Goal: Task Accomplishment & Management: Use online tool/utility

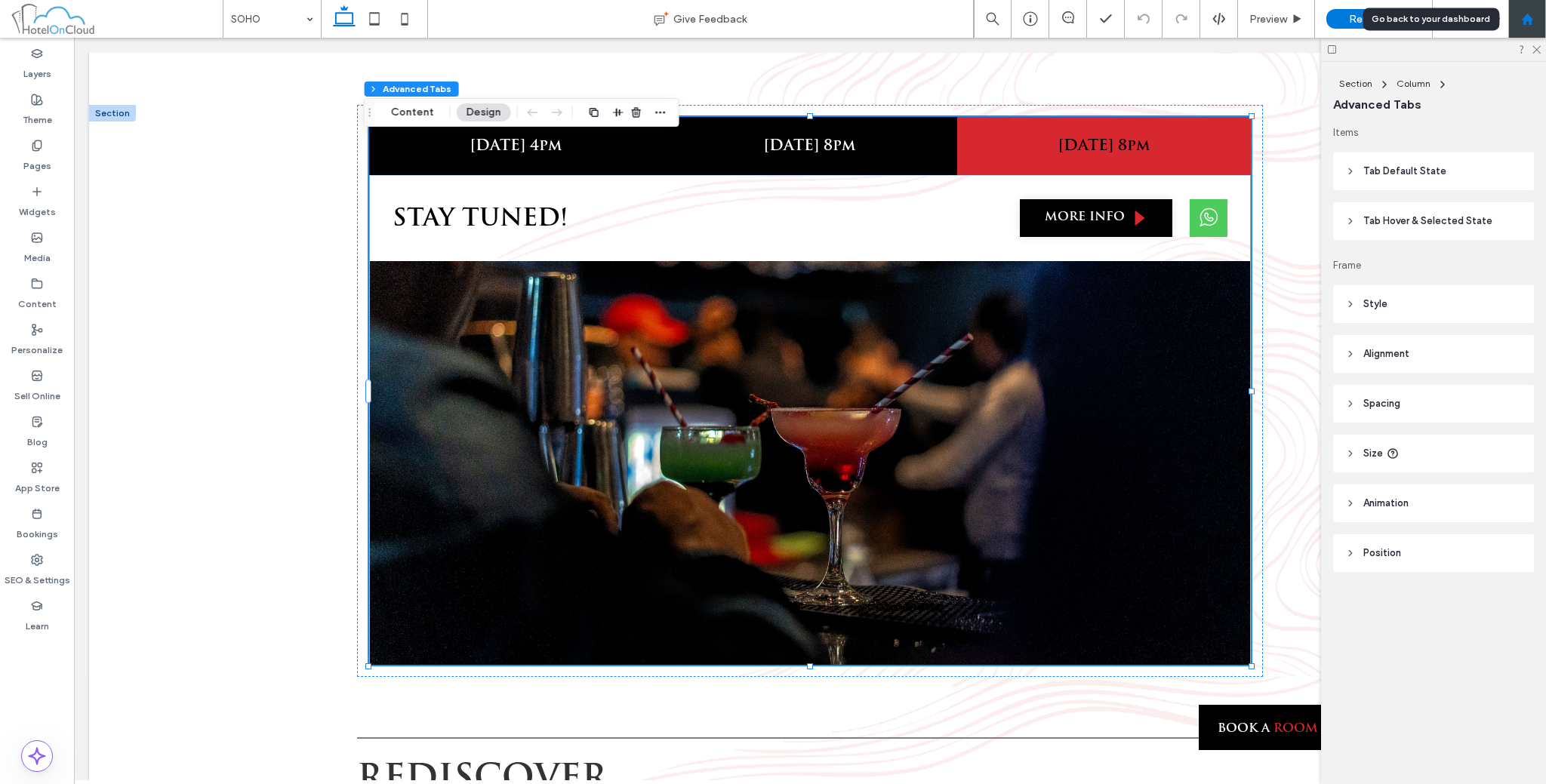
click at [1519, 26] on div at bounding box center [1527, 18] width 38 height 38
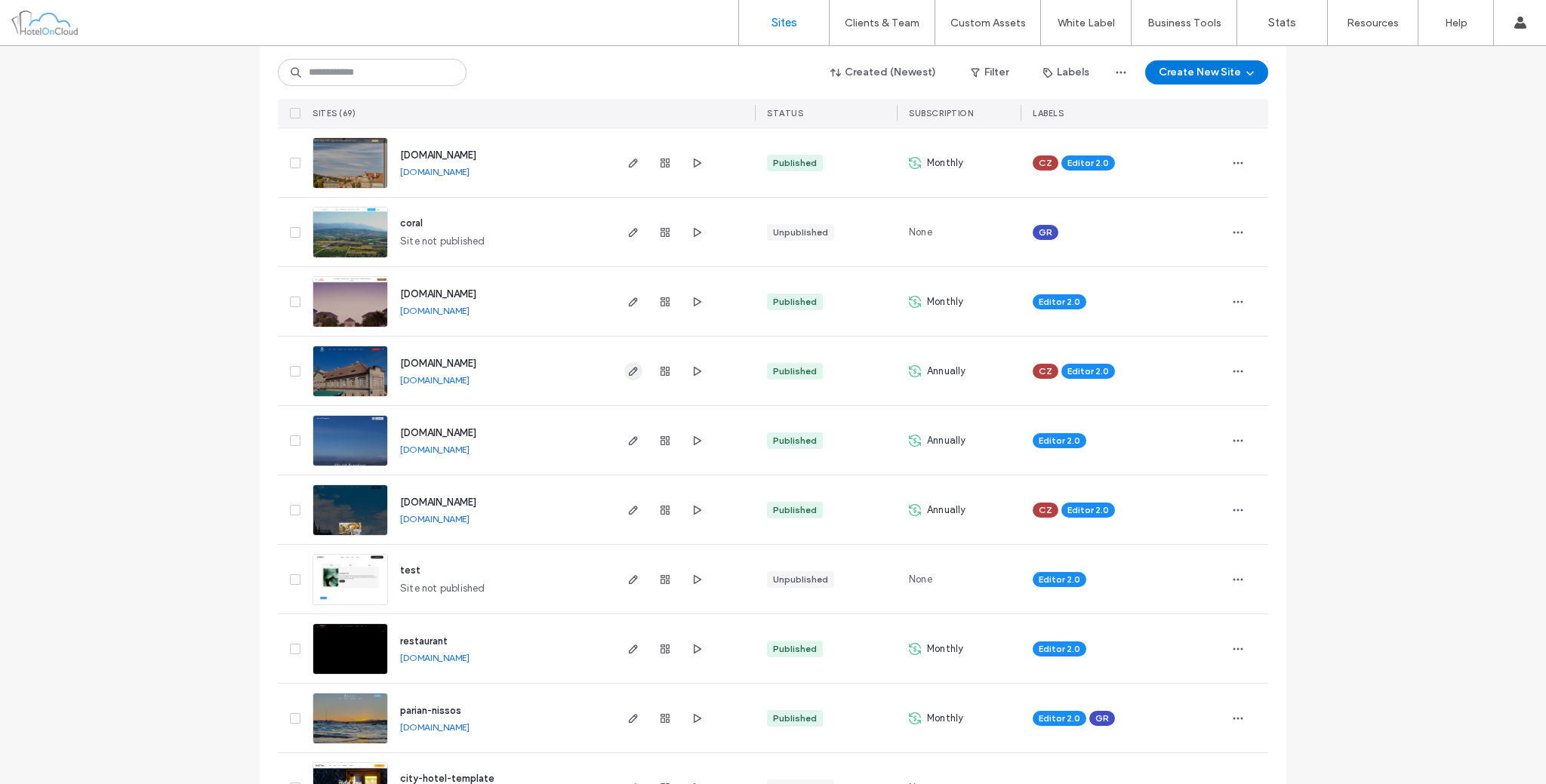
scroll to position [125, 0]
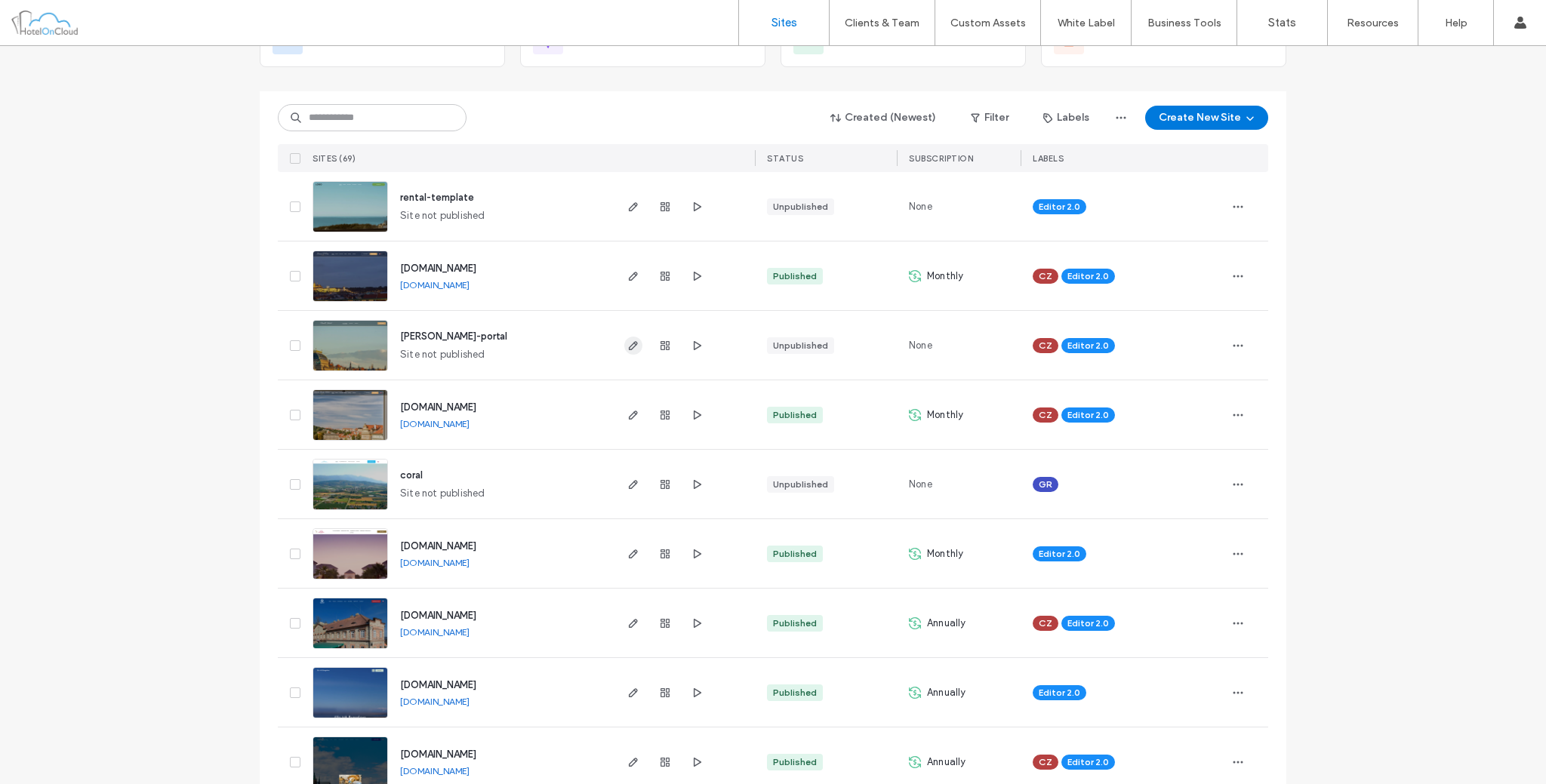
click at [631, 342] on icon "button" at bounding box center [634, 346] width 12 height 12
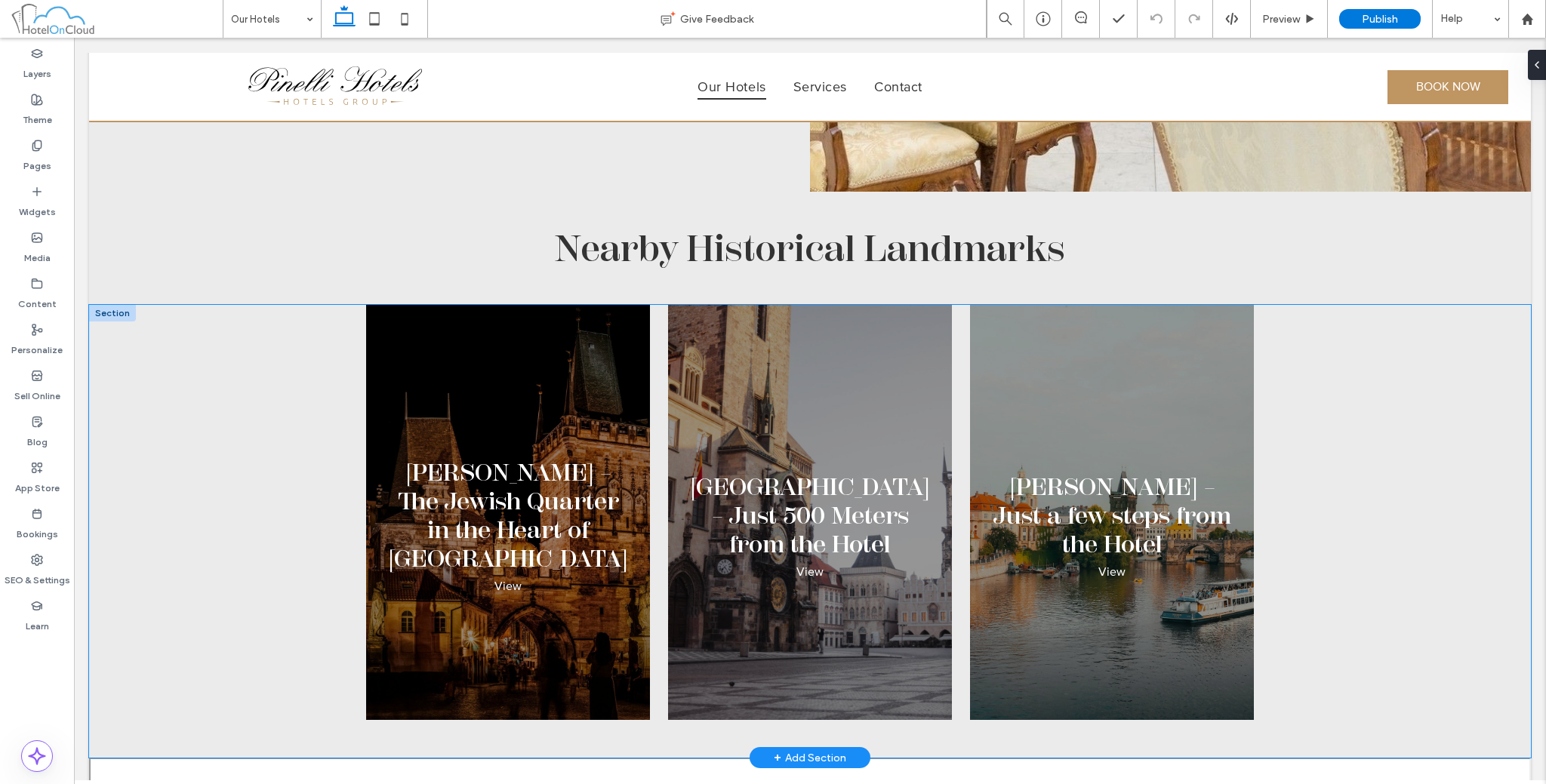
scroll to position [4275, 0]
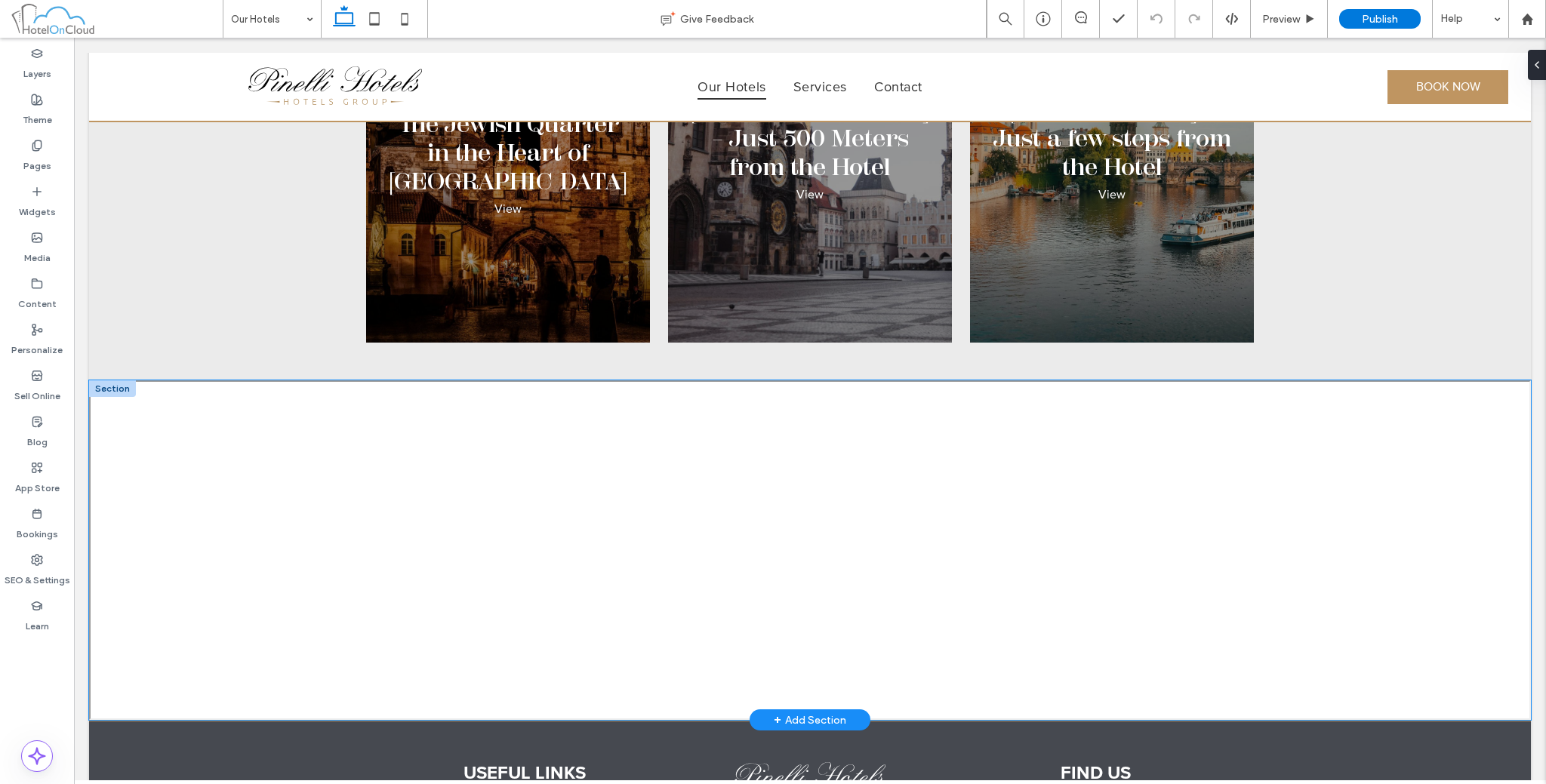
click at [583, 401] on div at bounding box center [810, 550] width 1442 height 340
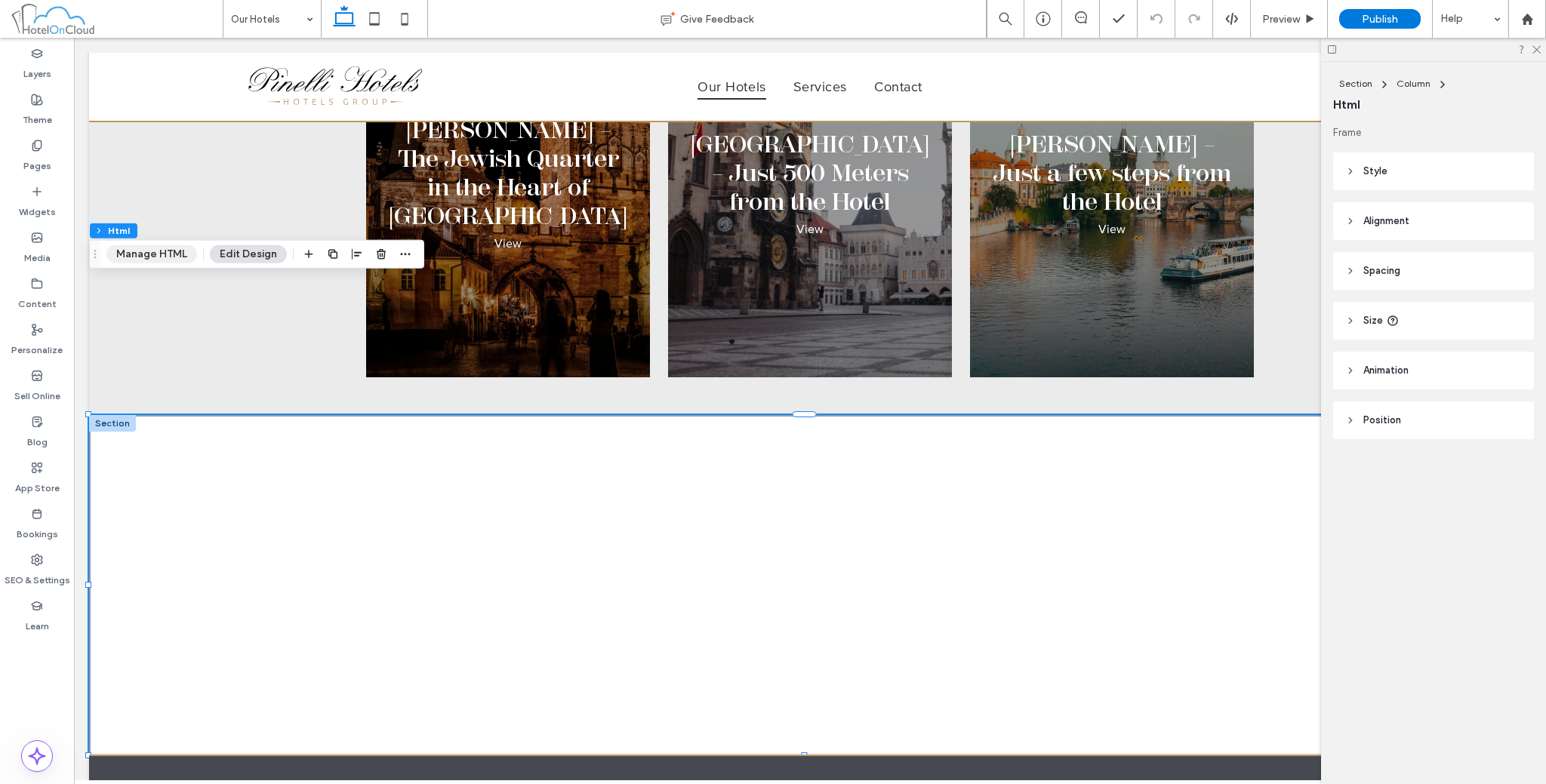
click at [167, 256] on button "Manage HTML" at bounding box center [151, 254] width 91 height 18
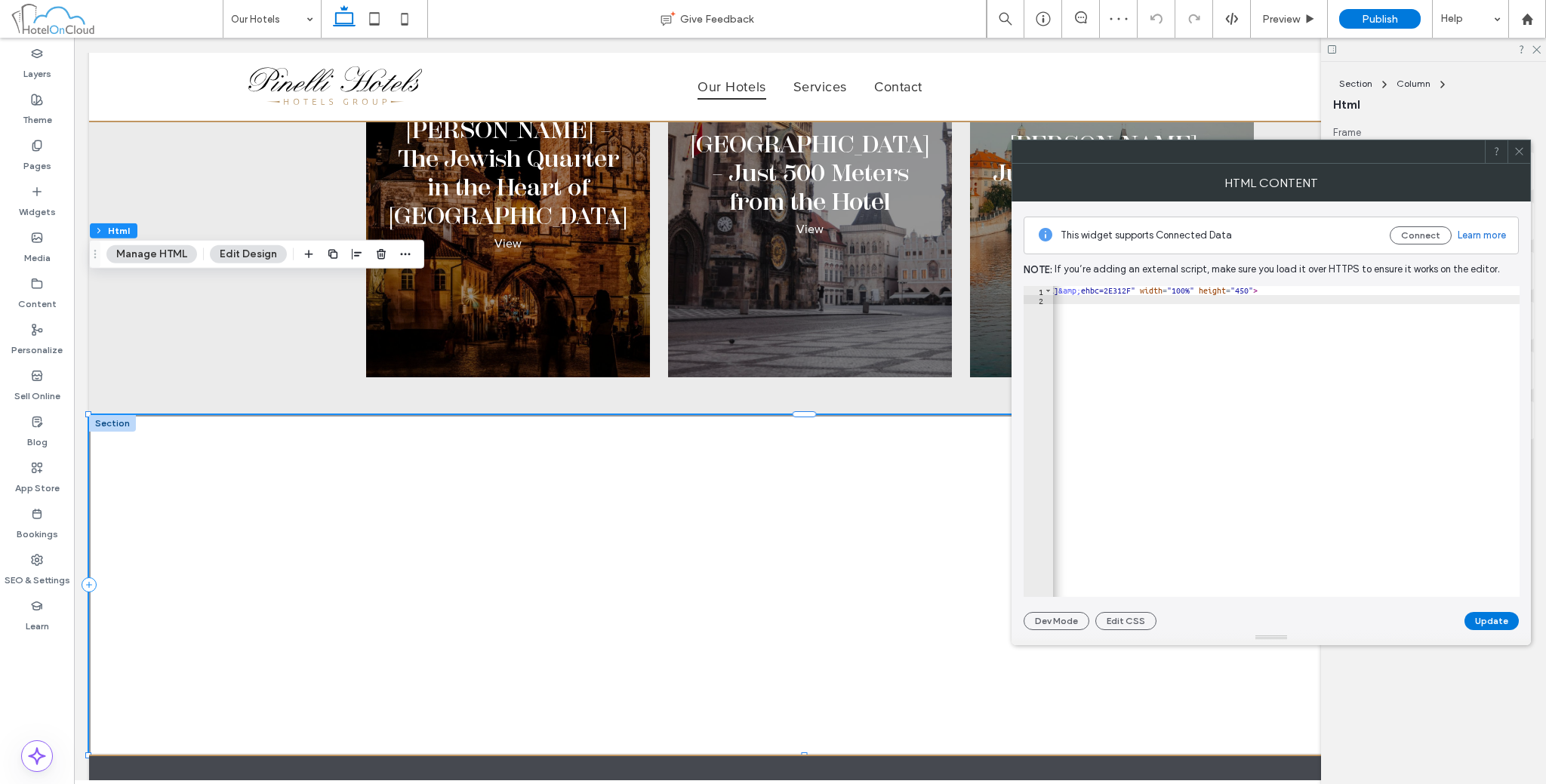
scroll to position [0, 142]
click at [1522, 156] on icon at bounding box center [1519, 150] width 11 height 11
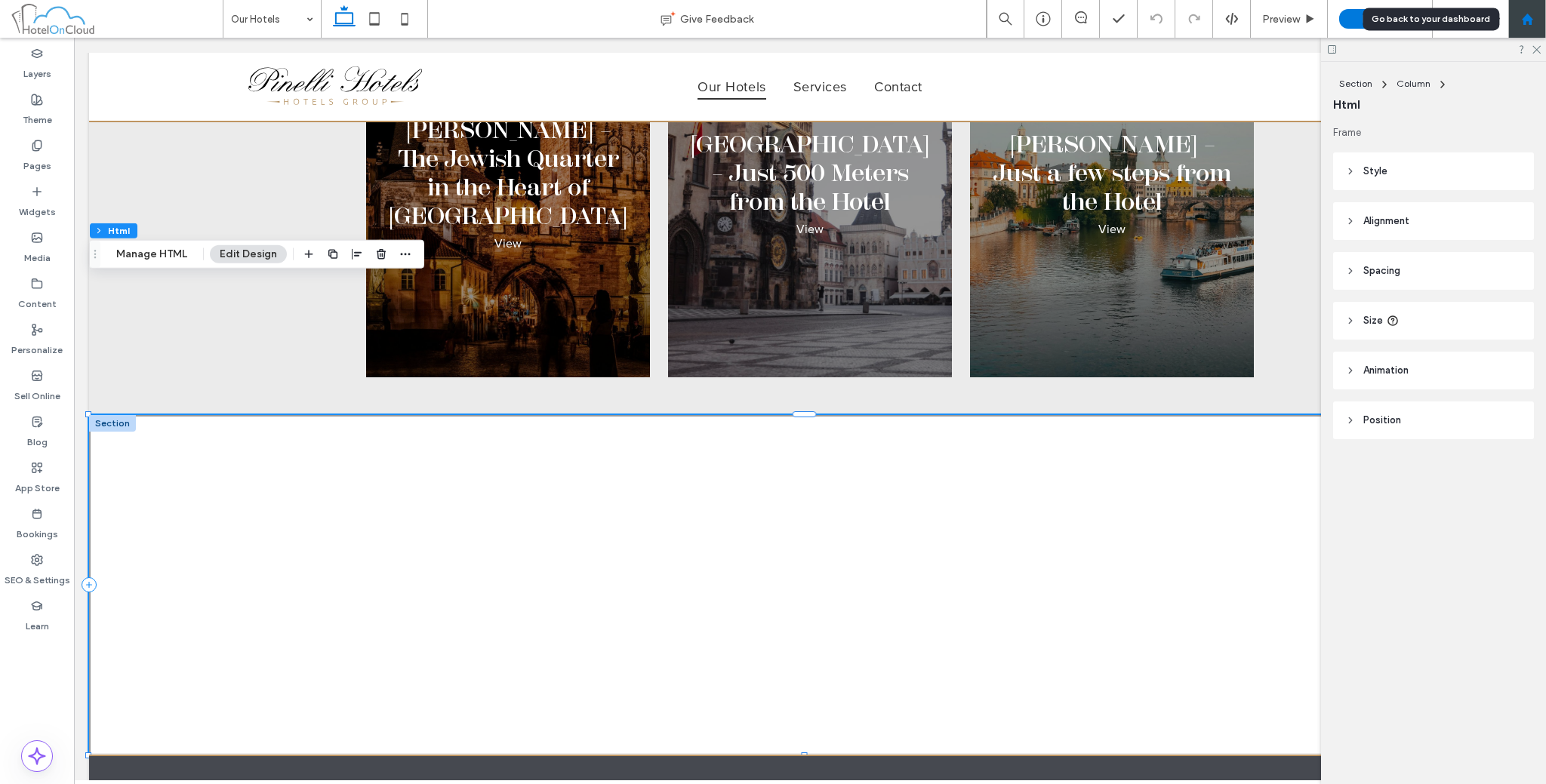
click at [1527, 18] on use at bounding box center [1527, 18] width 11 height 11
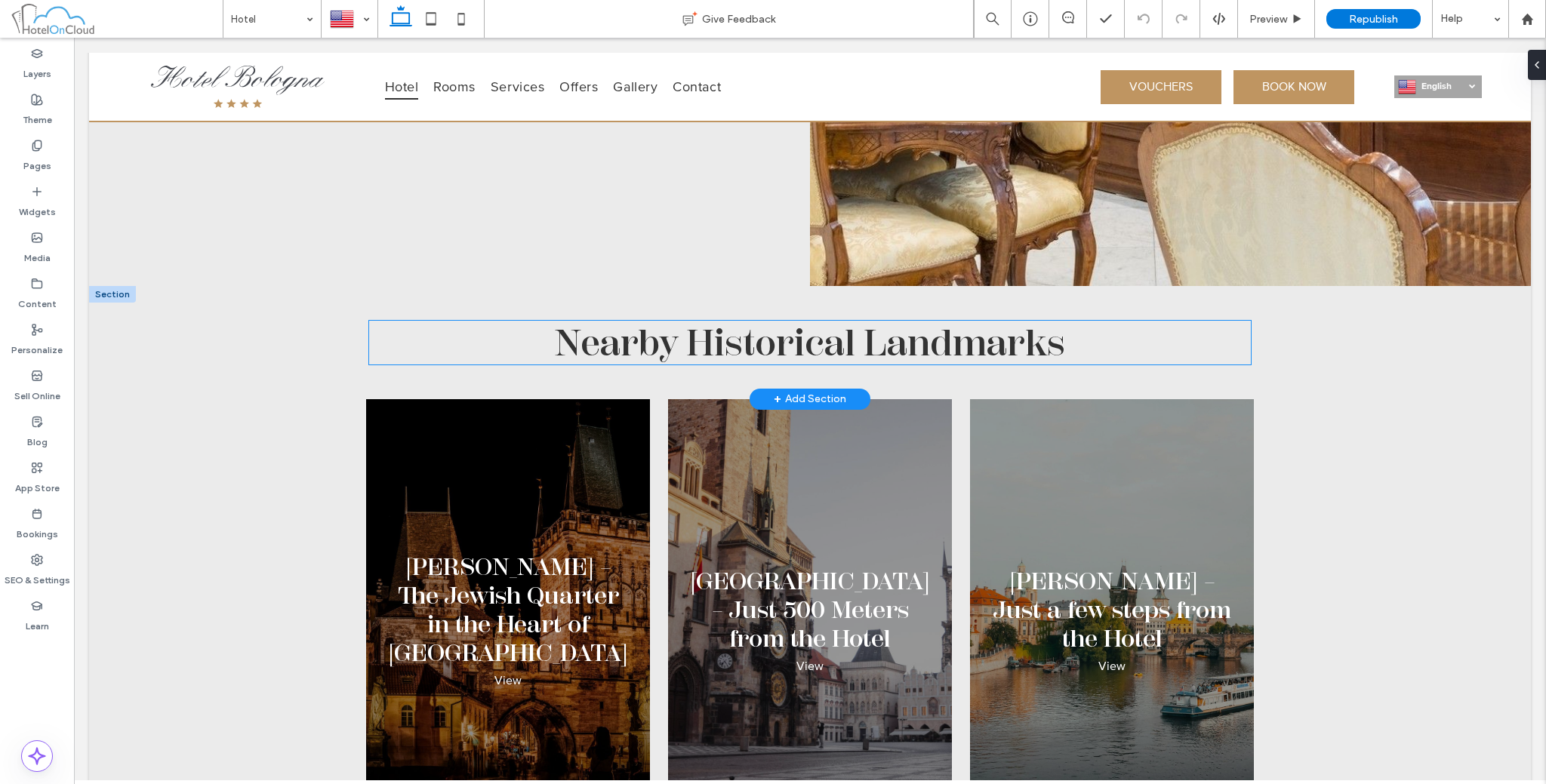
scroll to position [3143, 0]
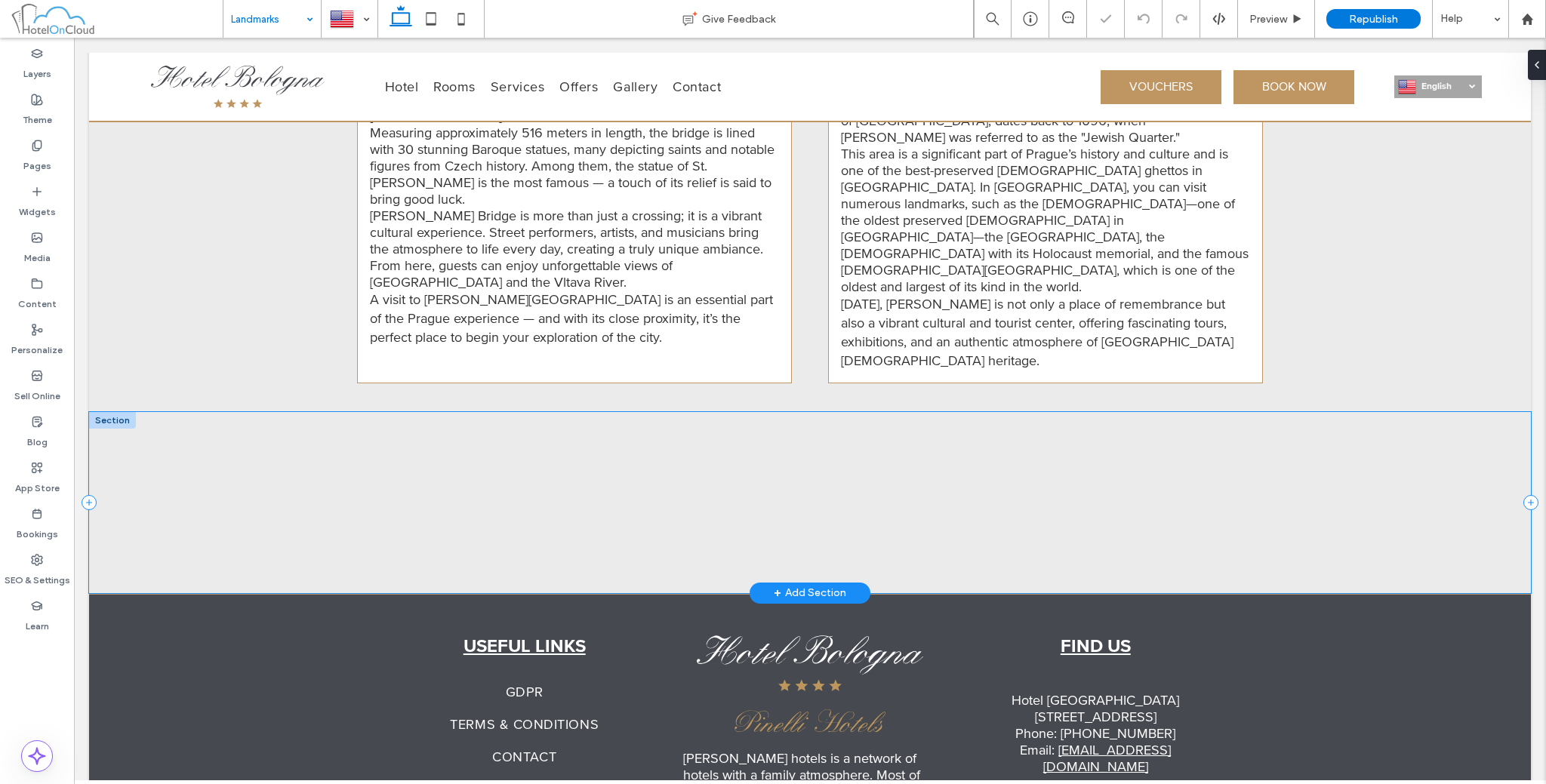
click at [299, 426] on div at bounding box center [810, 502] width 1442 height 181
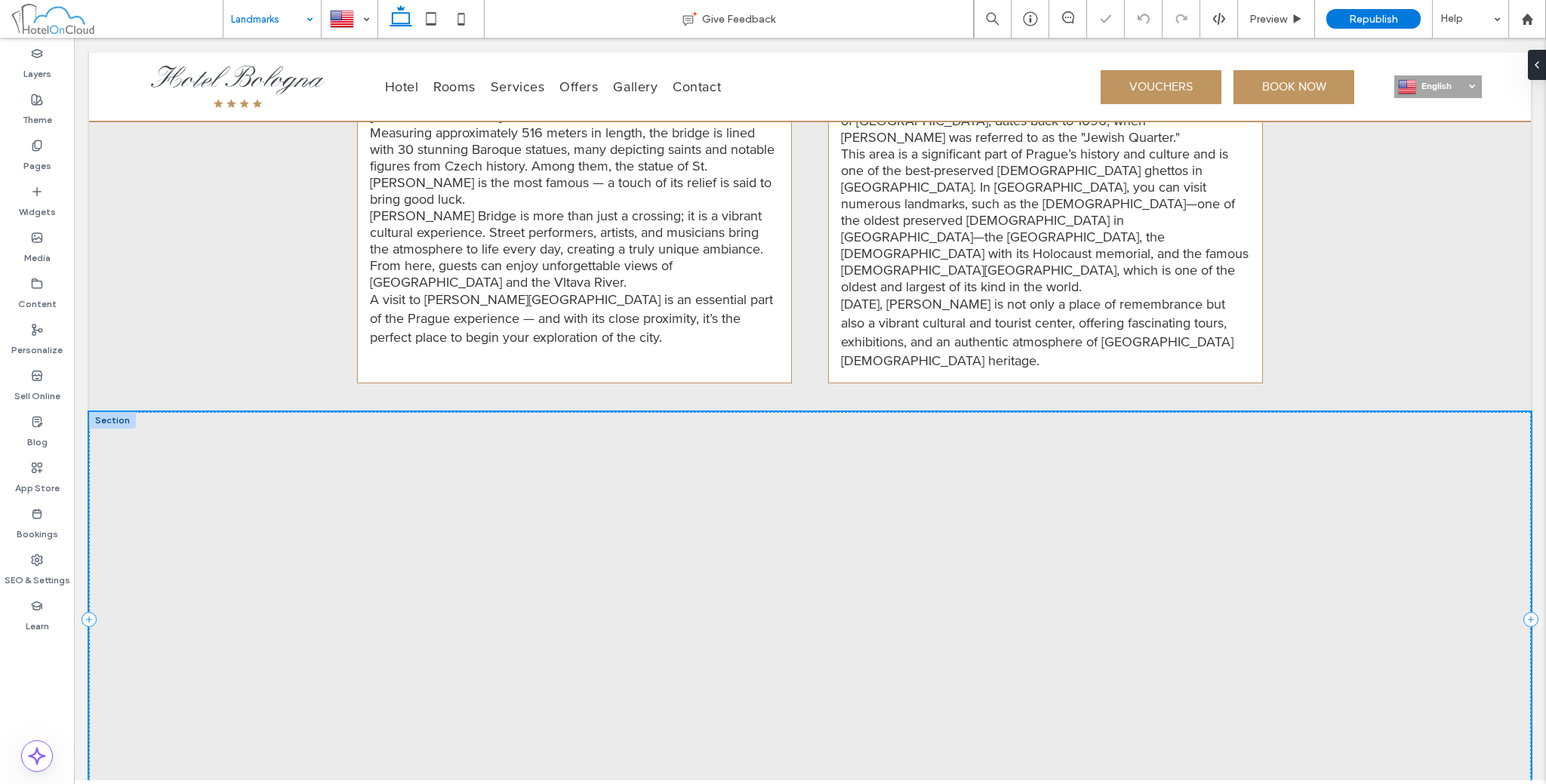
scroll to position [1625, 0]
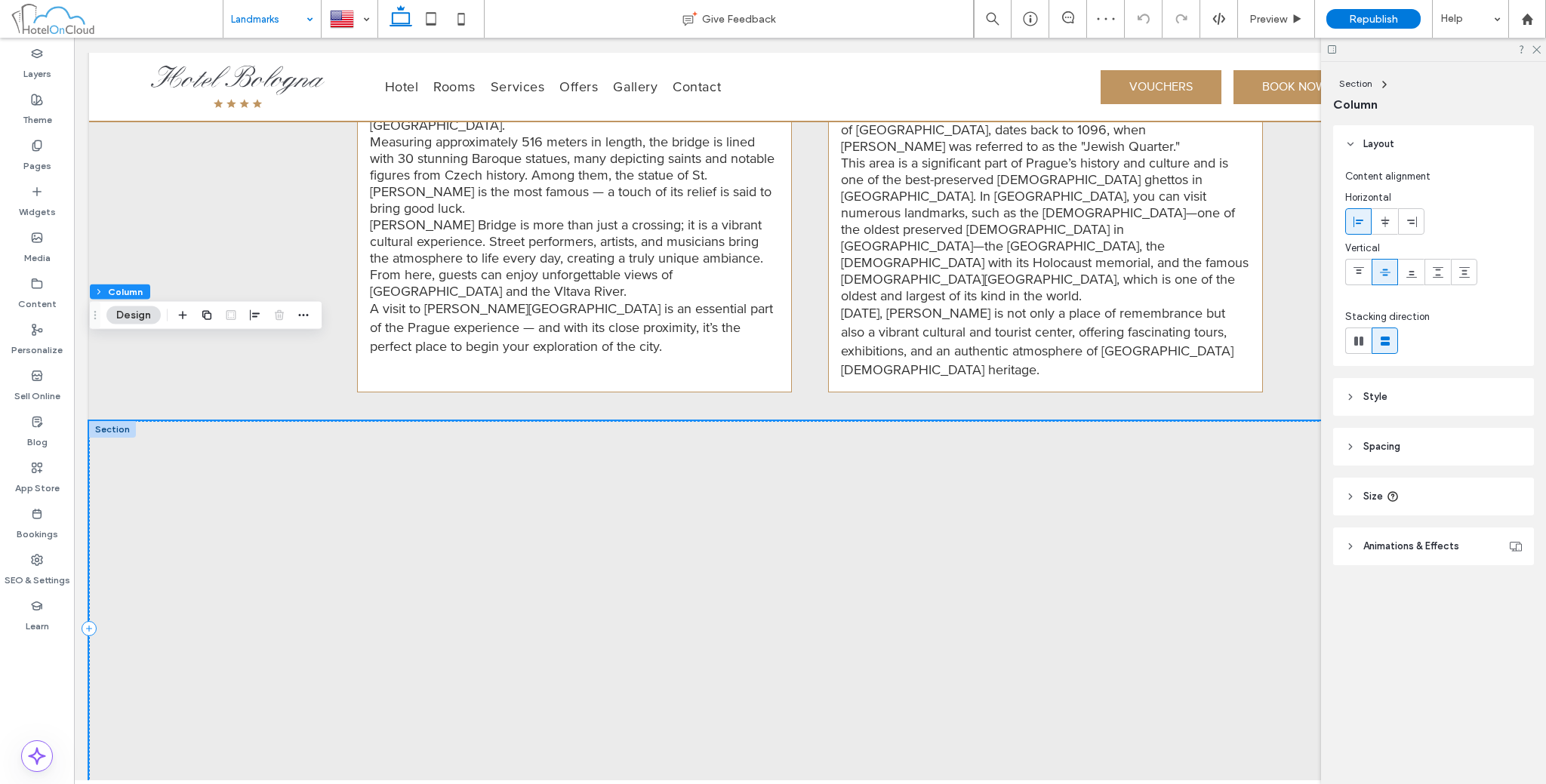
click at [610, 527] on div at bounding box center [810, 628] width 1442 height 415
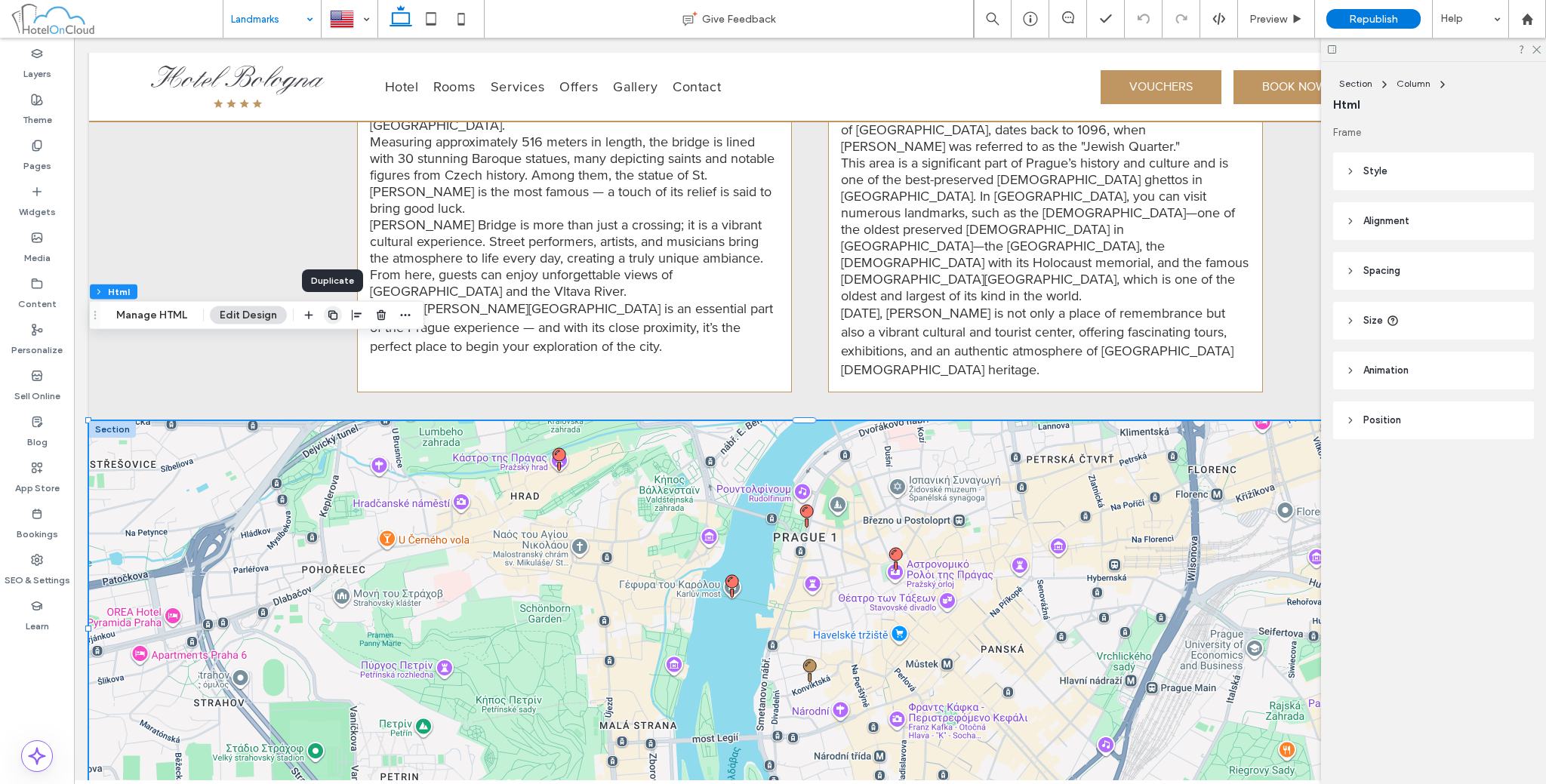
click at [327, 317] on icon "button" at bounding box center [333, 316] width 12 height 12
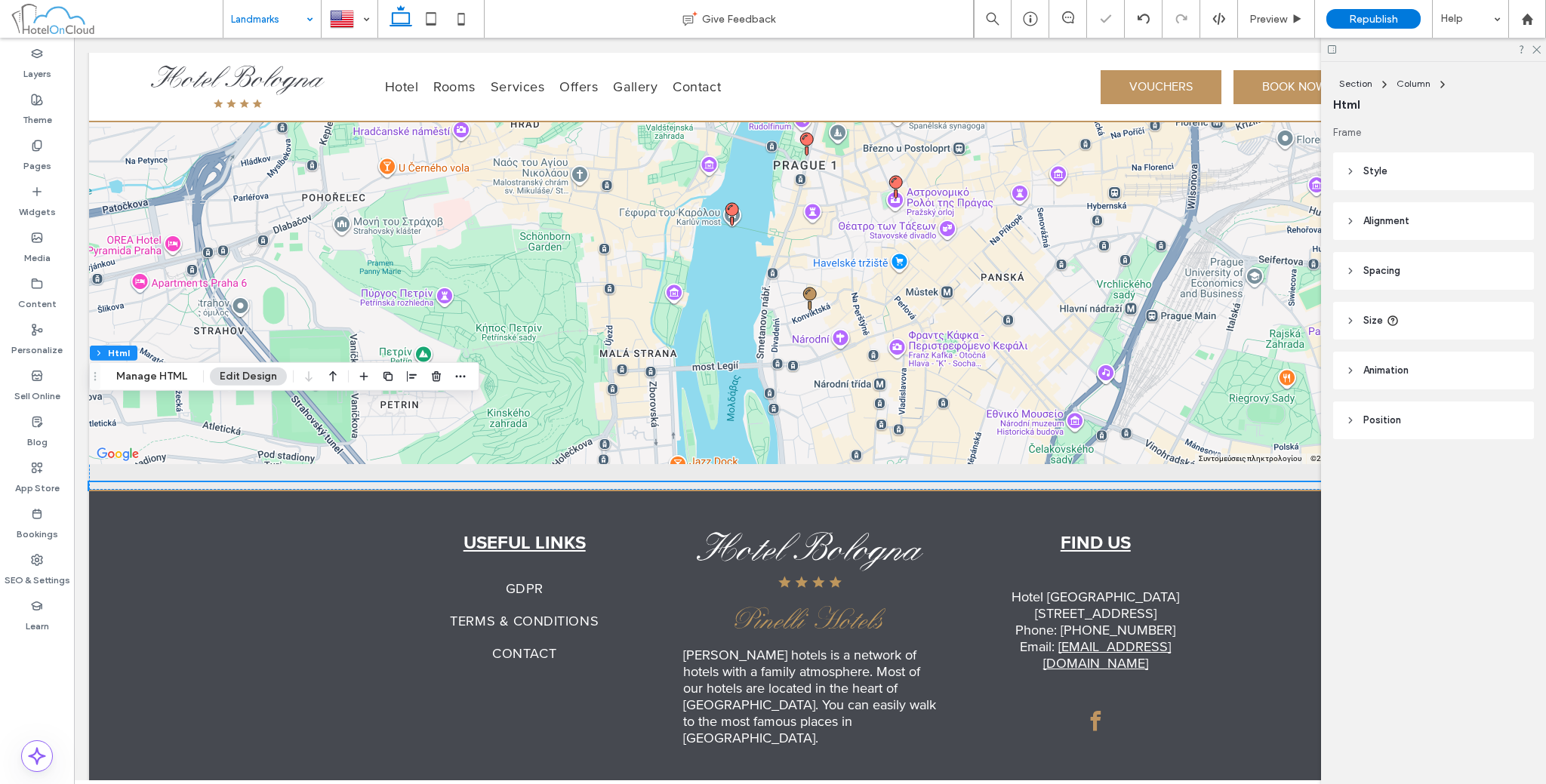
scroll to position [1998, 0]
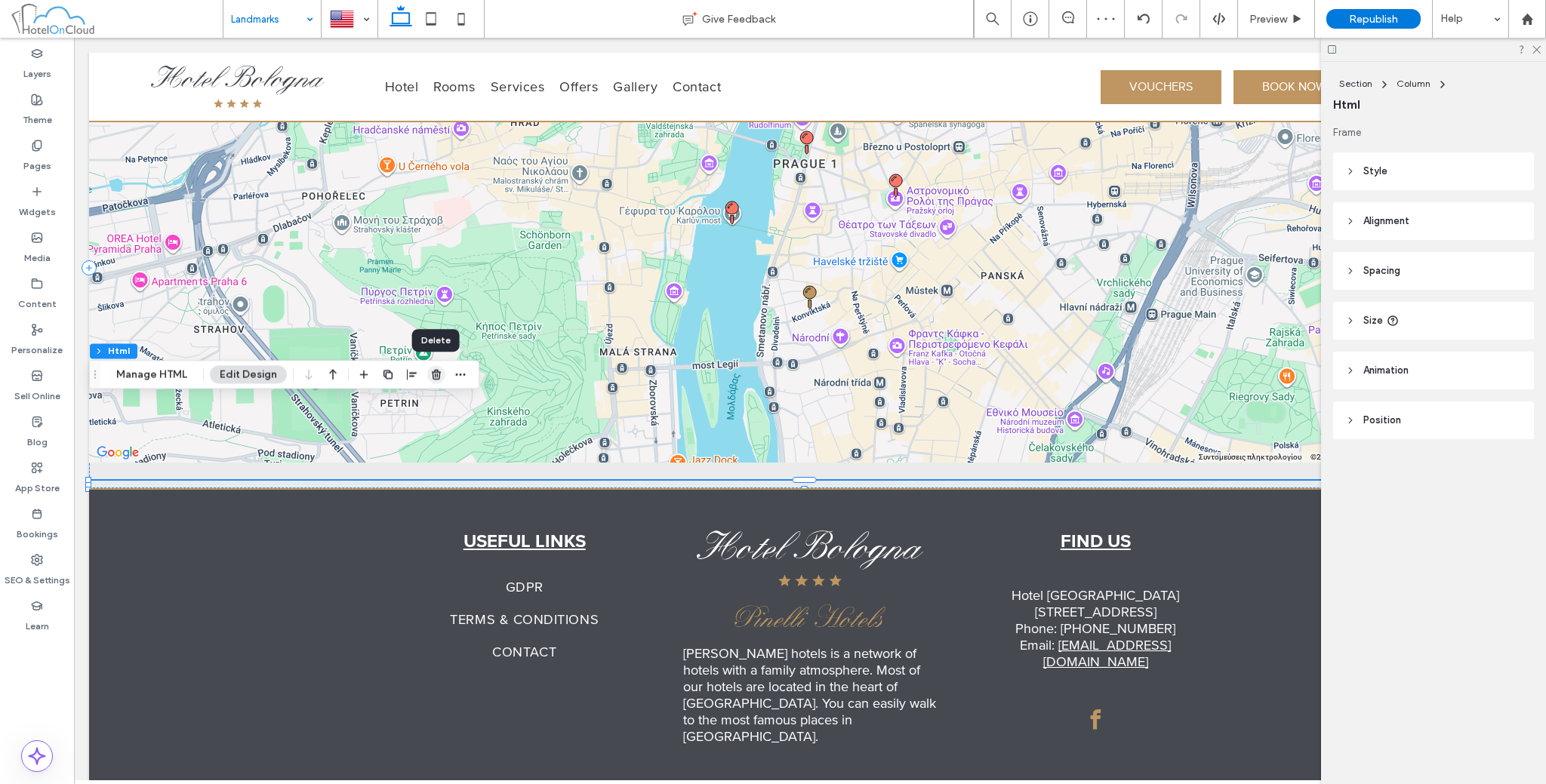
click at [431, 377] on icon "button" at bounding box center [437, 374] width 12 height 12
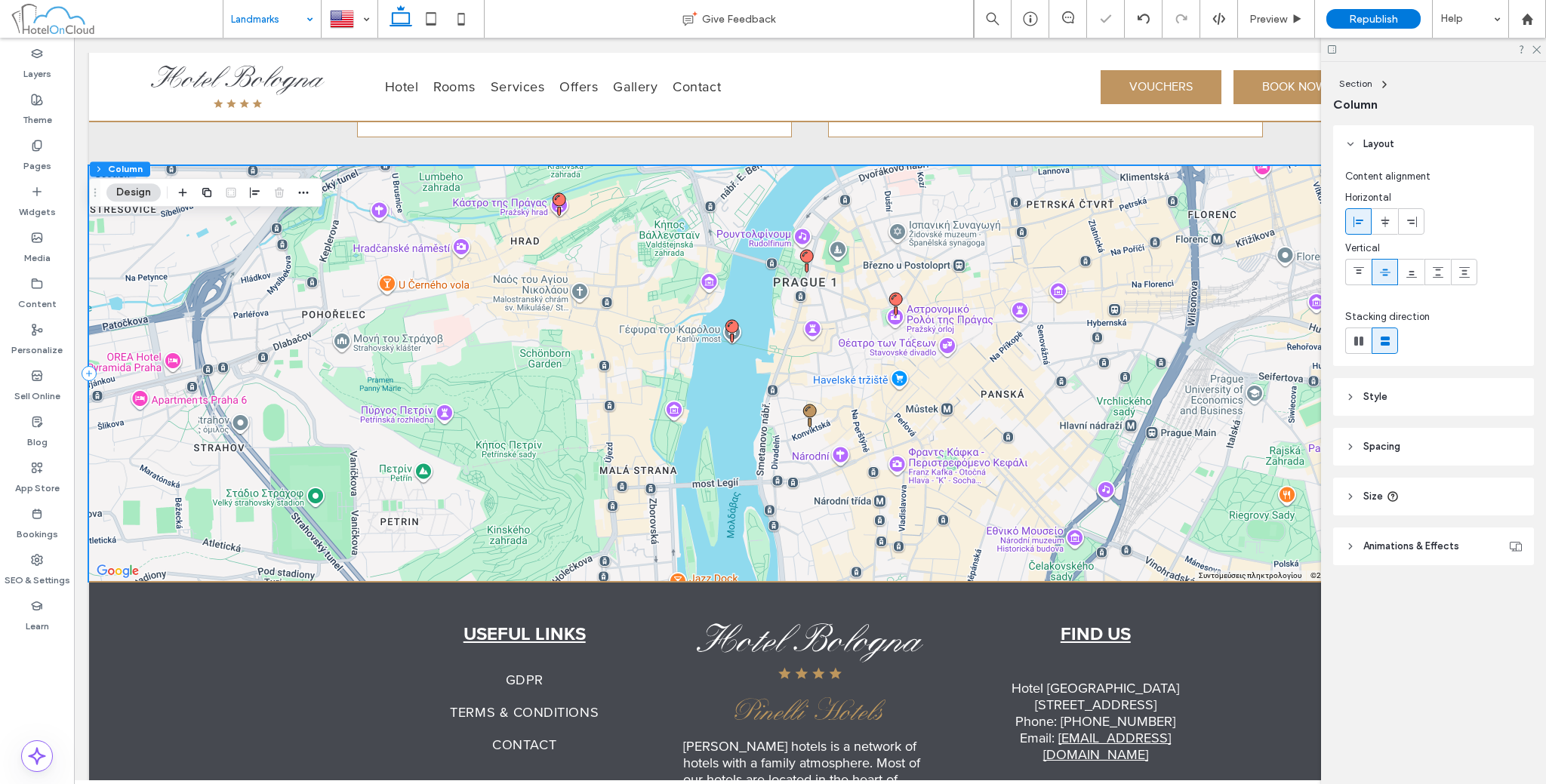
scroll to position [1748, 0]
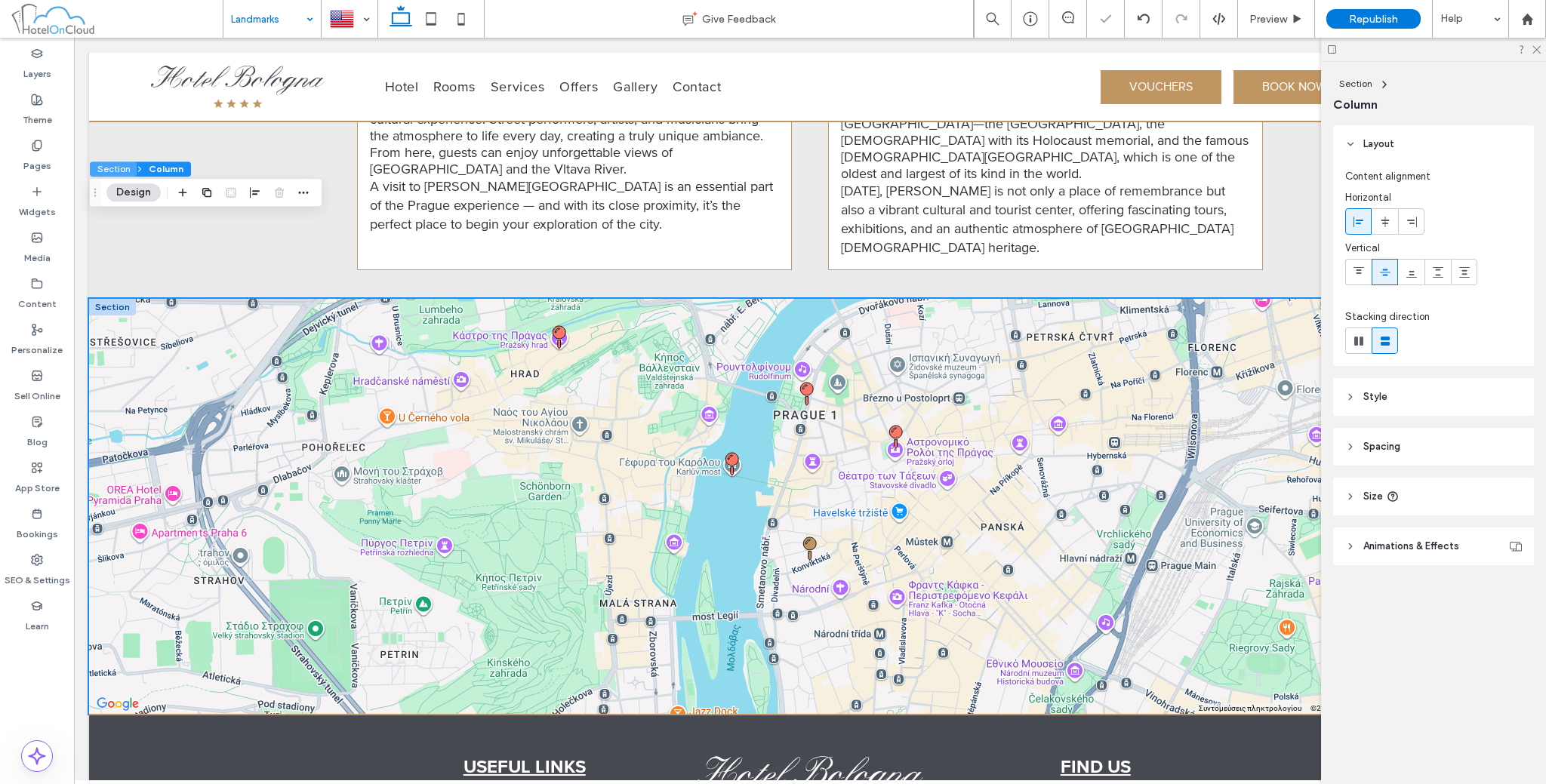
click at [112, 165] on button "Section" at bounding box center [113, 168] width 47 height 15
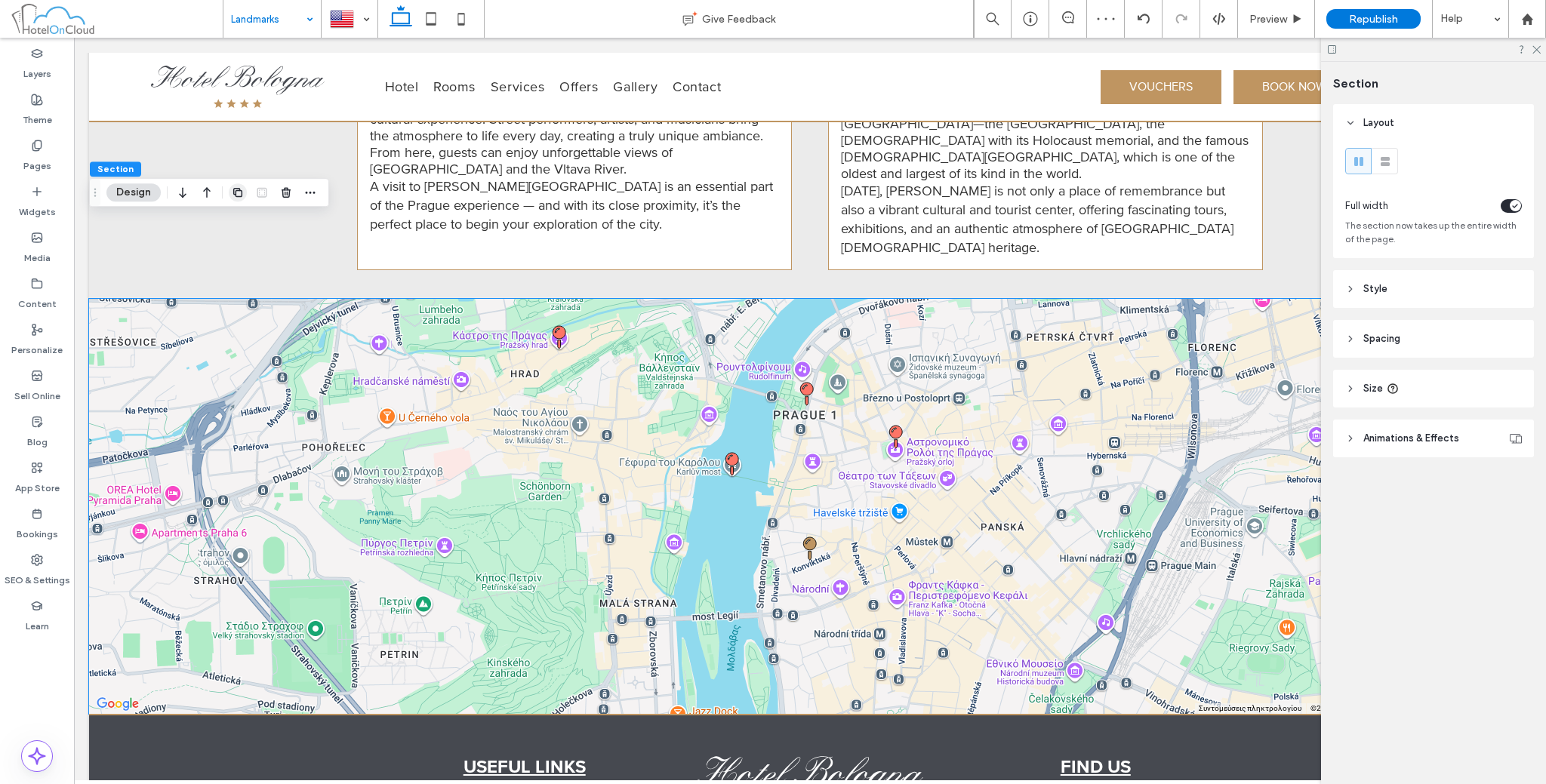
click at [240, 191] on icon "button" at bounding box center [238, 193] width 12 height 12
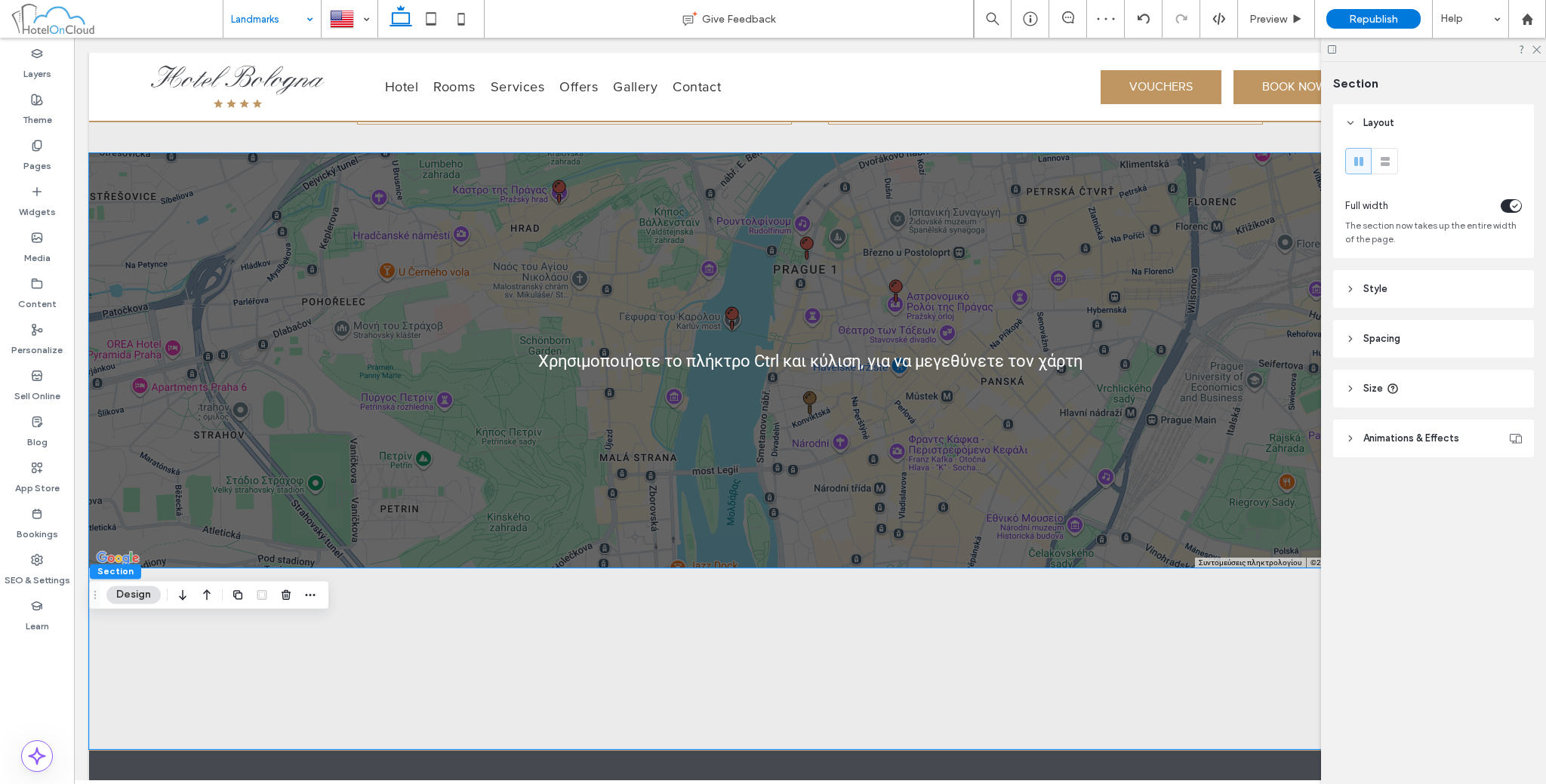
scroll to position [1998, 0]
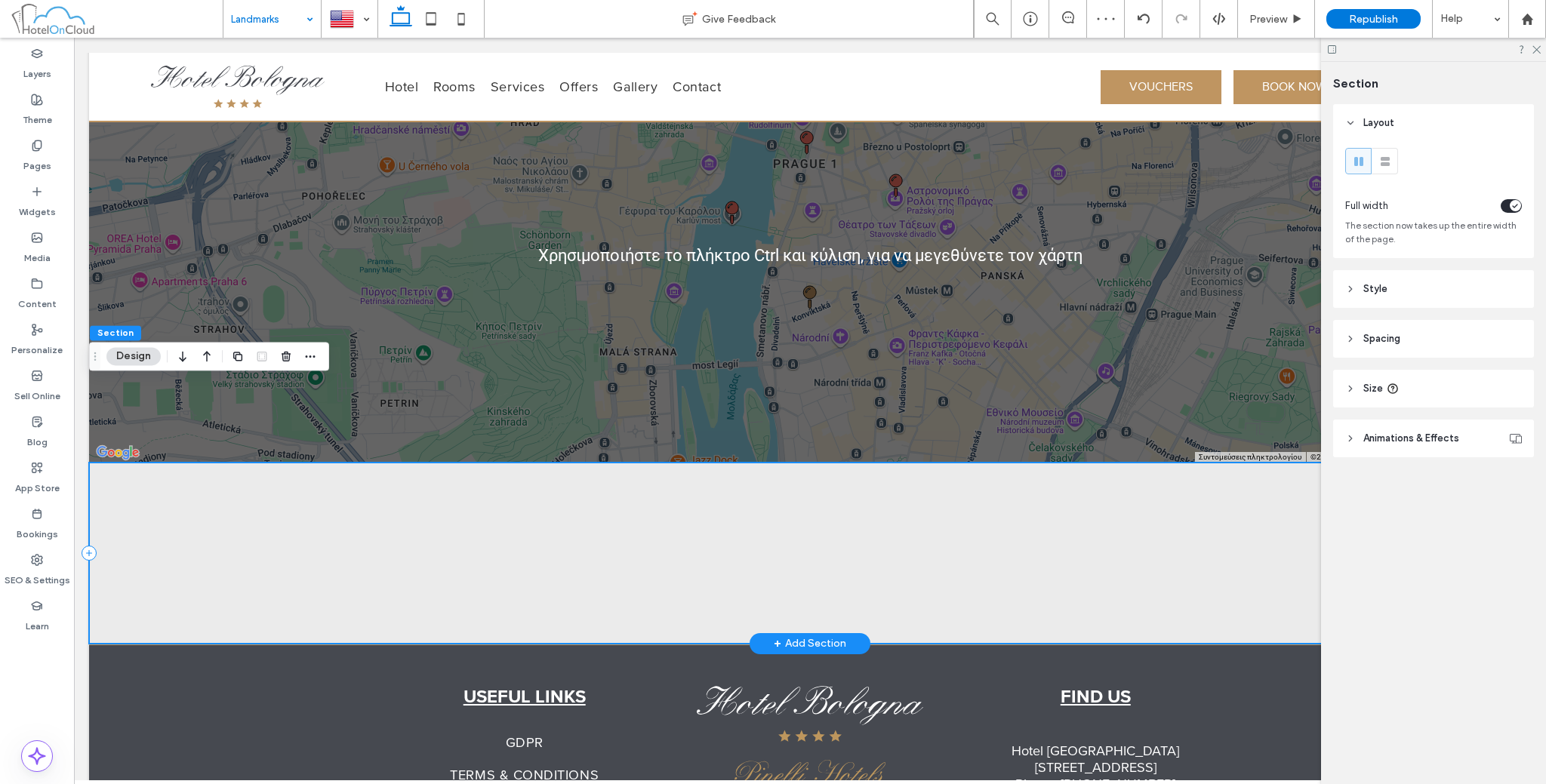
click at [406, 487] on div at bounding box center [810, 553] width 1442 height 181
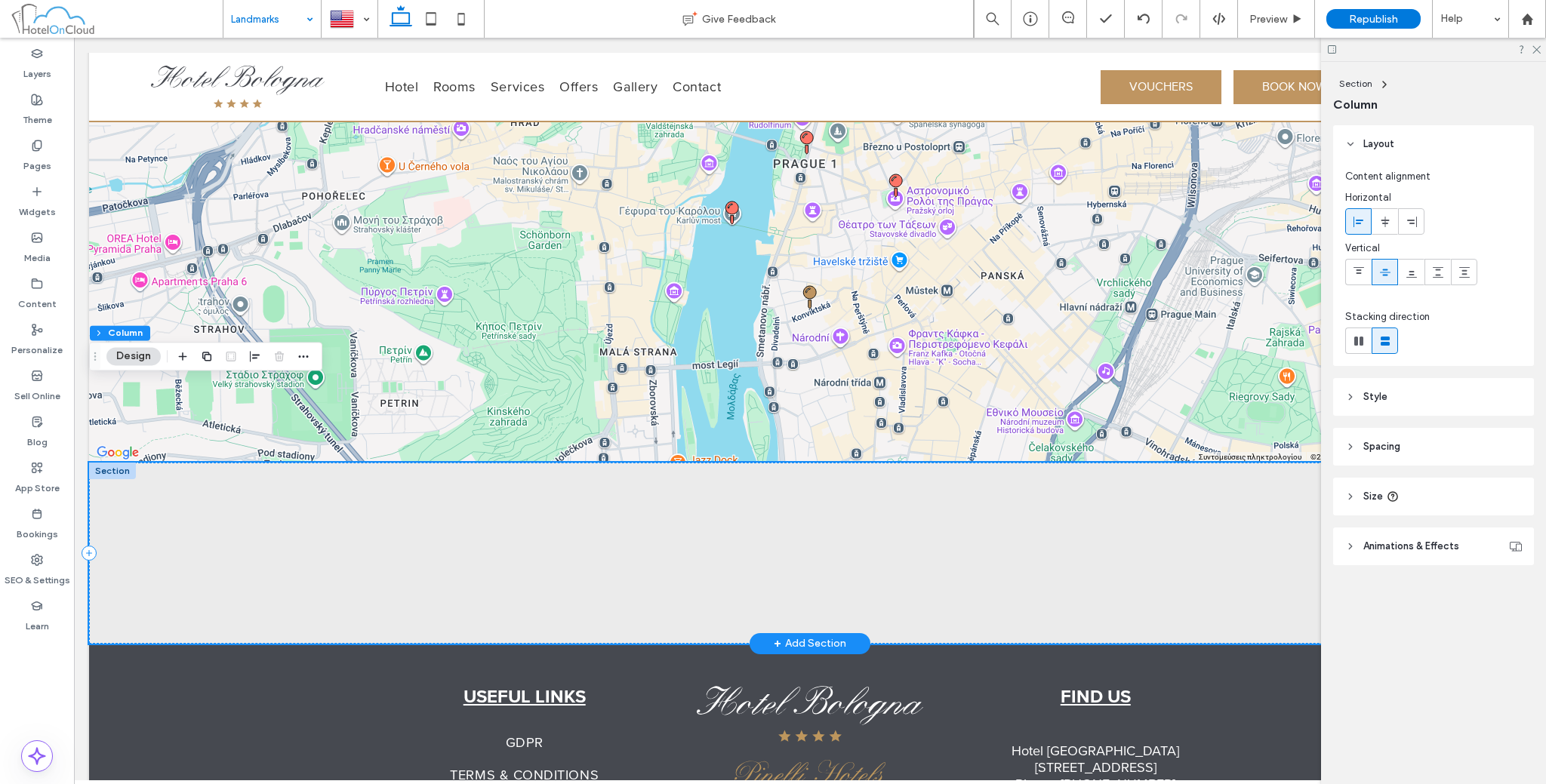
click at [504, 486] on div at bounding box center [810, 553] width 1442 height 181
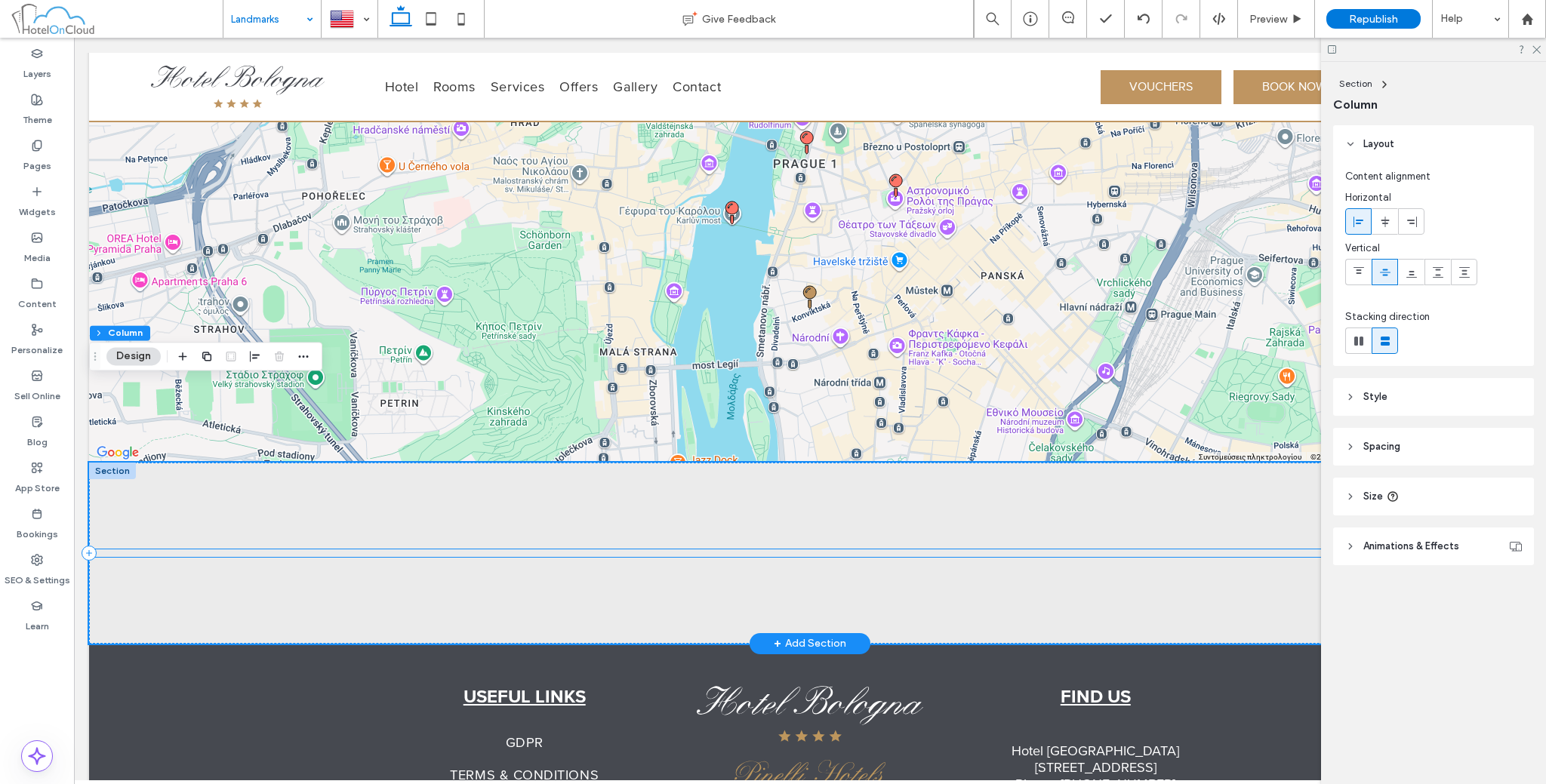
click at [506, 549] on div at bounding box center [810, 553] width 1442 height 8
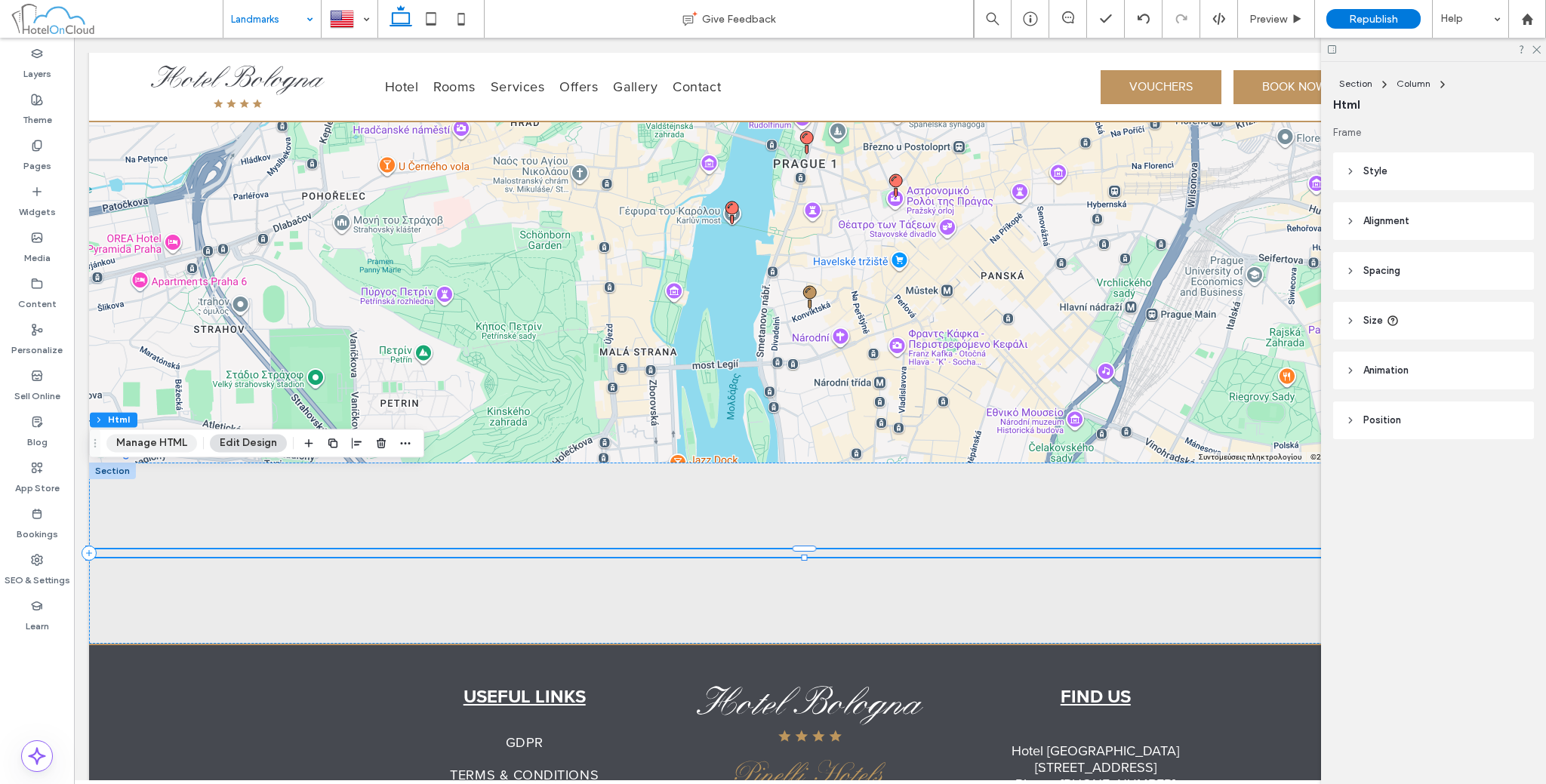
click at [176, 436] on button "Manage HTML" at bounding box center [151, 443] width 91 height 18
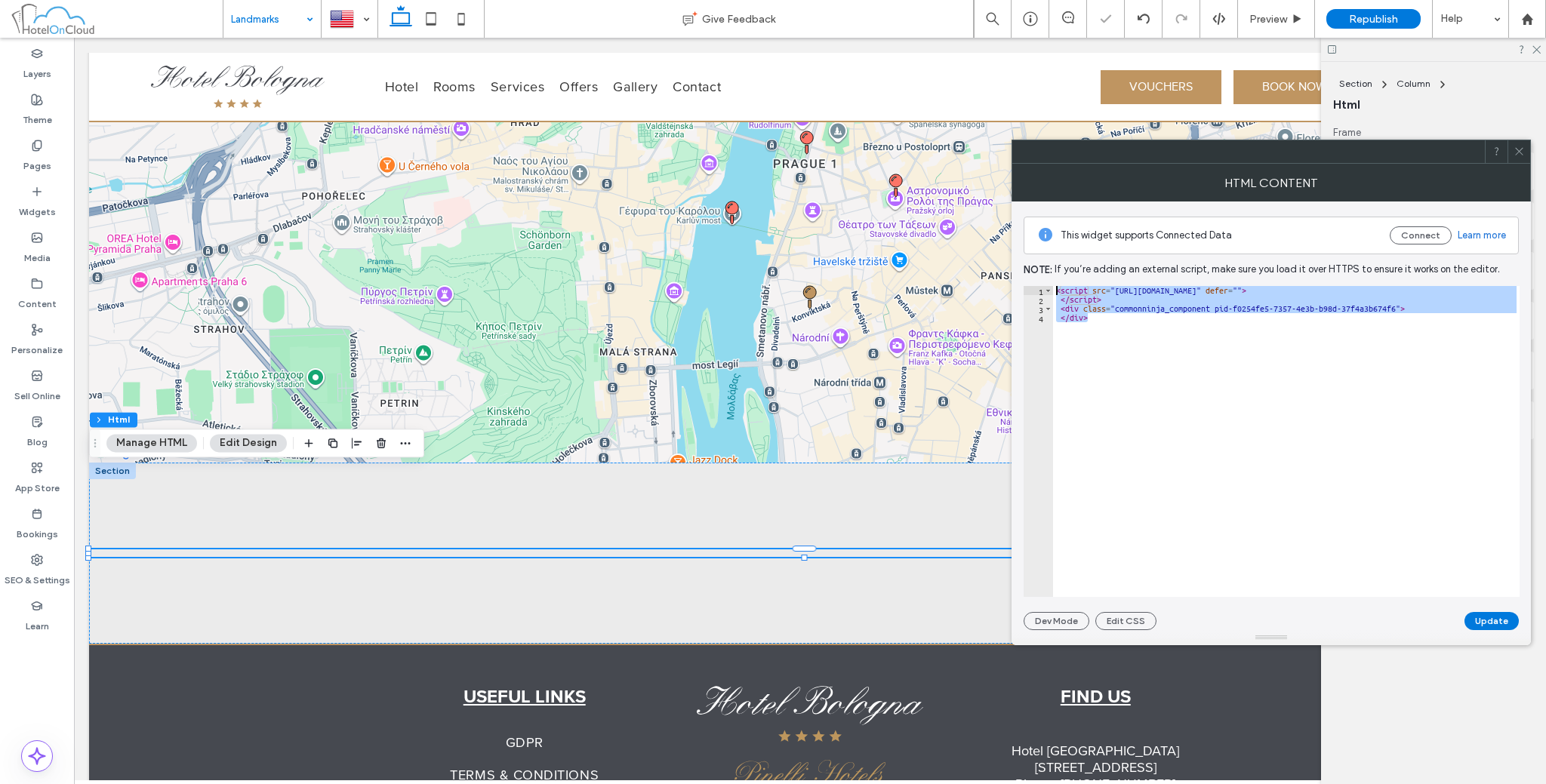
drag, startPoint x: 1174, startPoint y: 319, endPoint x: 1056, endPoint y: 285, distance: 122.8
click at [1056, 286] on div "< script src = "https://cdn.commoninja.com/sdk/latest/commonninja.js" defer = "…" at bounding box center [1286, 451] width 467 height 330
paste textarea "**********"
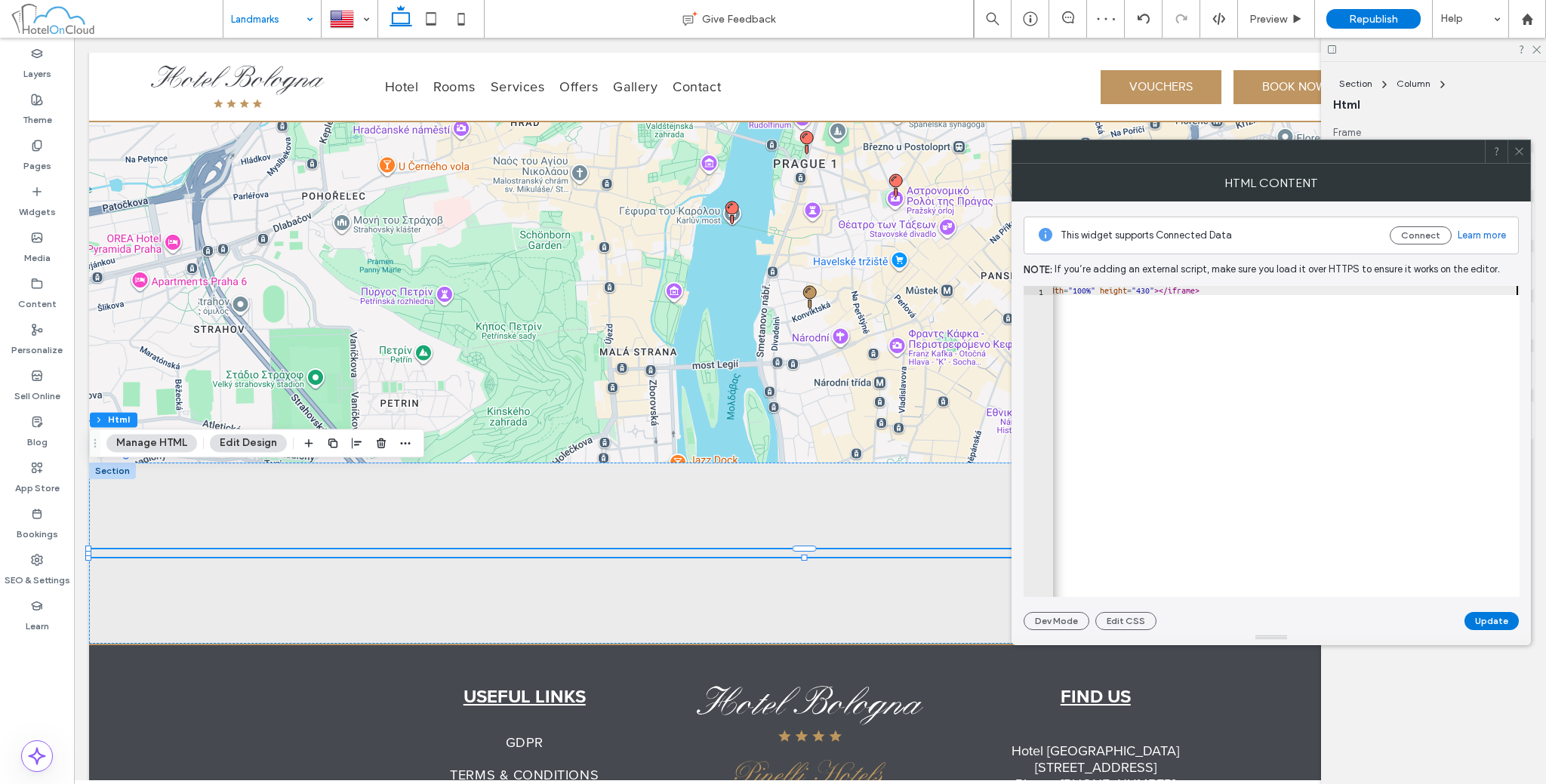
scroll to position [0, 164]
click at [1461, 287] on div "< iframe src = "https://www.google.com/maps/d/u/1/embed?mid=1NMHl3LwgLllcugNjRx…" at bounding box center [1204, 451] width 631 height 330
type textarea "**********"
click at [1483, 614] on button "Update" at bounding box center [1491, 620] width 55 height 18
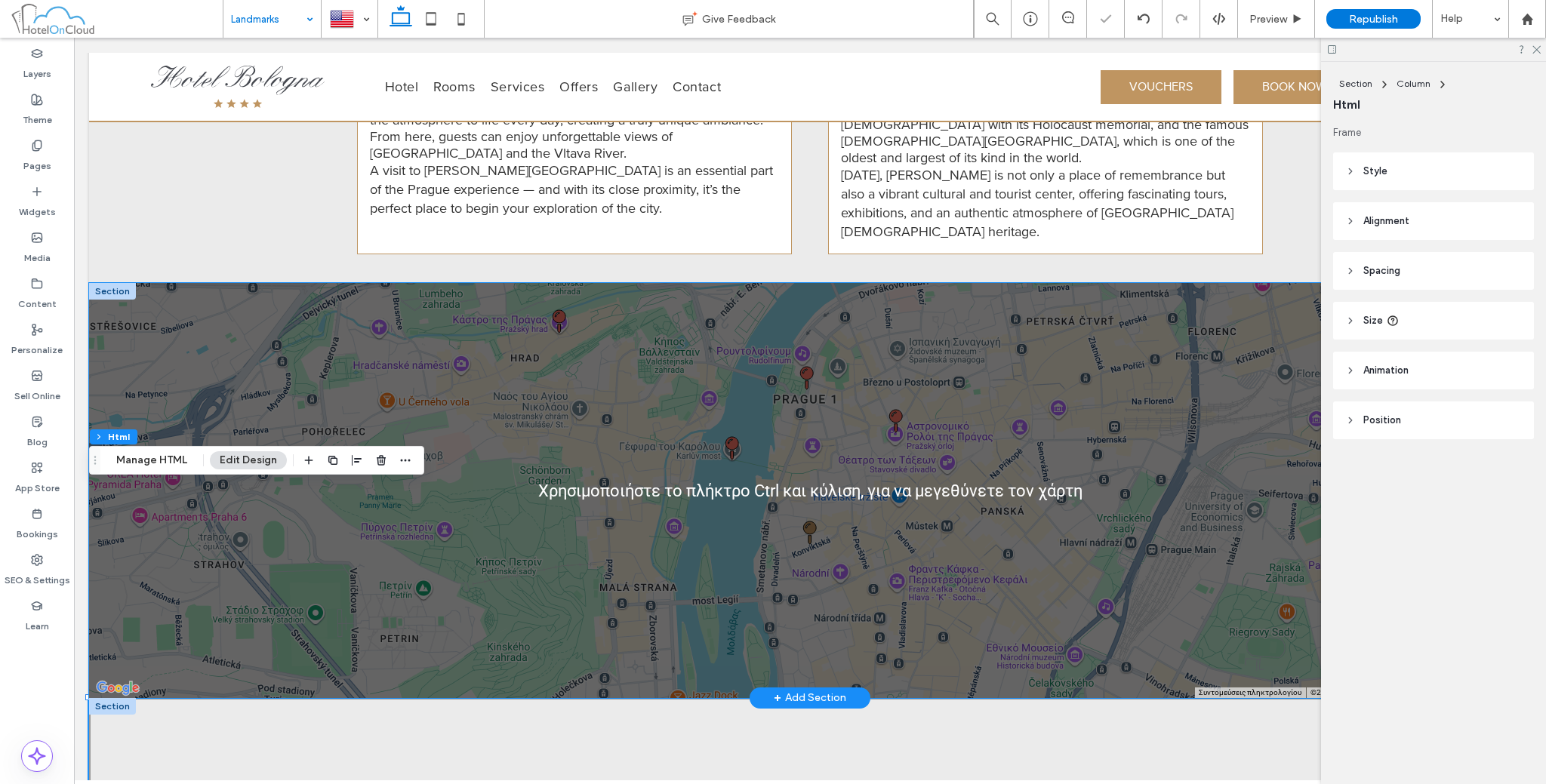
scroll to position [1644, 0]
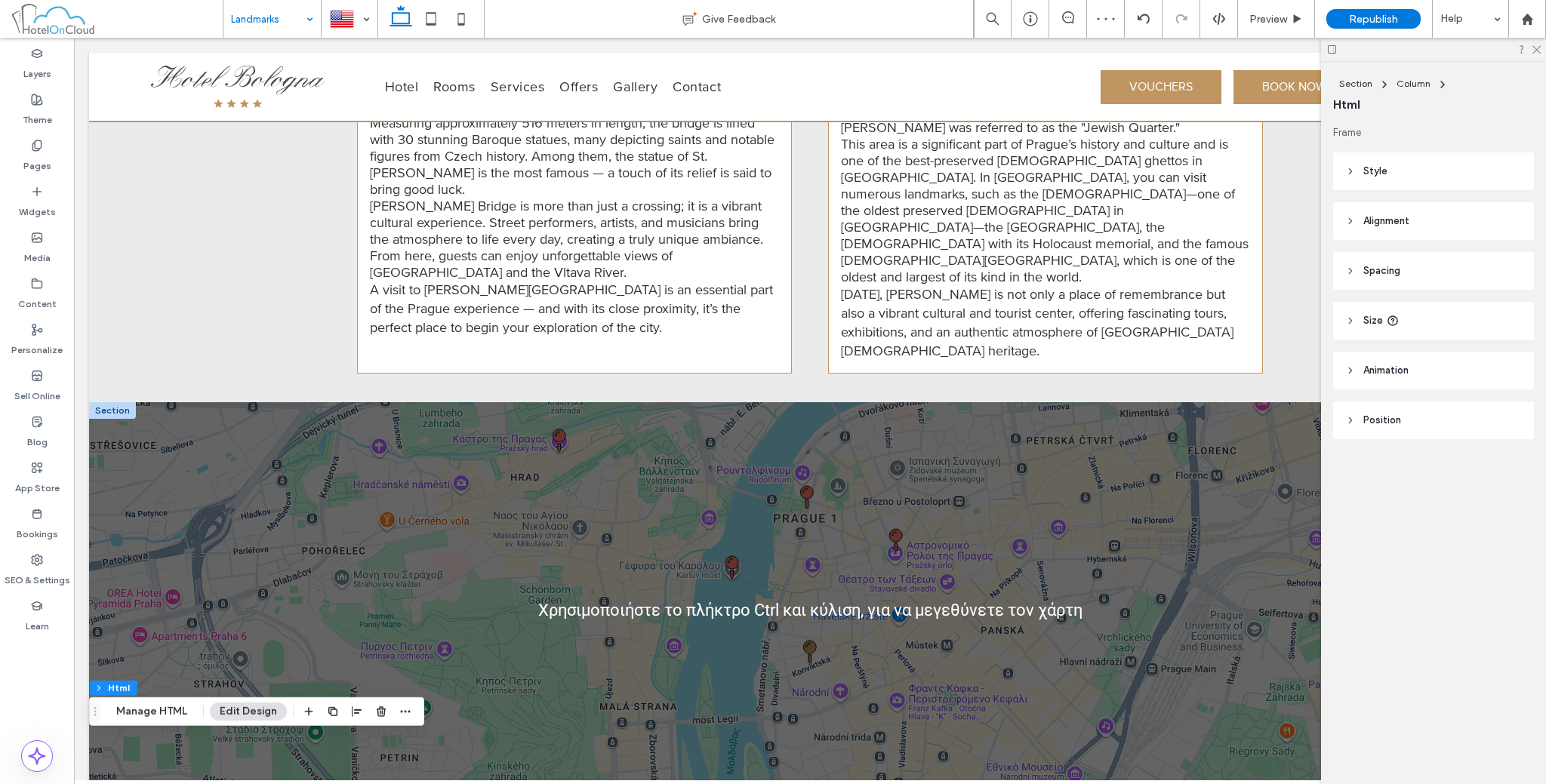
click at [101, 402] on div at bounding box center [112, 410] width 47 height 17
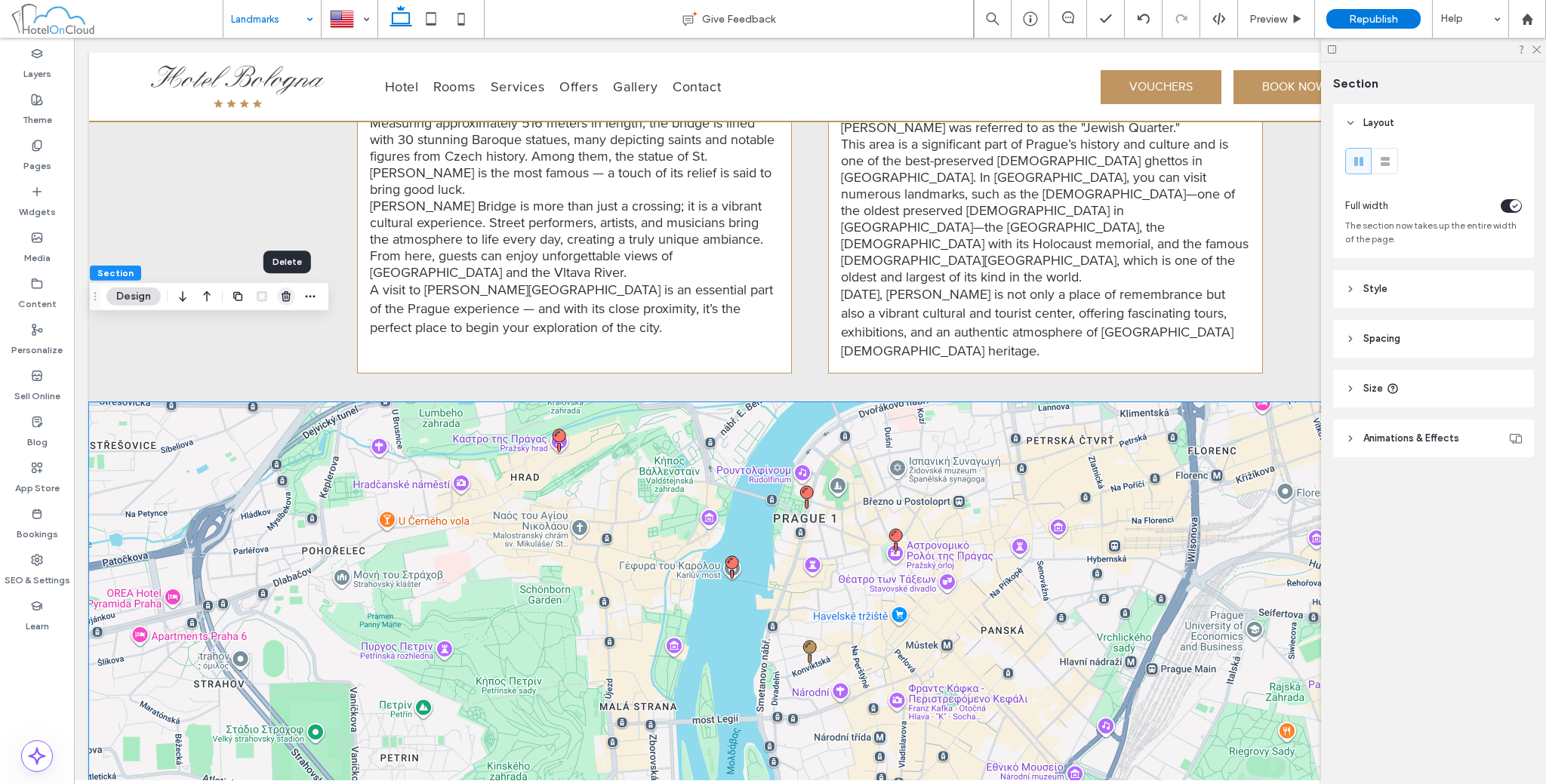
click at [278, 301] on span "button" at bounding box center [286, 297] width 18 height 18
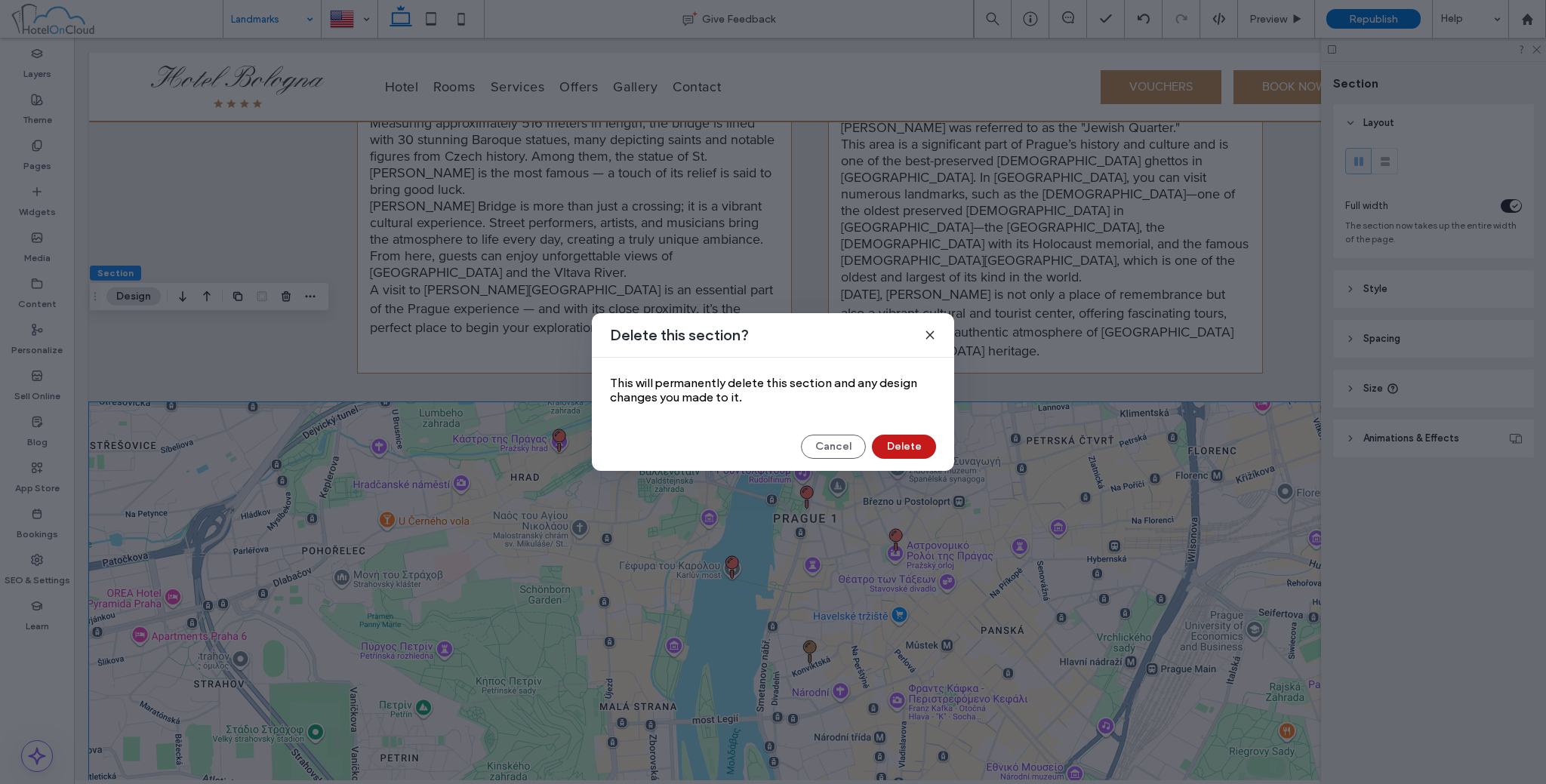
click at [901, 440] on button "Delete" at bounding box center [903, 446] width 64 height 24
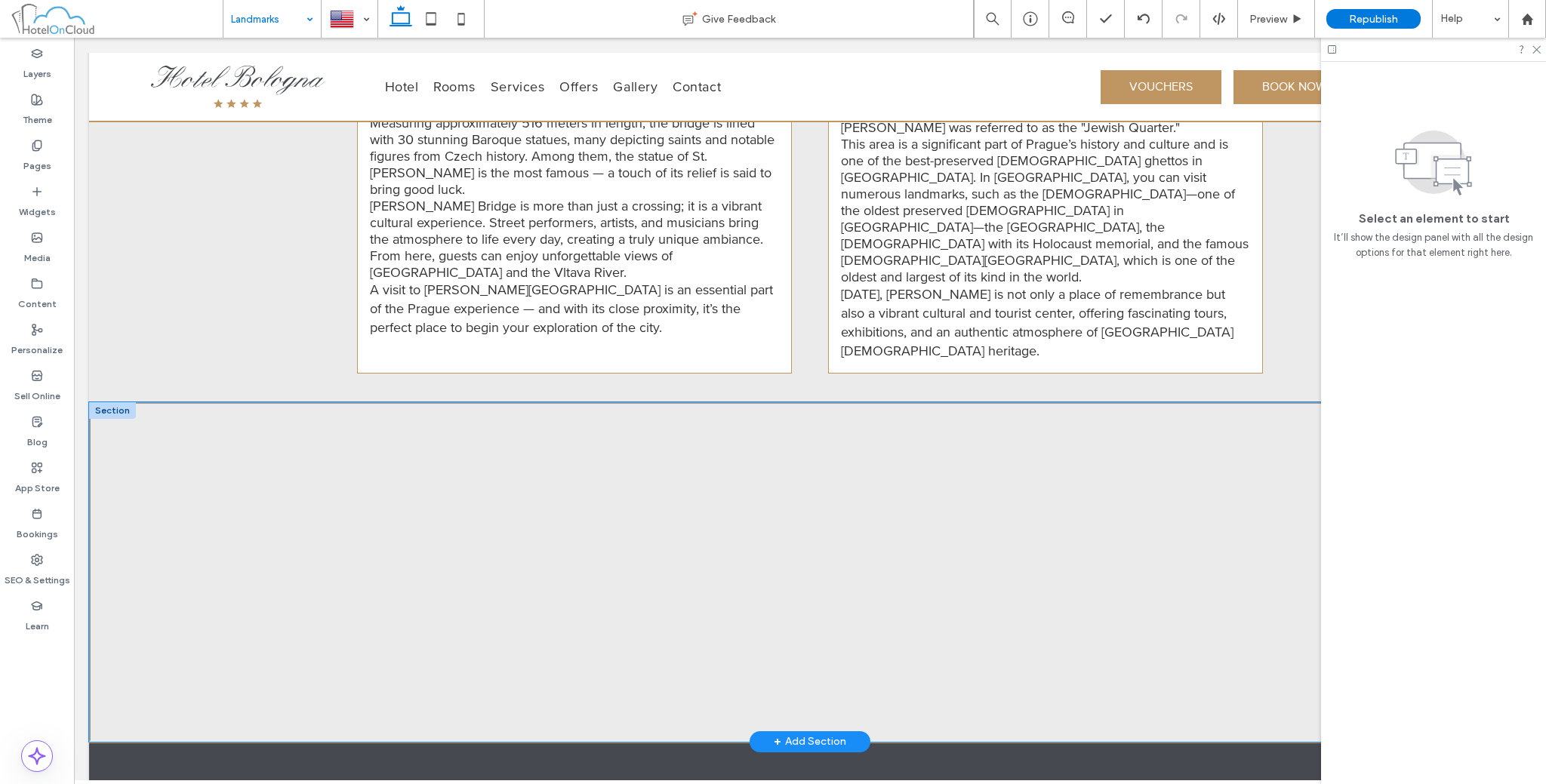
click at [818, 506] on div at bounding box center [810, 572] width 1442 height 340
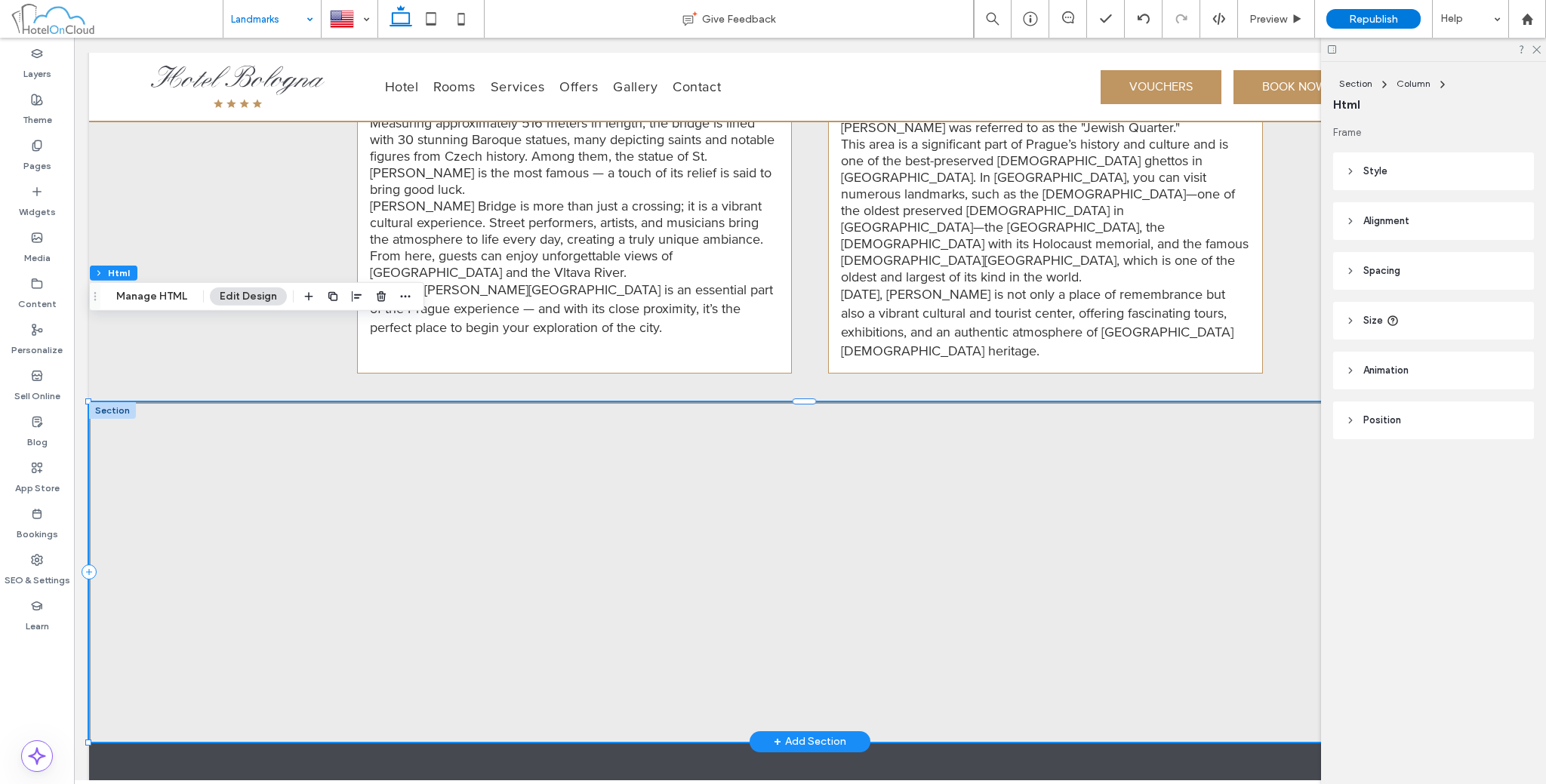
click at [824, 506] on div at bounding box center [810, 572] width 1442 height 340
click at [845, 533] on div at bounding box center [810, 572] width 1442 height 340
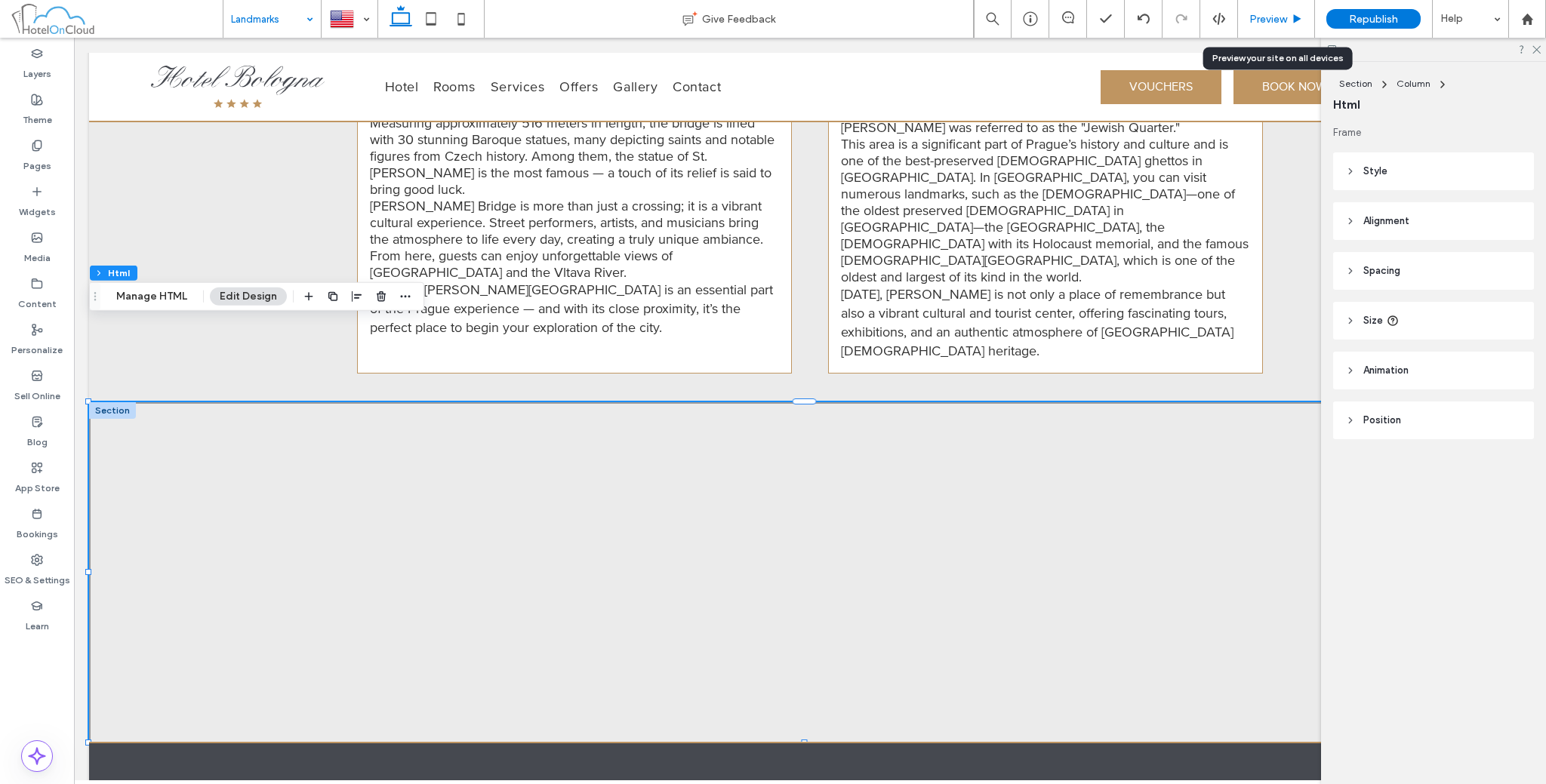
drag, startPoint x: 1295, startPoint y: 14, endPoint x: 1216, endPoint y: 7, distance: 79.3
click at [1295, 14] on use at bounding box center [1298, 18] width 8 height 8
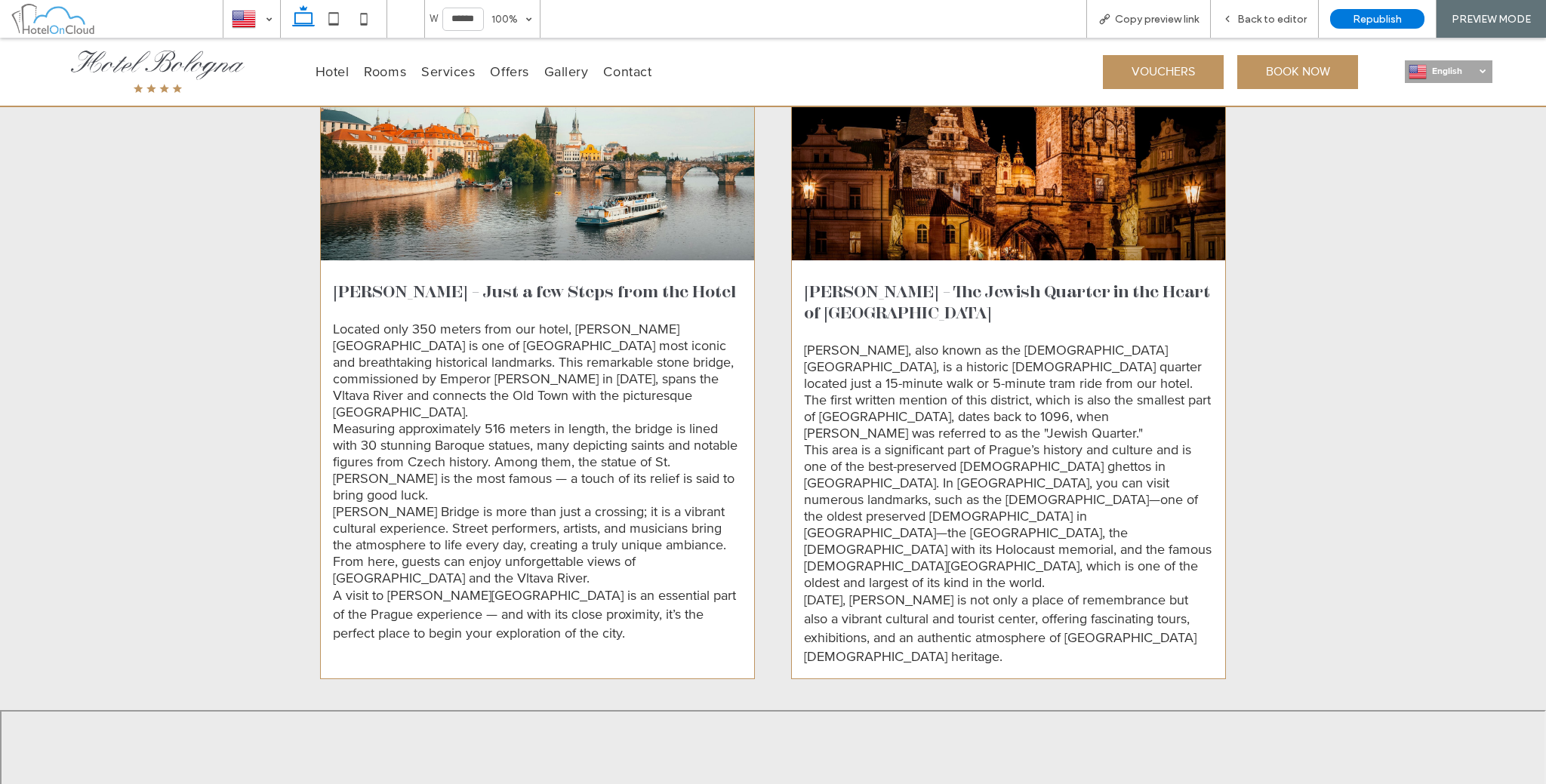
scroll to position [1141, 0]
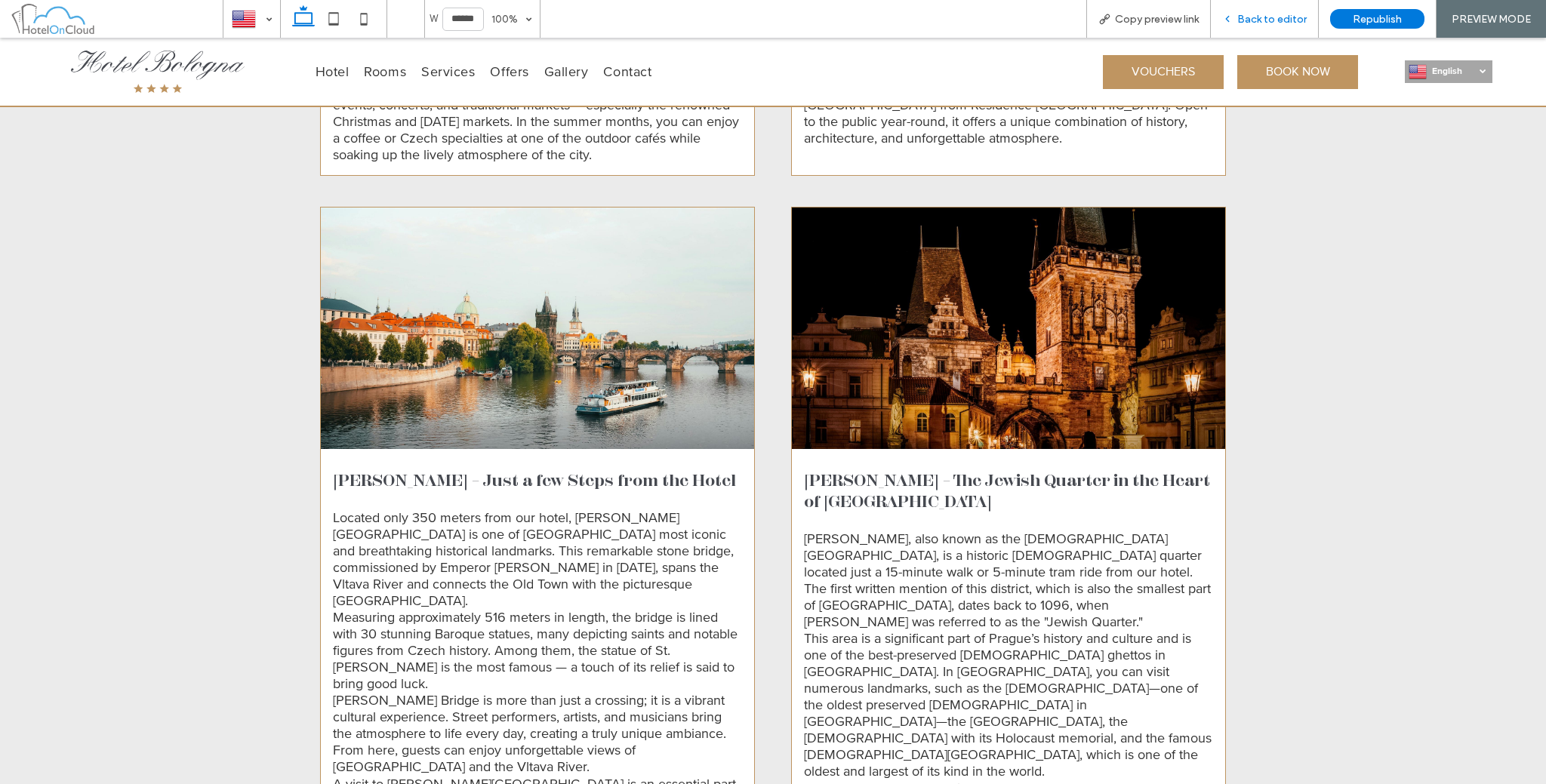
click at [1229, 11] on div "Back to editor" at bounding box center [1264, 18] width 108 height 38
click at [1232, 20] on icon at bounding box center [1227, 18] width 11 height 11
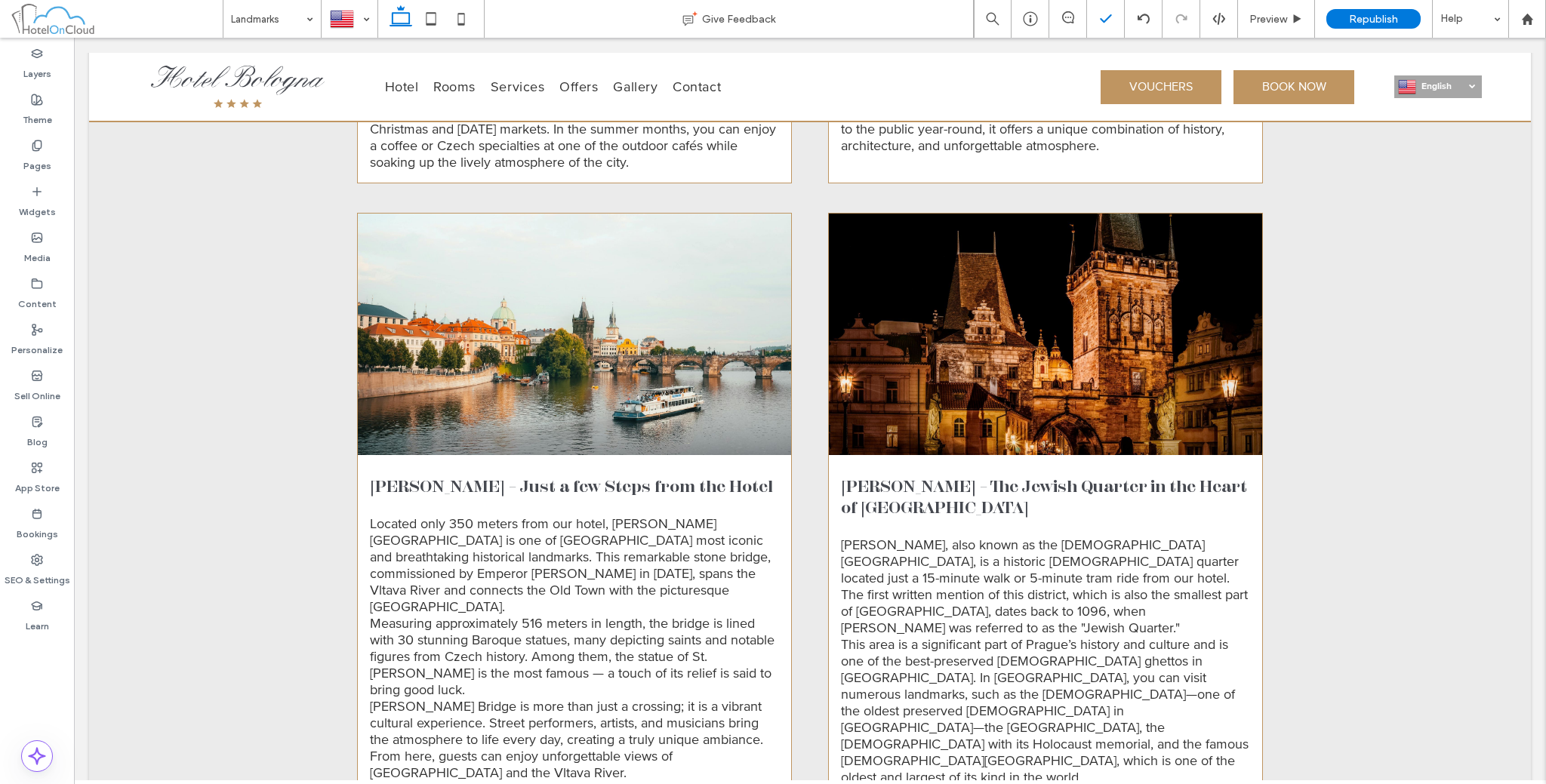
scroll to position [1142, 0]
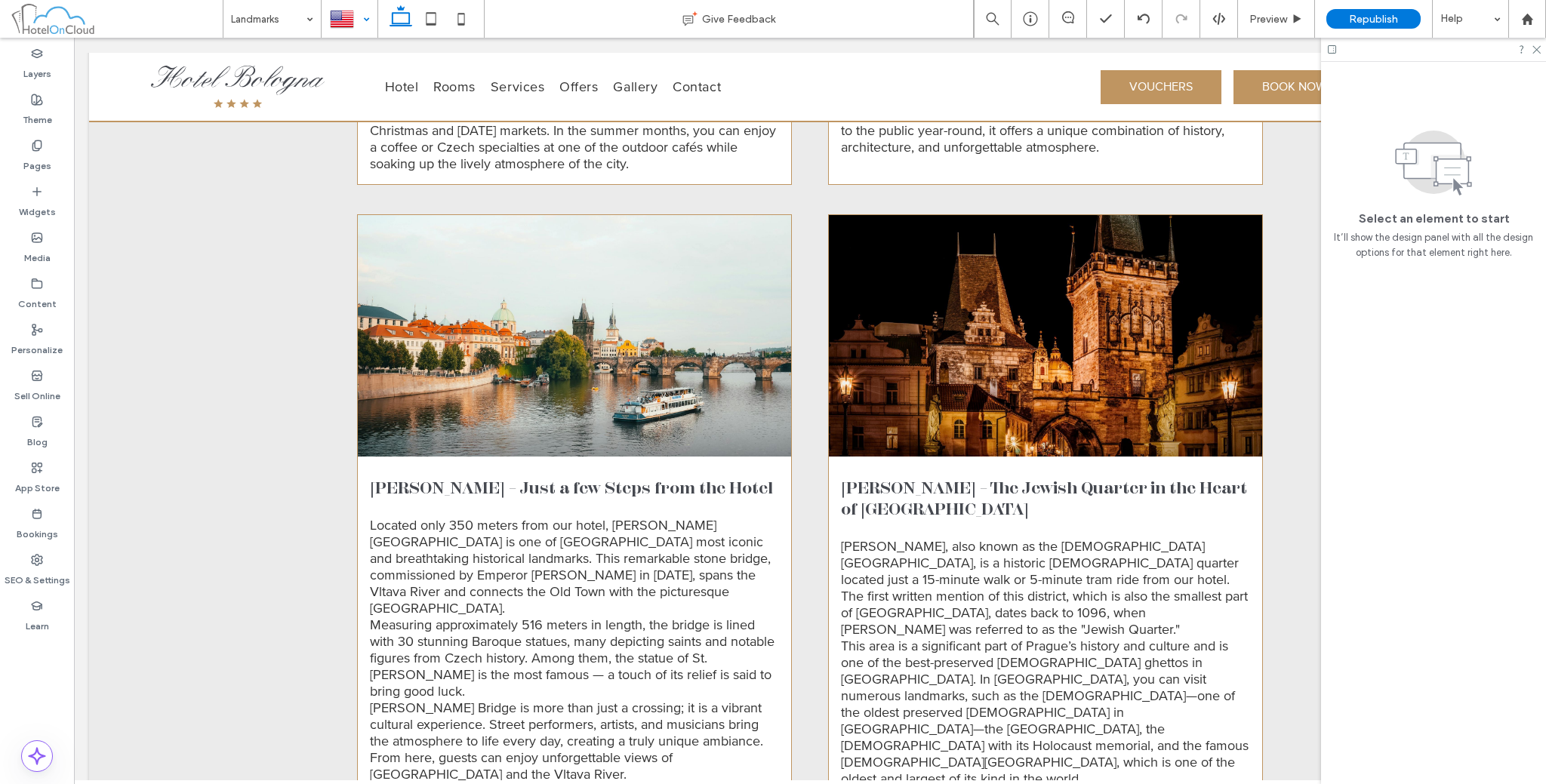
click at [366, 4] on div at bounding box center [350, 18] width 55 height 36
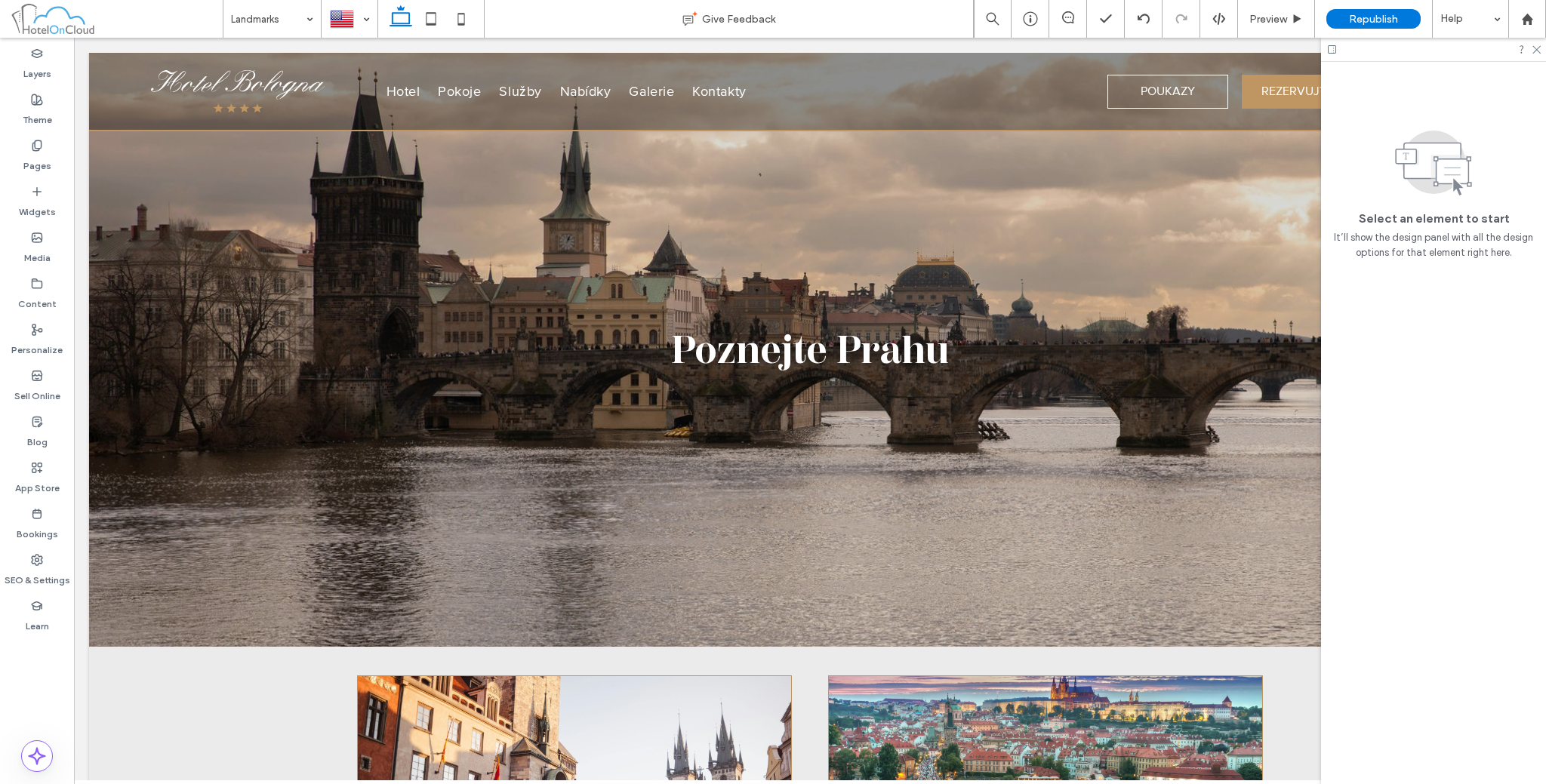
scroll to position [0, 0]
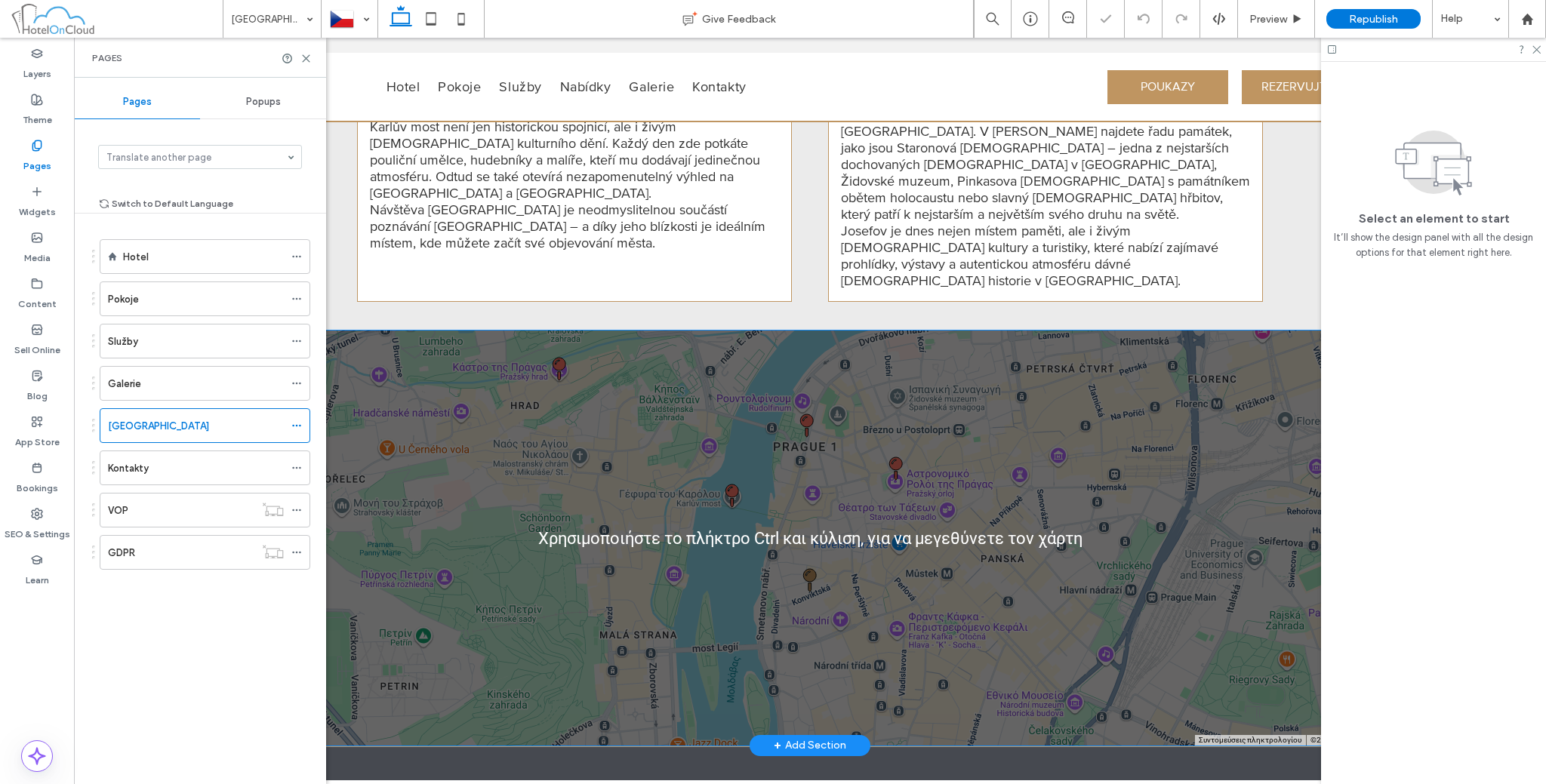
scroll to position [1634, 0]
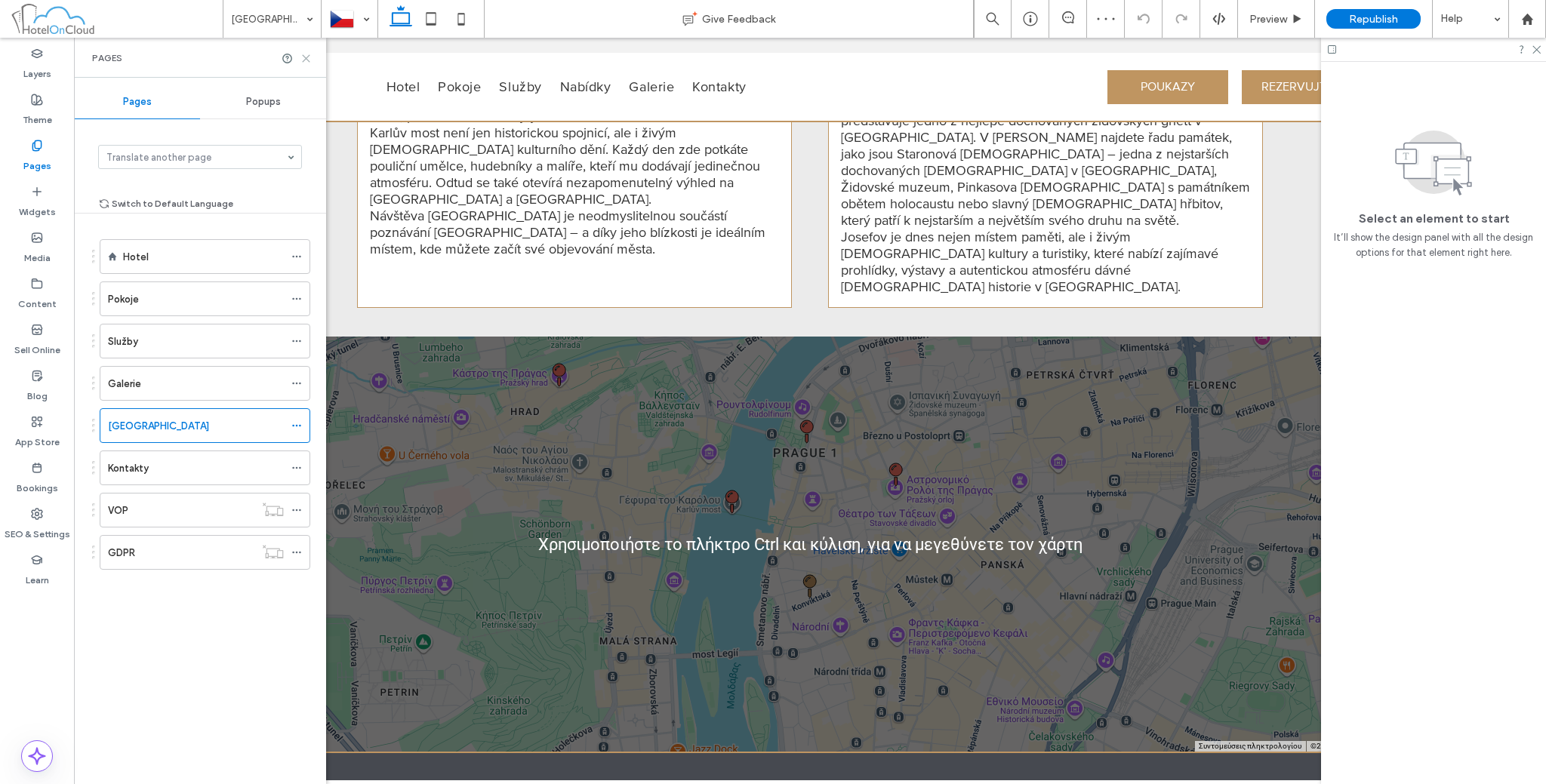
click at [305, 59] on icon at bounding box center [306, 58] width 11 height 11
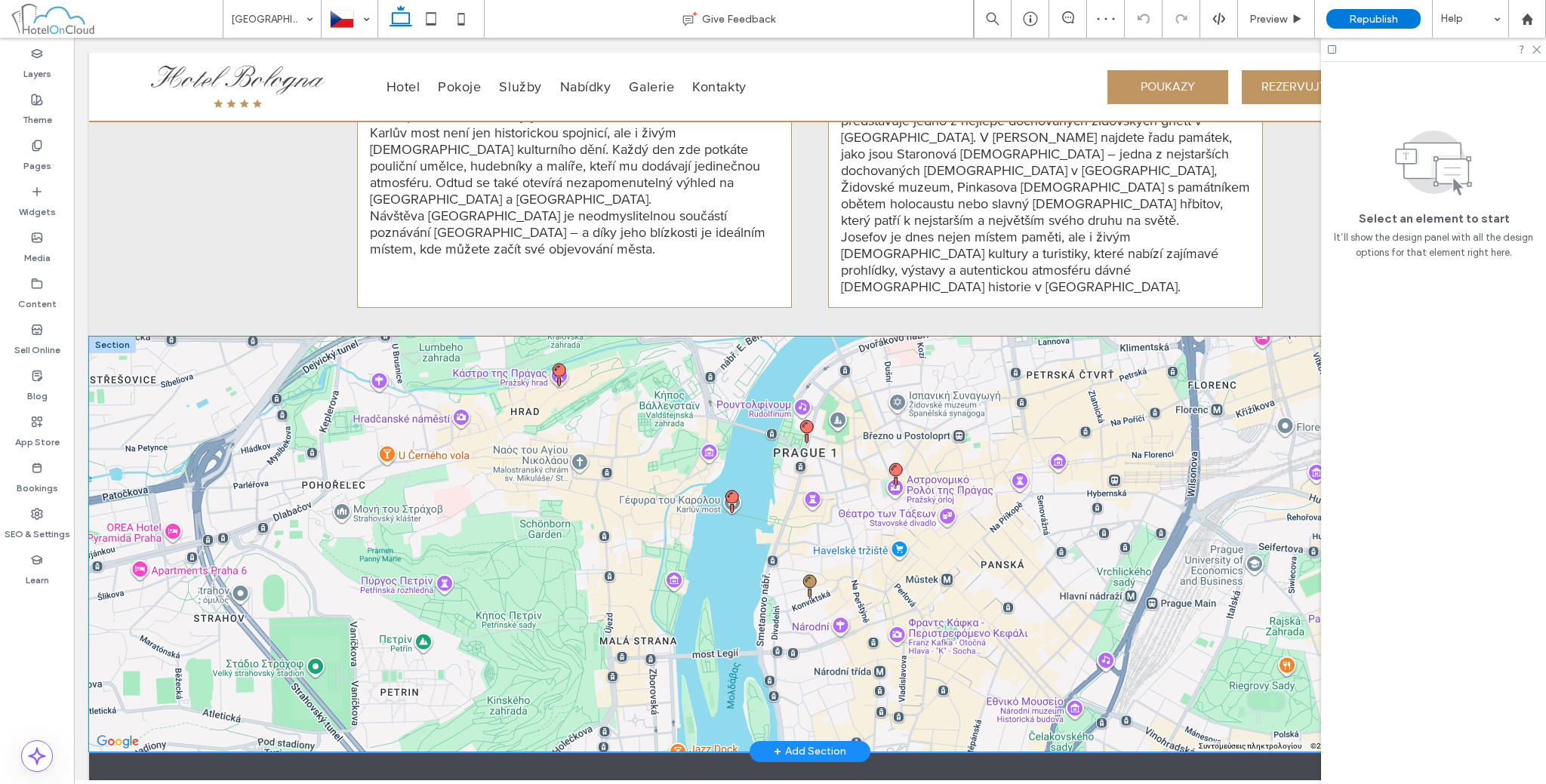
click at [380, 389] on div "Hotel Bologna https://www.pragueresidencebologna.com/en Directions Welcome to H…" at bounding box center [810, 544] width 1442 height 415
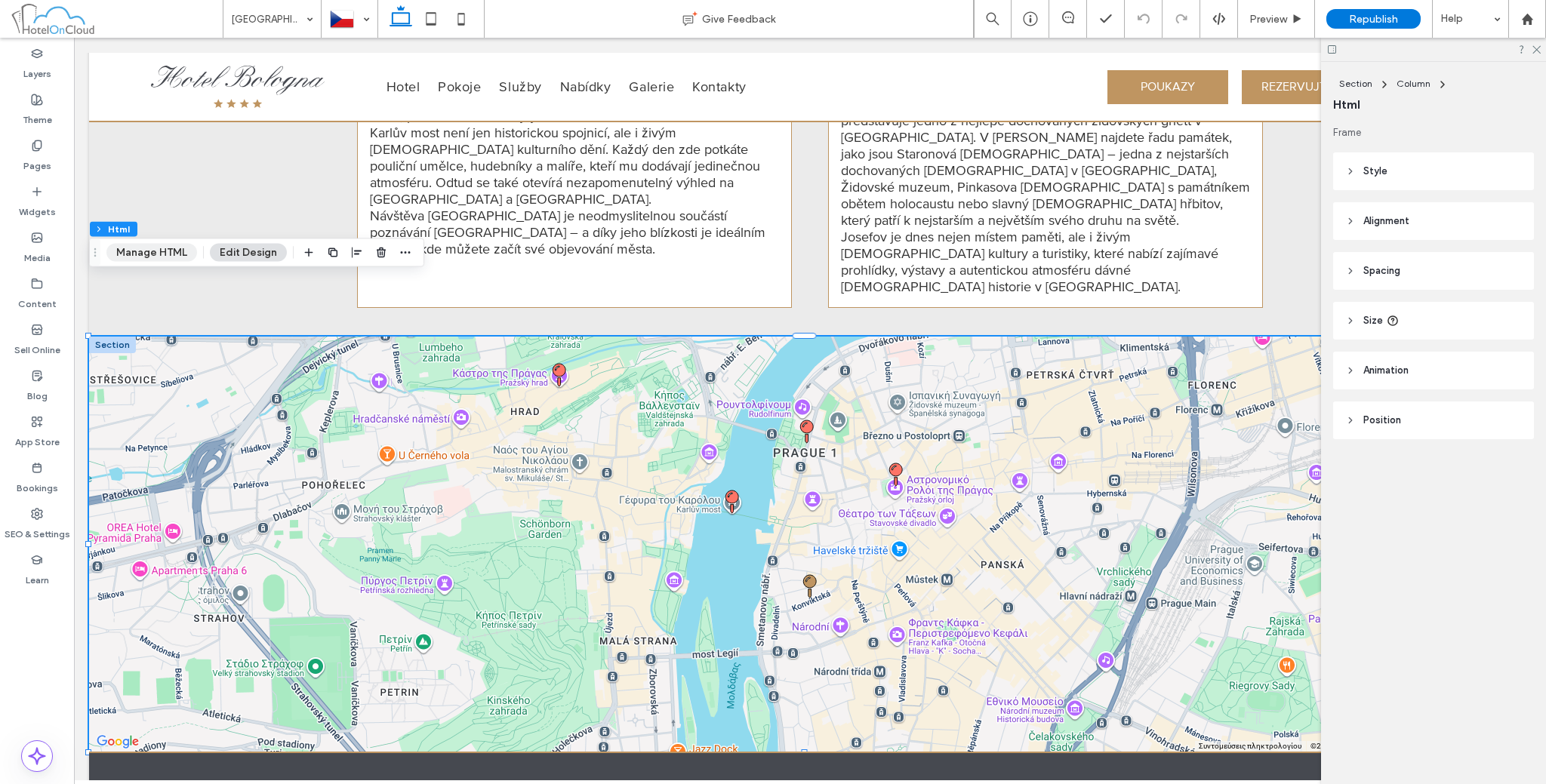
click at [163, 257] on button "Manage HTML" at bounding box center [151, 253] width 91 height 18
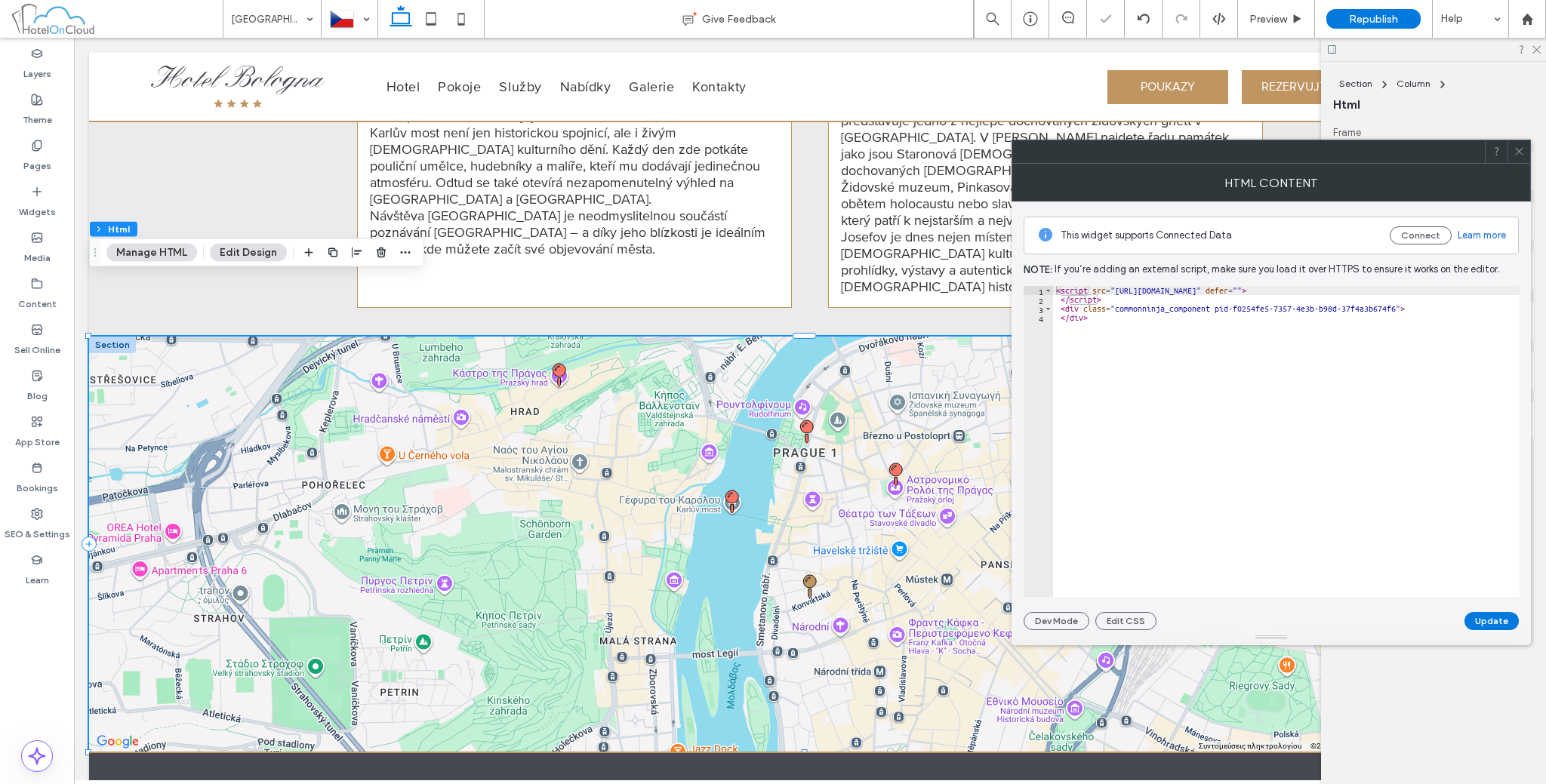
click at [1147, 340] on div "< script src = "https://cdn.commoninja.com/sdk/latest/commonninja.js" defer = "…" at bounding box center [1286, 451] width 467 height 330
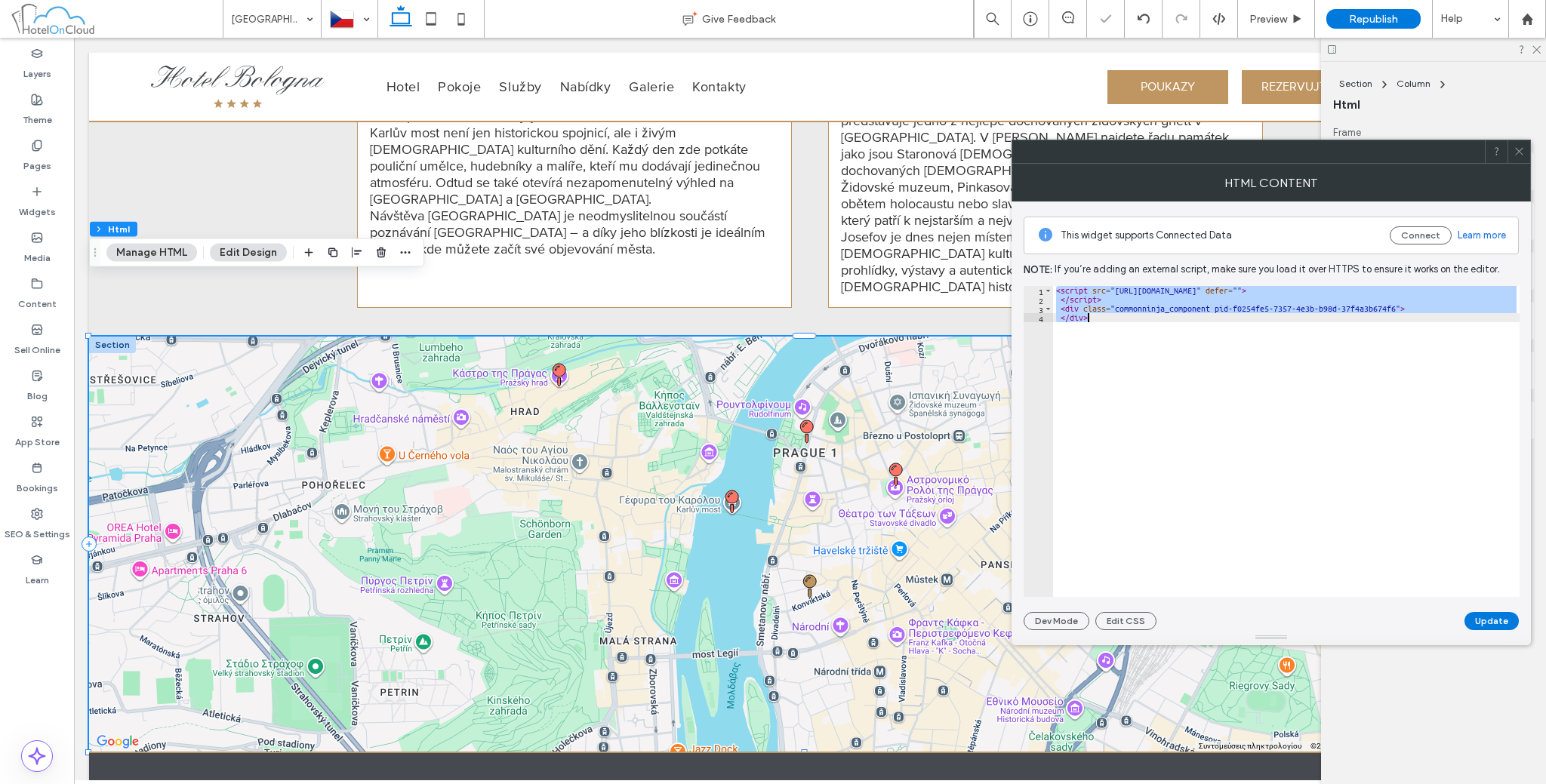
paste textarea "**********"
type textarea "**********"
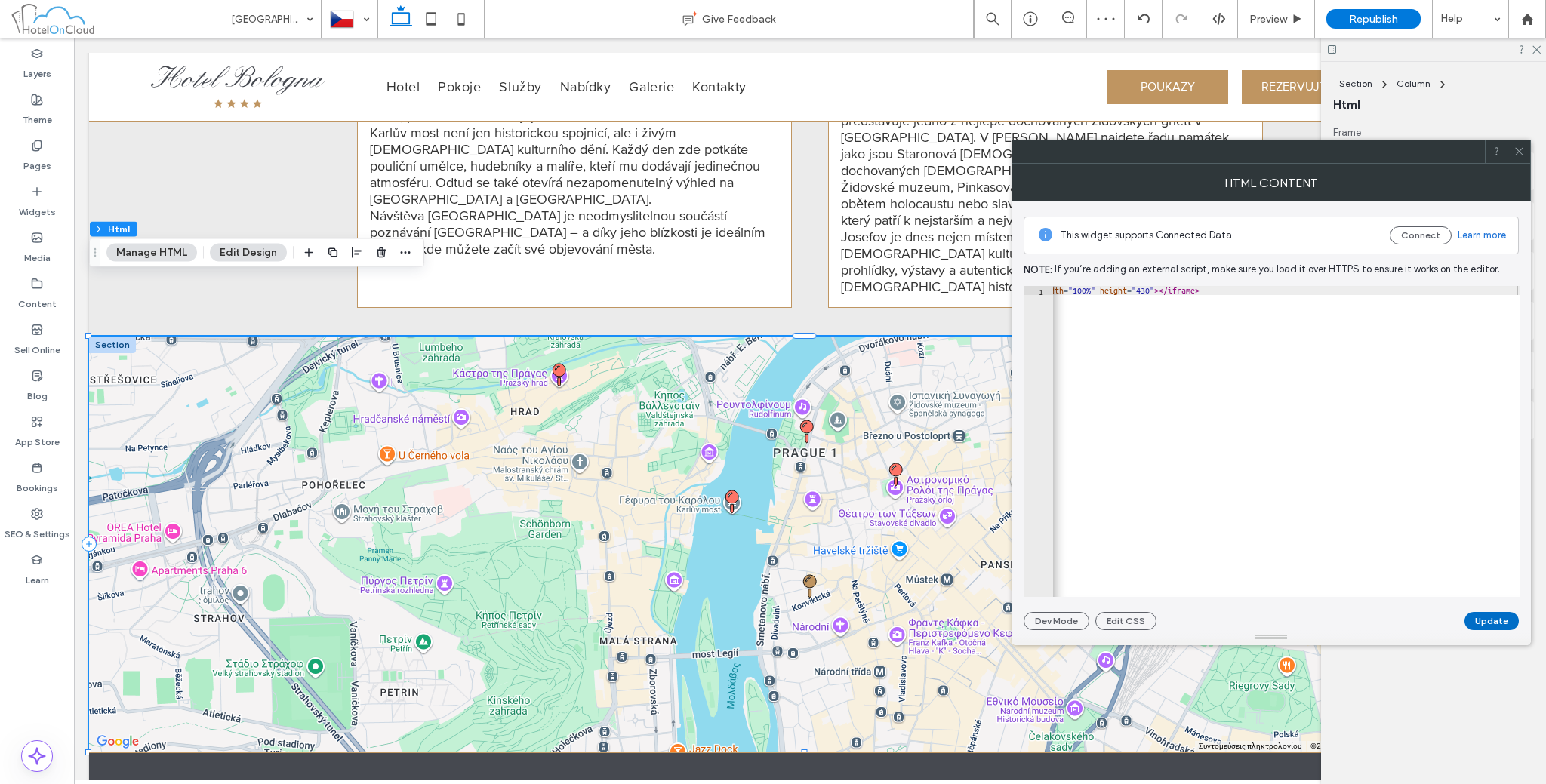
click at [1485, 624] on button "Update" at bounding box center [1491, 620] width 55 height 18
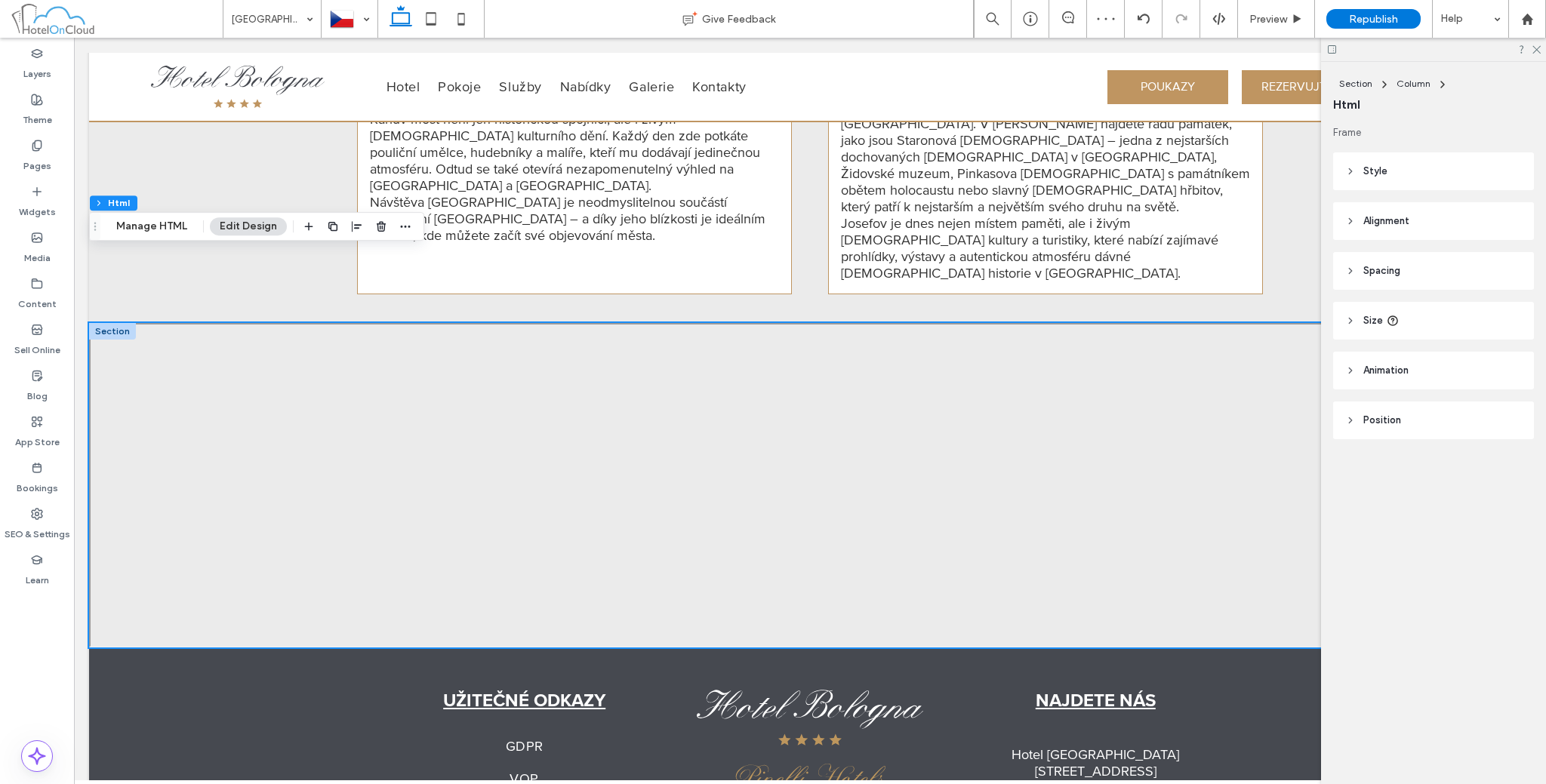
scroll to position [1670, 0]
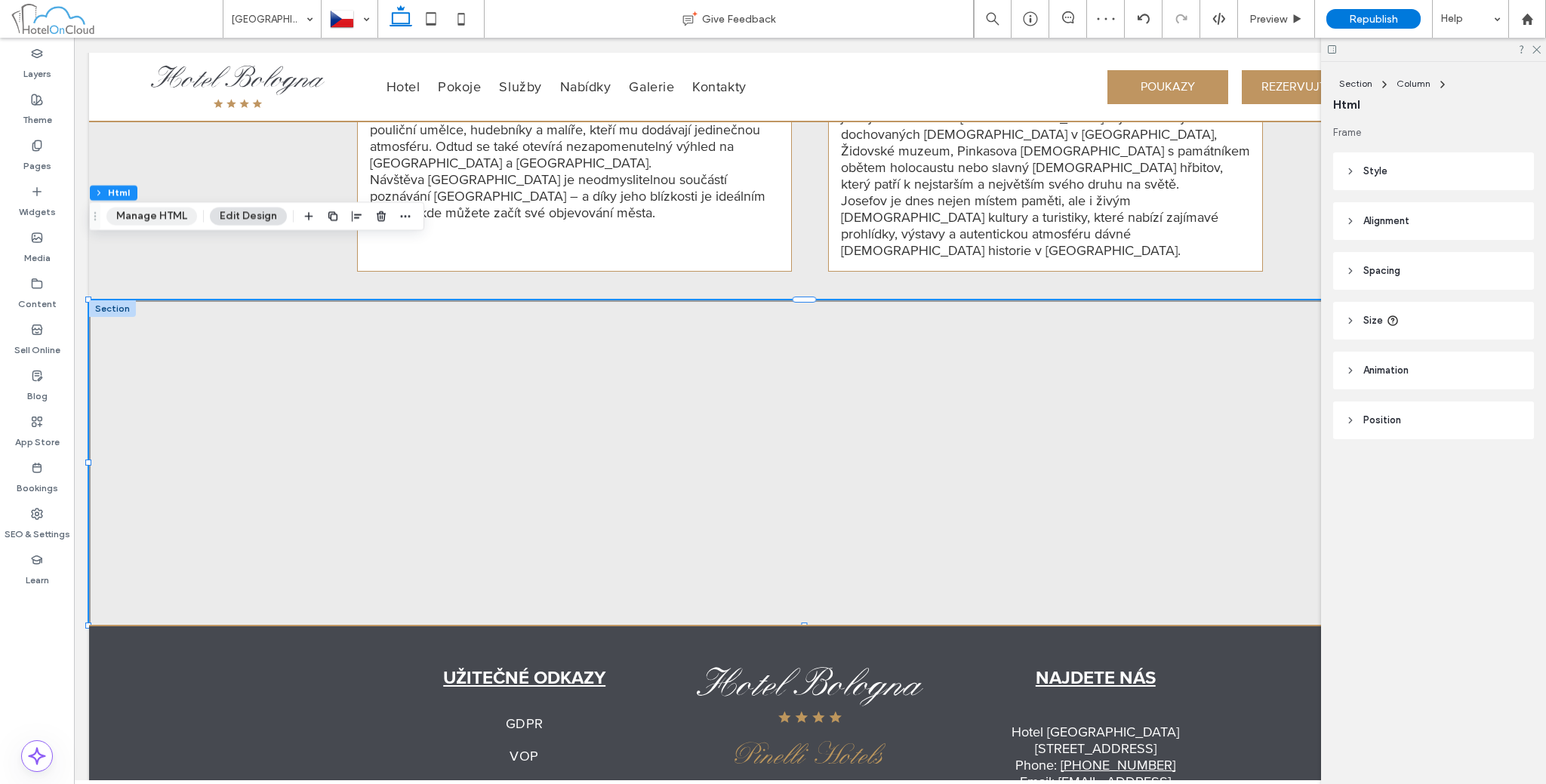
click at [155, 216] on button "Manage HTML" at bounding box center [151, 216] width 91 height 18
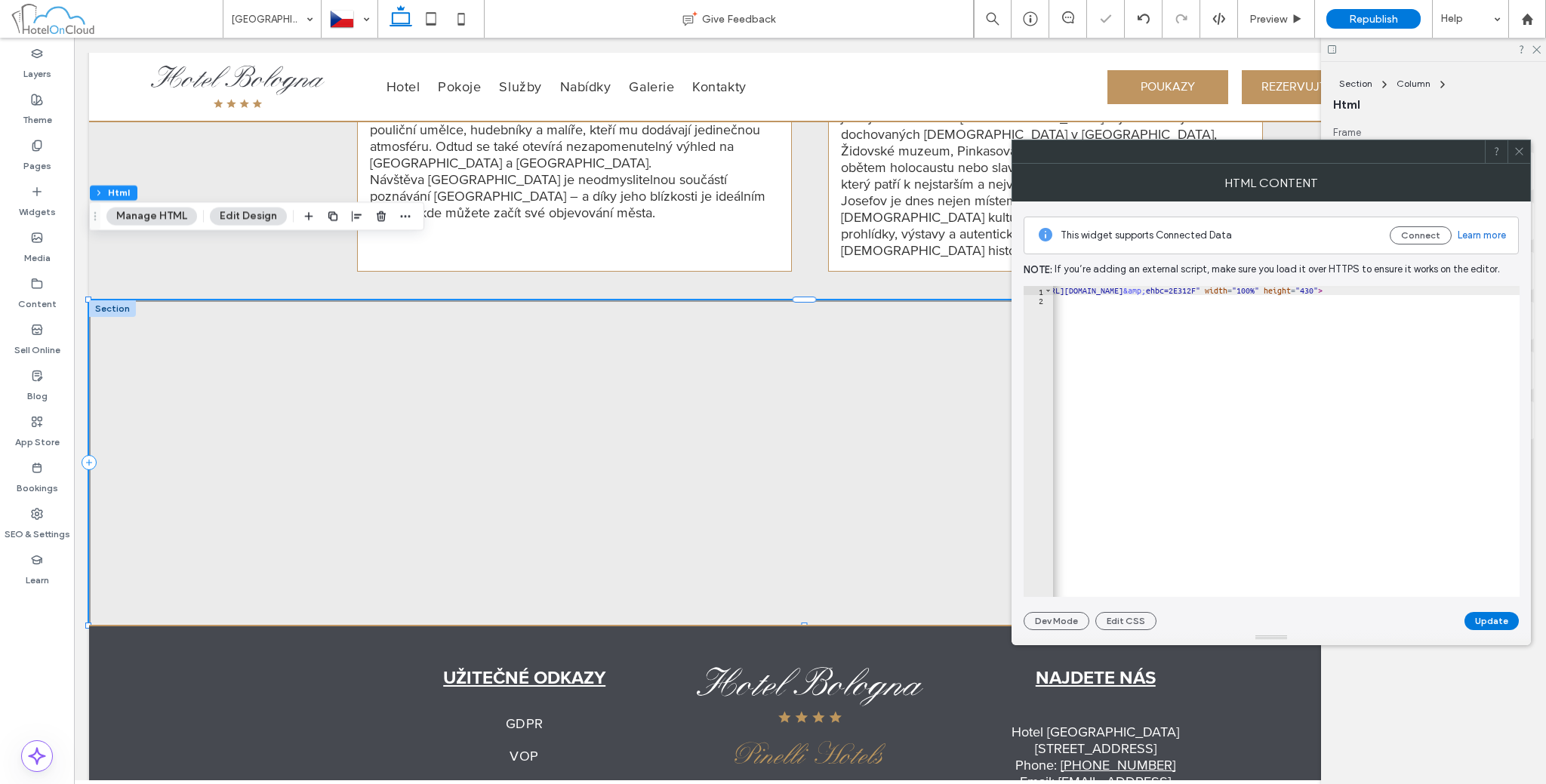
scroll to position [0, 142]
click at [1501, 294] on div "< iframe src = "https://www.google.com/maps/d/u/1/embed?mid=1NMHl3LwgLllcugNjRx…" at bounding box center [1215, 445] width 608 height 319
type textarea "**********"
click at [1477, 617] on button "Update" at bounding box center [1491, 620] width 55 height 18
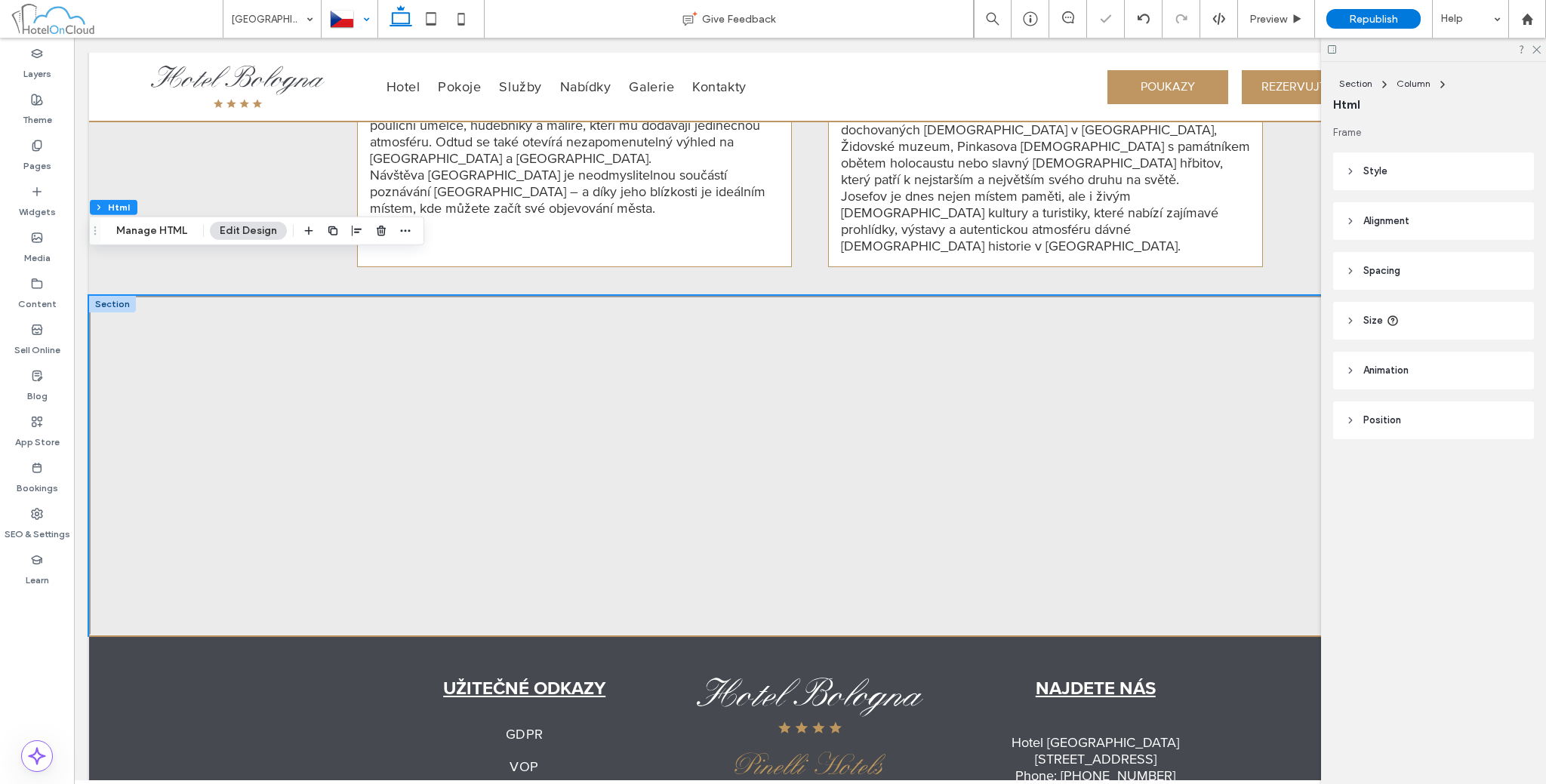
scroll to position [1678, 0]
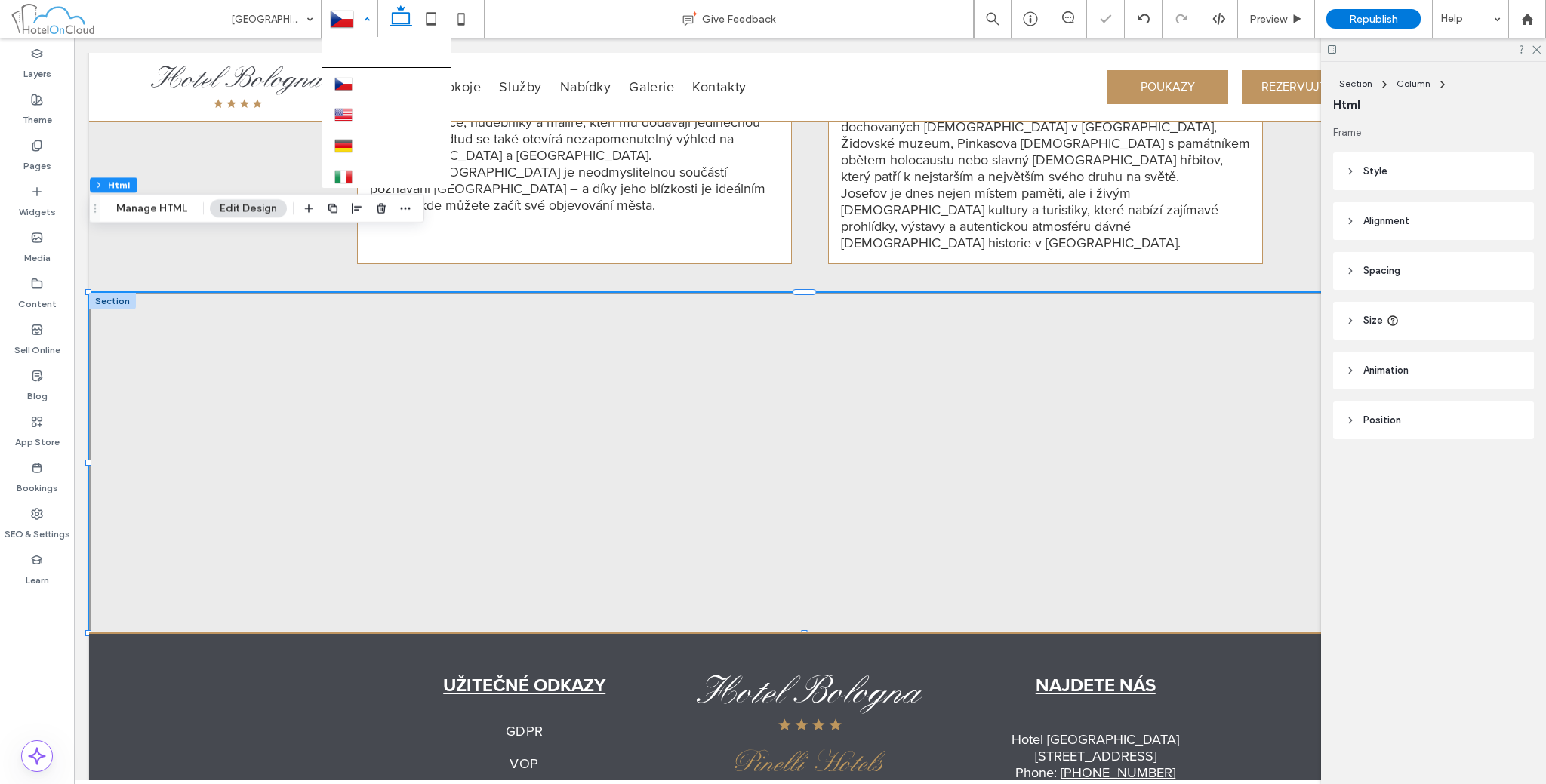
click at [365, 14] on div at bounding box center [350, 18] width 55 height 36
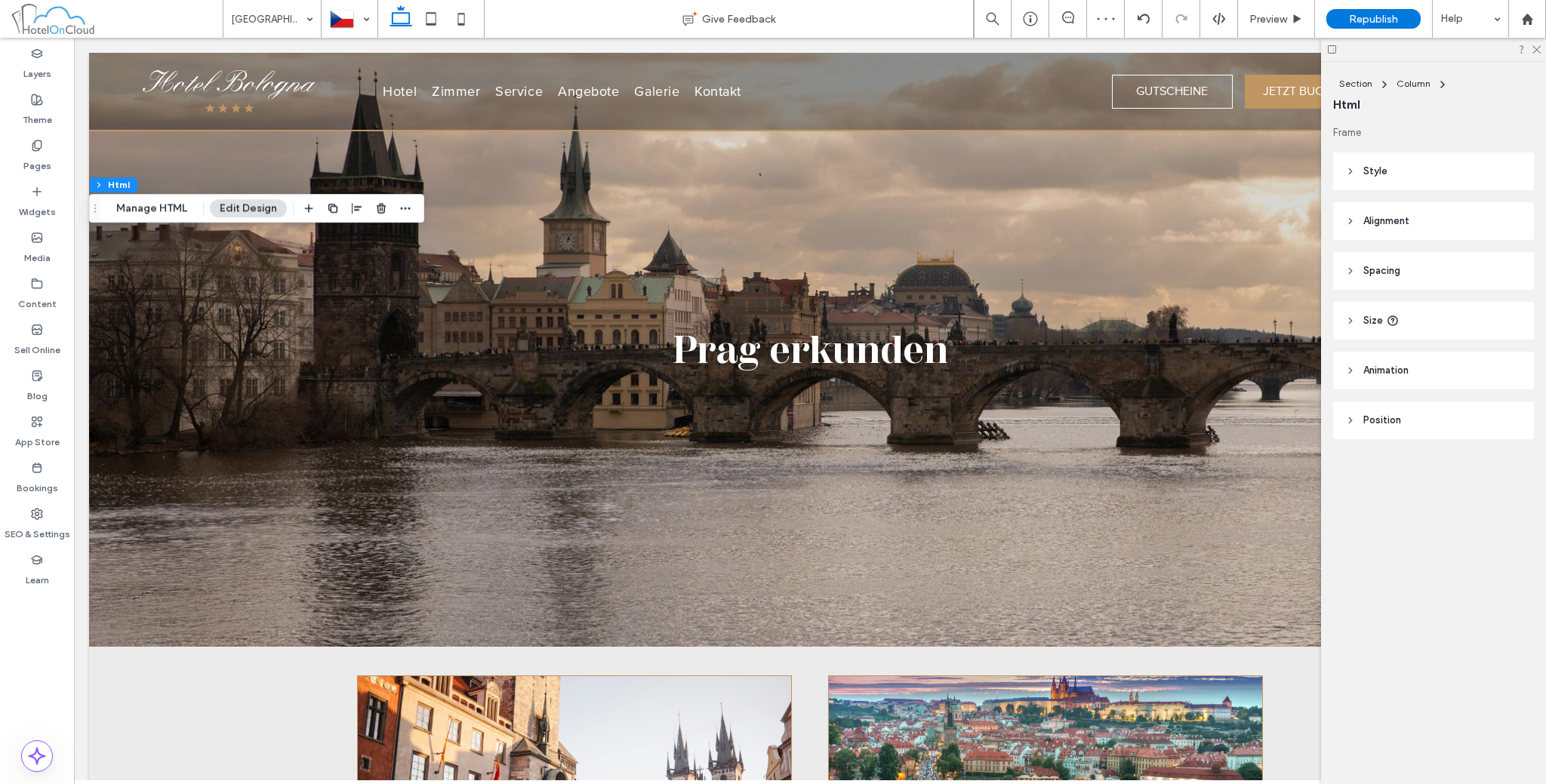
scroll to position [0, 0]
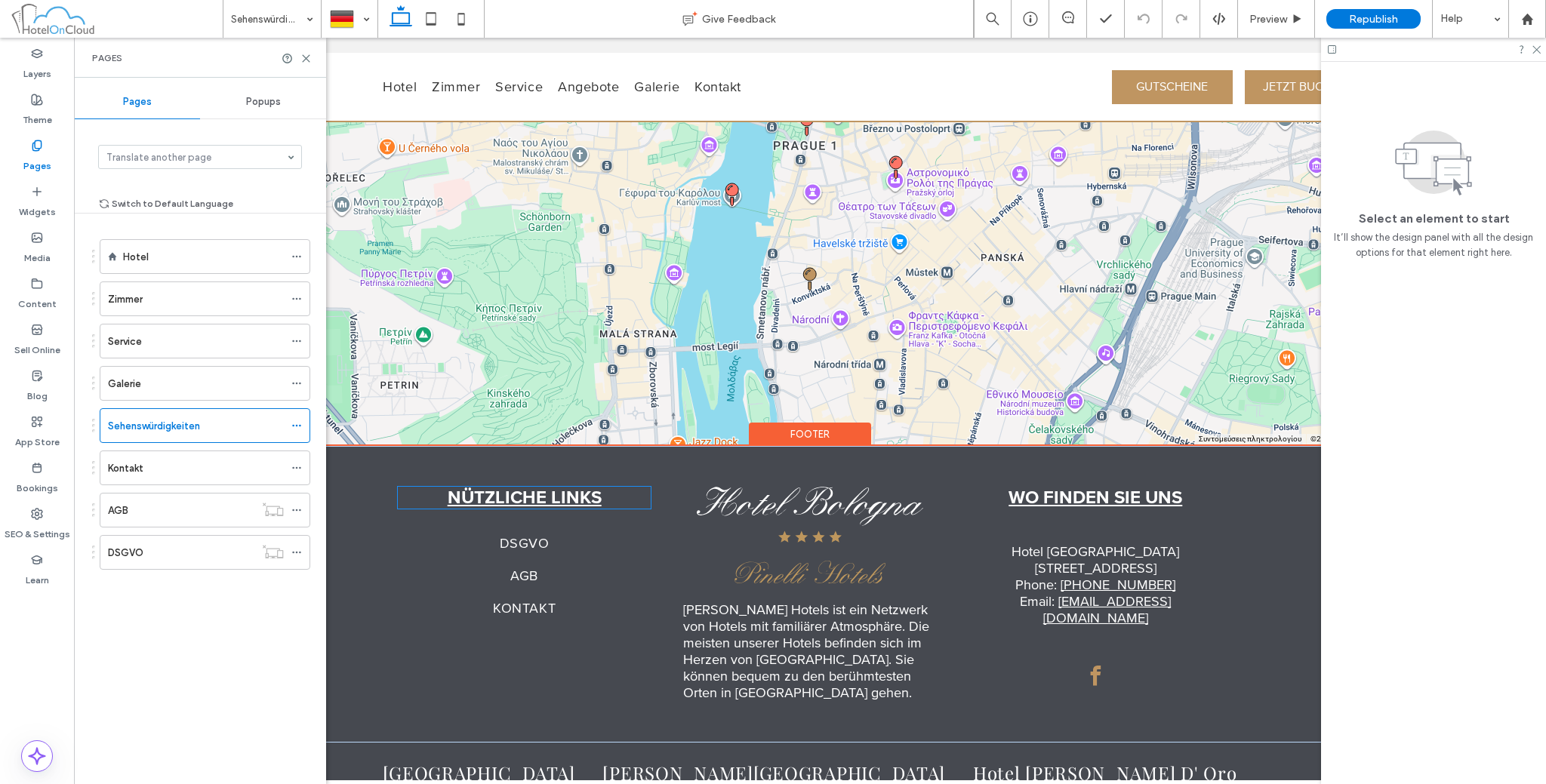
scroll to position [1931, 0]
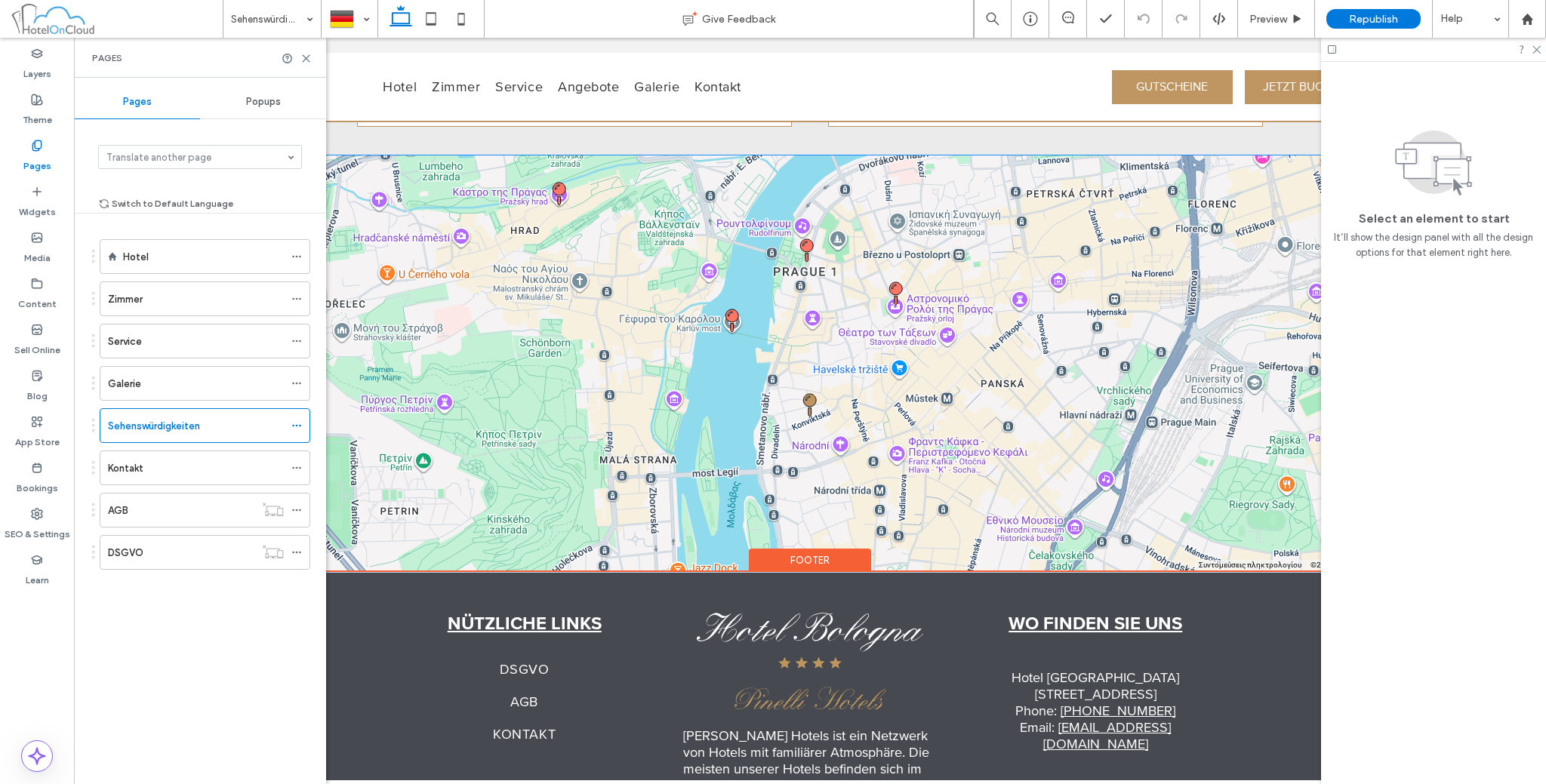
click at [644, 419] on div "Hotel Bologna https://www.pragueresidencebologna.com/en Directions Welcome to H…" at bounding box center [810, 363] width 1442 height 415
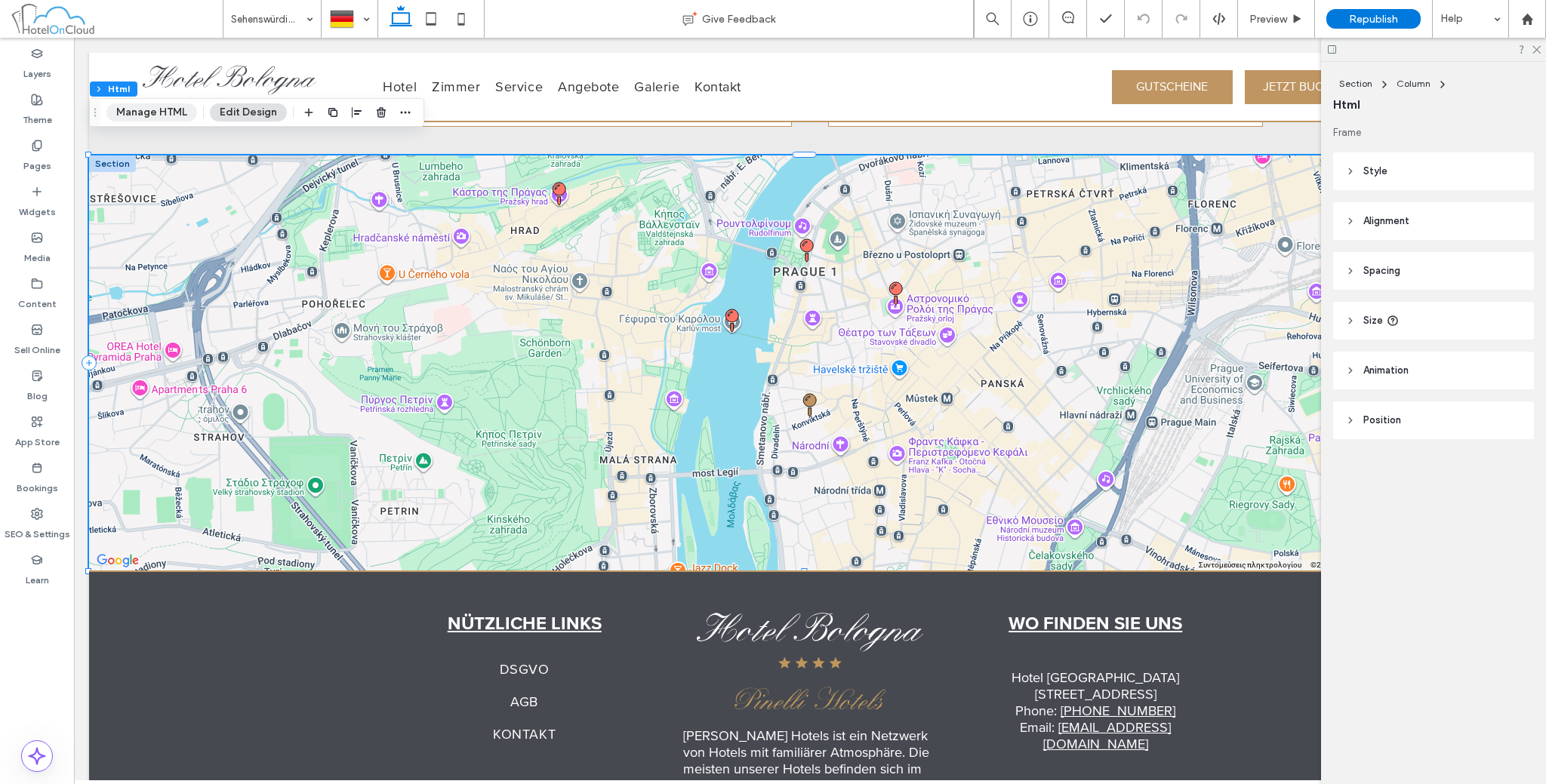
click at [138, 114] on button "Manage HTML" at bounding box center [151, 112] width 91 height 18
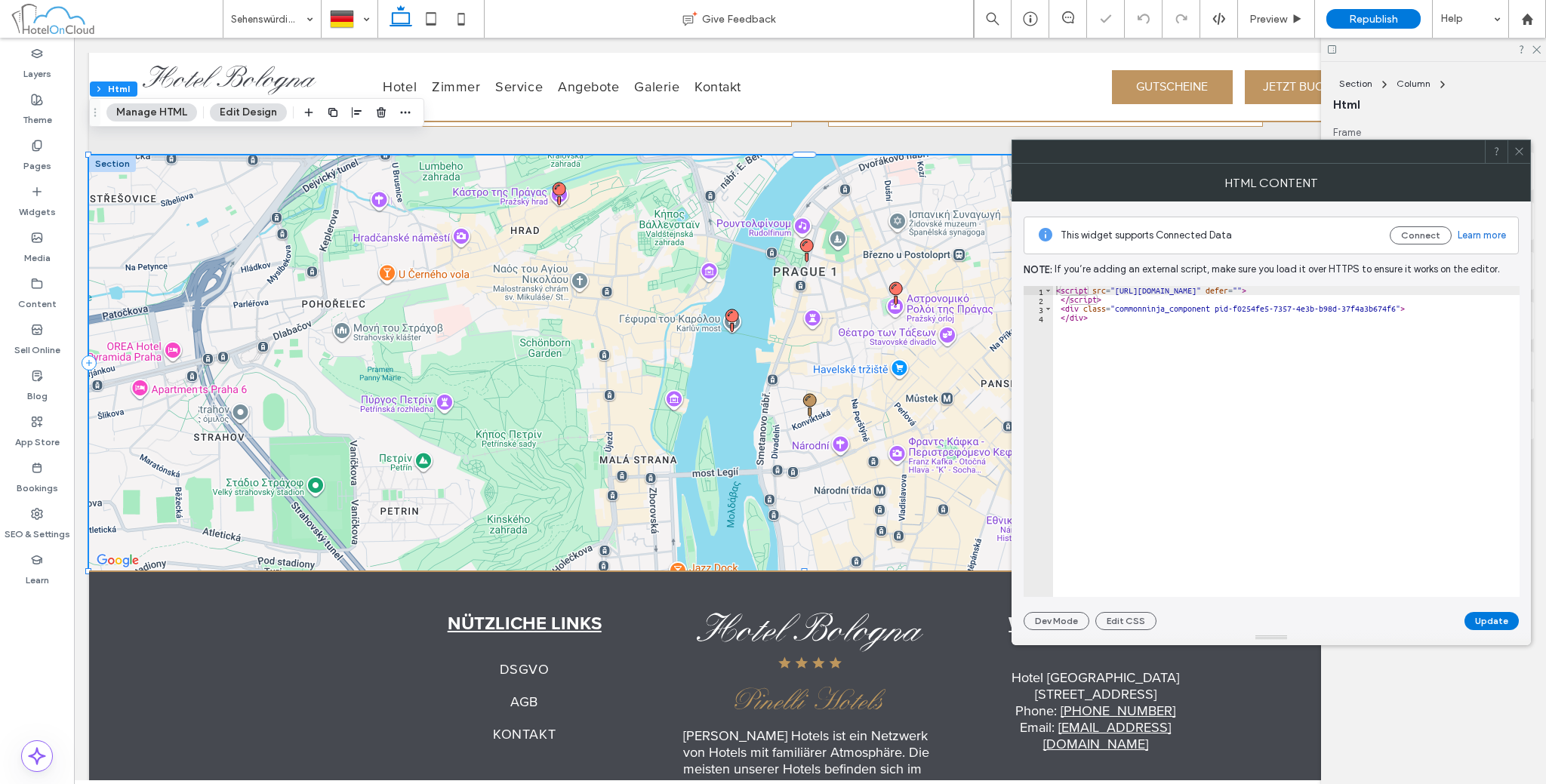
click at [1196, 384] on div "< script src = "https://cdn.commoninja.com/sdk/latest/commonninja.js" defer = "…" at bounding box center [1286, 451] width 467 height 330
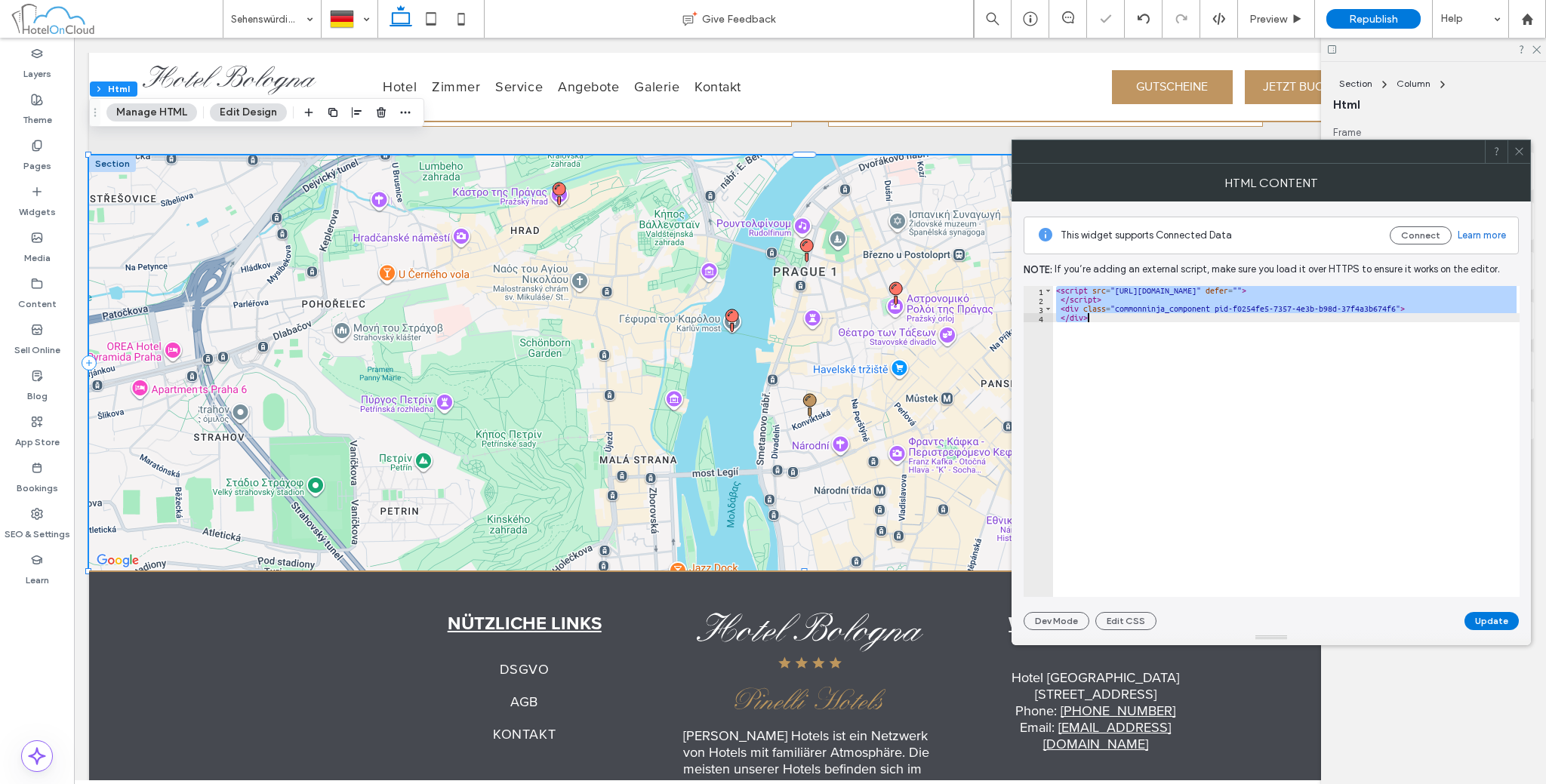
paste textarea "Cursor at row 4"
type textarea "*********"
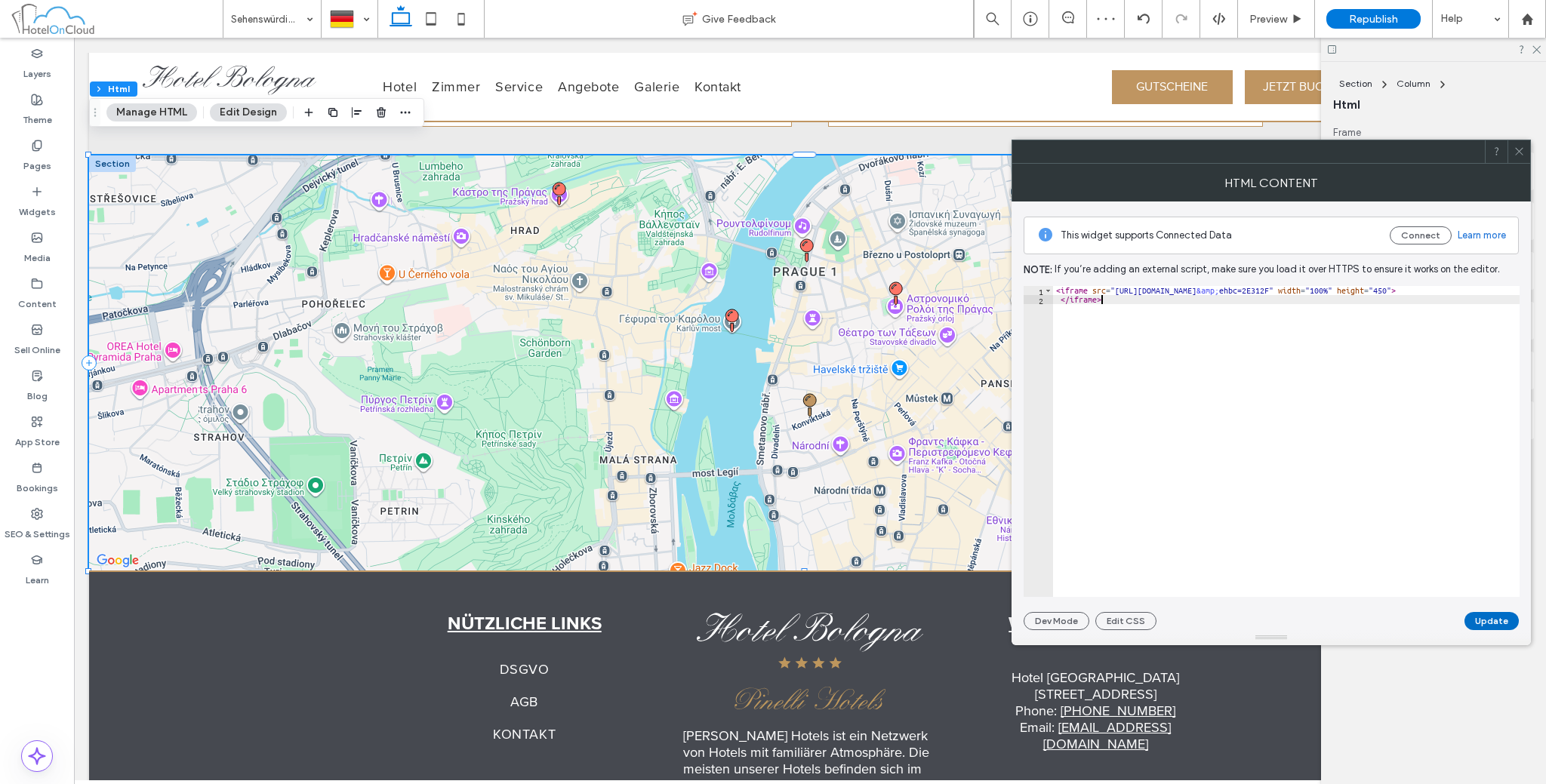
click at [1496, 624] on button "Update" at bounding box center [1491, 620] width 55 height 18
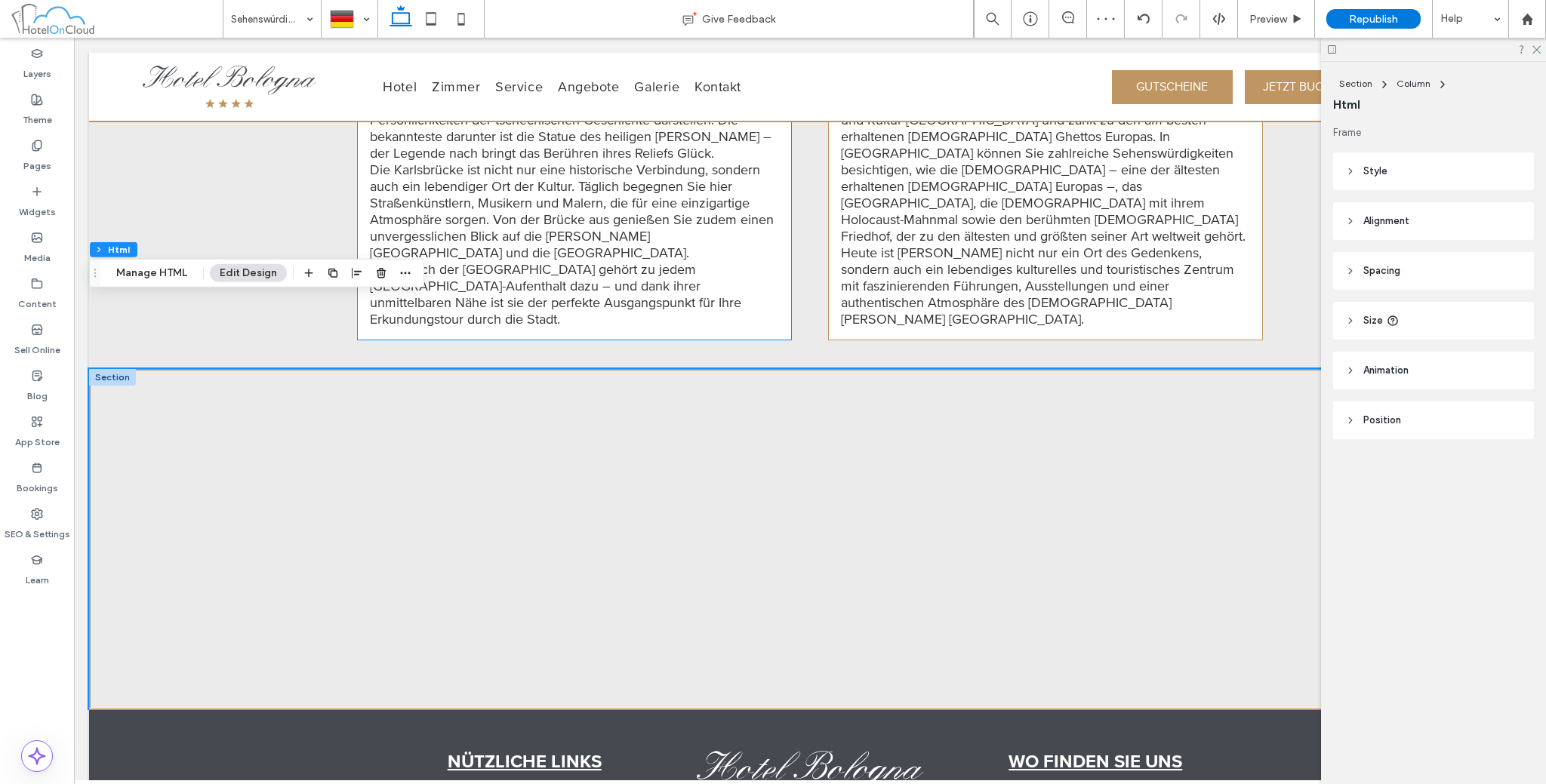
scroll to position [1783, 0]
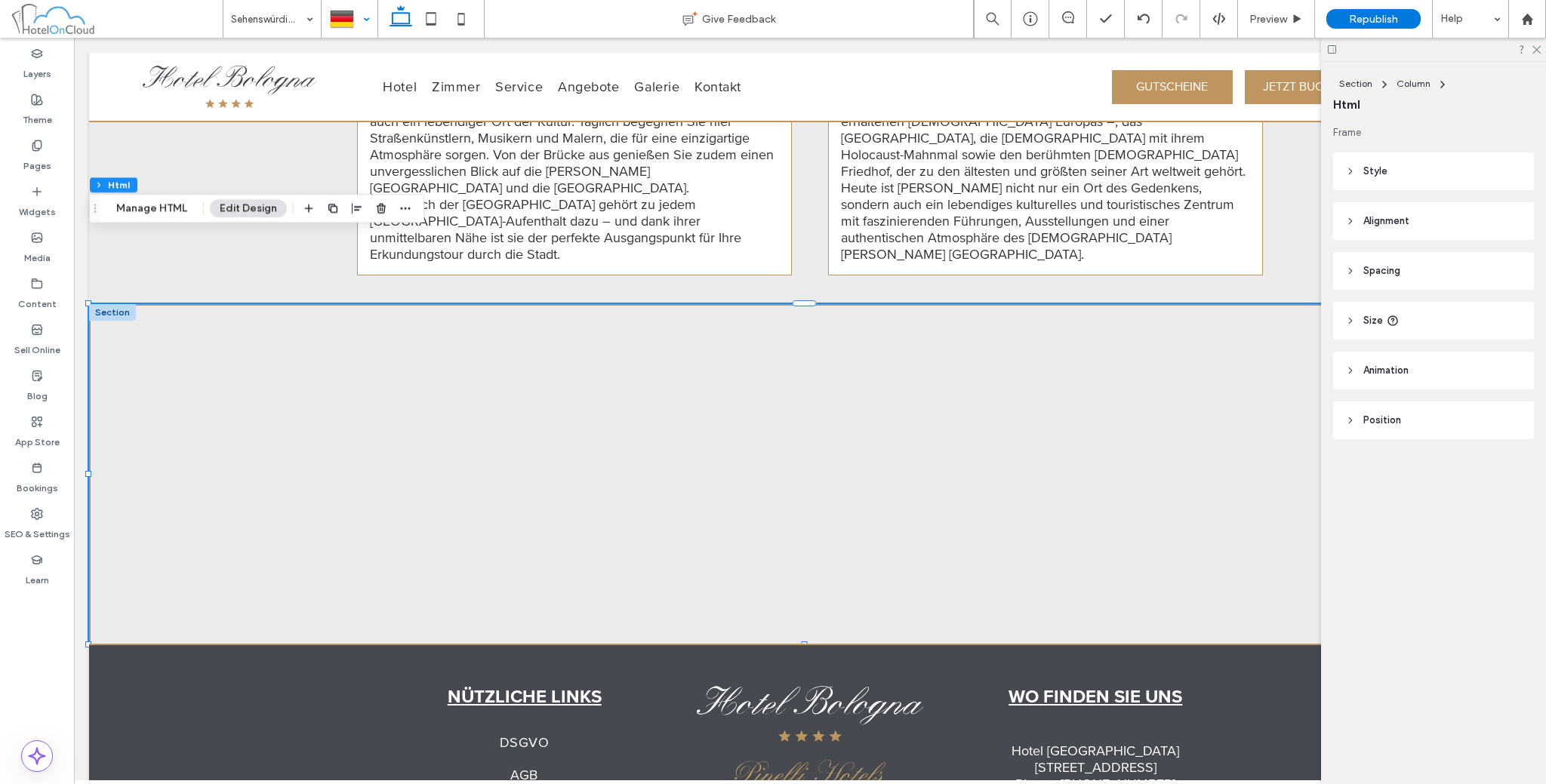
click at [369, 23] on div at bounding box center [350, 18] width 55 height 36
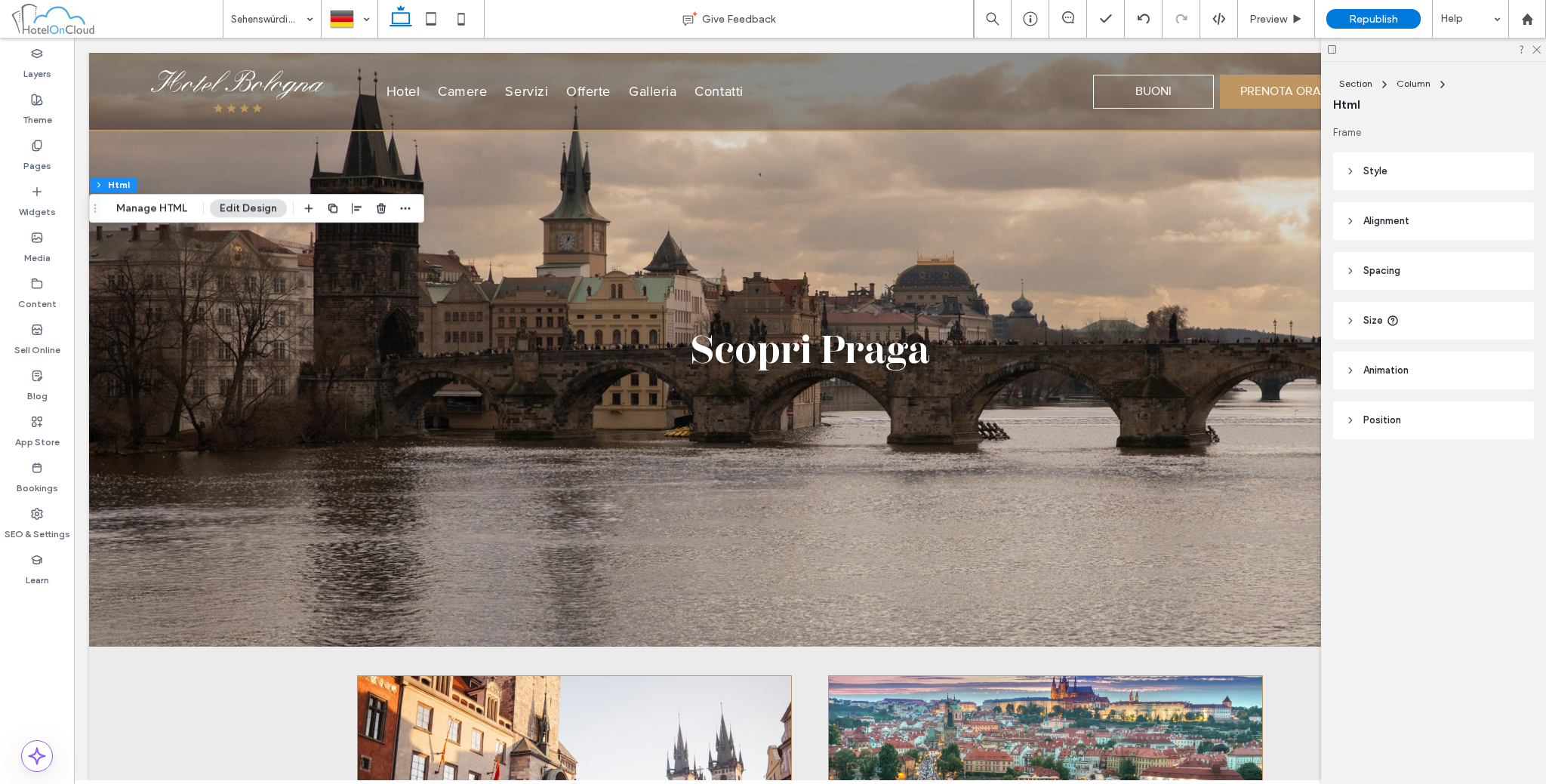
scroll to position [0, 0]
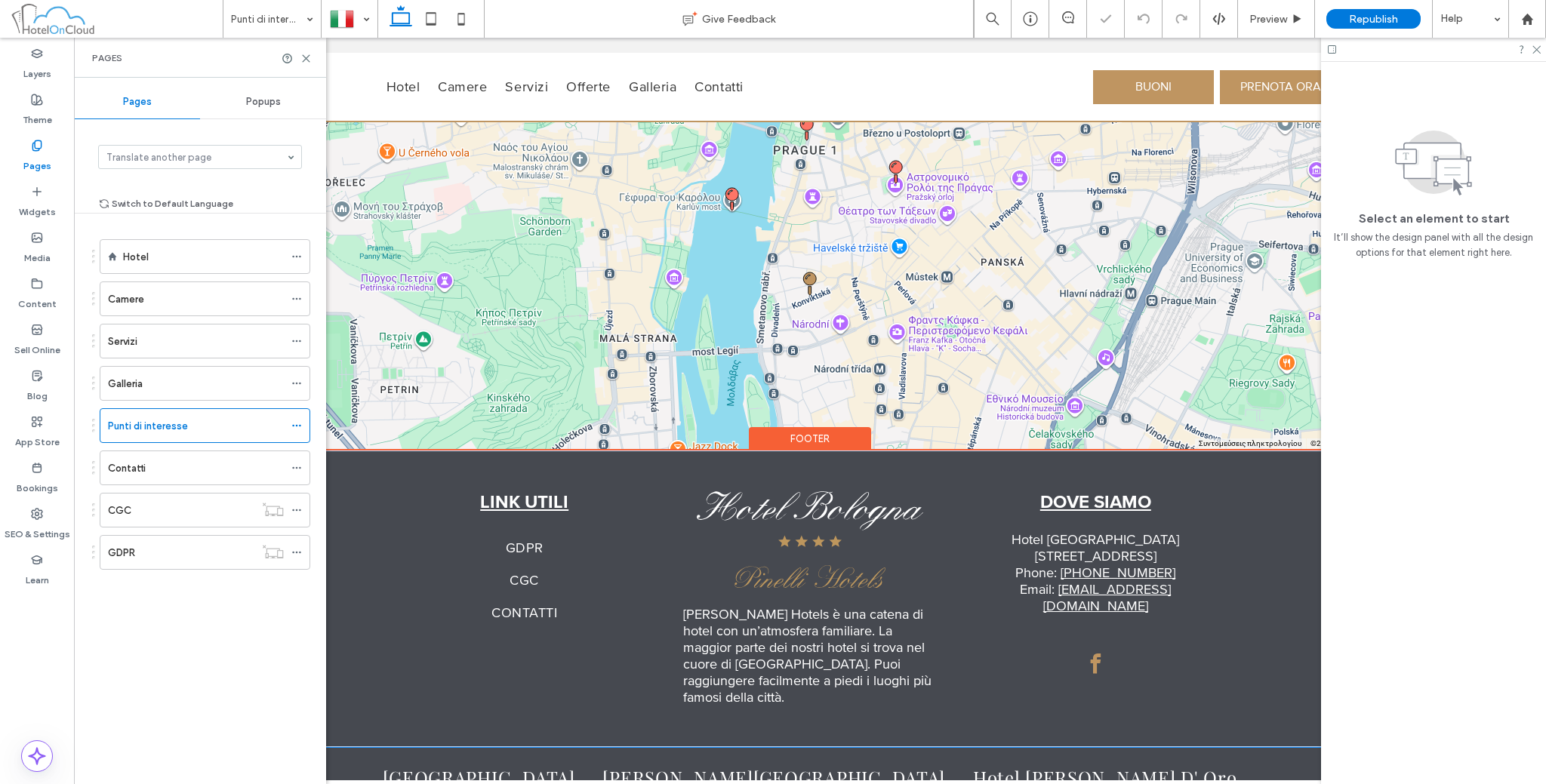
scroll to position [1609, 0]
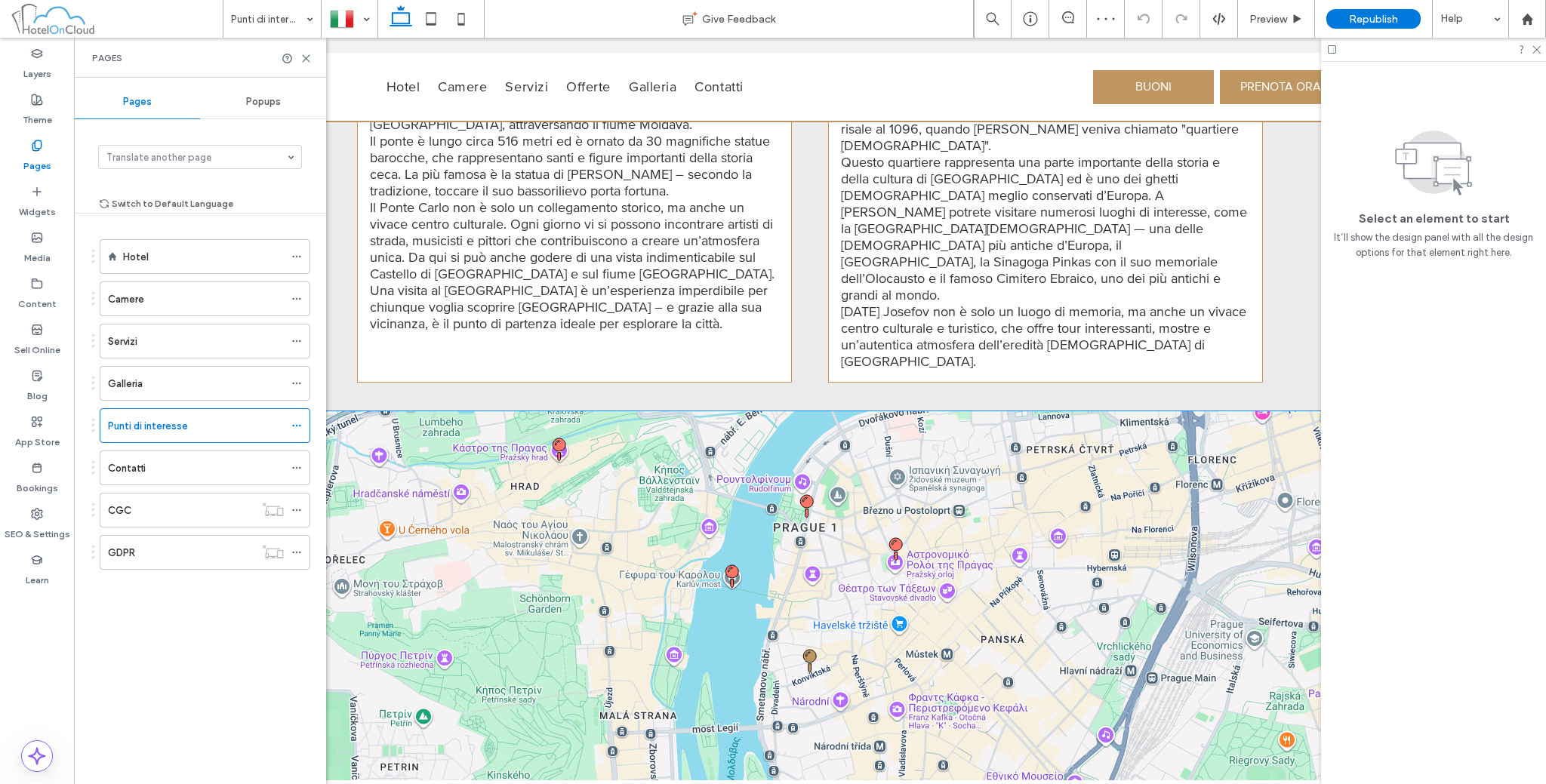
click at [654, 456] on p "Located only 350 meters from our hotel, Charles Bridge is one of Prague’s most …" at bounding box center [732, 495] width 156 height 85
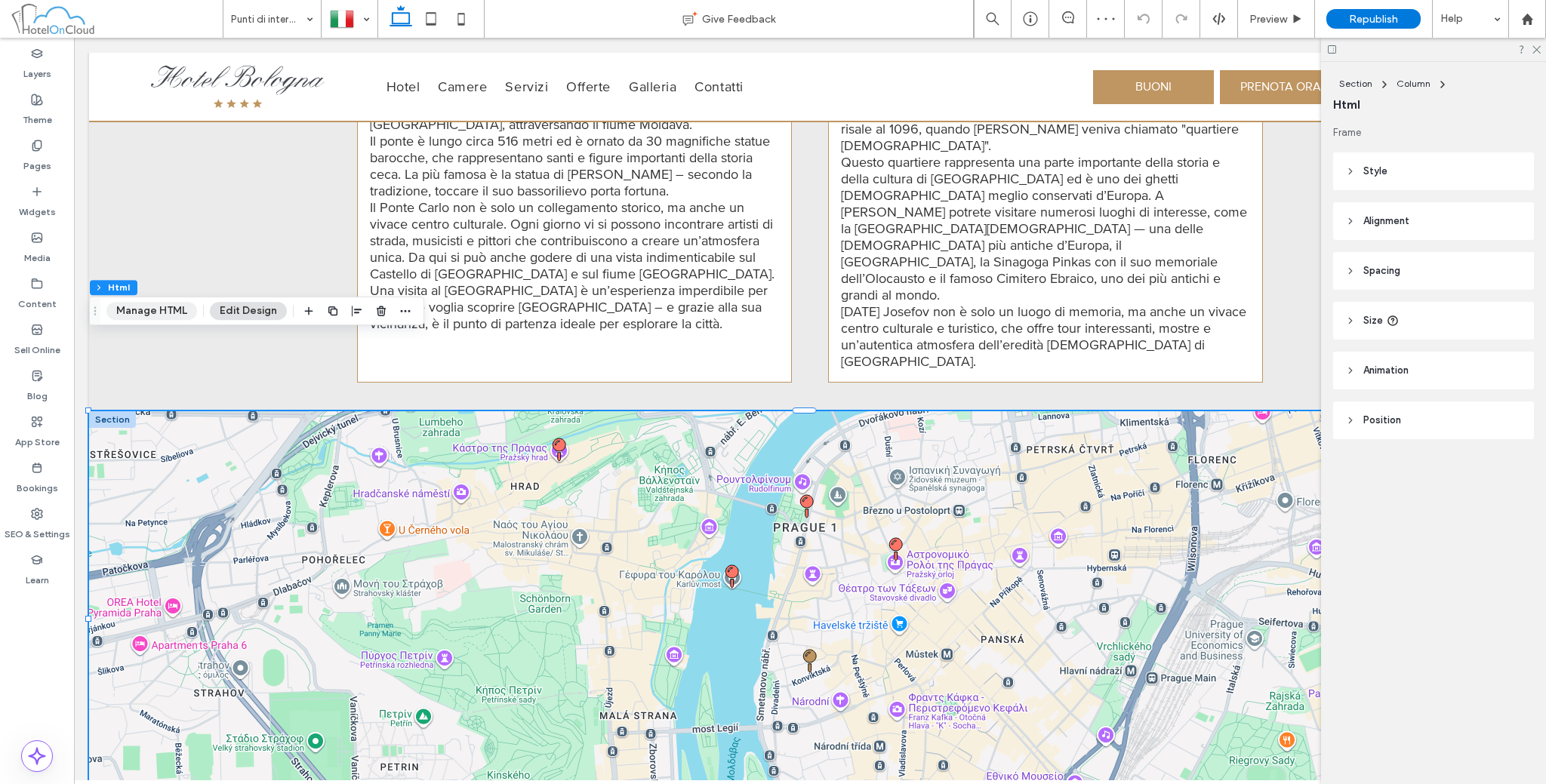
click at [130, 313] on button "Manage HTML" at bounding box center [151, 311] width 91 height 18
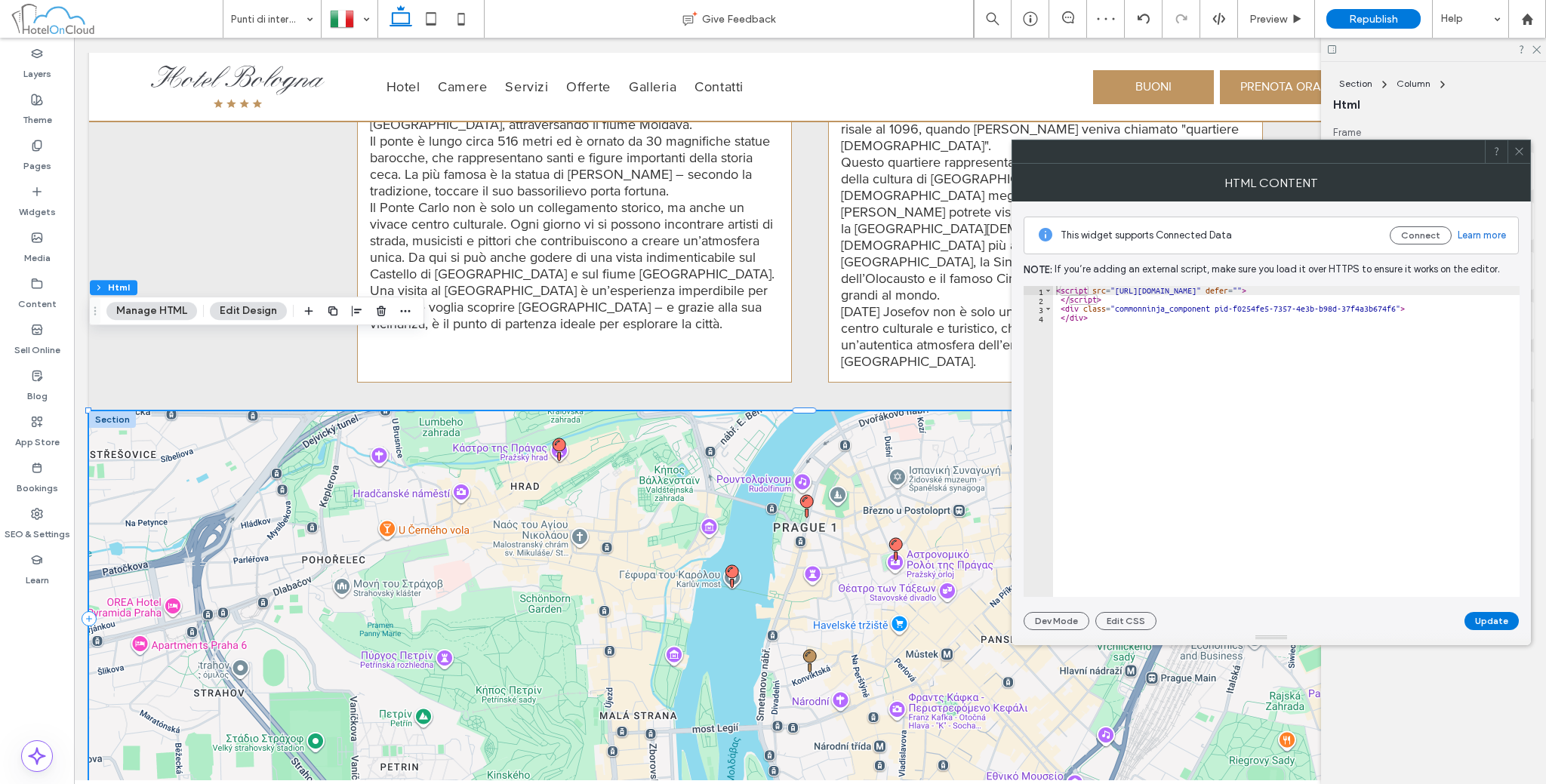
click at [1183, 328] on div "< script src = "https://cdn.commoninja.com/sdk/latest/commonninja.js" defer = "…" at bounding box center [1286, 451] width 467 height 330
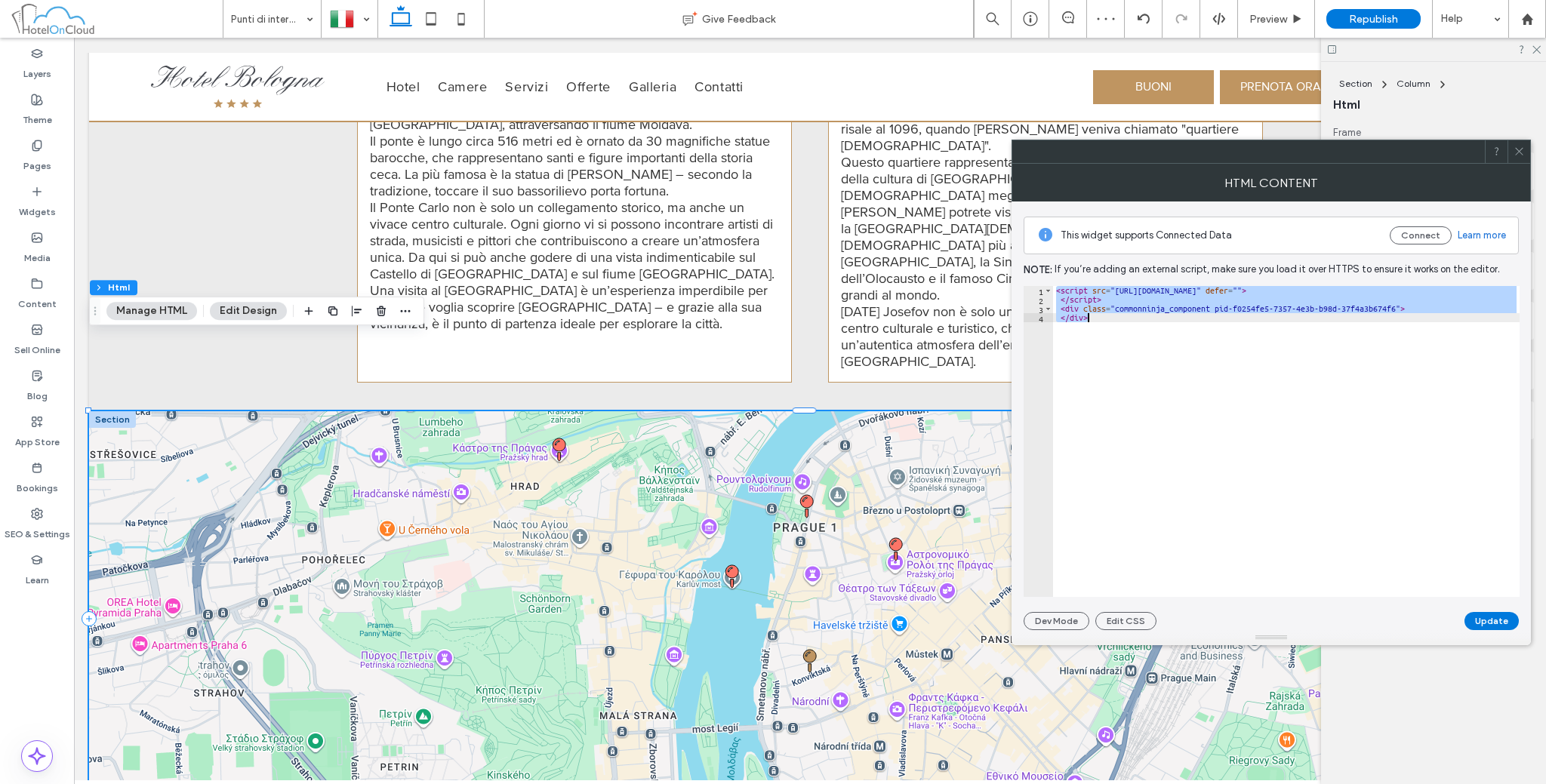
paste textarea "Cursor at row 4"
type textarea "*********"
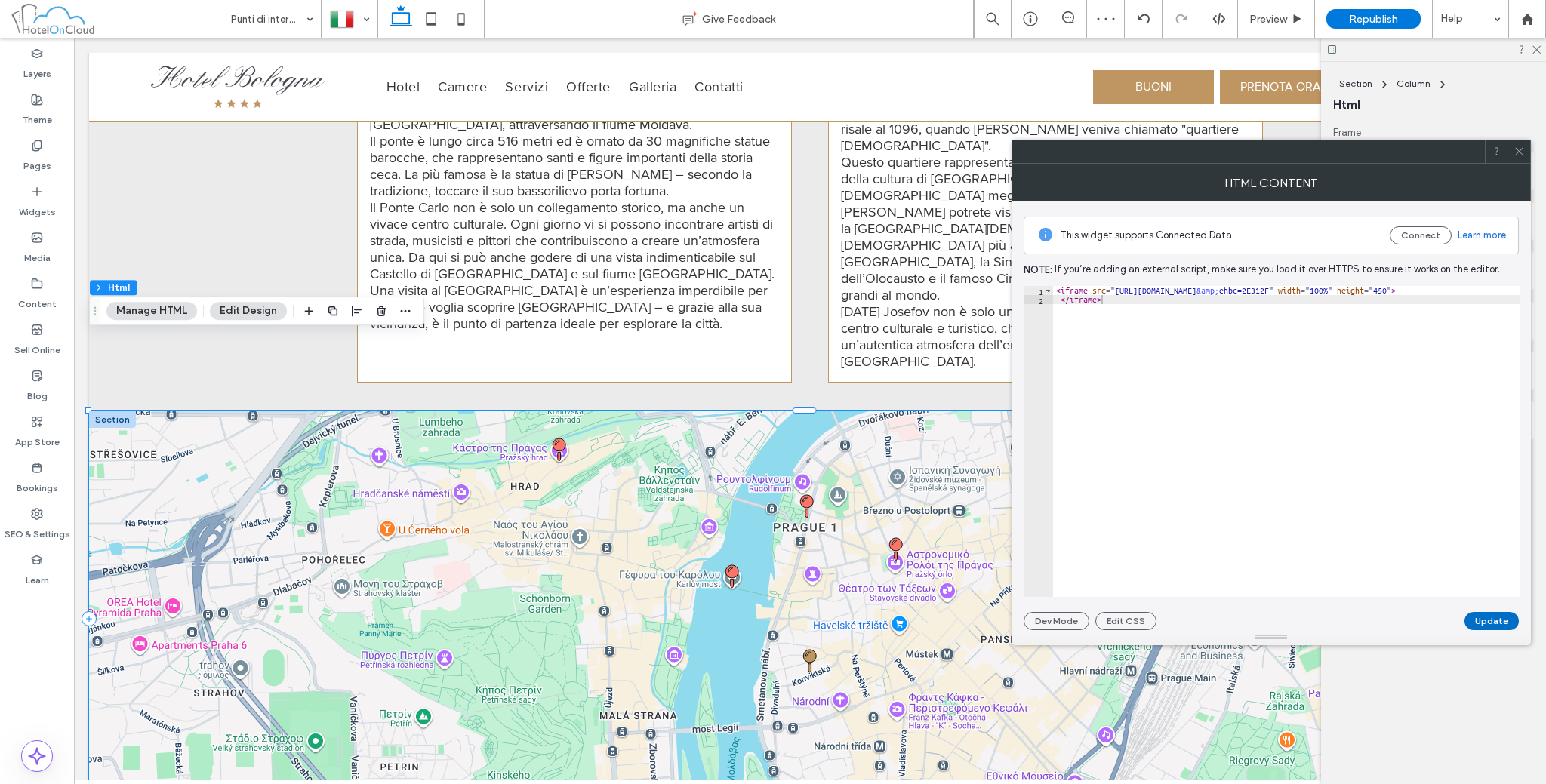
click at [1490, 615] on button "Update" at bounding box center [1491, 620] width 55 height 18
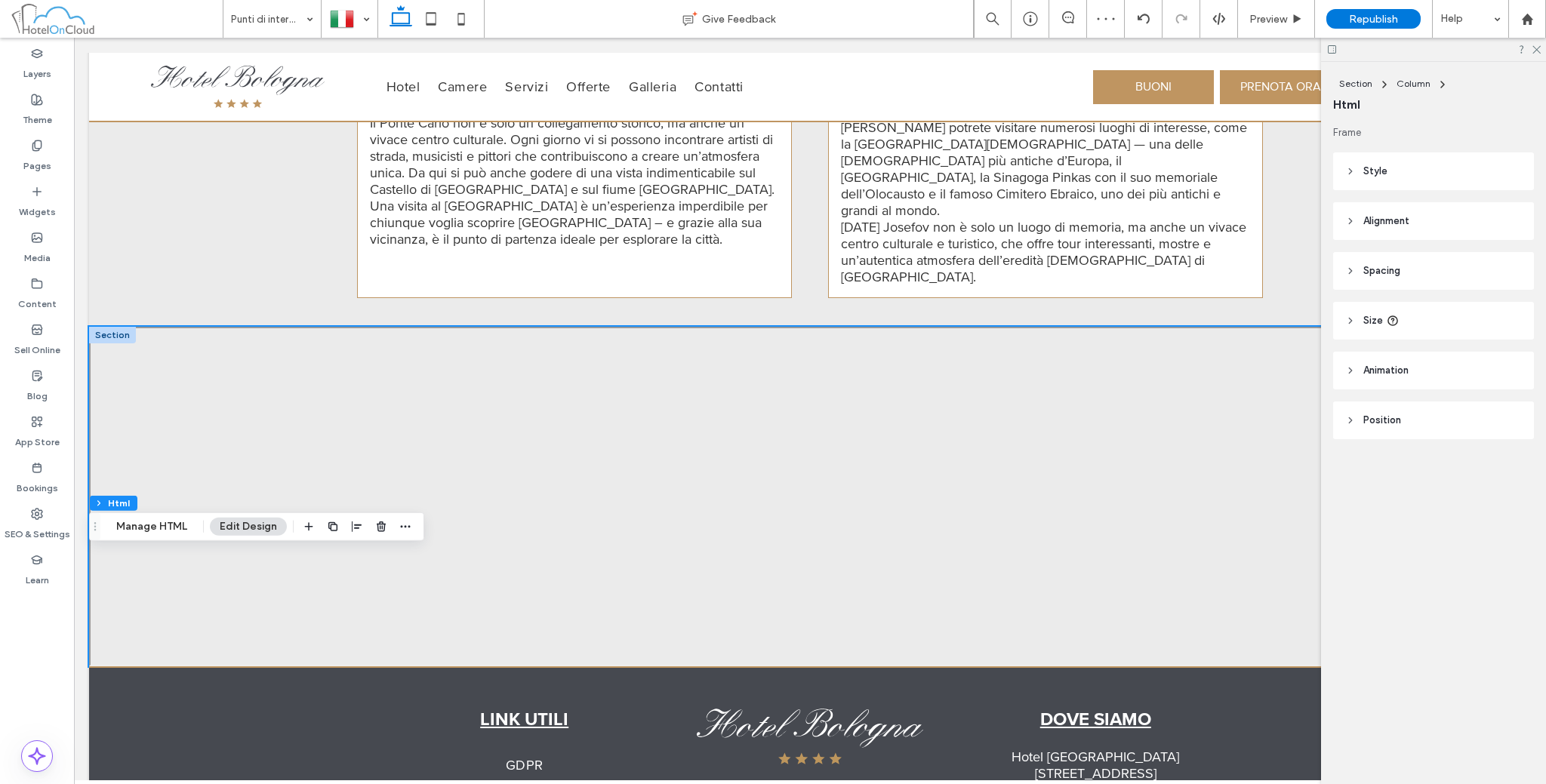
scroll to position [1712, 0]
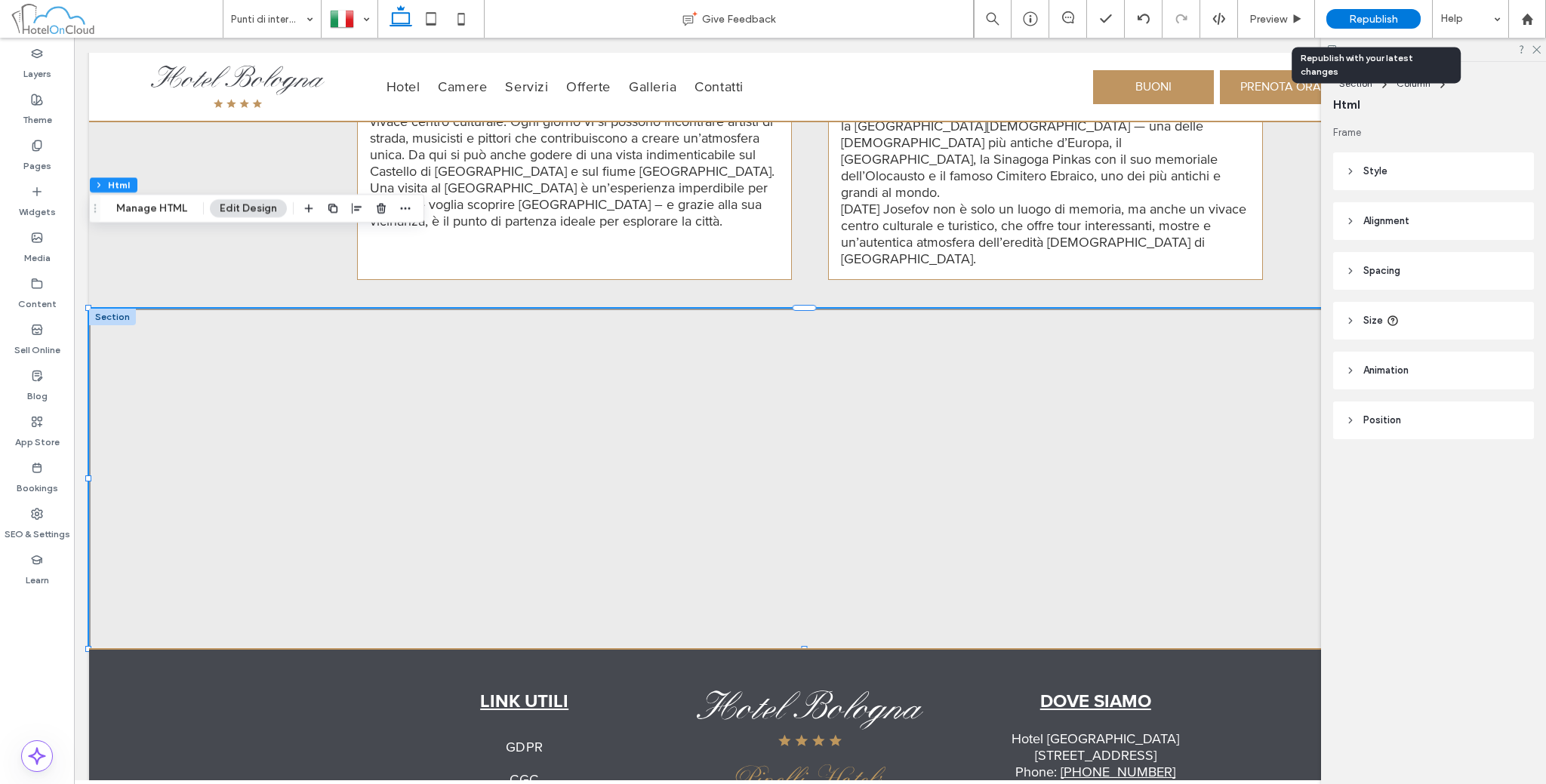
click at [1370, 14] on span "Republish" at bounding box center [1373, 19] width 49 height 13
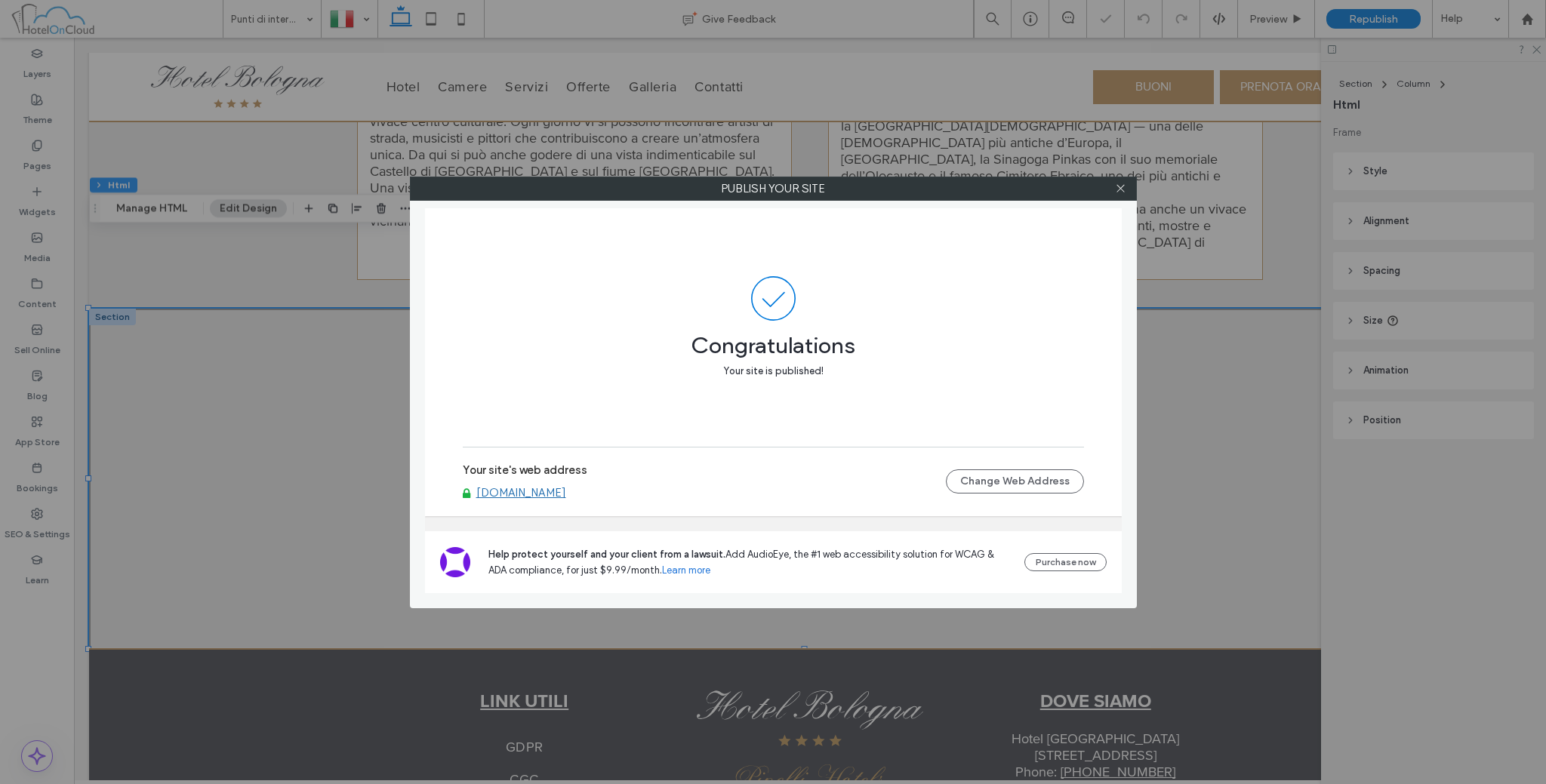
click at [1115, 180] on div at bounding box center [1121, 189] width 23 height 23
click at [1126, 188] on div at bounding box center [1121, 189] width 23 height 23
click at [1126, 194] on div at bounding box center [1121, 189] width 23 height 23
click at [1123, 194] on div at bounding box center [1121, 189] width 23 height 23
click at [1123, 194] on icon at bounding box center [1120, 188] width 11 height 11
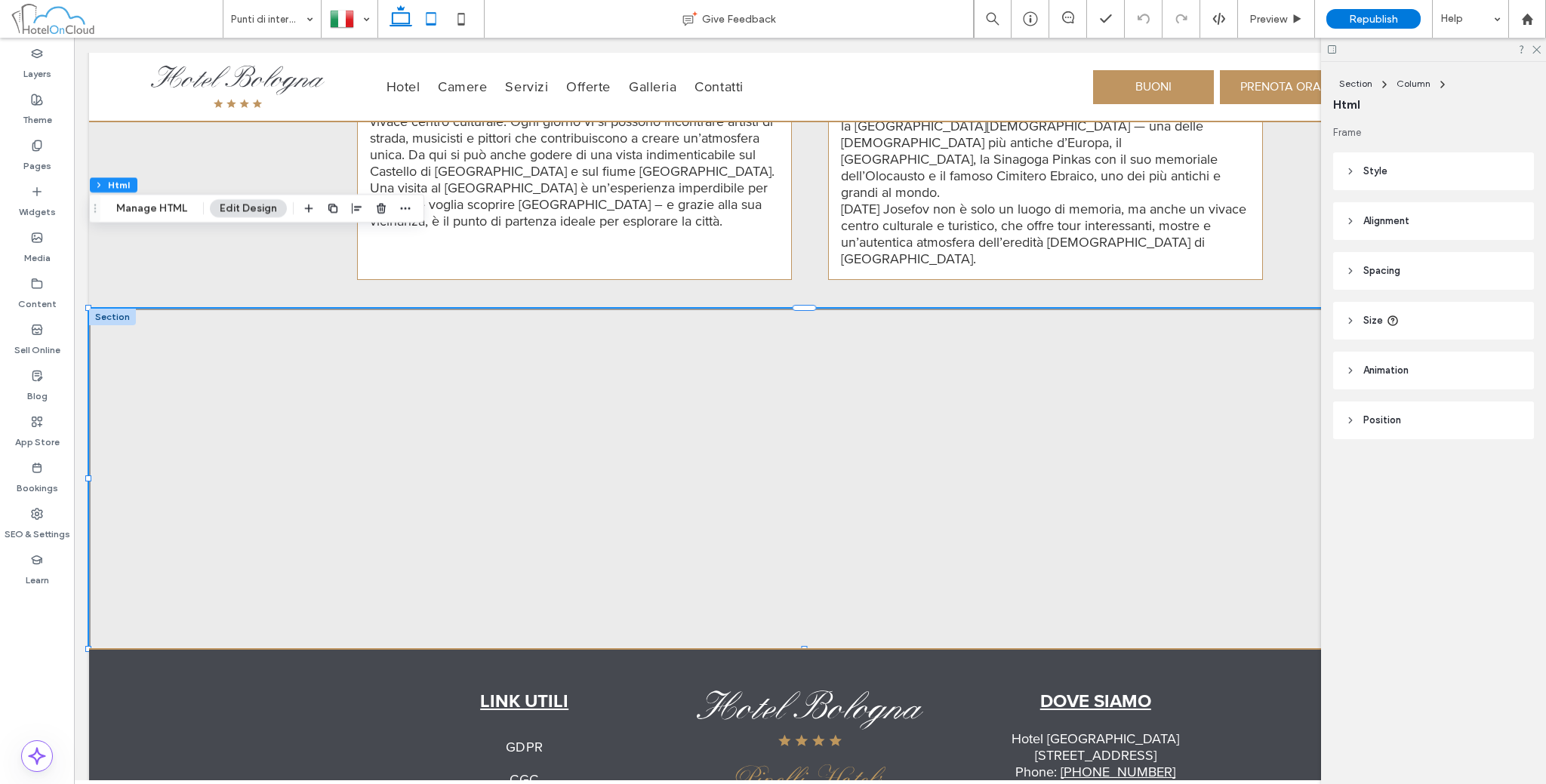
click at [439, 20] on icon at bounding box center [431, 18] width 30 height 30
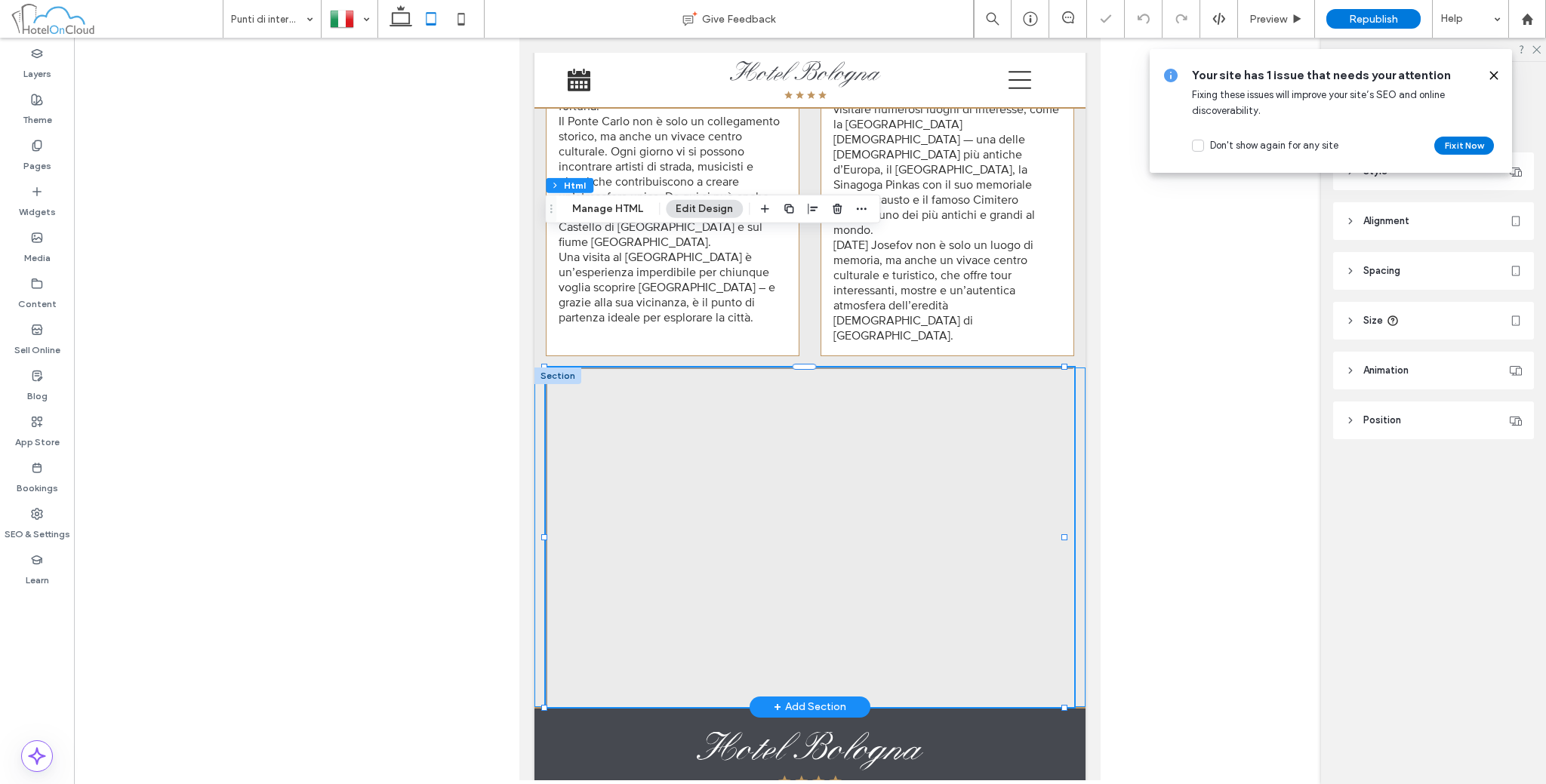
click at [542, 368] on div at bounding box center [810, 538] width 551 height 340
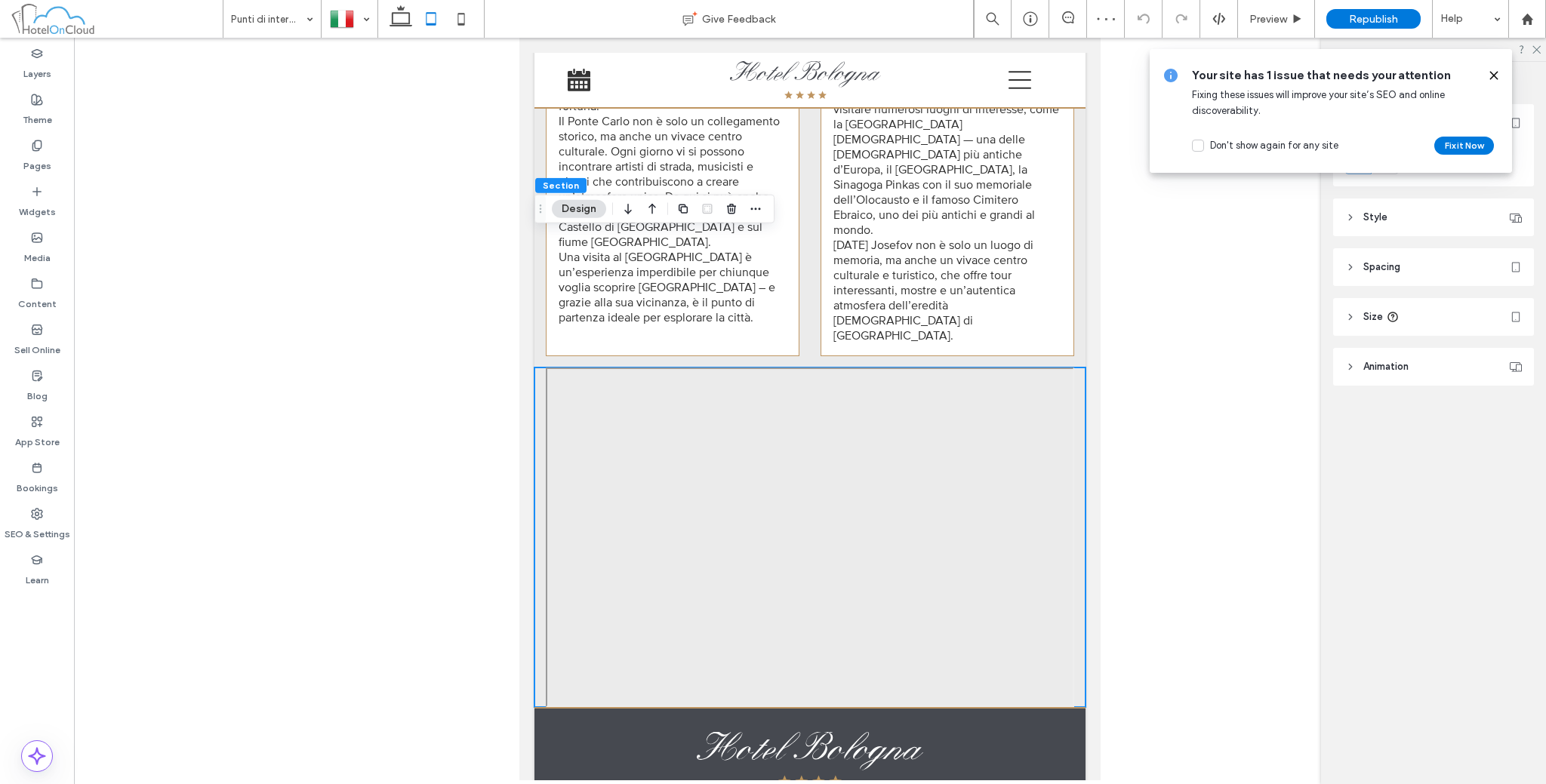
click at [1388, 277] on header "Spacing" at bounding box center [1433, 267] width 201 height 38
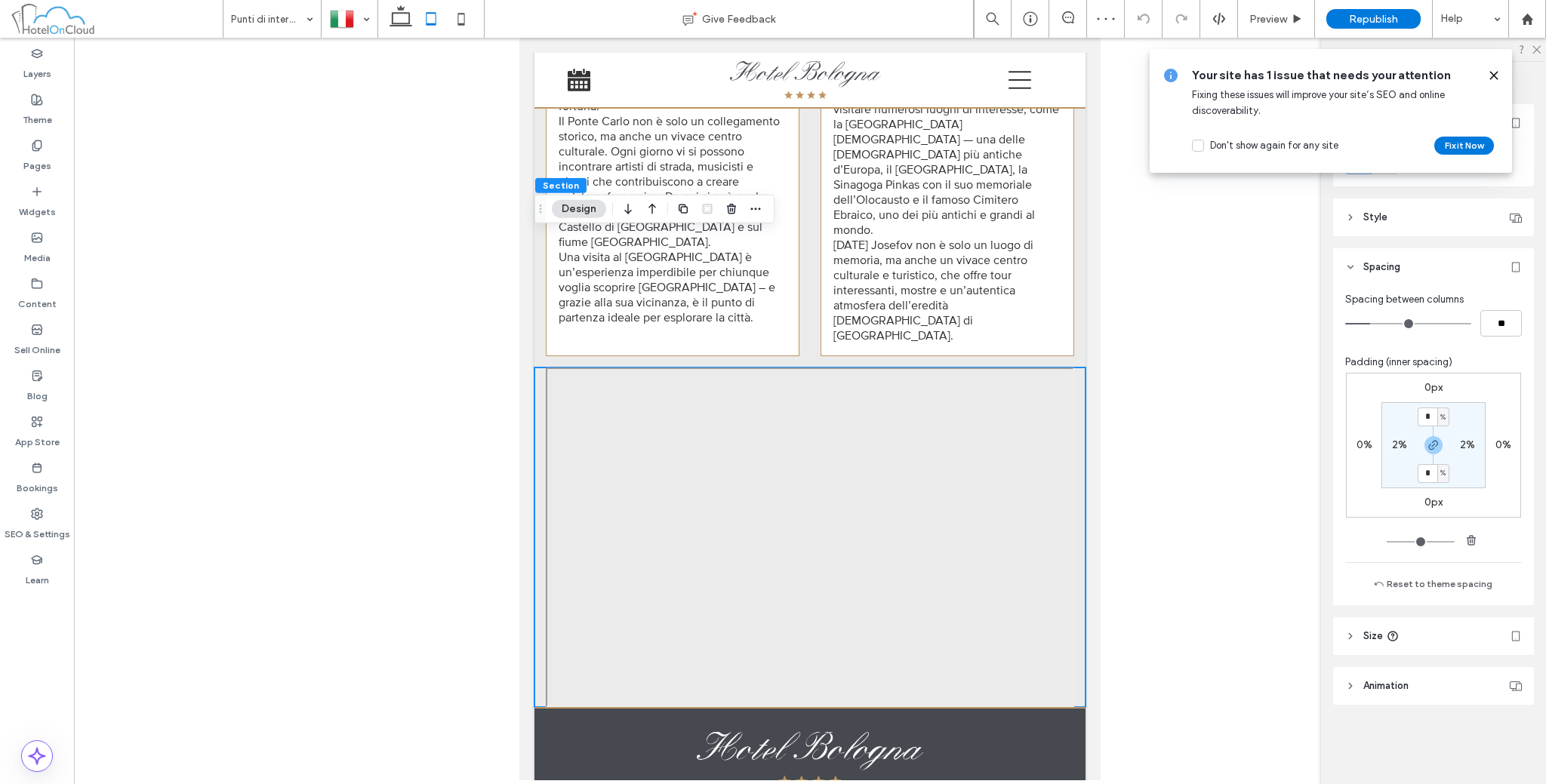
click at [1392, 444] on label "2%" at bounding box center [1399, 444] width 15 height 13
click at [1469, 536] on icon "button" at bounding box center [1471, 540] width 12 height 12
type input "*"
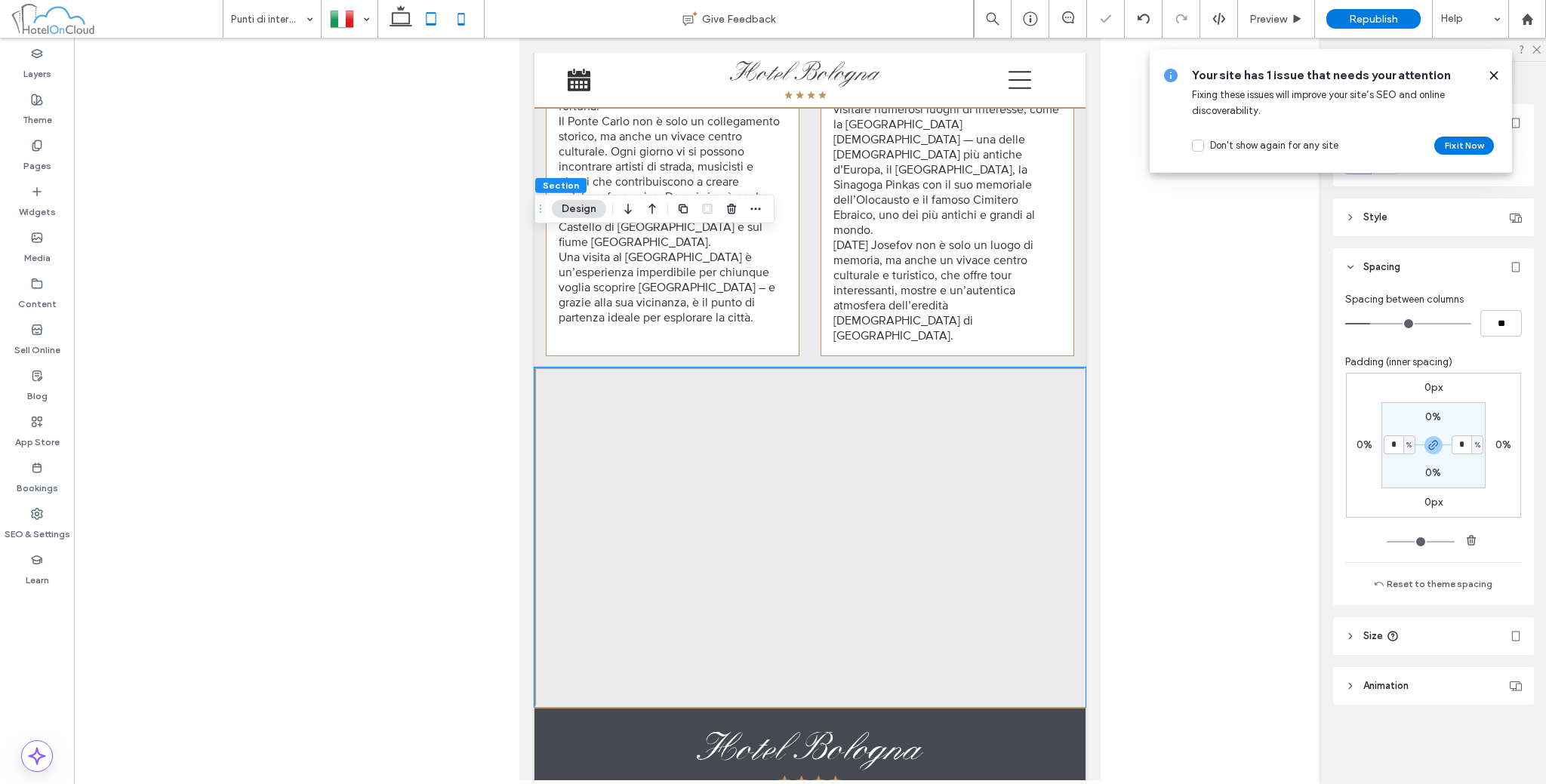
click at [458, 18] on icon at bounding box center [461, 18] width 30 height 30
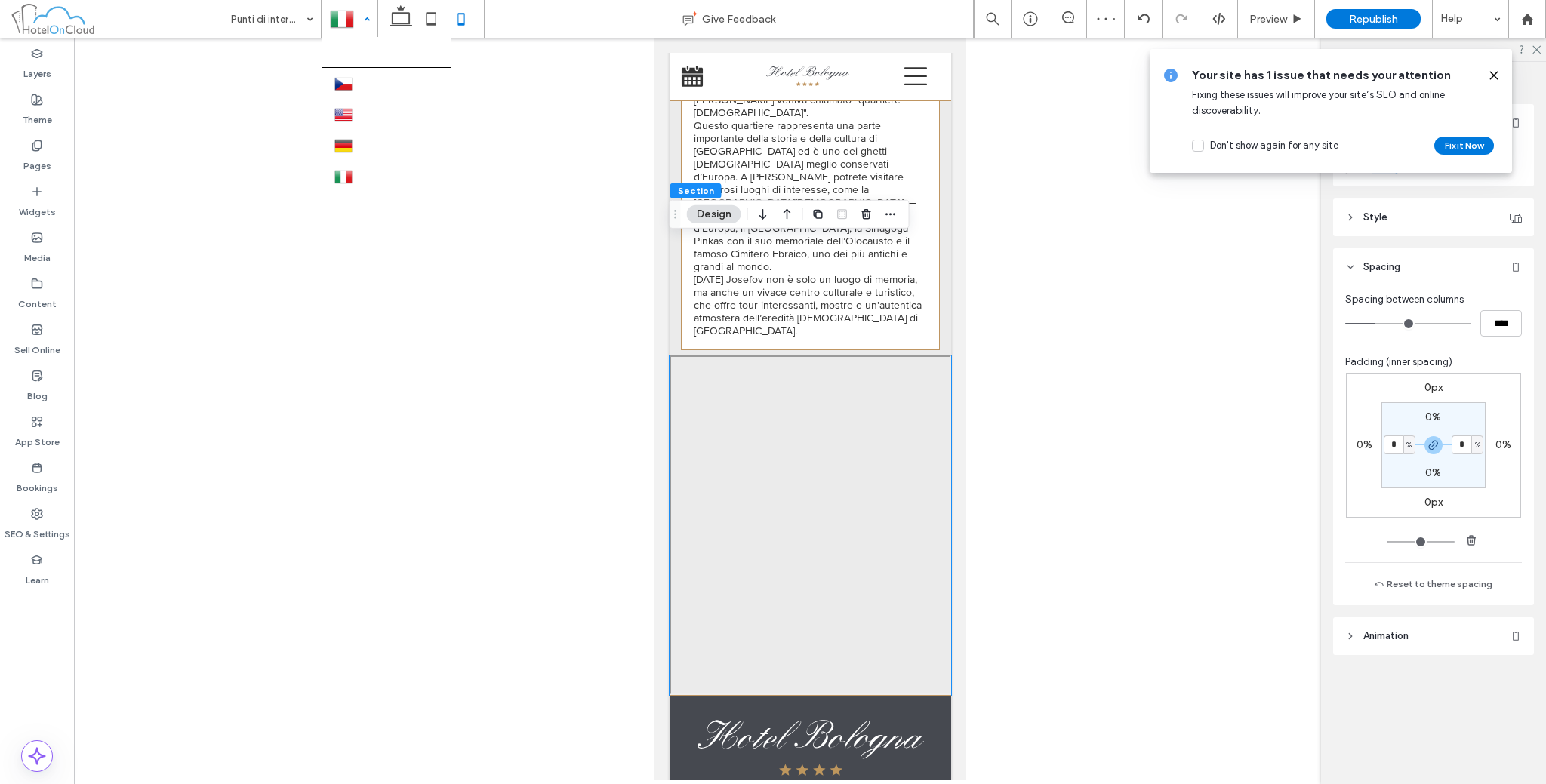
click at [350, 17] on div at bounding box center [350, 18] width 55 height 36
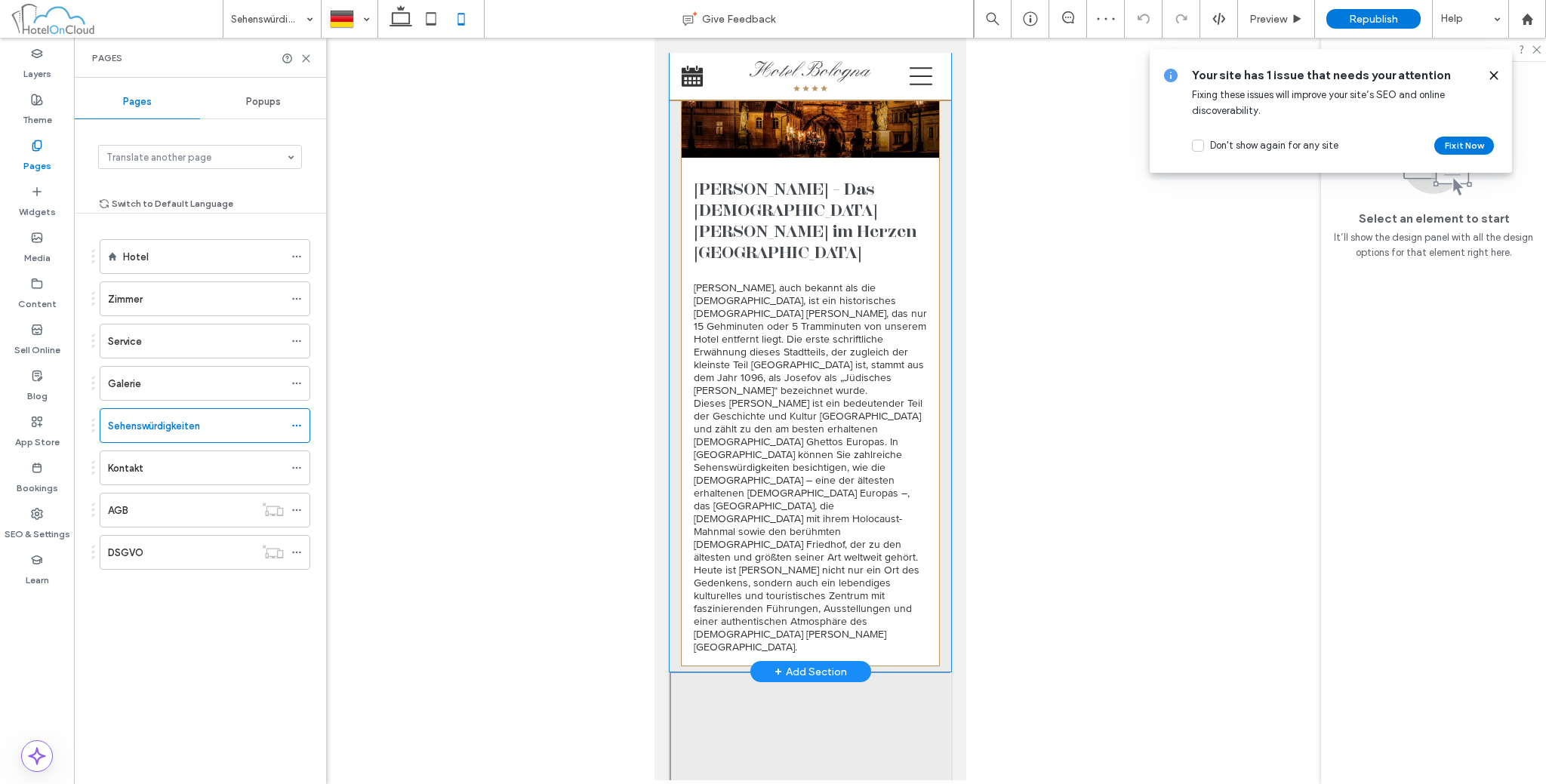
scroll to position [2515, 0]
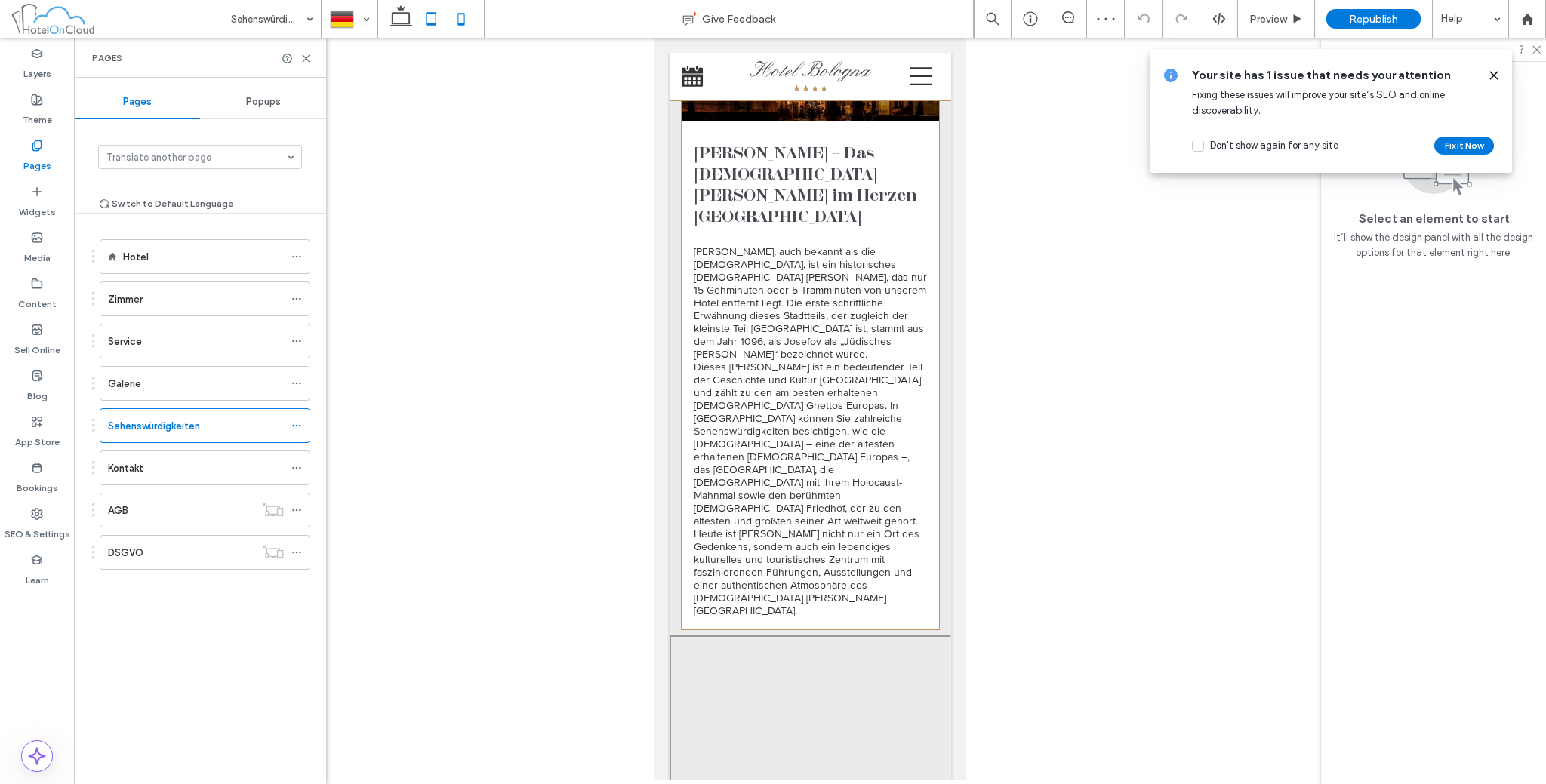
drag, startPoint x: 431, startPoint y: 13, endPoint x: 3, endPoint y: 121, distance: 441.4
click at [431, 13] on use at bounding box center [431, 18] width 10 height 13
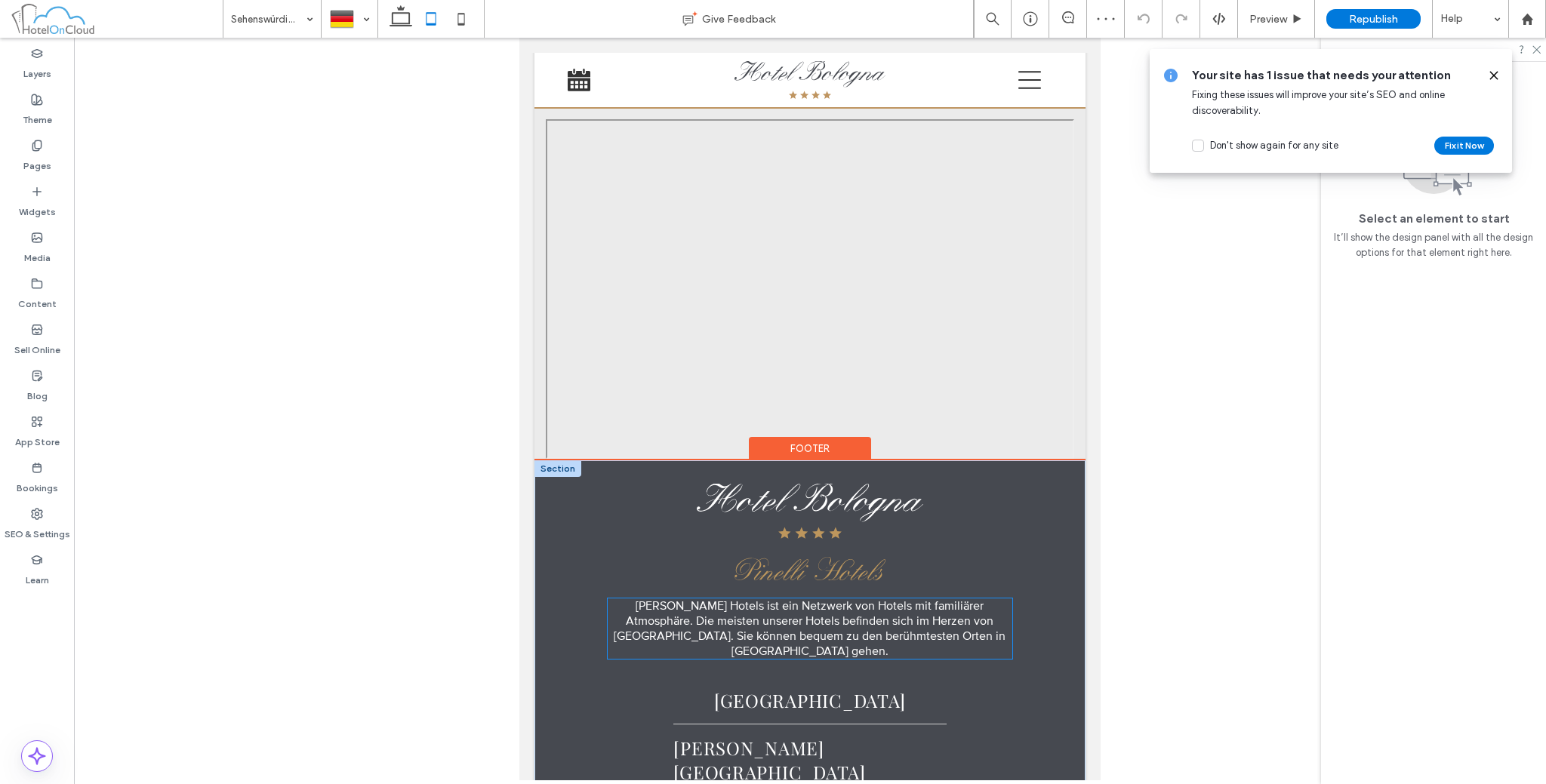
scroll to position [2263, 0]
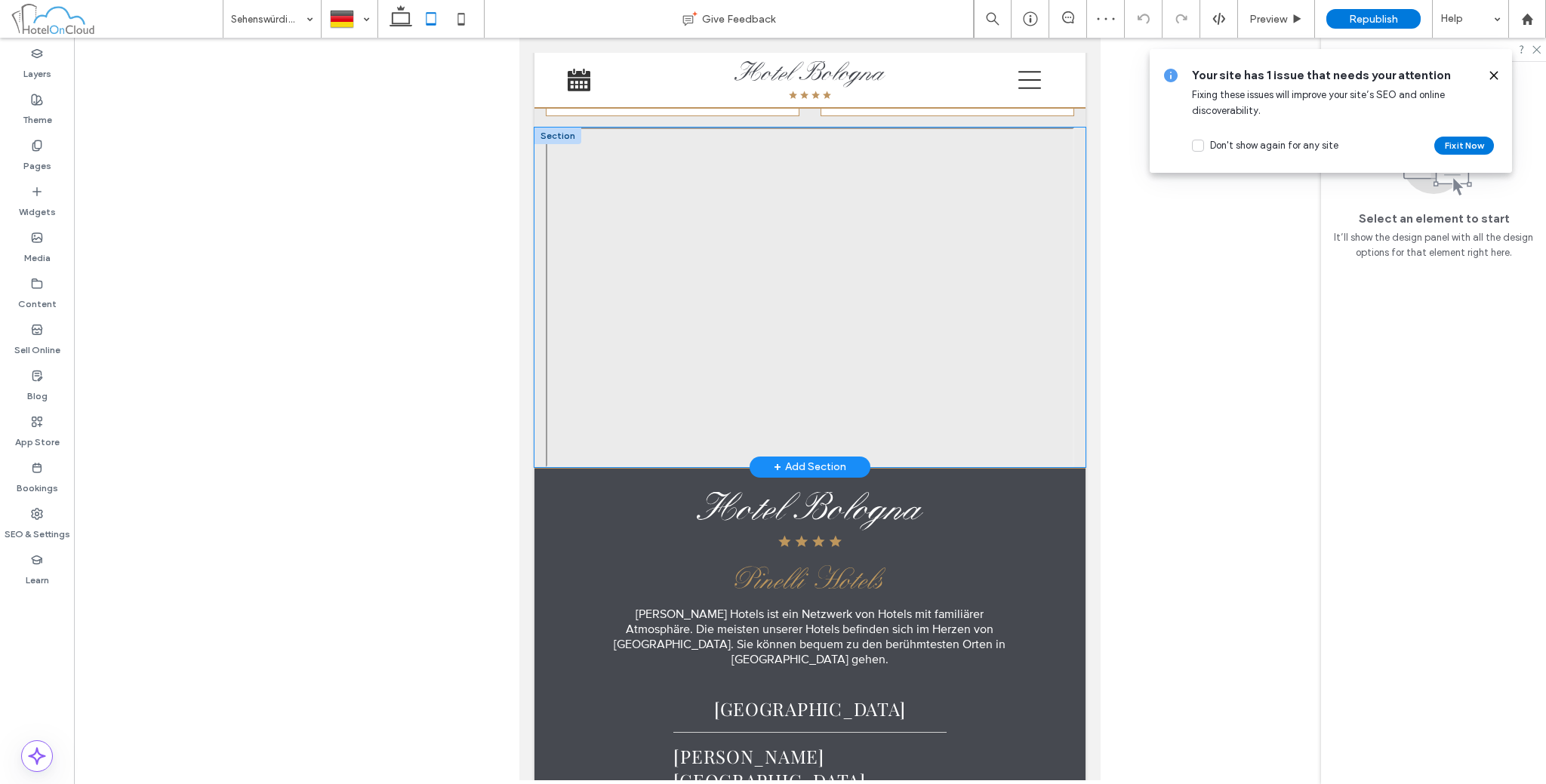
click at [535, 267] on div at bounding box center [810, 297] width 551 height 340
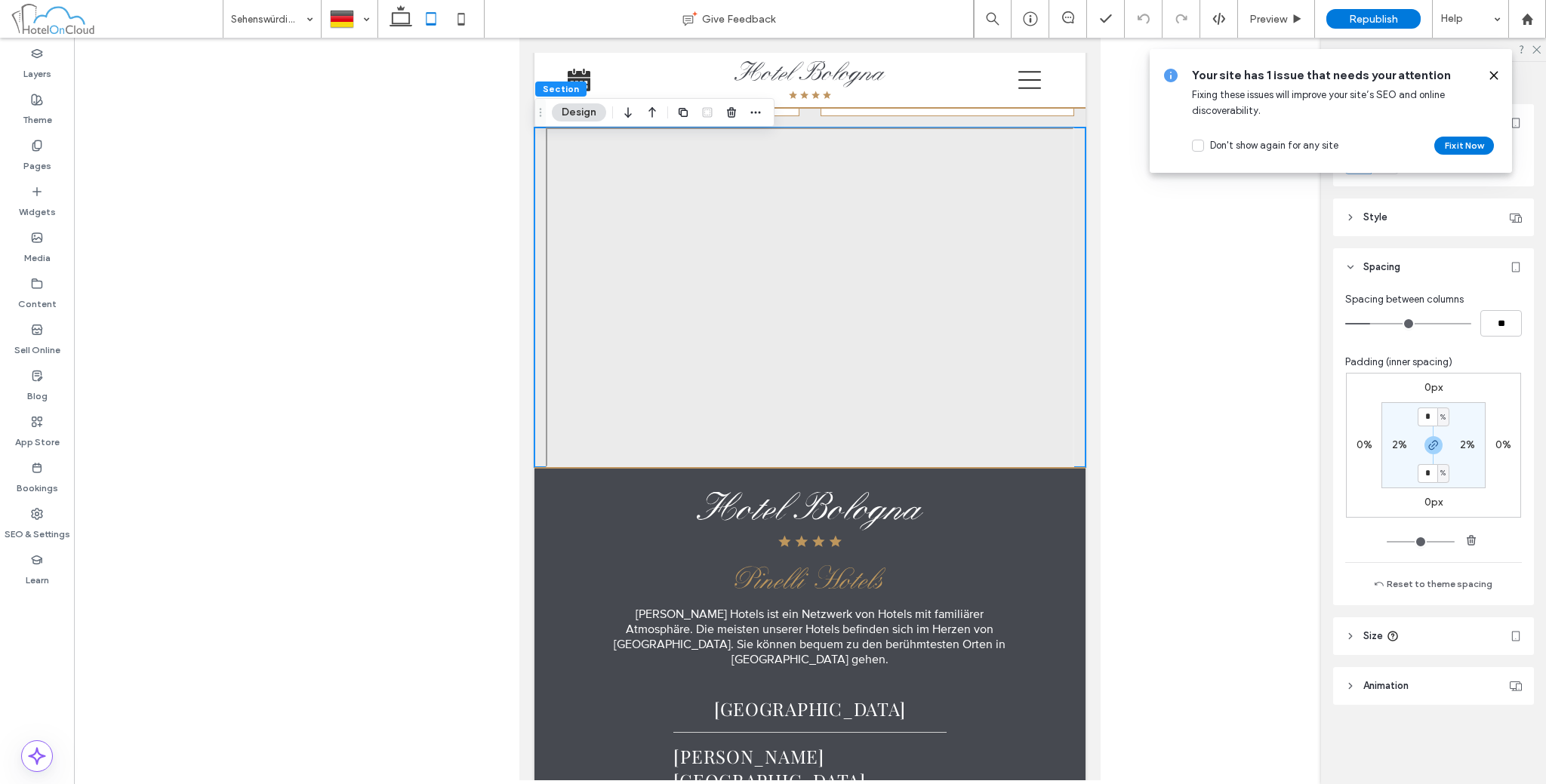
click at [1395, 443] on label "2%" at bounding box center [1399, 444] width 15 height 13
click at [1469, 535] on use "button" at bounding box center [1471, 539] width 9 height 10
type input "*"
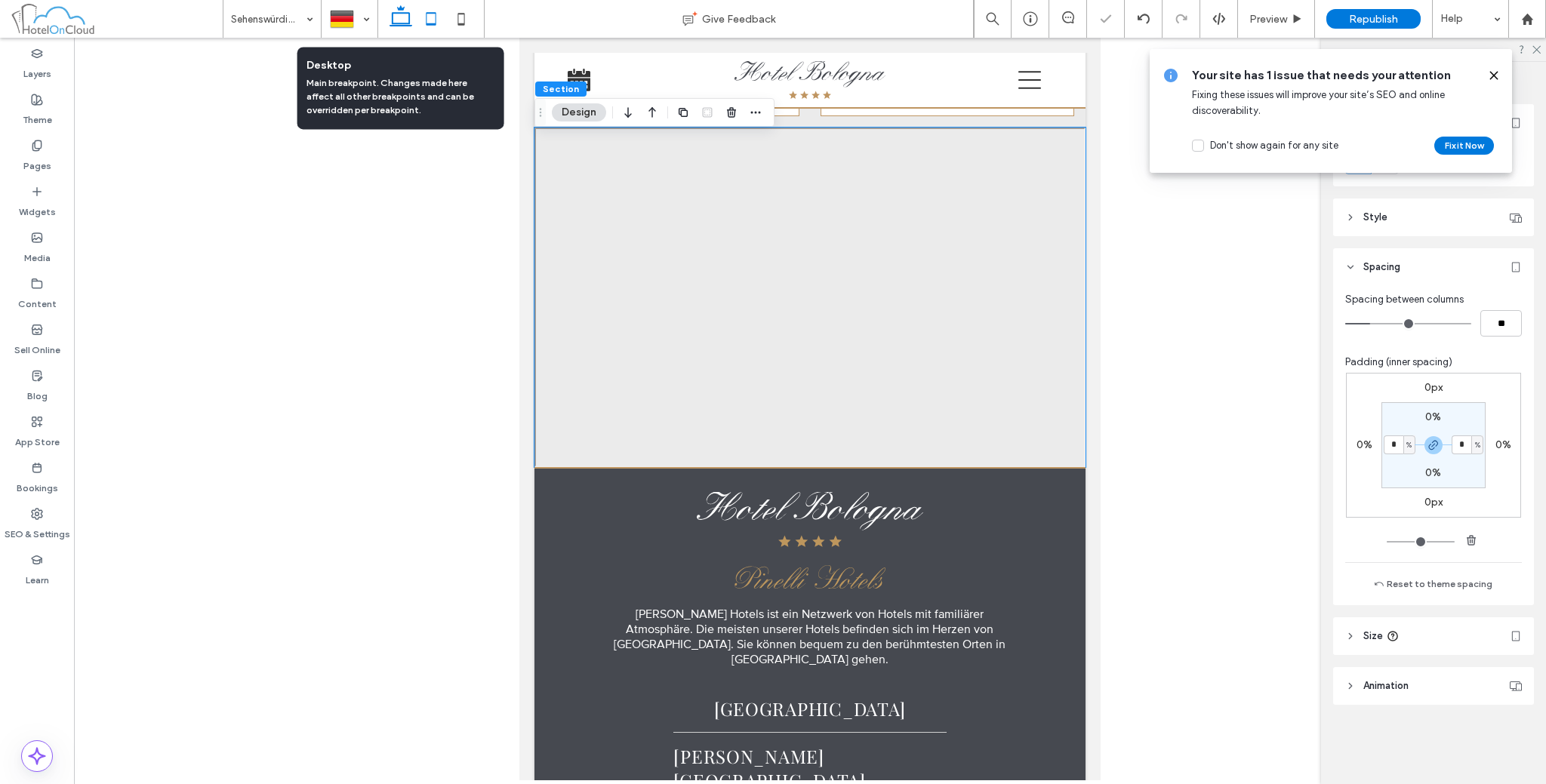
click at [404, 18] on icon at bounding box center [401, 18] width 30 height 30
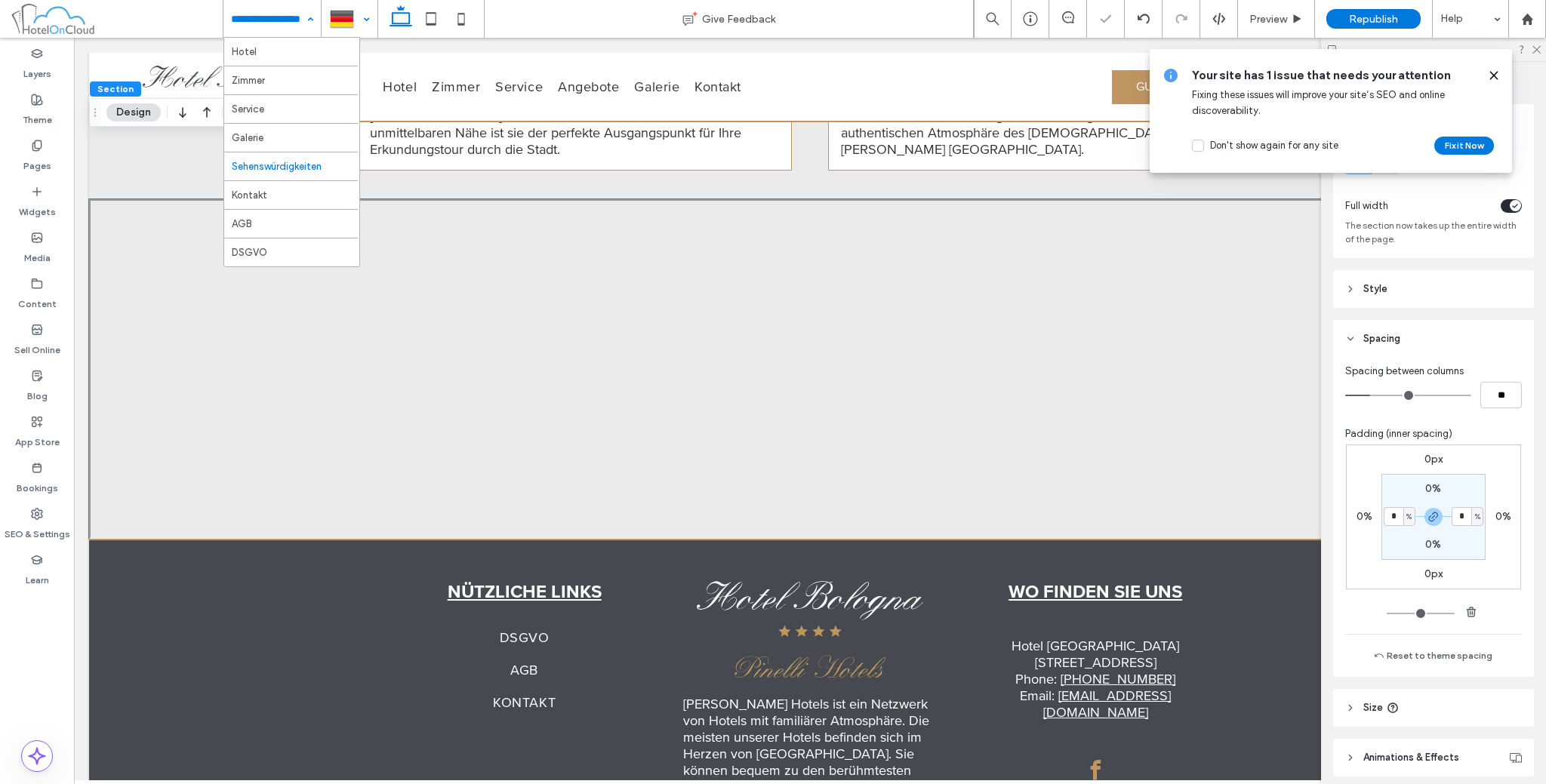
click at [347, 19] on div at bounding box center [350, 18] width 55 height 36
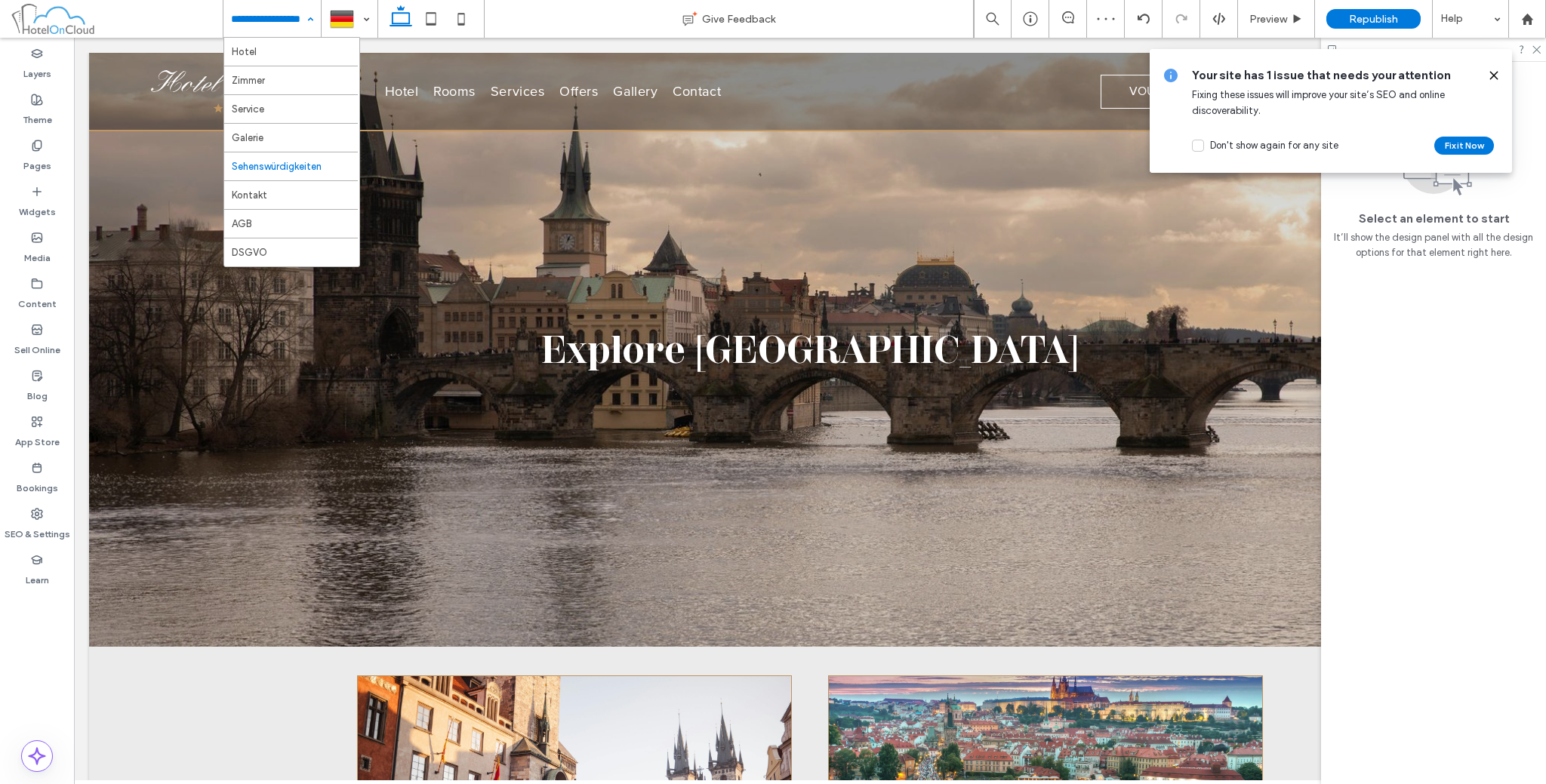
scroll to position [0, 0]
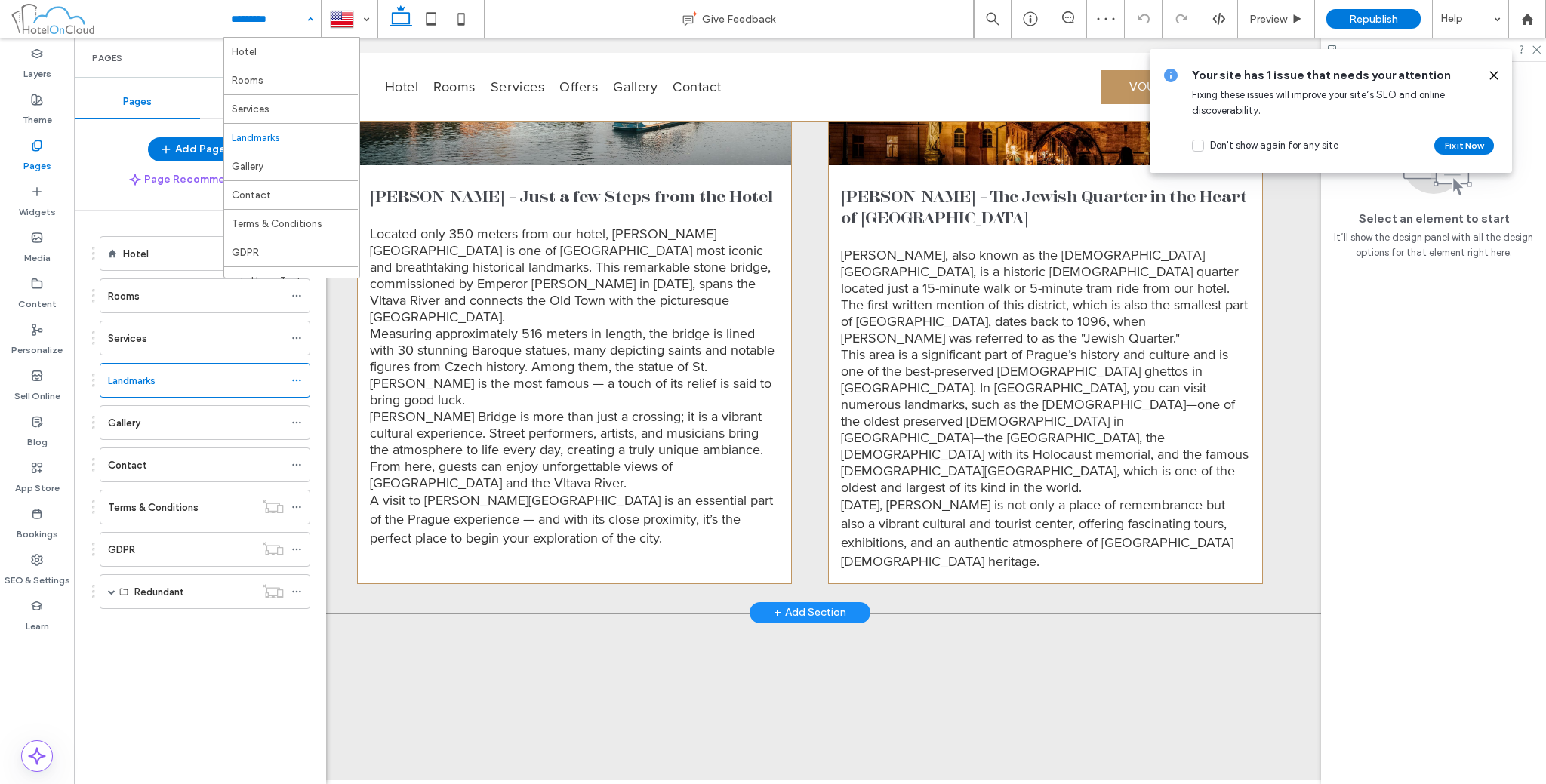
scroll to position [1428, 0]
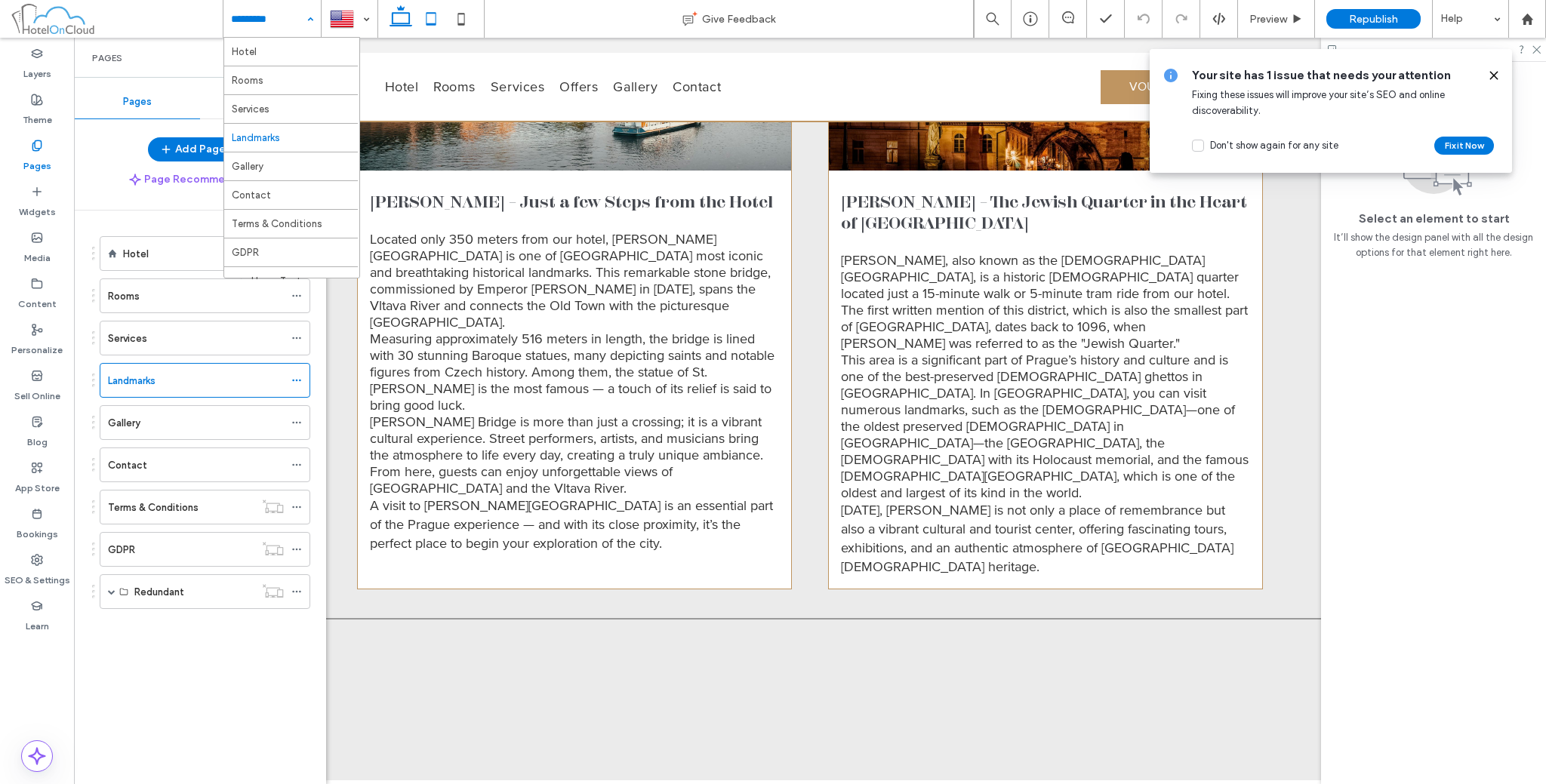
click at [429, 18] on icon at bounding box center [431, 18] width 30 height 30
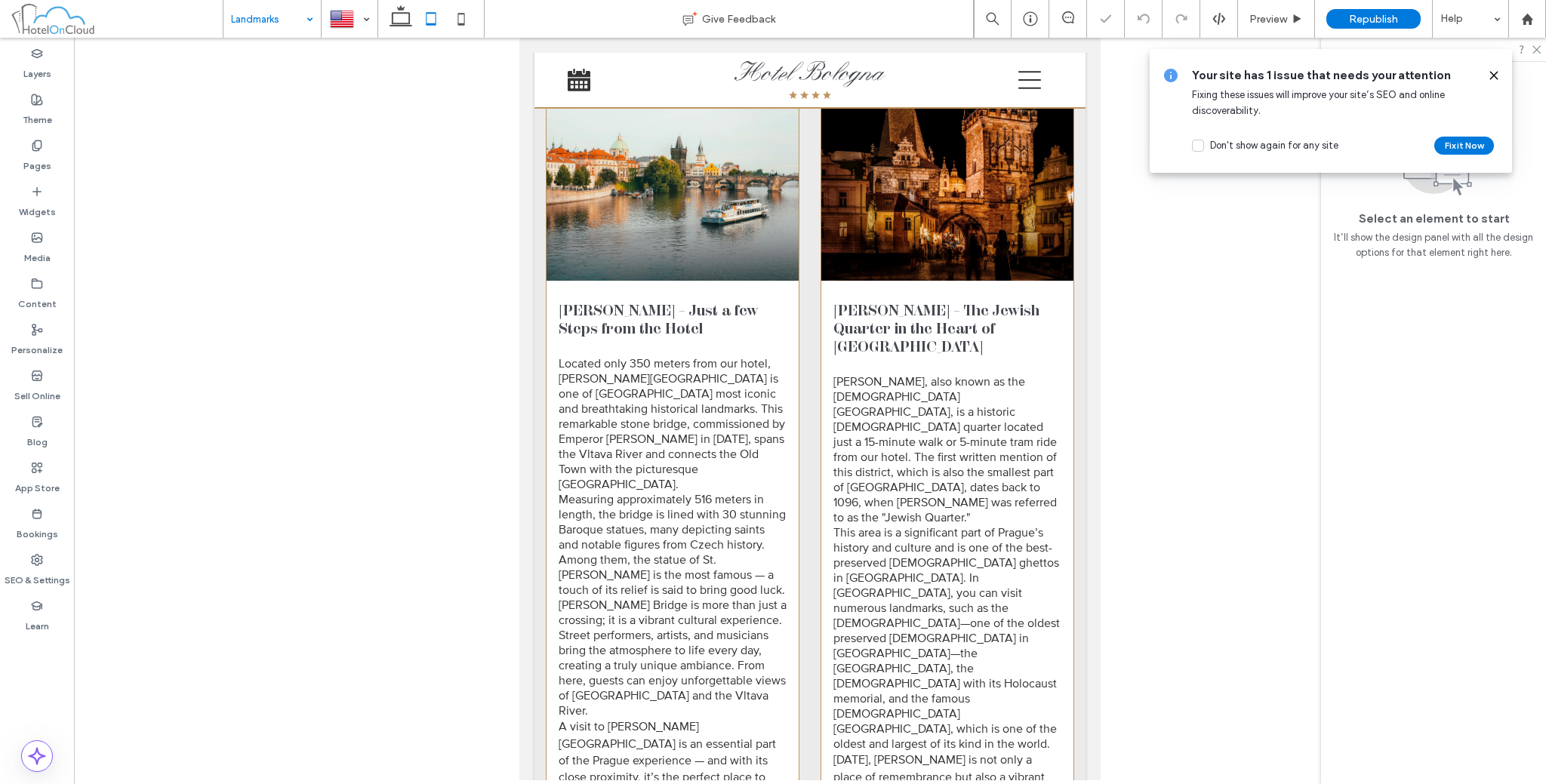
scroll to position [2046, 0]
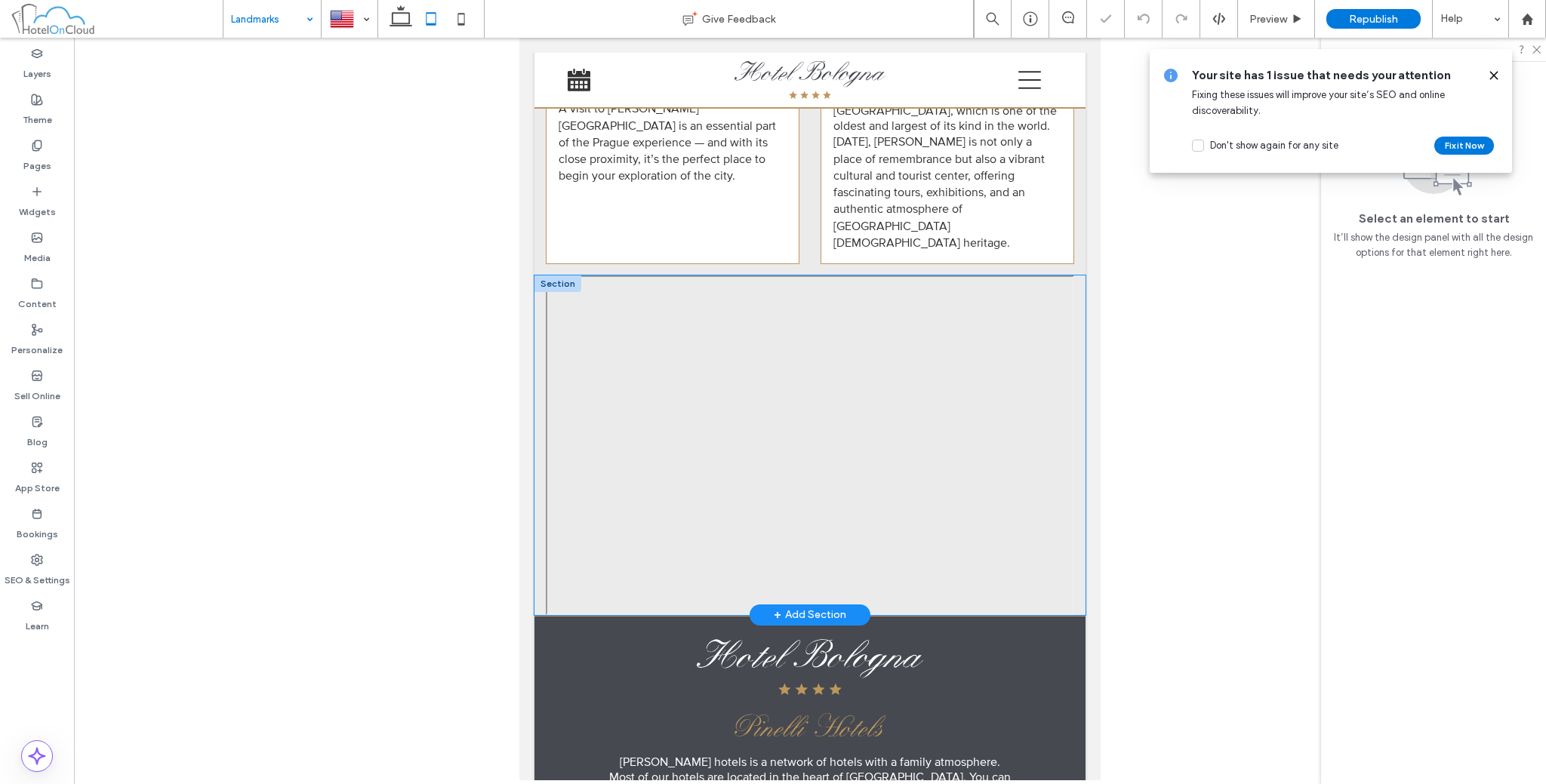
click at [534, 349] on div at bounding box center [810, 445] width 551 height 340
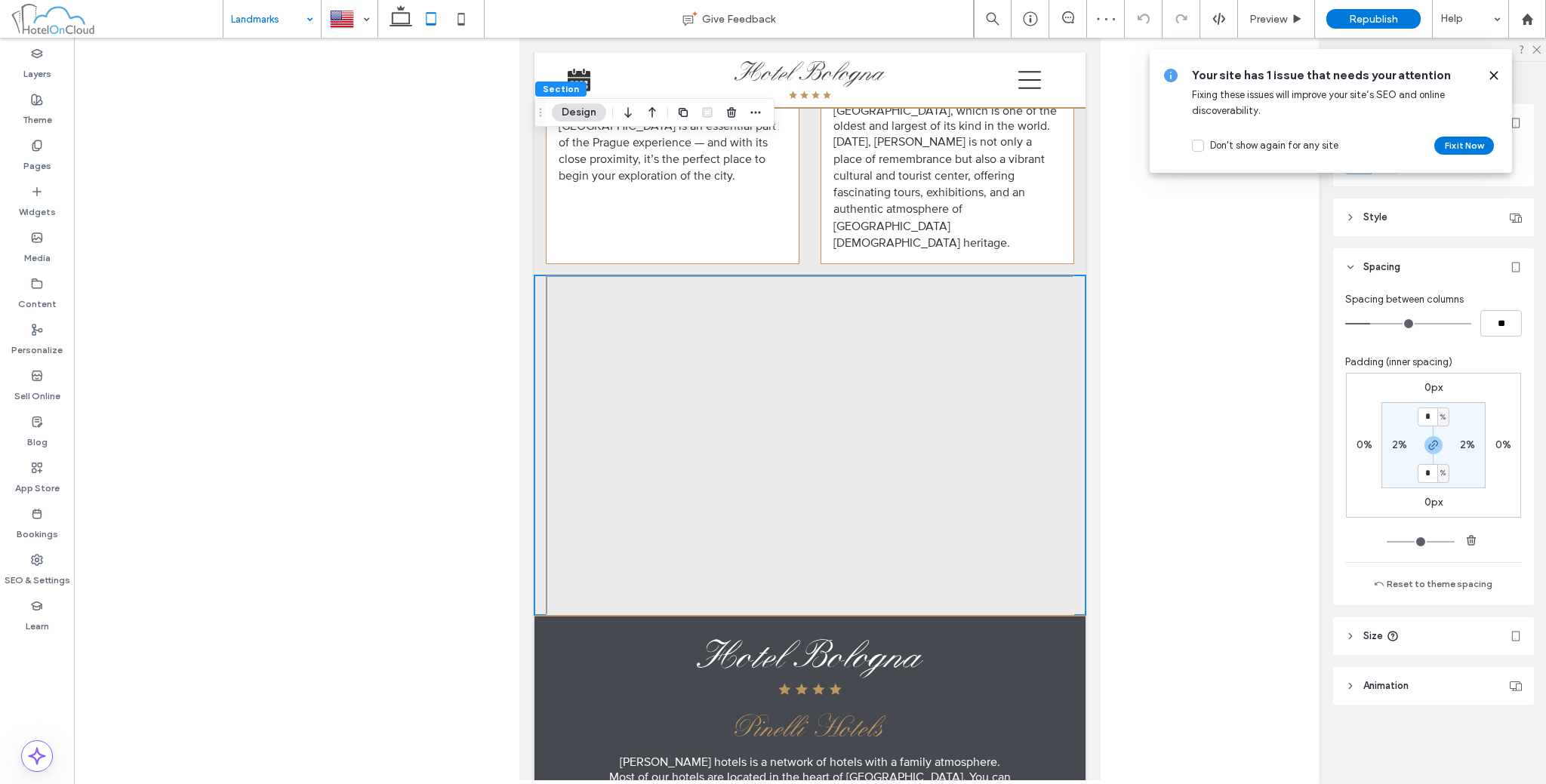
click at [1395, 445] on label "2%" at bounding box center [1399, 444] width 15 height 13
click at [1464, 537] on span "button" at bounding box center [1471, 540] width 18 height 18
type input "*"
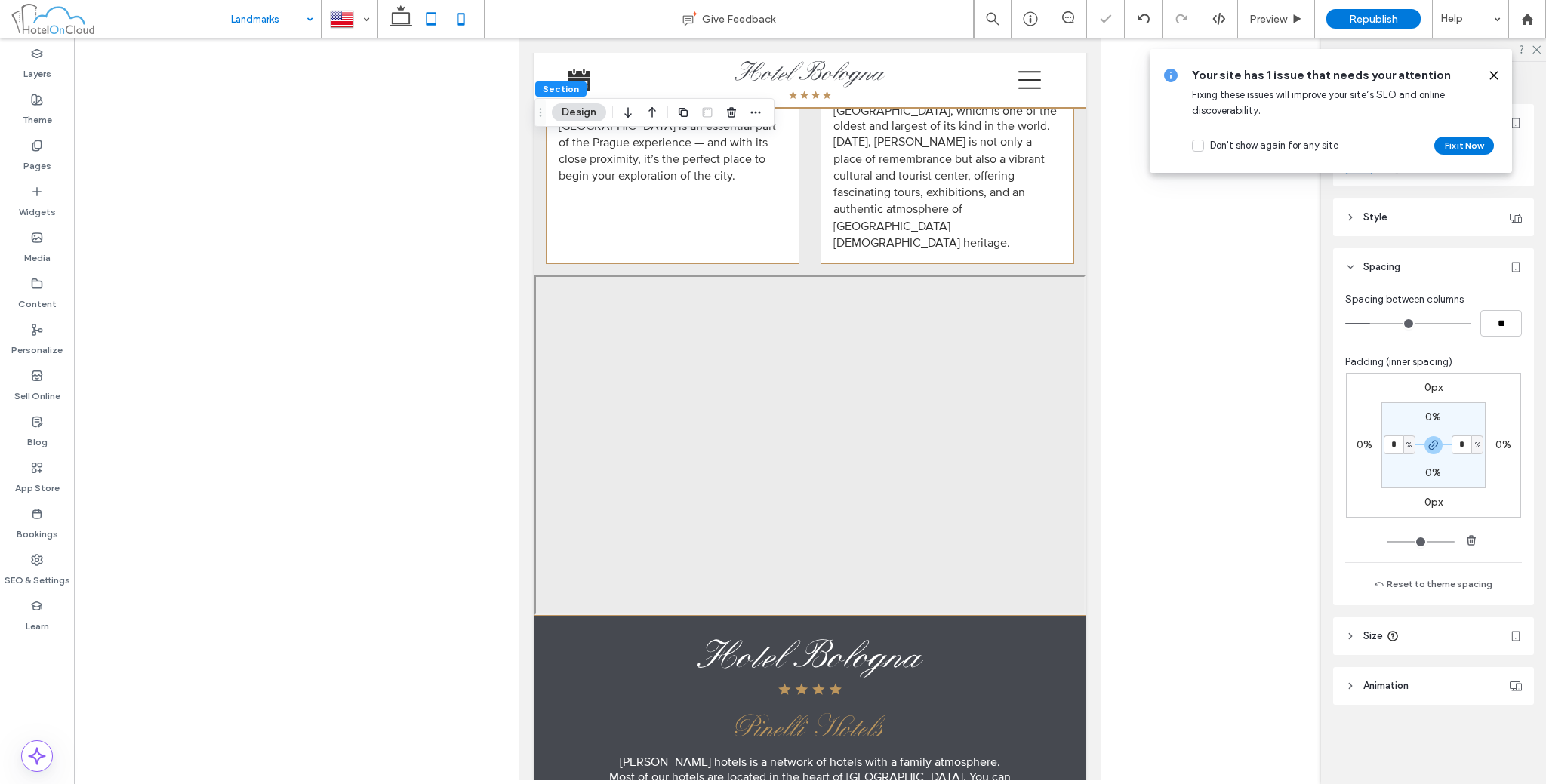
click at [450, 13] on icon at bounding box center [461, 18] width 30 height 30
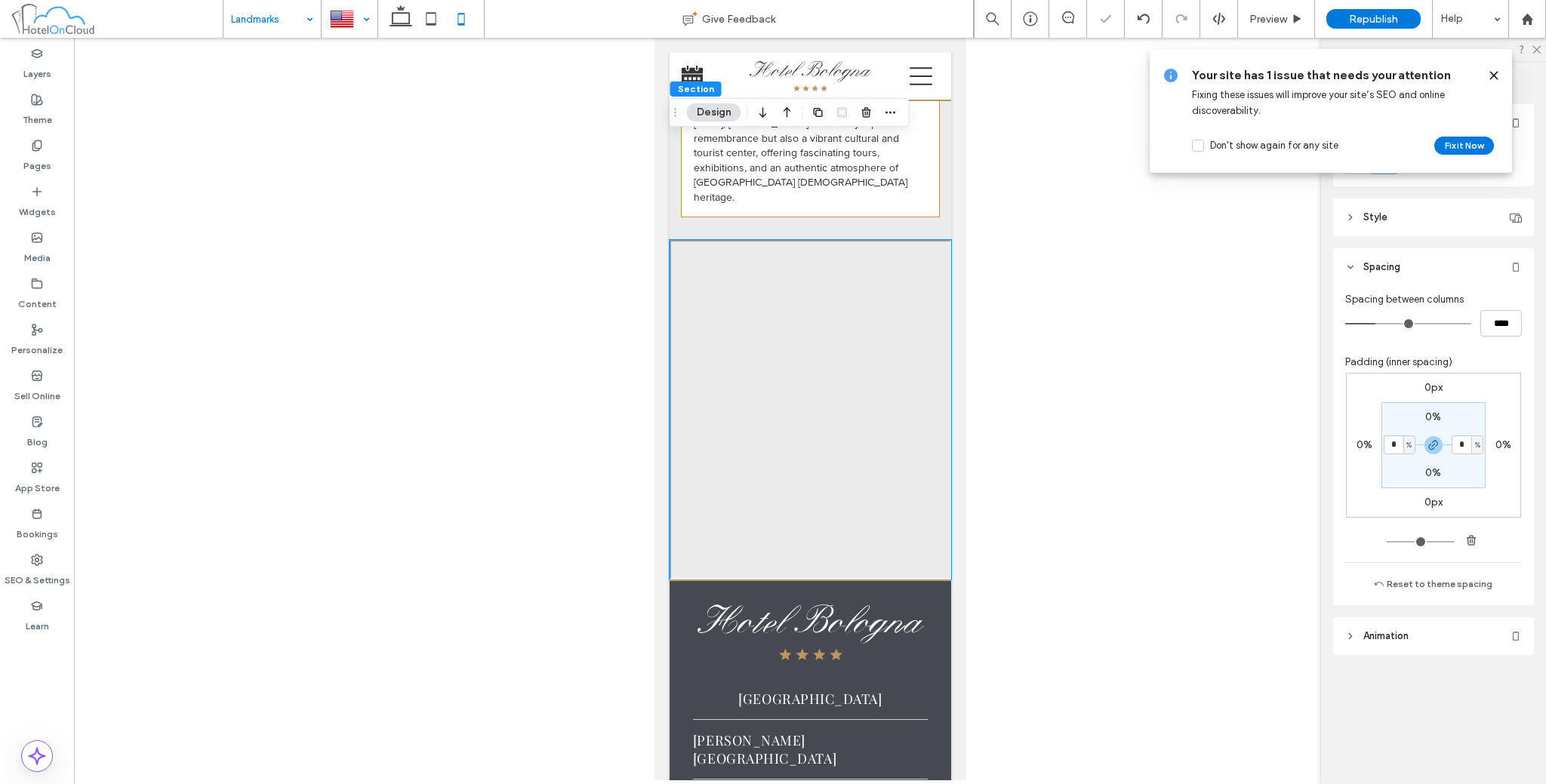
click at [352, 25] on div at bounding box center [350, 18] width 55 height 36
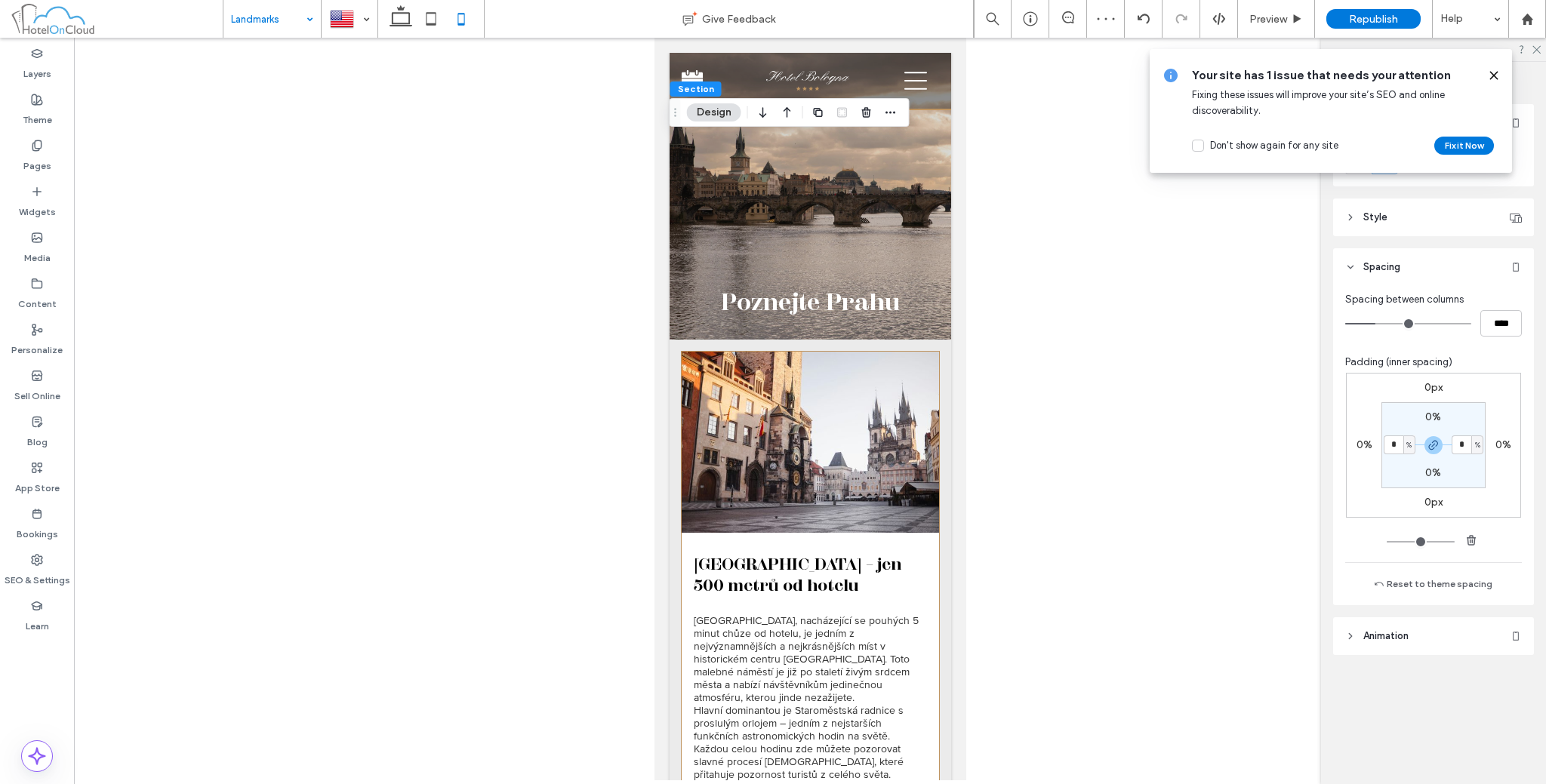
scroll to position [0, 0]
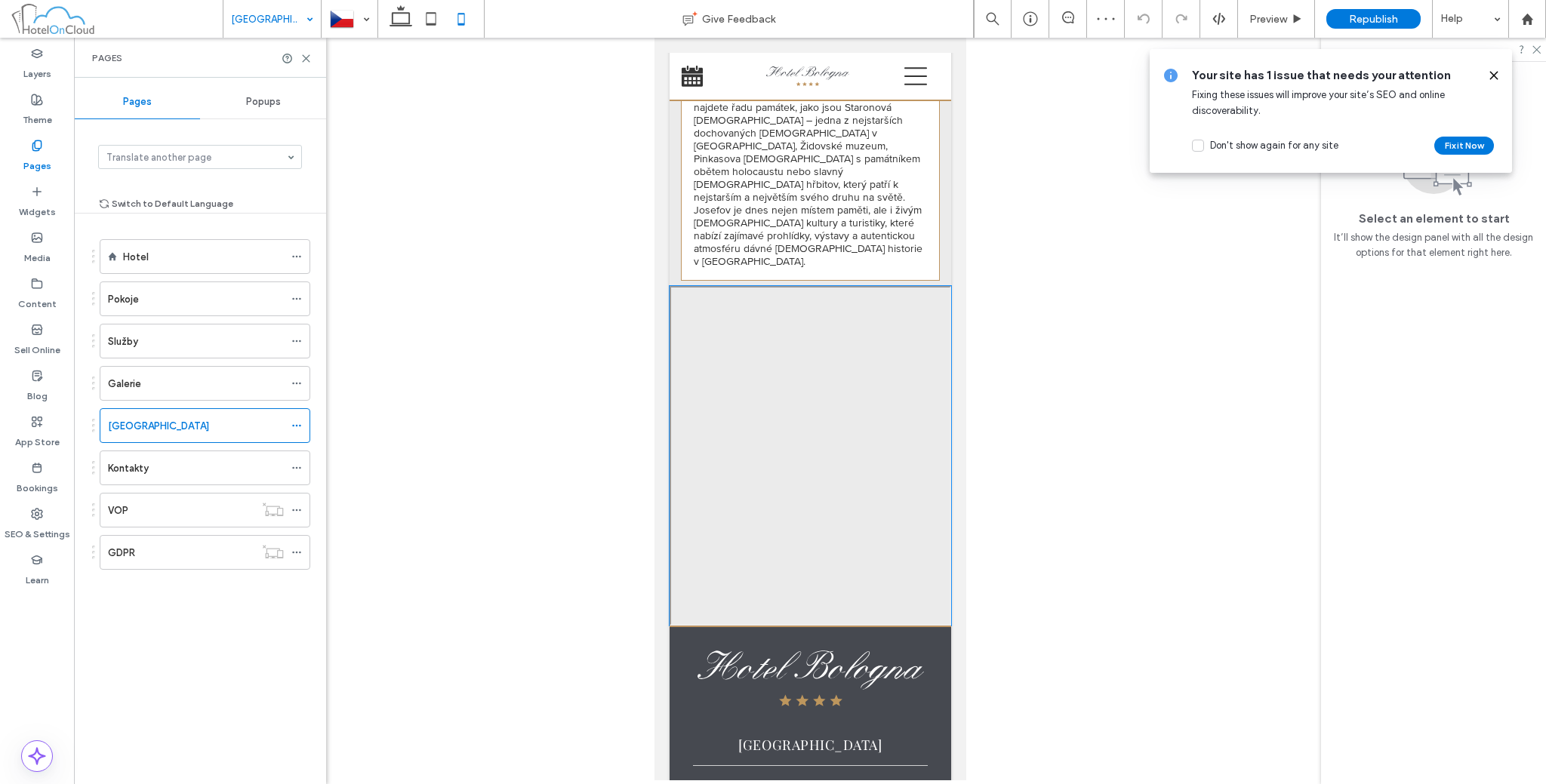
scroll to position [2263, 0]
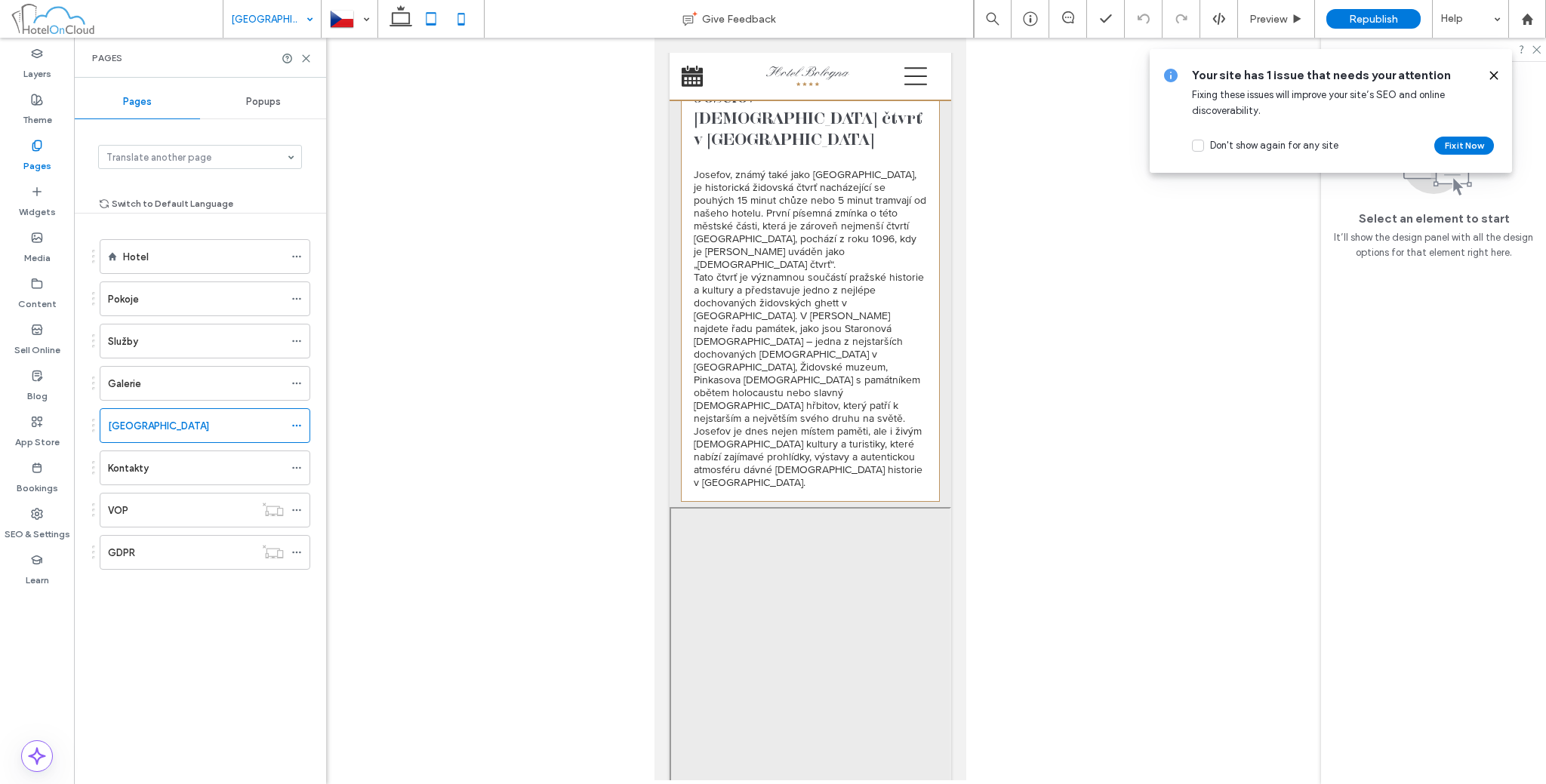
click at [432, 18] on icon at bounding box center [431, 18] width 30 height 30
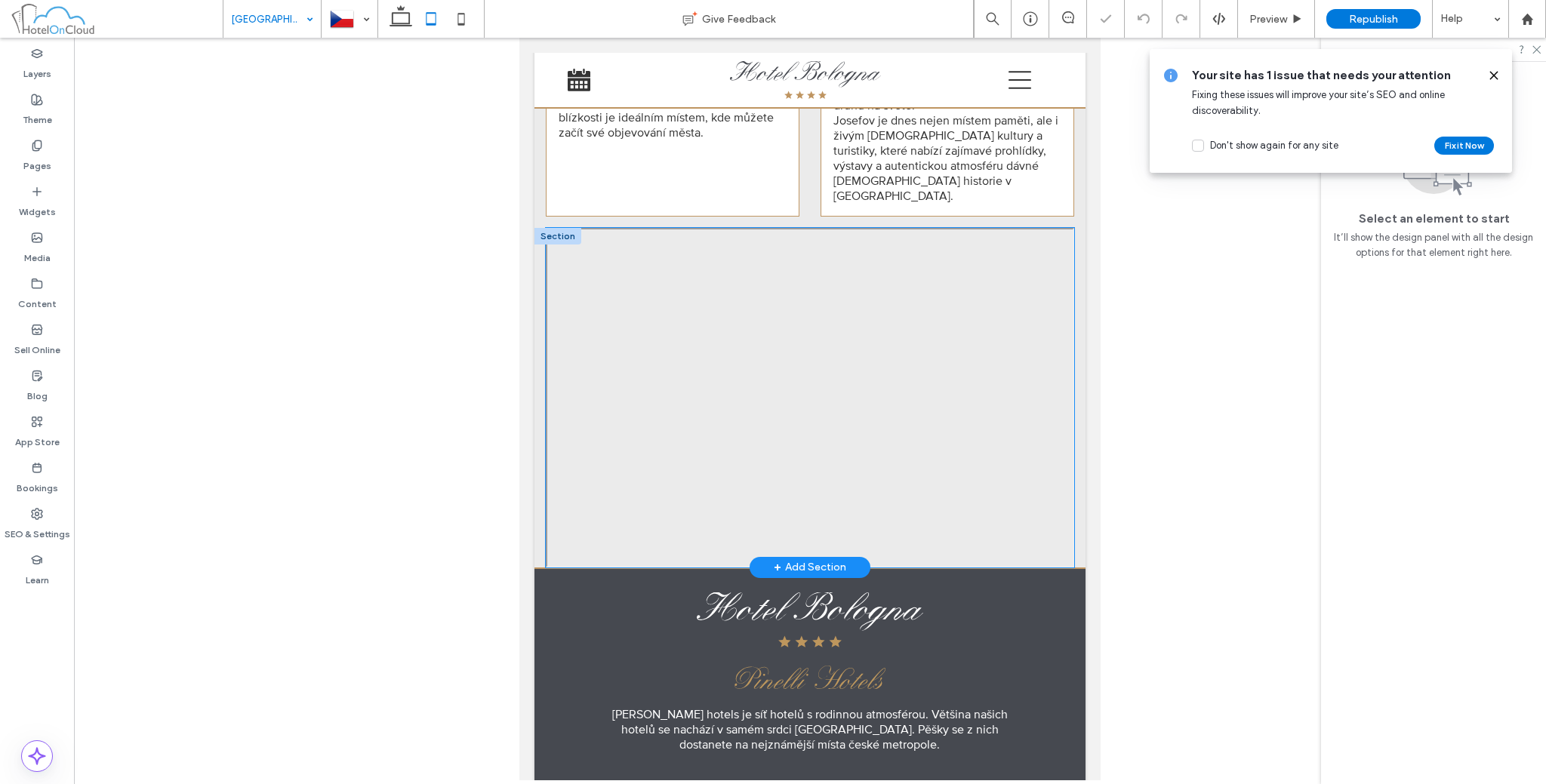
click at [546, 283] on div at bounding box center [810, 398] width 529 height 340
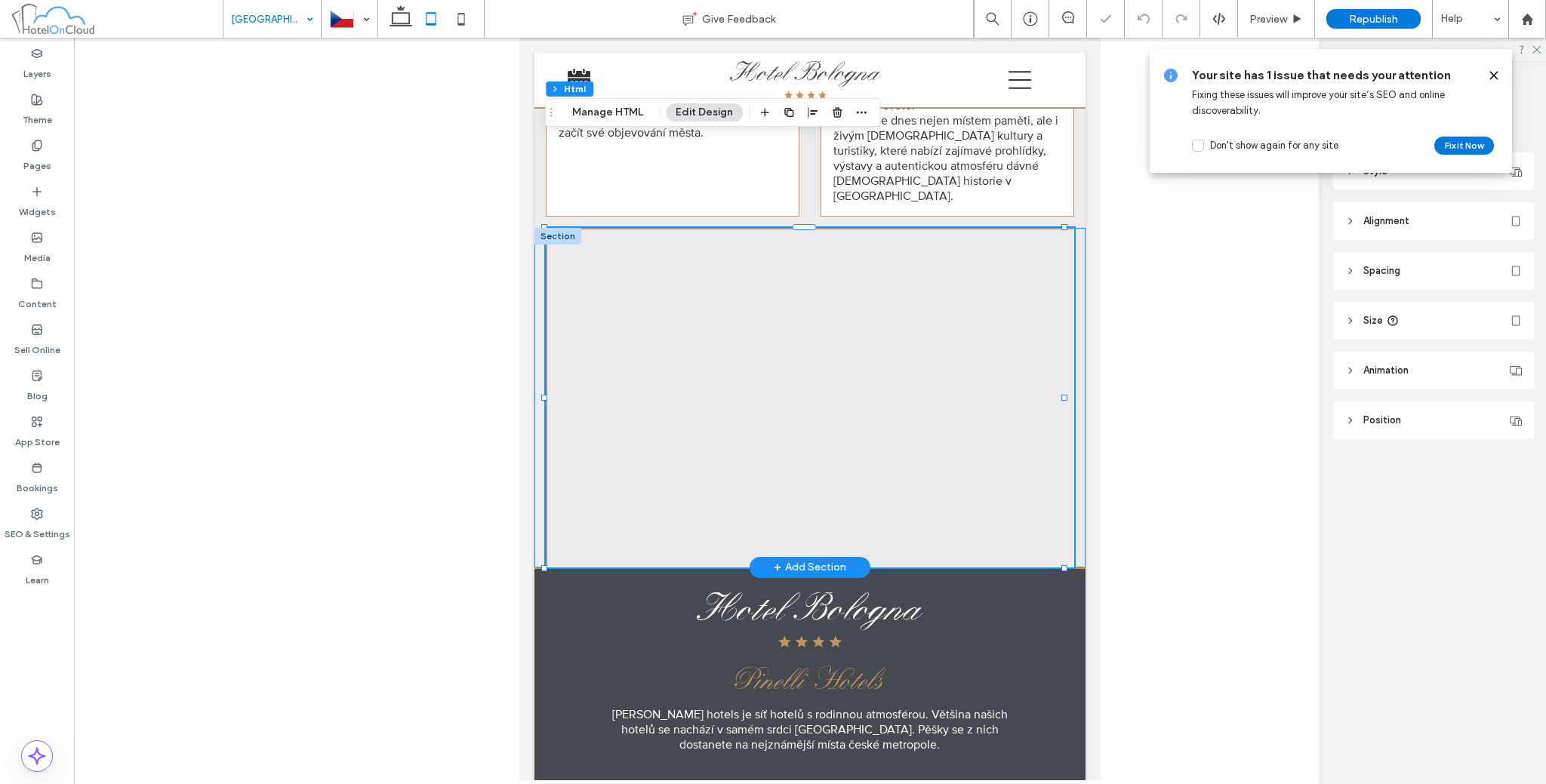
click at [541, 283] on div at bounding box center [810, 398] width 551 height 340
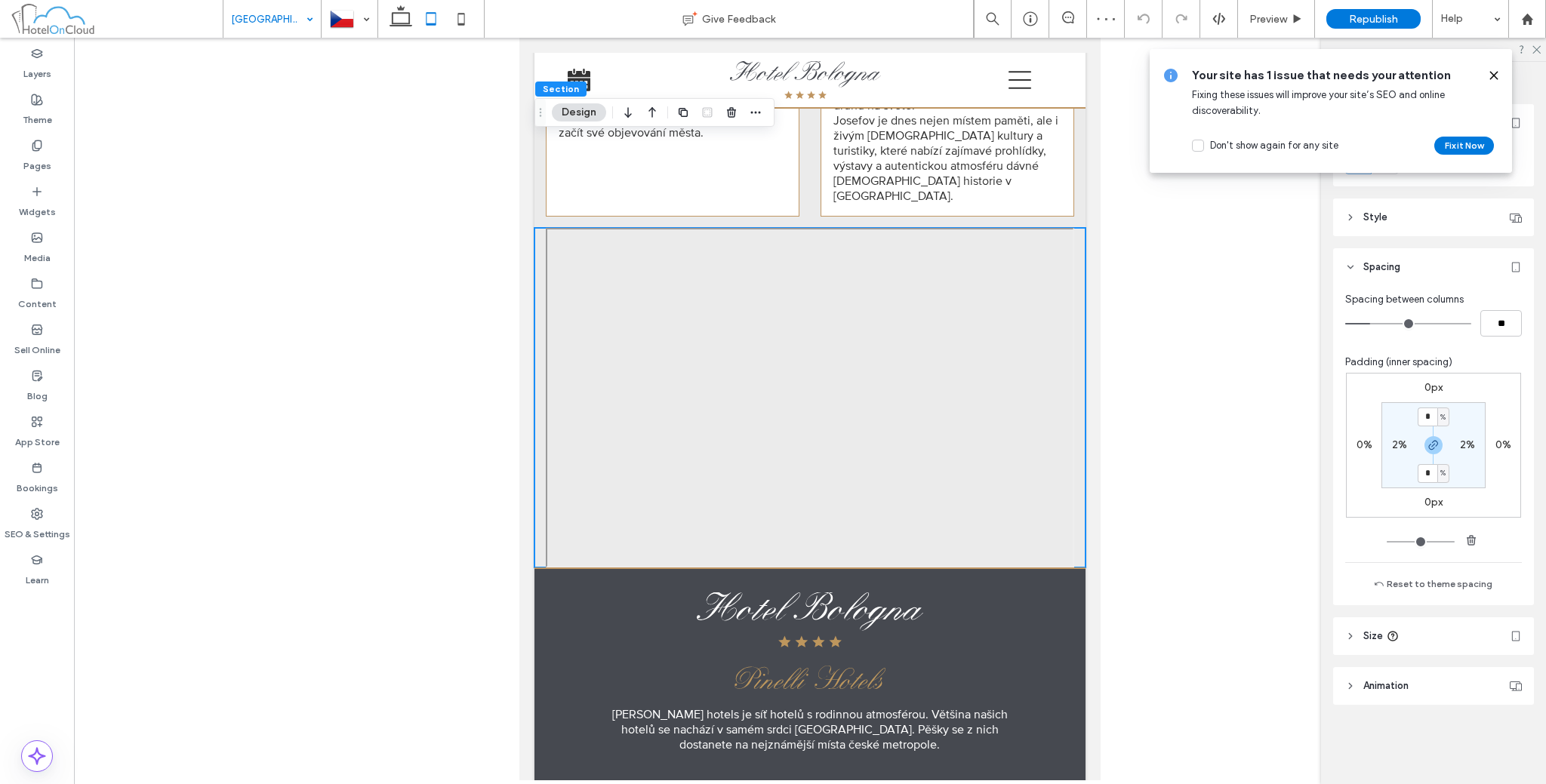
click at [1453, 448] on div "2%" at bounding box center [1468, 444] width 34 height 13
click at [1465, 447] on label "2%" at bounding box center [1467, 444] width 15 height 13
click at [1471, 531] on span "button" at bounding box center [1471, 540] width 18 height 18
type input "*"
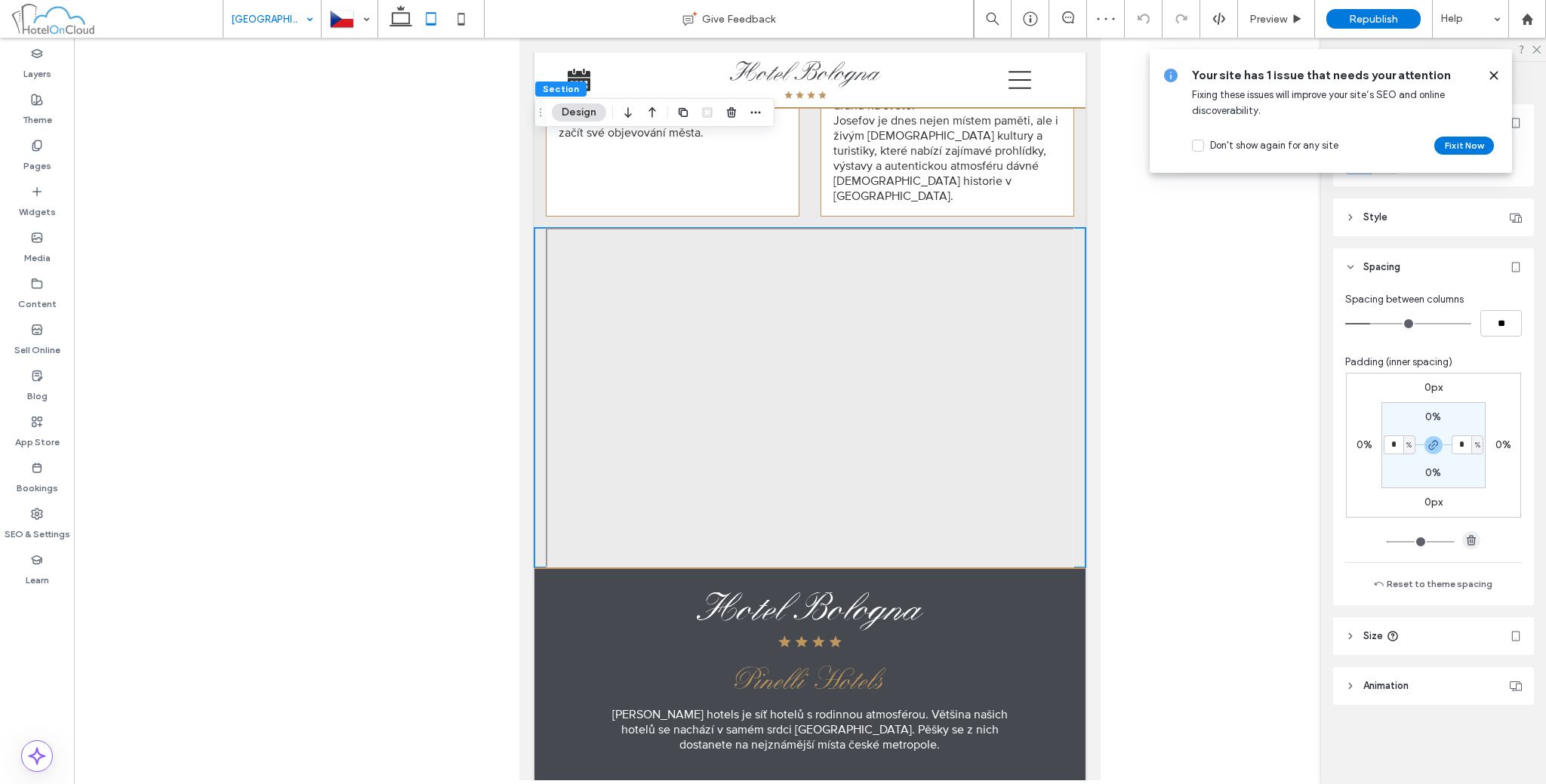
type input "*"
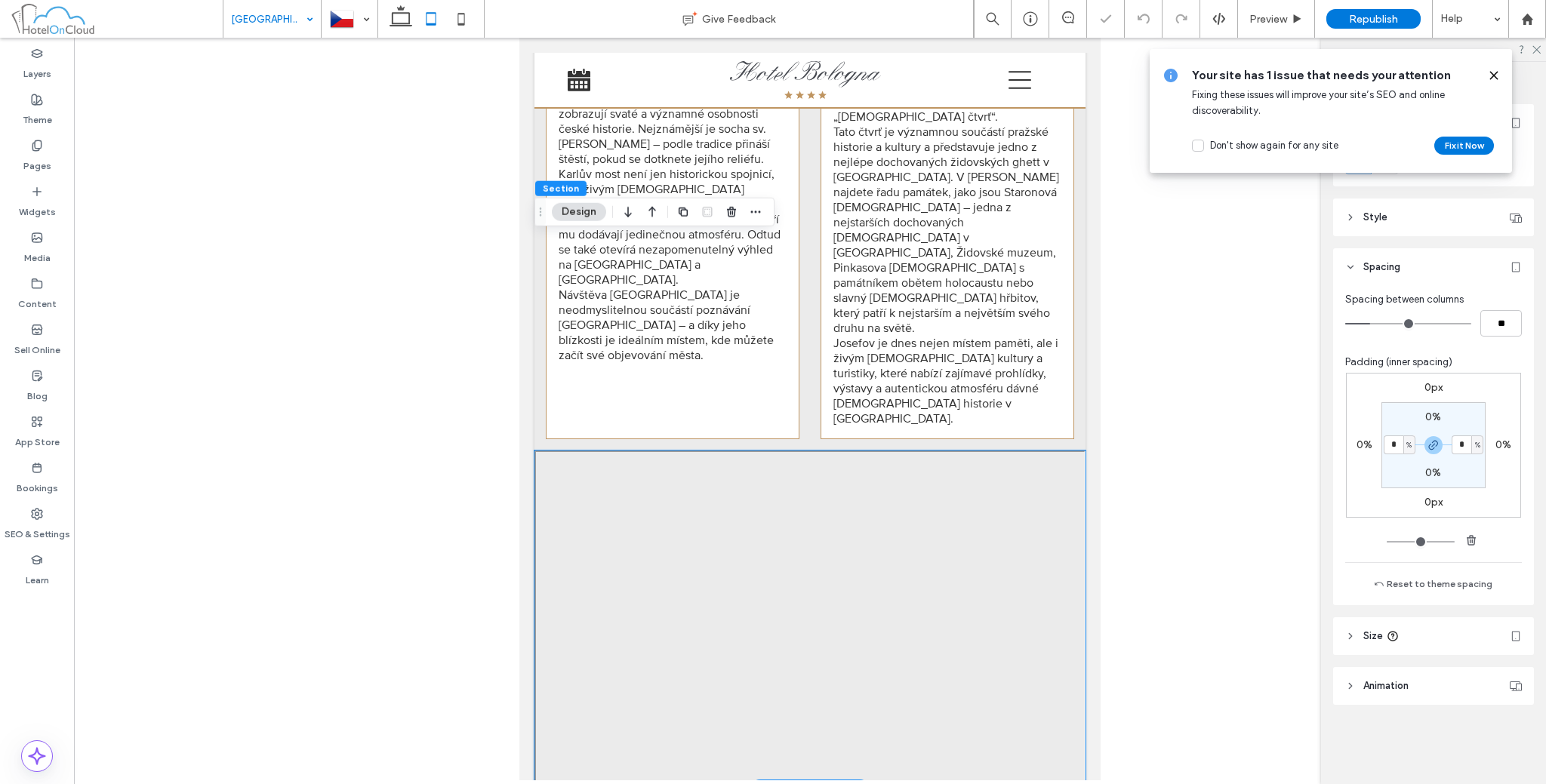
scroll to position [1724, 0]
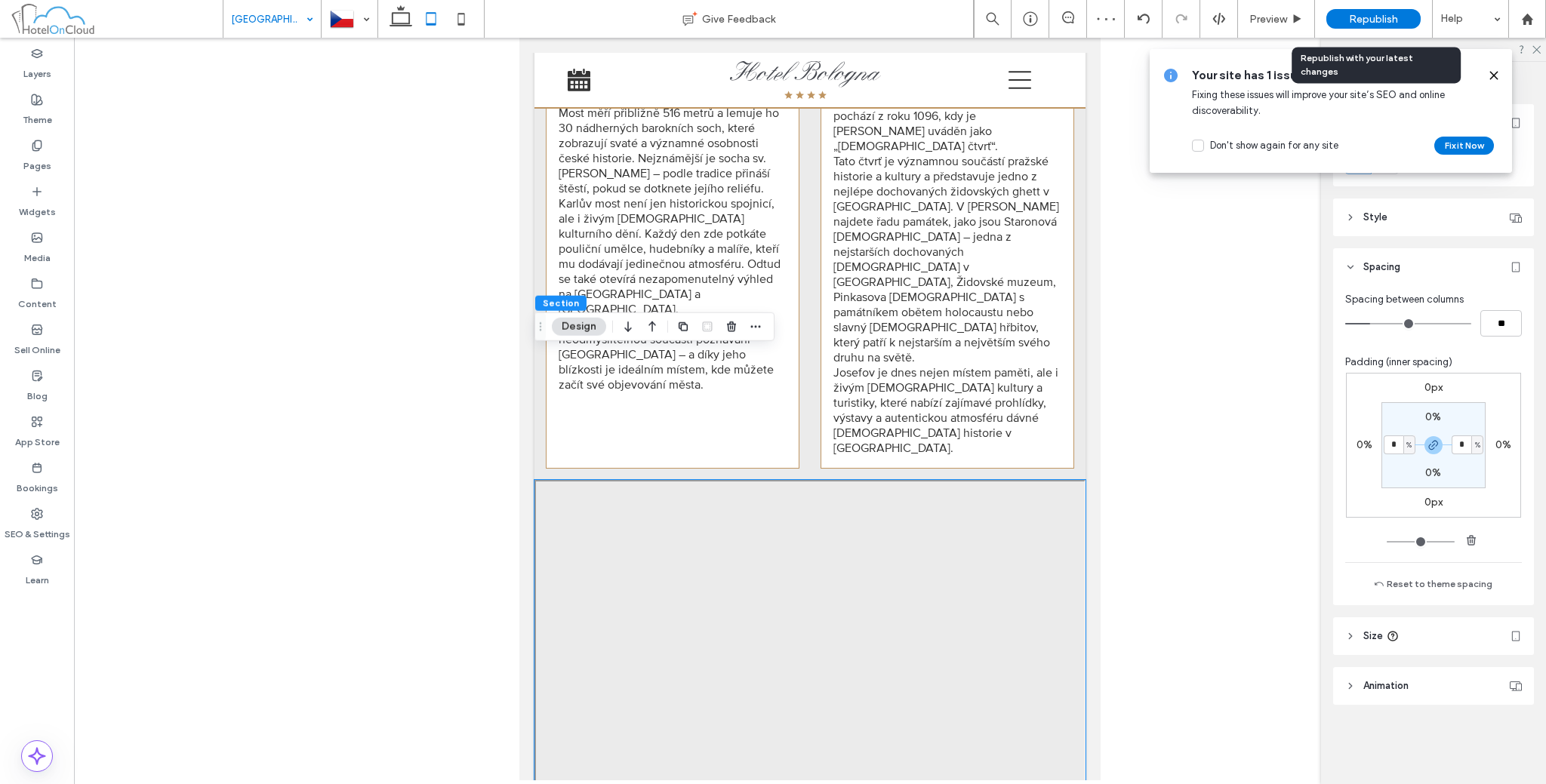
click at [1343, 15] on div "Republish" at bounding box center [1373, 18] width 94 height 19
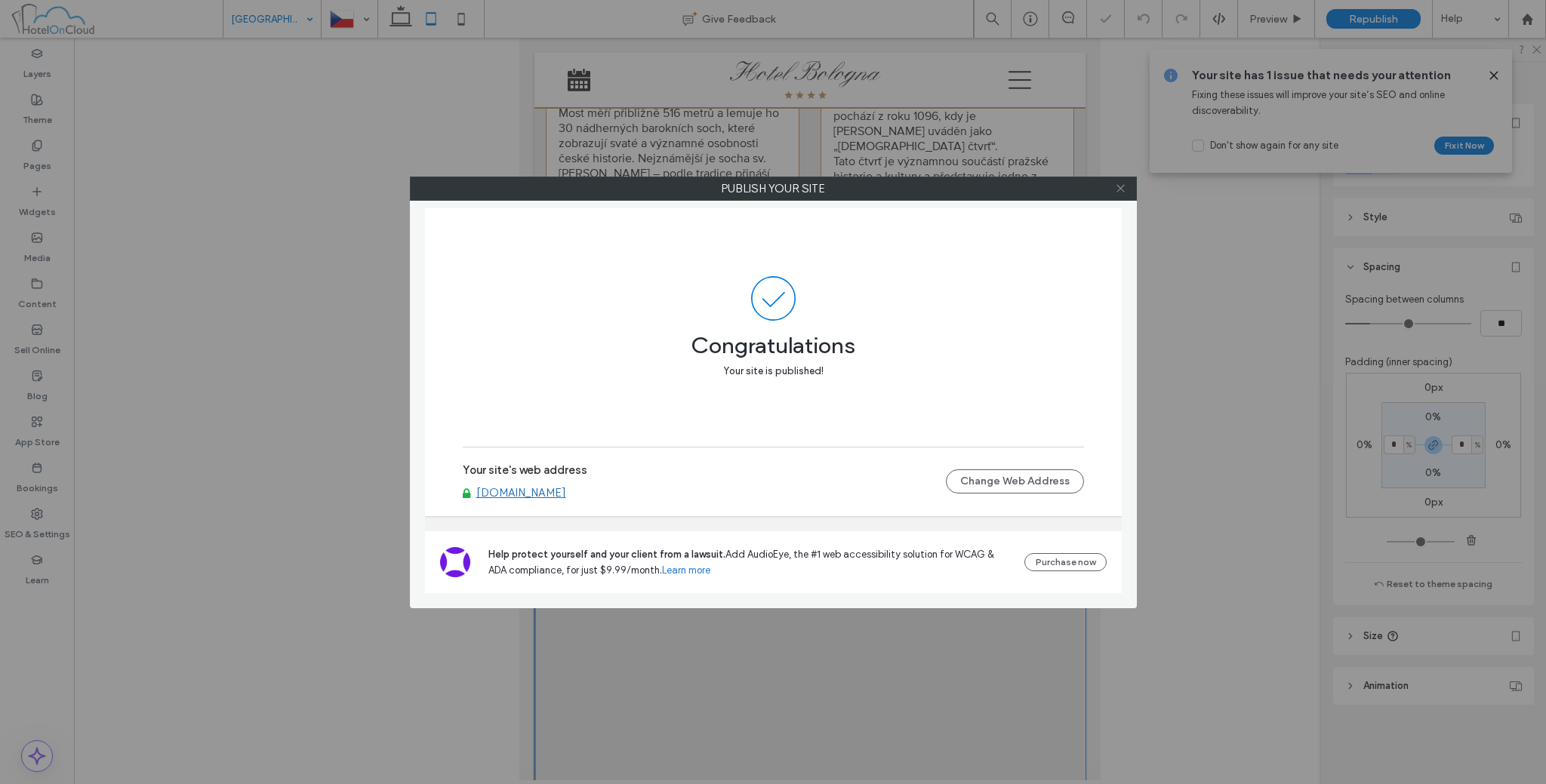
click at [1120, 187] on use at bounding box center [1120, 188] width 8 height 8
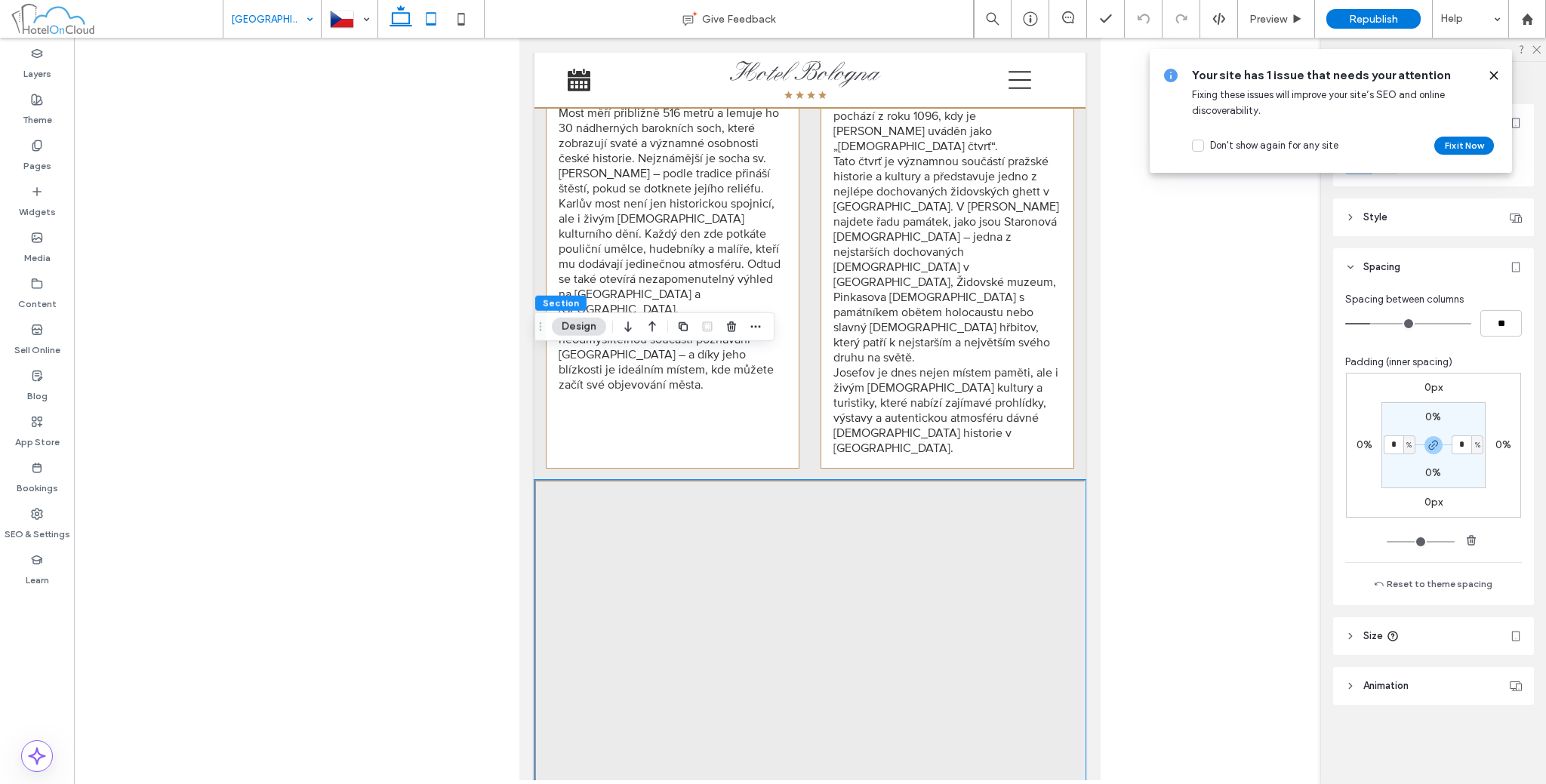
click at [405, 19] on icon at bounding box center [401, 18] width 30 height 30
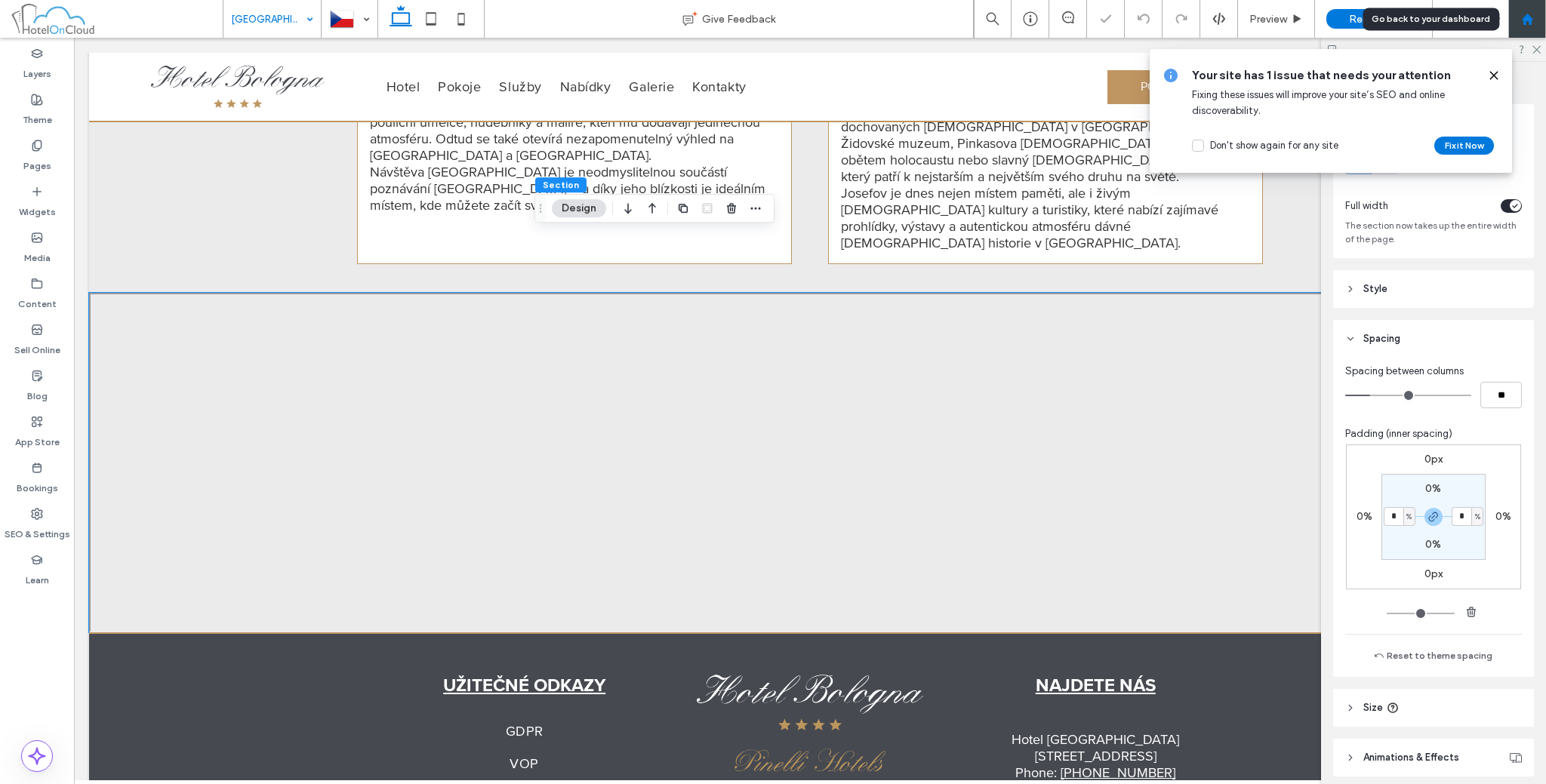
click at [1528, 26] on div at bounding box center [1527, 18] width 38 height 38
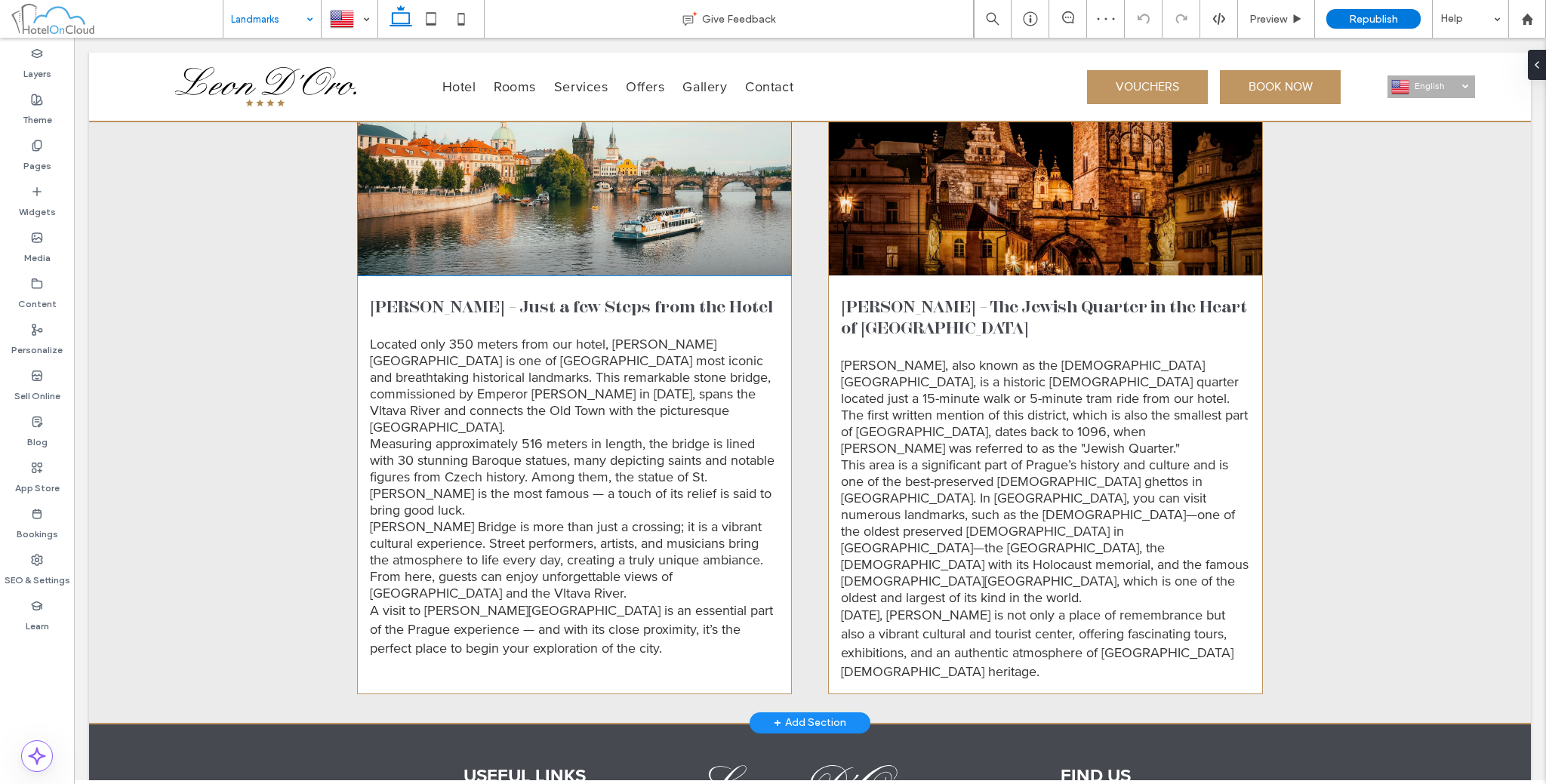
scroll to position [1458, 0]
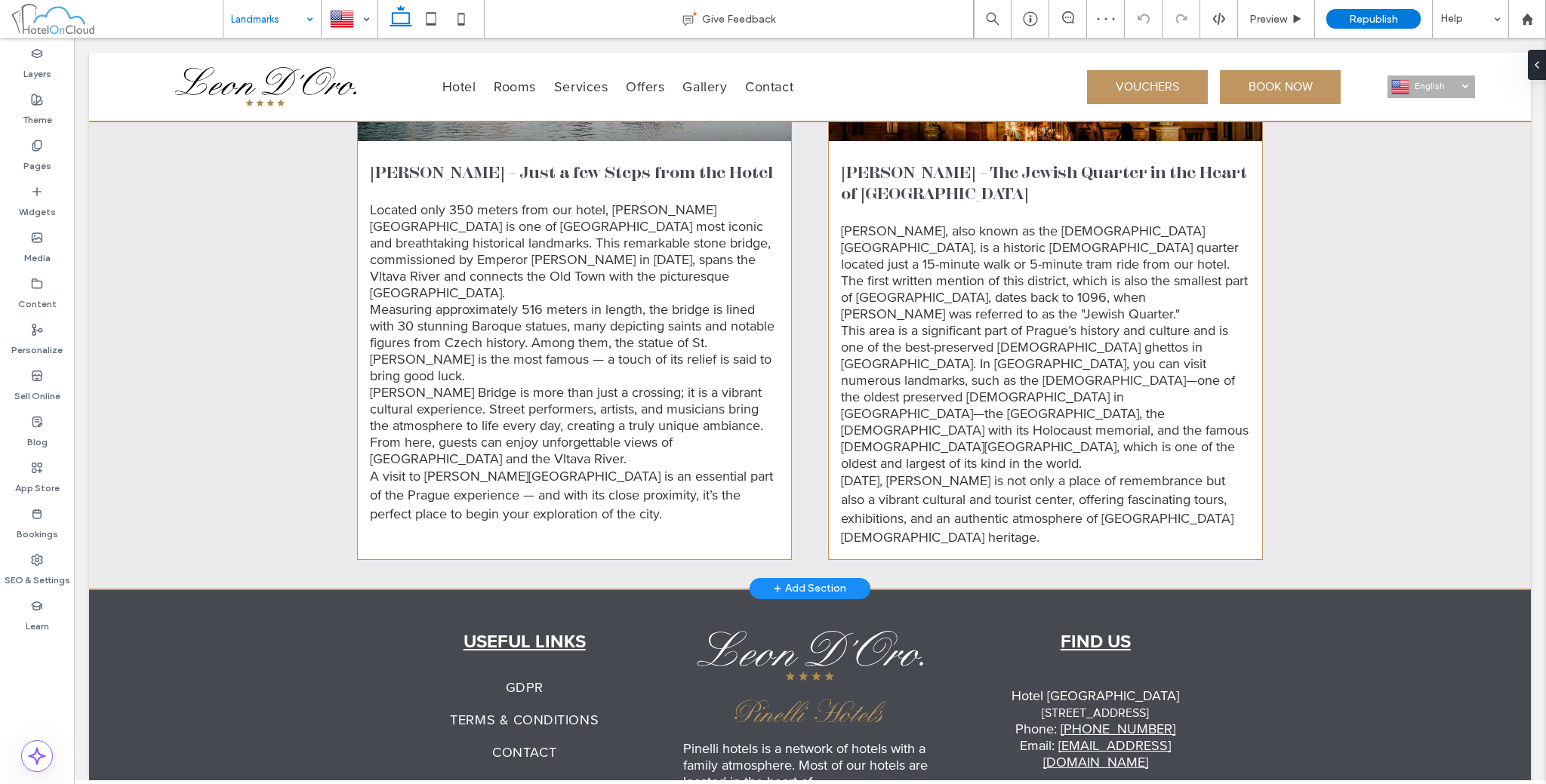
click at [755, 578] on div "+ Add Section" at bounding box center [809, 589] width 121 height 21
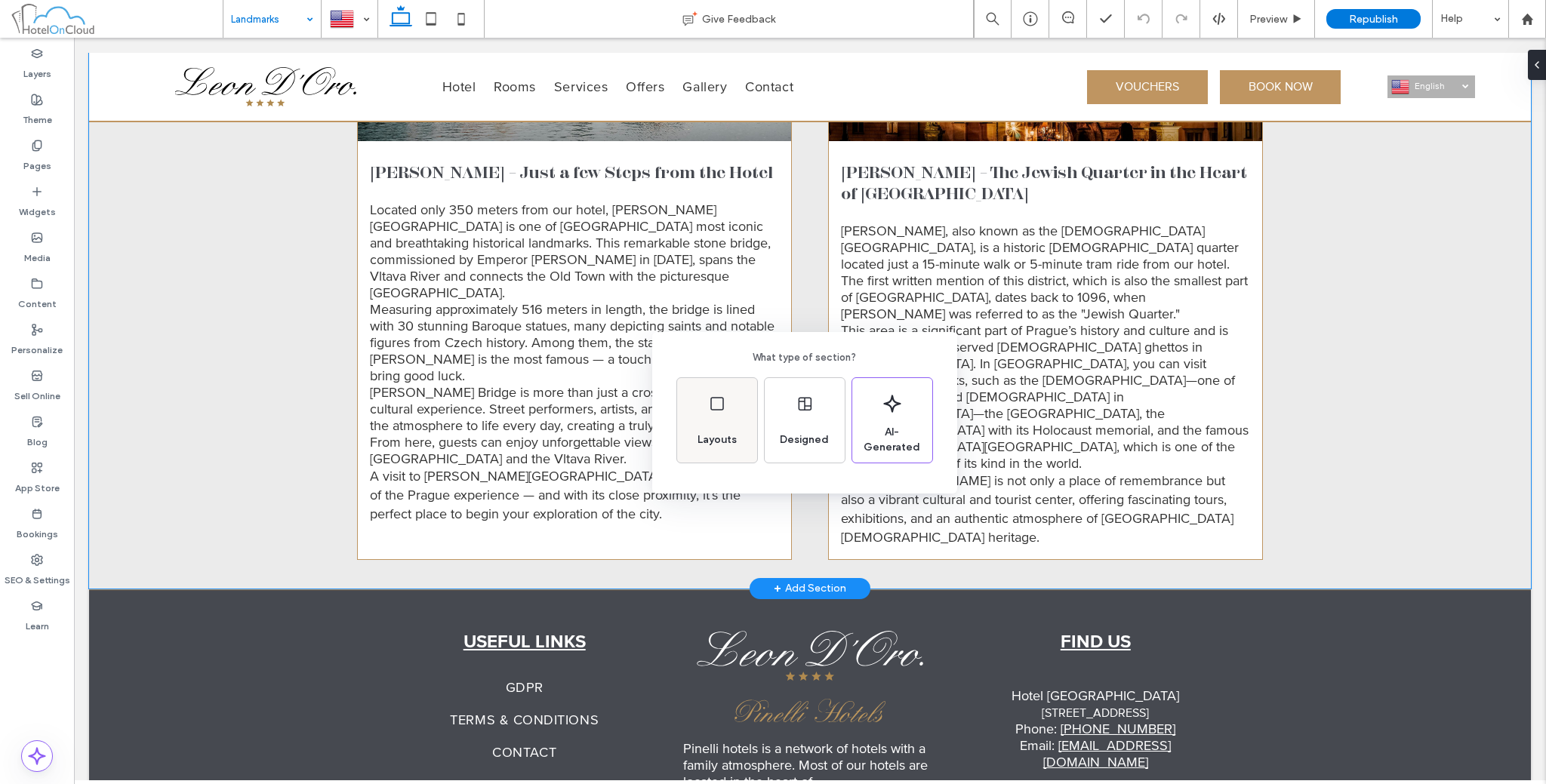
click at [725, 429] on div "Layouts" at bounding box center [717, 440] width 51 height 33
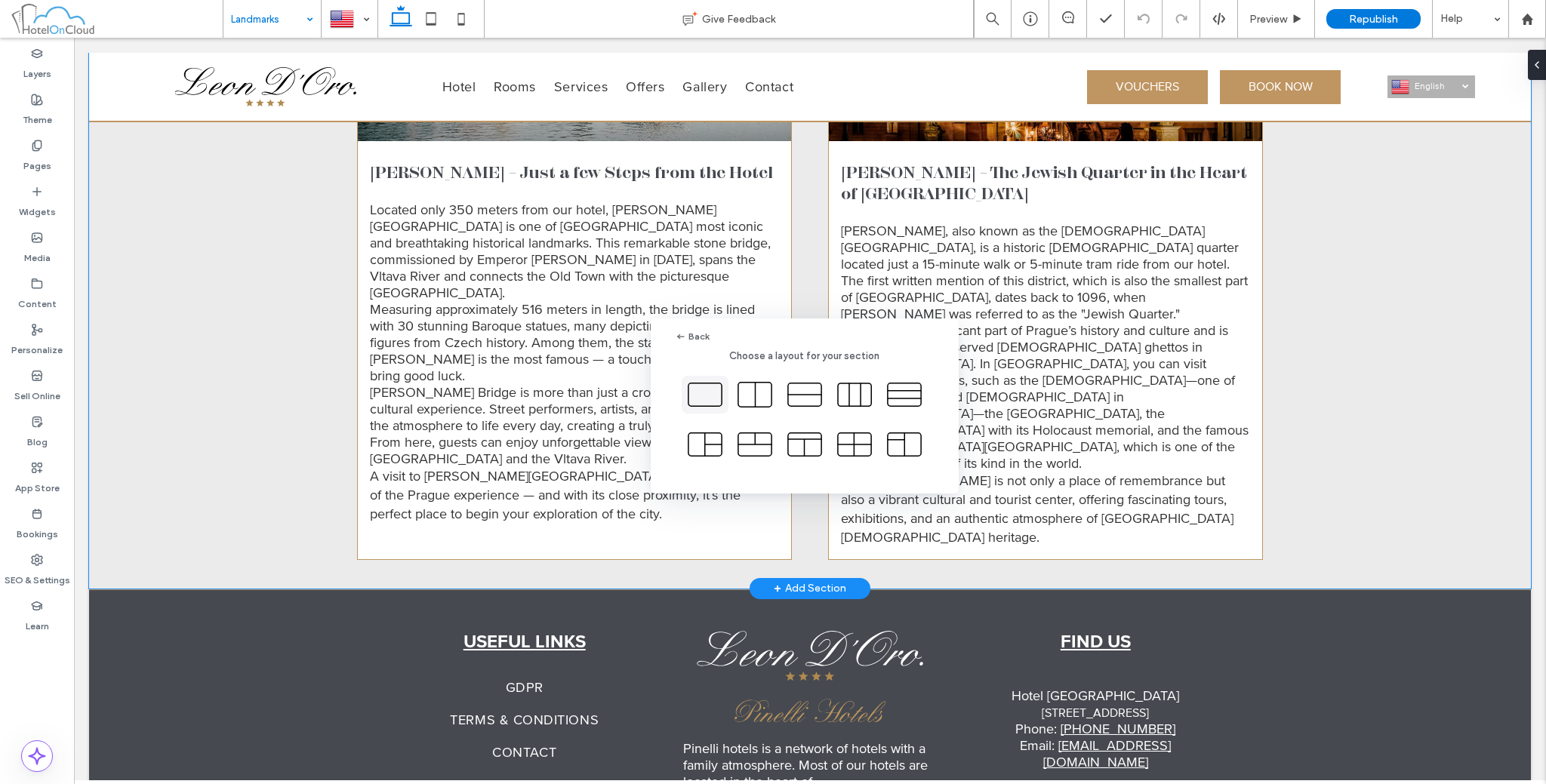
drag, startPoint x: 695, startPoint y: 397, endPoint x: 622, endPoint y: 372, distance: 77.2
click at [695, 397] on icon at bounding box center [704, 394] width 38 height 38
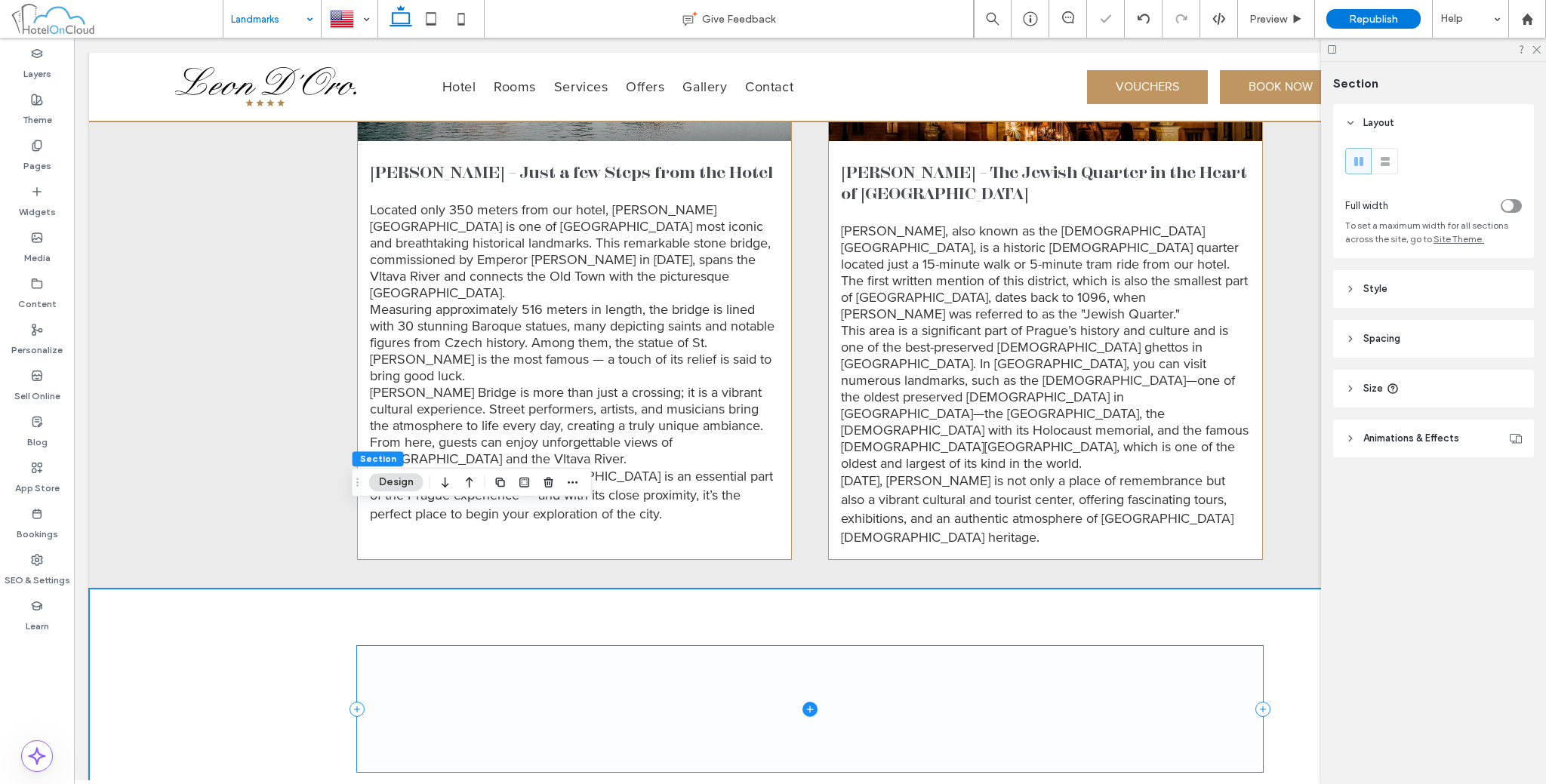
click at [710, 646] on span at bounding box center [810, 708] width 906 height 126
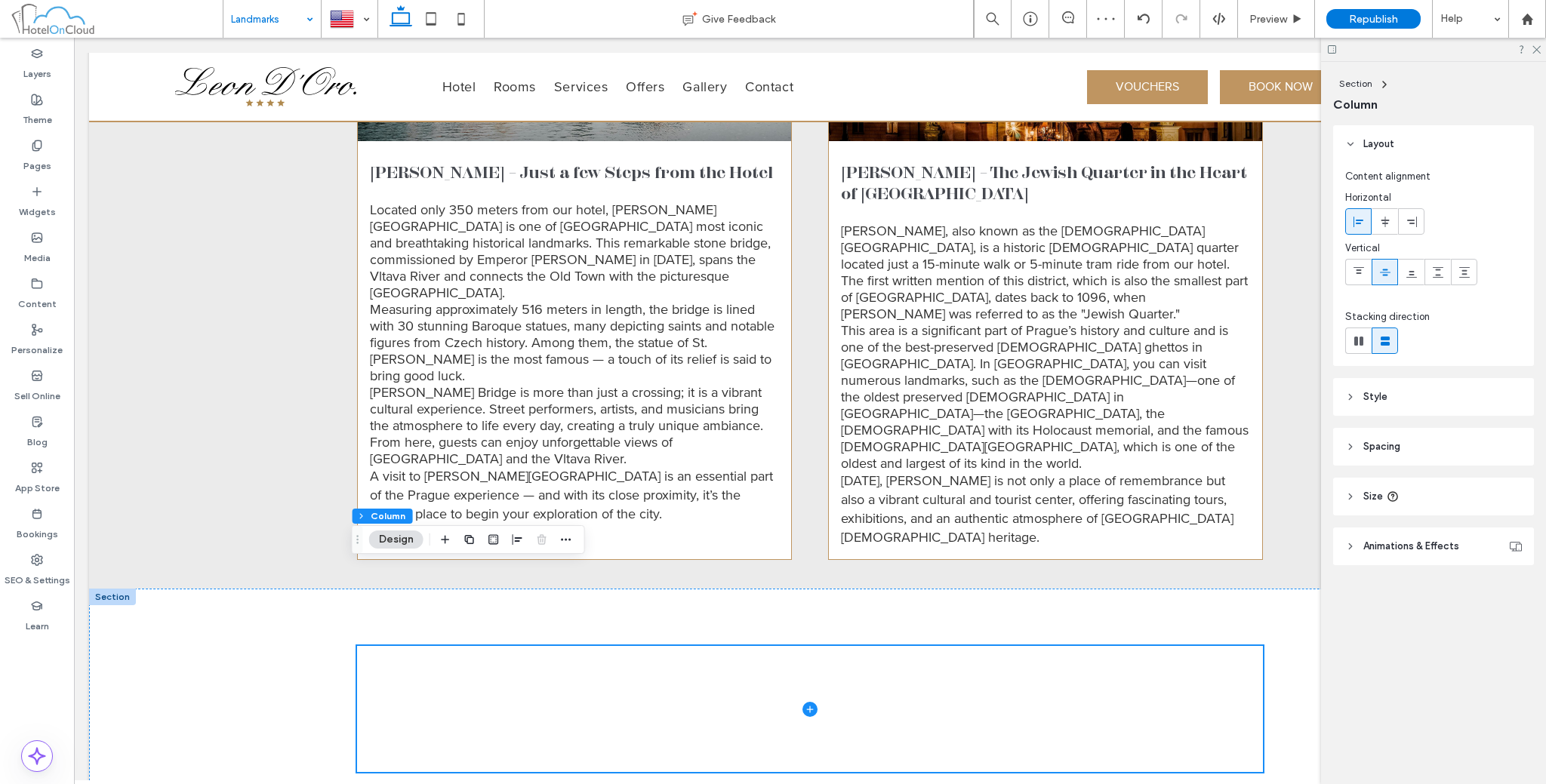
click at [1443, 454] on header "Spacing" at bounding box center [1433, 446] width 201 height 38
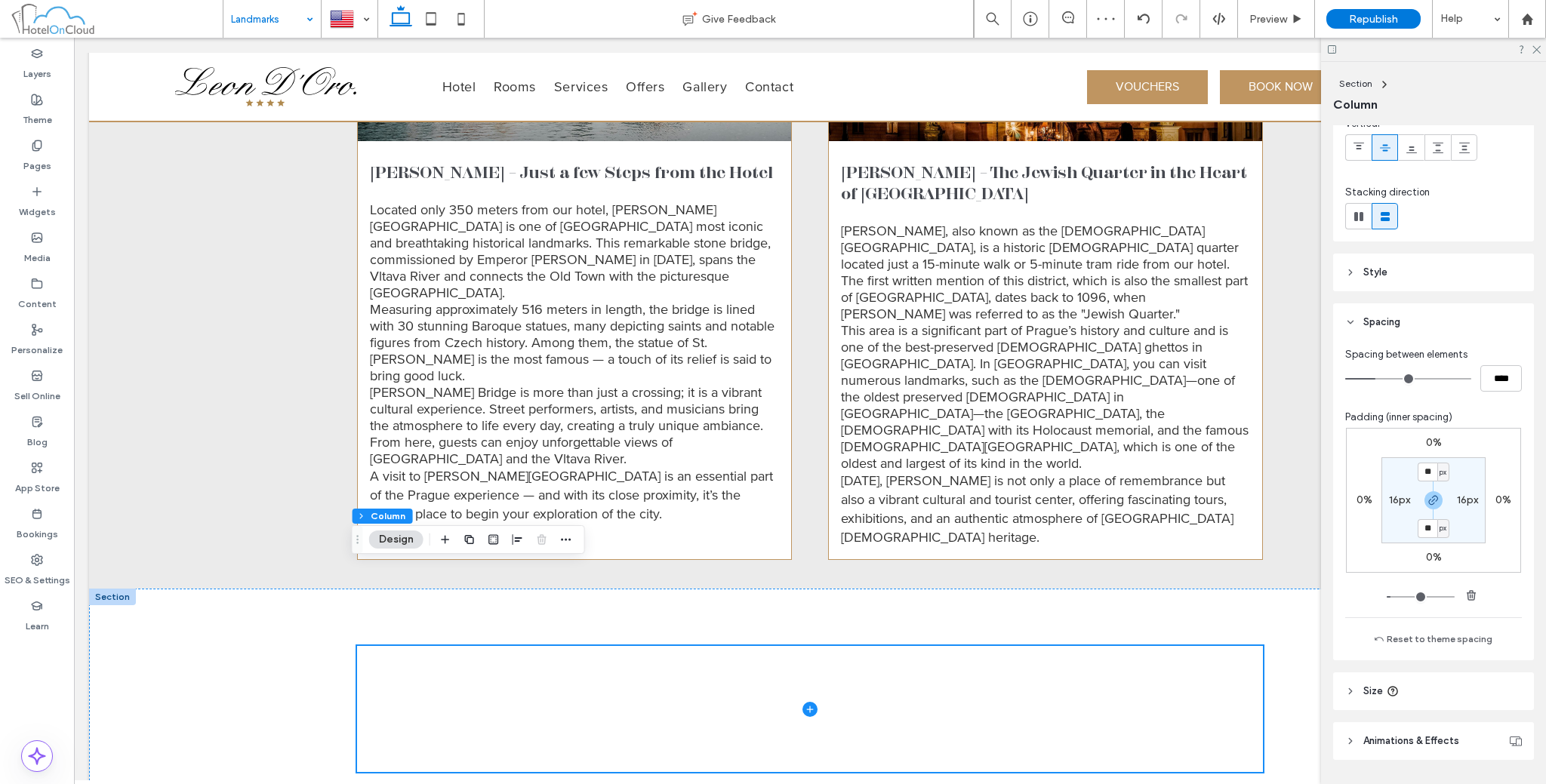
scroll to position [125, 0]
click at [1454, 586] on div at bounding box center [1433, 594] width 93 height 20
click at [1465, 586] on span "button" at bounding box center [1471, 594] width 18 height 18
type input "*"
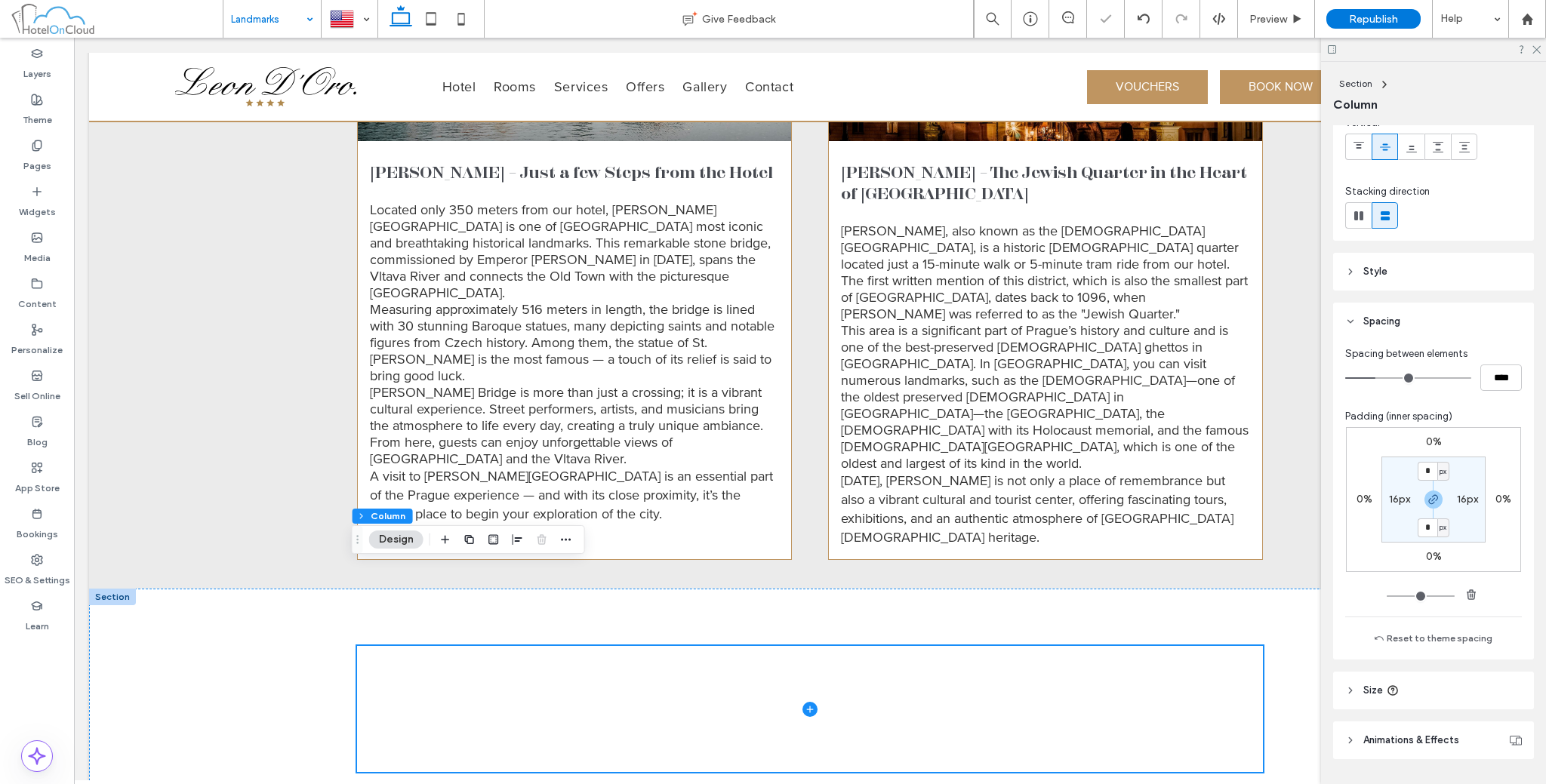
click at [1393, 490] on section "* px 16px * px 16px" at bounding box center [1433, 500] width 104 height 86
click at [1383, 488] on section "* px 16px * px 16px" at bounding box center [1433, 500] width 104 height 86
click at [1389, 495] on label "16px" at bounding box center [1400, 499] width 21 height 13
click at [1462, 585] on span "button" at bounding box center [1471, 594] width 18 height 18
type input "*"
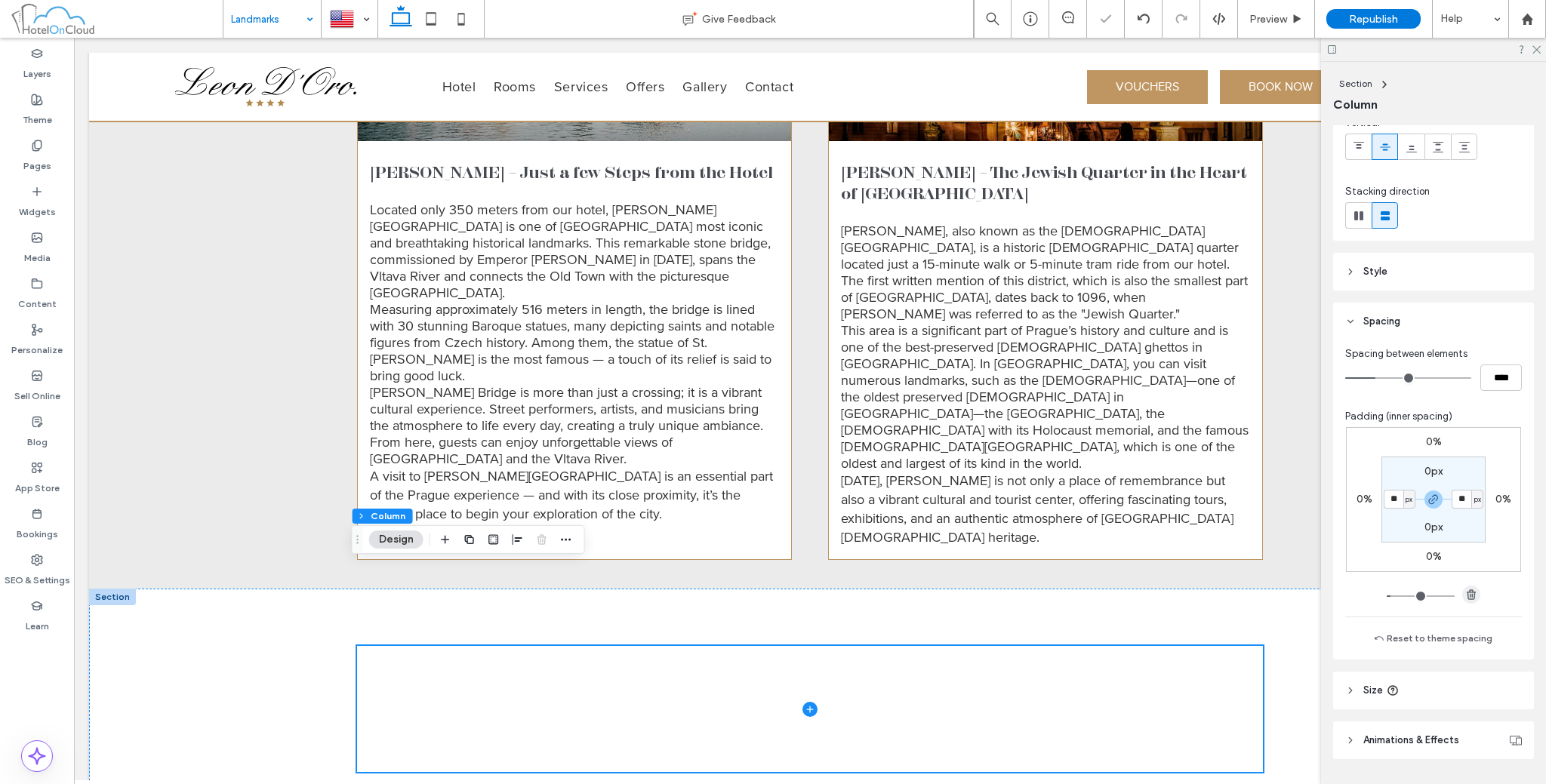
type input "*"
click at [267, 604] on div at bounding box center [810, 709] width 1442 height 241
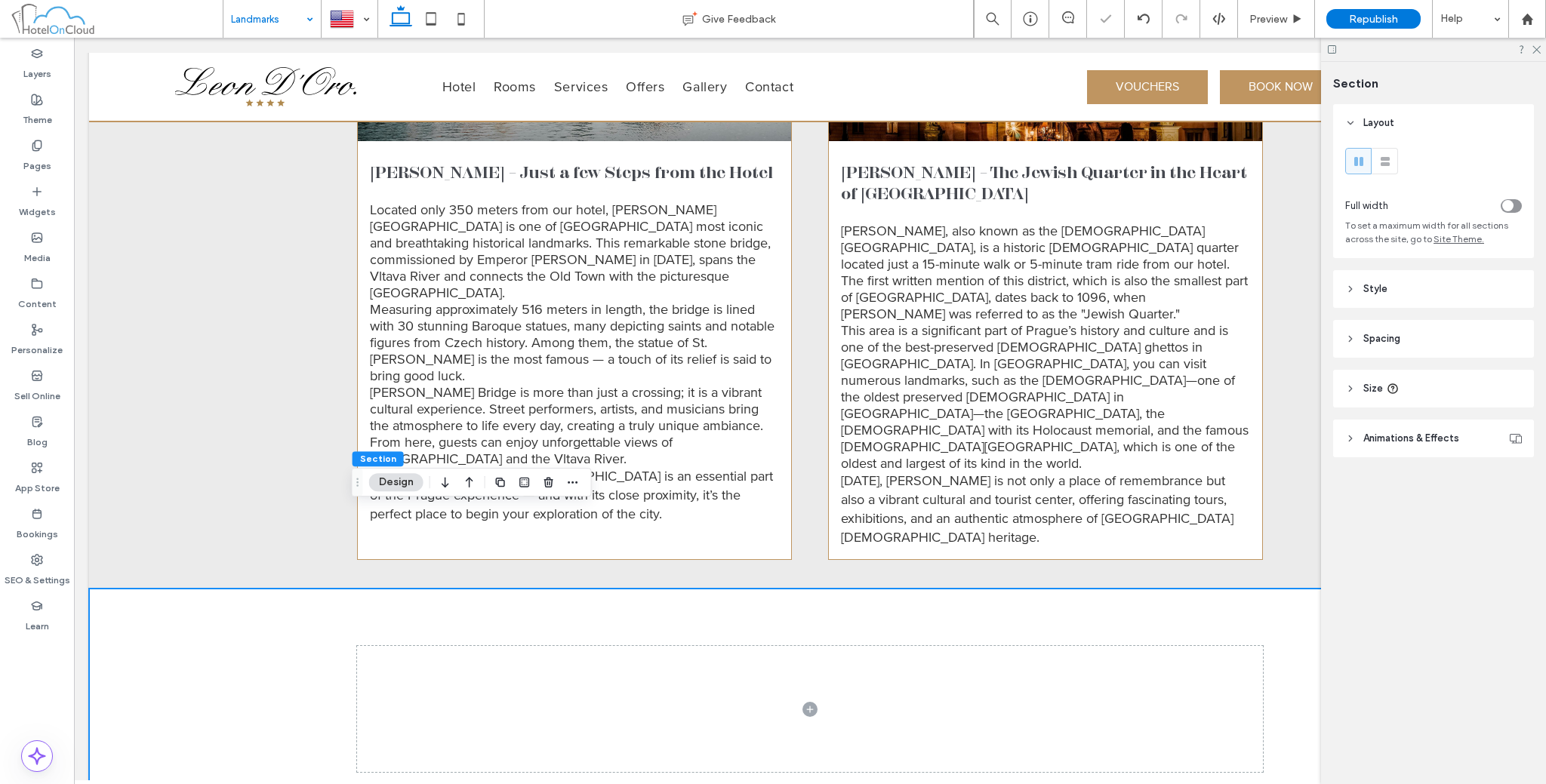
click at [1510, 202] on div "toggle" at bounding box center [1507, 205] width 11 height 11
click at [1355, 338] on icon at bounding box center [1351, 339] width 11 height 11
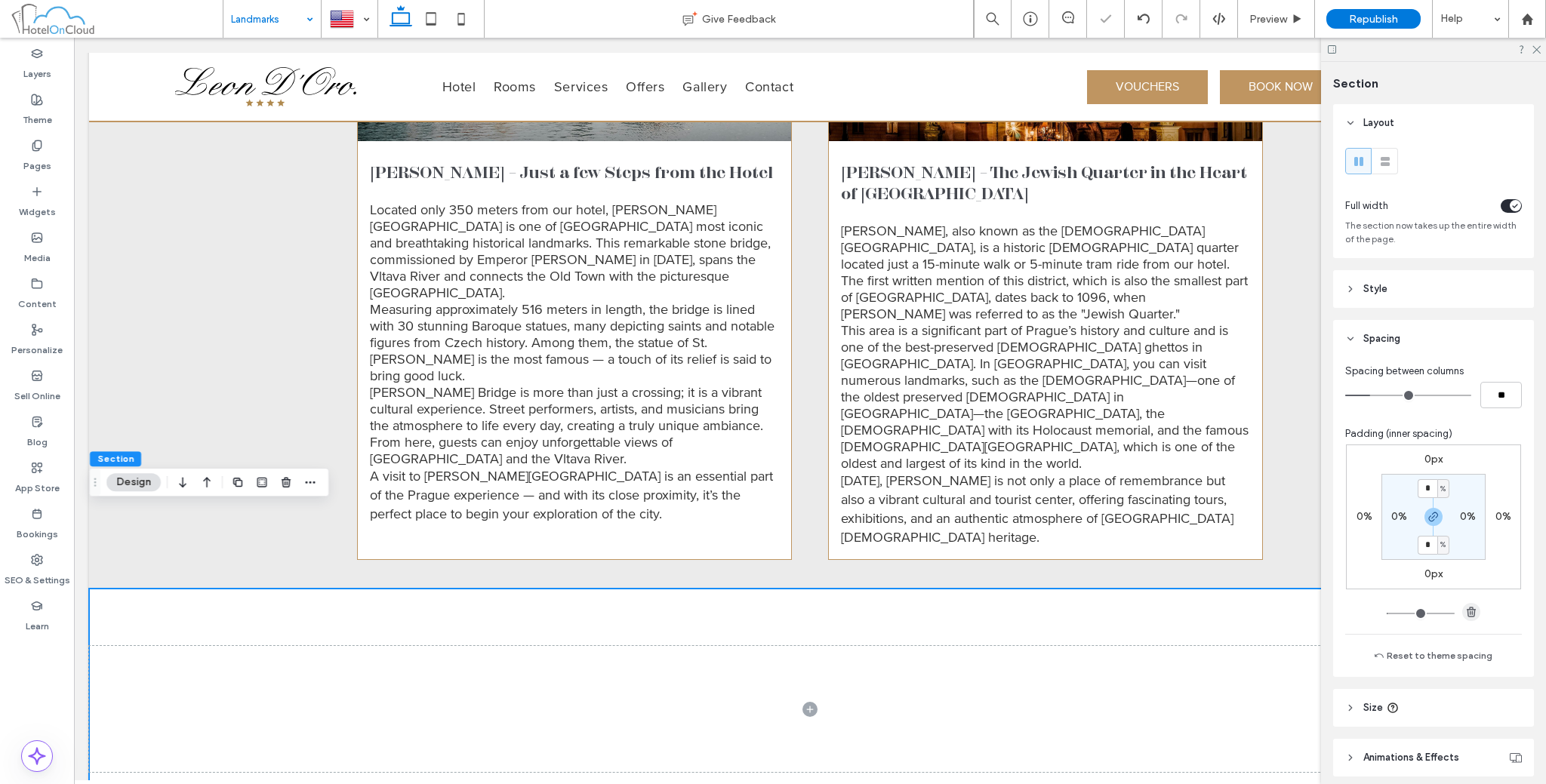
click at [1465, 611] on icon "button" at bounding box center [1471, 612] width 12 height 12
type input "*"
click at [755, 589] on span at bounding box center [810, 709] width 1442 height 241
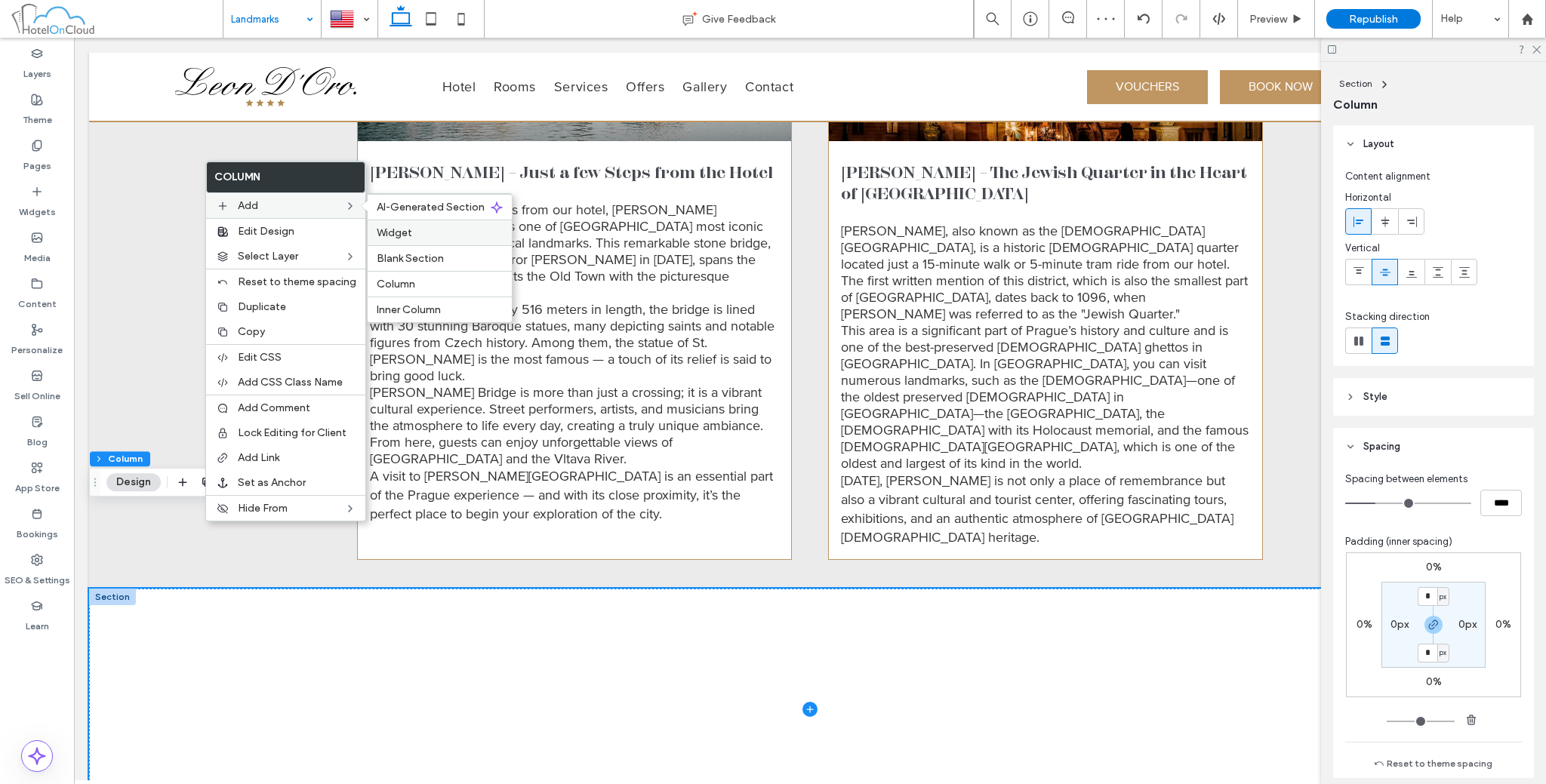
click at [384, 226] on span "Widget" at bounding box center [394, 232] width 35 height 13
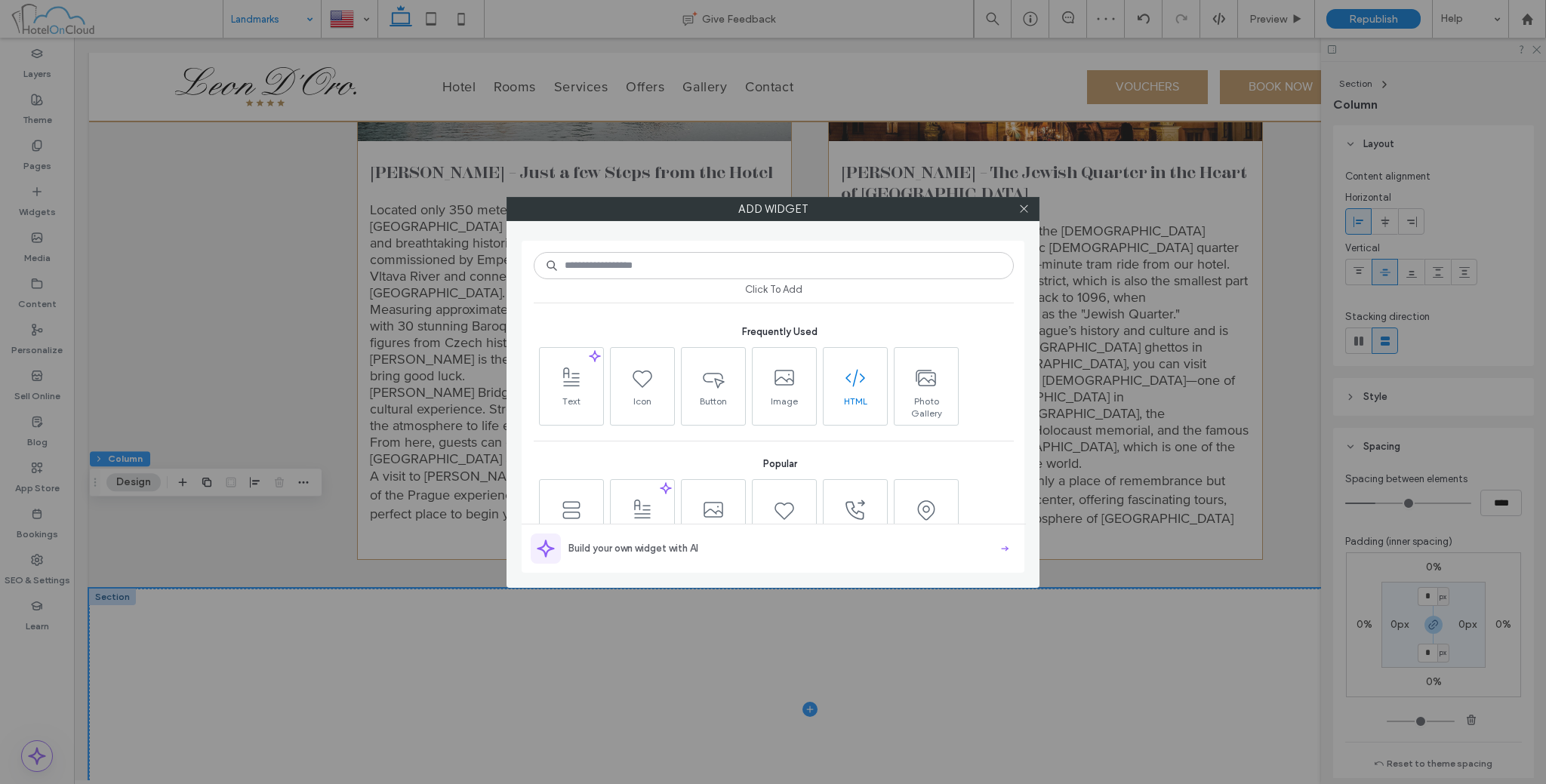
click at [845, 385] on icon at bounding box center [855, 377] width 24 height 24
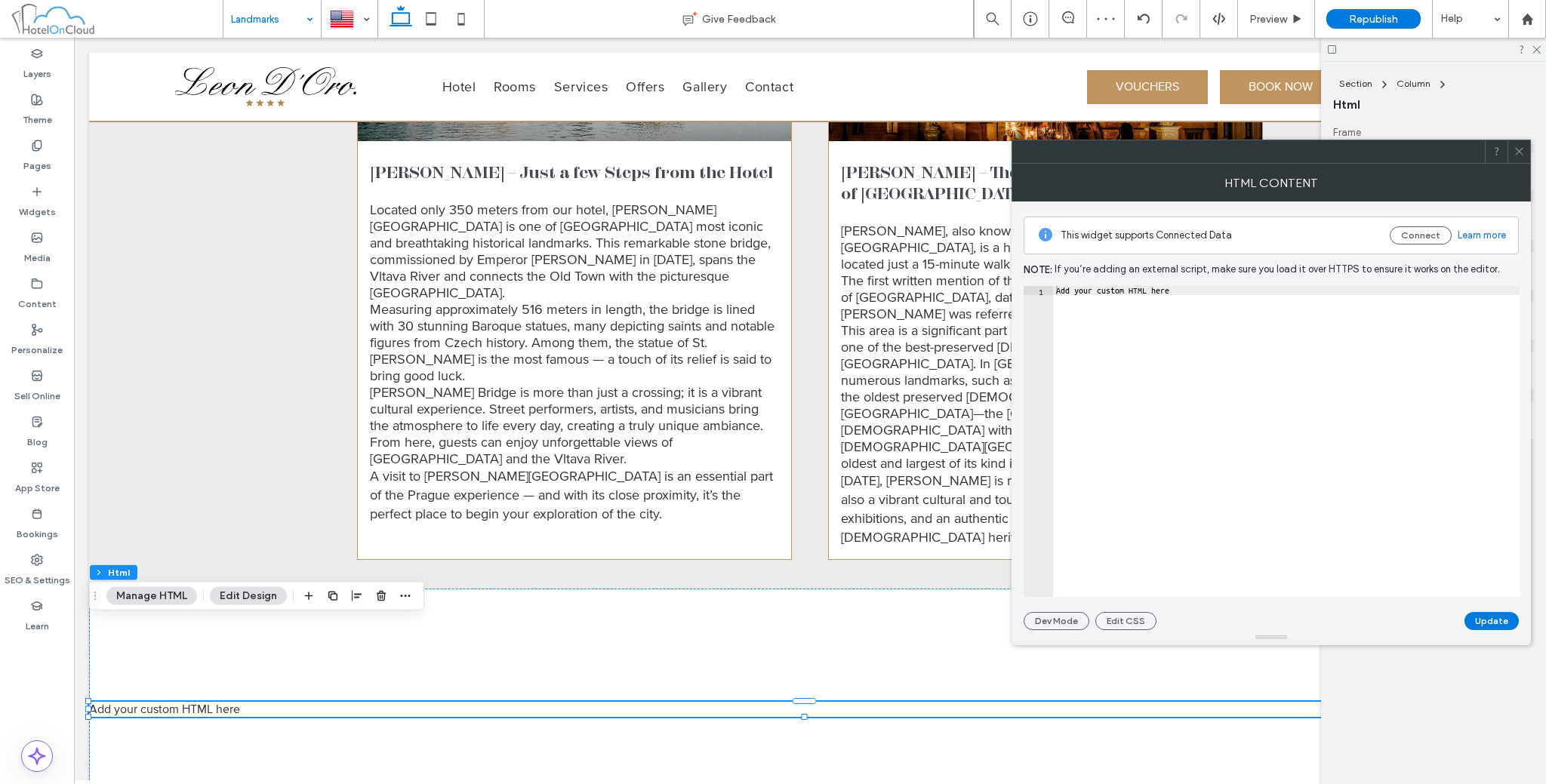
click at [1208, 319] on div "Add your custom HTML here" at bounding box center [1286, 451] width 467 height 330
paste textarea "**********"
type textarea "**********"
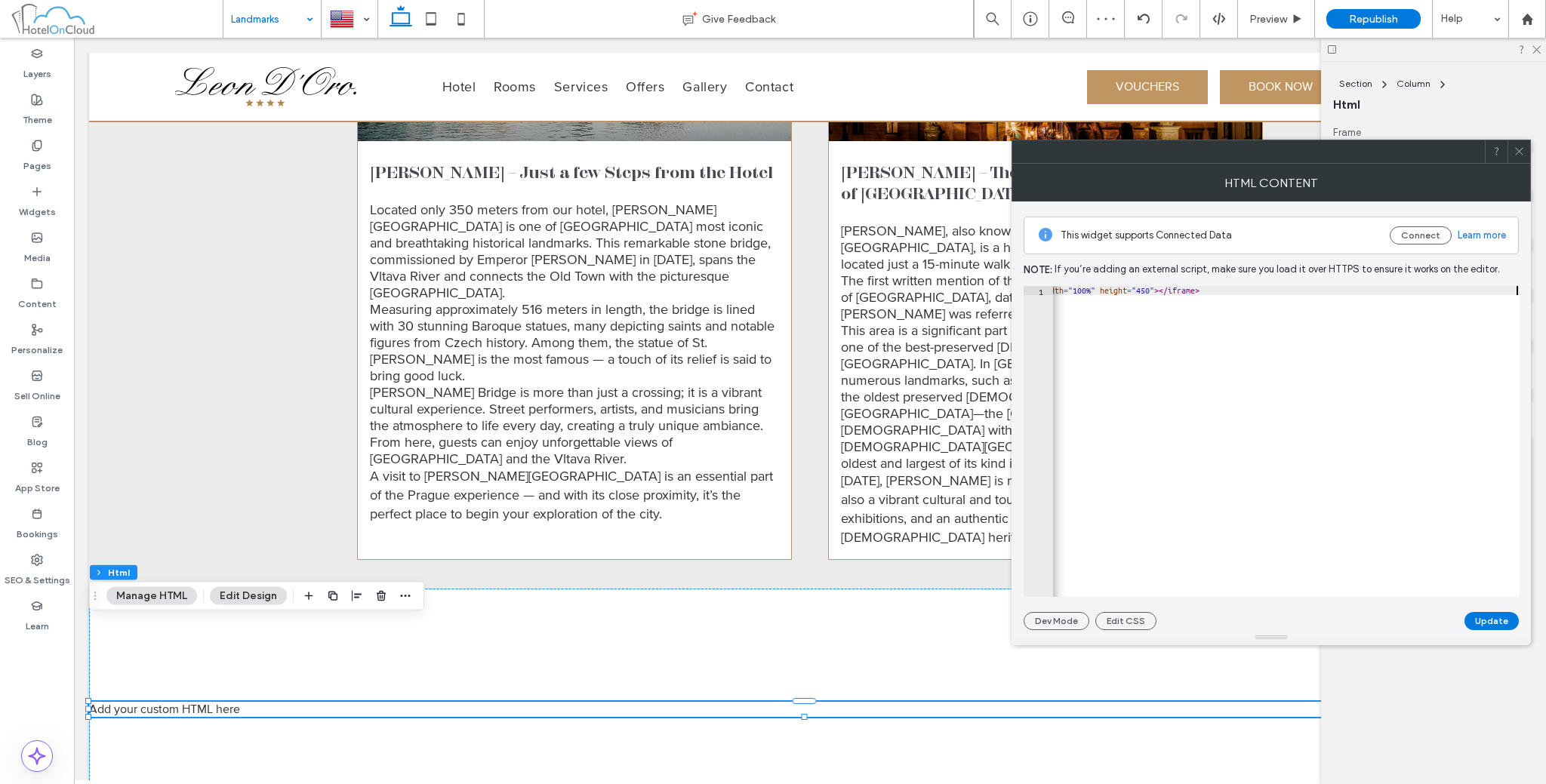
scroll to position [0, 164]
click at [1489, 619] on button "Update" at bounding box center [1491, 620] width 55 height 18
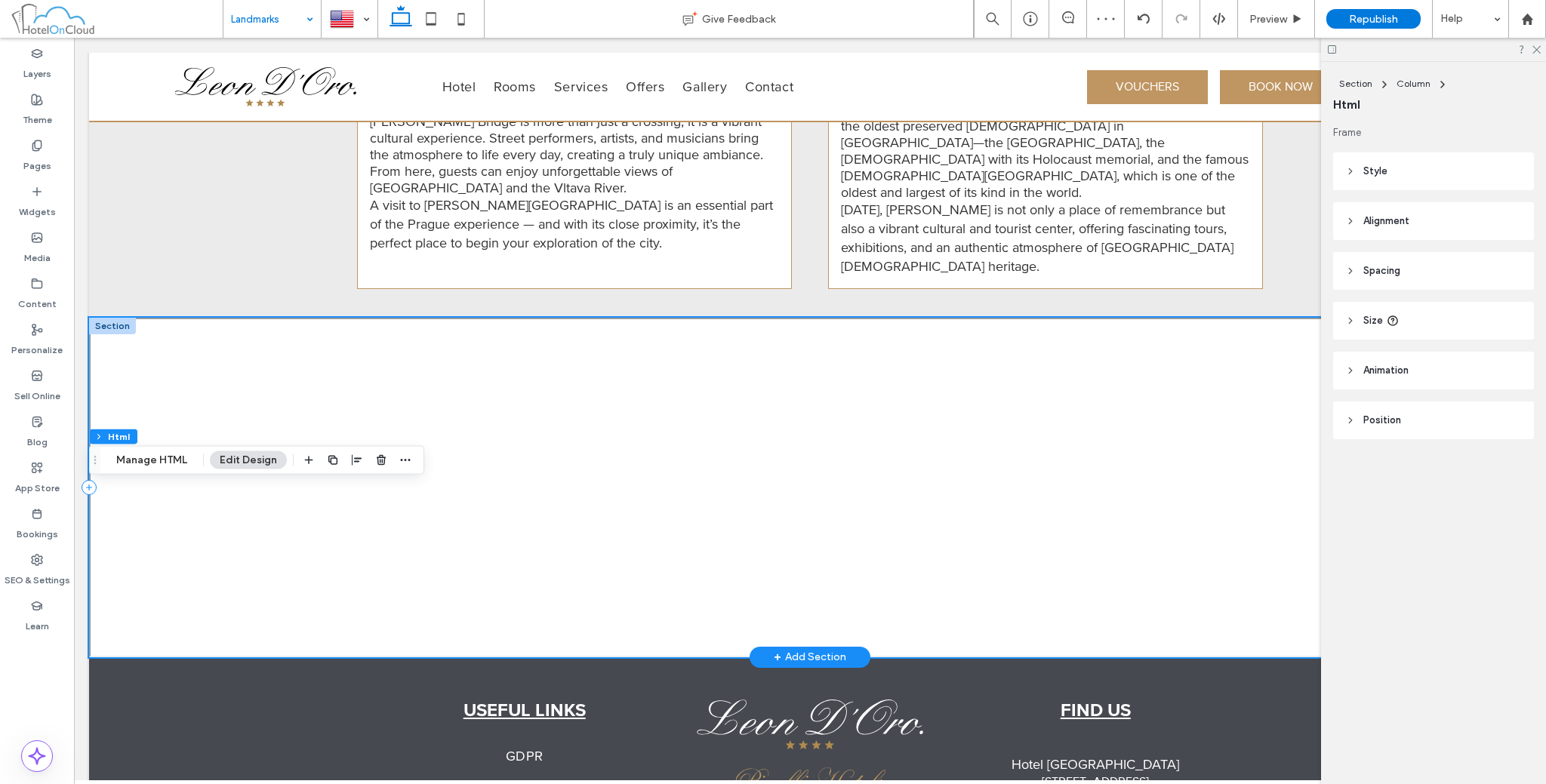
scroll to position [1732, 0]
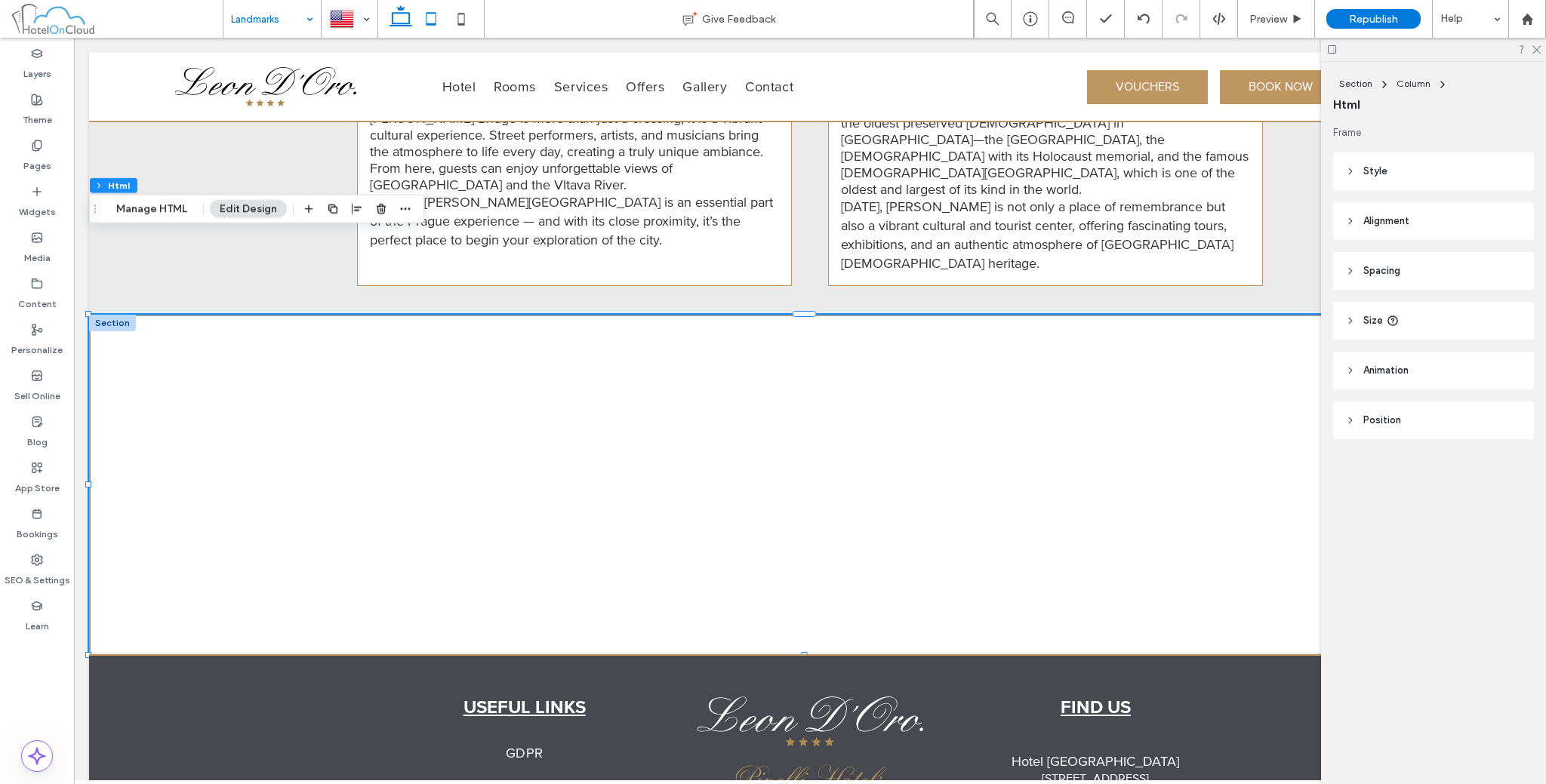
click at [431, 14] on icon at bounding box center [431, 18] width 30 height 30
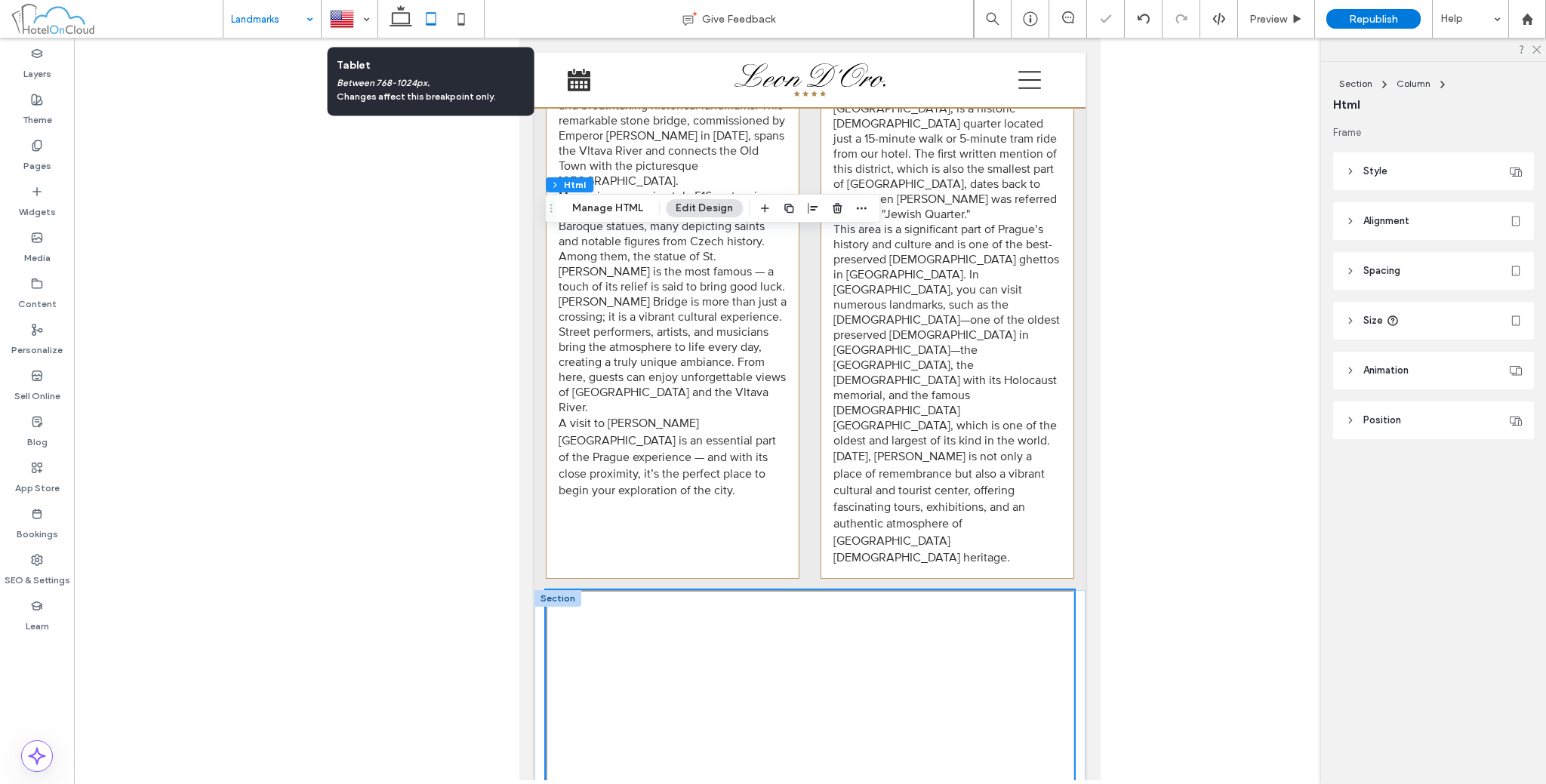
scroll to position [1913, 0]
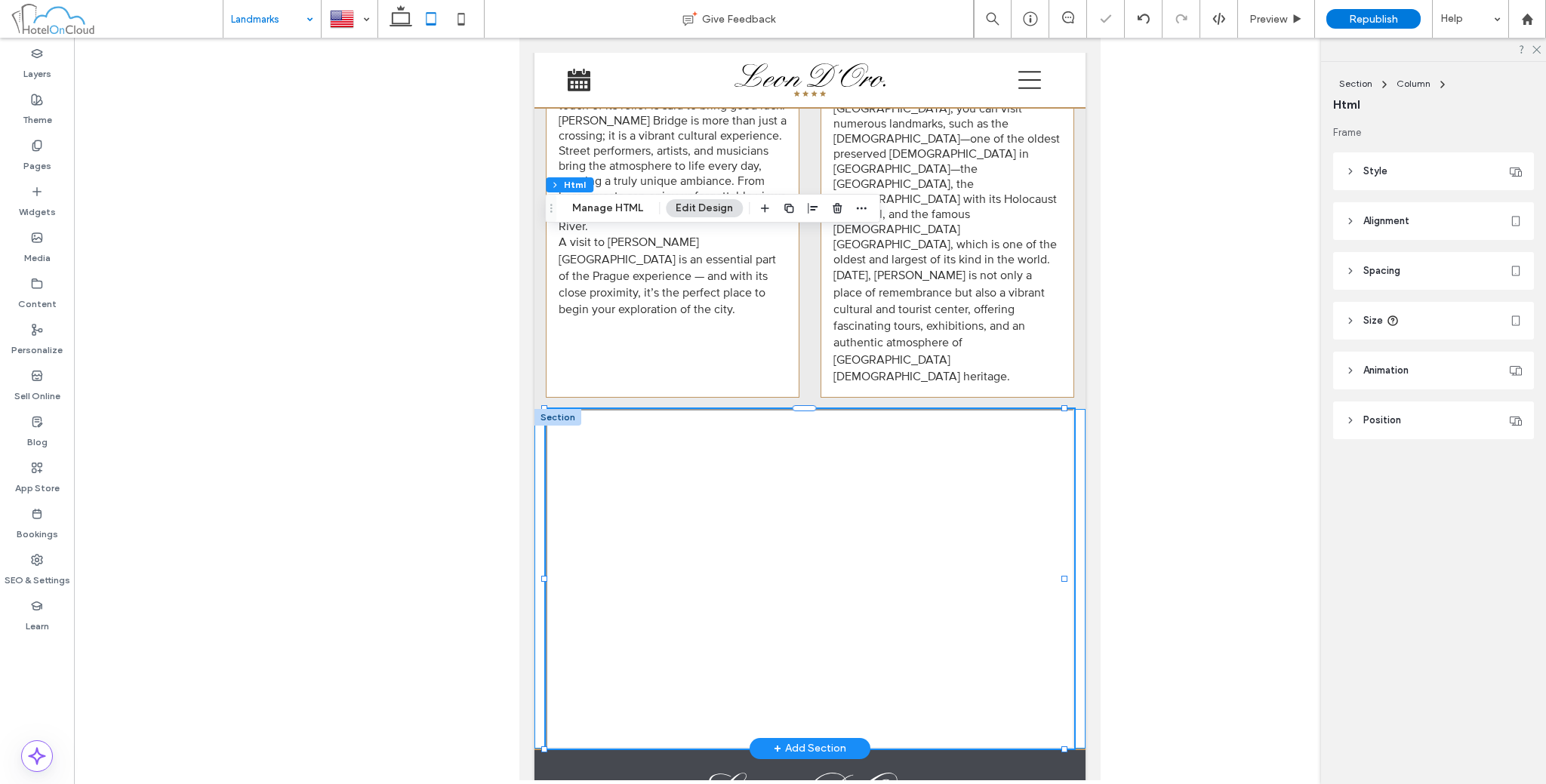
click at [535, 409] on div at bounding box center [810, 579] width 551 height 340
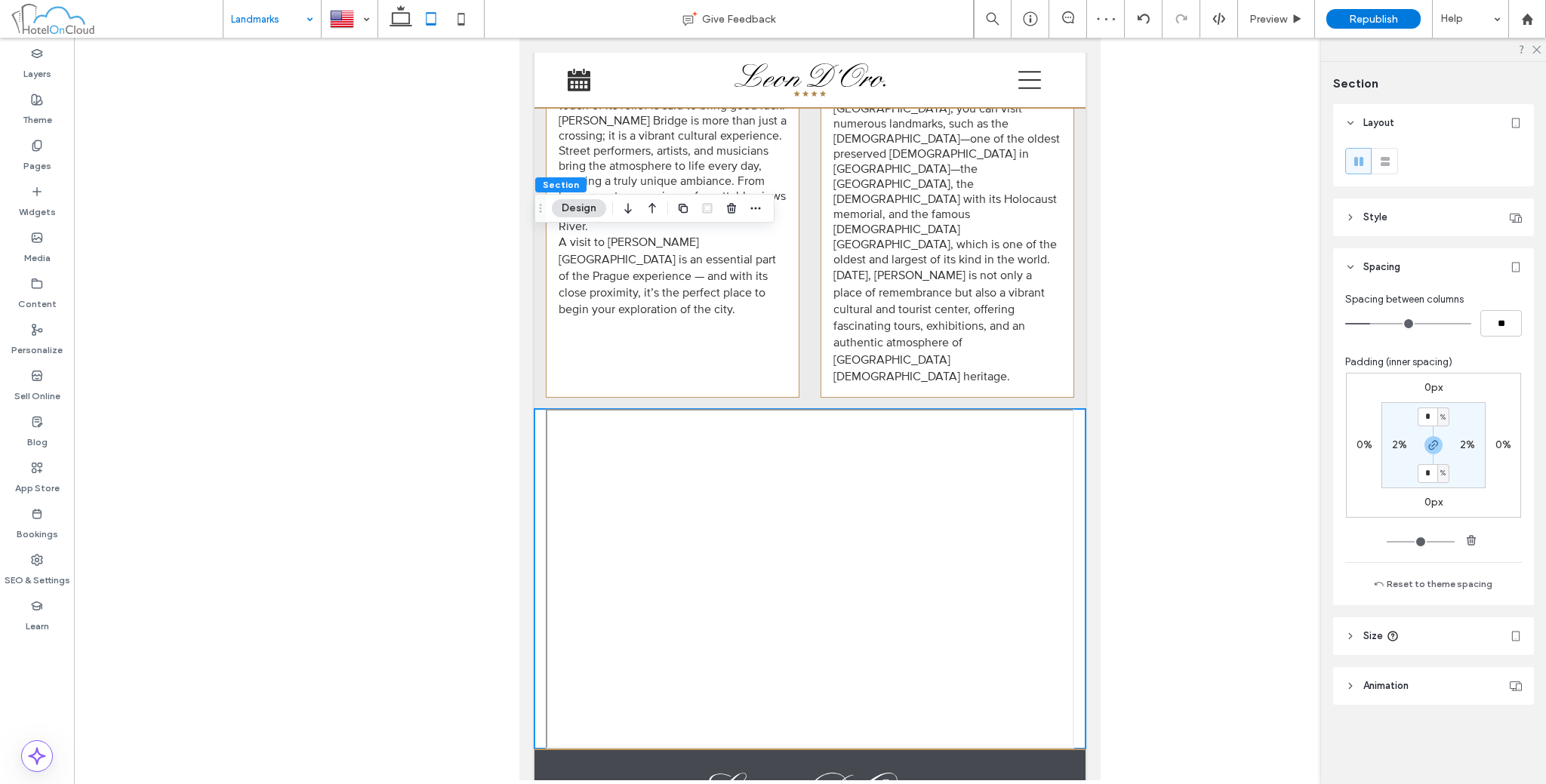
click at [1470, 445] on label "2%" at bounding box center [1467, 444] width 15 height 13
click at [1468, 531] on span "button" at bounding box center [1471, 540] width 18 height 18
type input "*"
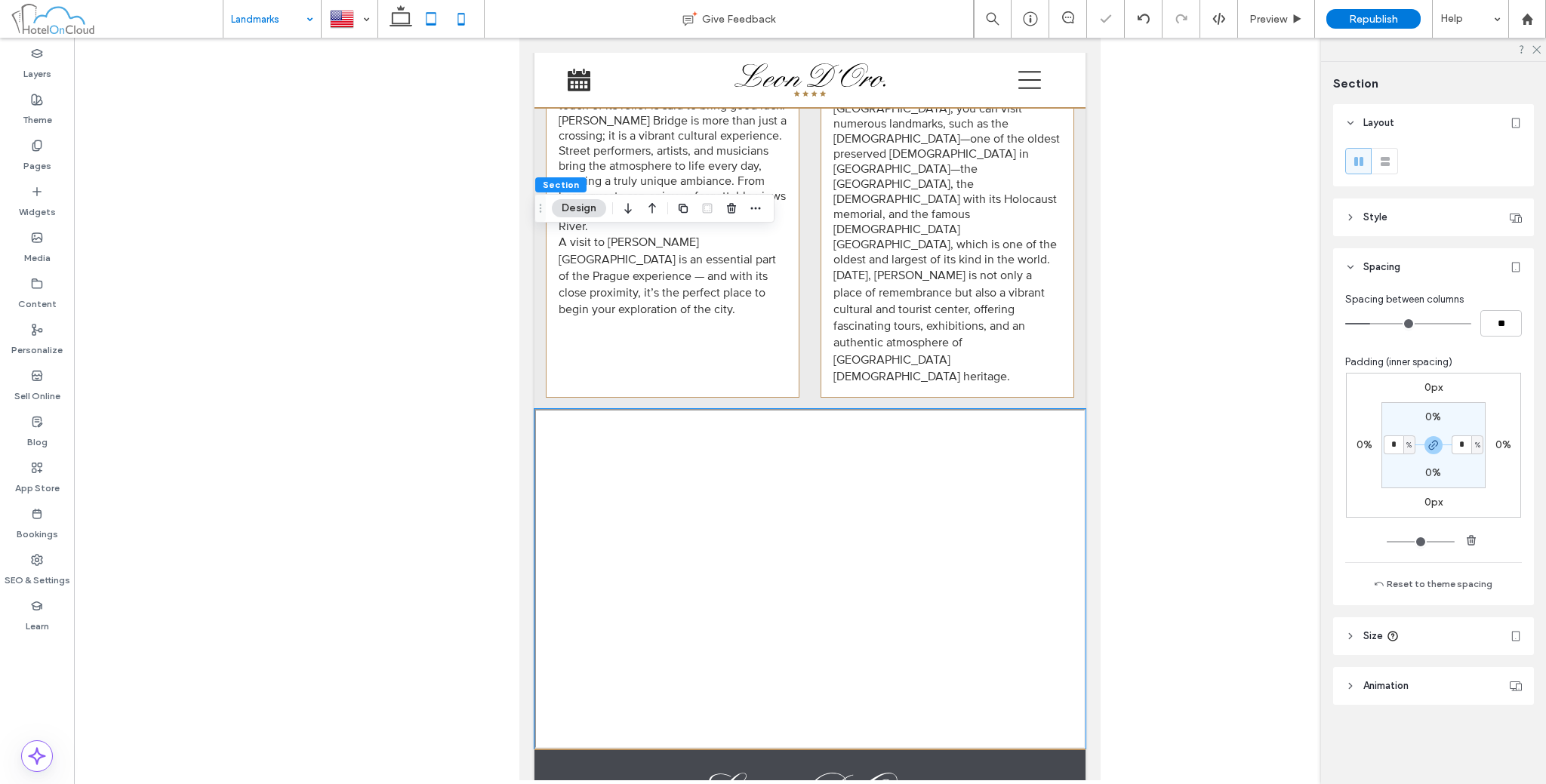
click at [460, 14] on icon at bounding box center [461, 18] width 30 height 30
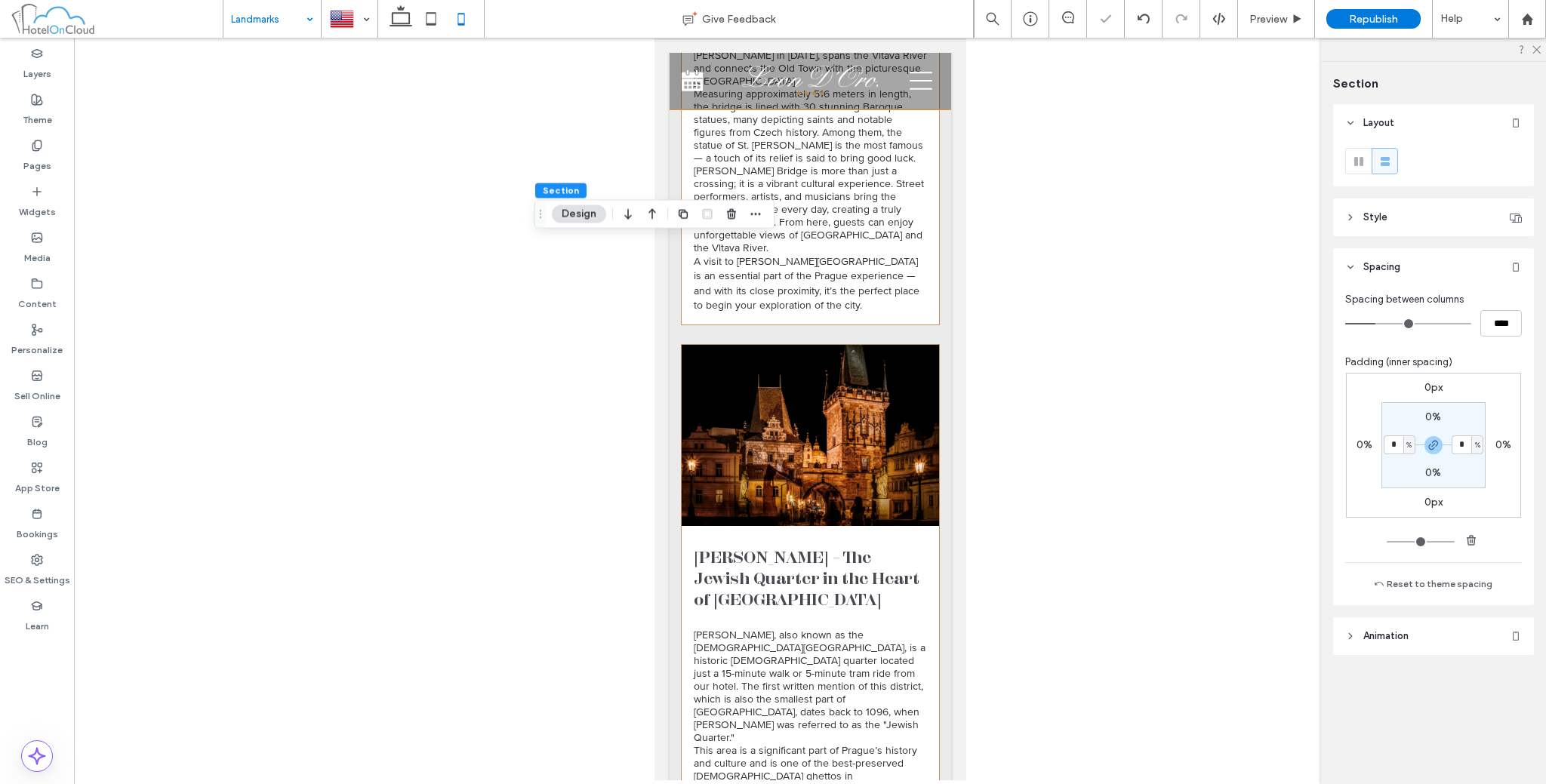
type input "*"
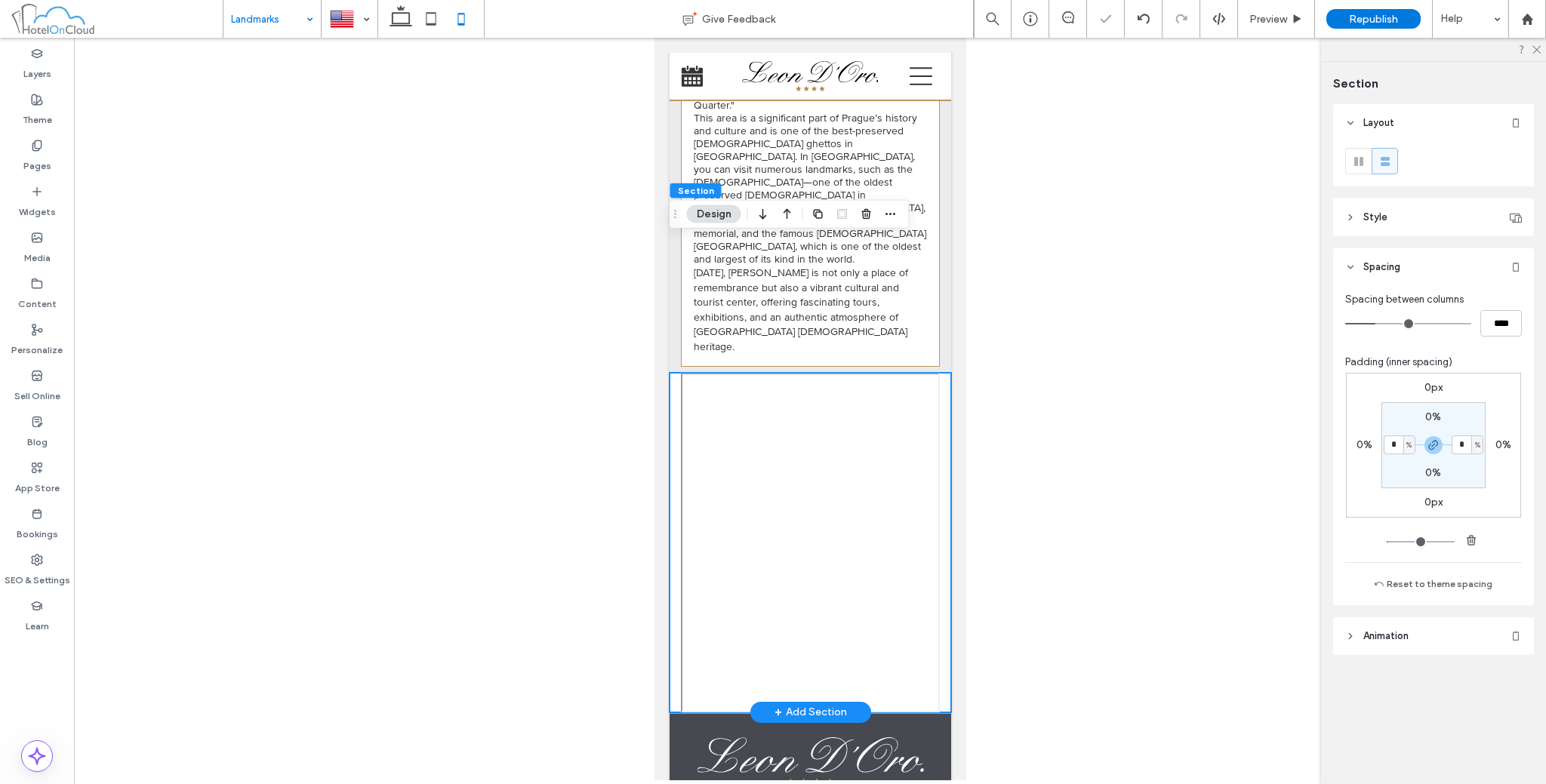
click at [671, 373] on div at bounding box center [810, 543] width 282 height 340
click at [1469, 443] on input "*" at bounding box center [1461, 444] width 19 height 18
click at [1473, 539] on icon "button" at bounding box center [1471, 540] width 12 height 12
type input "*"
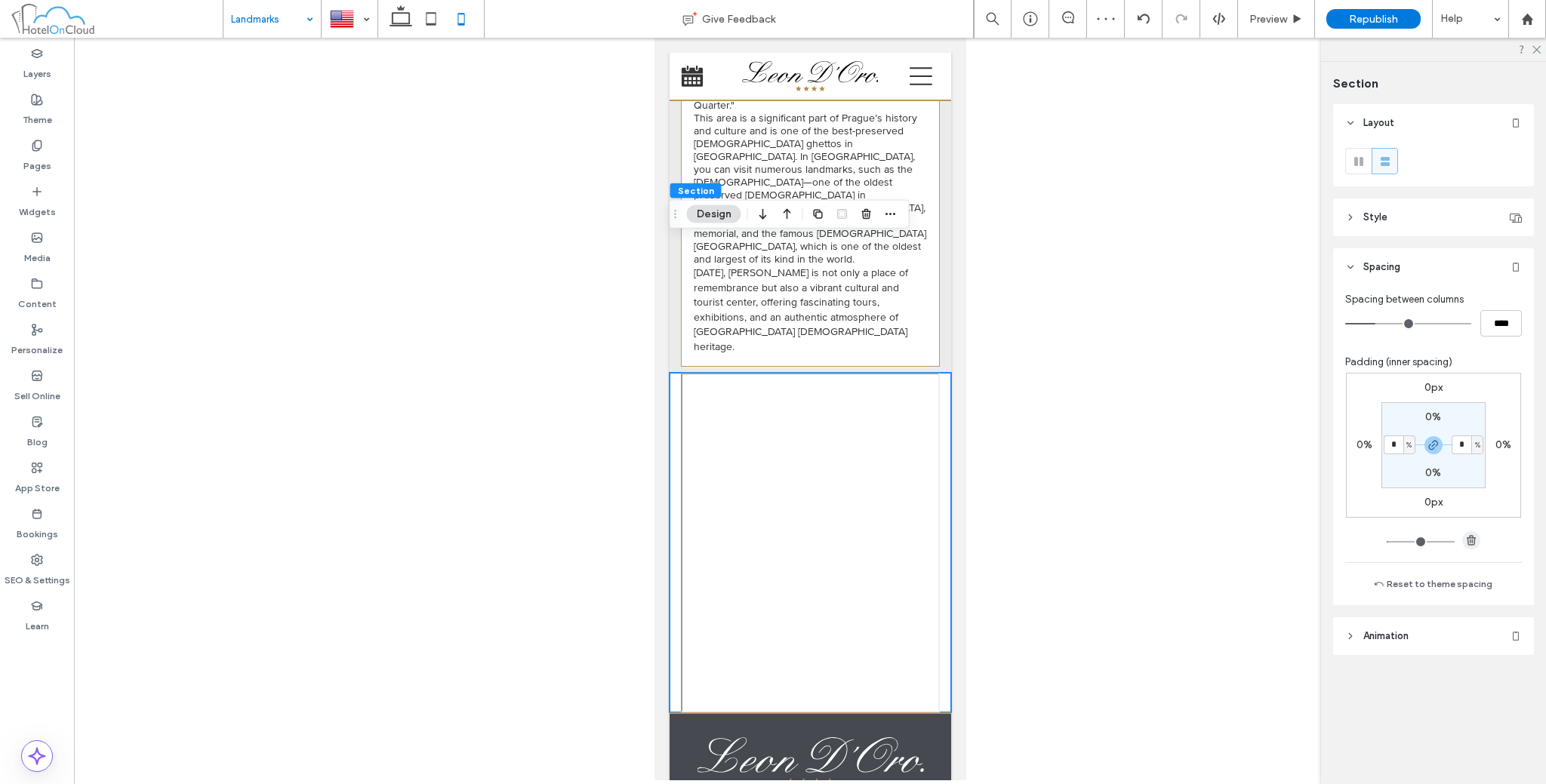
type input "*"
click at [347, 37] on div "Manage Languages Czech English (default) German Italian" at bounding box center [349, 18] width 55 height 38
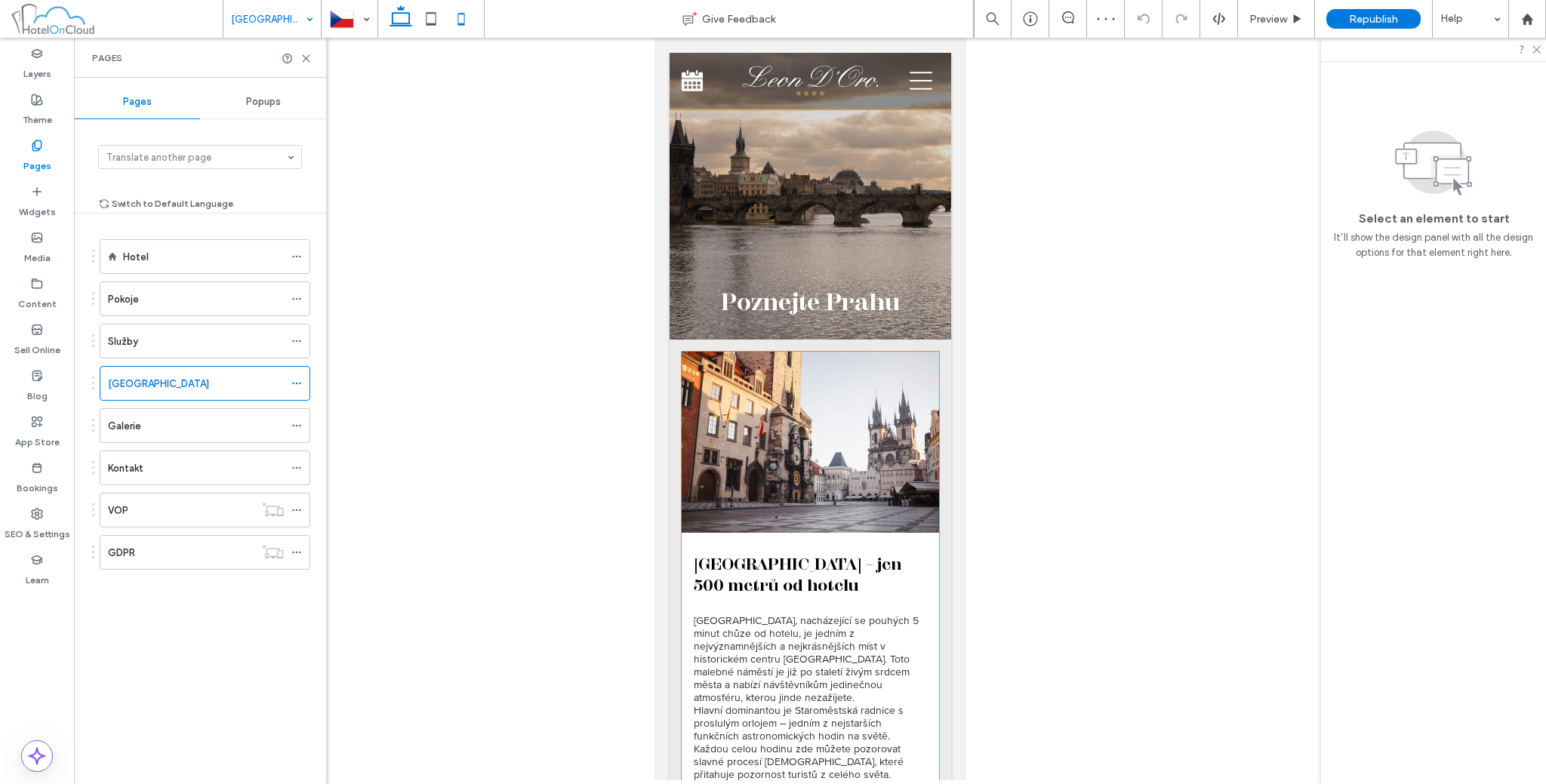
drag, startPoint x: 394, startPoint y: 21, endPoint x: 387, endPoint y: 123, distance: 102.2
click at [394, 21] on icon at bounding box center [401, 18] width 30 height 30
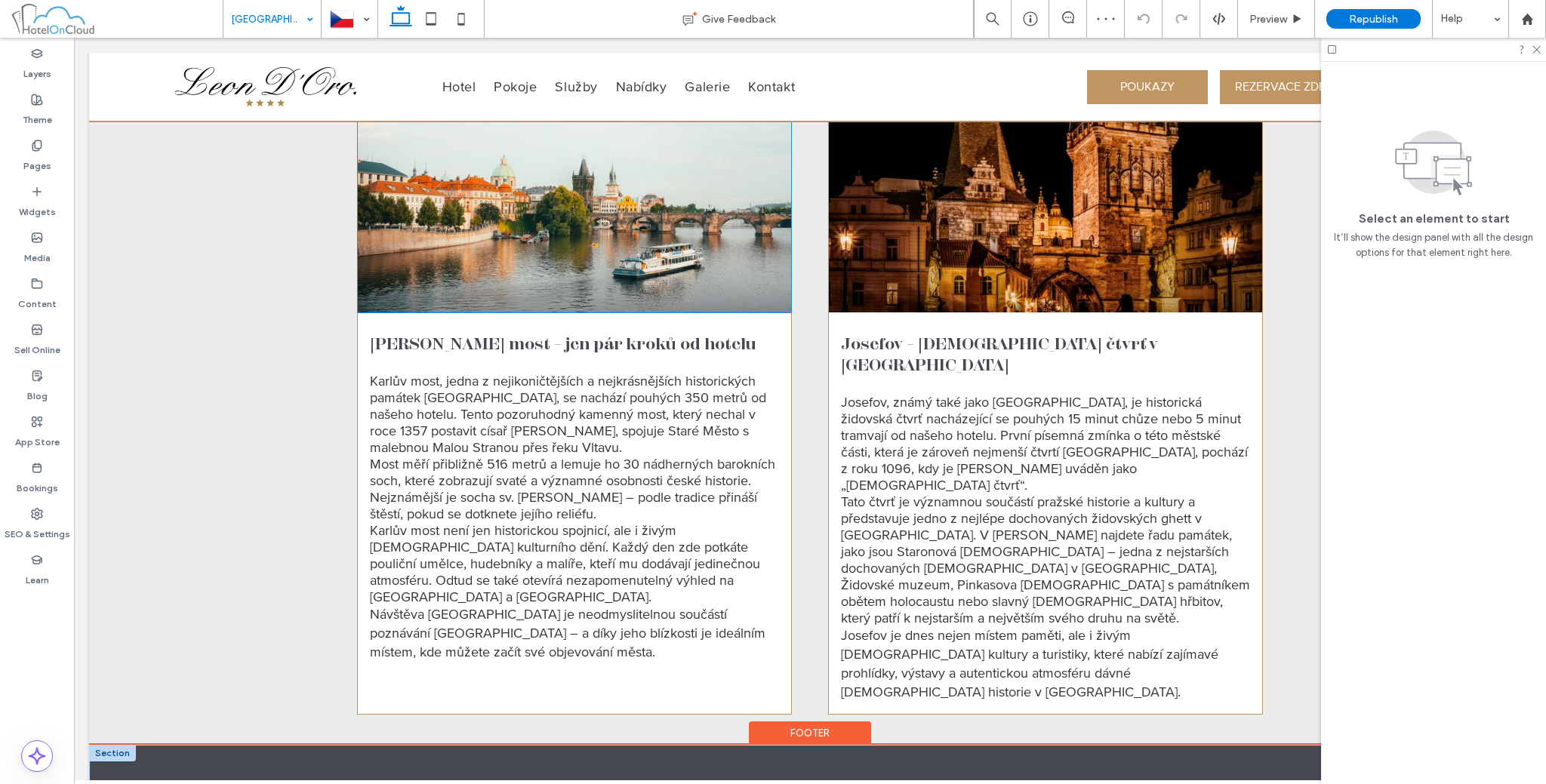
scroll to position [1554, 0]
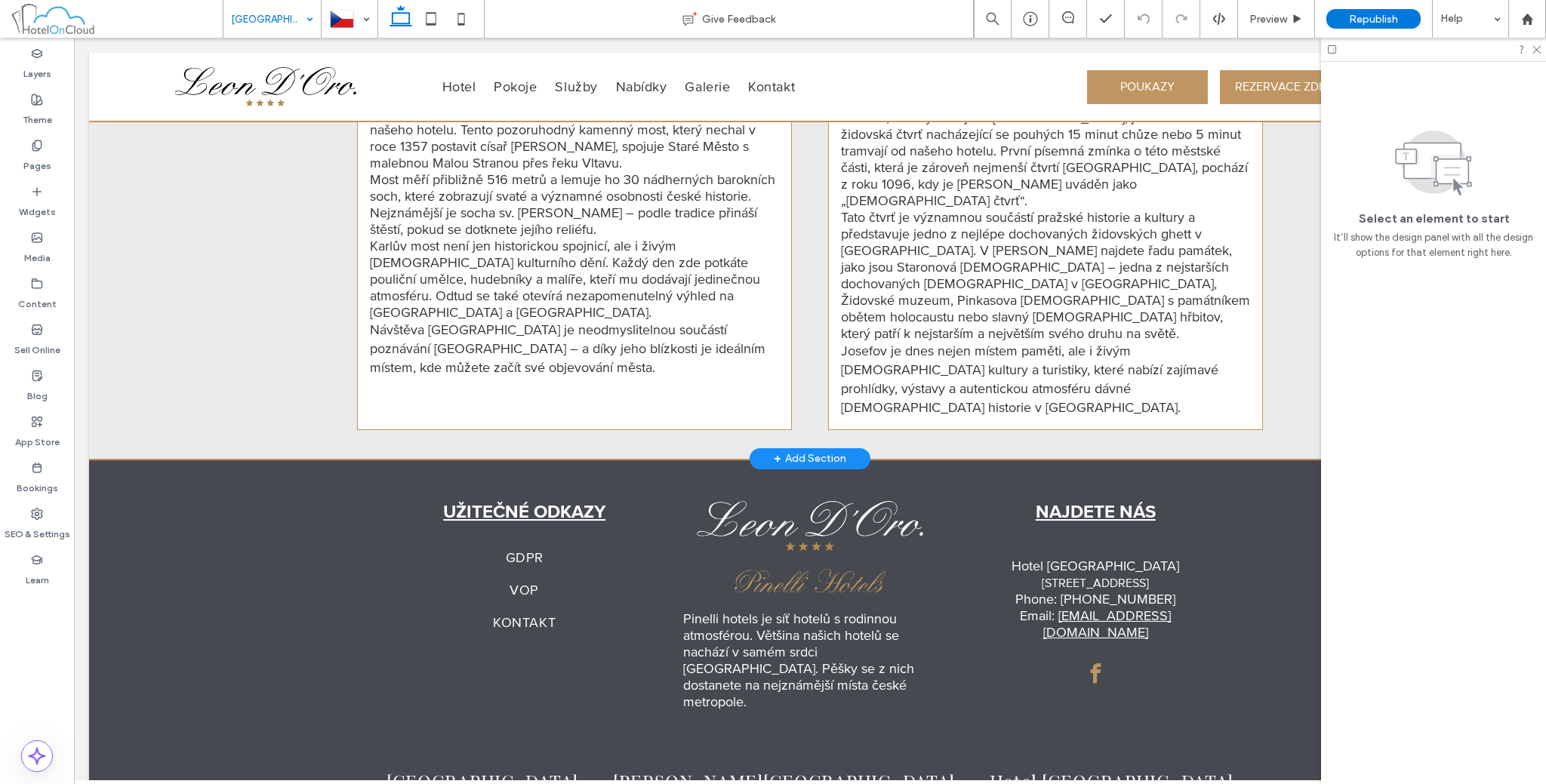
click at [766, 448] on div "+ Add Section" at bounding box center [809, 458] width 121 height 21
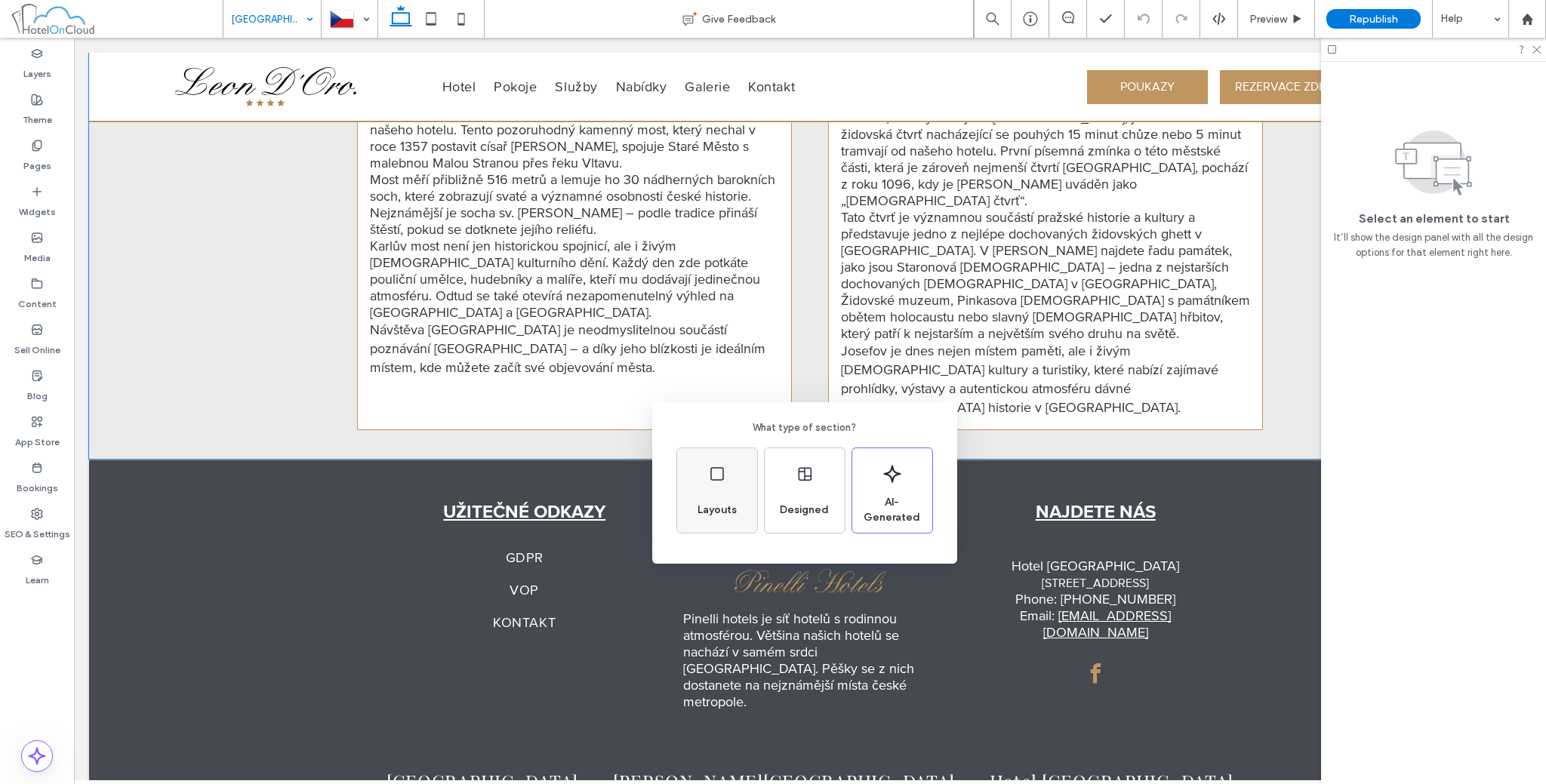
click at [711, 481] on icon at bounding box center [717, 473] width 18 height 18
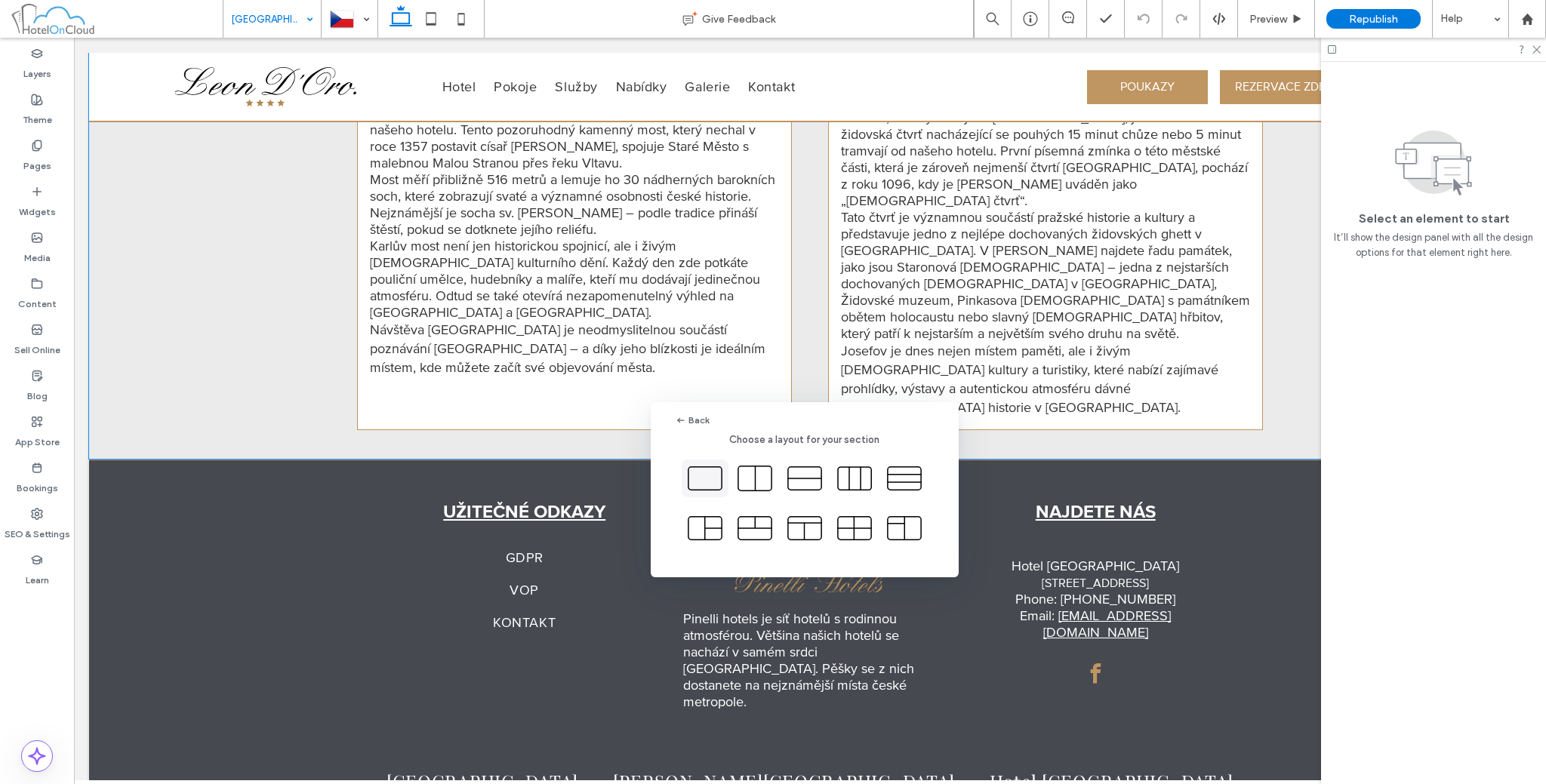
click at [697, 480] on icon at bounding box center [704, 478] width 38 height 38
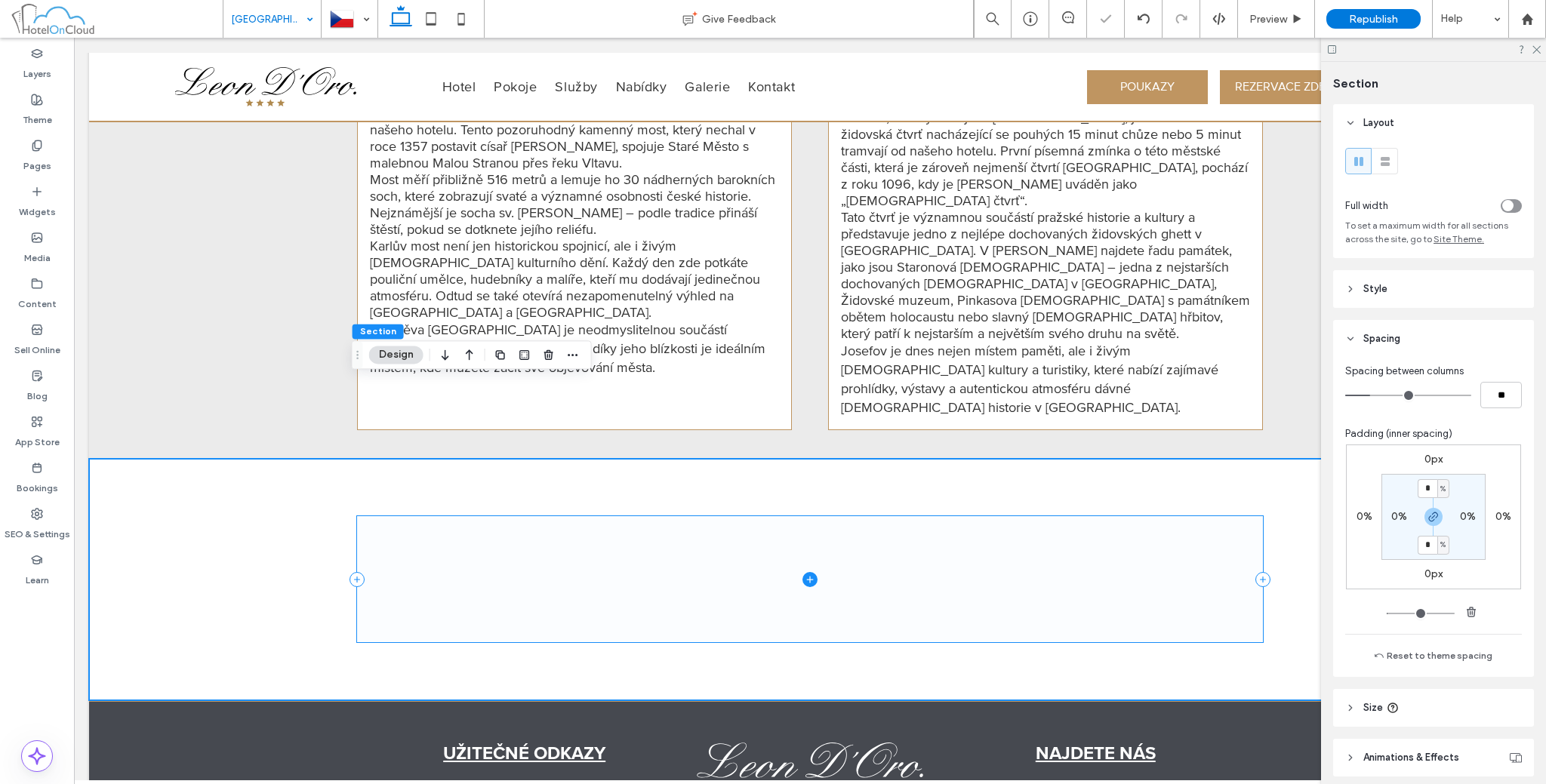
click at [435, 517] on span at bounding box center [810, 579] width 906 height 126
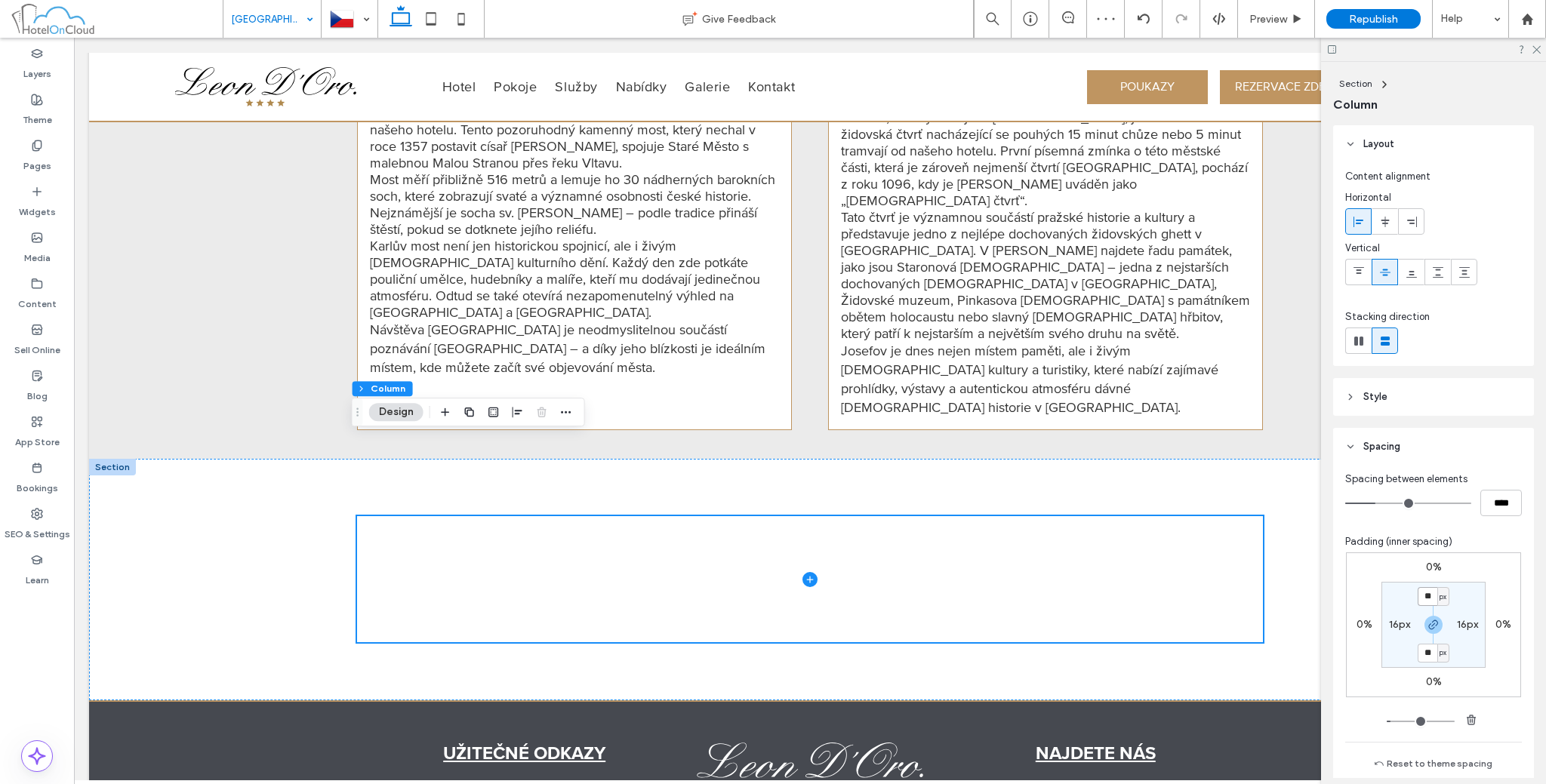
click at [1424, 588] on input "**" at bounding box center [1427, 596] width 19 height 18
click at [1470, 714] on icon "button" at bounding box center [1471, 720] width 12 height 12
type input "*"
click at [1401, 619] on label "16px" at bounding box center [1400, 624] width 21 height 13
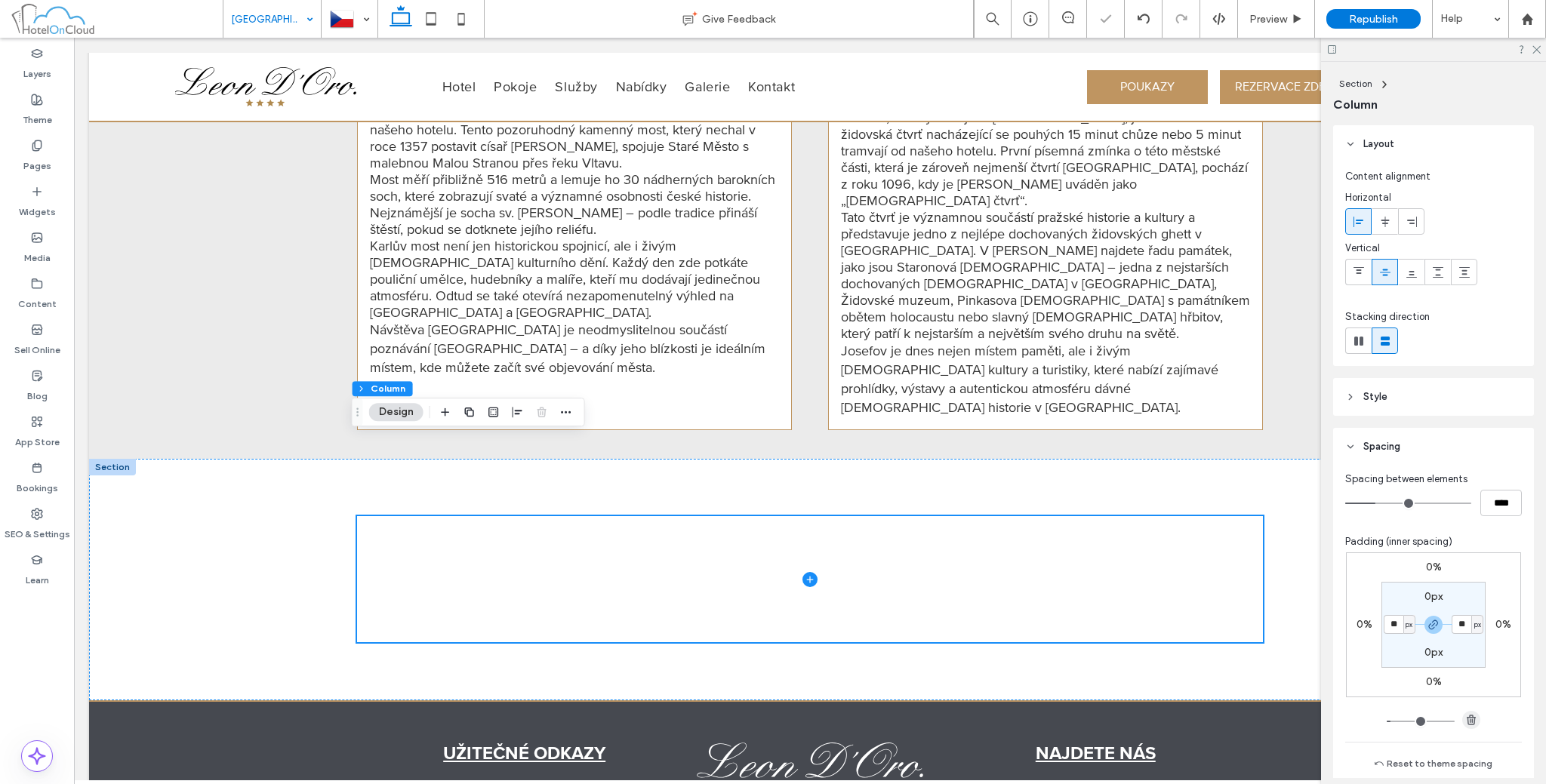
click at [1465, 723] on icon "button" at bounding box center [1471, 720] width 12 height 12
type input "*"
click at [330, 511] on div at bounding box center [810, 579] width 1442 height 241
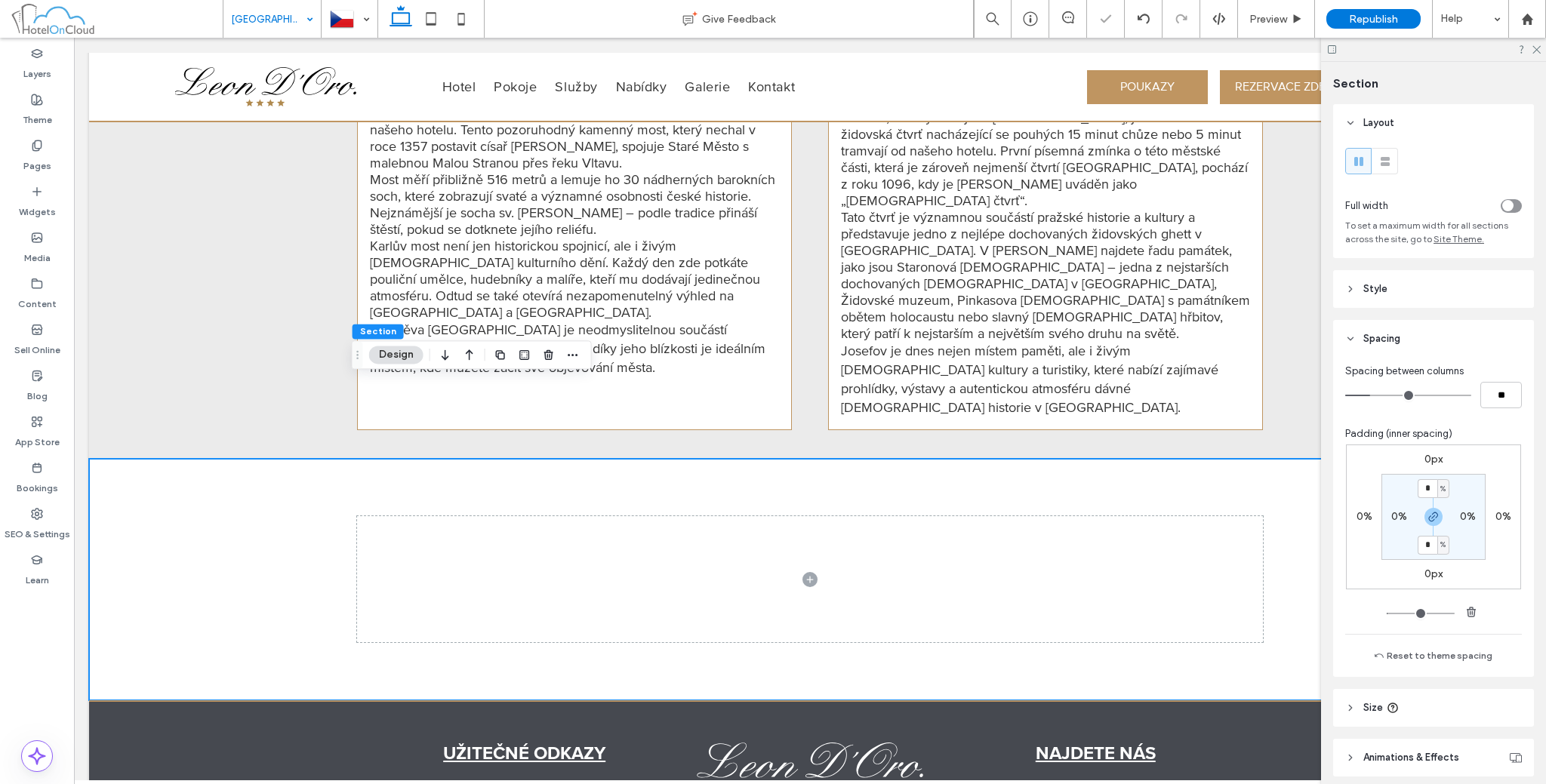
drag, startPoint x: 1502, startPoint y: 206, endPoint x: 1476, endPoint y: 261, distance: 60.8
click at [1505, 207] on icon "toggle" at bounding box center [1507, 206] width 6 height 4
click at [1422, 539] on input "*" at bounding box center [1427, 545] width 19 height 18
click at [1465, 616] on icon "button" at bounding box center [1471, 612] width 12 height 12
type input "*"
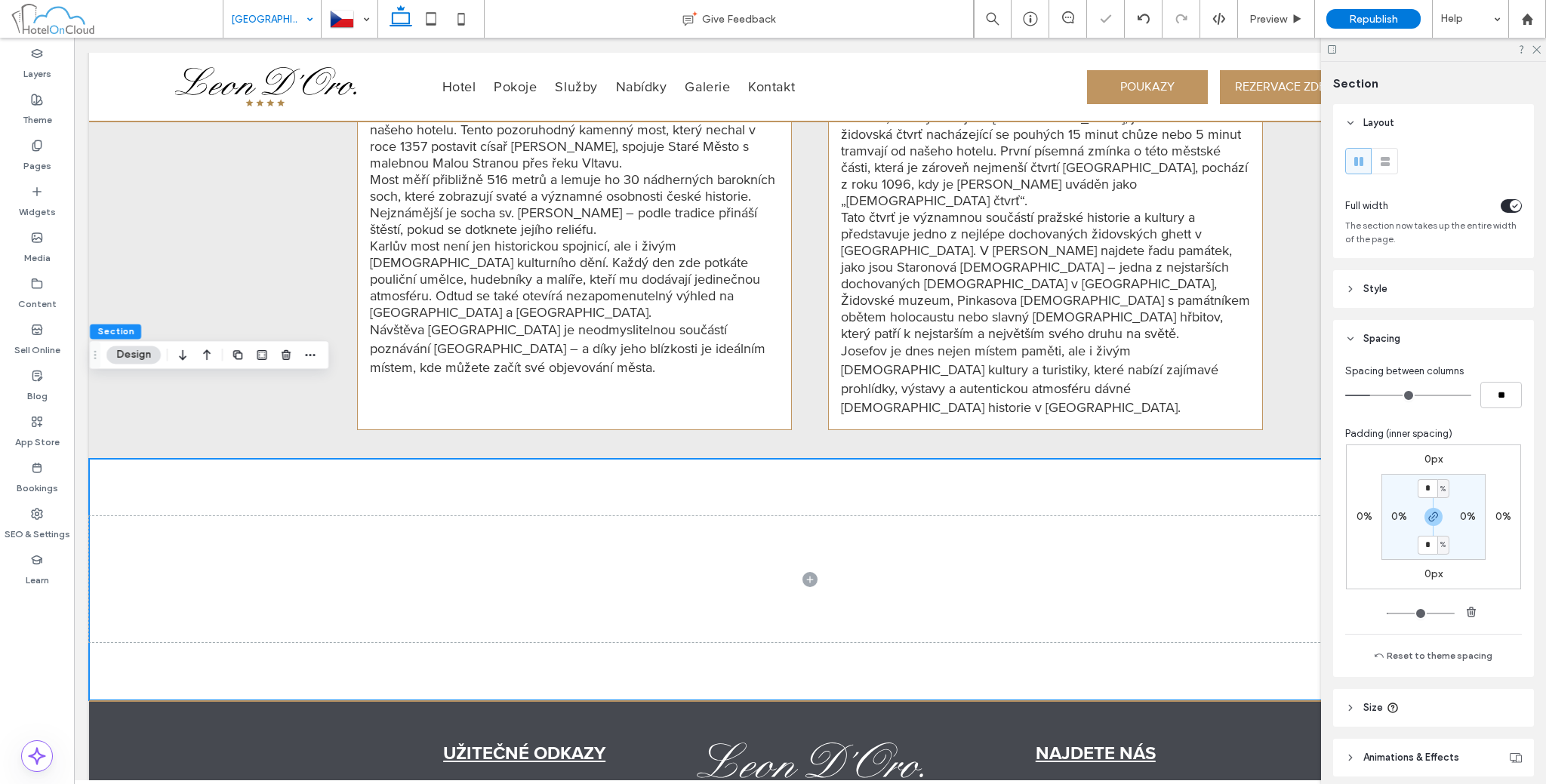
type input "*"
click at [773, 525] on span at bounding box center [810, 579] width 1442 height 241
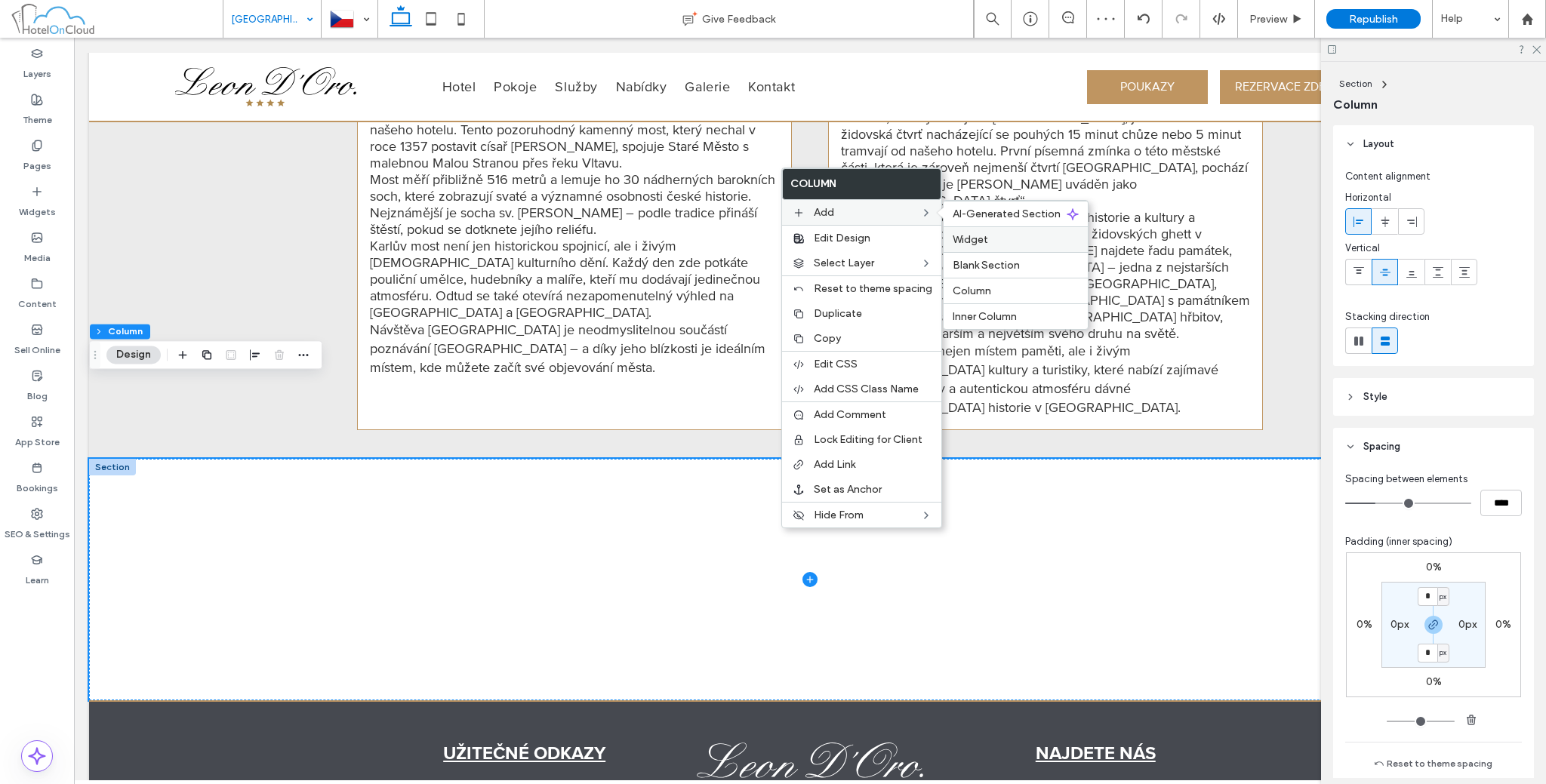
click at [958, 233] on span "Widget" at bounding box center [970, 239] width 35 height 13
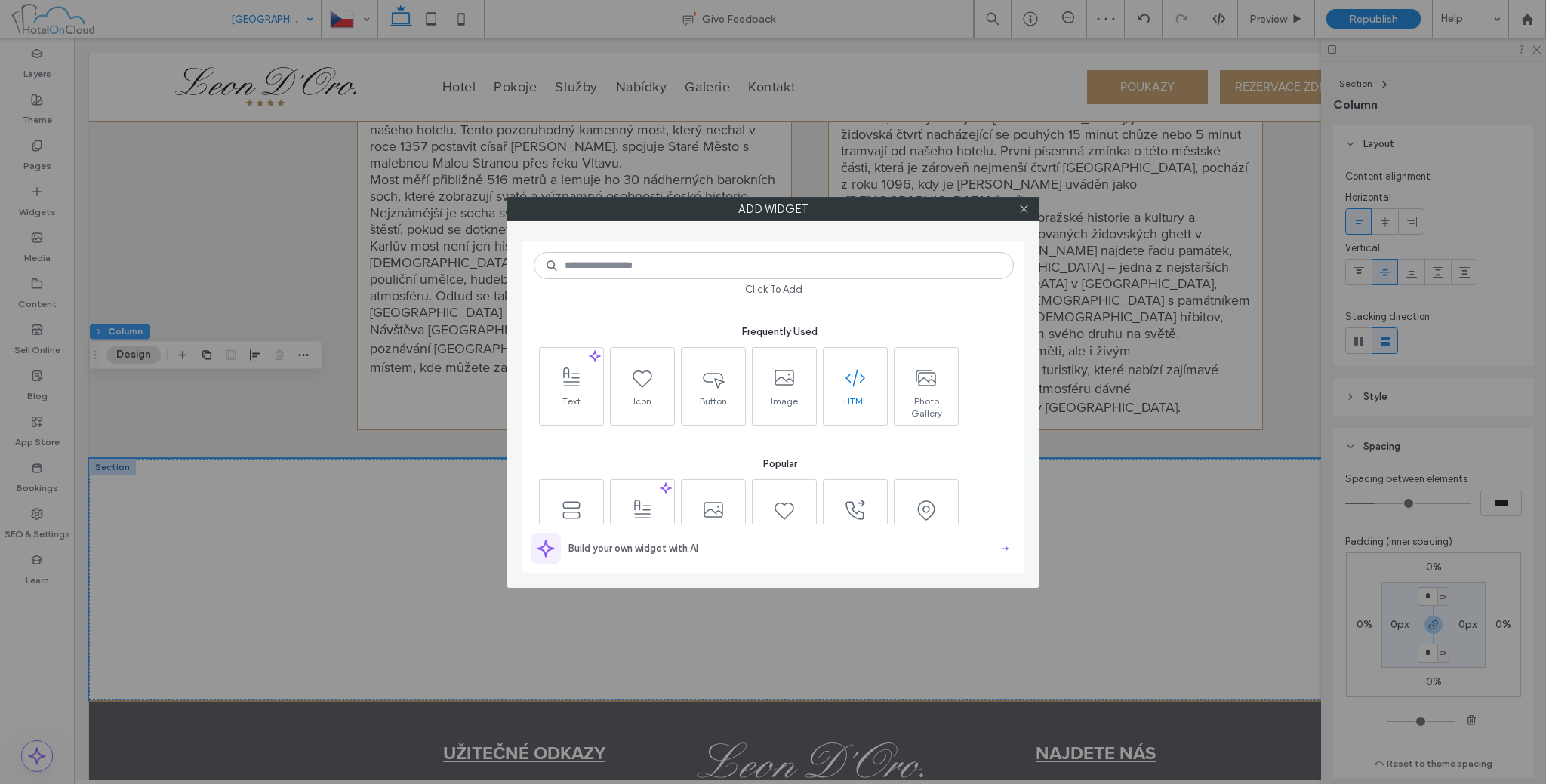
click at [880, 374] on span at bounding box center [856, 378] width 63 height 34
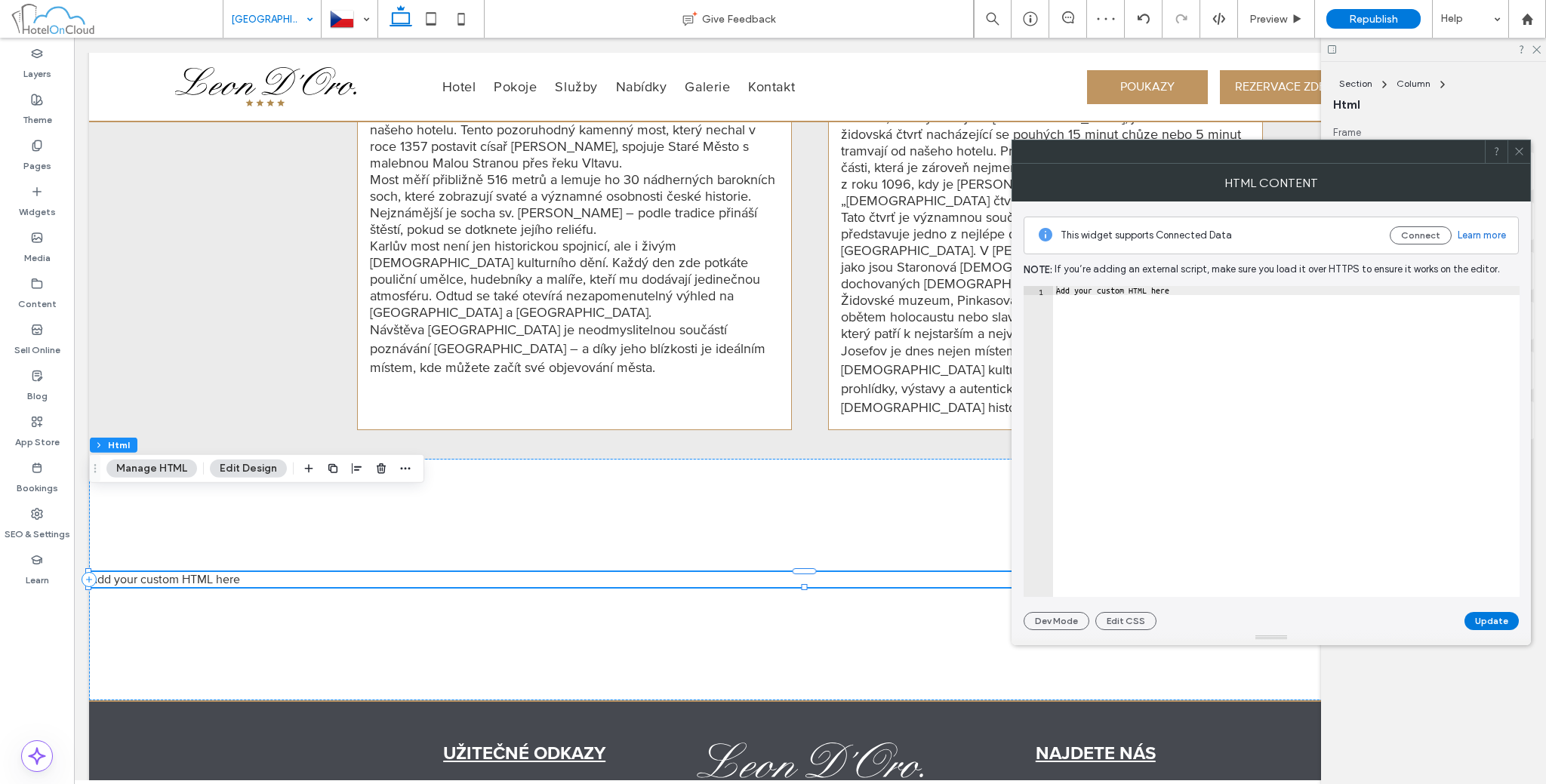
click at [1226, 295] on div "Add your custom HTML here" at bounding box center [1286, 451] width 467 height 330
click at [1225, 295] on div "Add your custom HTML here" at bounding box center [1286, 451] width 467 height 330
paste textarea "**********"
type textarea "**********"
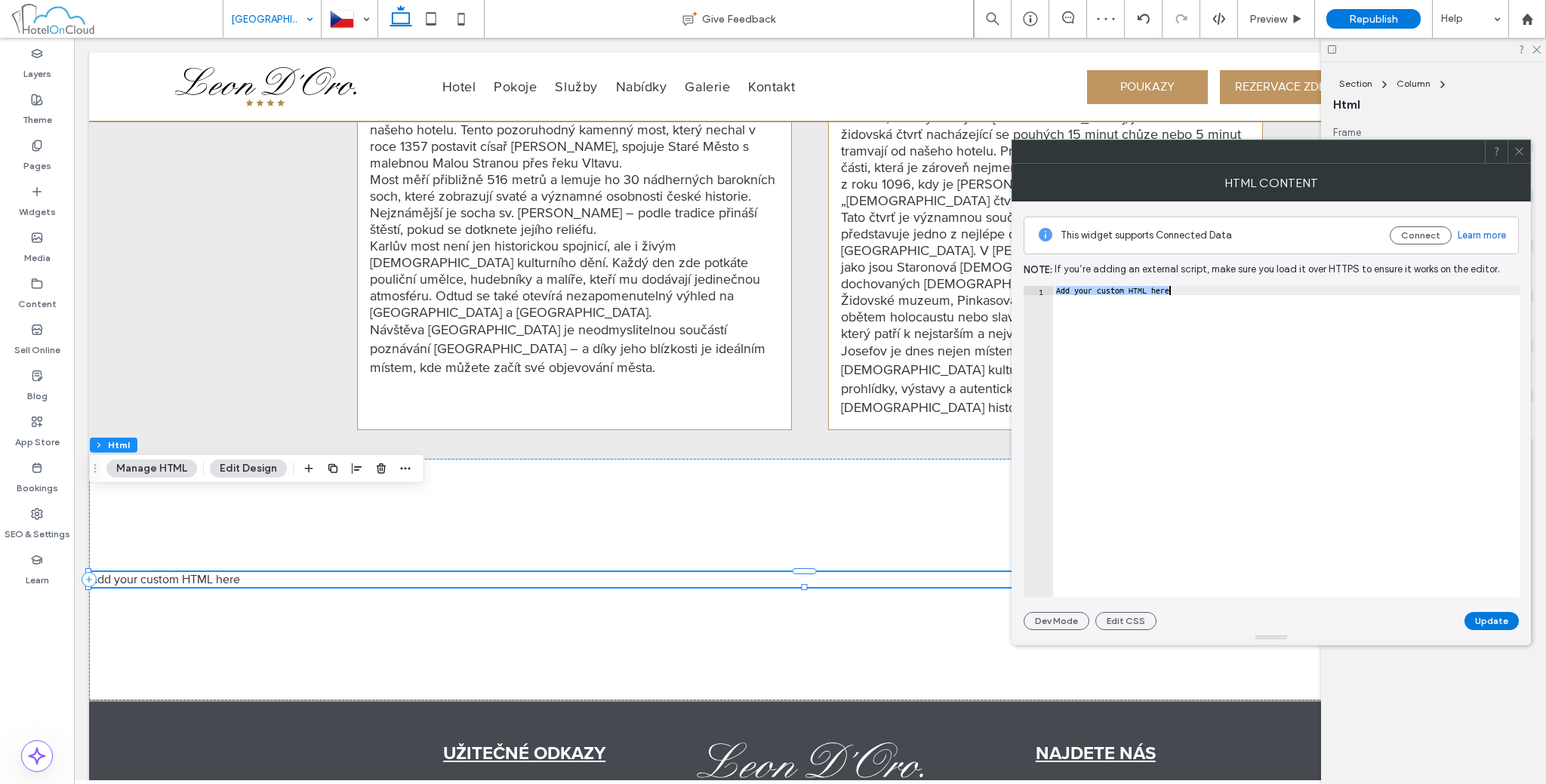
scroll to position [0, 164]
click at [1484, 620] on button "Update" at bounding box center [1491, 620] width 55 height 18
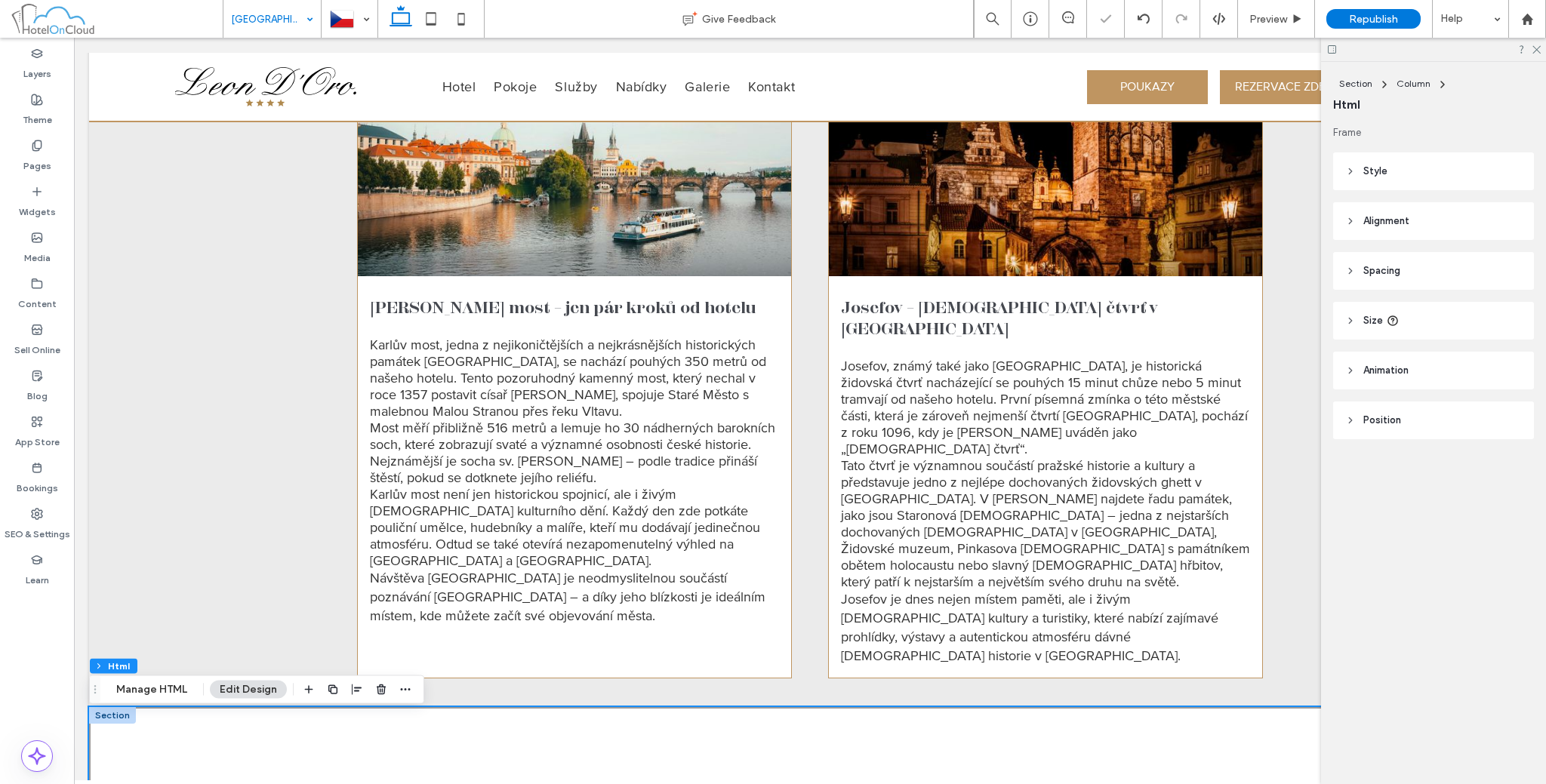
scroll to position [1701, 0]
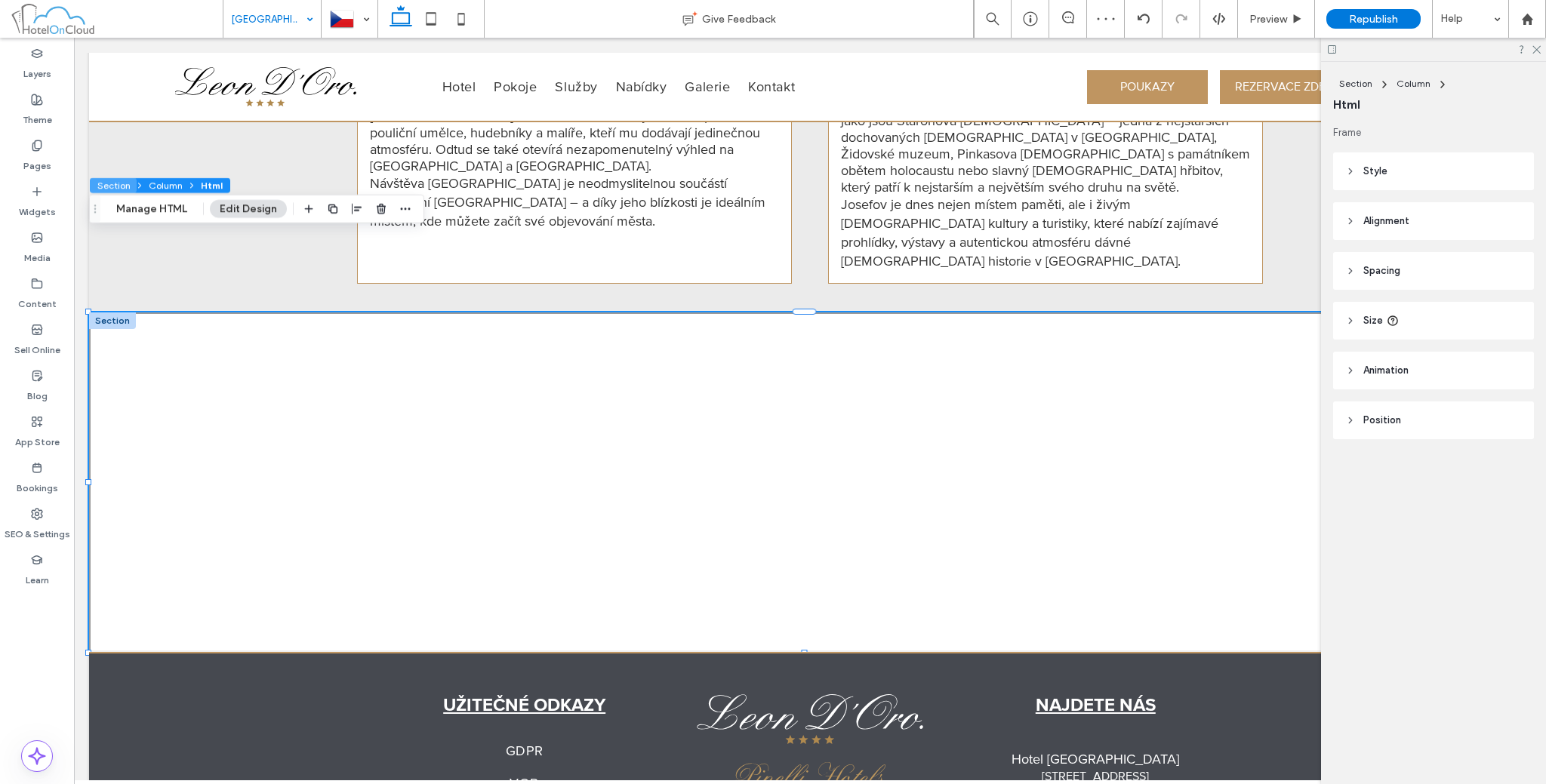
click at [114, 185] on button "Section" at bounding box center [113, 185] width 47 height 15
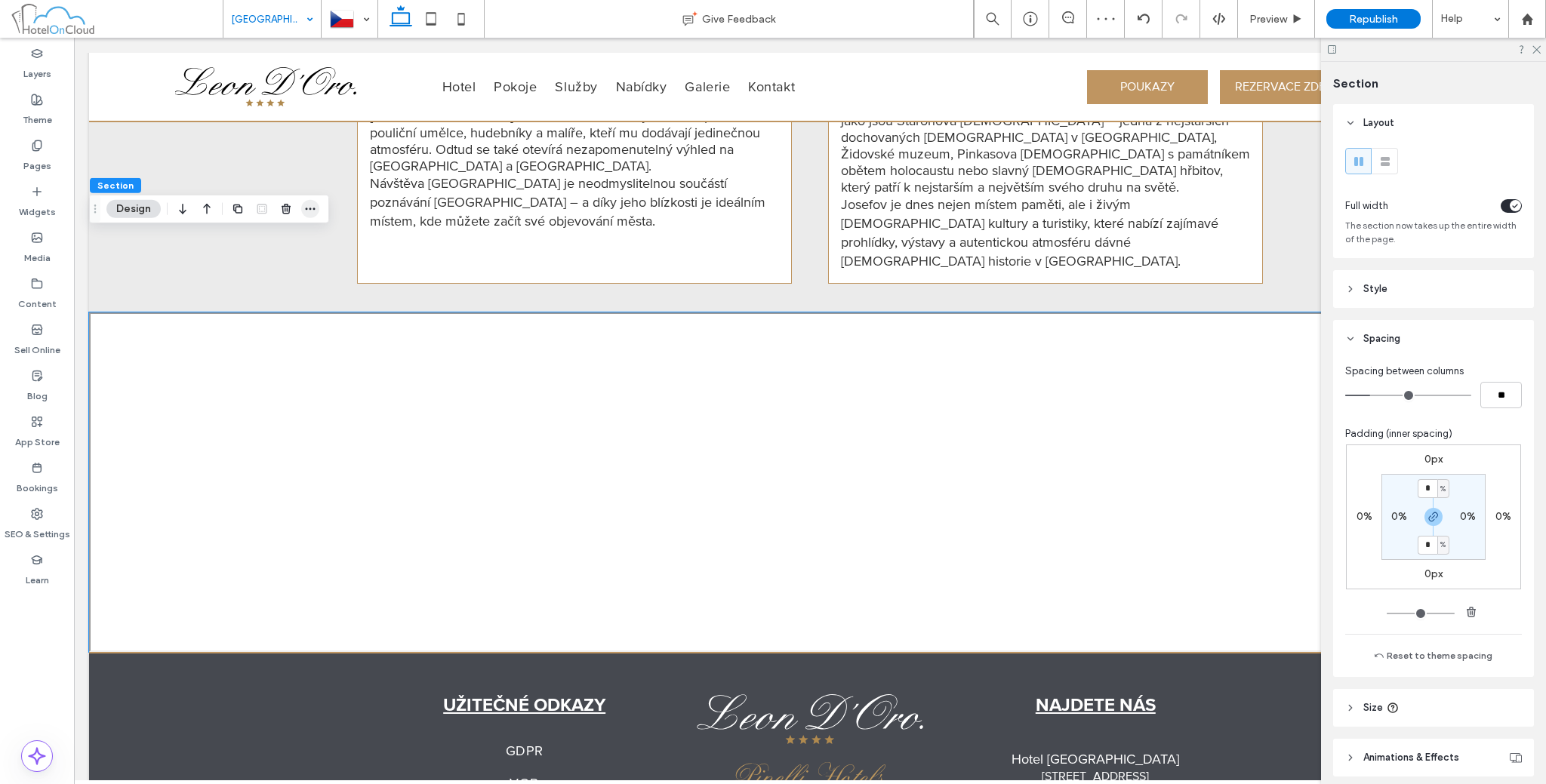
click at [305, 210] on icon "button" at bounding box center [311, 209] width 12 height 12
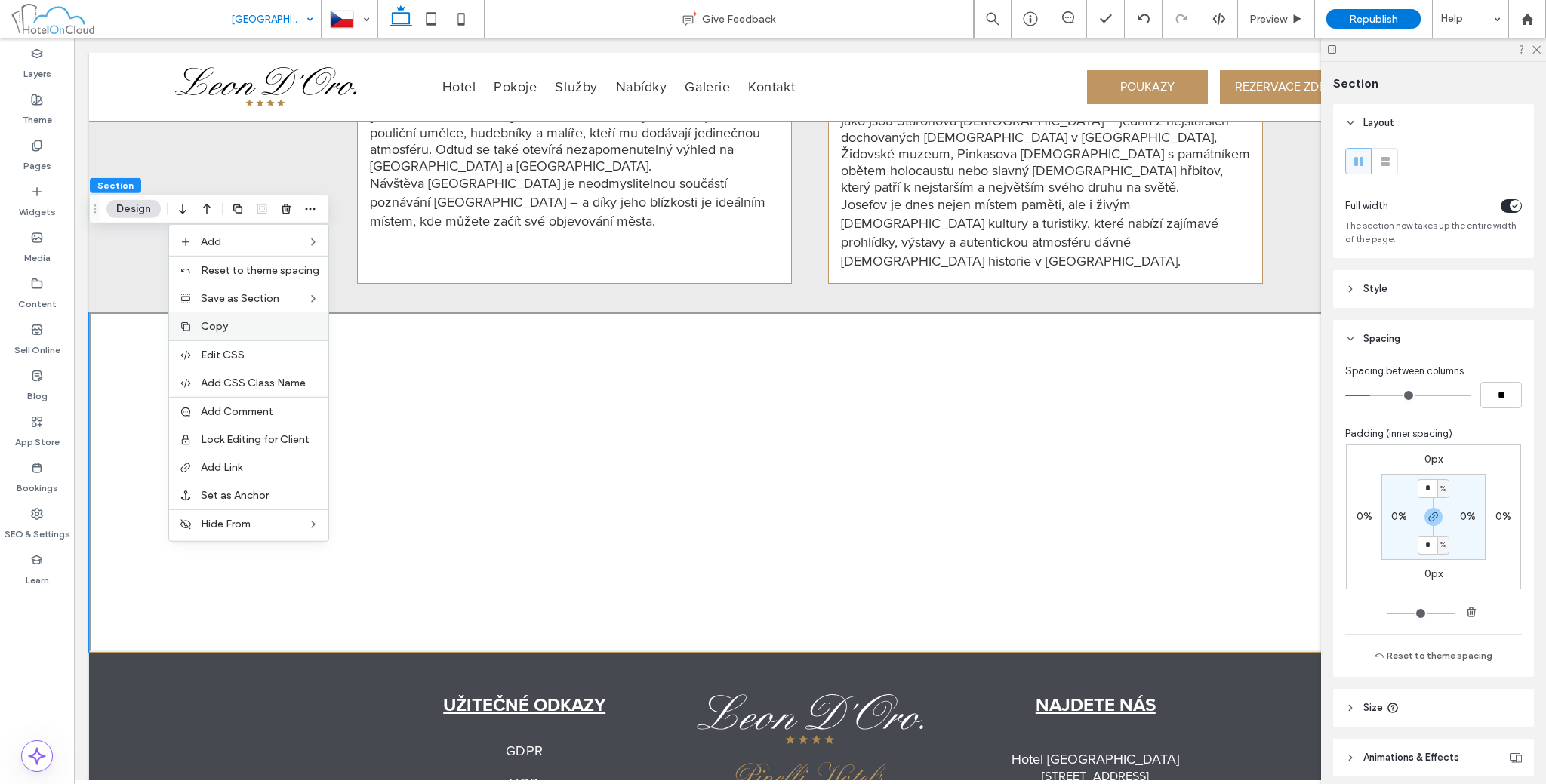
click at [225, 334] on div "Copy" at bounding box center [248, 326] width 159 height 28
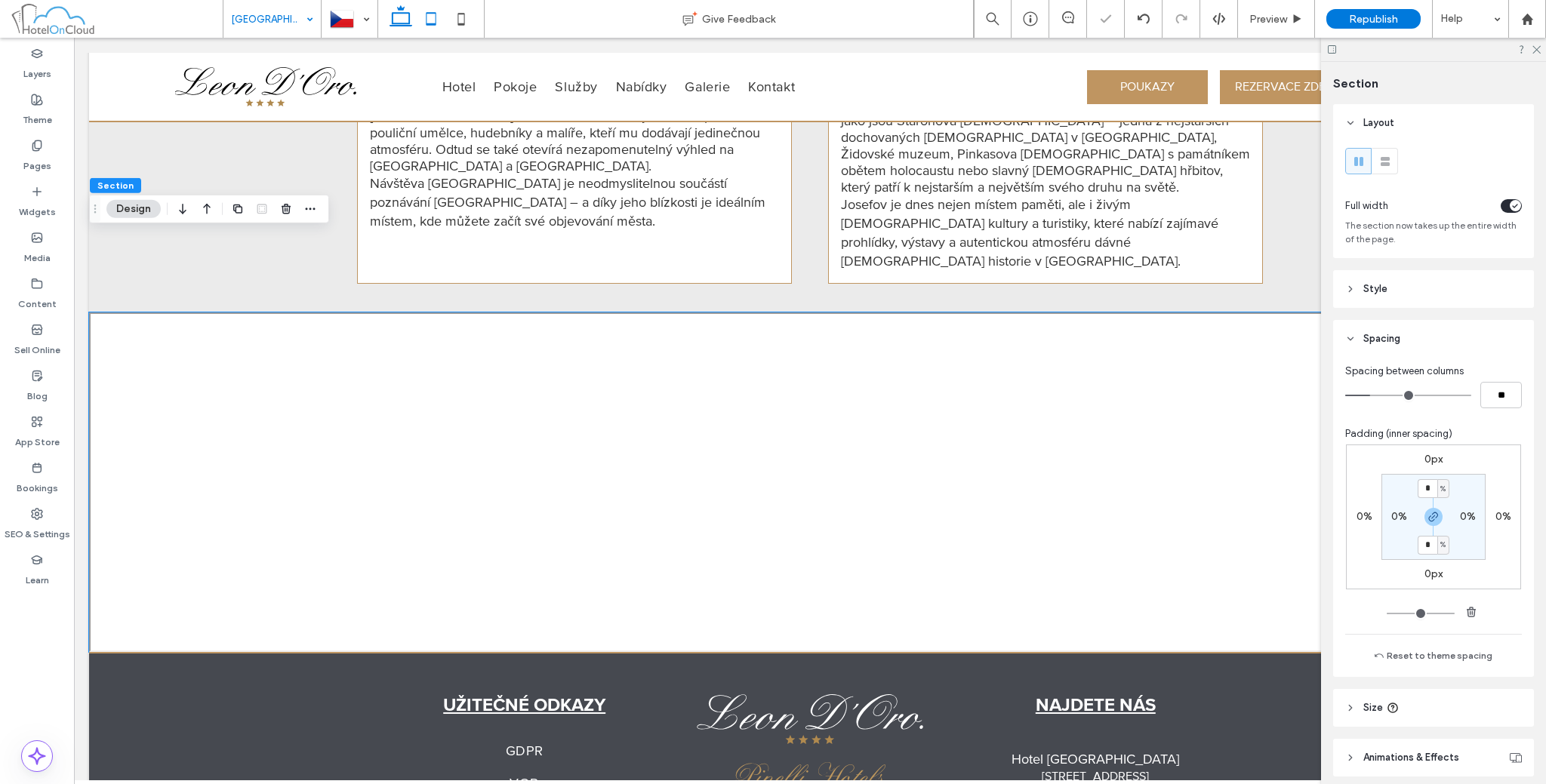
click at [428, 18] on icon at bounding box center [431, 18] width 30 height 30
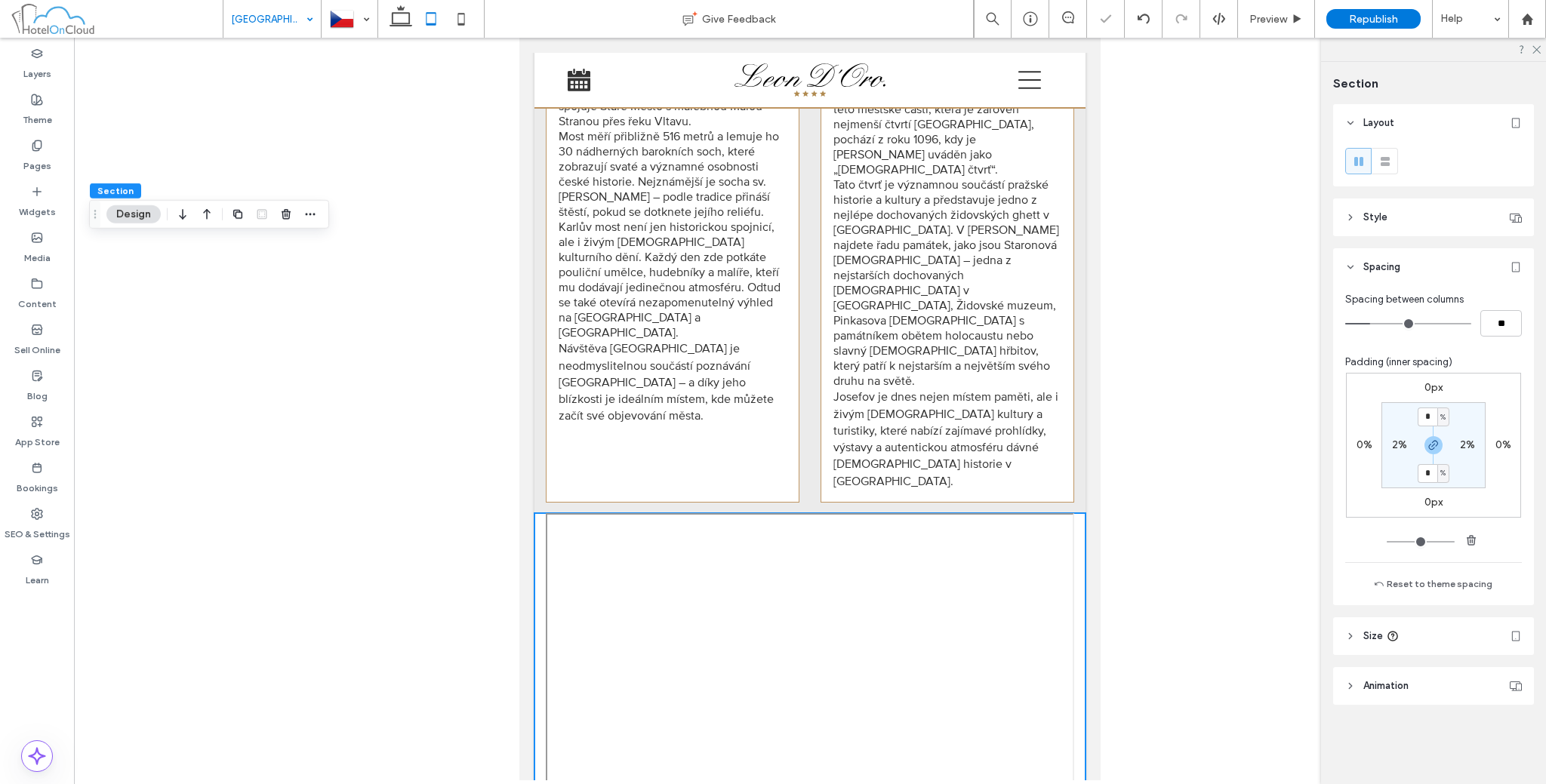
scroll to position [1848, 0]
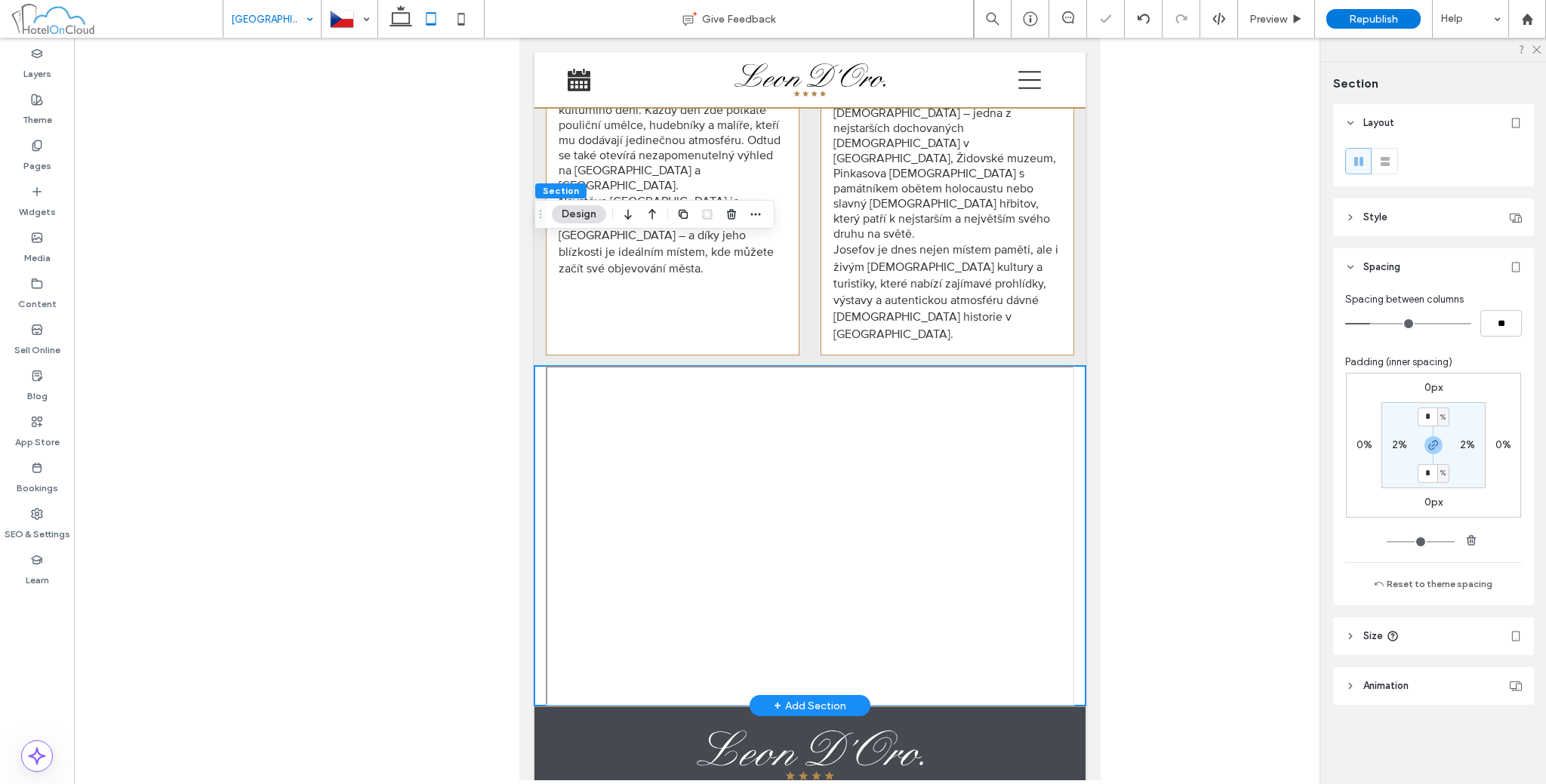
click at [541, 366] on div at bounding box center [810, 536] width 551 height 340
click at [1465, 543] on icon "button" at bounding box center [1471, 540] width 12 height 12
click at [1472, 539] on icon "button" at bounding box center [1471, 540] width 12 height 12
click at [1395, 446] on label "2%" at bounding box center [1399, 444] width 15 height 13
click at [1473, 534] on icon "button" at bounding box center [1471, 540] width 12 height 12
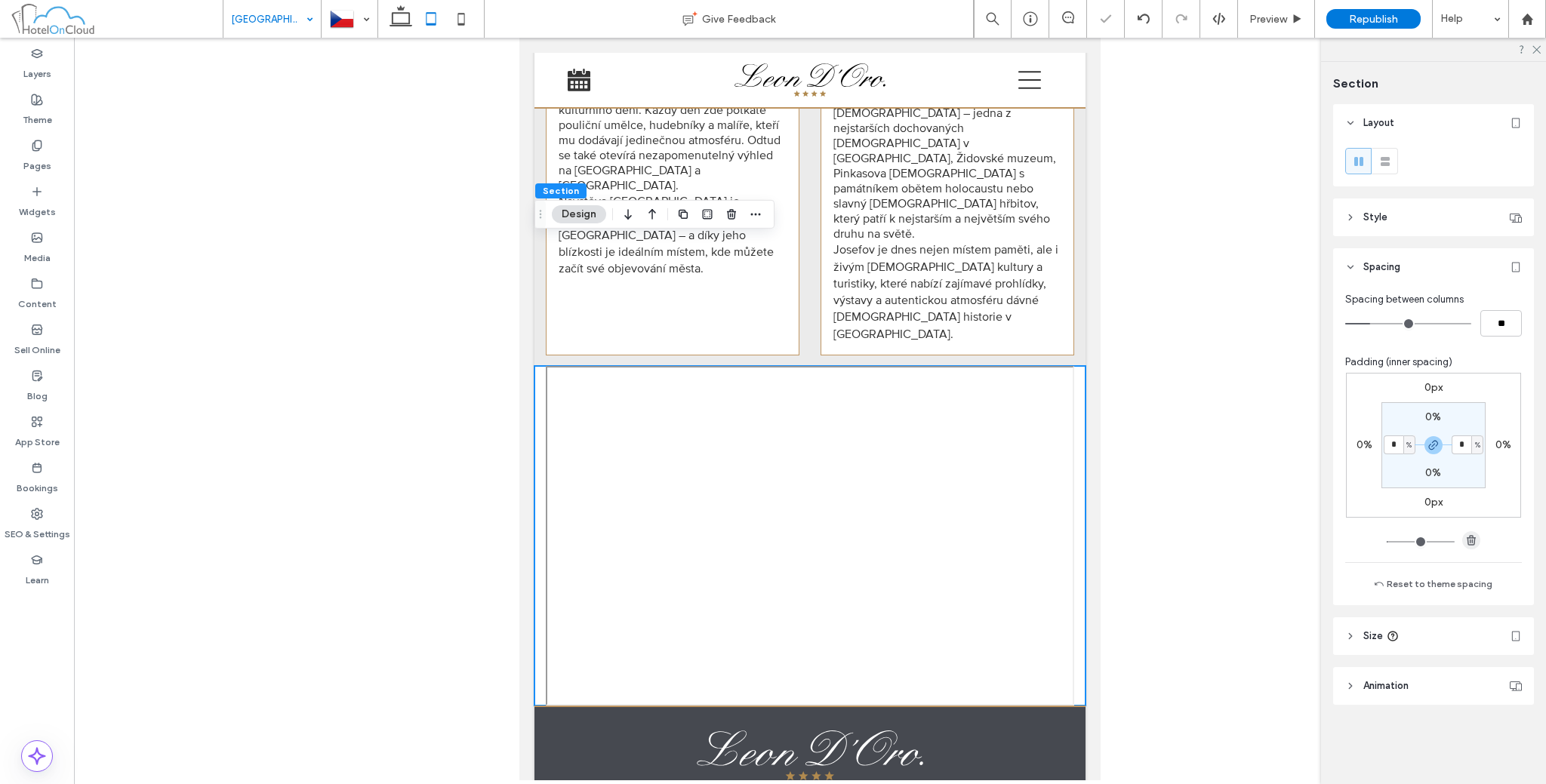
type input "*"
click at [453, 11] on icon at bounding box center [461, 18] width 30 height 30
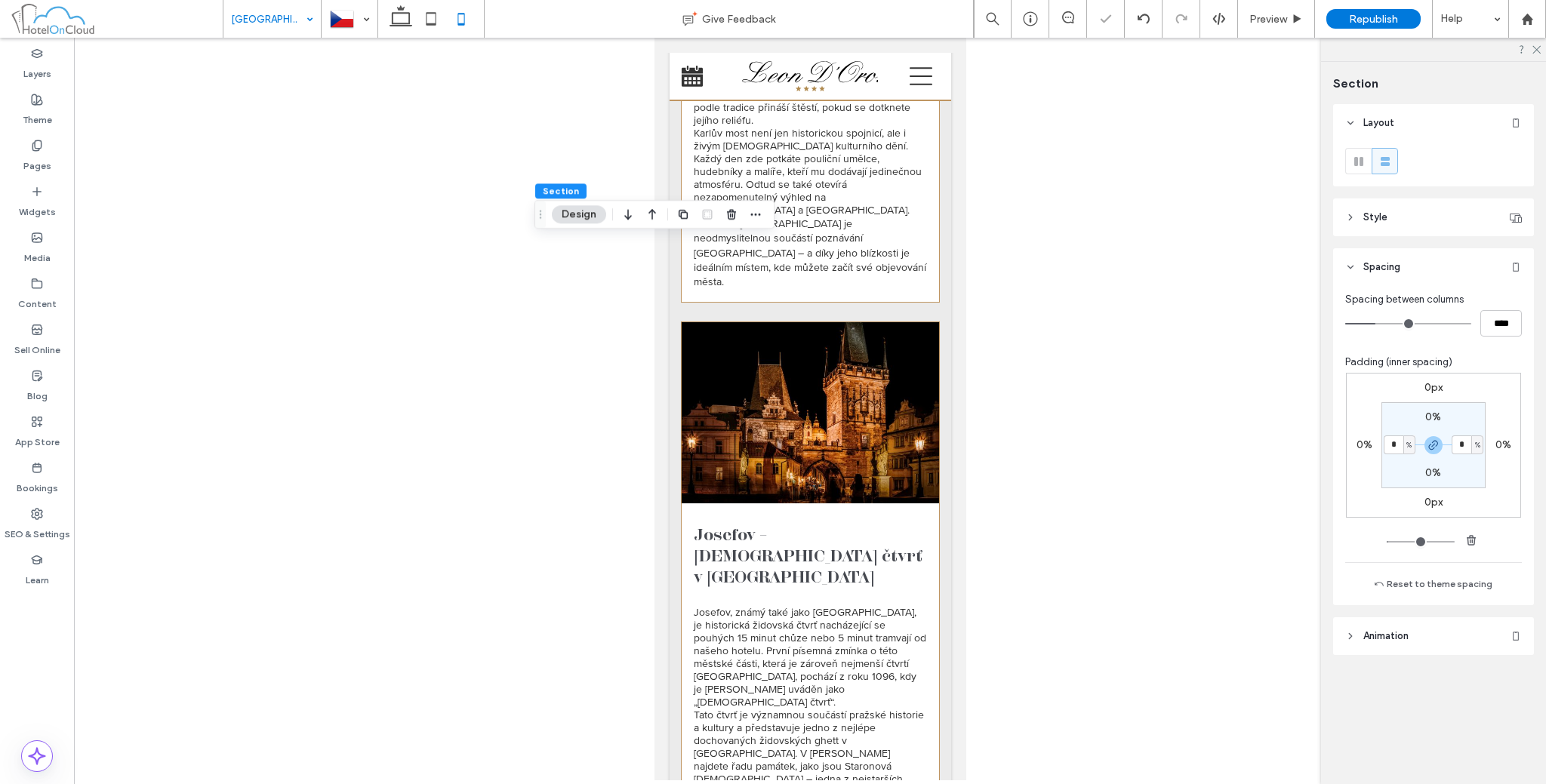
type input "*"
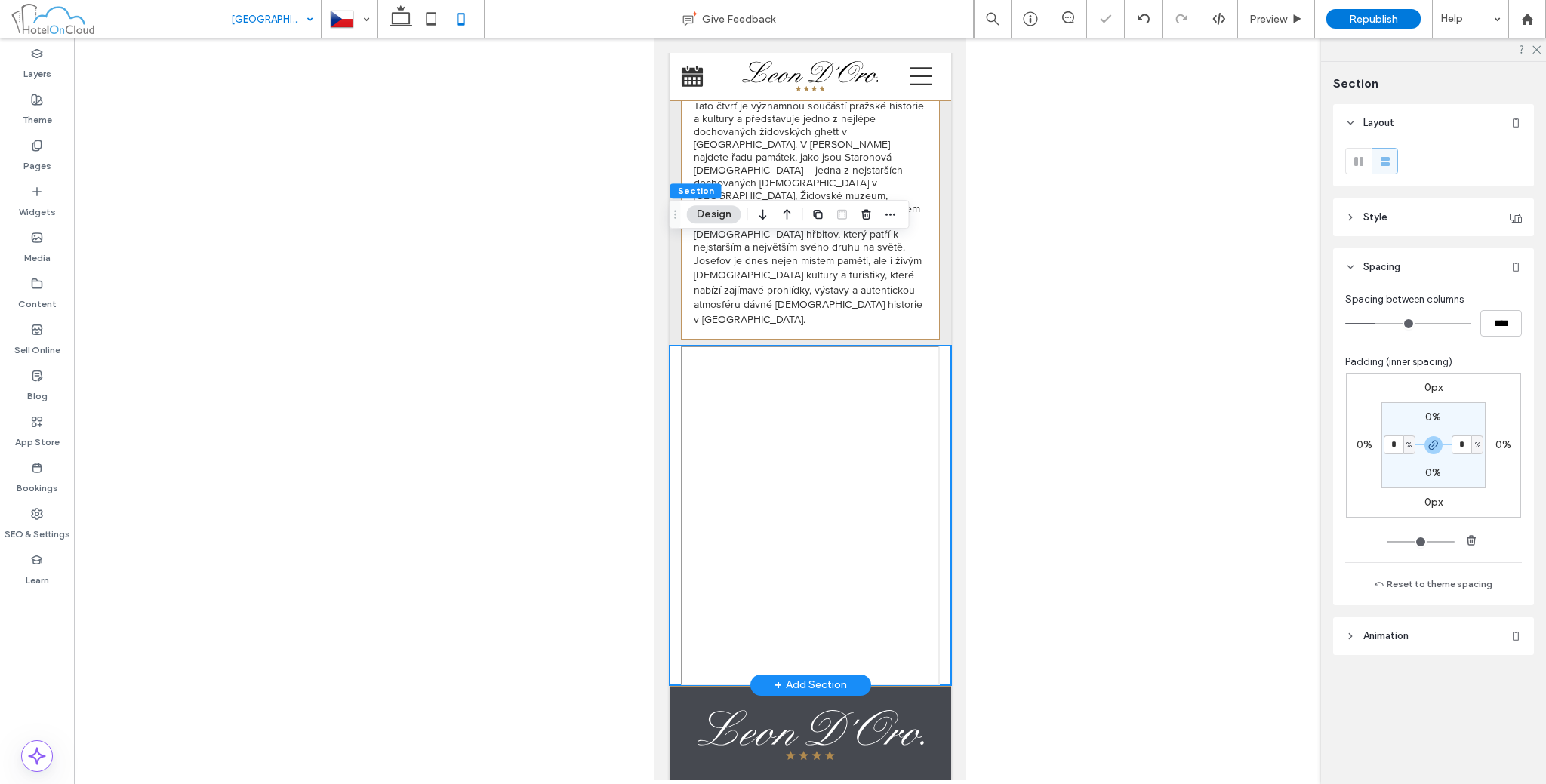
click at [677, 351] on div at bounding box center [810, 516] width 282 height 340
click at [1473, 528] on div "0px 0% 0px 0% 0% * % 0% * %" at bounding box center [1433, 462] width 177 height 178
click at [1471, 537] on icon "button" at bounding box center [1471, 540] width 12 height 12
type input "*"
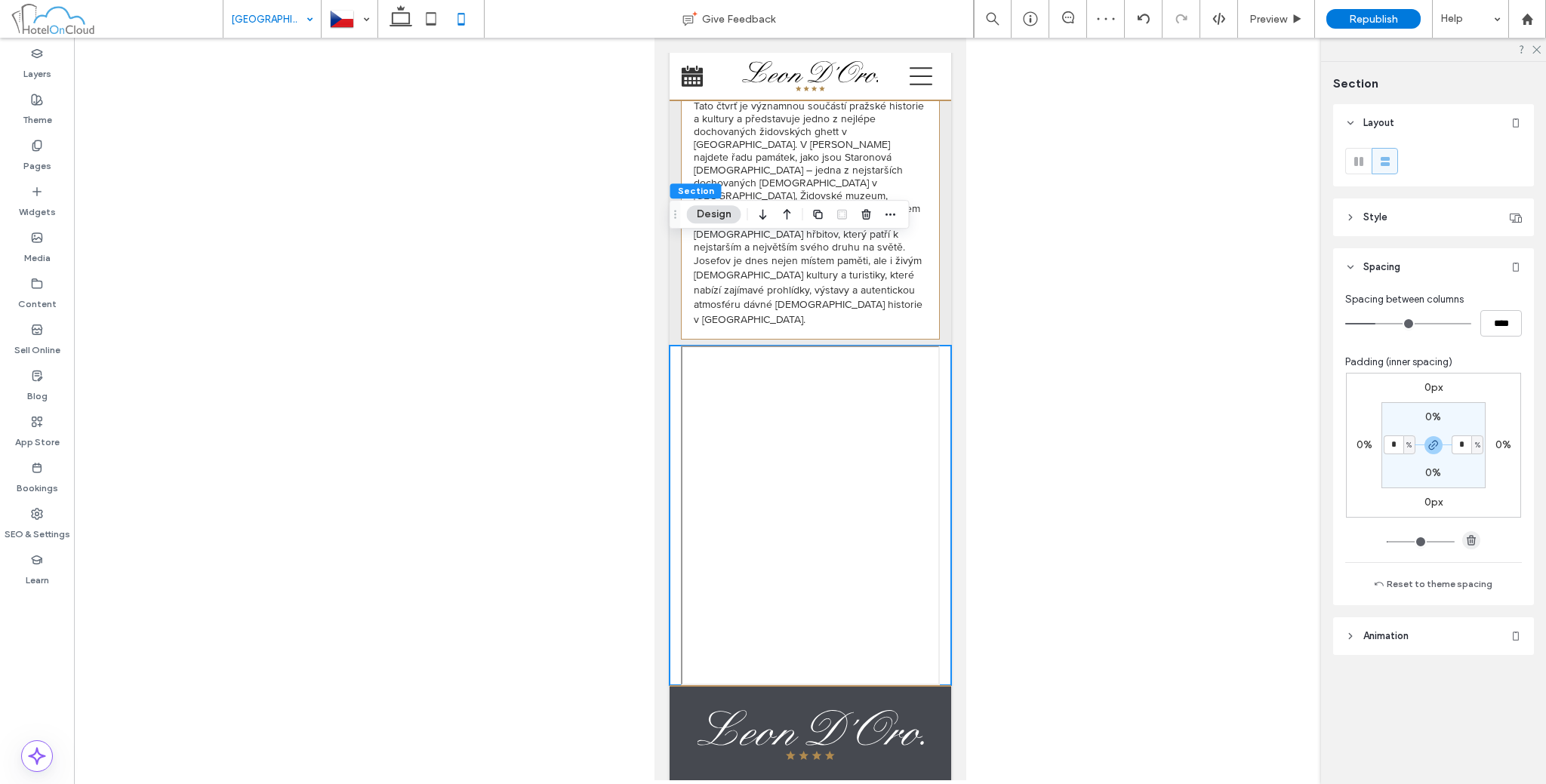
type input "*"
click at [372, 18] on div at bounding box center [350, 18] width 55 height 36
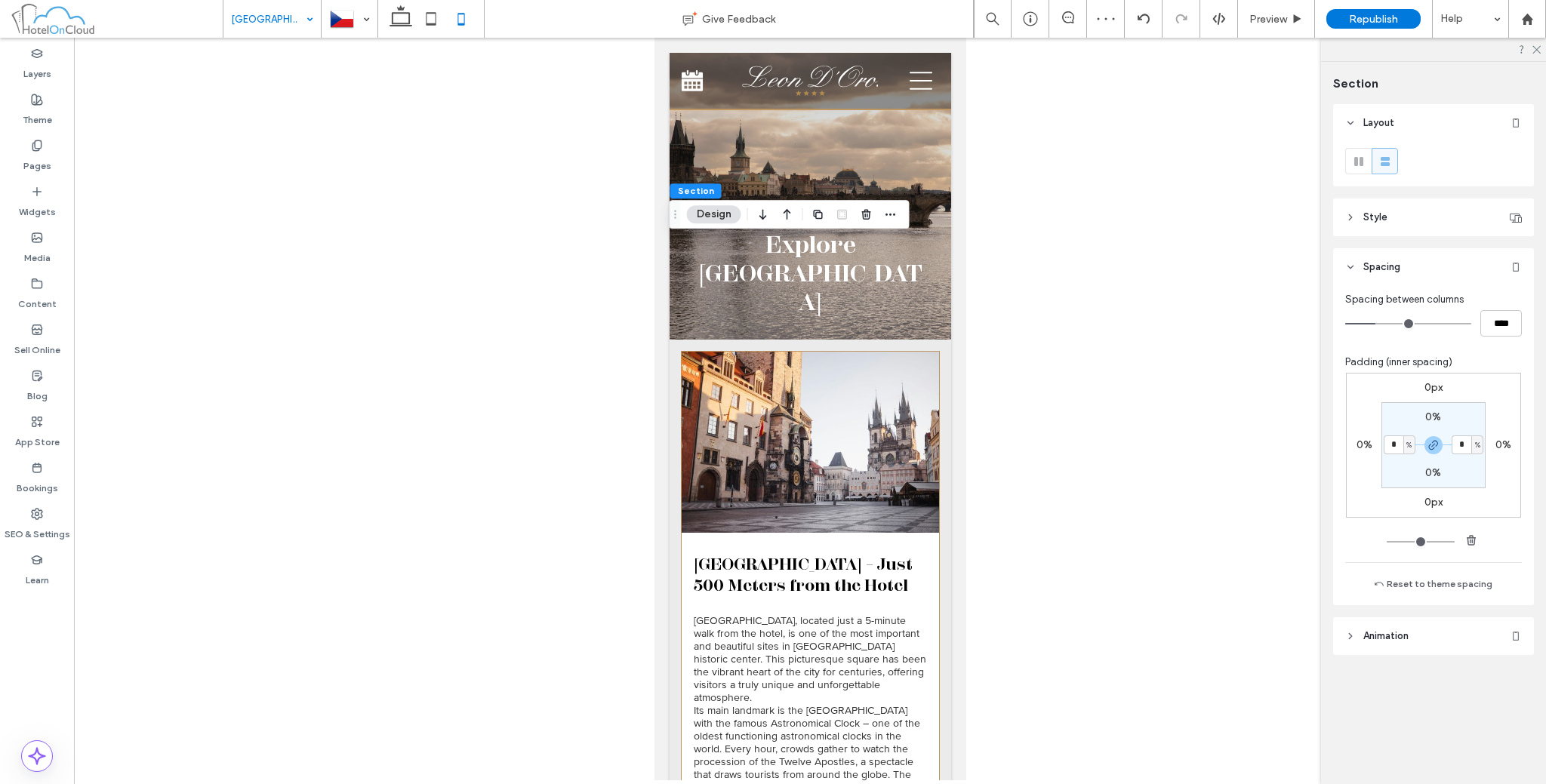
scroll to position [0, 0]
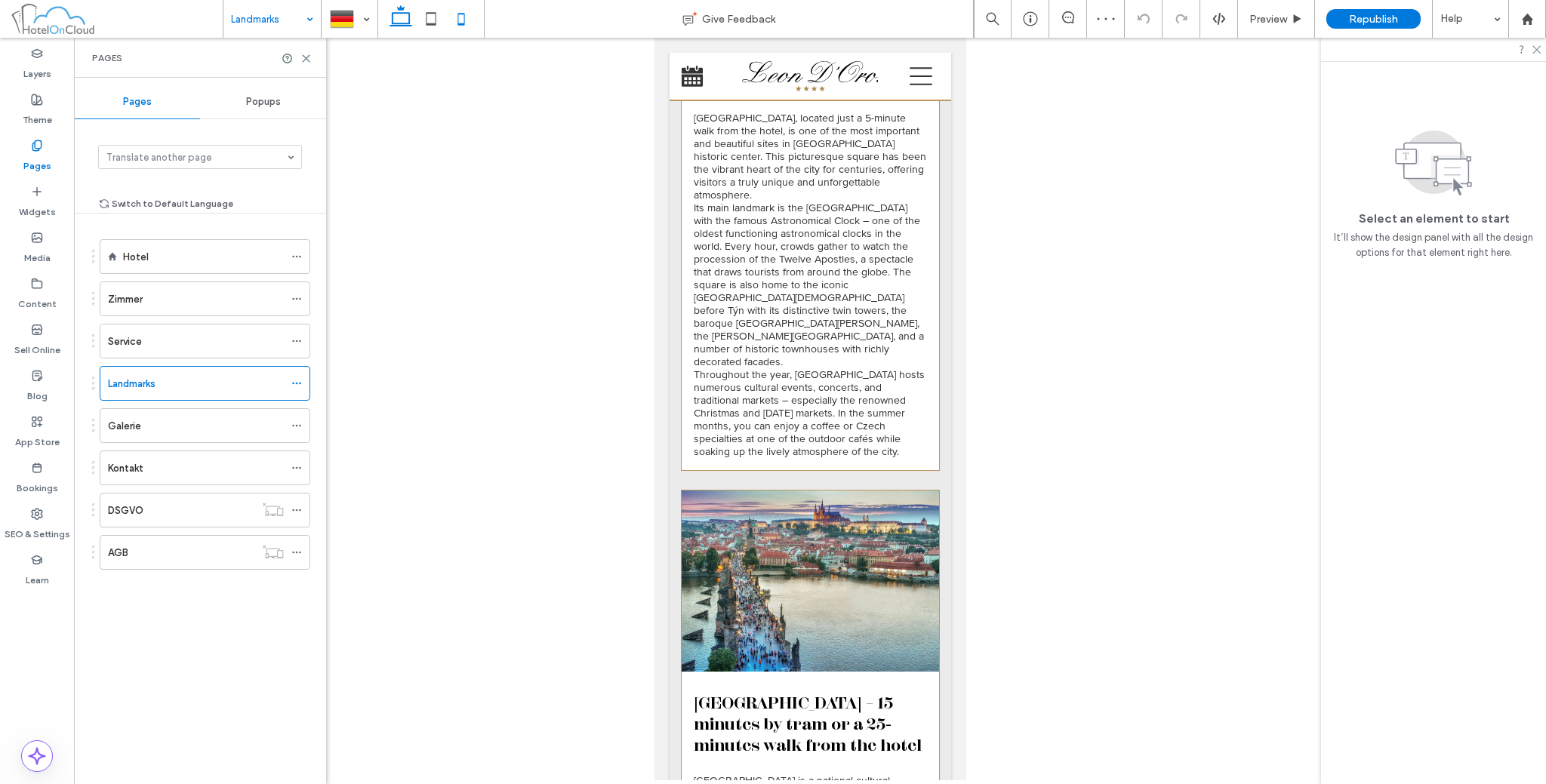
click at [393, 27] on icon at bounding box center [401, 18] width 30 height 30
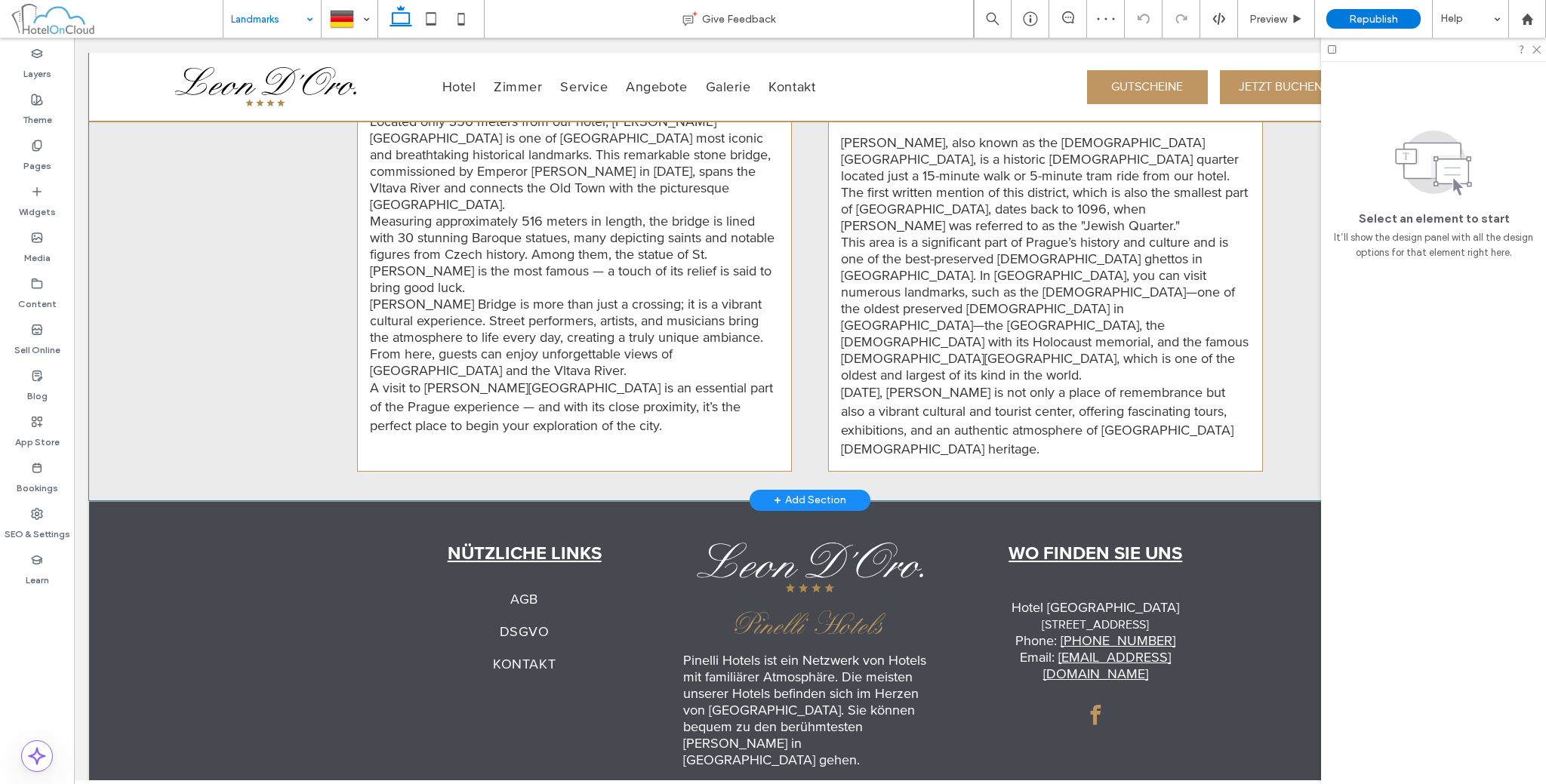
scroll to position [1586, 0]
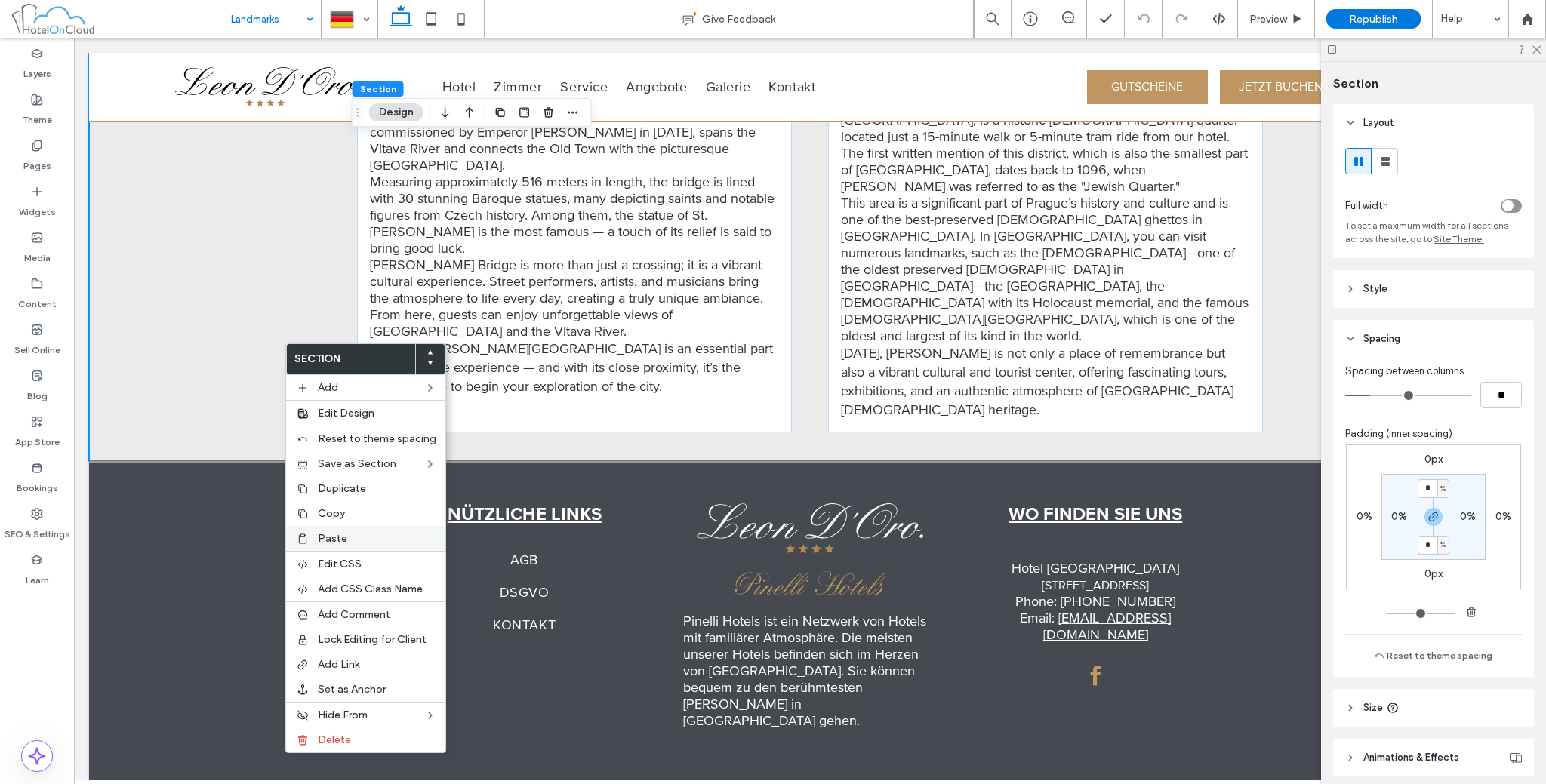
click at [349, 532] on label "Paste" at bounding box center [377, 539] width 119 height 13
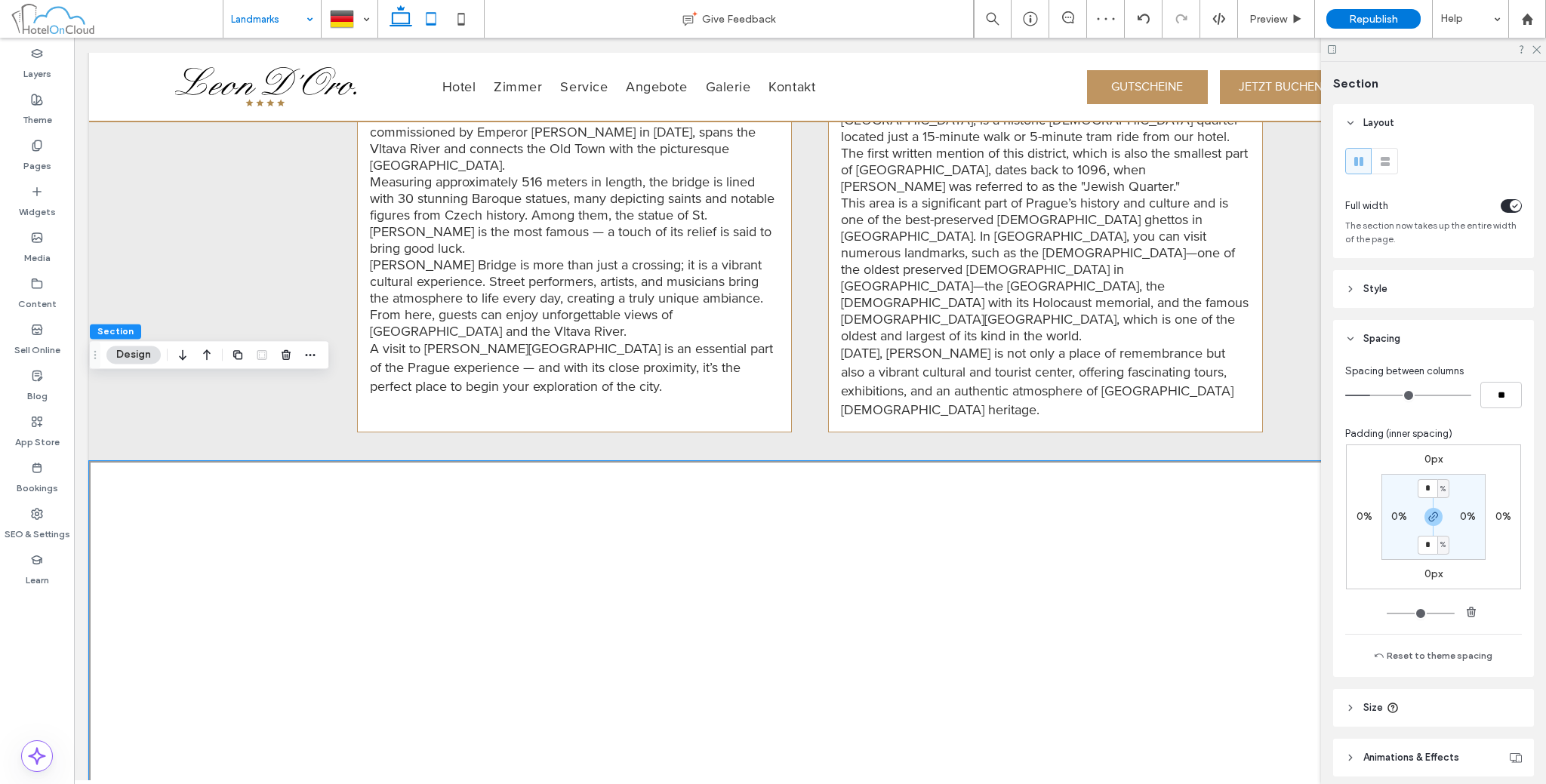
click at [428, 11] on icon at bounding box center [431, 18] width 30 height 30
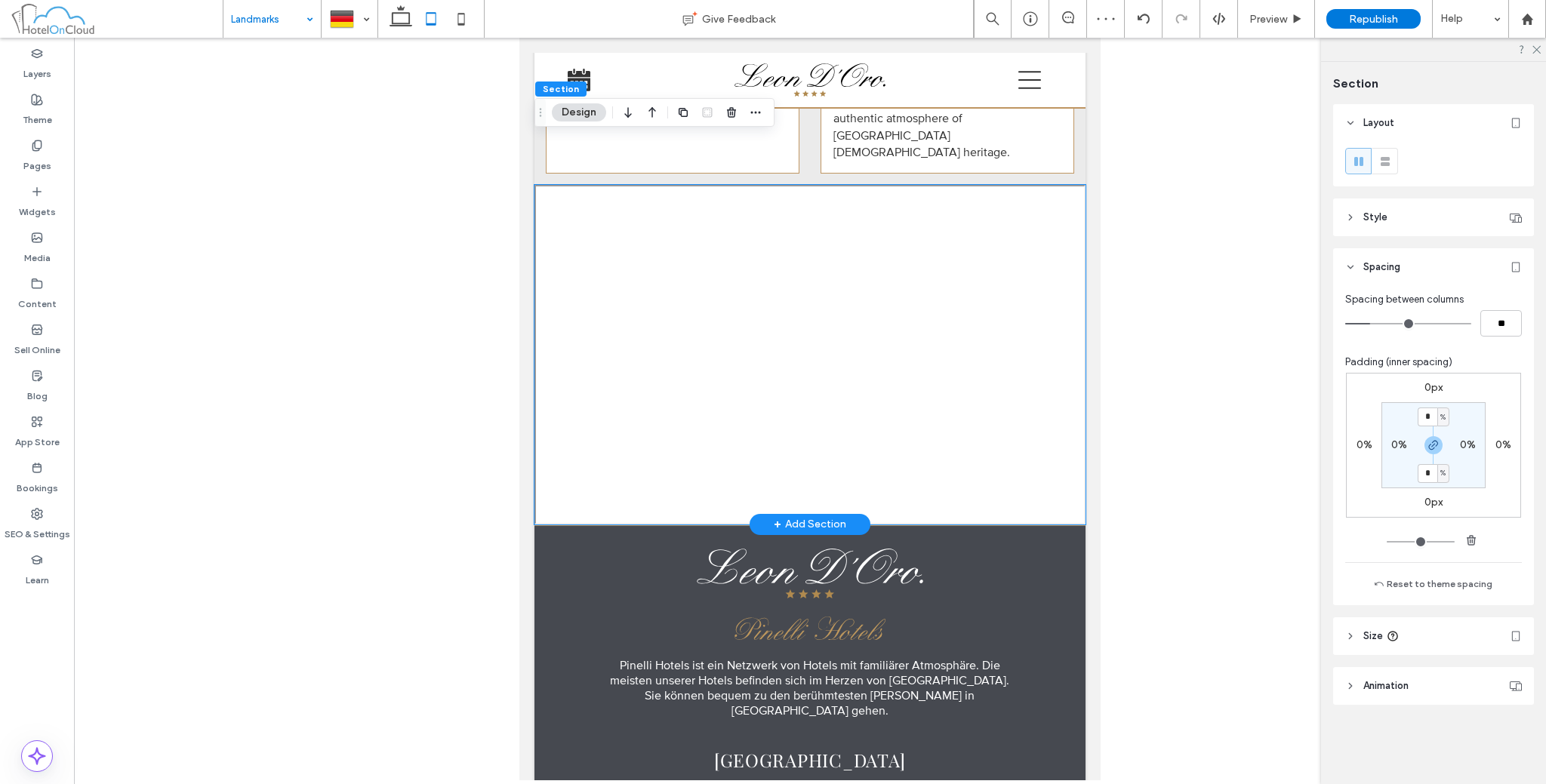
scroll to position [2071, 0]
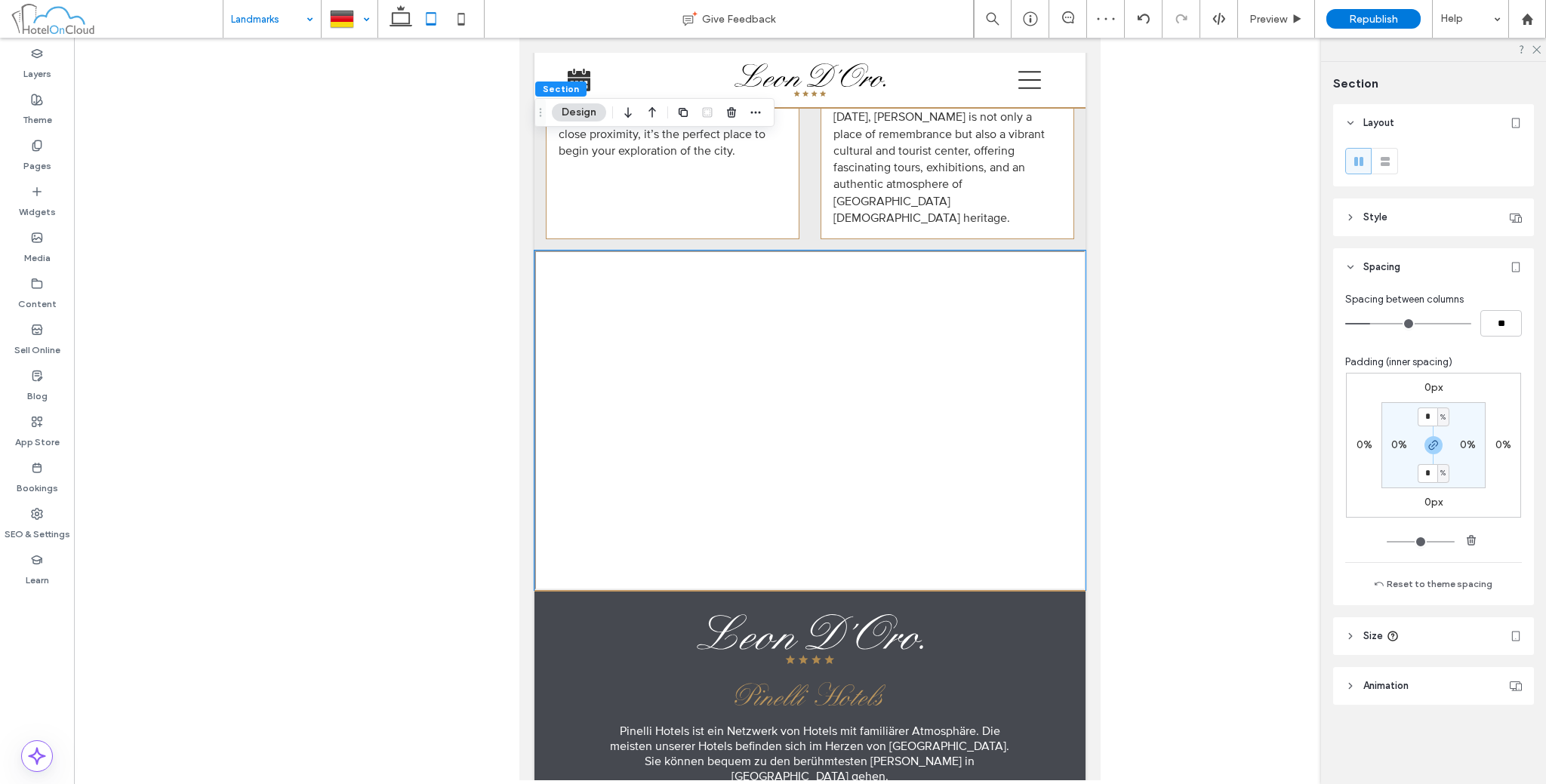
click at [364, 22] on div at bounding box center [350, 18] width 55 height 36
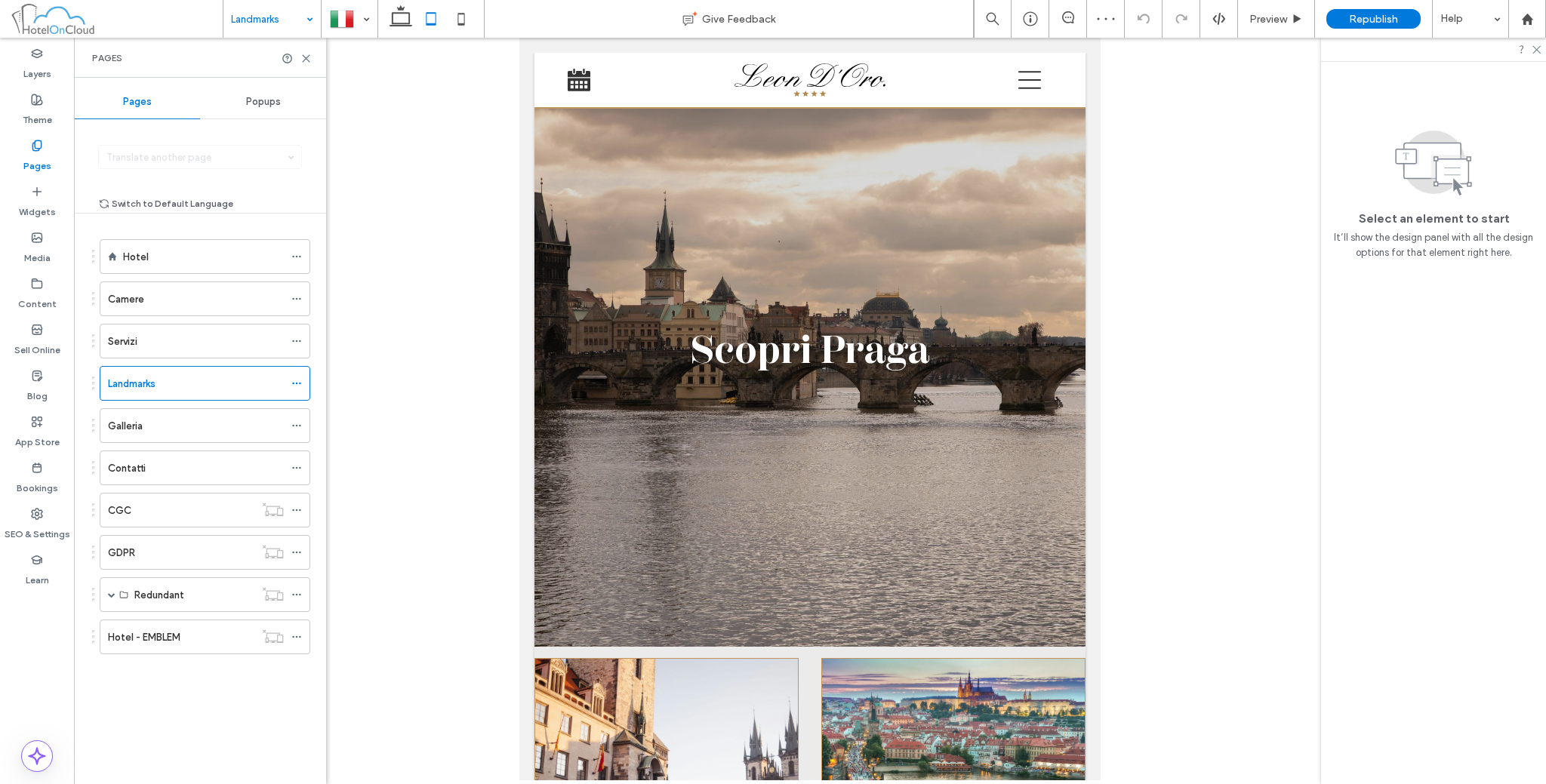
scroll to position [1479, 0]
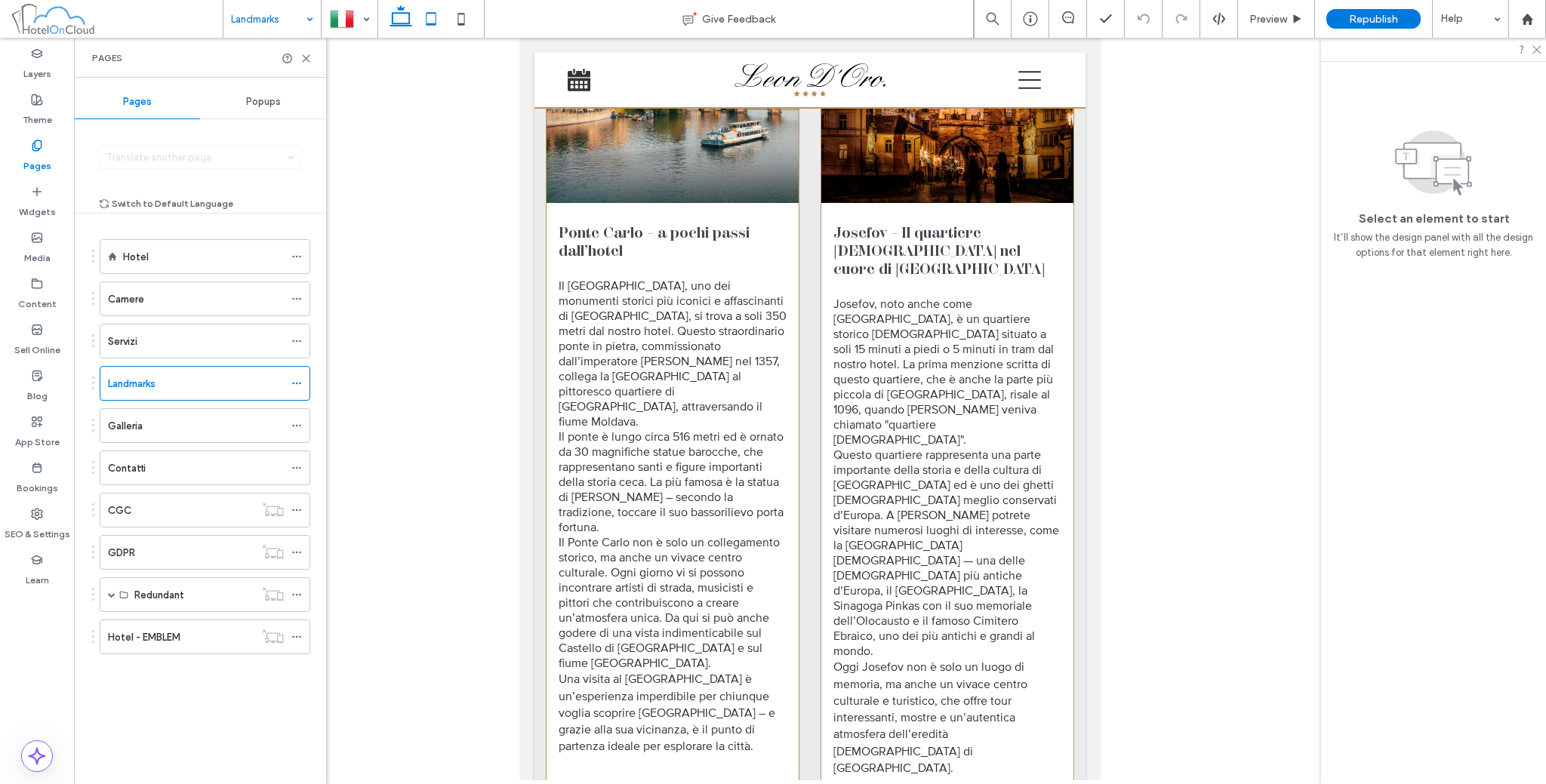
click at [401, 12] on use at bounding box center [401, 16] width 23 height 21
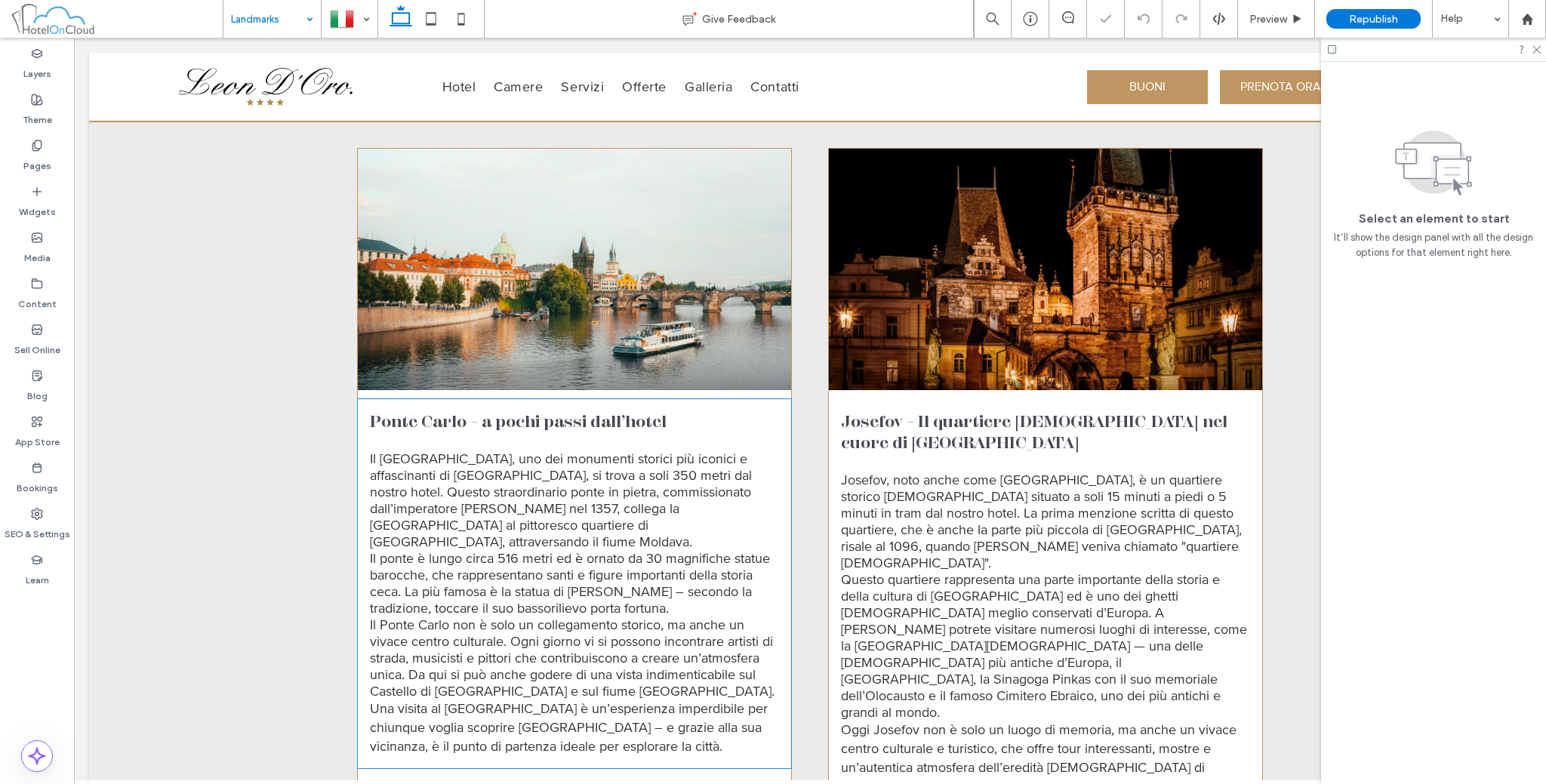
scroll to position [1572, 0]
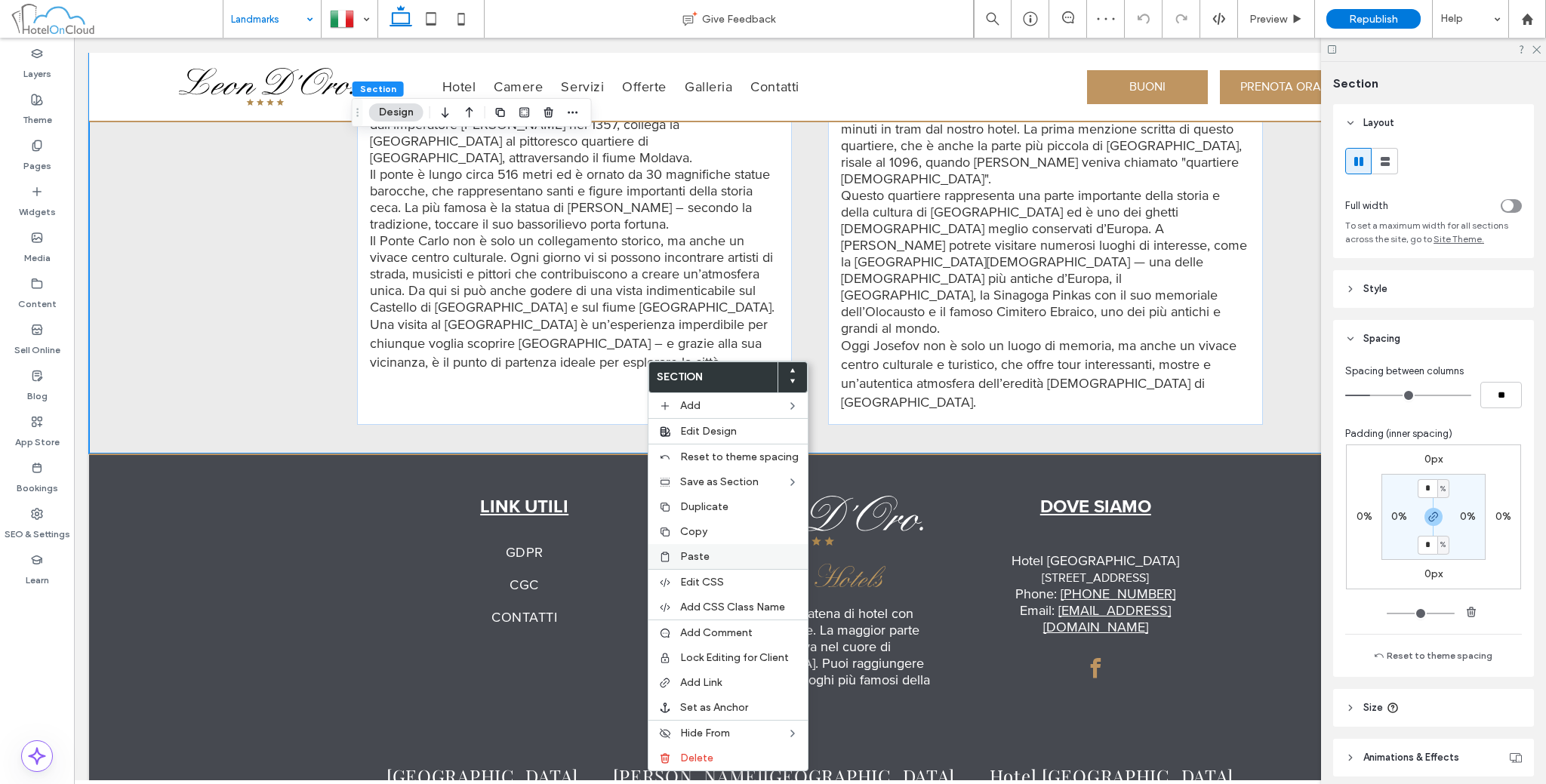
click at [697, 561] on div "Paste" at bounding box center [728, 556] width 159 height 25
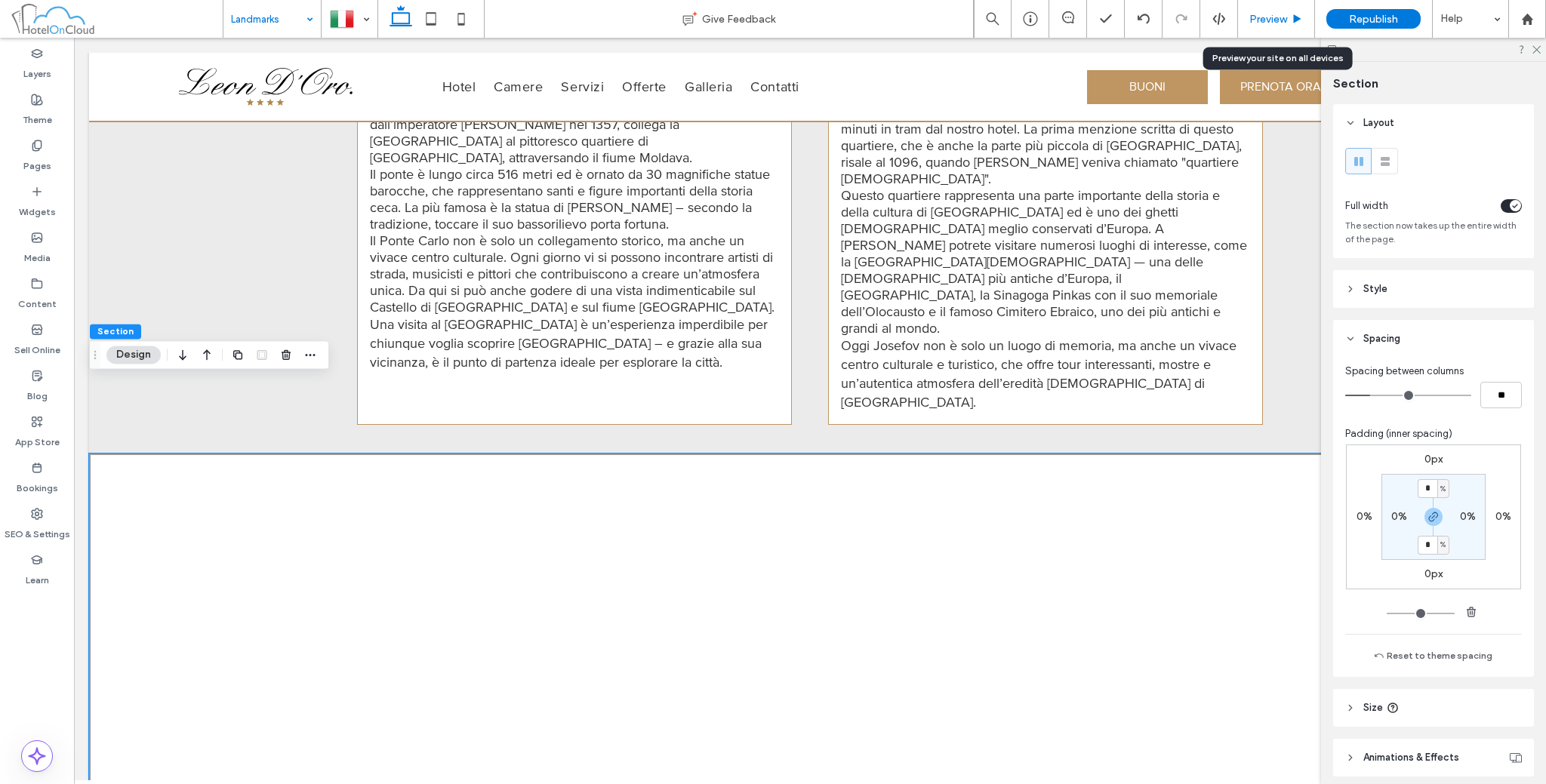
click at [1301, 14] on icon at bounding box center [1297, 18] width 11 height 11
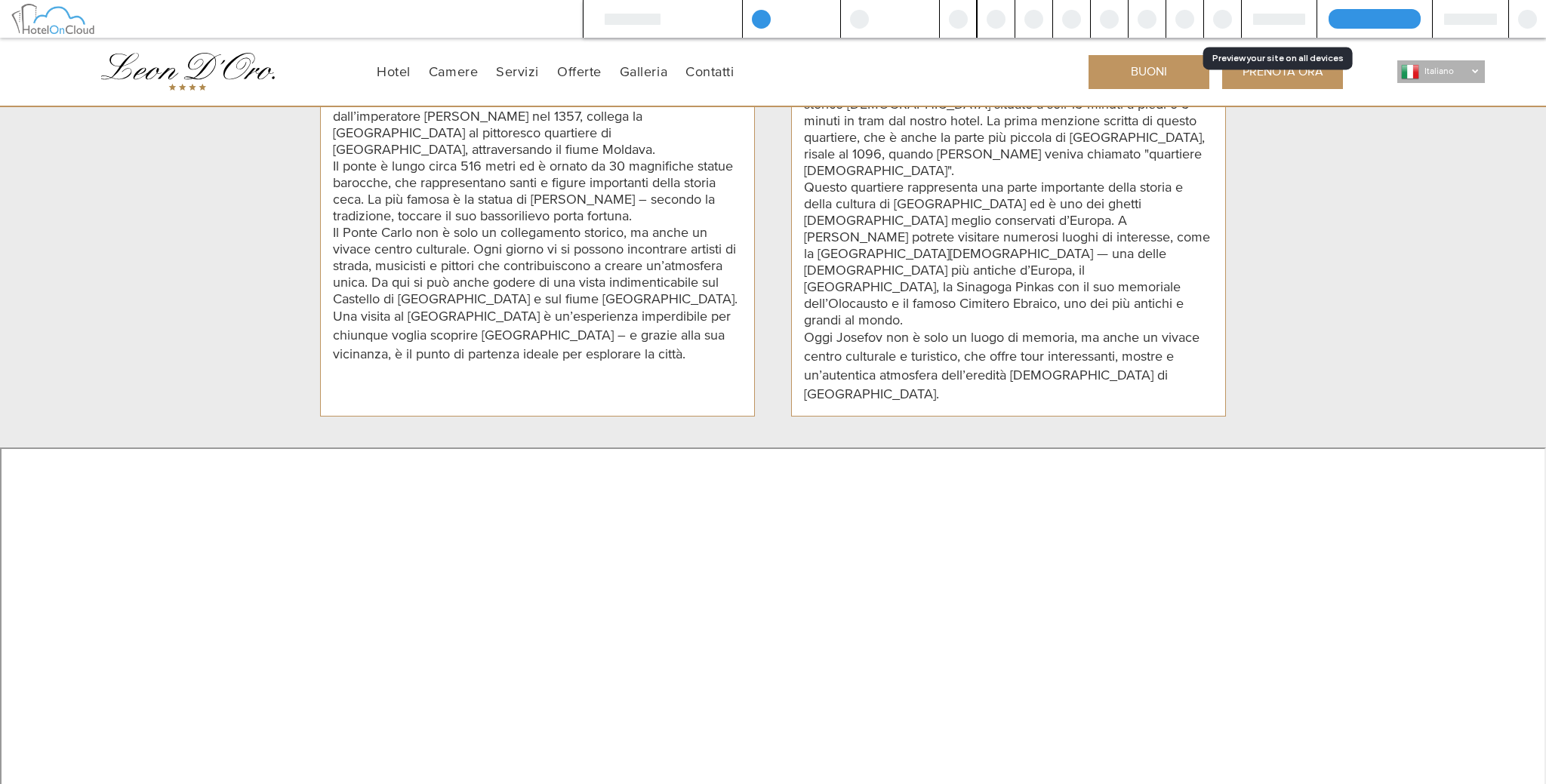
scroll to position [1572, 0]
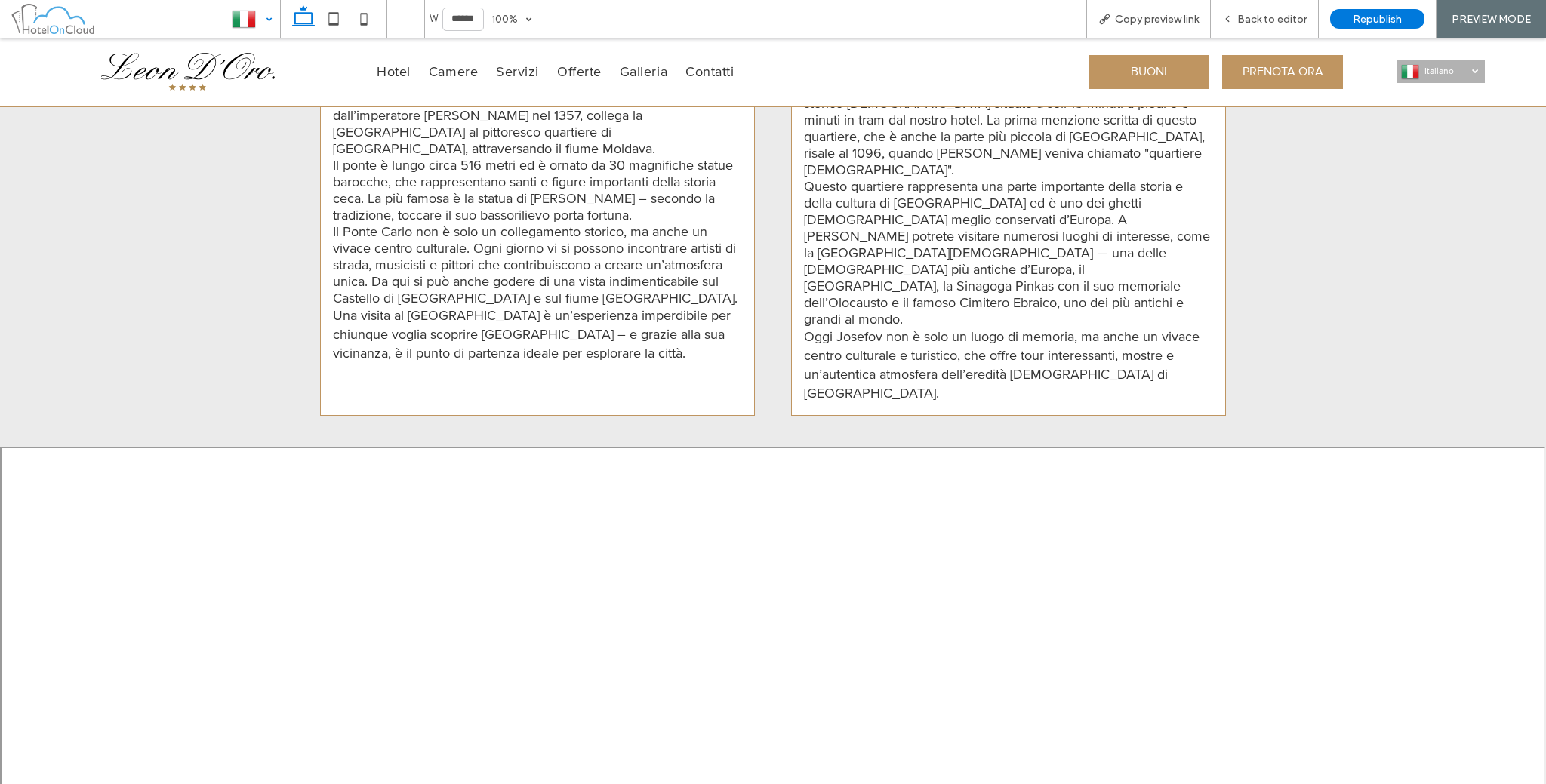
click at [271, 18] on div at bounding box center [252, 18] width 55 height 36
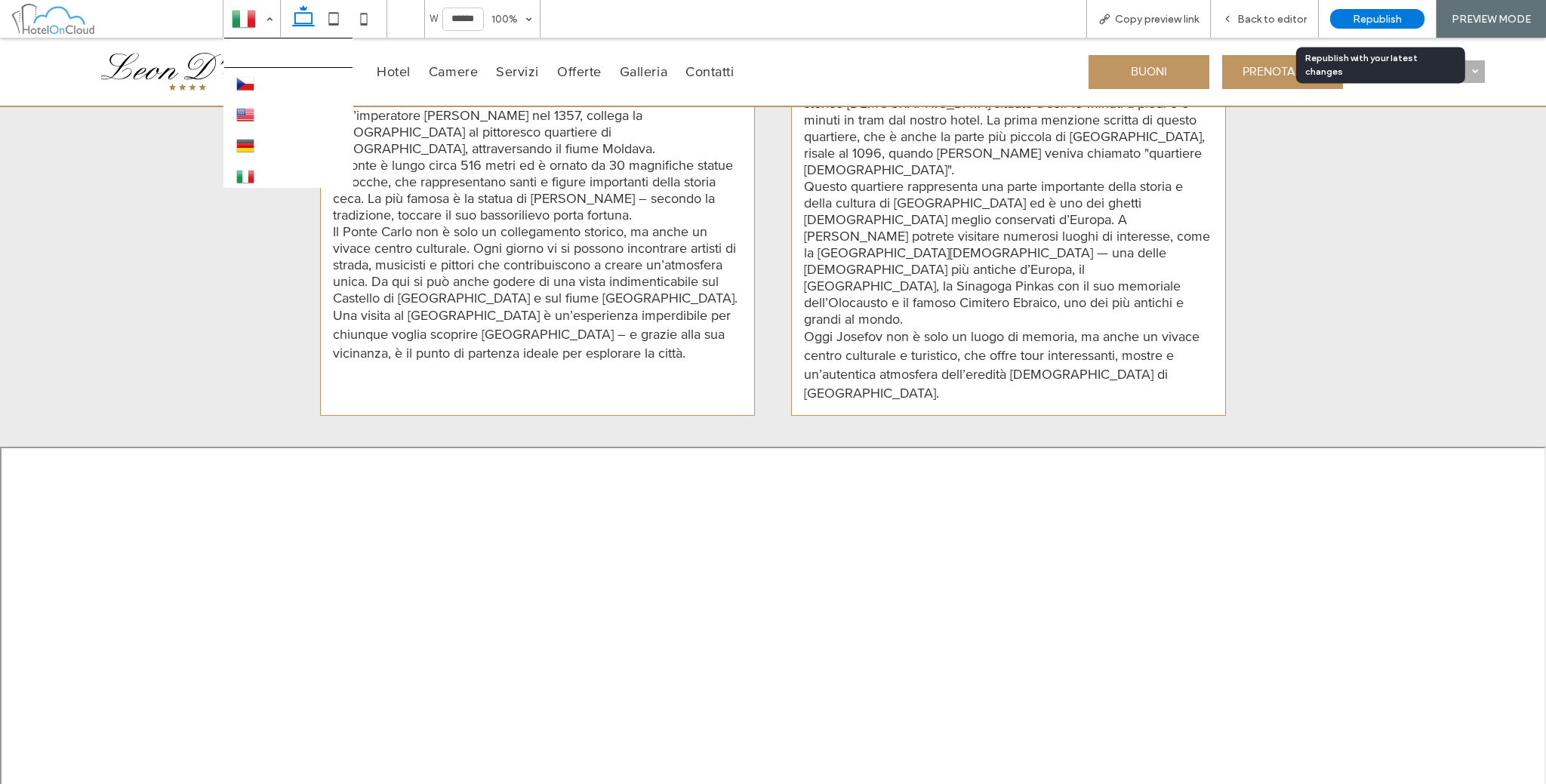
click at [1374, 18] on span "Republish" at bounding box center [1378, 19] width 49 height 13
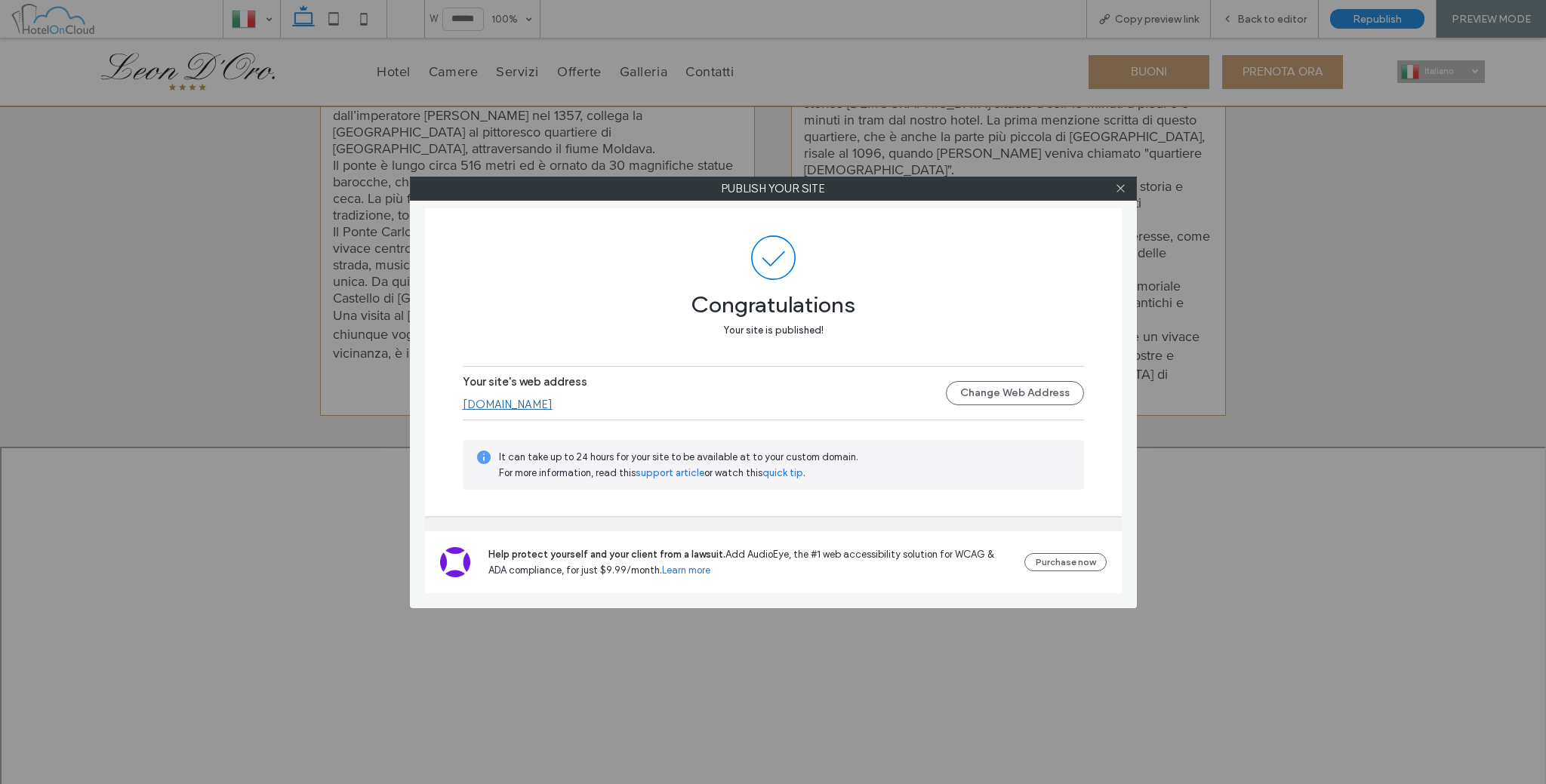
click at [1109, 189] on div at bounding box center [1121, 189] width 23 height 23
click at [1123, 188] on icon at bounding box center [1120, 188] width 11 height 11
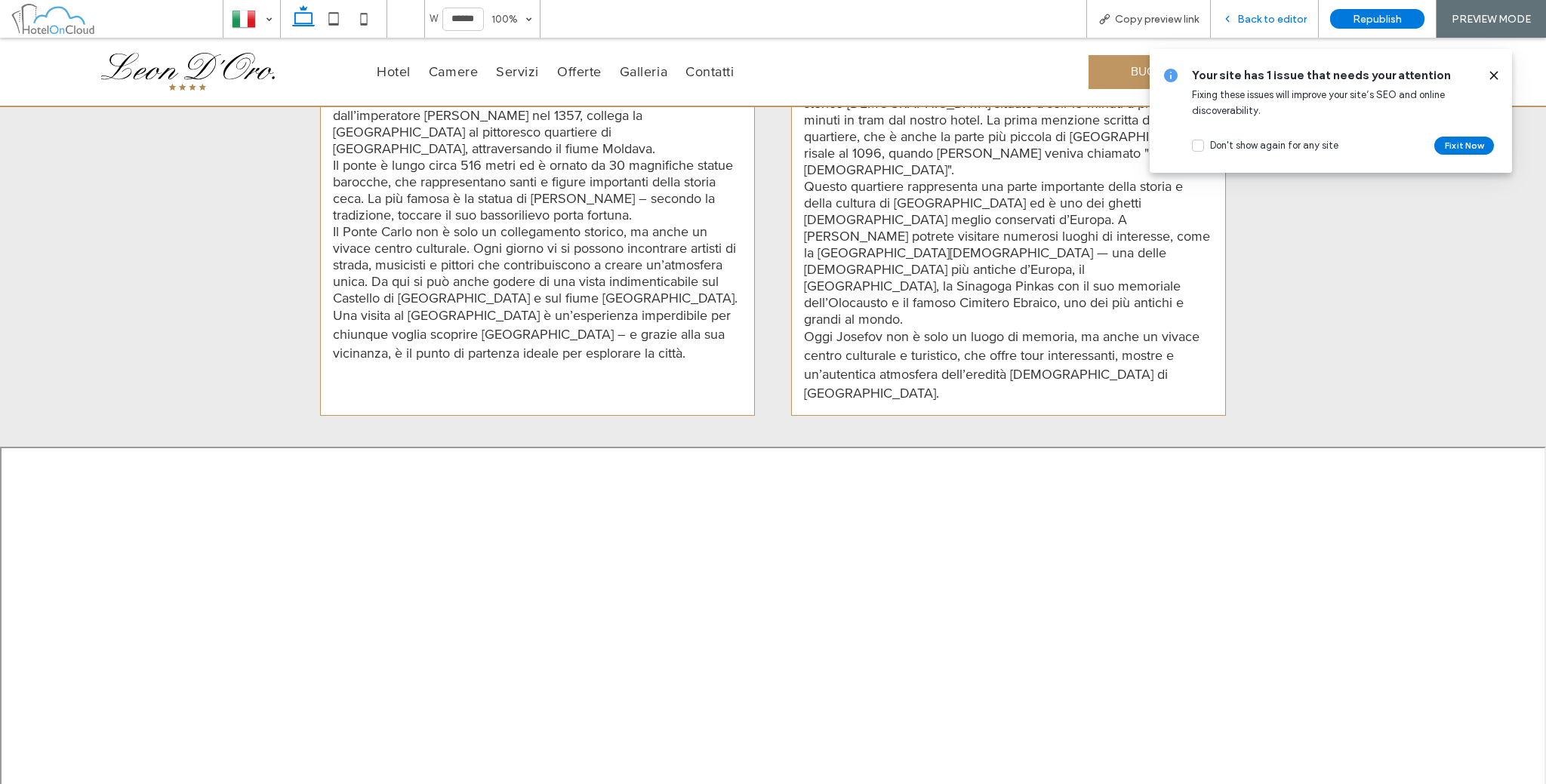
click at [1235, 10] on div "Back to editor" at bounding box center [1264, 18] width 108 height 38
click at [1228, 18] on icon at bounding box center [1227, 18] width 11 height 11
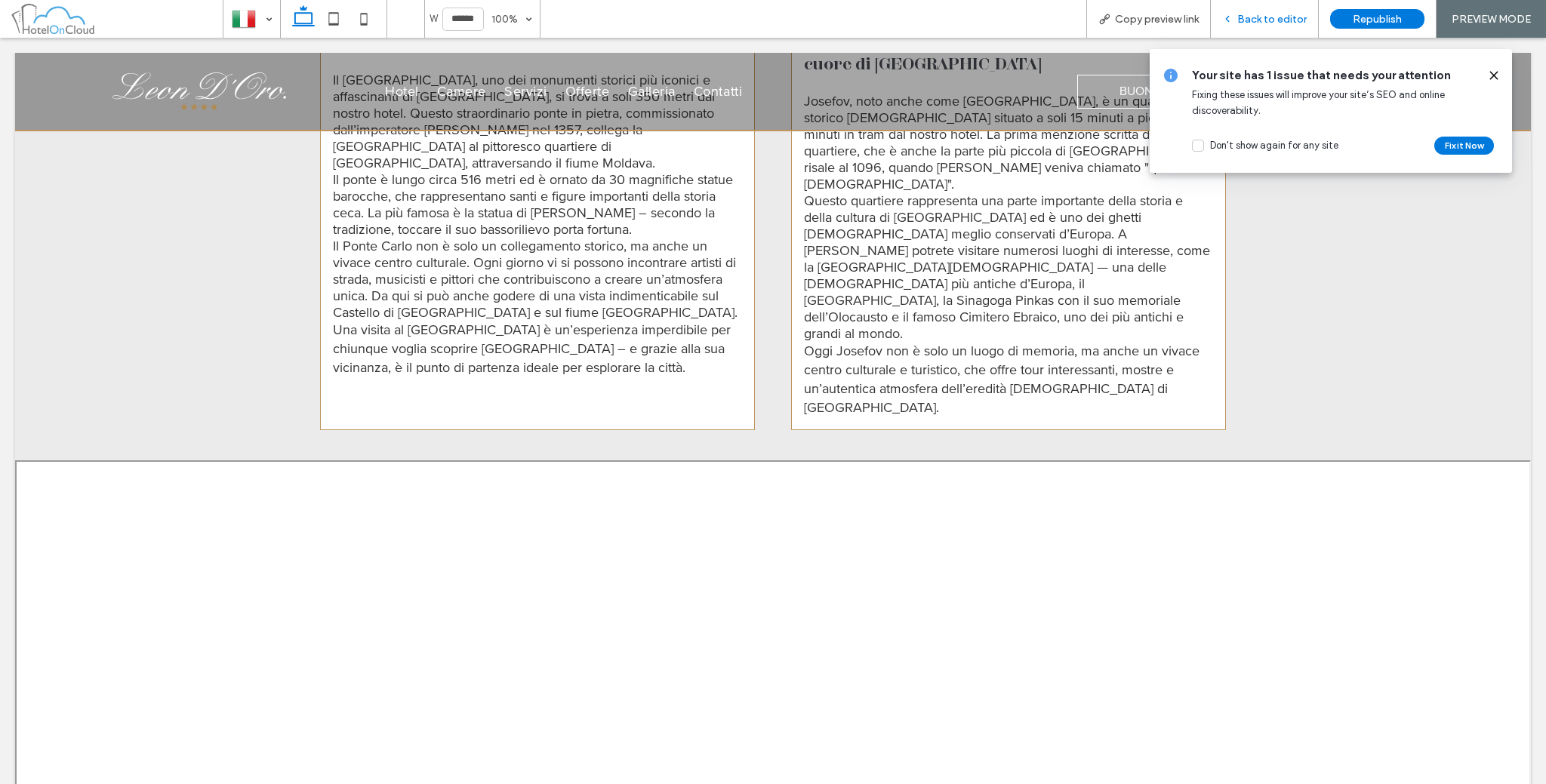
scroll to position [1572, 0]
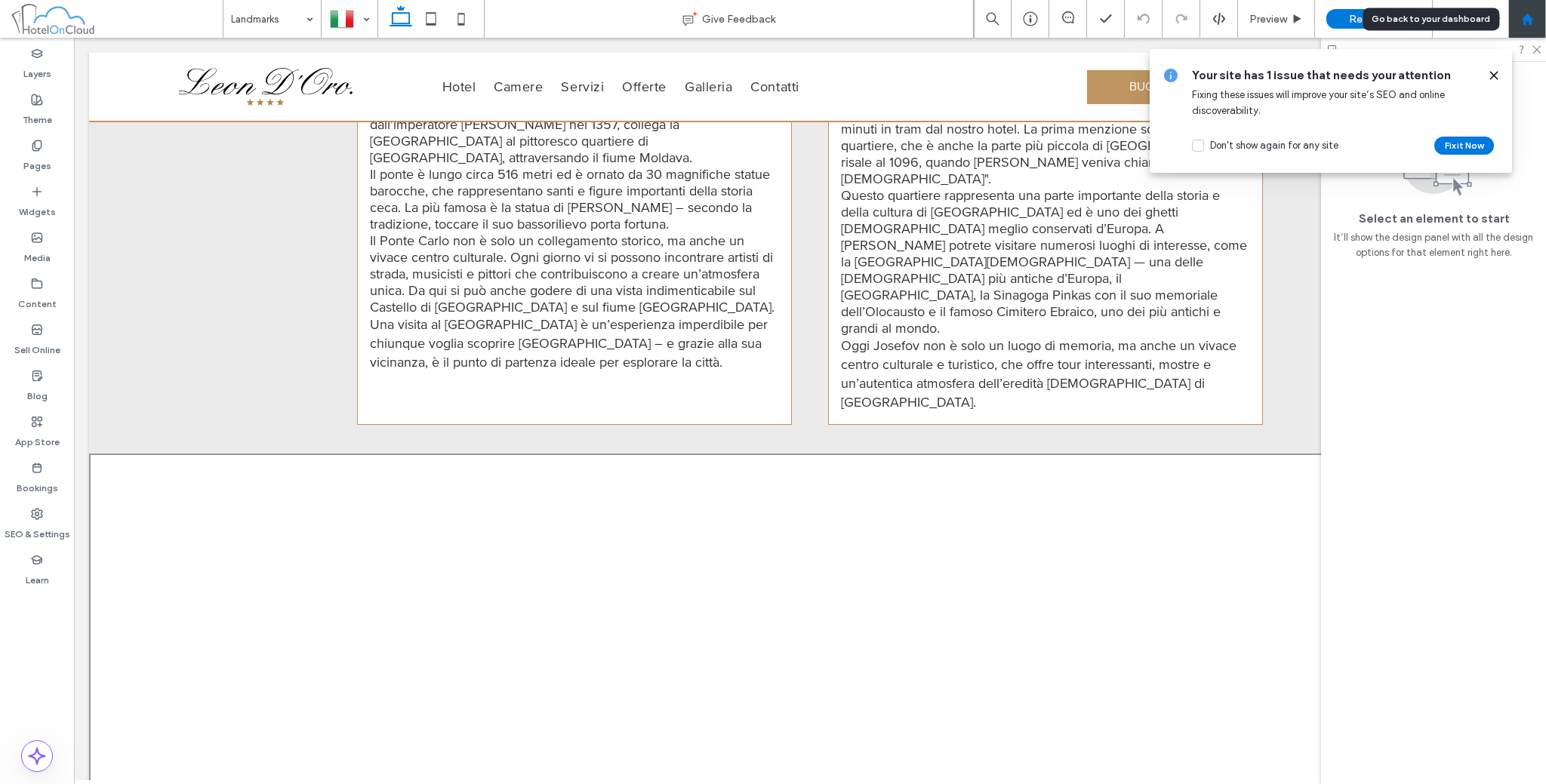
click at [1513, 13] on div at bounding box center [1527, 19] width 36 height 13
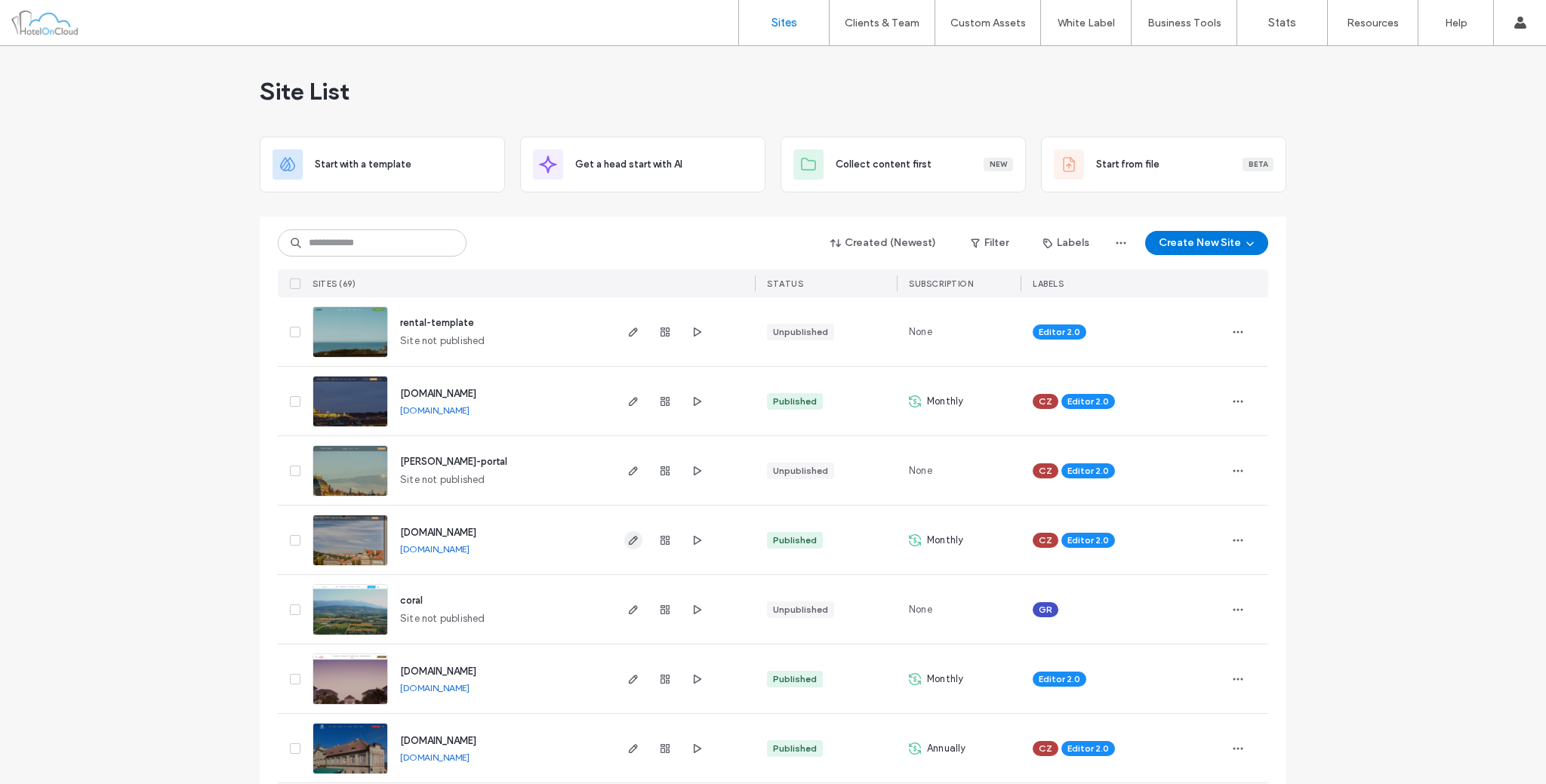
click at [633, 540] on icon "button" at bounding box center [634, 540] width 12 height 12
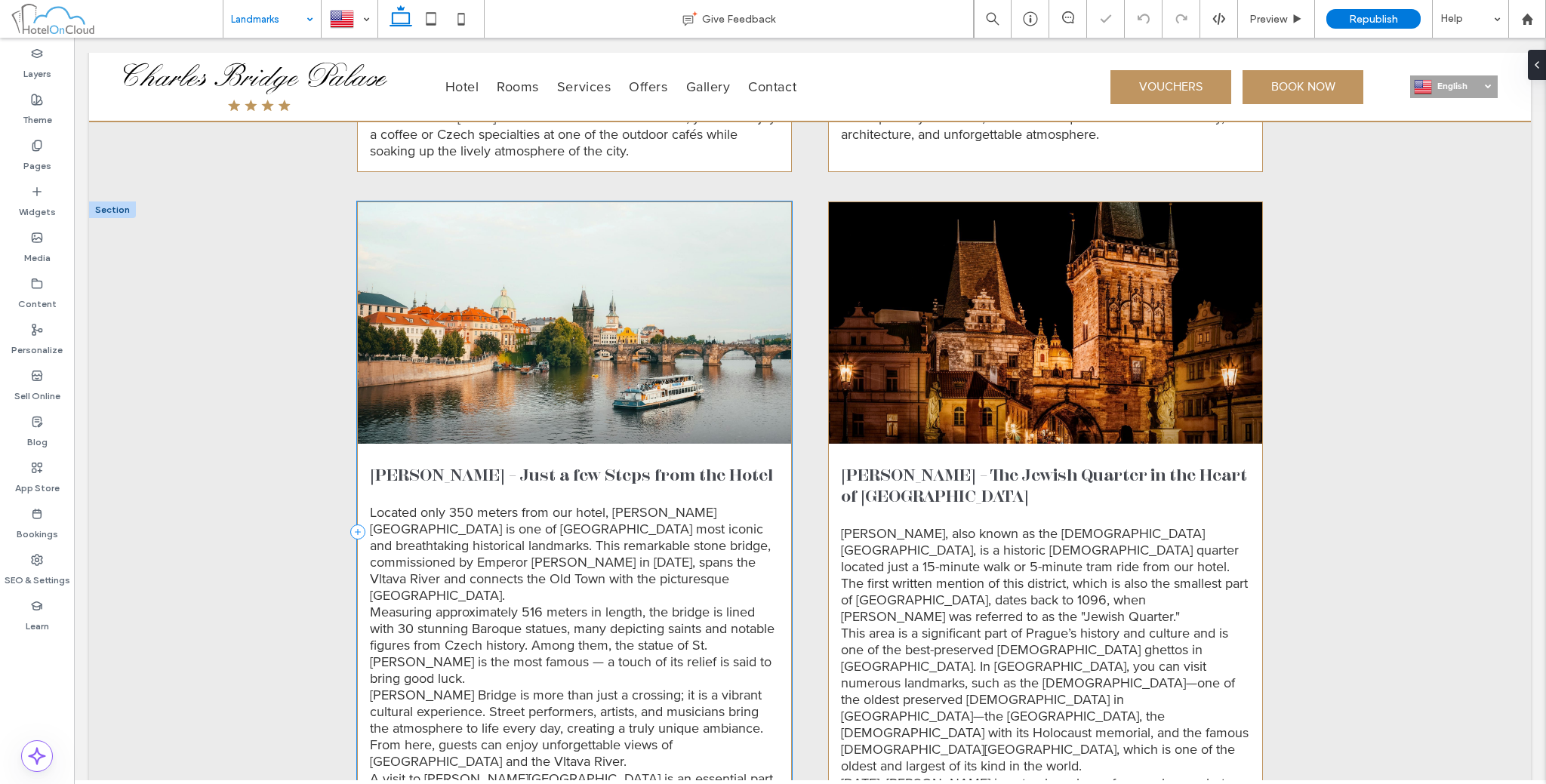
scroll to position [1634, 0]
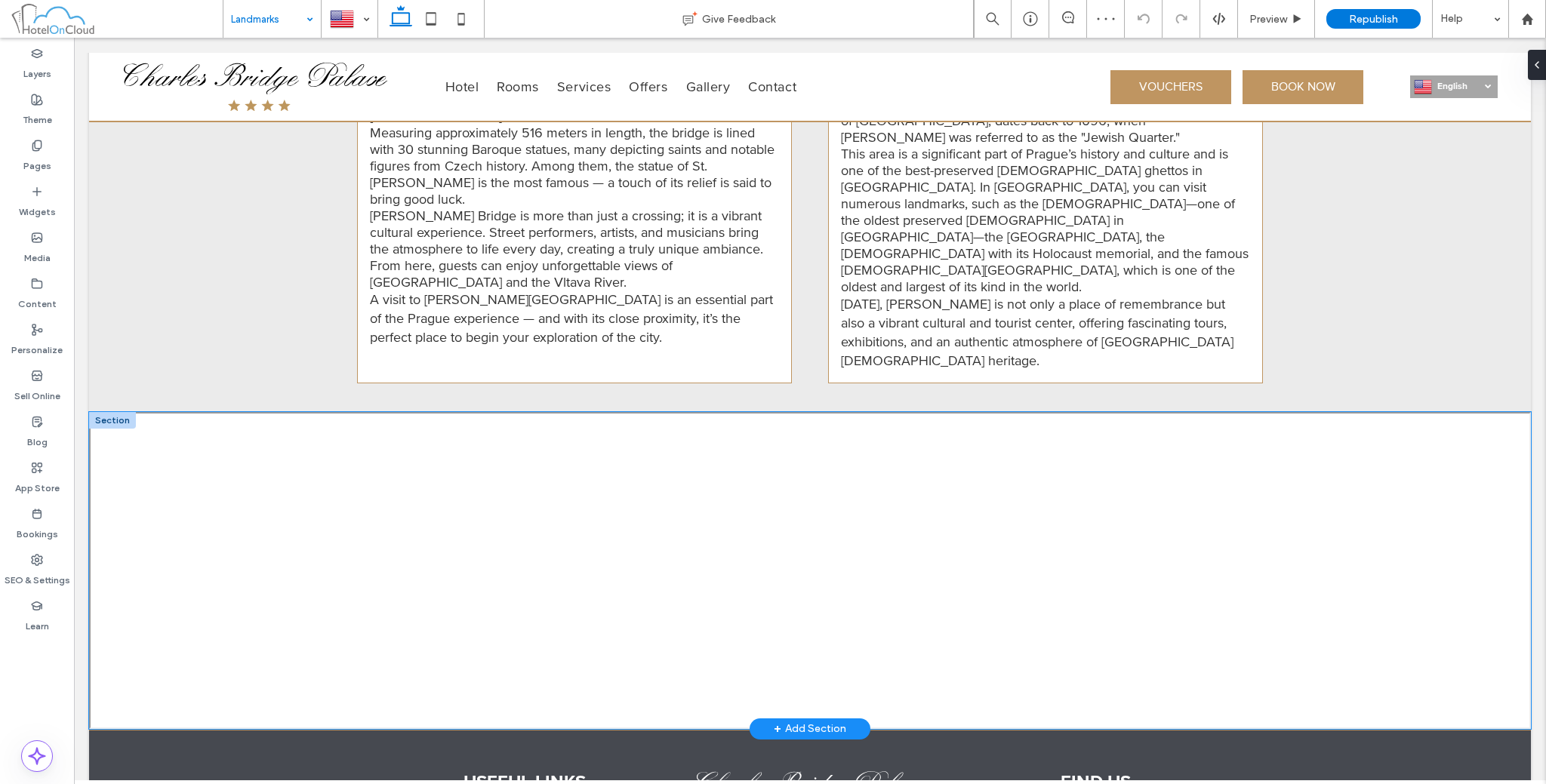
click at [314, 412] on div at bounding box center [810, 570] width 1442 height 317
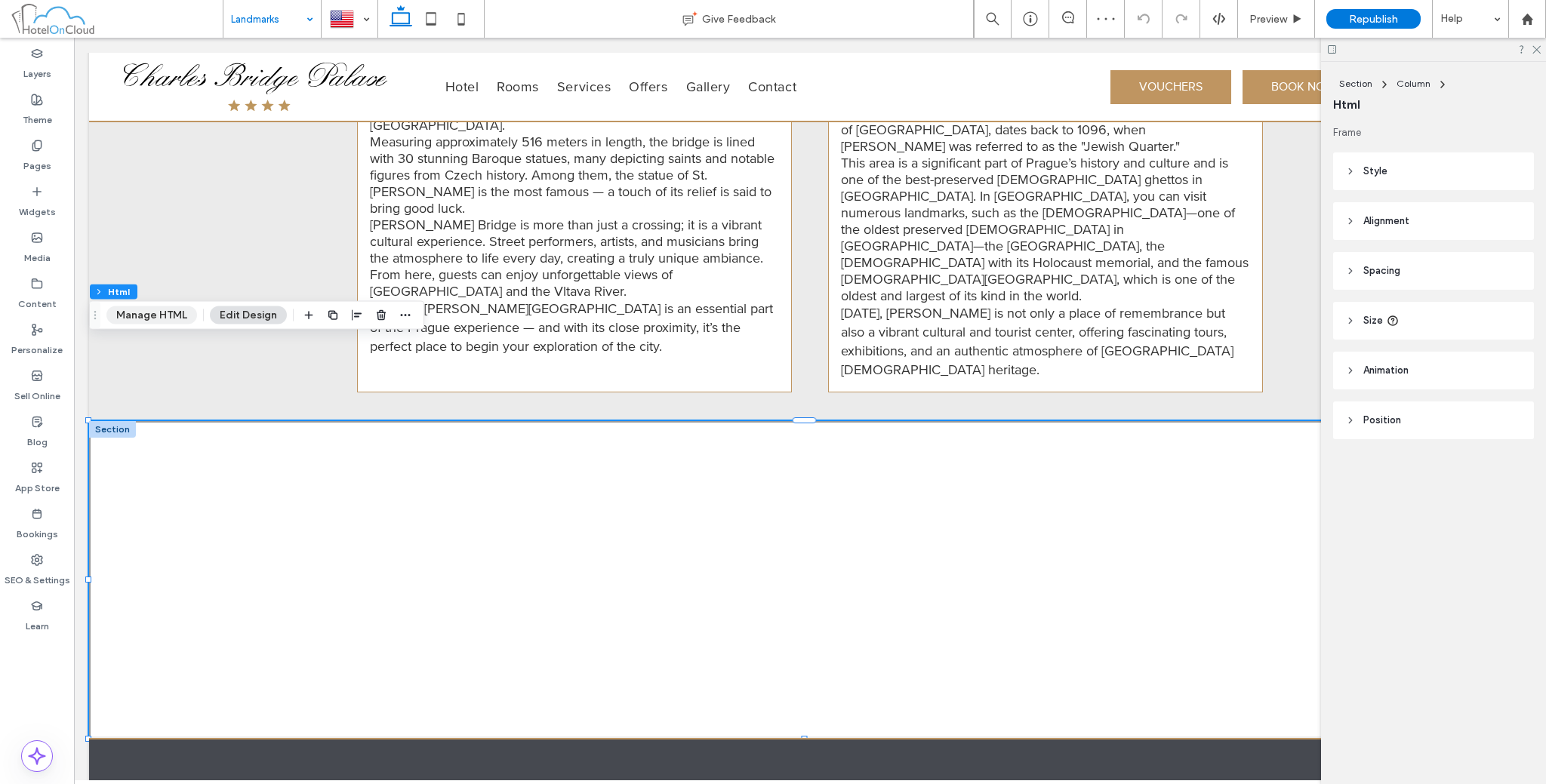
click at [156, 309] on button "Manage HTML" at bounding box center [151, 315] width 91 height 18
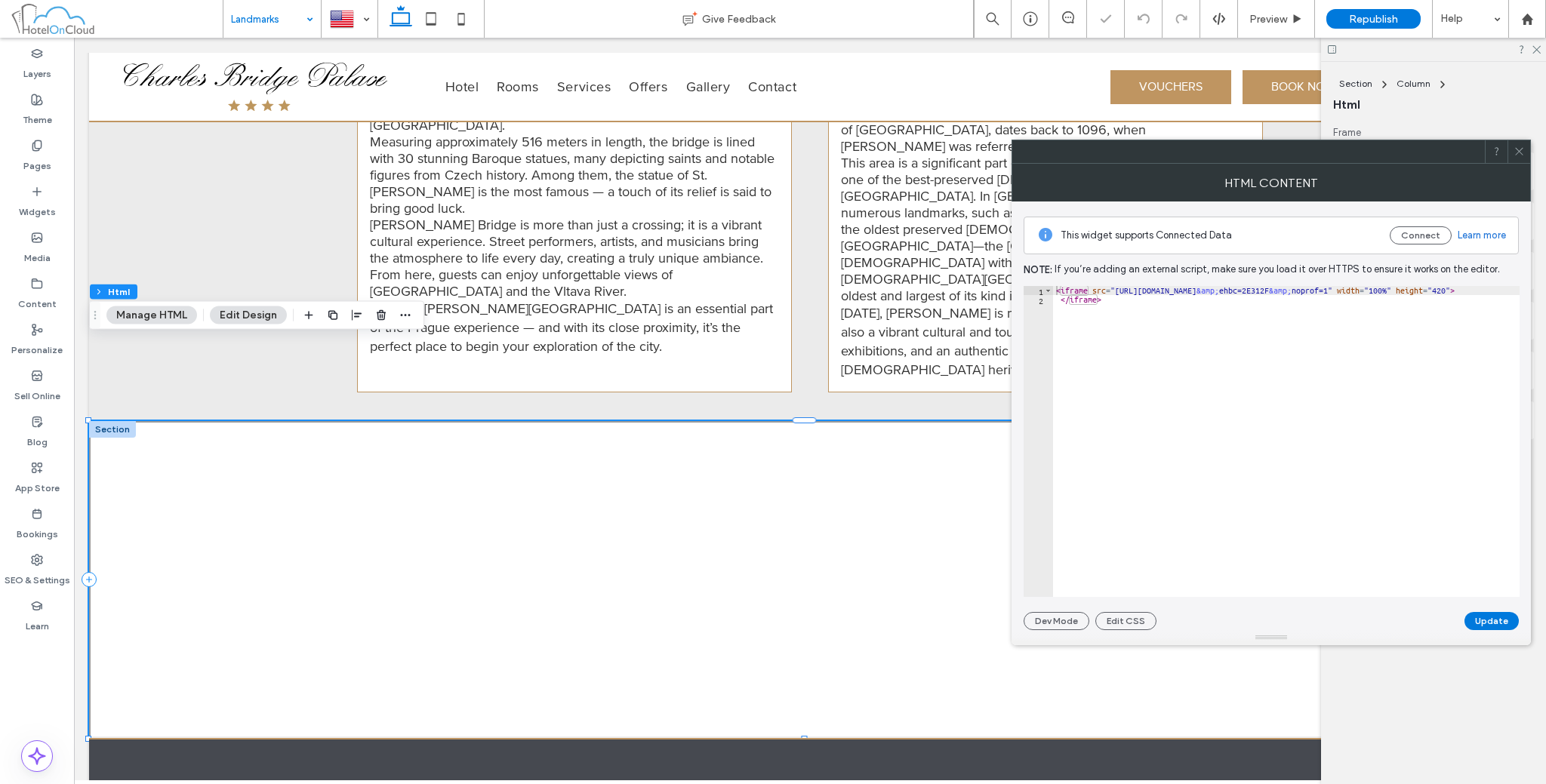
click at [1151, 299] on div "< iframe src = "https://www.google.com/maps/d/embed?mid=1LQDywsEoF9NhCuNRqVcmfP…" at bounding box center [1377, 451] width 649 height 330
paste textarea "Cursor at row 2"
type textarea "**********"
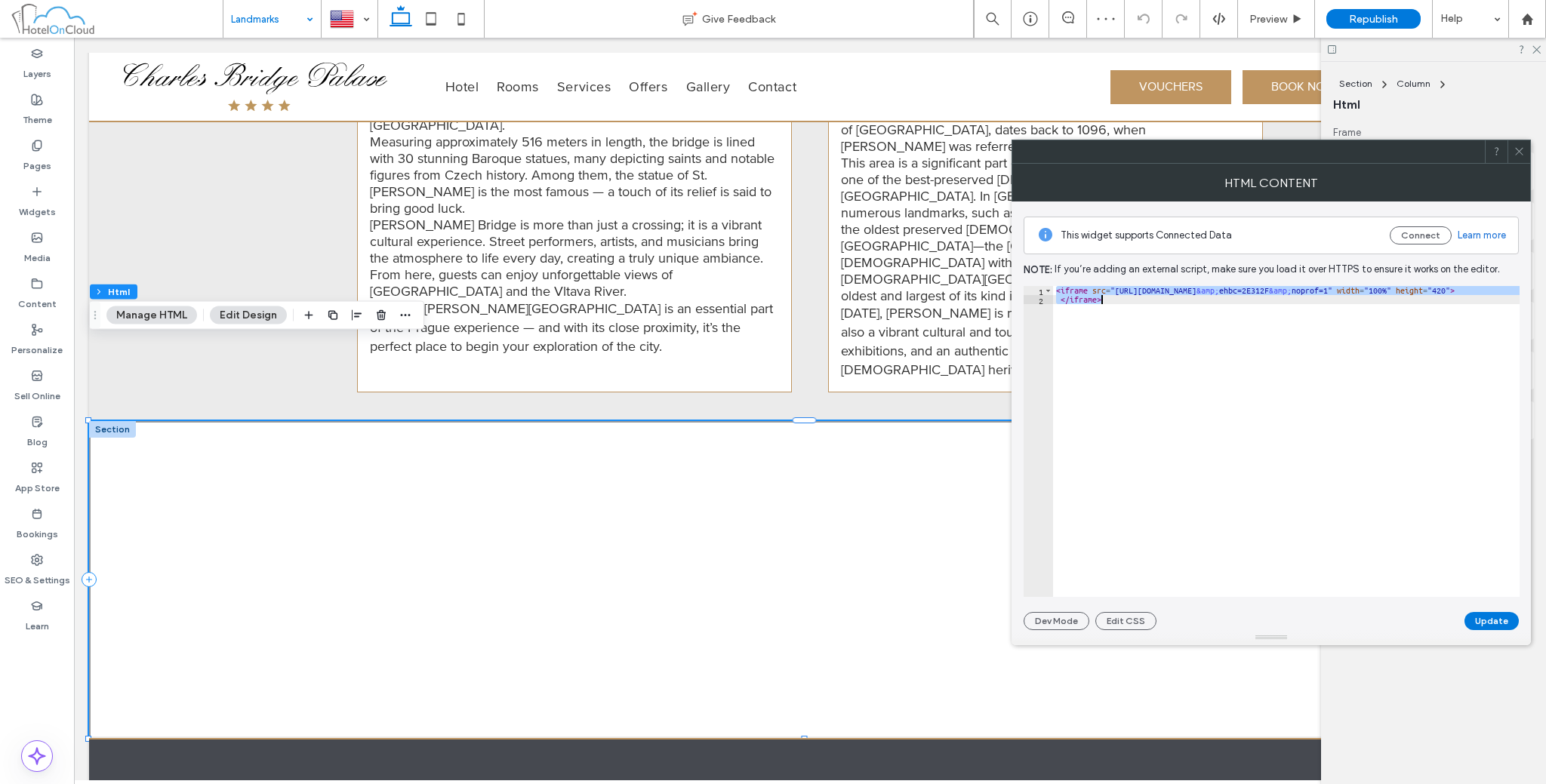
scroll to position [0, 164]
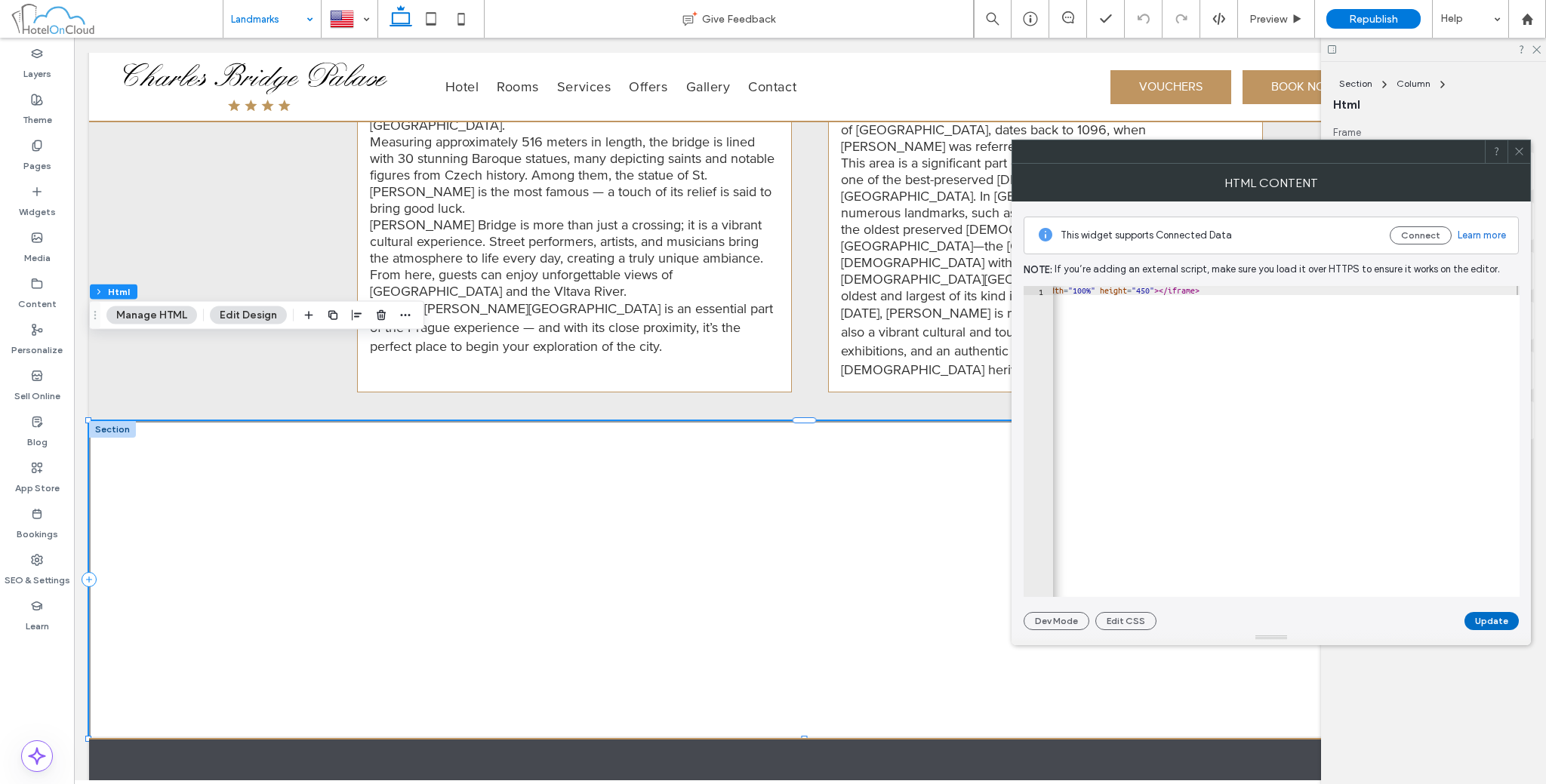
click at [1499, 624] on button "Update" at bounding box center [1491, 620] width 55 height 18
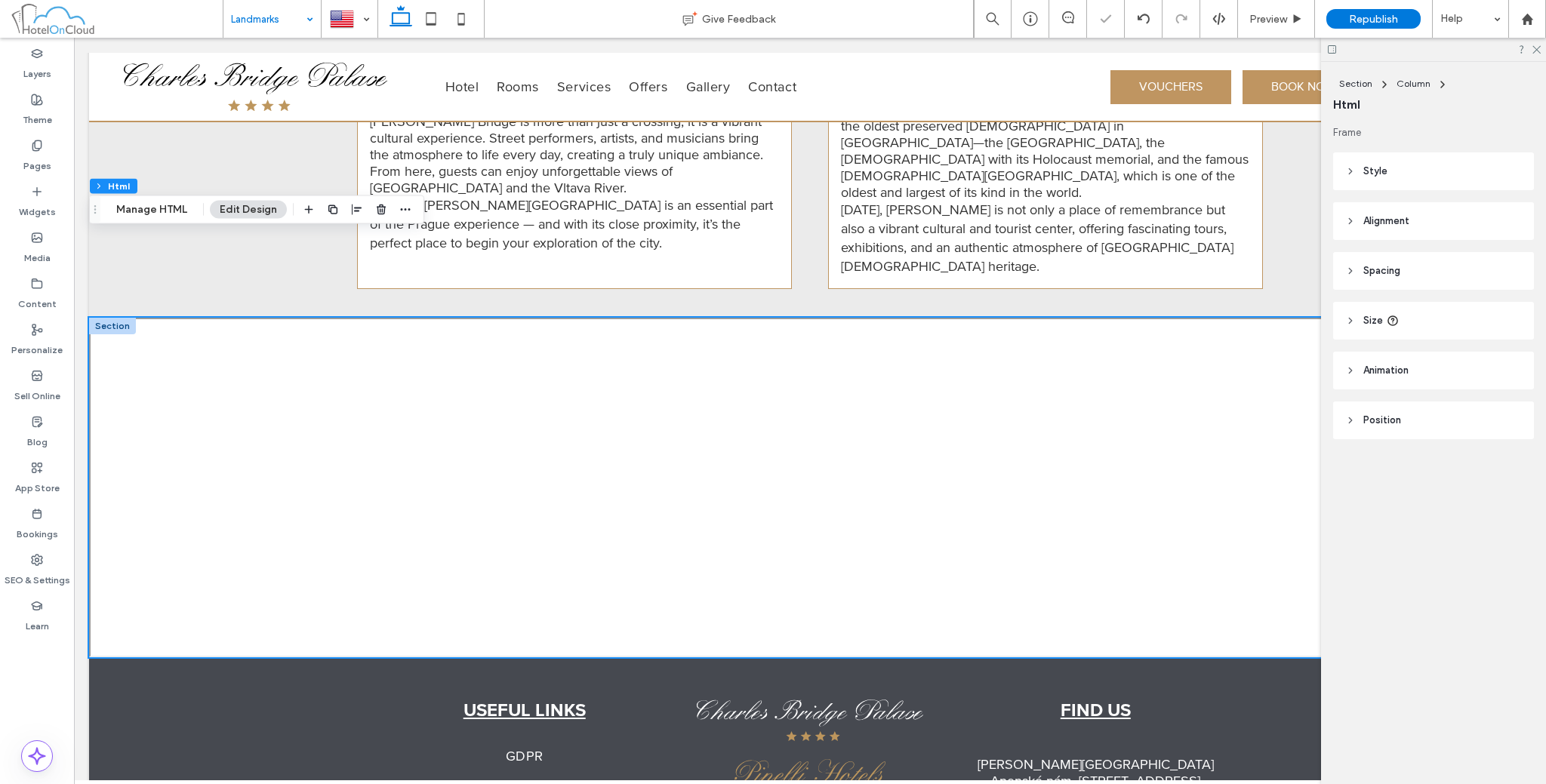
scroll to position [1732, 0]
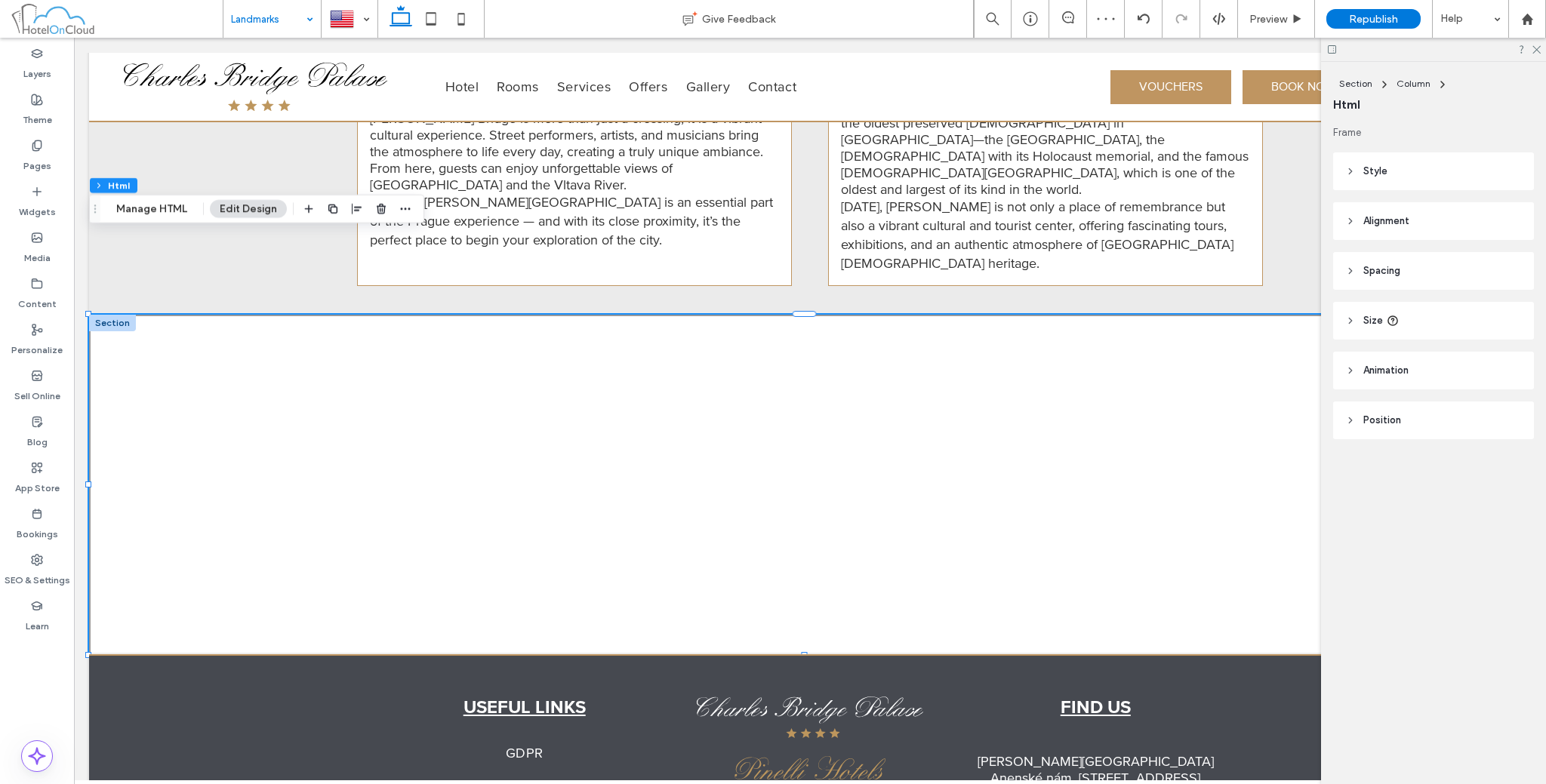
click at [413, 208] on div "Section Column Html Manage HTML Edit Design" at bounding box center [256, 209] width 335 height 29
click at [406, 208] on icon "button" at bounding box center [406, 209] width 12 height 12
click at [429, 31] on icon at bounding box center [431, 18] width 30 height 30
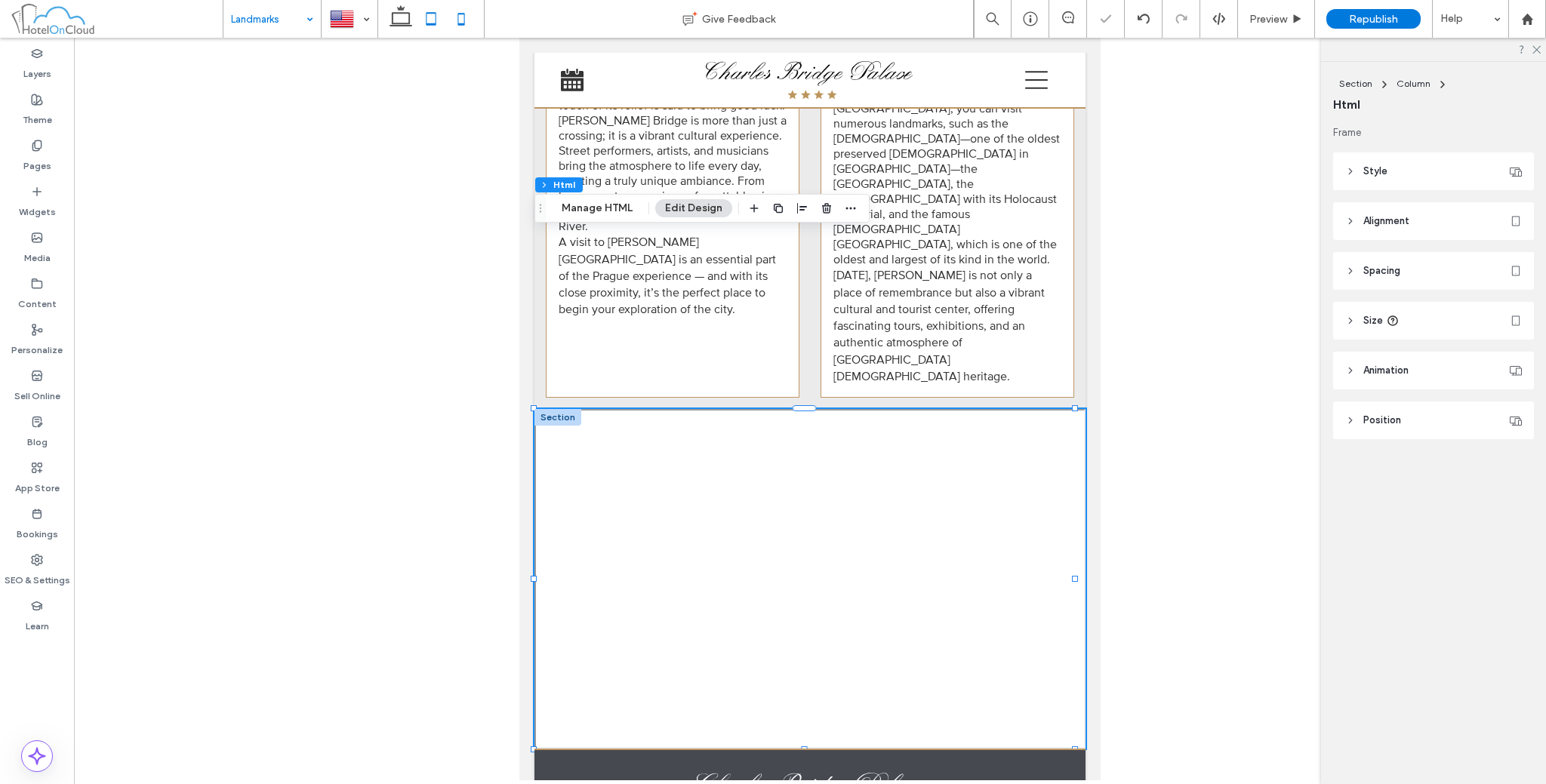
click at [462, 18] on icon at bounding box center [461, 18] width 30 height 30
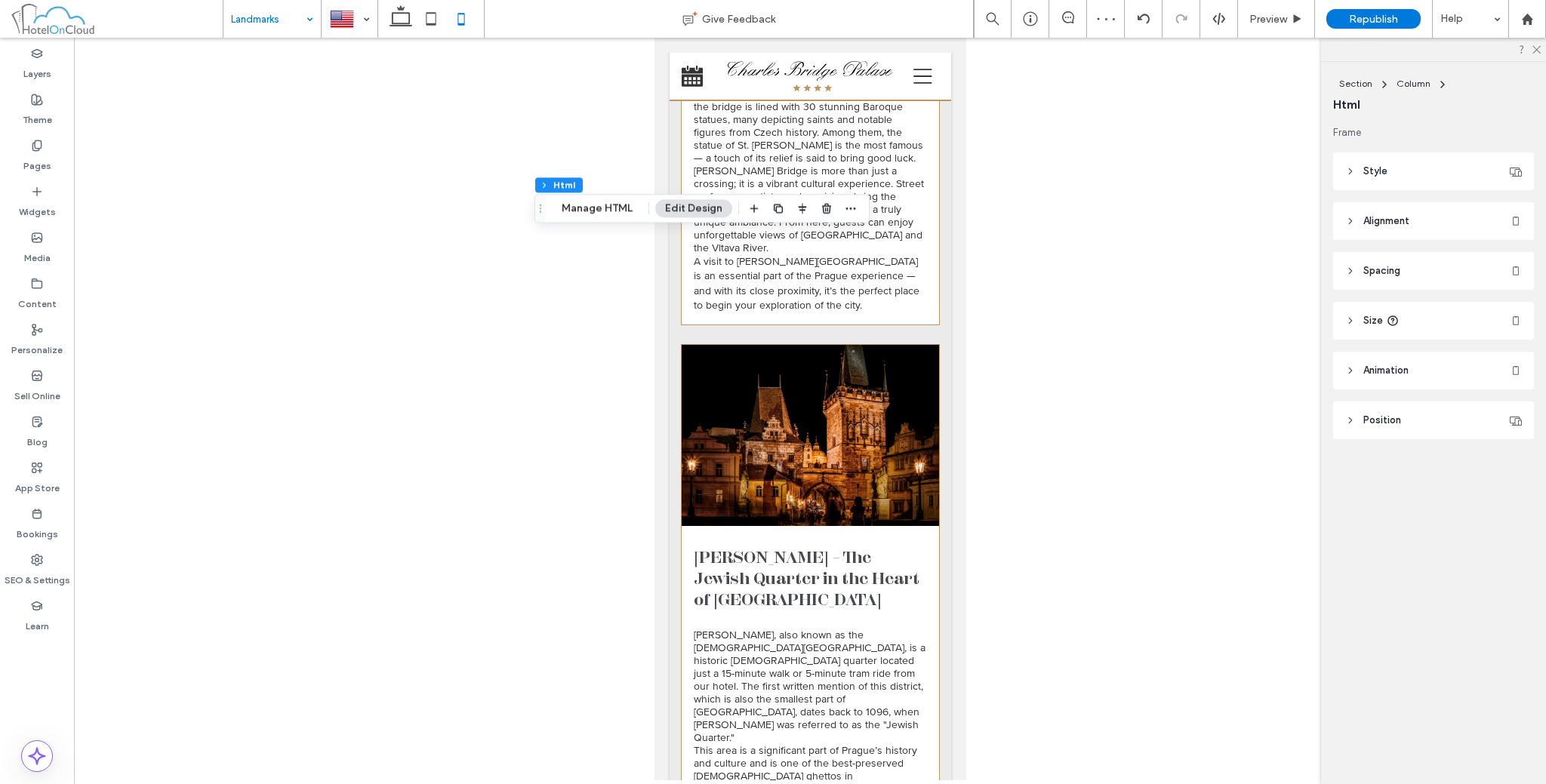
scroll to position [2550, 0]
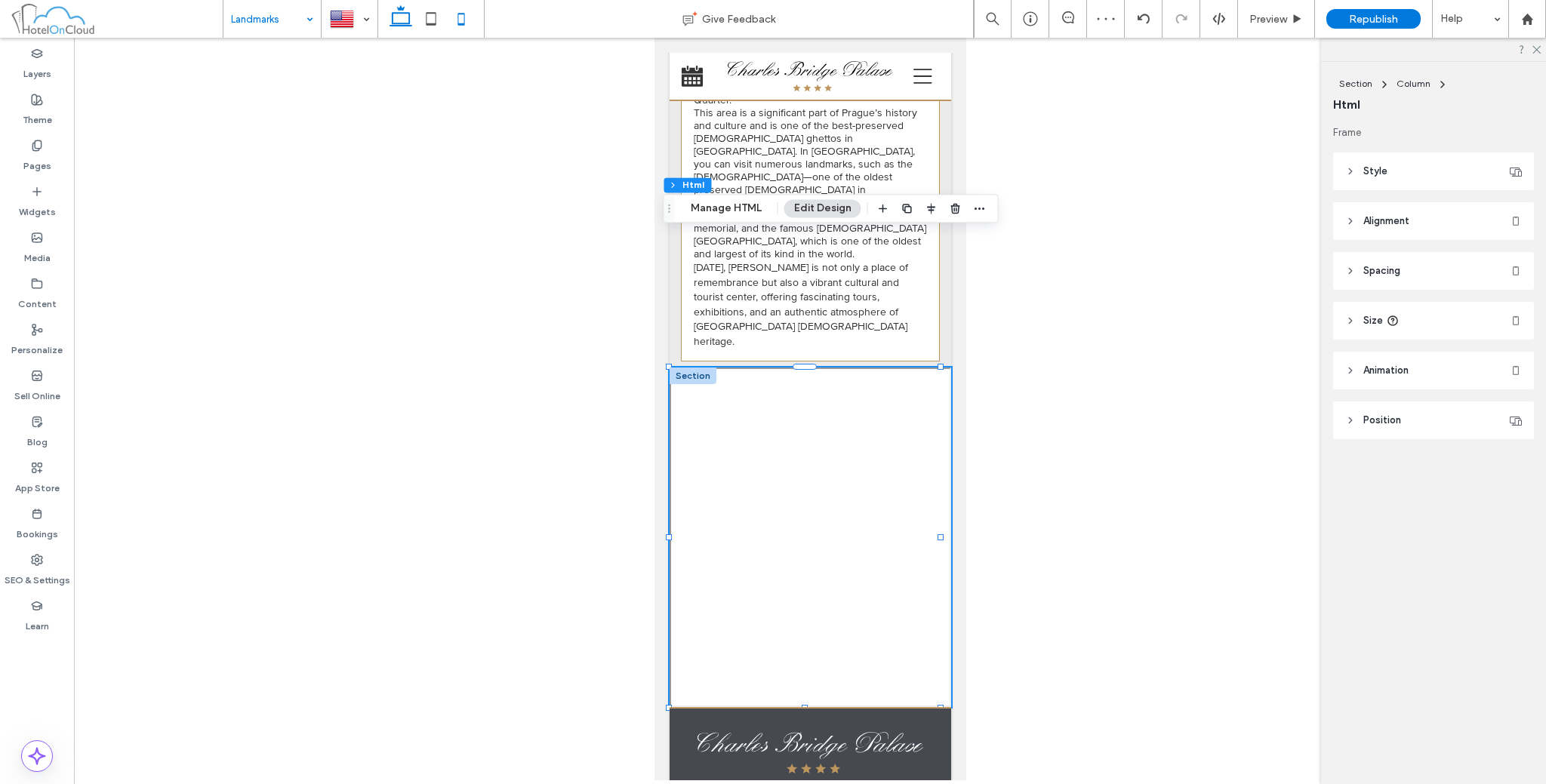
click at [401, 17] on icon at bounding box center [401, 18] width 30 height 30
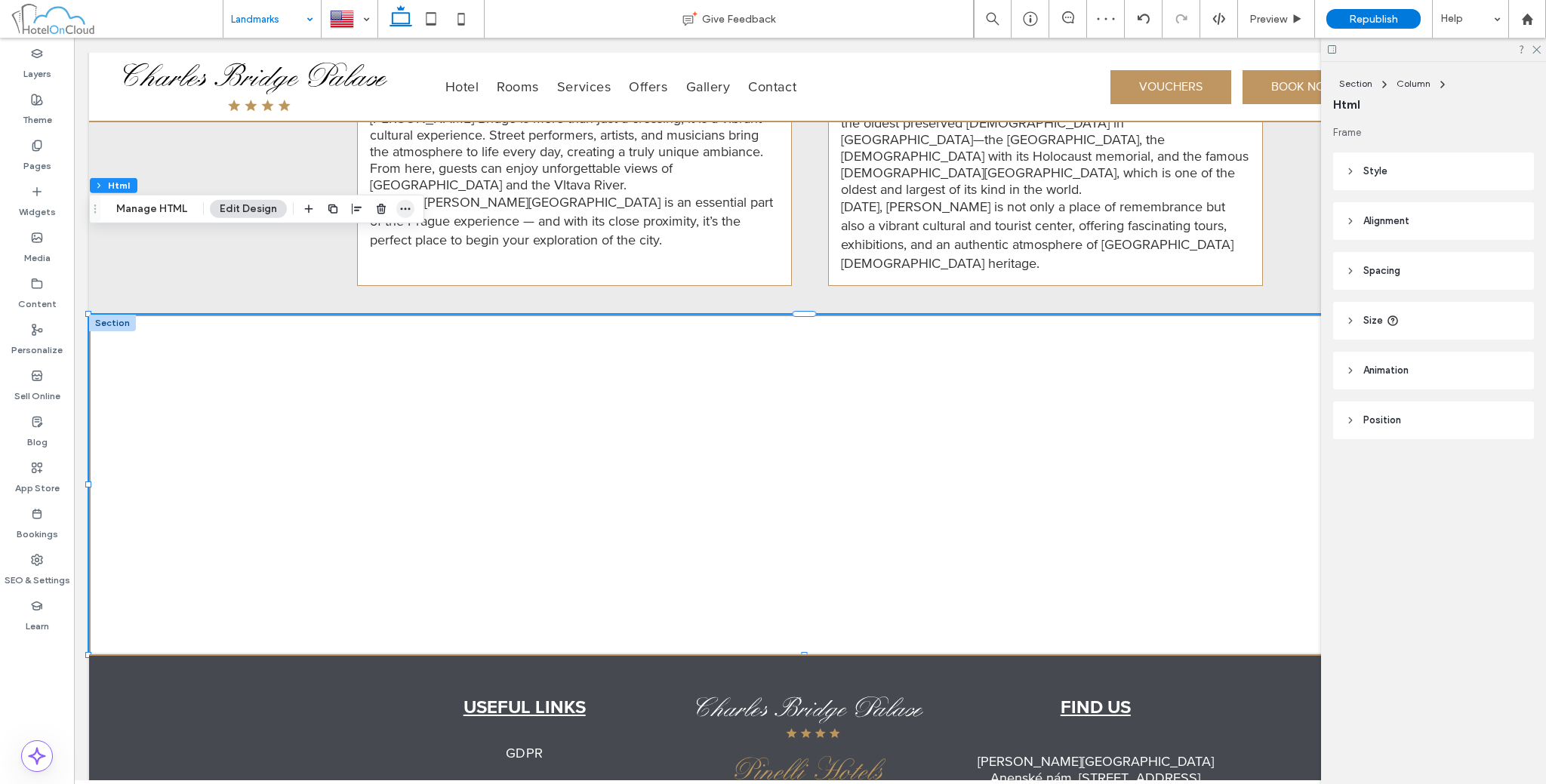
click at [408, 216] on span "button" at bounding box center [405, 209] width 18 height 18
click at [105, 178] on button "Section" at bounding box center [113, 185] width 47 height 15
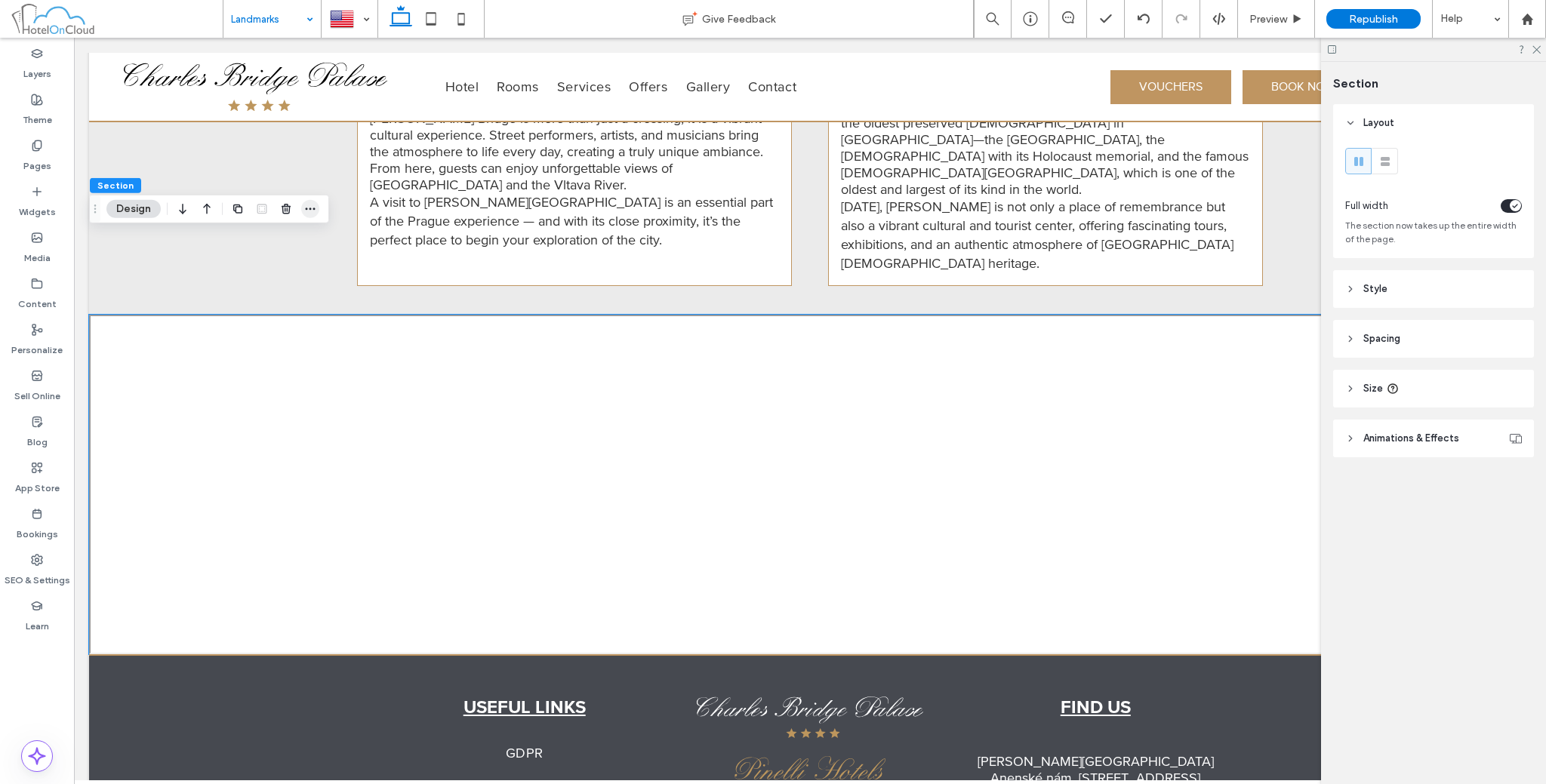
click at [314, 209] on use "button" at bounding box center [310, 209] width 10 height 3
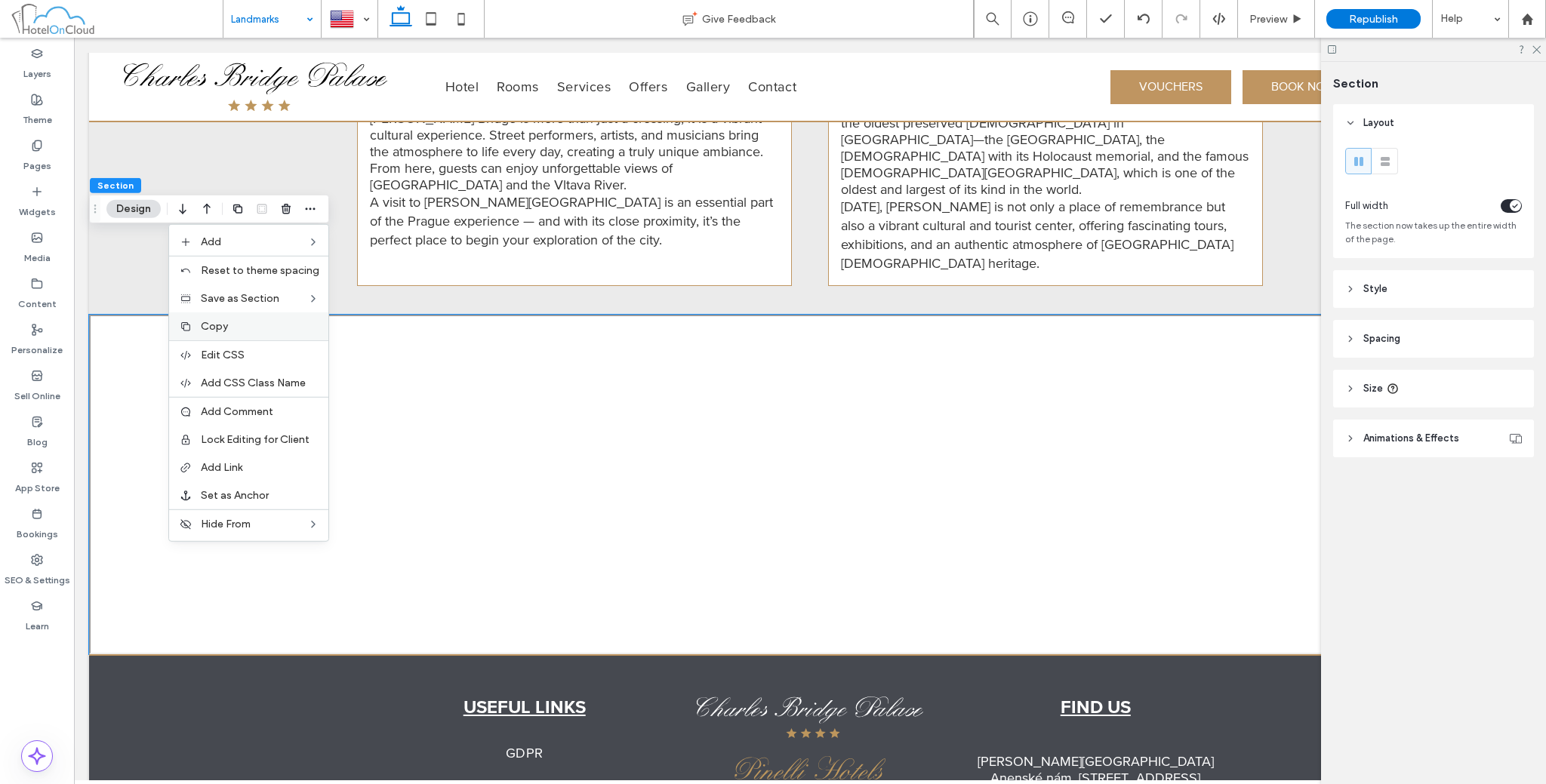
click at [231, 328] on label "Copy" at bounding box center [260, 326] width 119 height 13
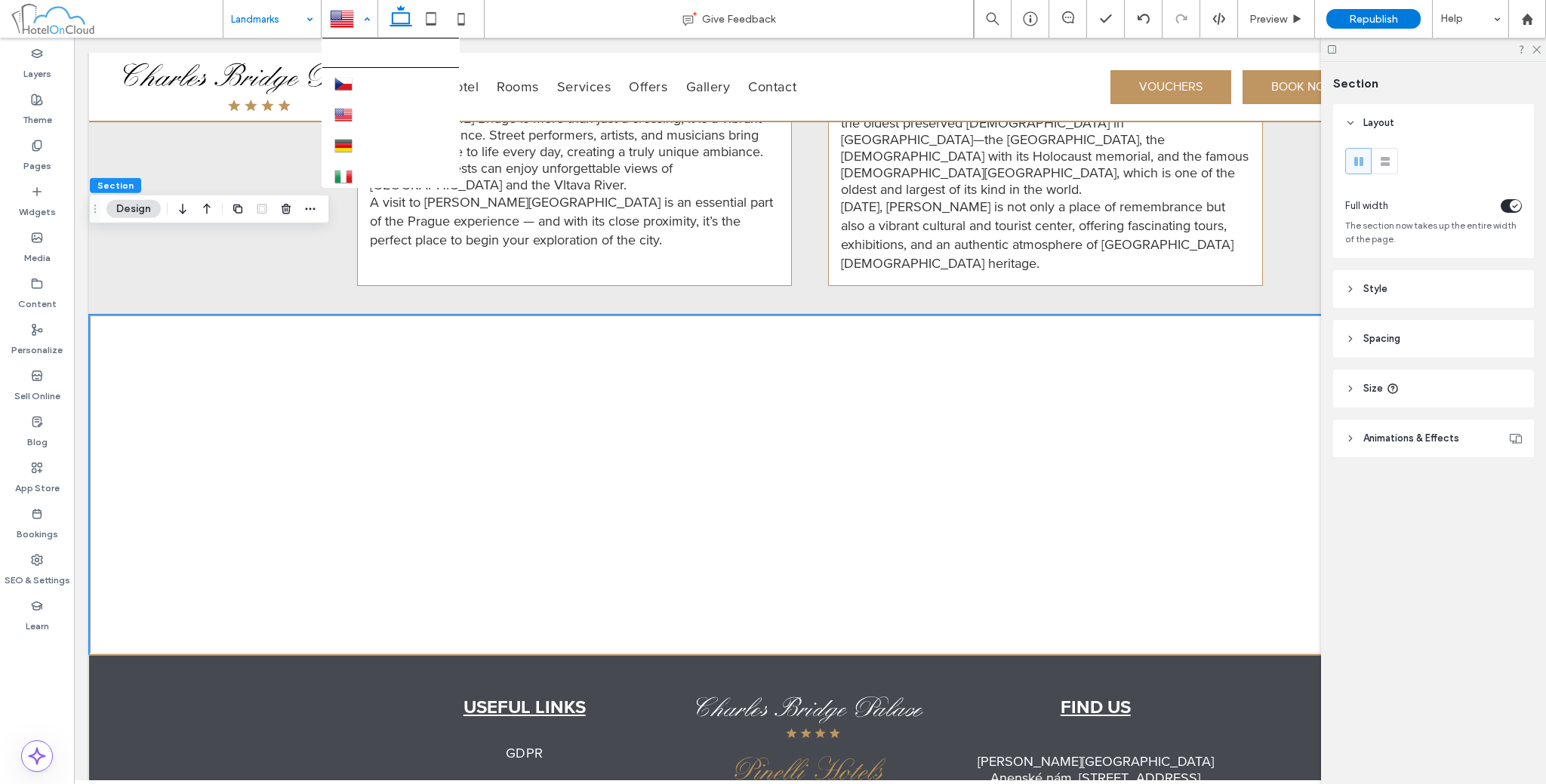
click at [357, 13] on div at bounding box center [350, 18] width 55 height 36
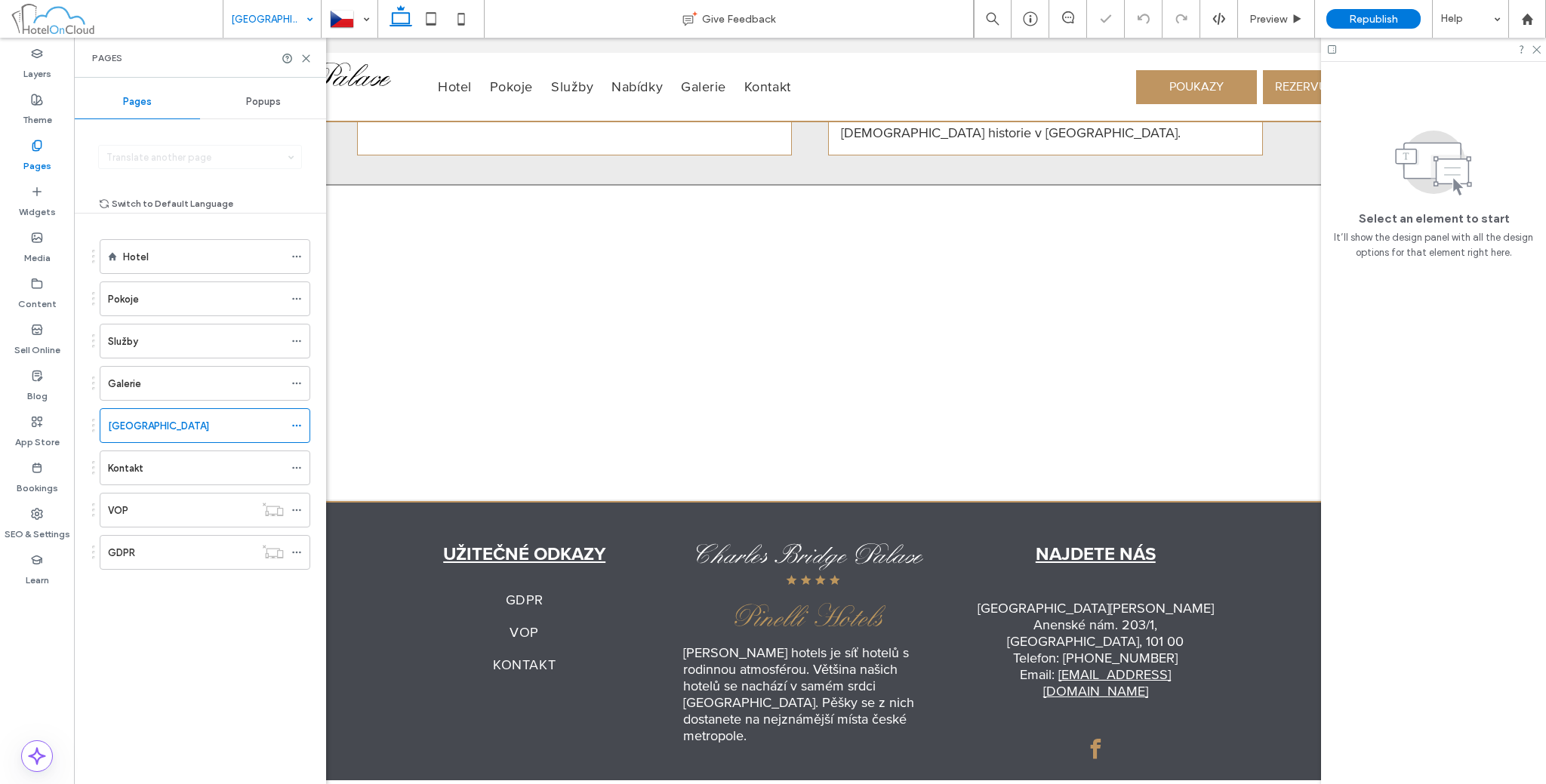
scroll to position [1729, 0]
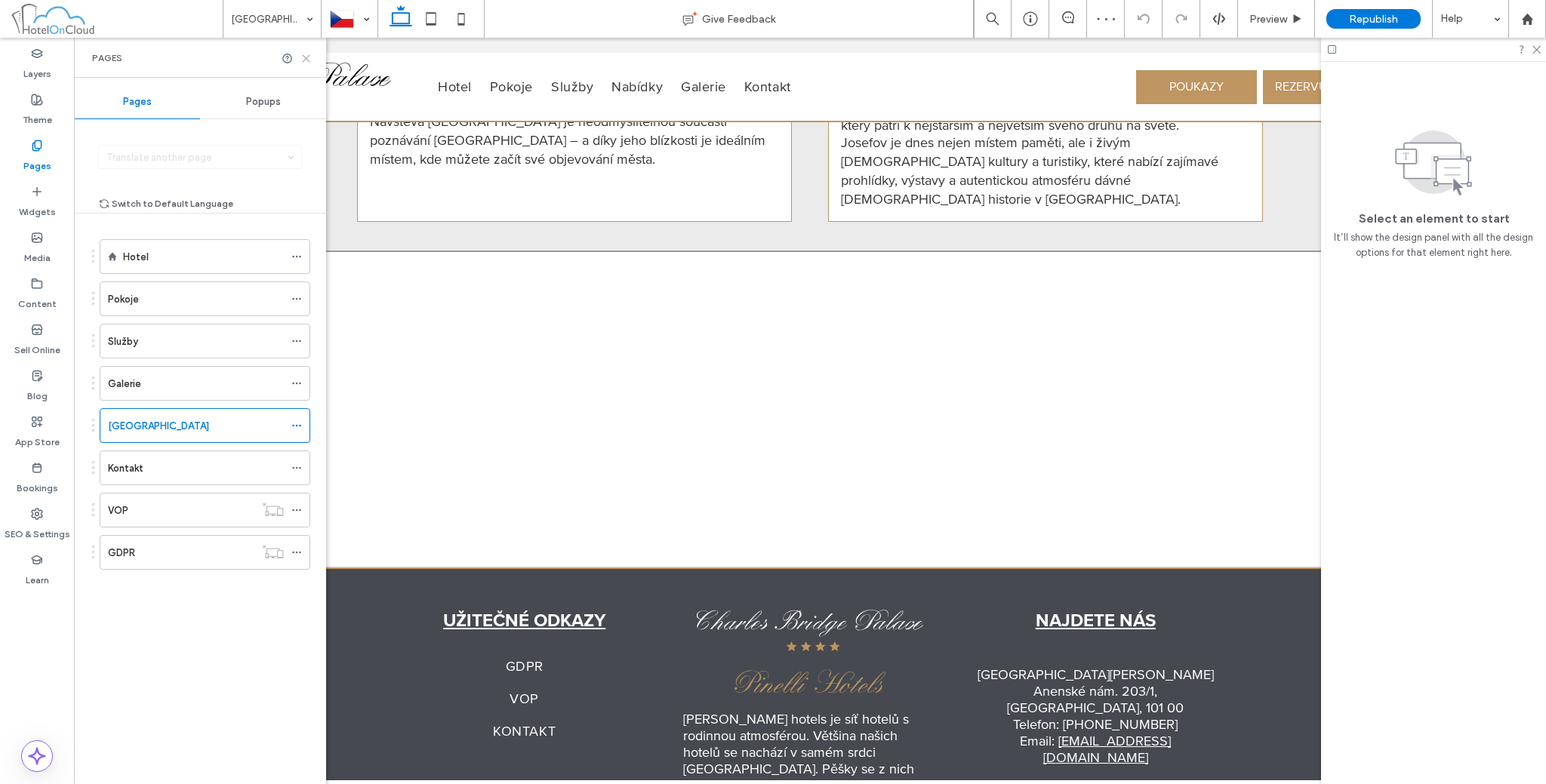
click at [305, 54] on icon at bounding box center [306, 58] width 11 height 11
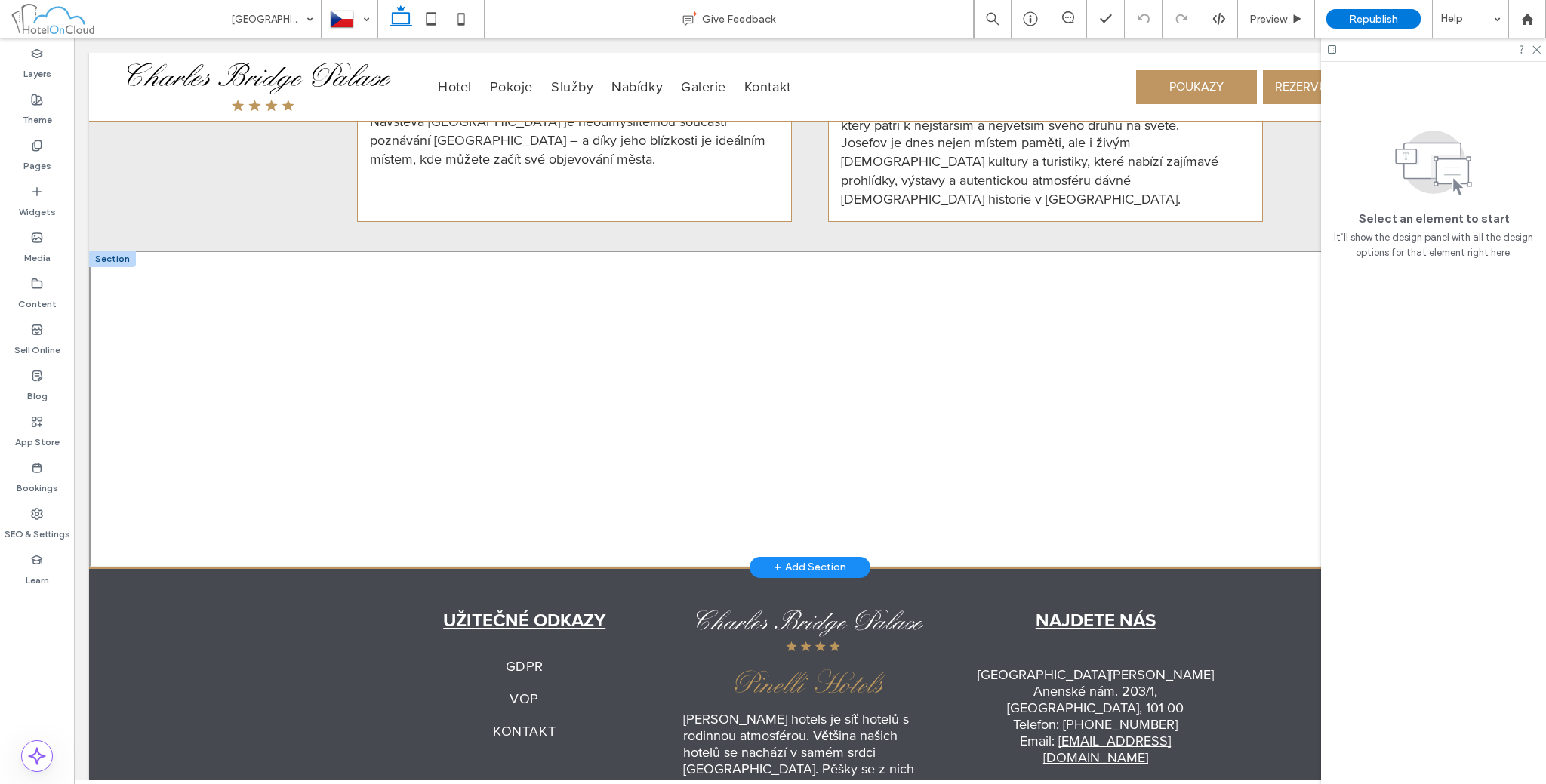
click at [112, 251] on div at bounding box center [112, 259] width 47 height 17
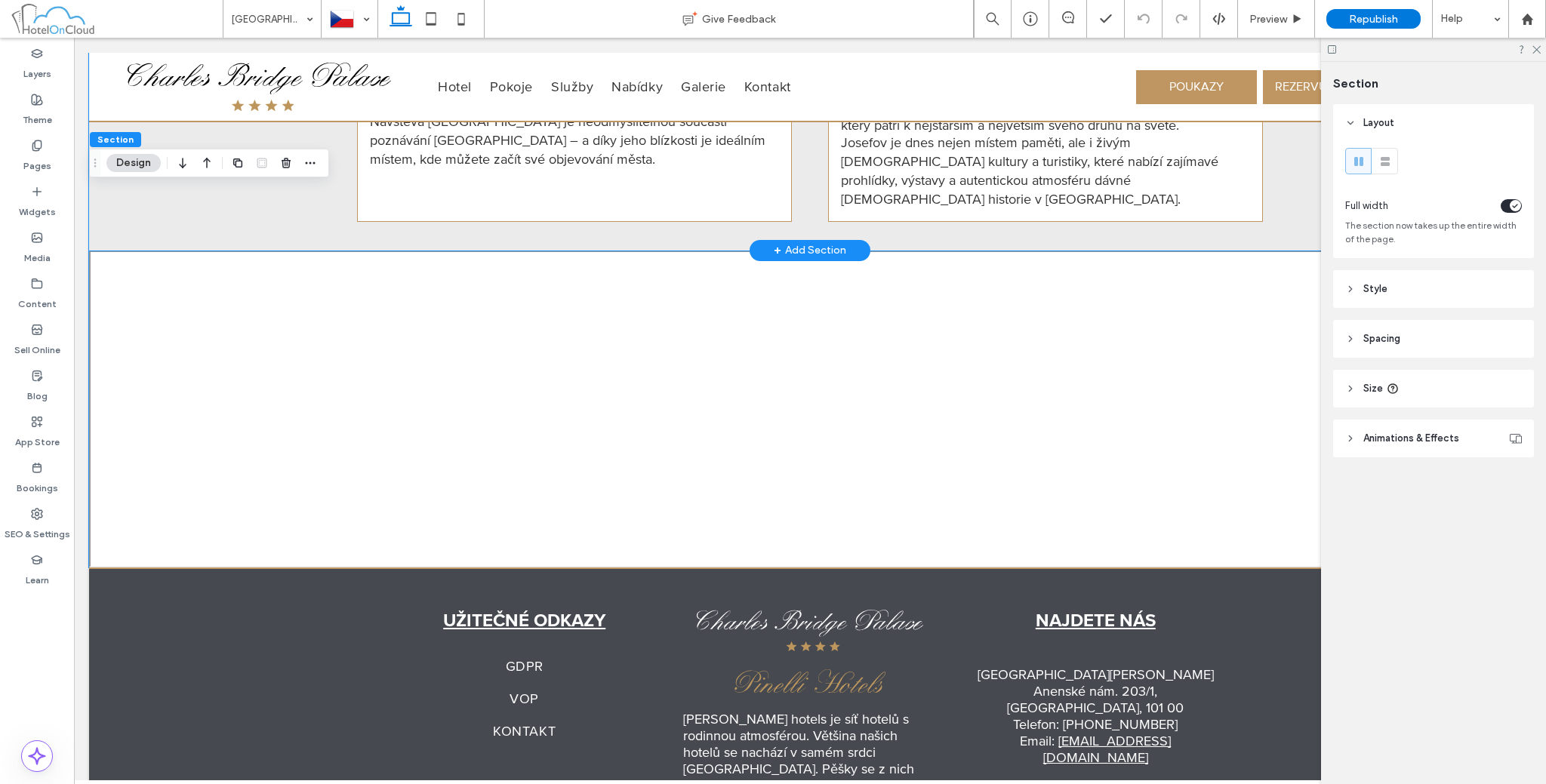
drag, startPoint x: 415, startPoint y: 183, endPoint x: 445, endPoint y: 172, distance: 32.0
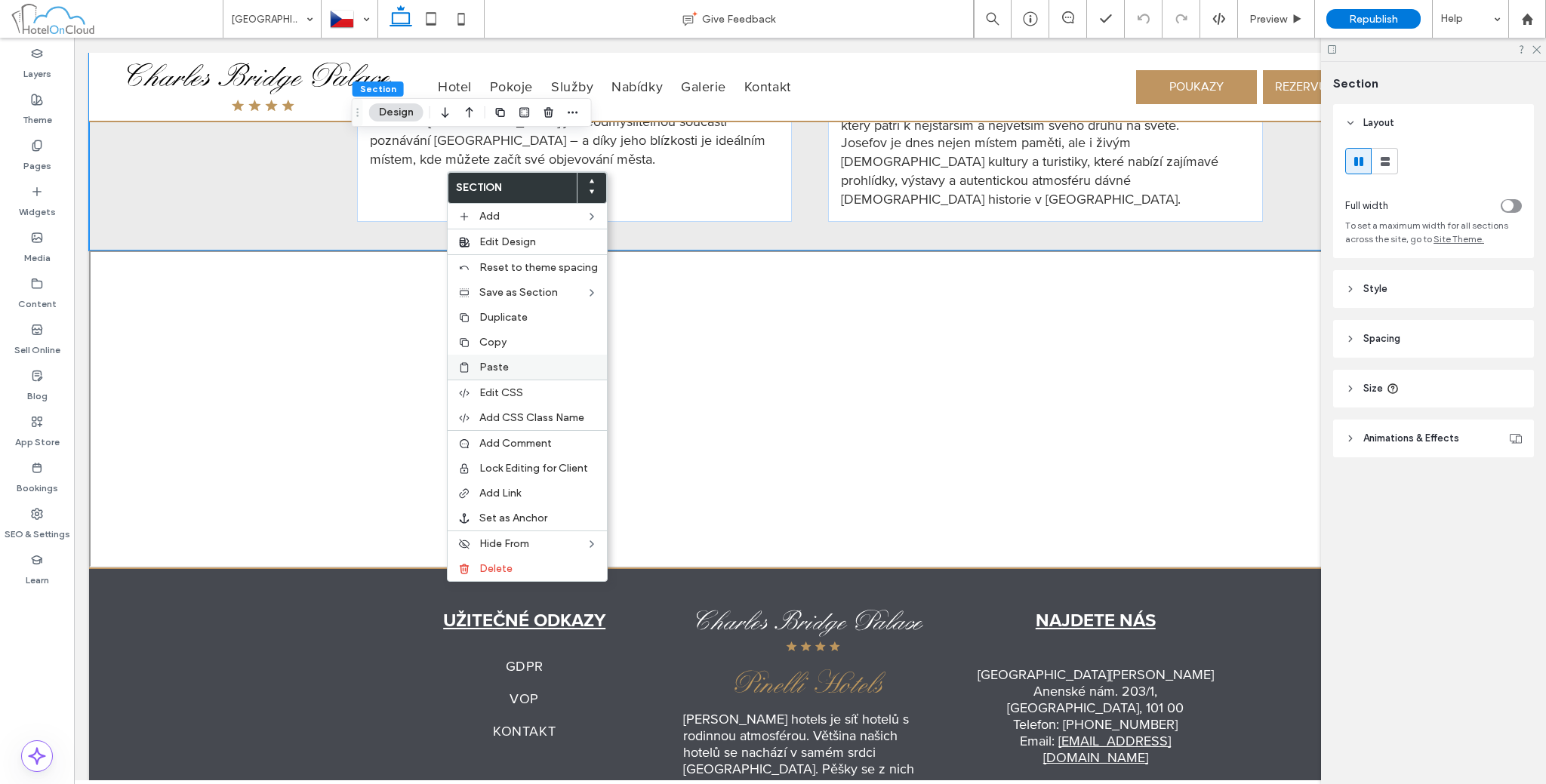
click at [489, 355] on div "Paste" at bounding box center [526, 367] width 159 height 25
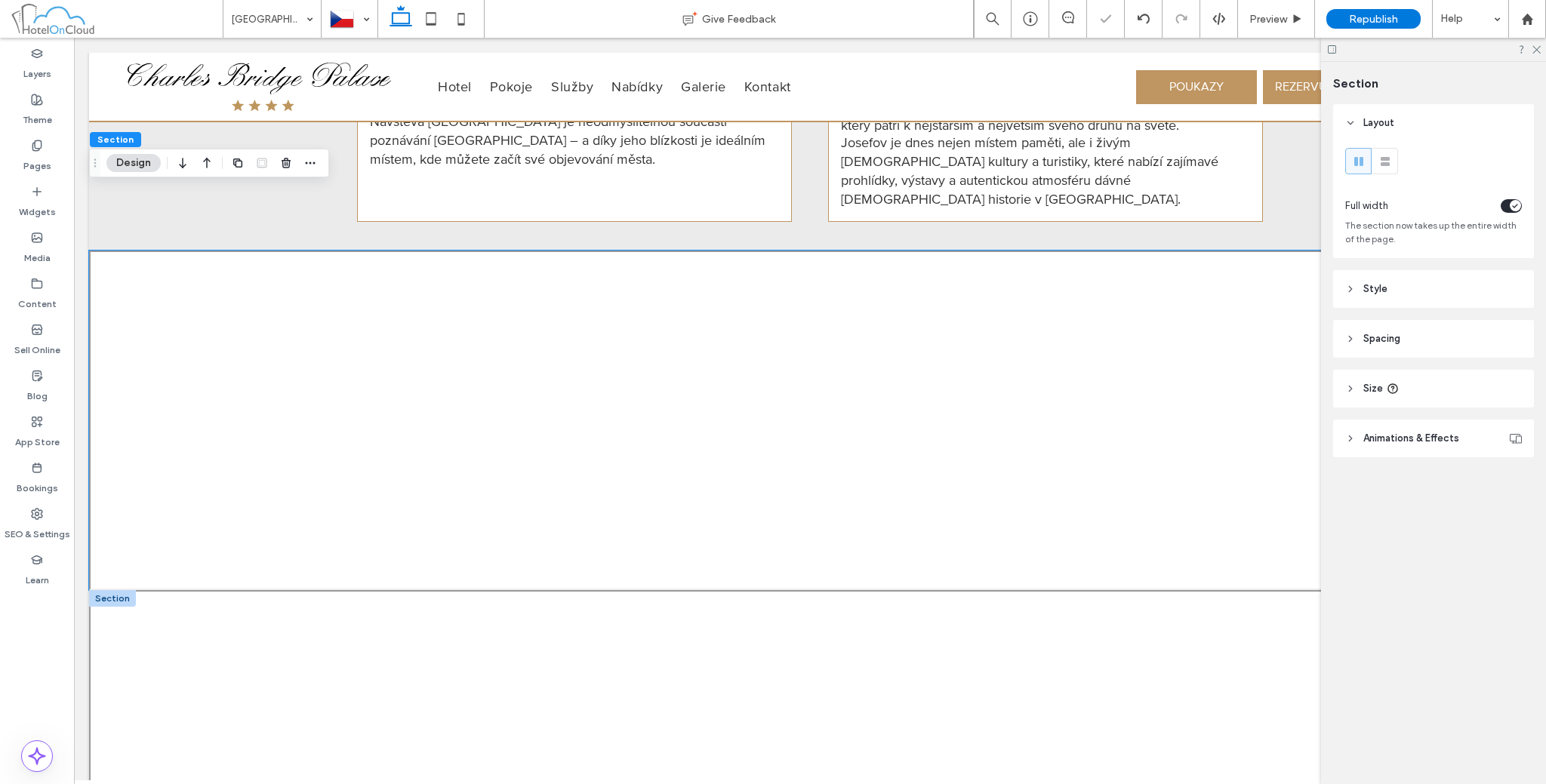
click at [100, 590] on div at bounding box center [112, 598] width 47 height 17
click at [93, 590] on div at bounding box center [810, 749] width 1442 height 317
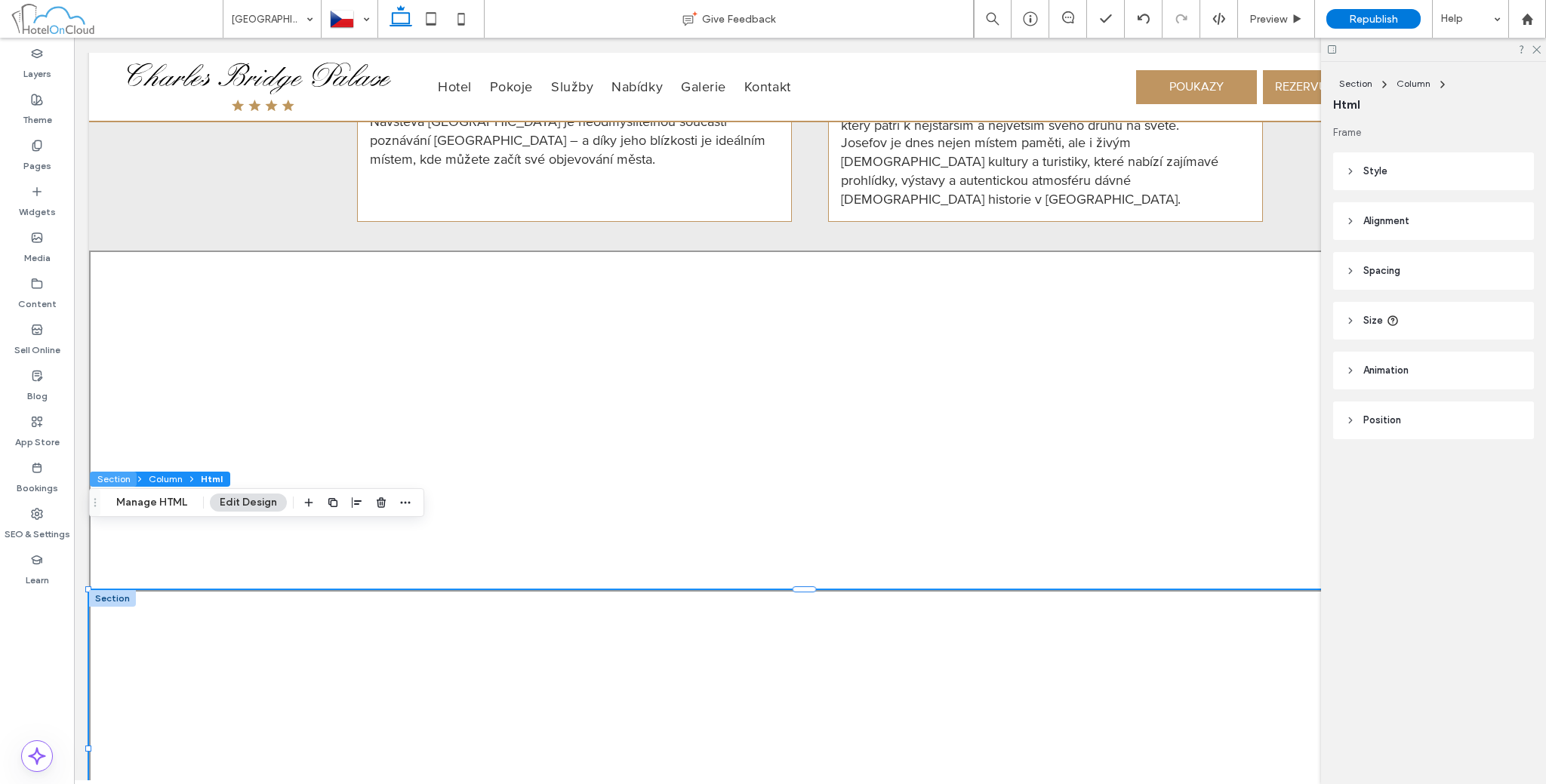
click at [125, 479] on button "Section" at bounding box center [113, 479] width 47 height 15
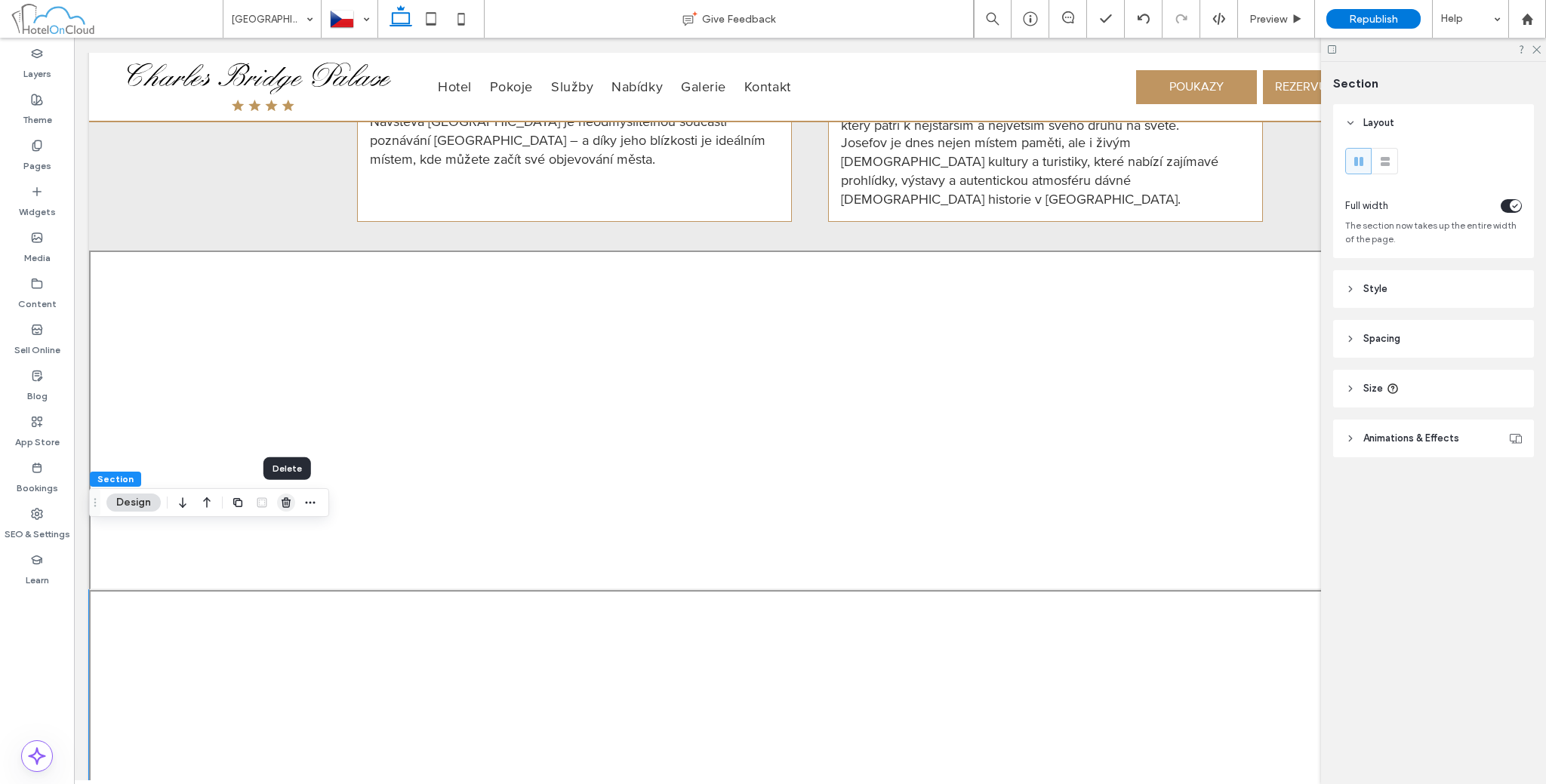
click at [290, 509] on span "button" at bounding box center [286, 502] width 18 height 18
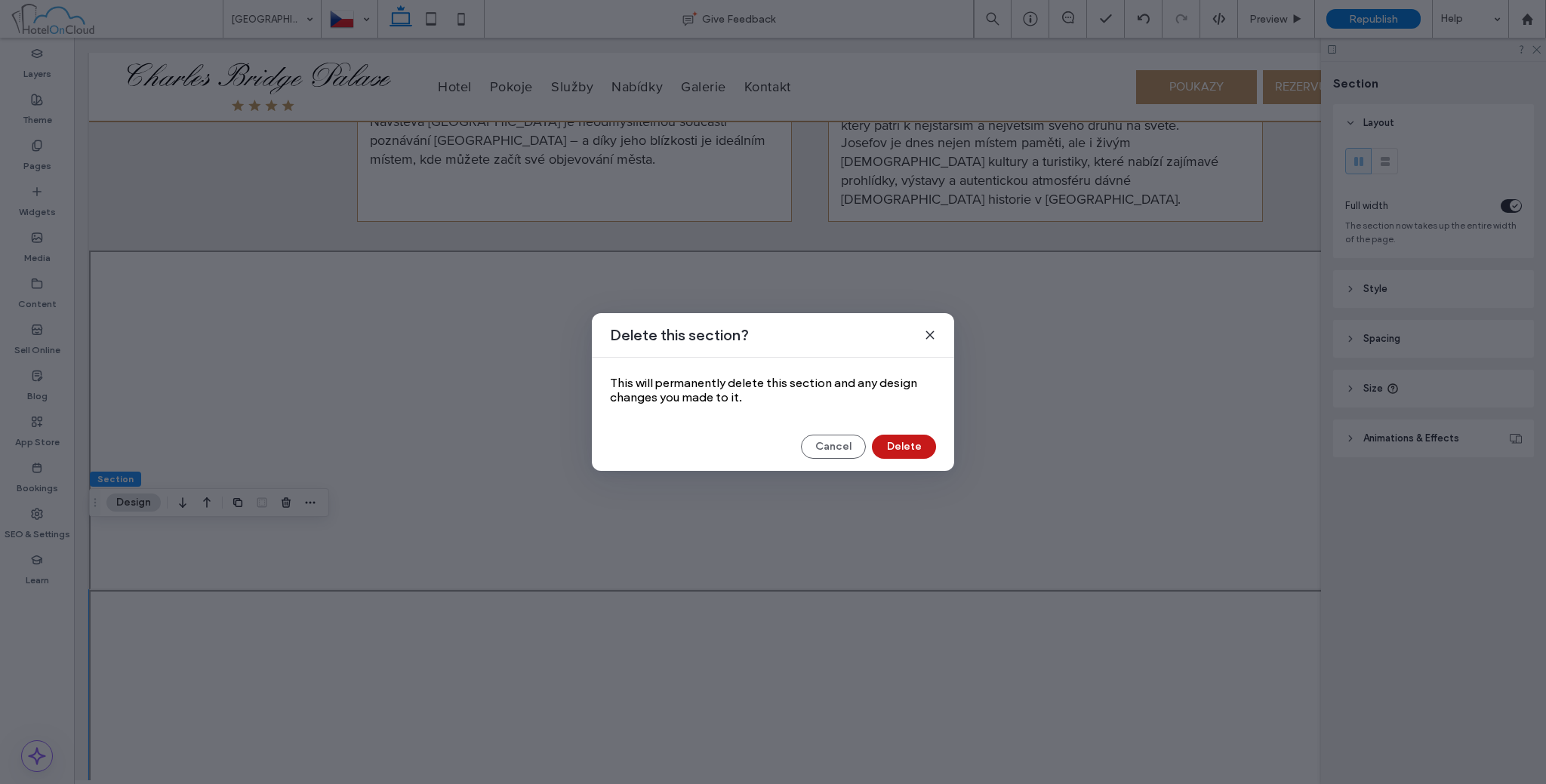
click at [912, 452] on button "Delete" at bounding box center [903, 446] width 64 height 24
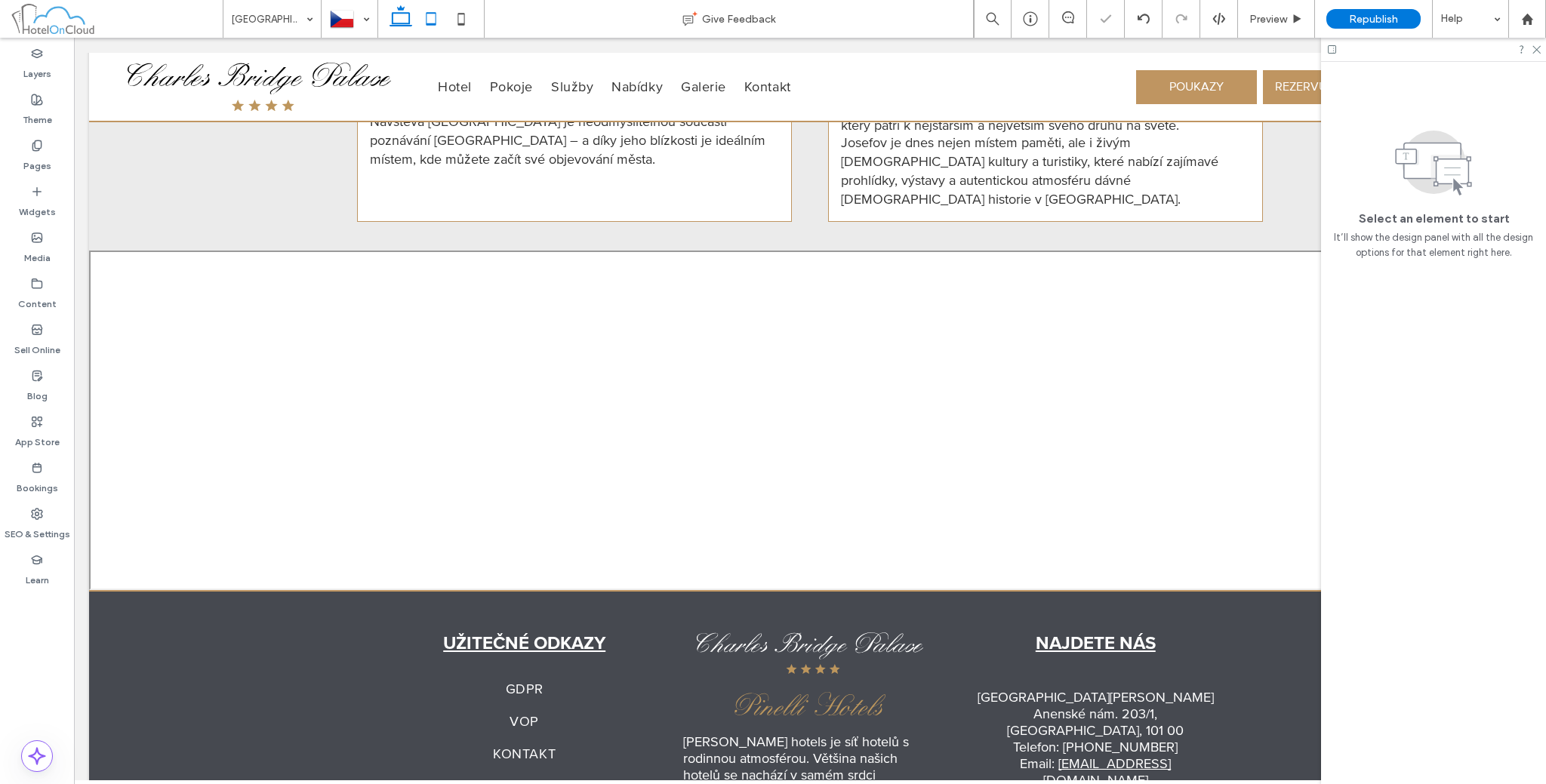
click at [431, 5] on icon at bounding box center [431, 18] width 30 height 30
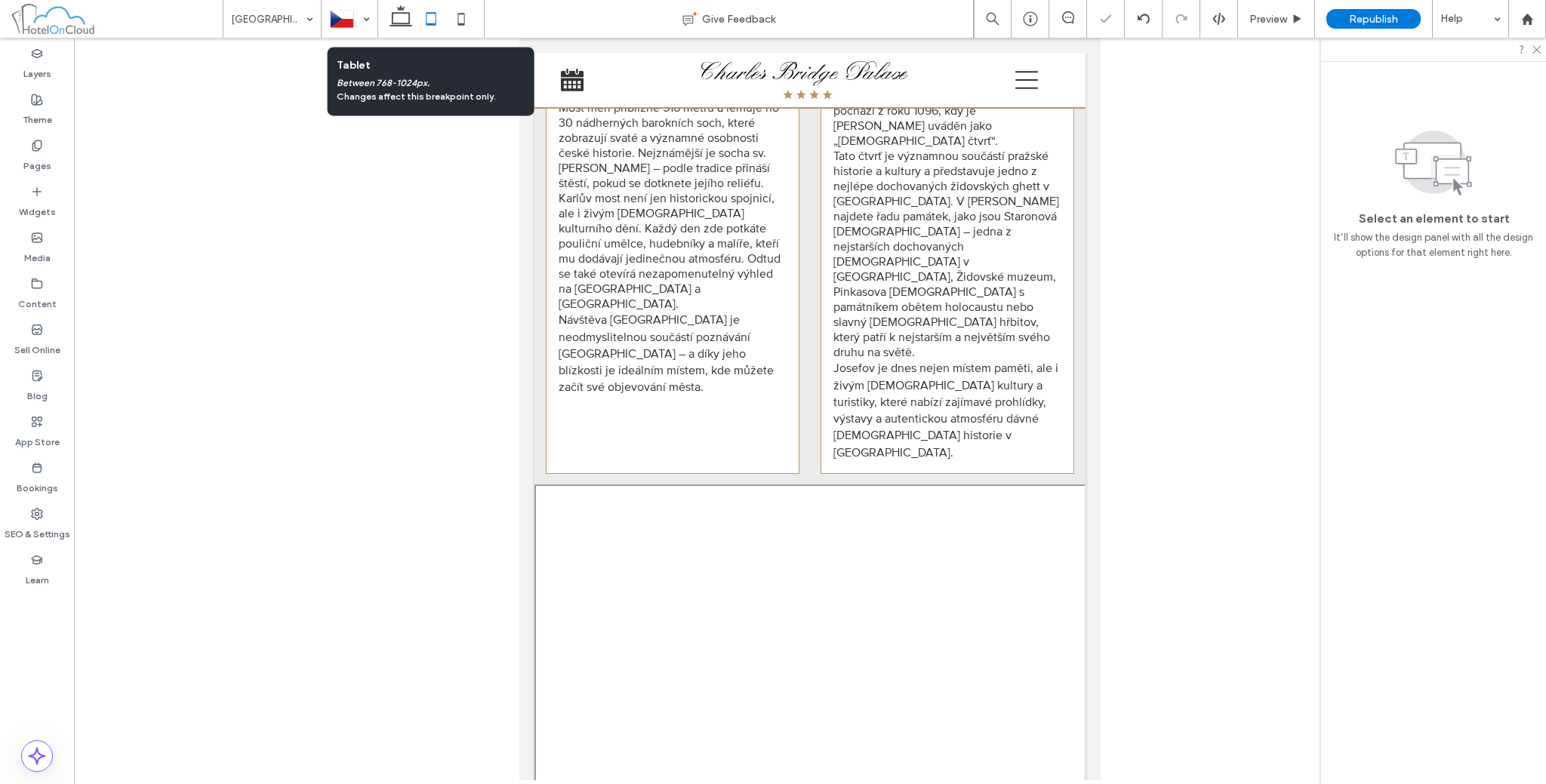
scroll to position [1856, 0]
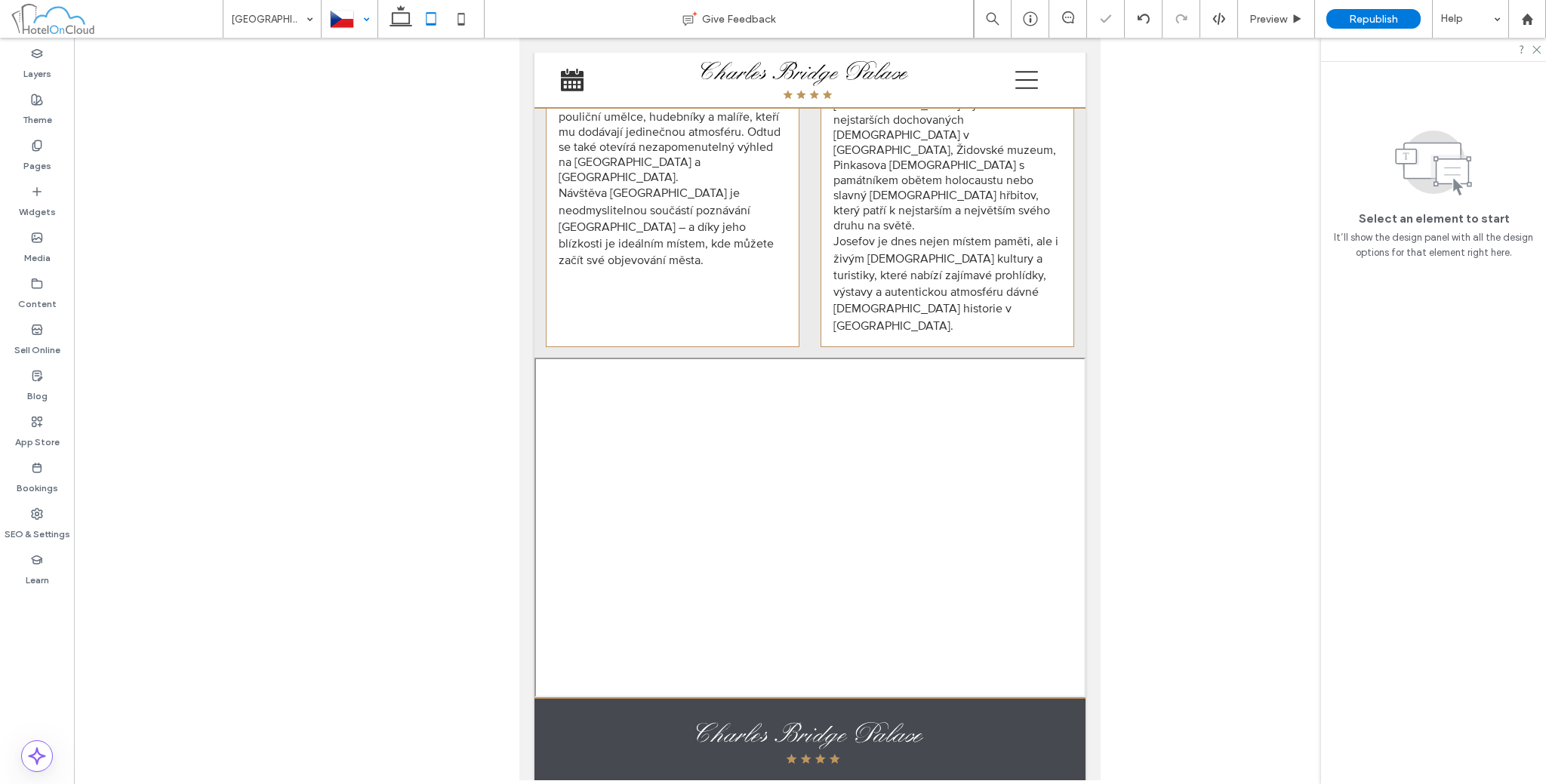
click at [331, 18] on div at bounding box center [350, 18] width 55 height 36
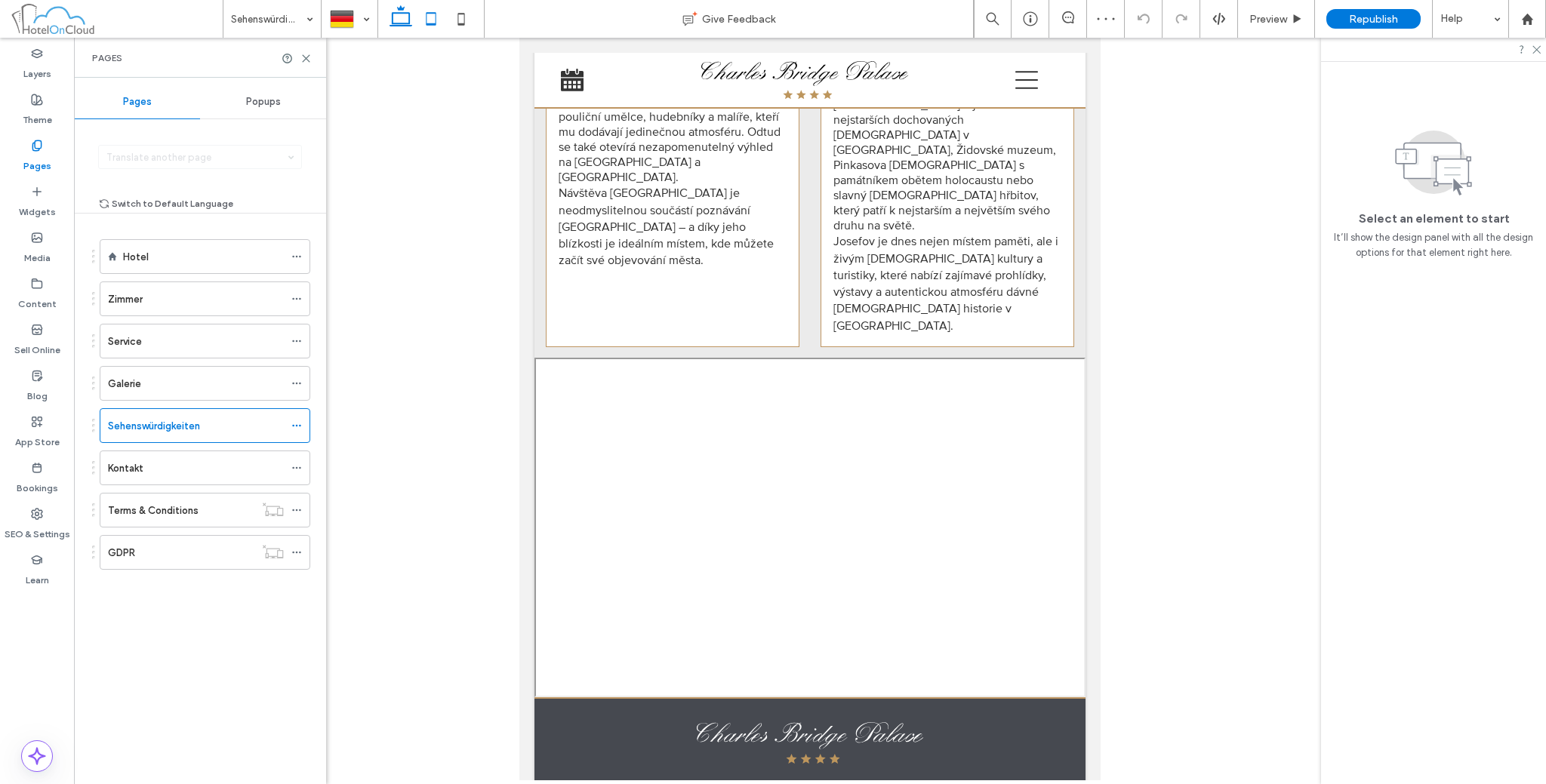
click at [412, 14] on icon at bounding box center [401, 18] width 30 height 30
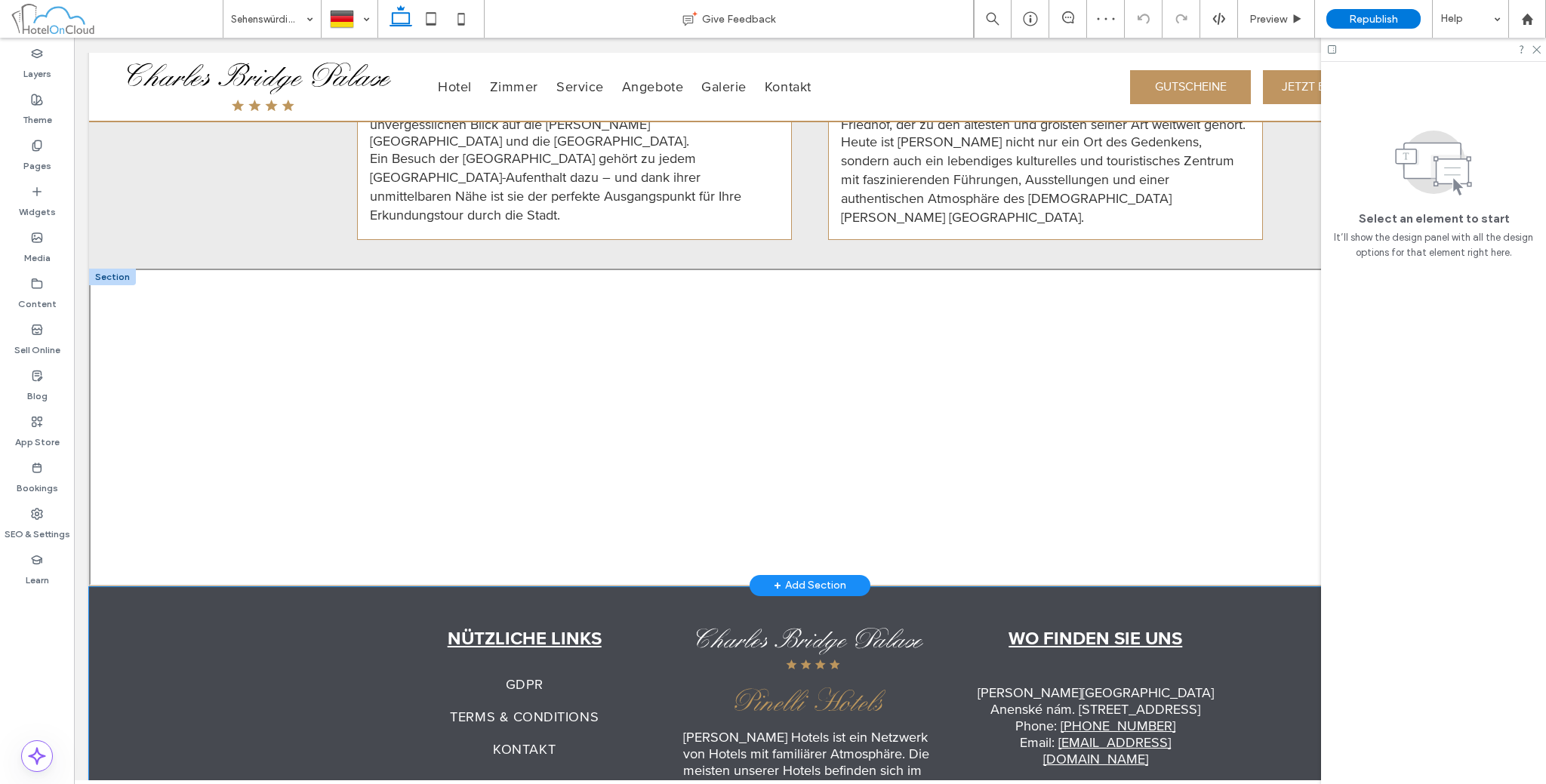
scroll to position [1725, 0]
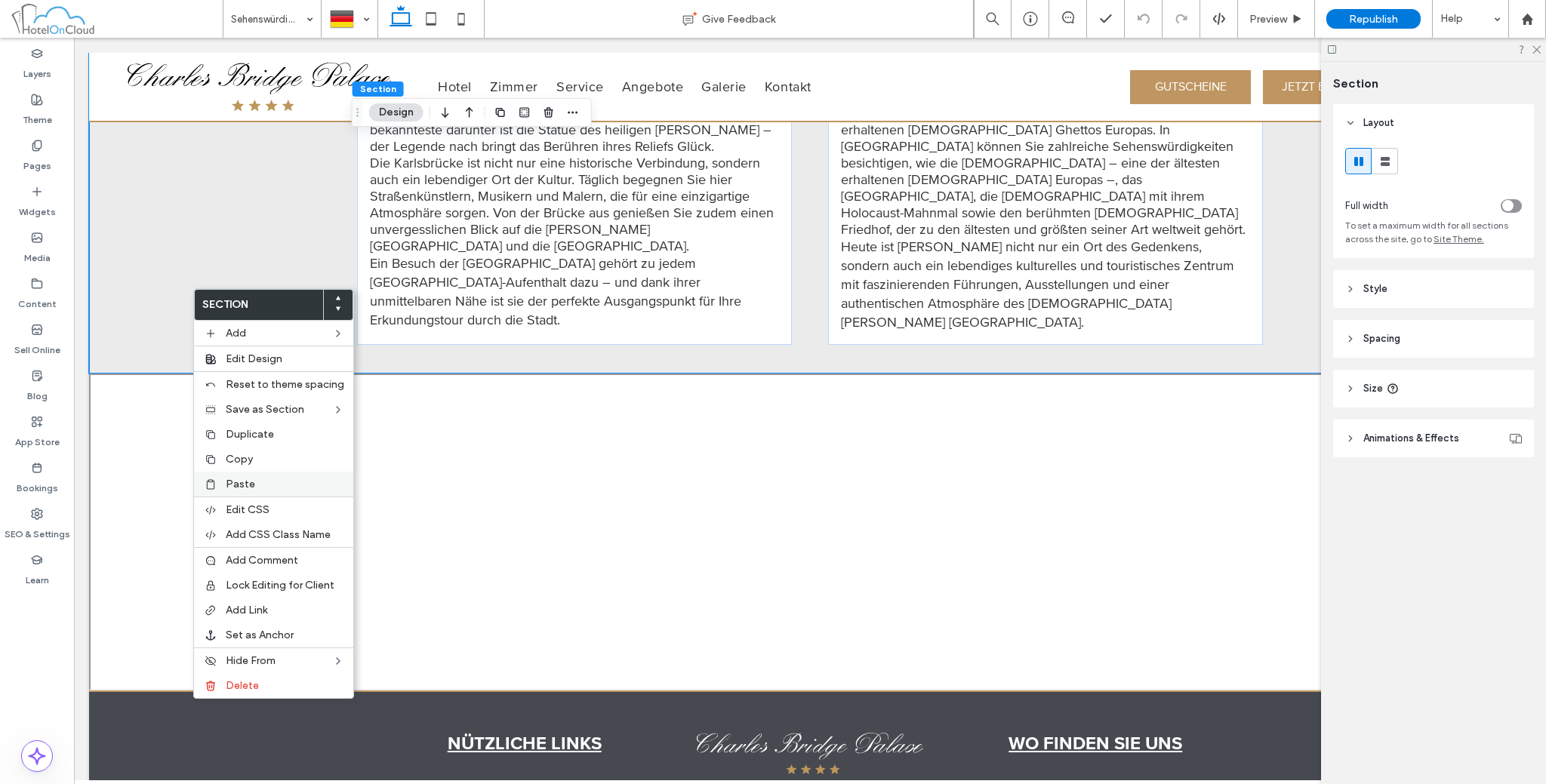
click at [265, 488] on label "Paste" at bounding box center [284, 484] width 119 height 13
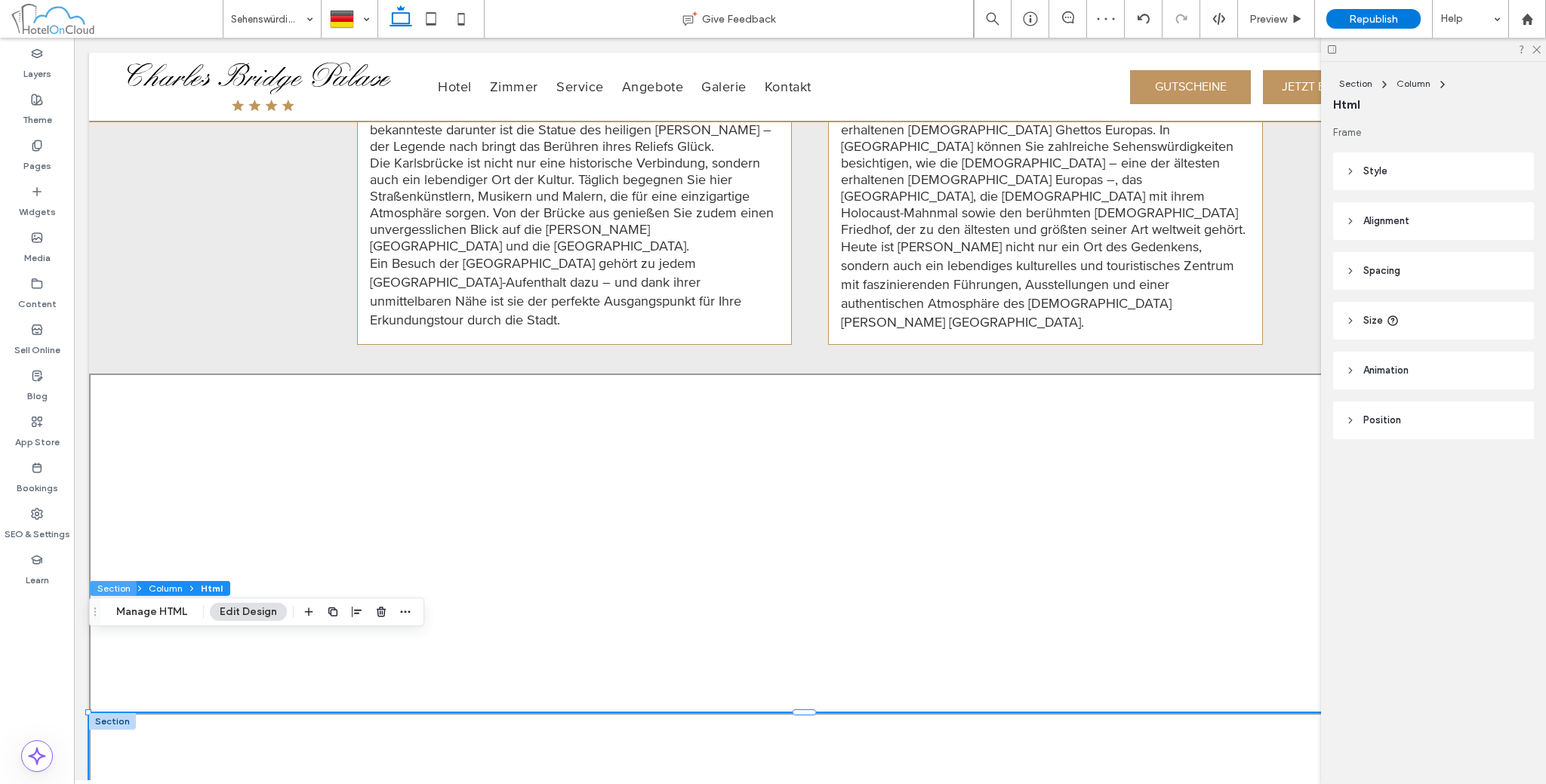
drag, startPoint x: 114, startPoint y: 585, endPoint x: 82, endPoint y: 553, distance: 45.3
click at [114, 585] on button "Section" at bounding box center [113, 588] width 47 height 15
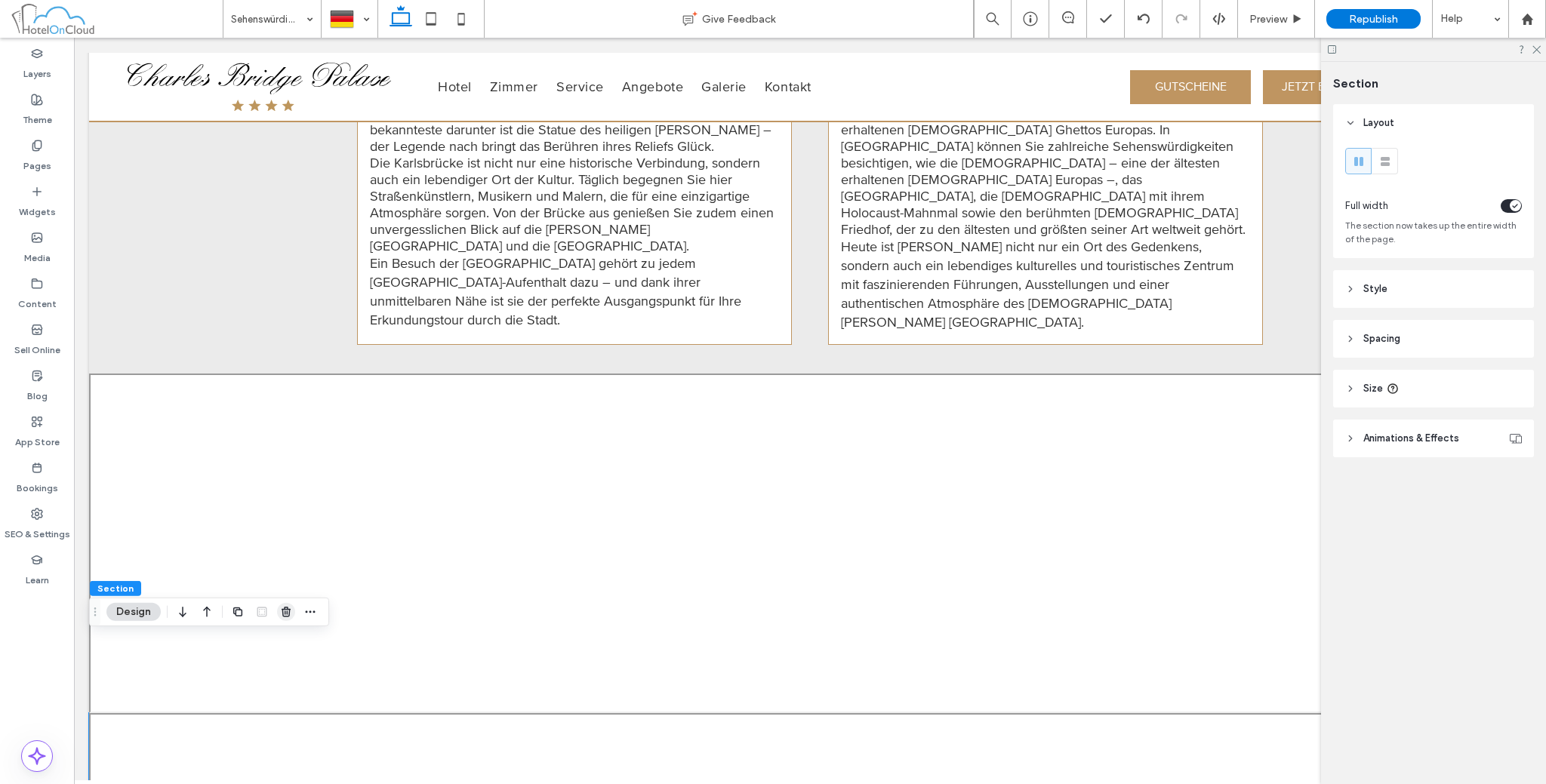
click at [293, 612] on span "button" at bounding box center [286, 612] width 18 height 18
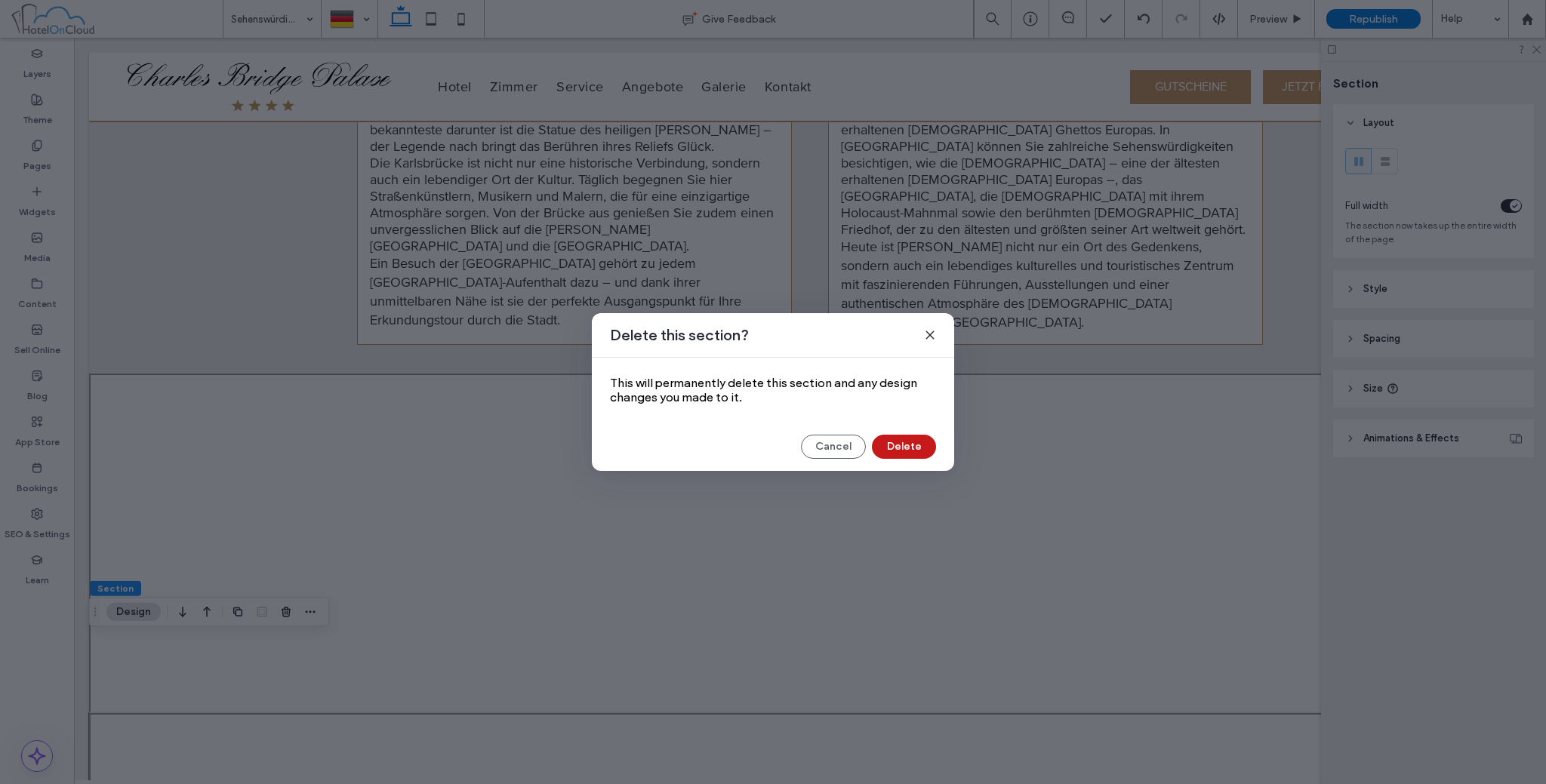
click at [918, 436] on button "Delete" at bounding box center [903, 446] width 64 height 24
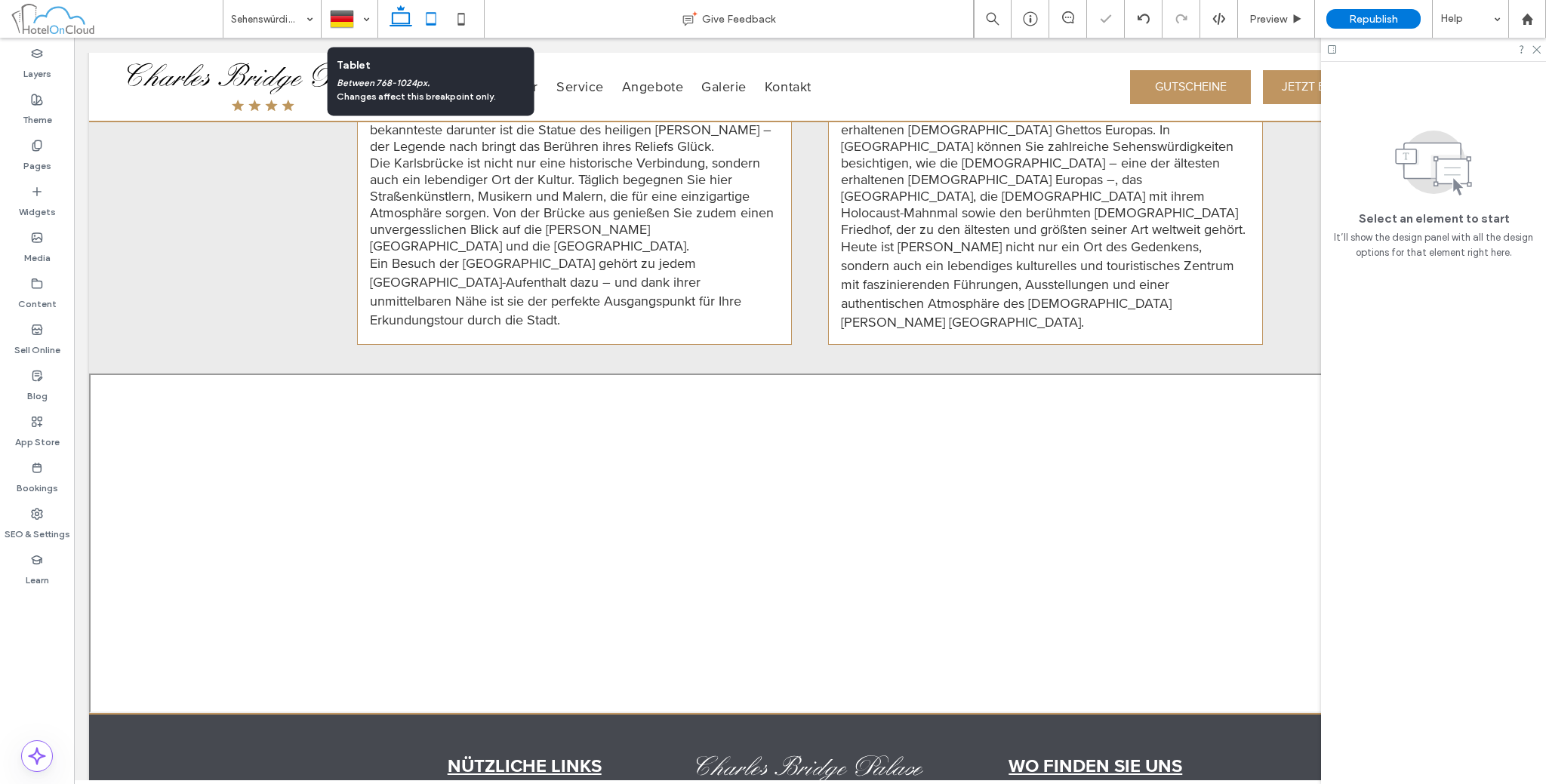
click at [423, 21] on icon at bounding box center [431, 18] width 30 height 30
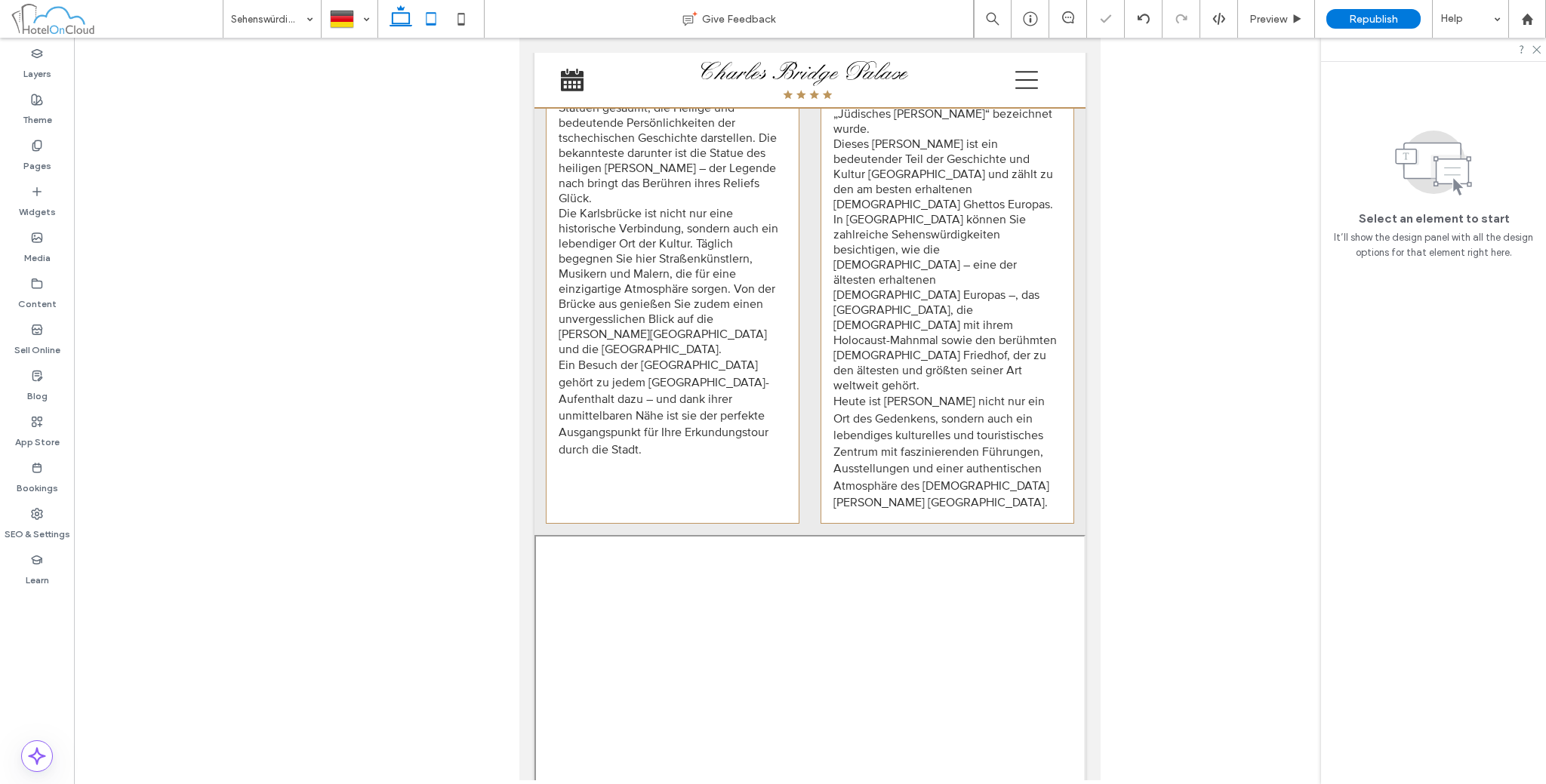
click at [405, 23] on use at bounding box center [401, 16] width 23 height 21
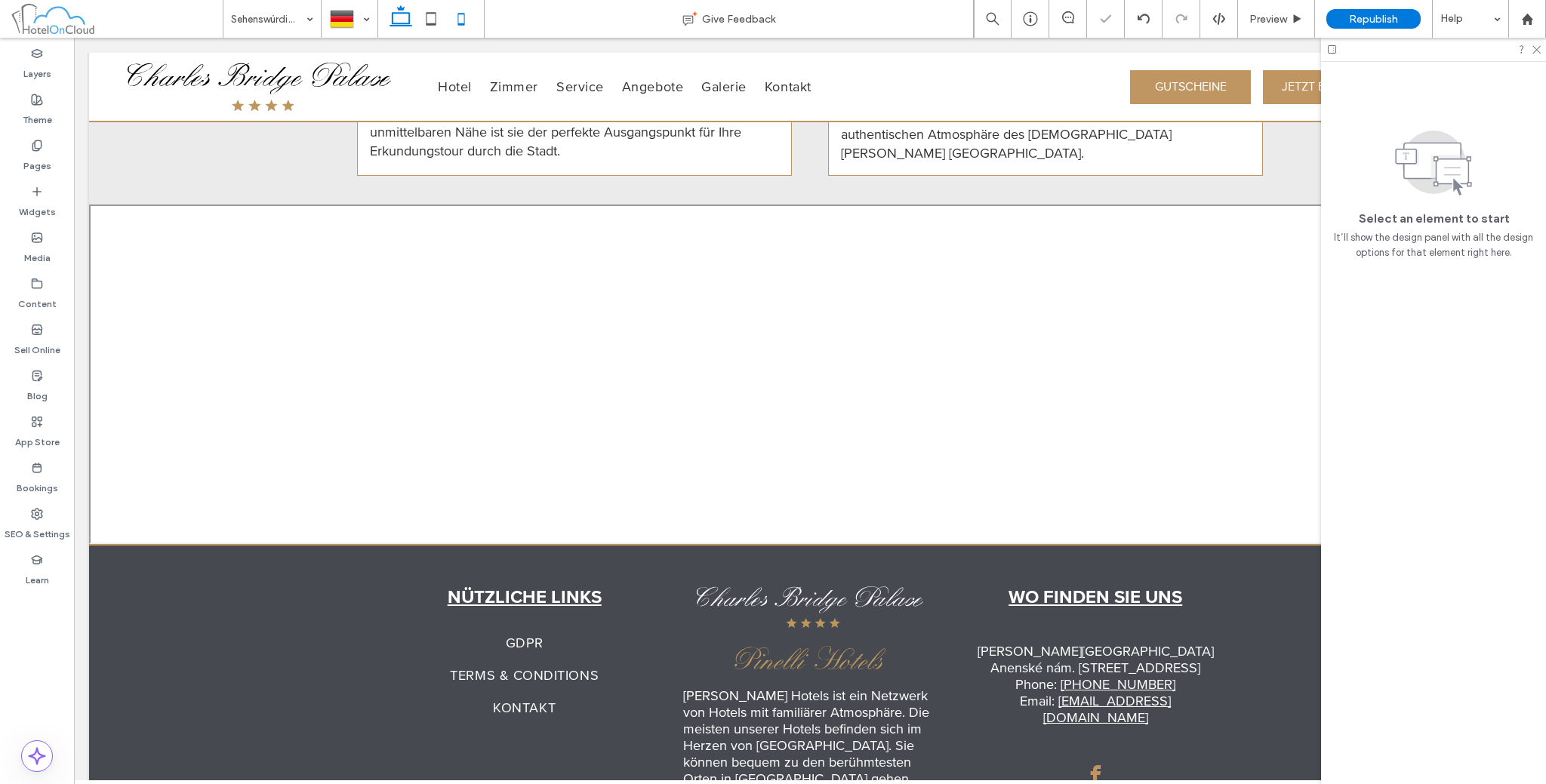
click at [451, 11] on icon at bounding box center [461, 18] width 30 height 30
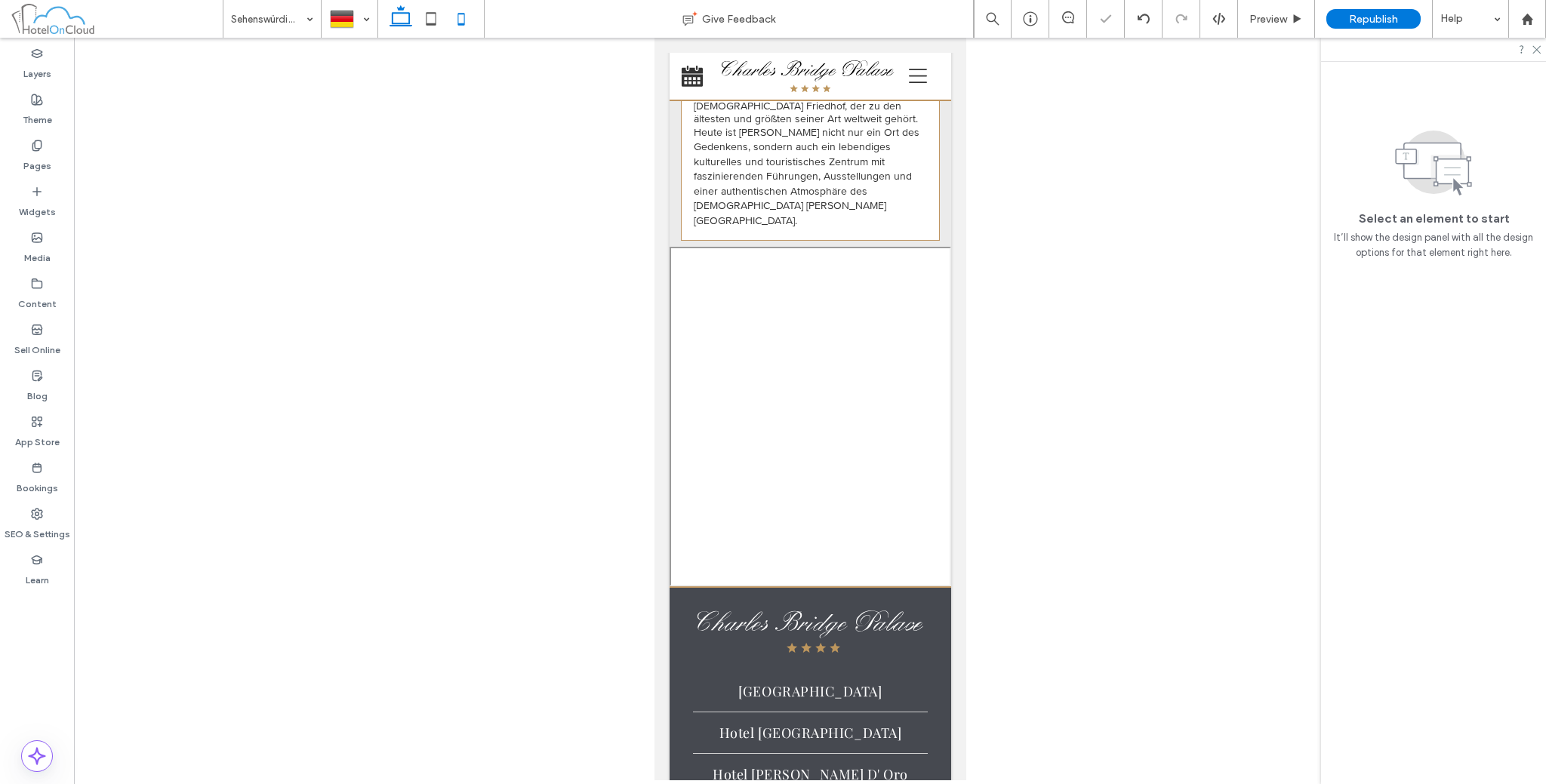
click at [410, 18] on icon at bounding box center [401, 18] width 30 height 30
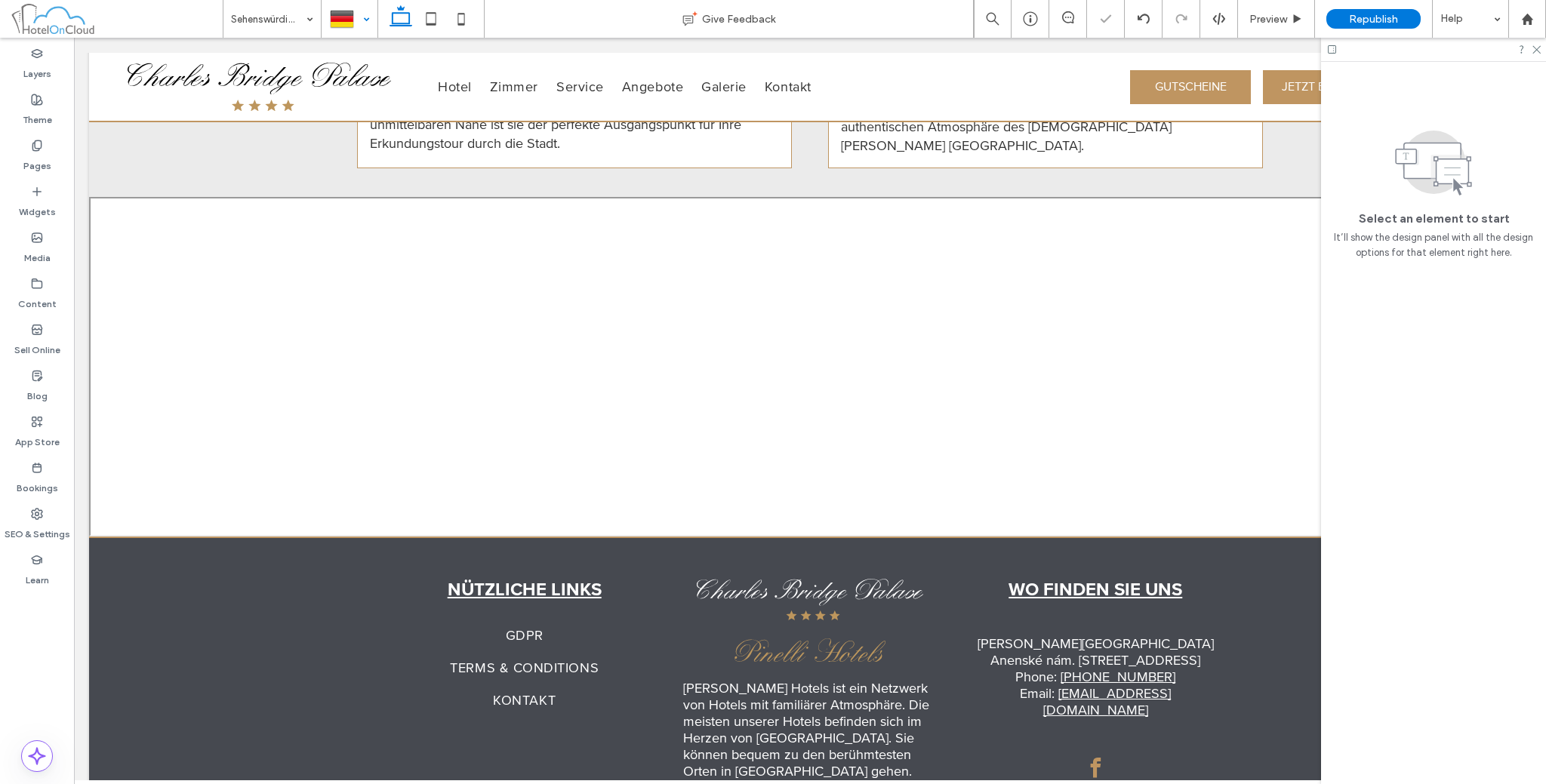
click at [338, 20] on div at bounding box center [350, 18] width 55 height 36
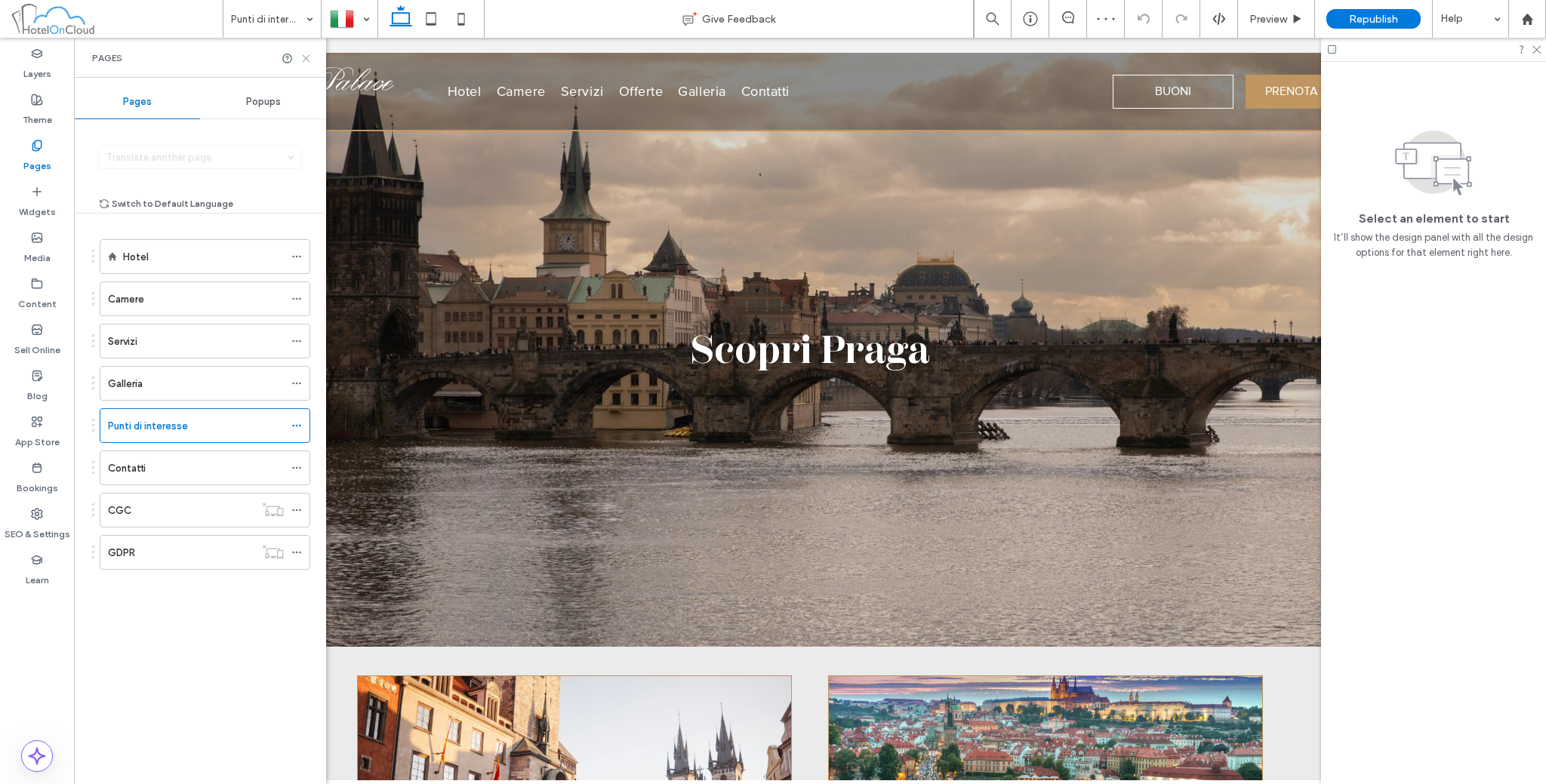
click at [305, 54] on icon at bounding box center [306, 58] width 11 height 11
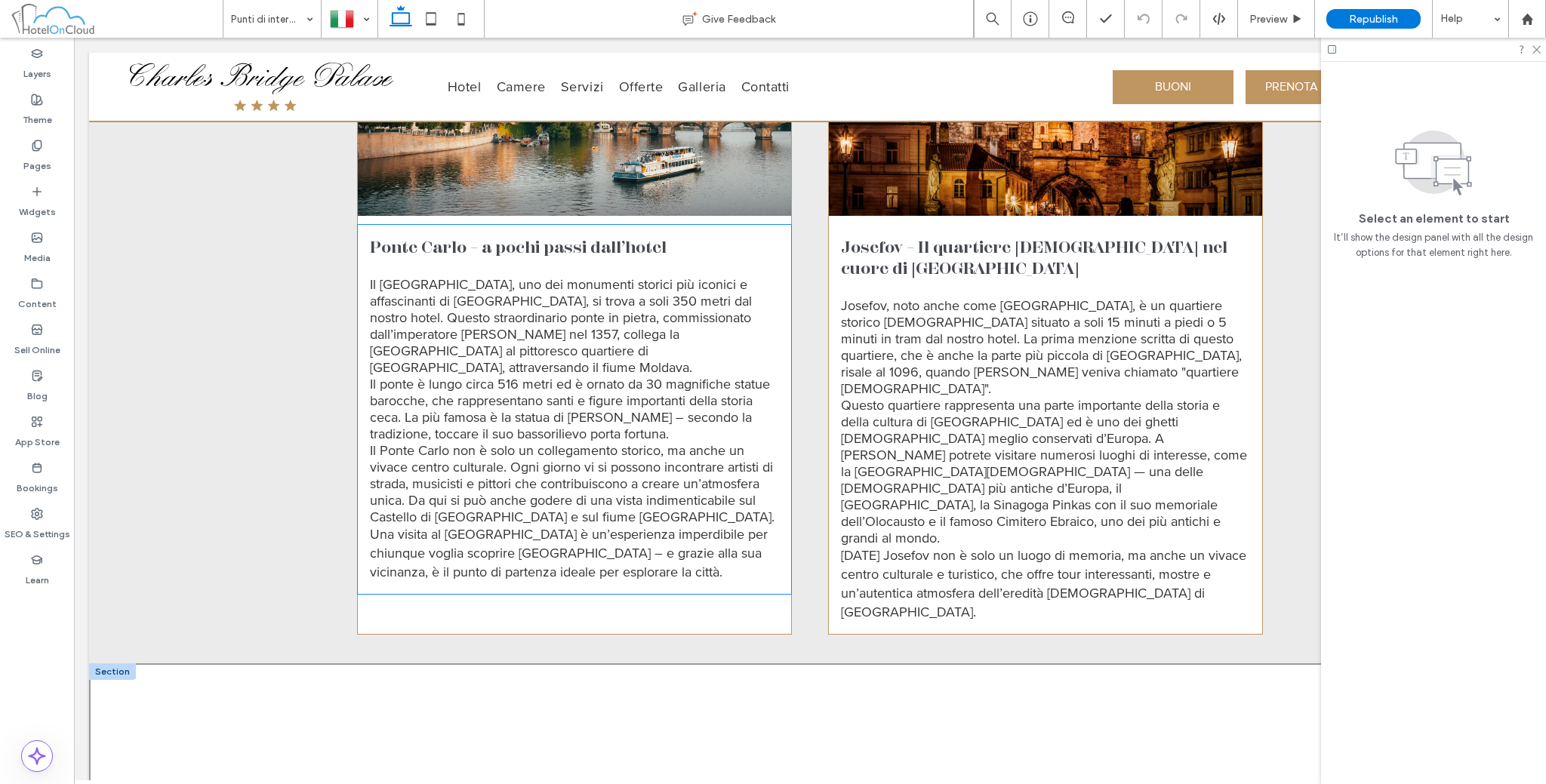
scroll to position [1634, 0]
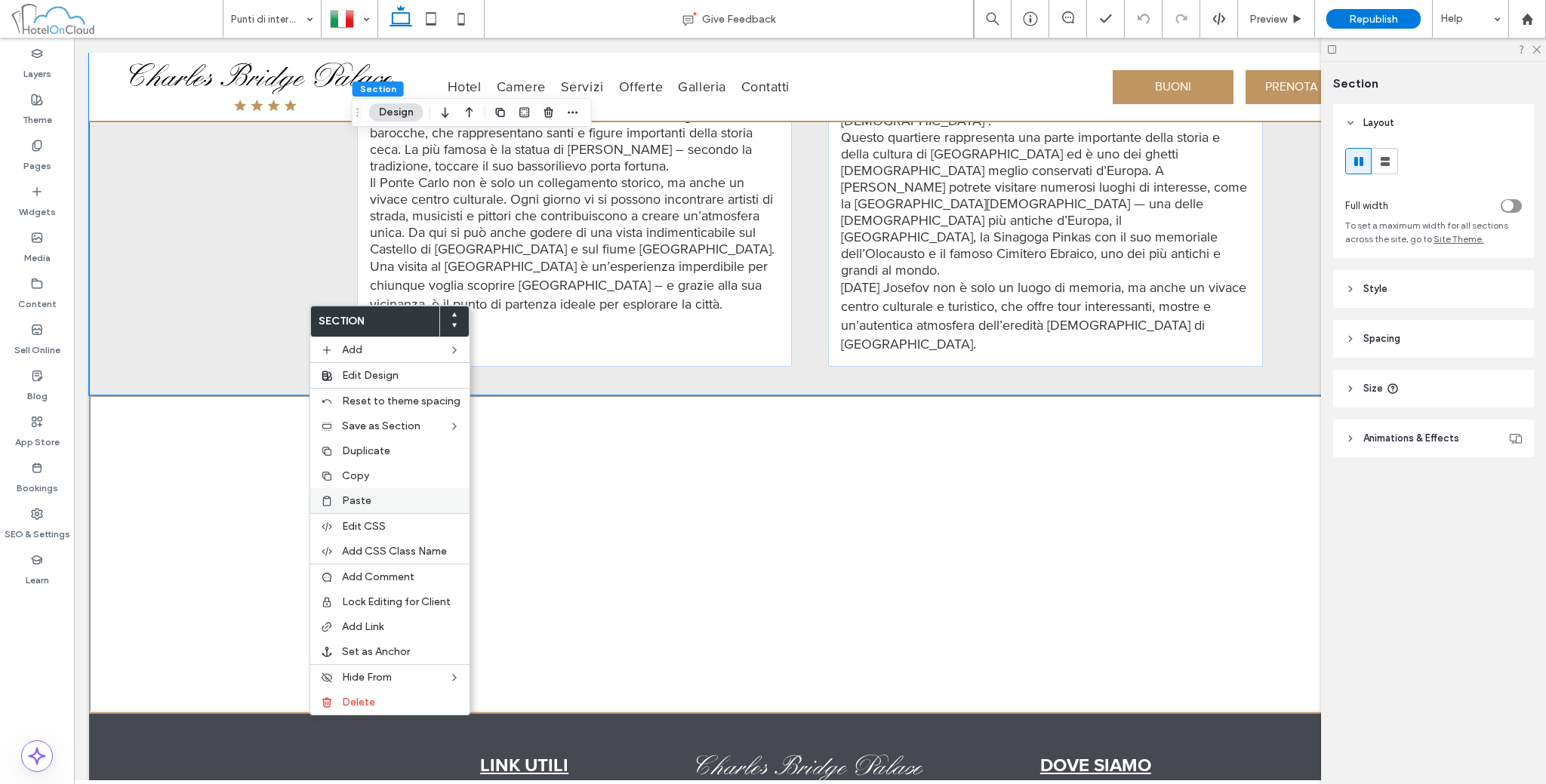
click at [372, 495] on label "Paste" at bounding box center [401, 501] width 119 height 13
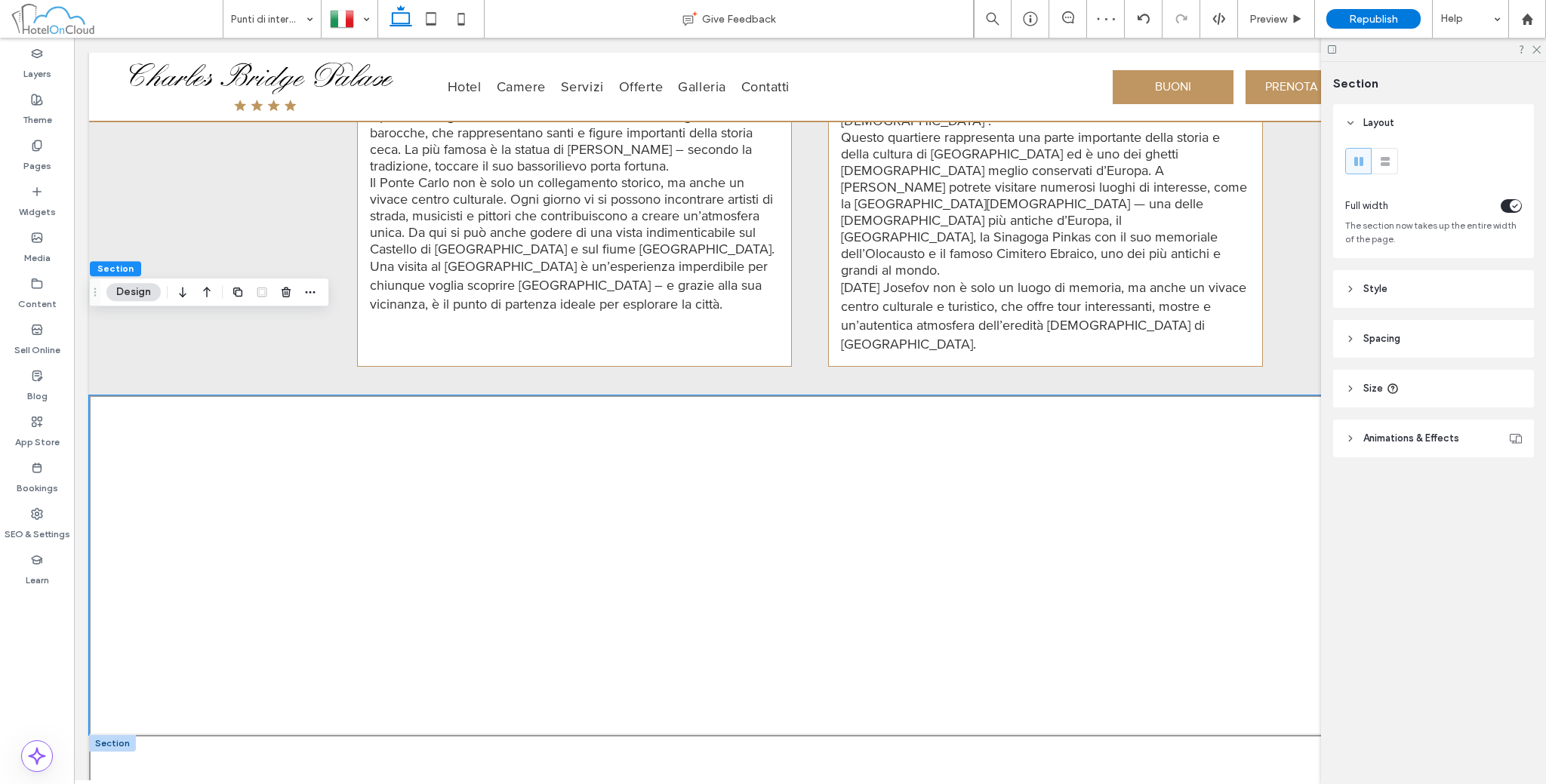
click at [112, 735] on div at bounding box center [112, 743] width 47 height 17
click at [283, 629] on use "button" at bounding box center [286, 631] width 9 height 10
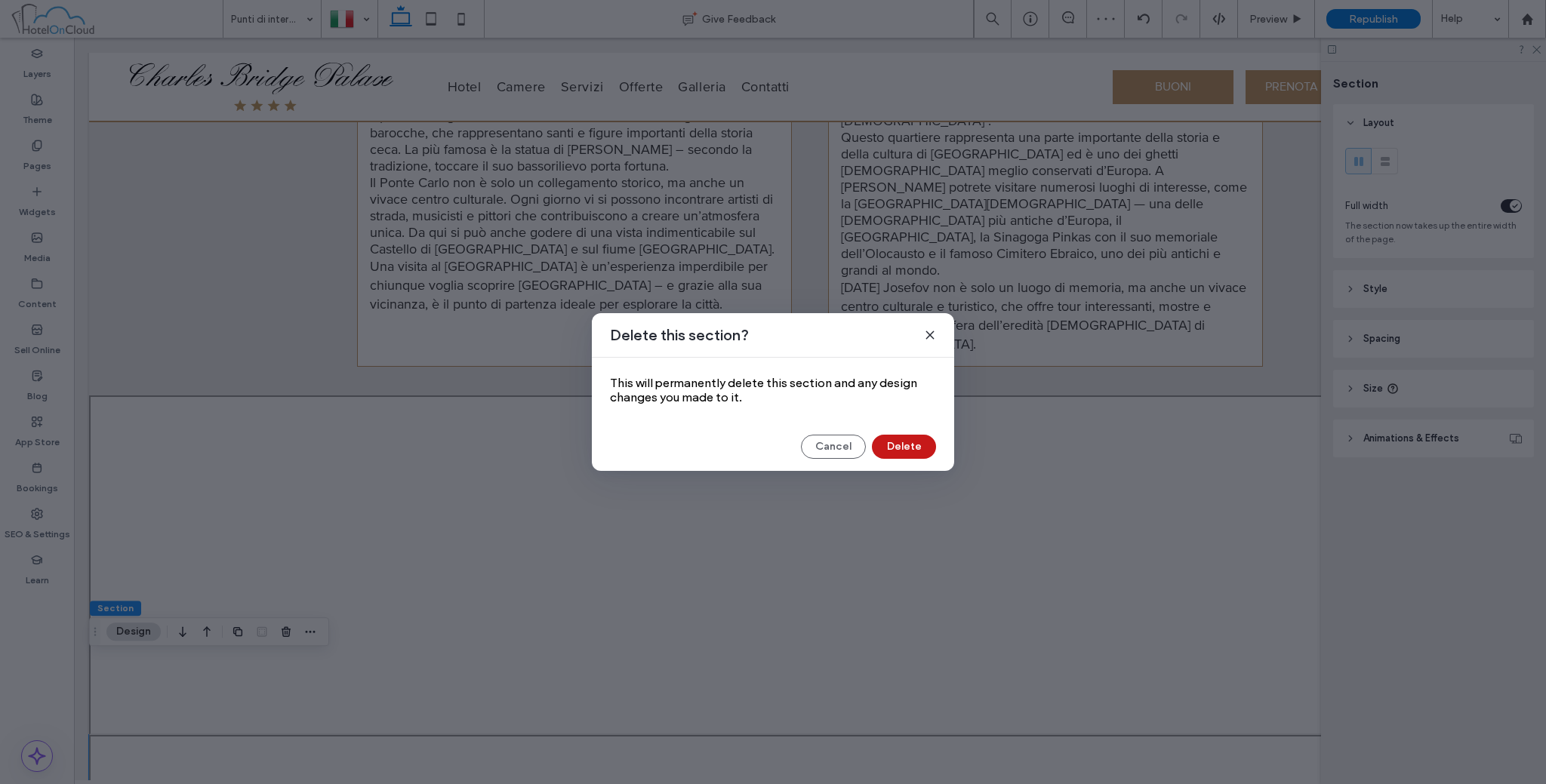
click at [897, 442] on button "Delete" at bounding box center [903, 446] width 64 height 24
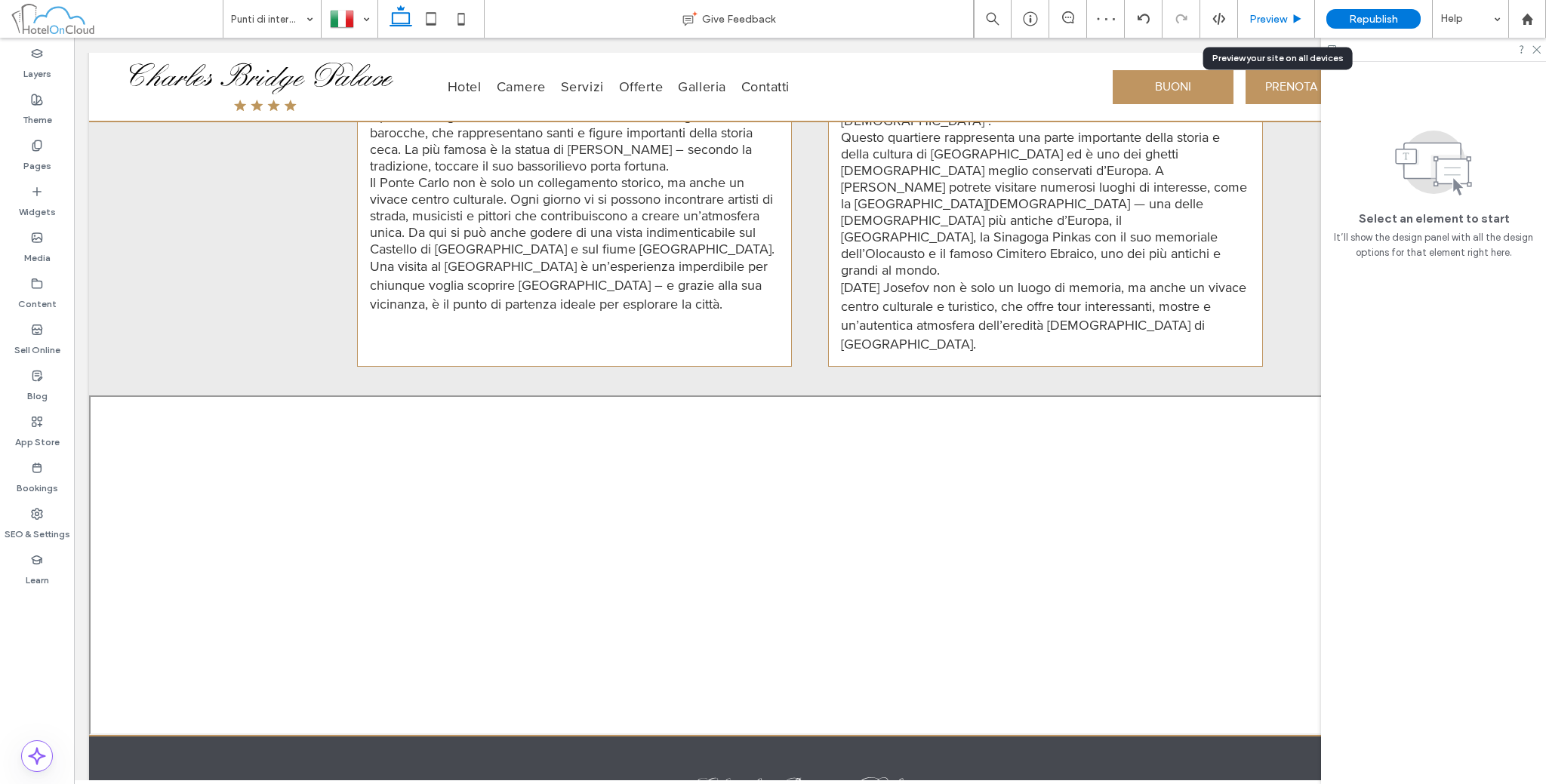
click at [1303, 18] on icon at bounding box center [1297, 18] width 11 height 11
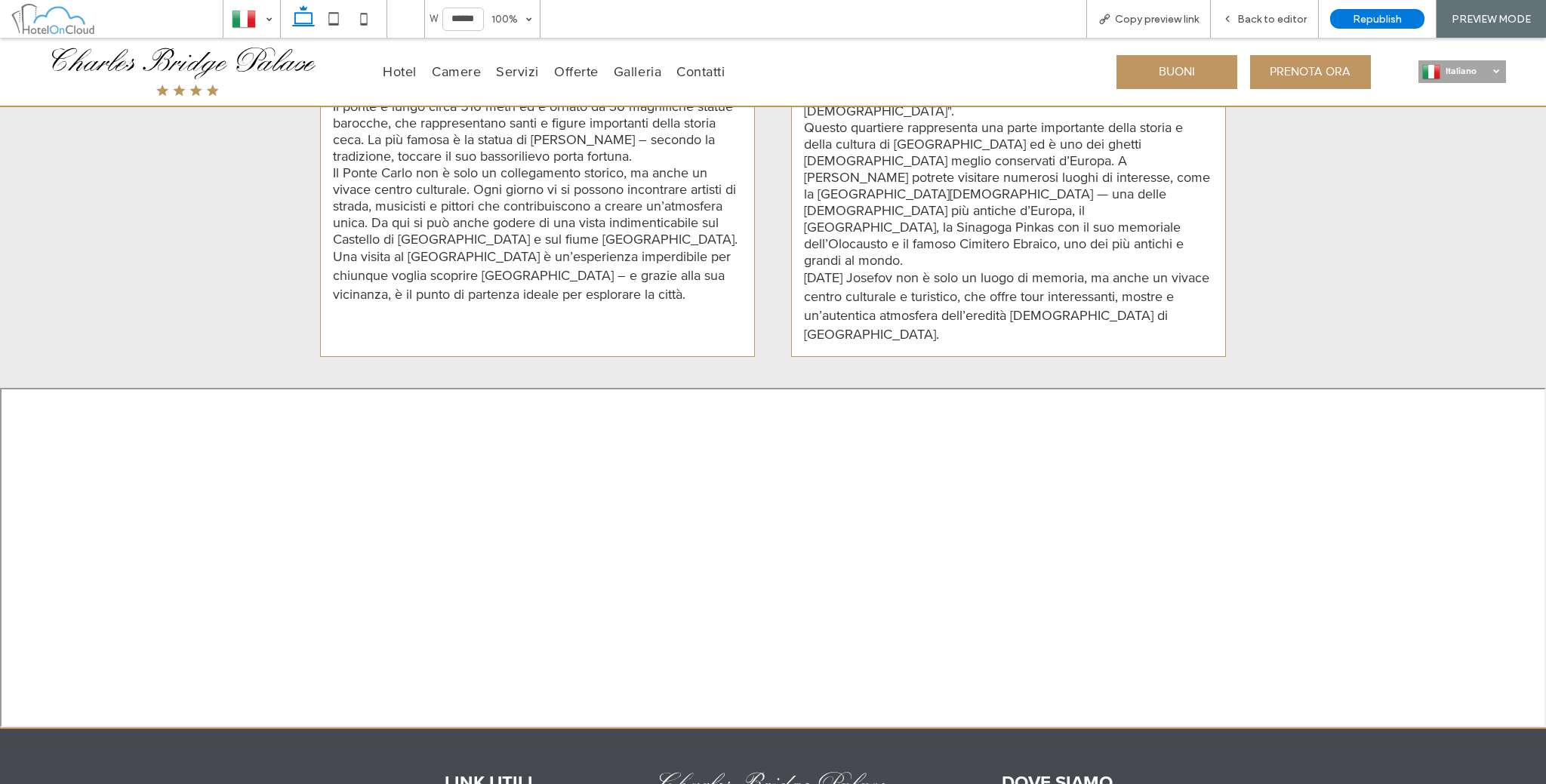
scroll to position [1916, 0]
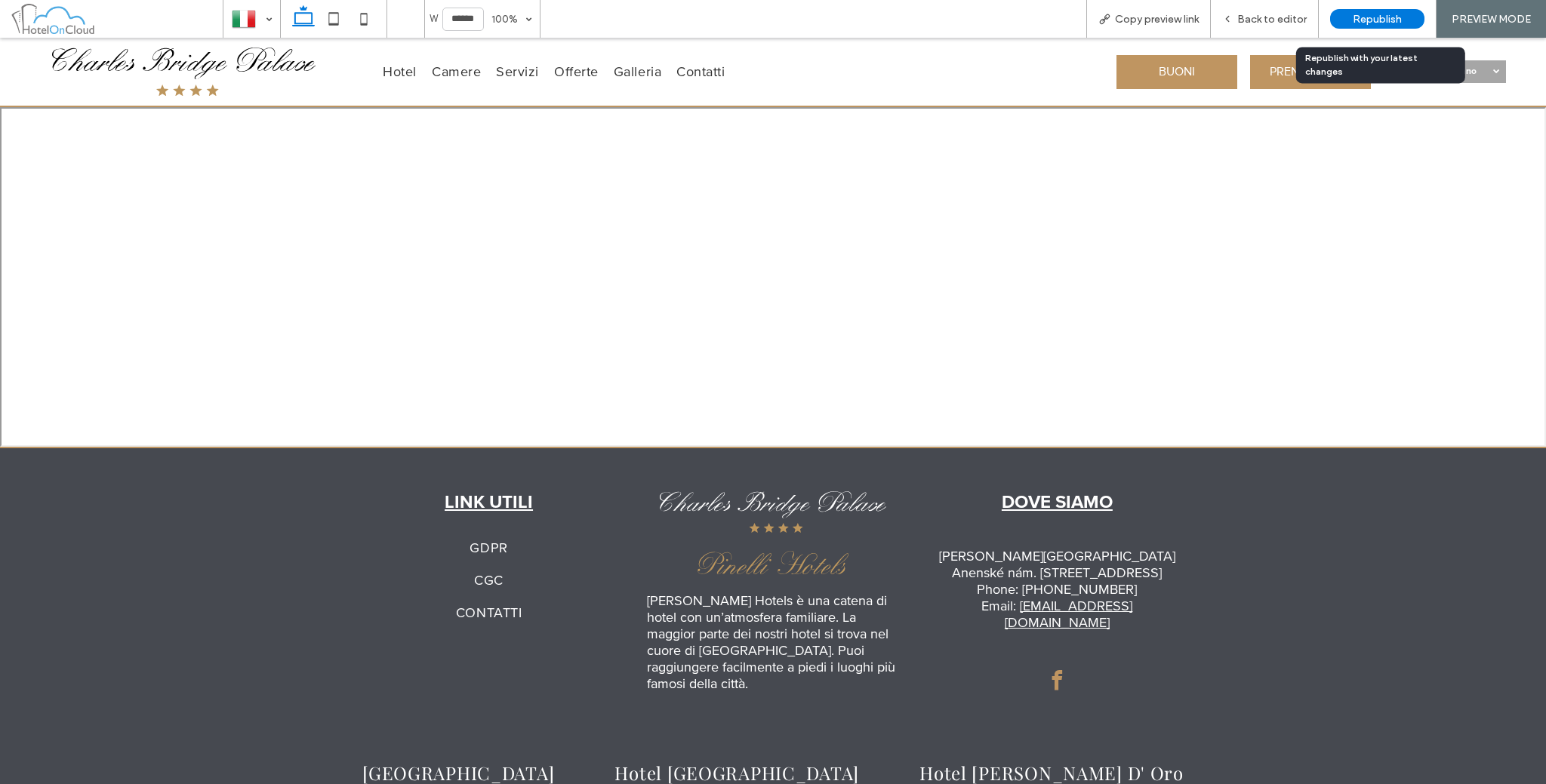
click at [1359, 14] on span "Republish" at bounding box center [1378, 19] width 49 height 13
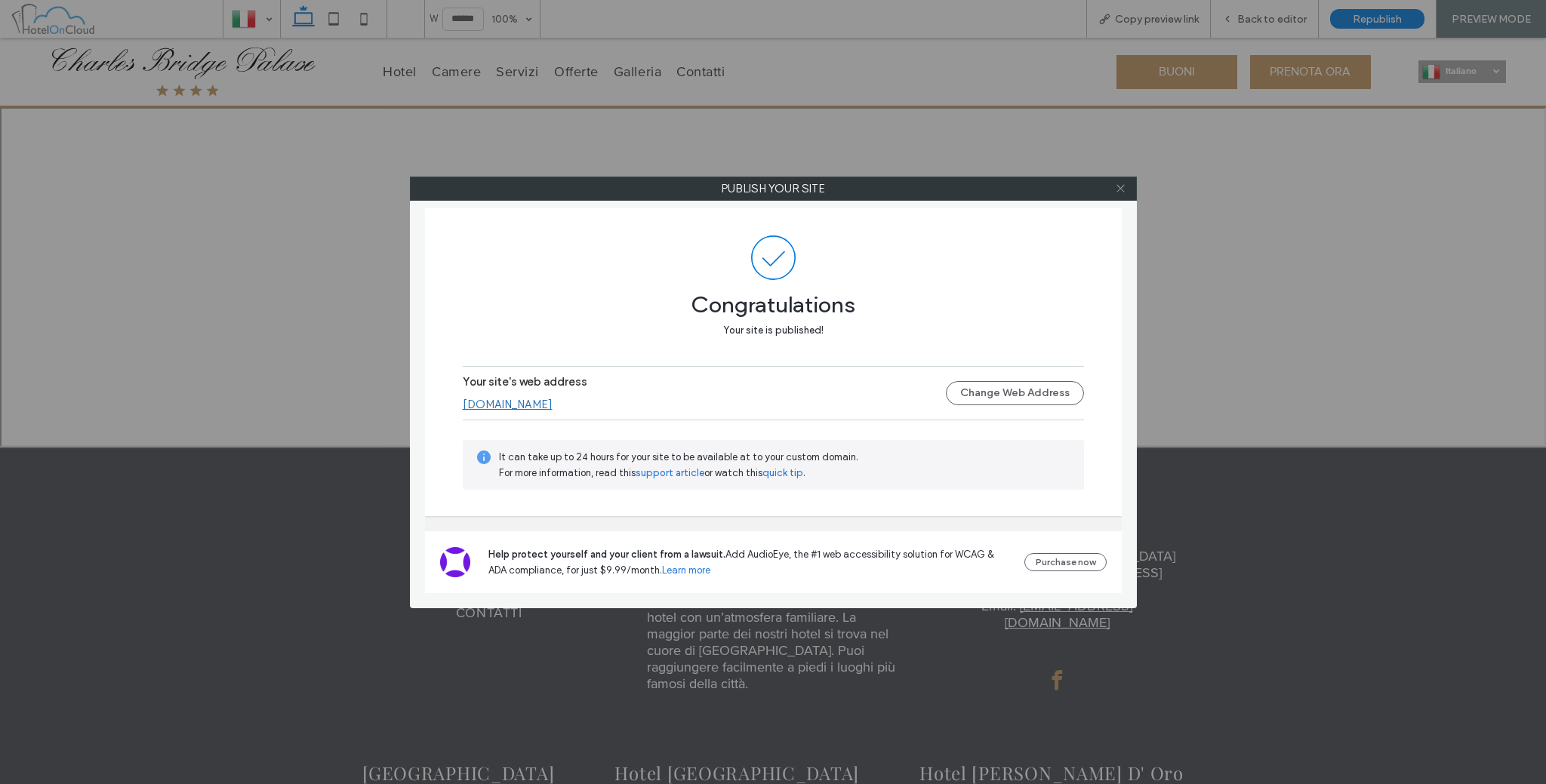
click at [1123, 187] on use at bounding box center [1120, 188] width 8 height 8
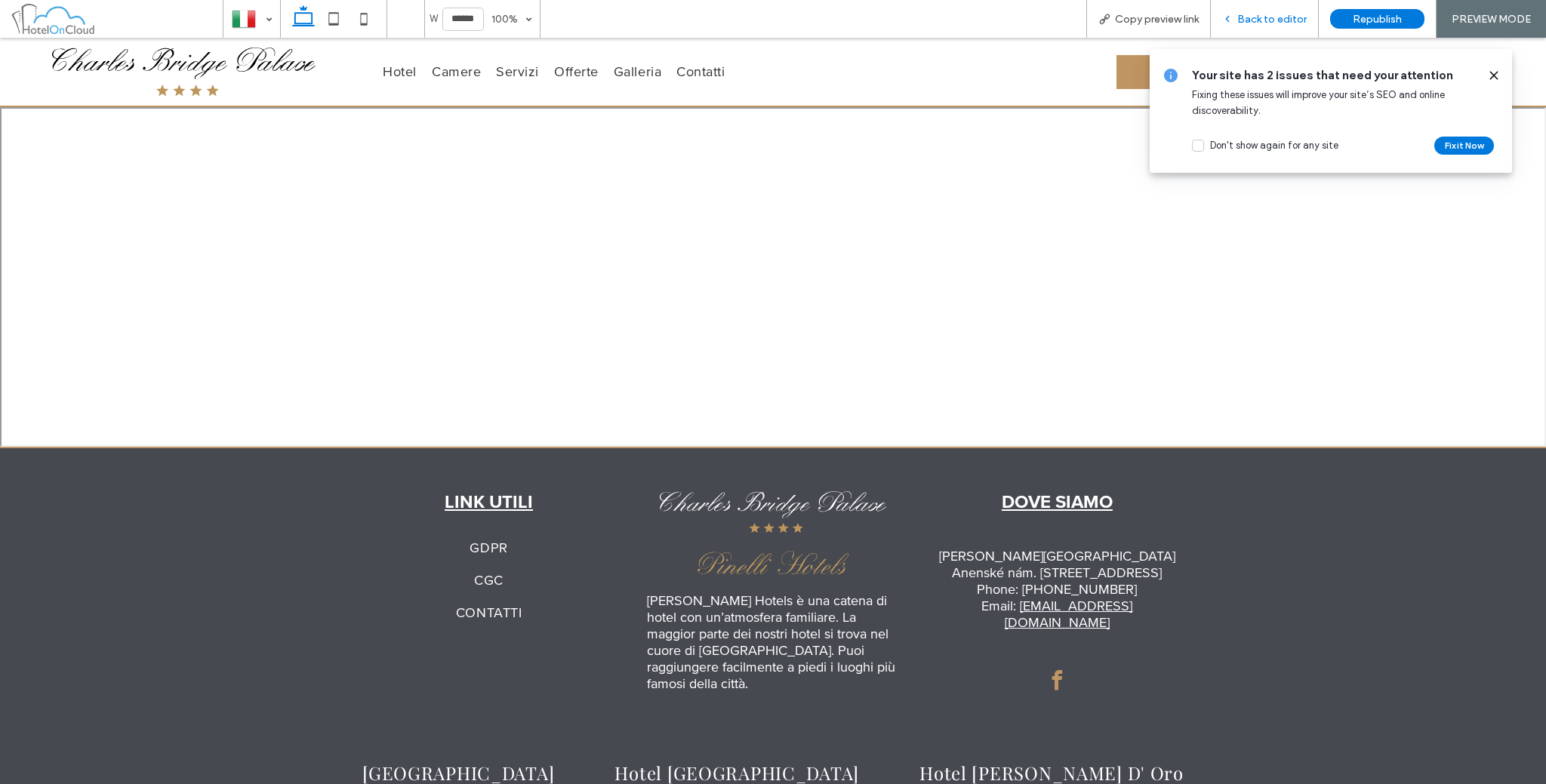
click at [1233, 18] on icon at bounding box center [1227, 18] width 11 height 11
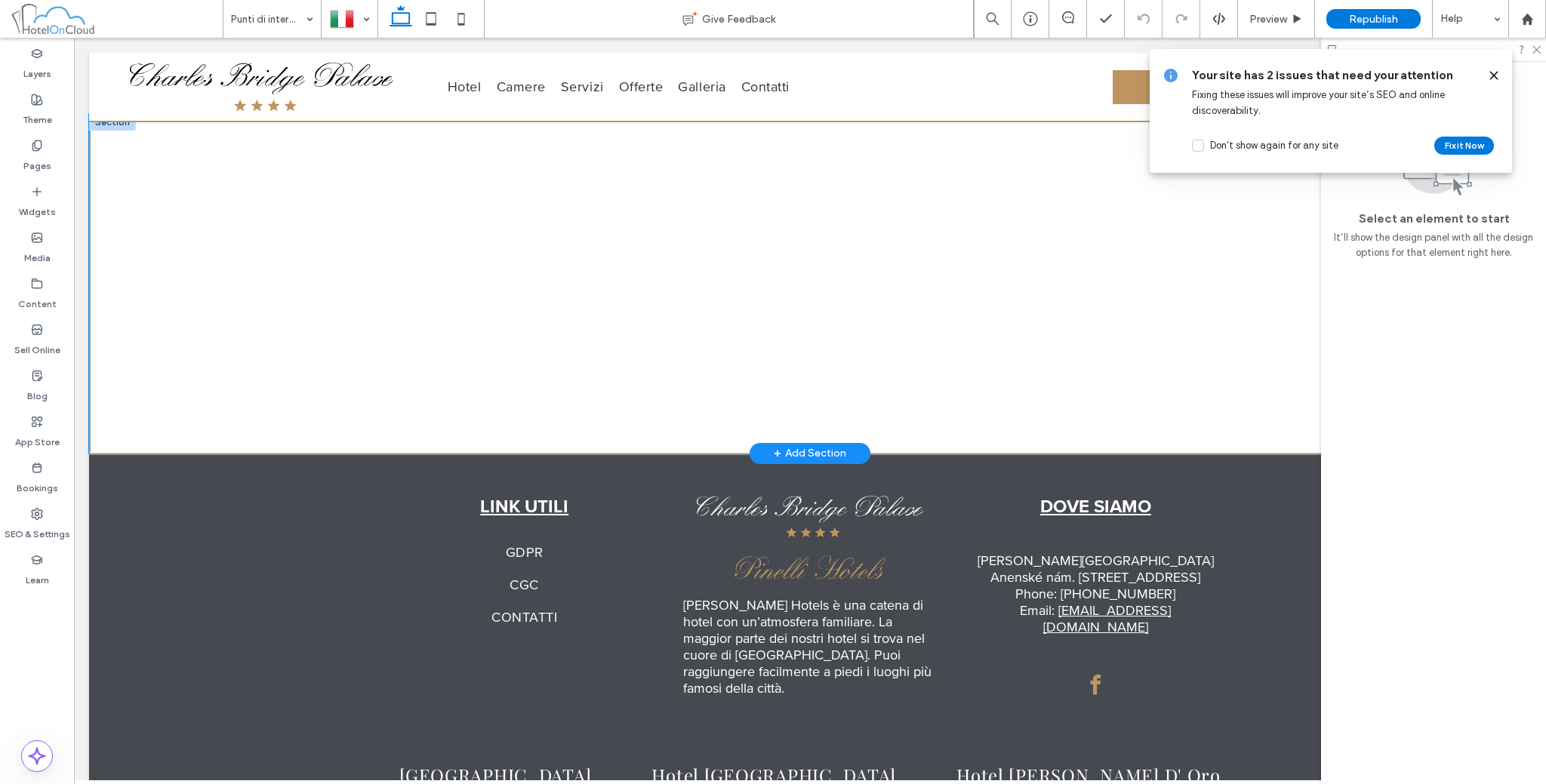
scroll to position [1412, 0]
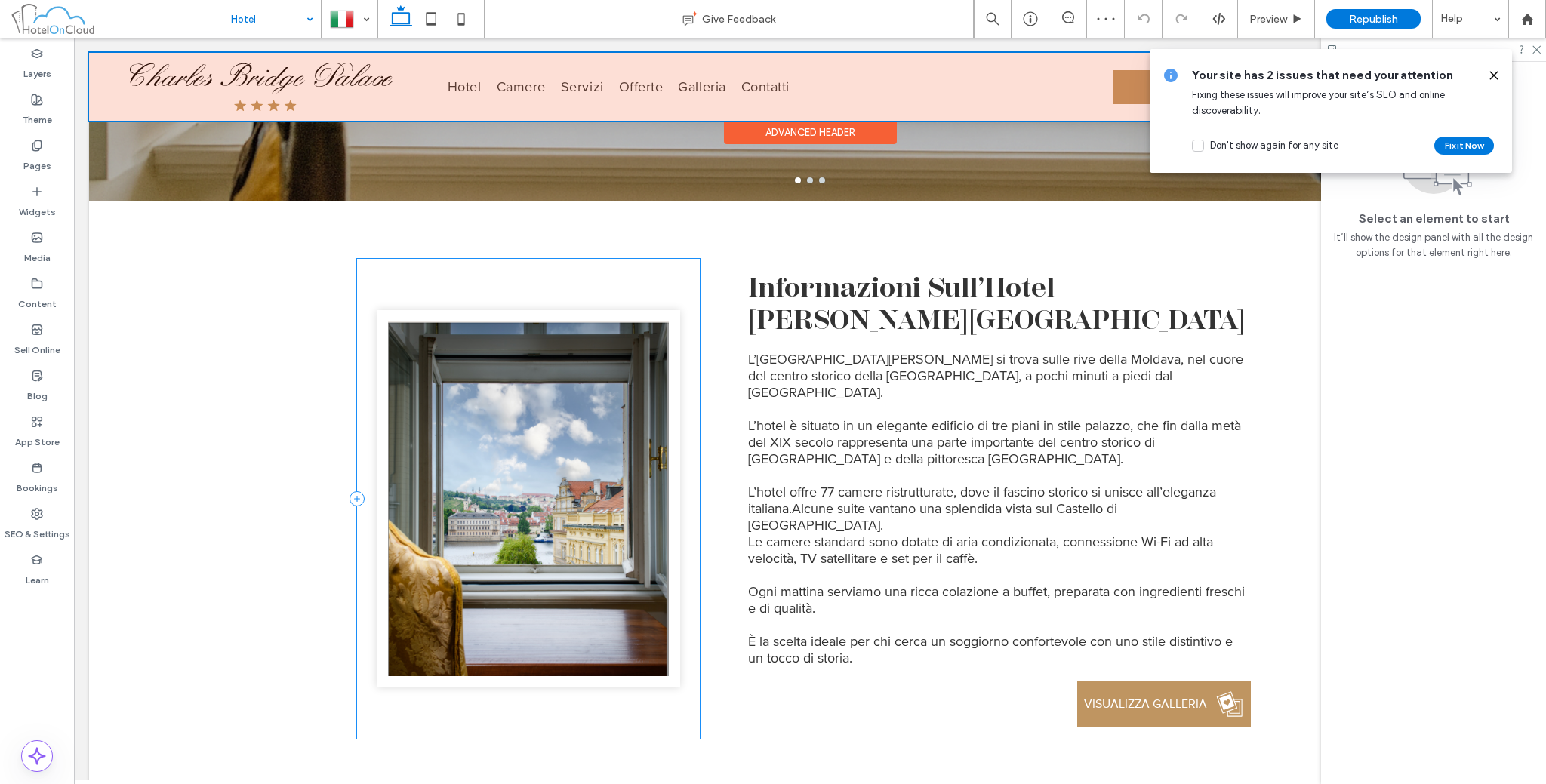
scroll to position [502, 0]
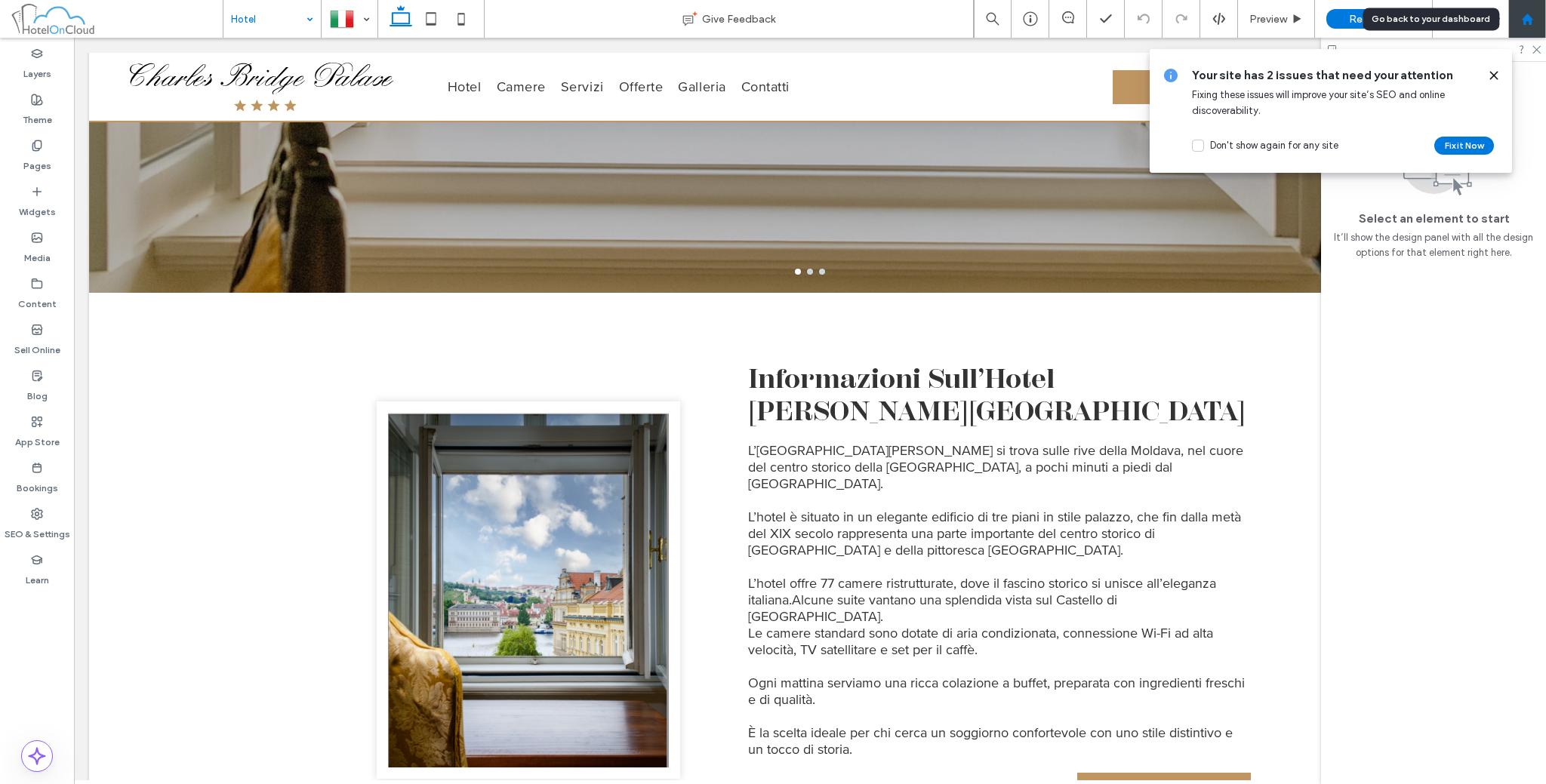
click at [1530, 17] on use at bounding box center [1527, 18] width 11 height 11
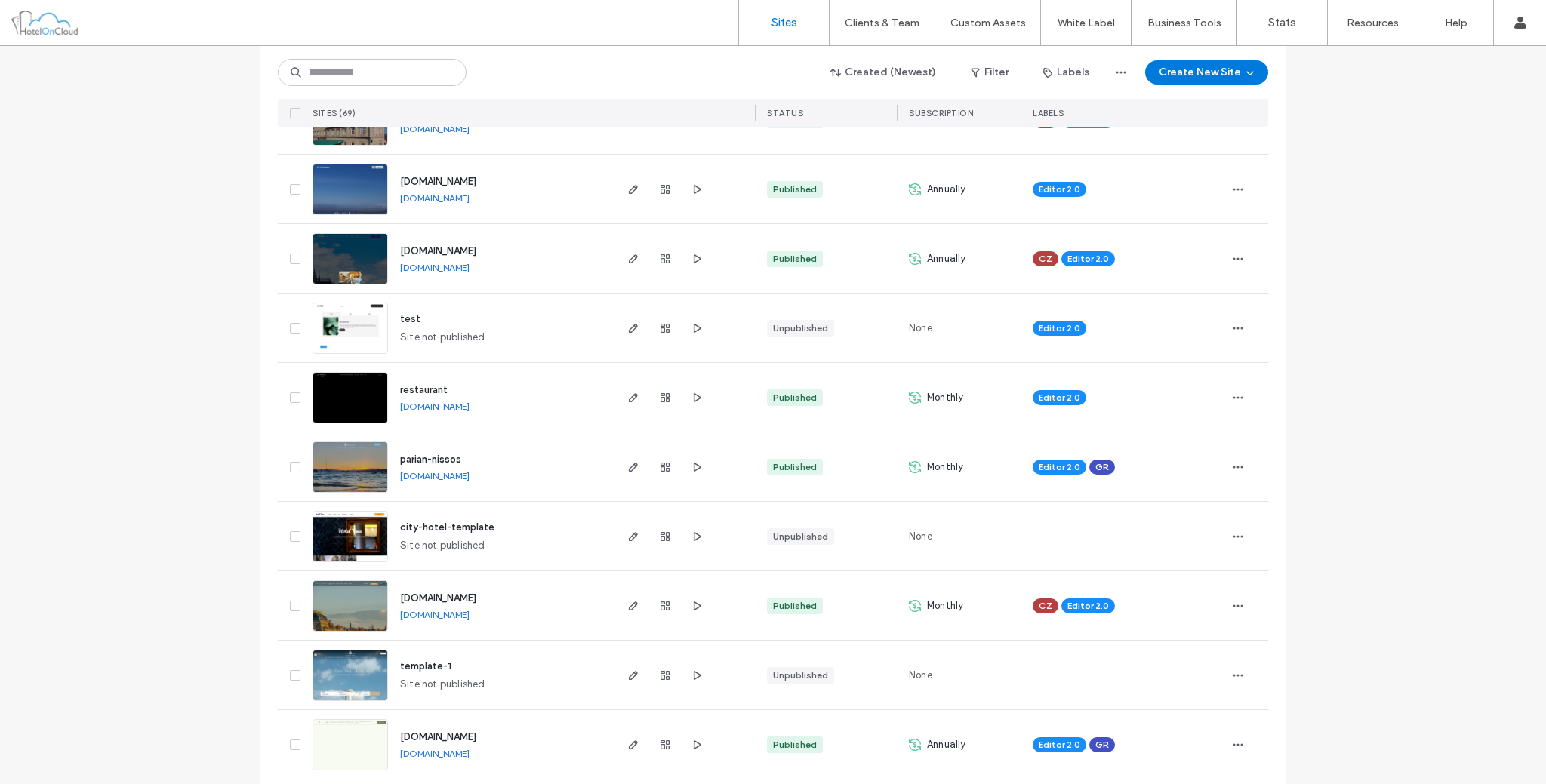
scroll to position [880, 0]
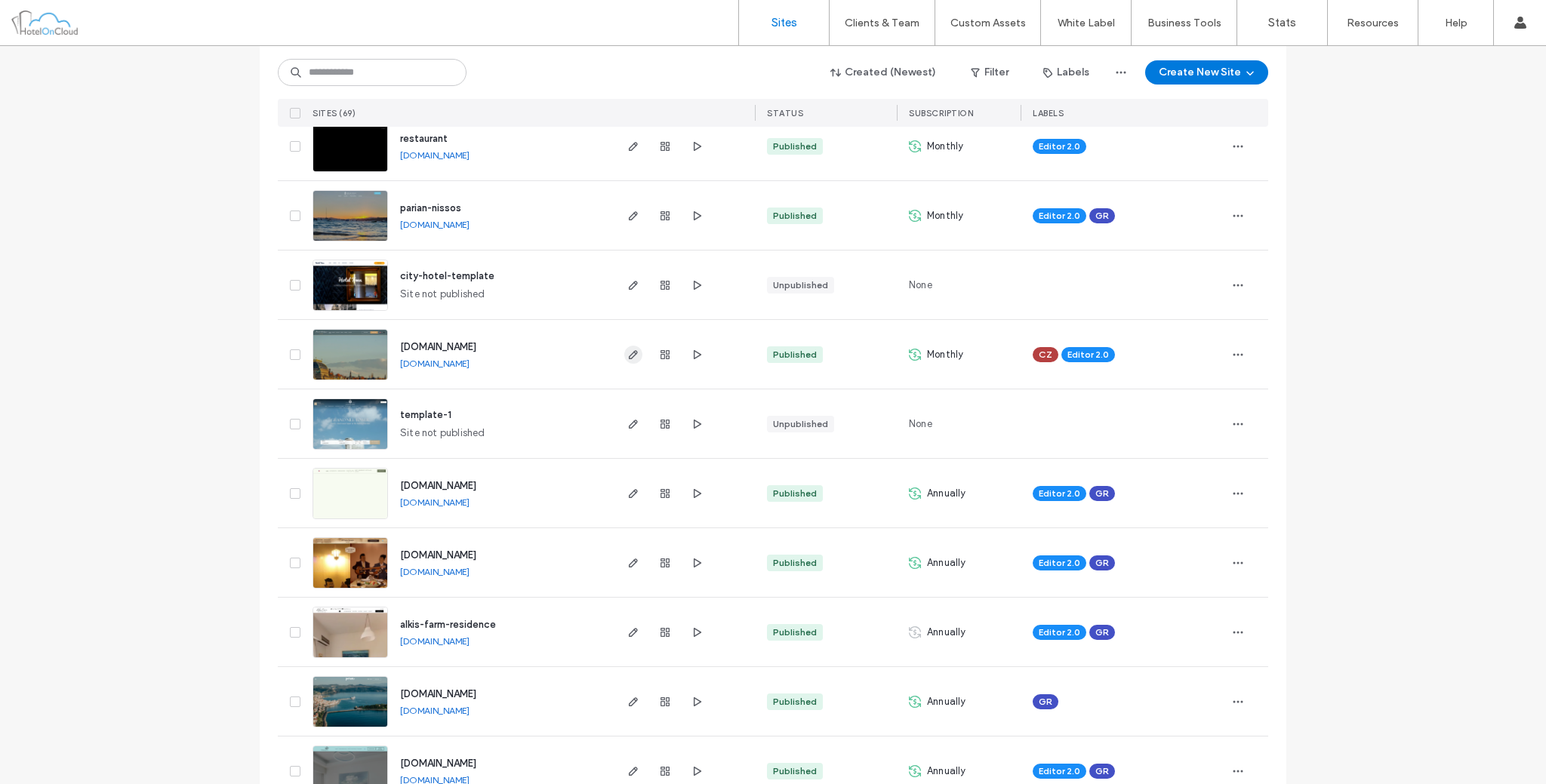
click at [629, 355] on use "button" at bounding box center [633, 355] width 9 height 9
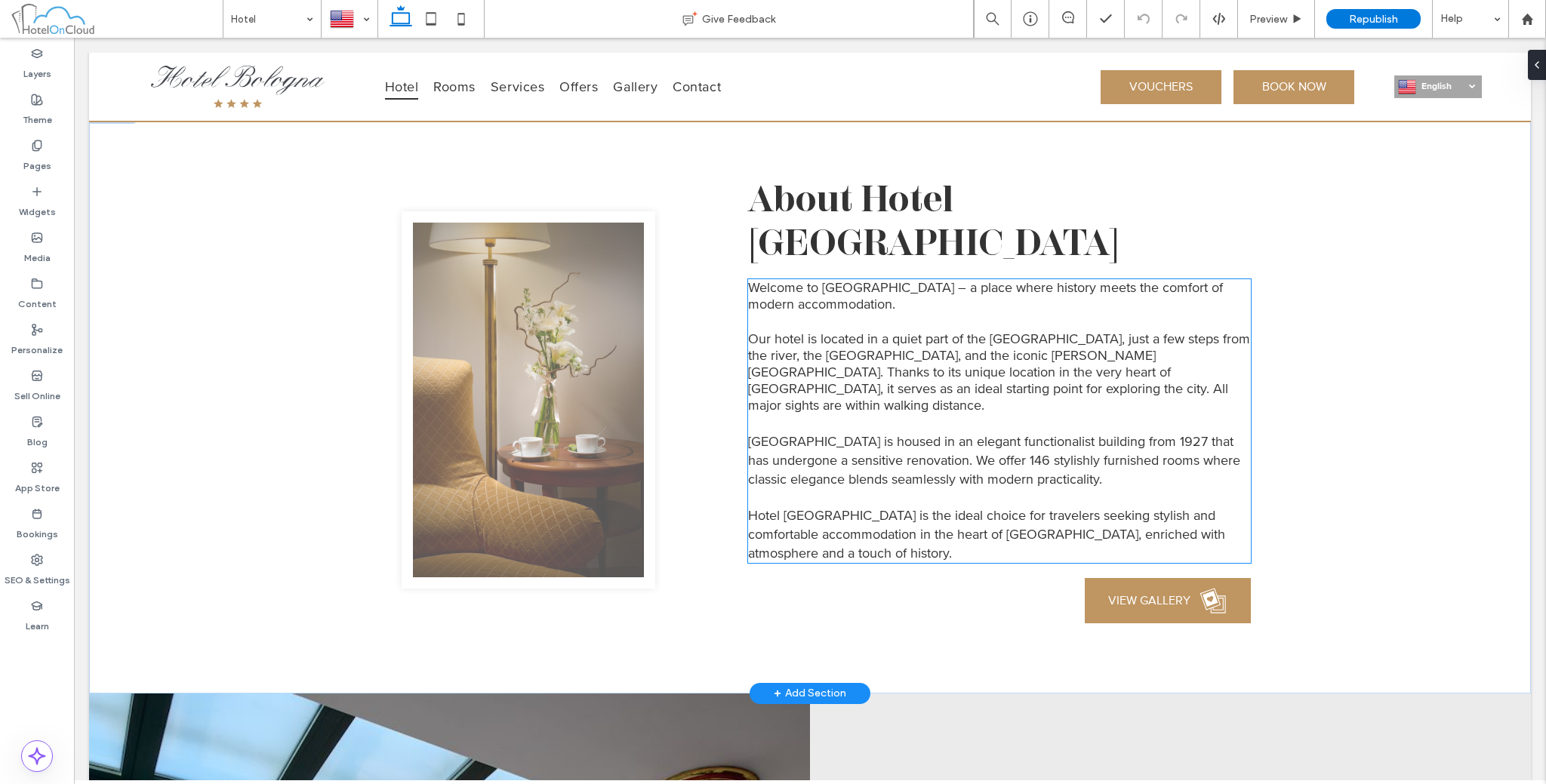
scroll to position [754, 0]
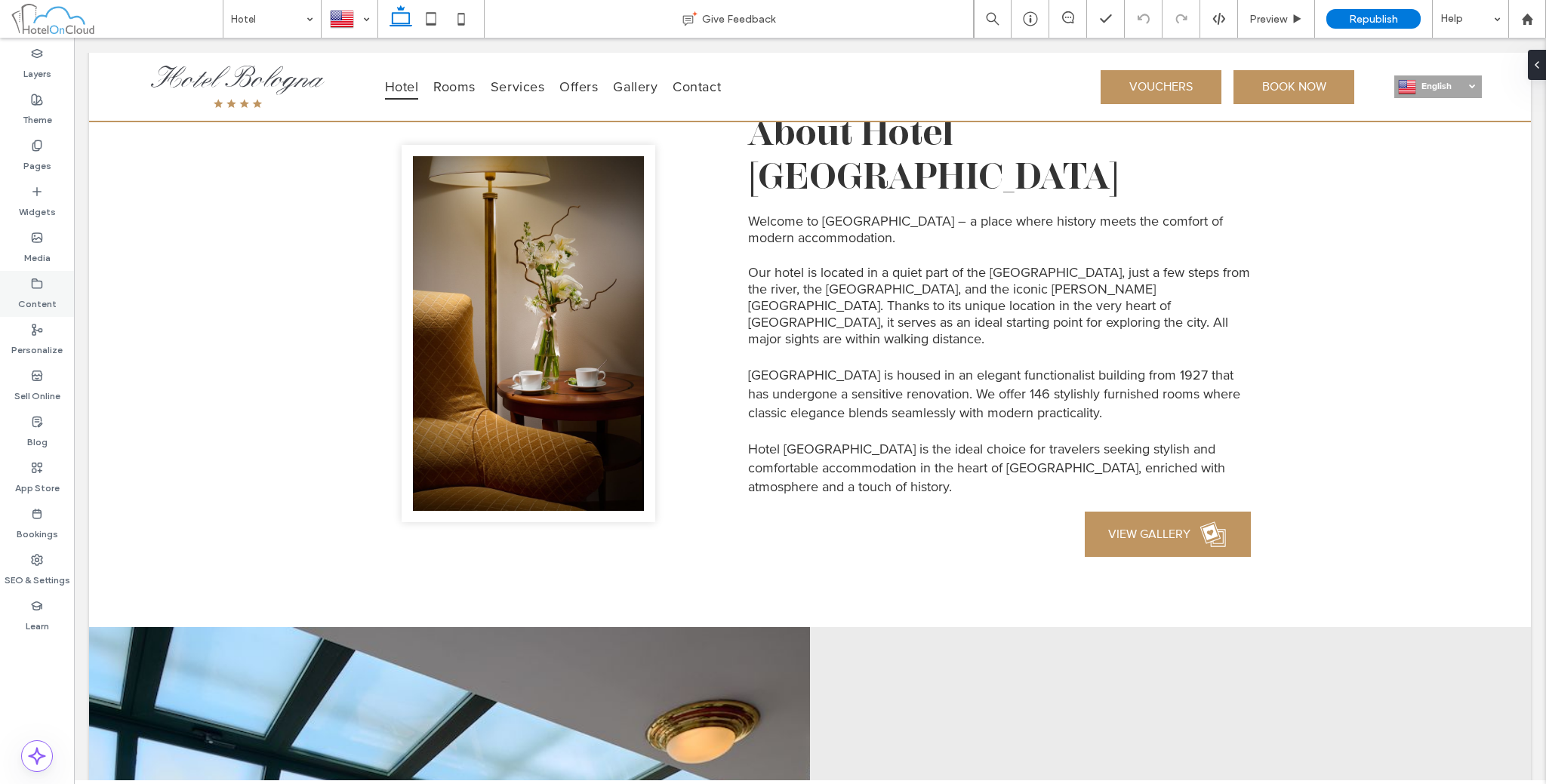
click at [54, 283] on div "Content" at bounding box center [37, 294] width 74 height 46
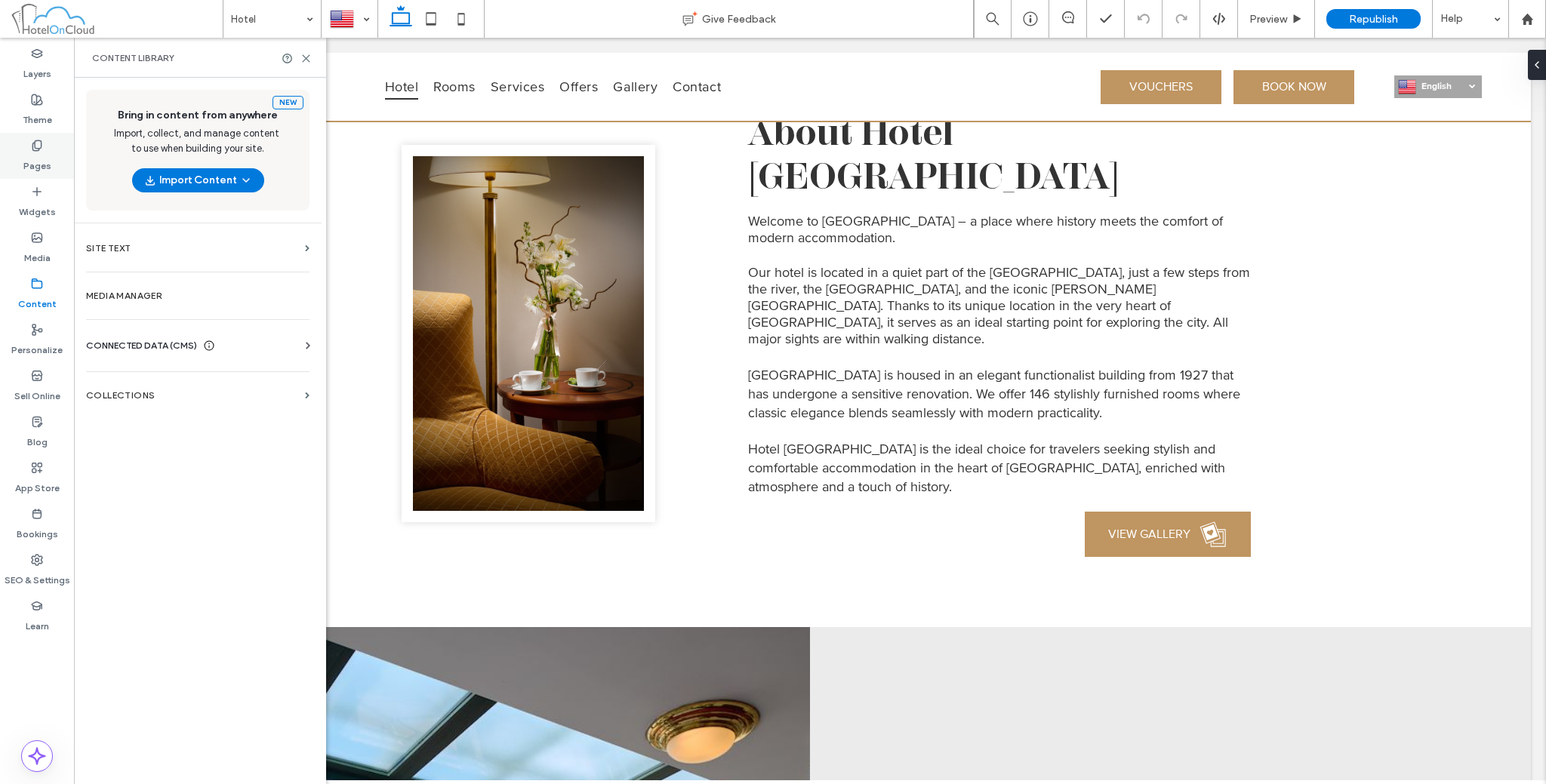
click at [32, 143] on icon at bounding box center [37, 146] width 12 height 12
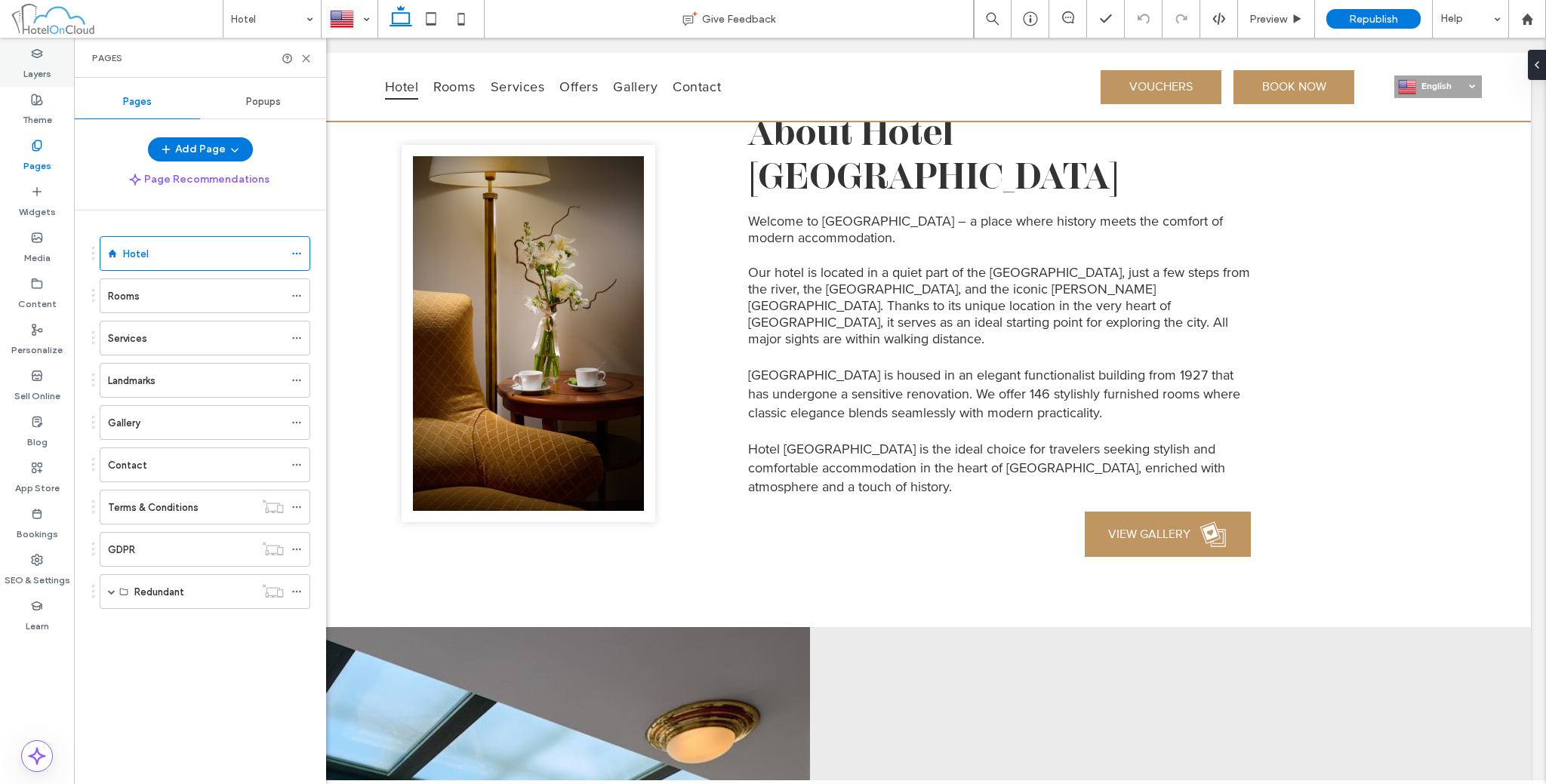
click at [30, 62] on label "Layers" at bounding box center [38, 70] width 28 height 21
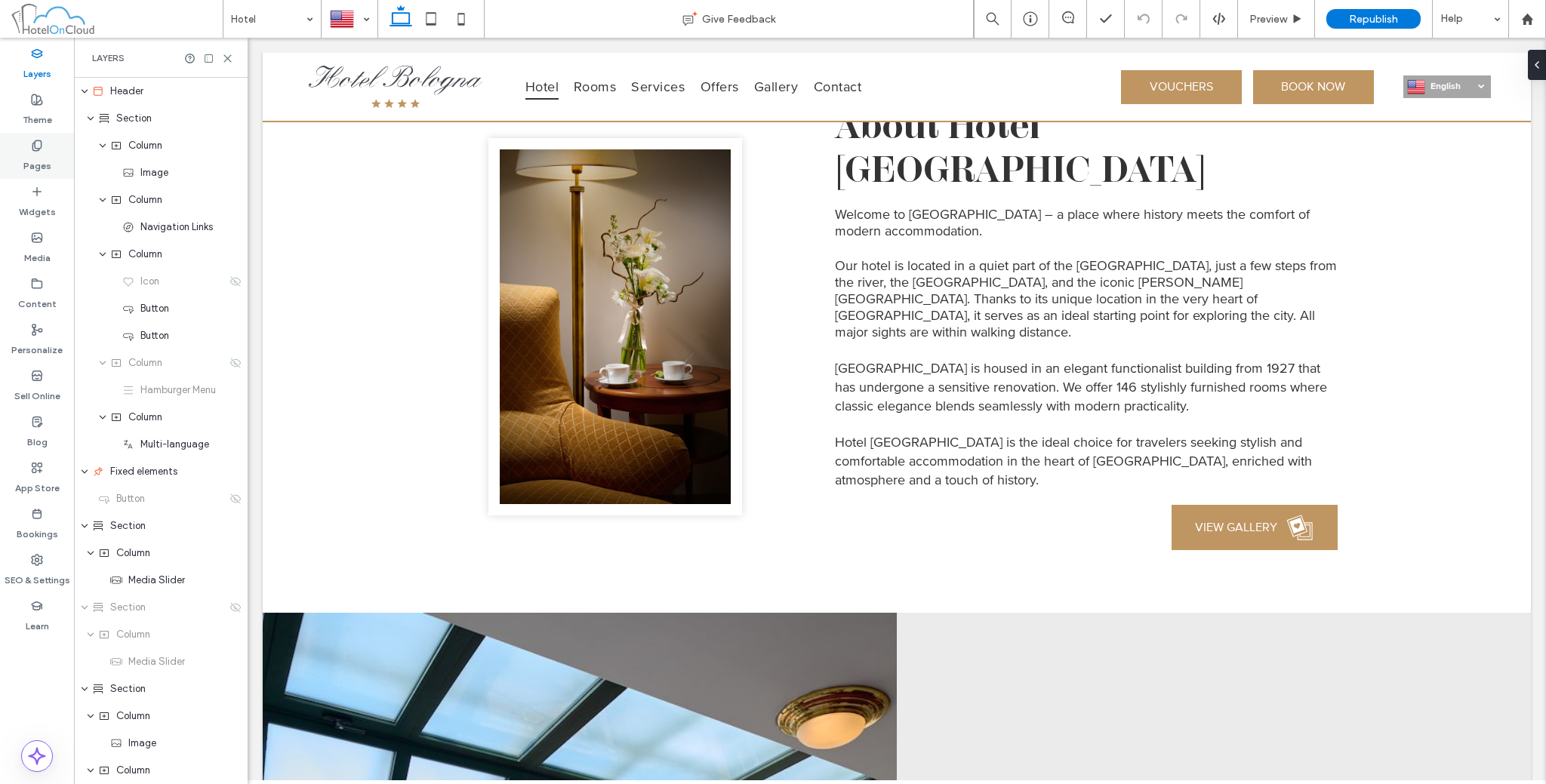
click at [37, 166] on label "Pages" at bounding box center [38, 162] width 28 height 21
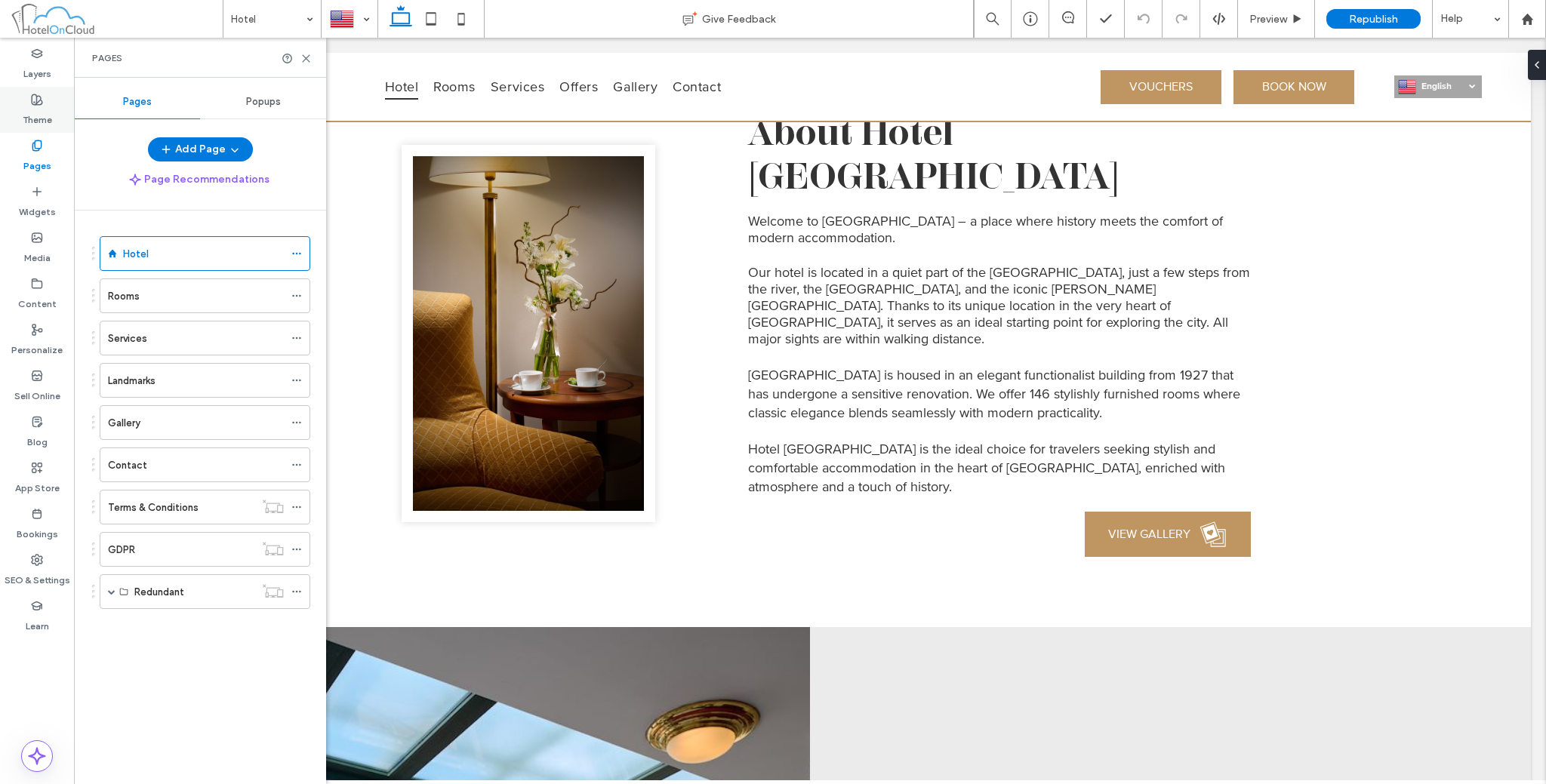
click at [38, 108] on label "Theme" at bounding box center [37, 116] width 29 height 21
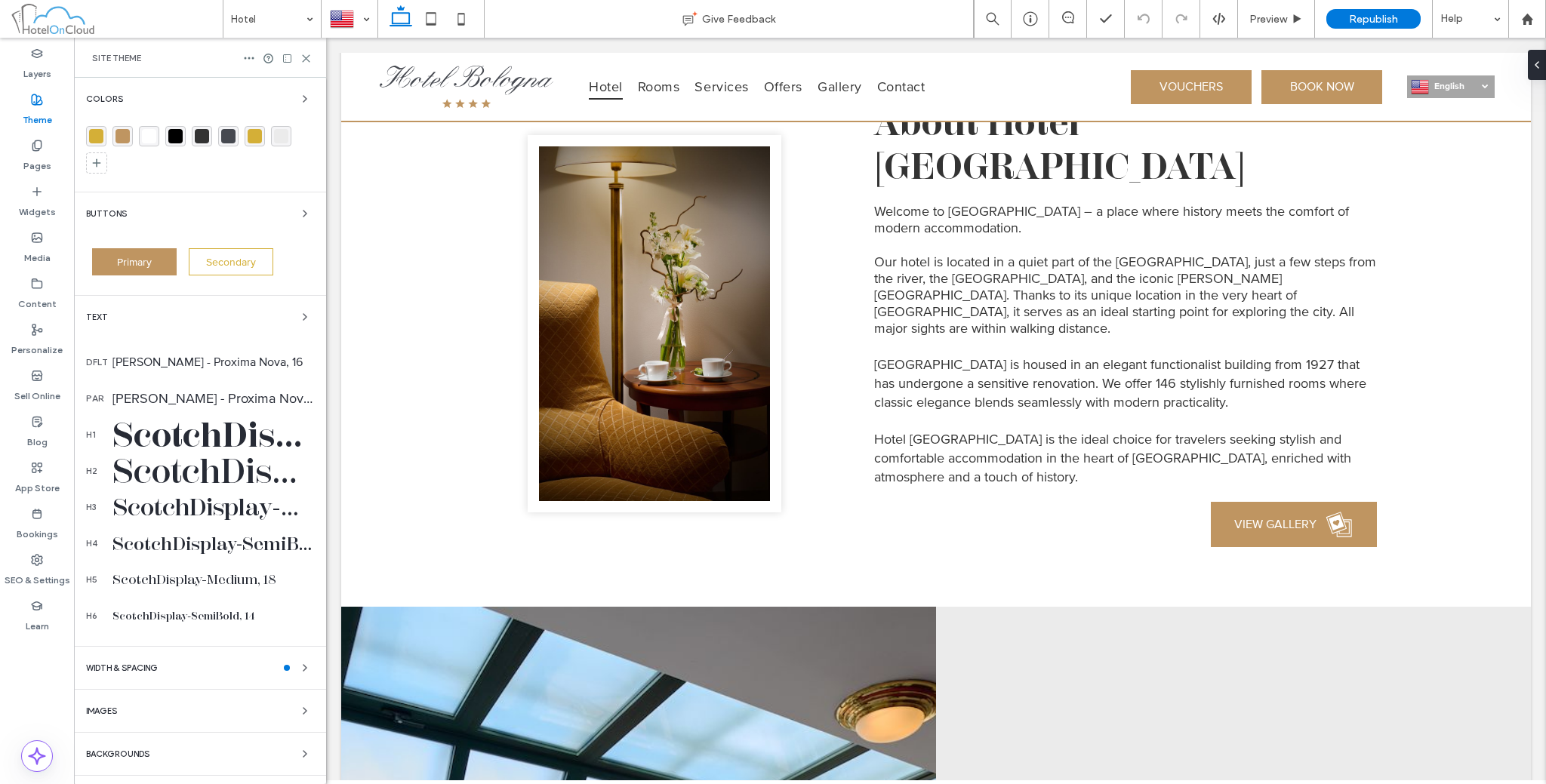
click at [120, 141] on div "rgba(191, 149, 97, 1)" at bounding box center [122, 136] width 14 height 14
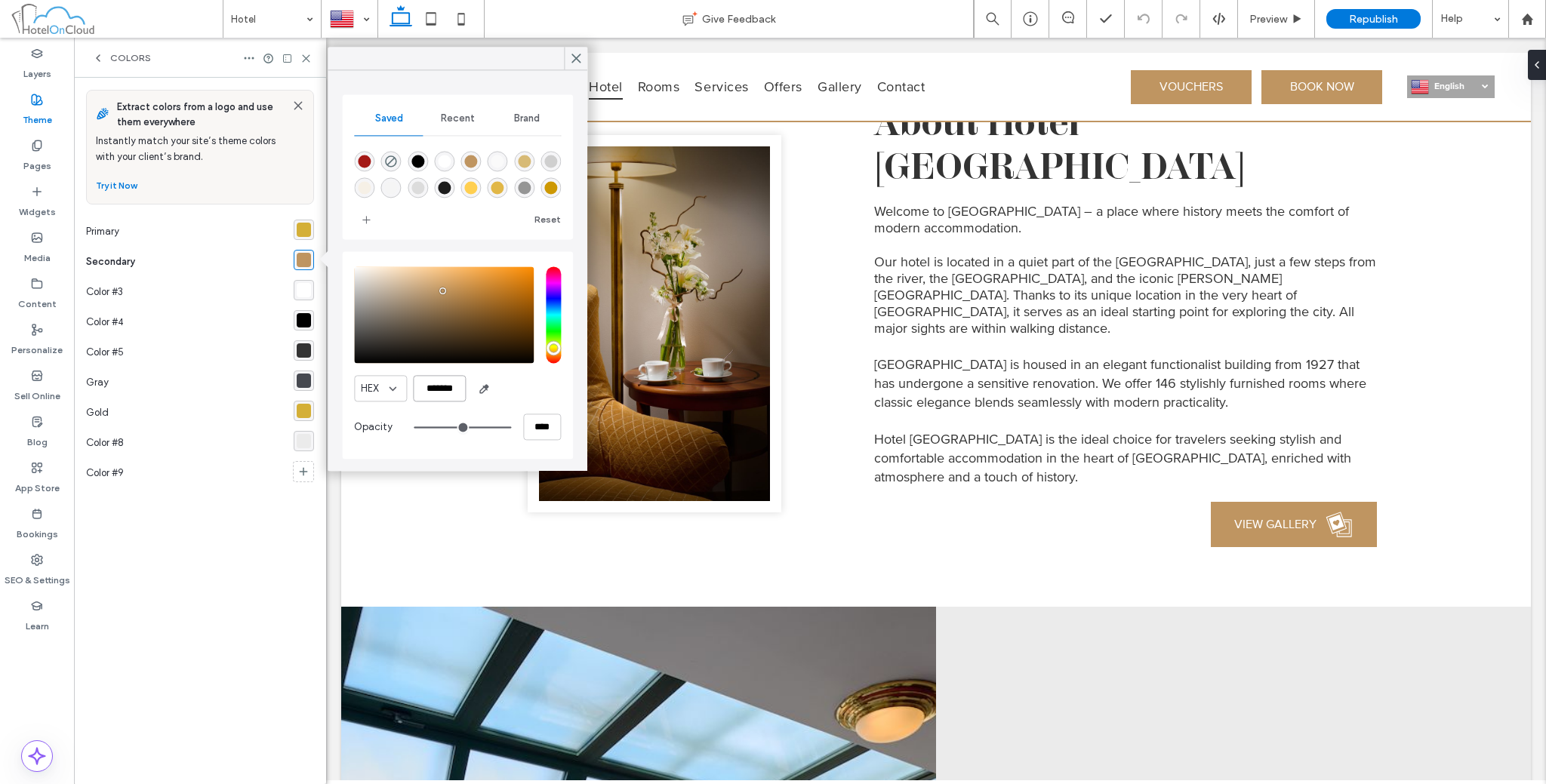
click at [451, 394] on input "*******" at bounding box center [439, 388] width 53 height 26
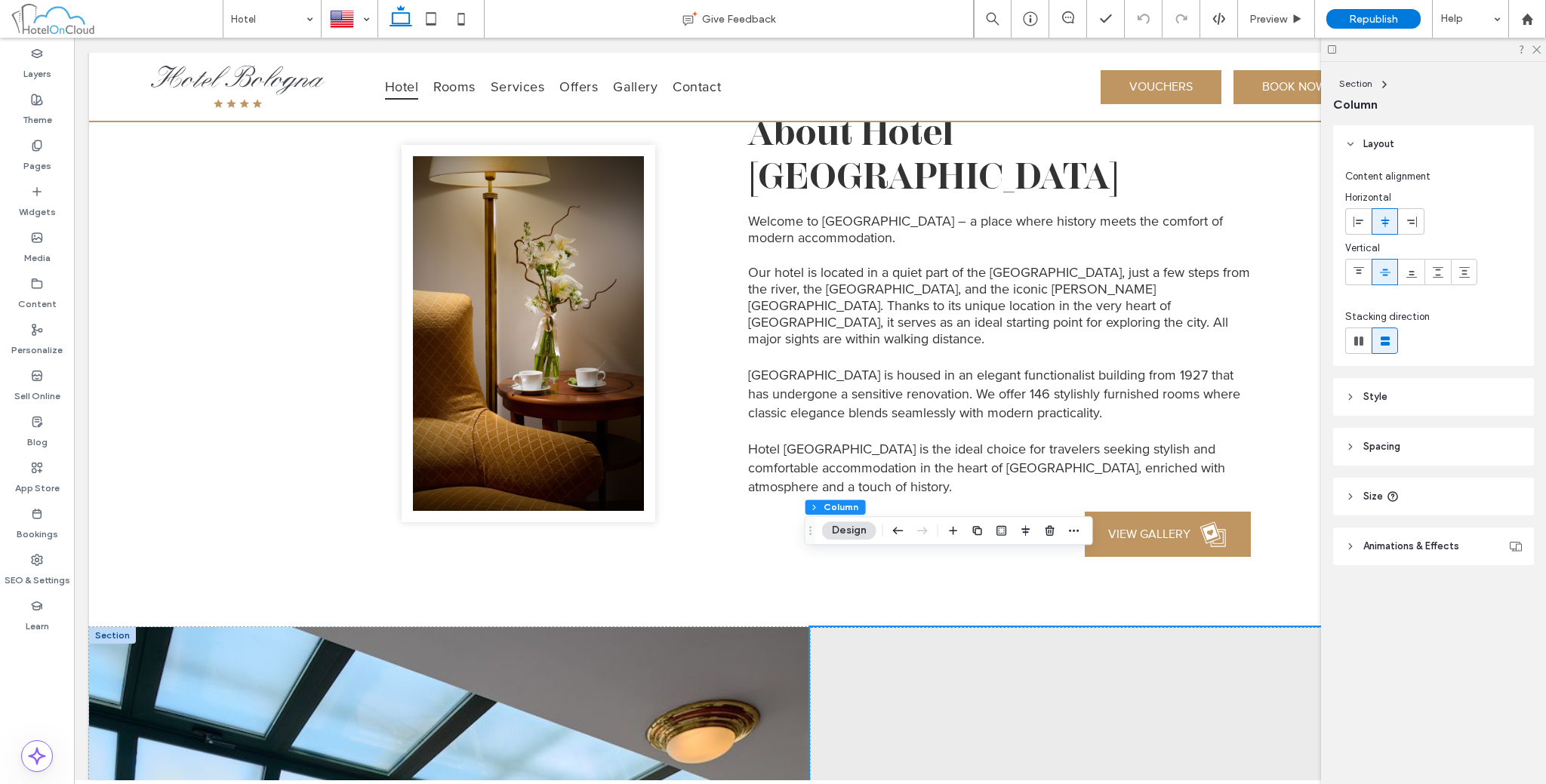
click at [1351, 382] on header "Style" at bounding box center [1433, 397] width 201 height 38
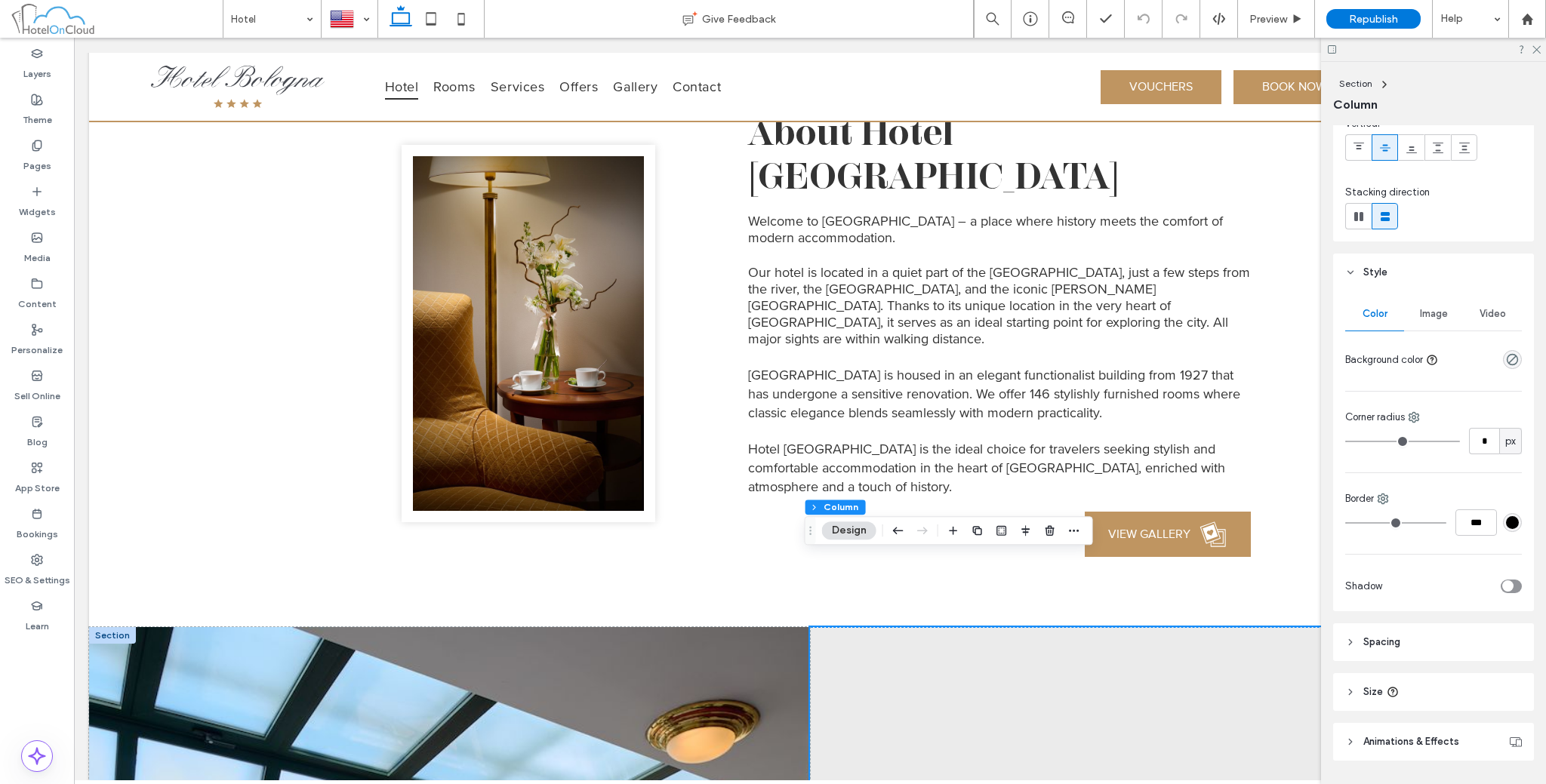
scroll to position [125, 0]
drag, startPoint x: 818, startPoint y: 504, endPoint x: 744, endPoint y: 465, distance: 83.6
click at [818, 504] on button "Section" at bounding box center [828, 507] width 47 height 15
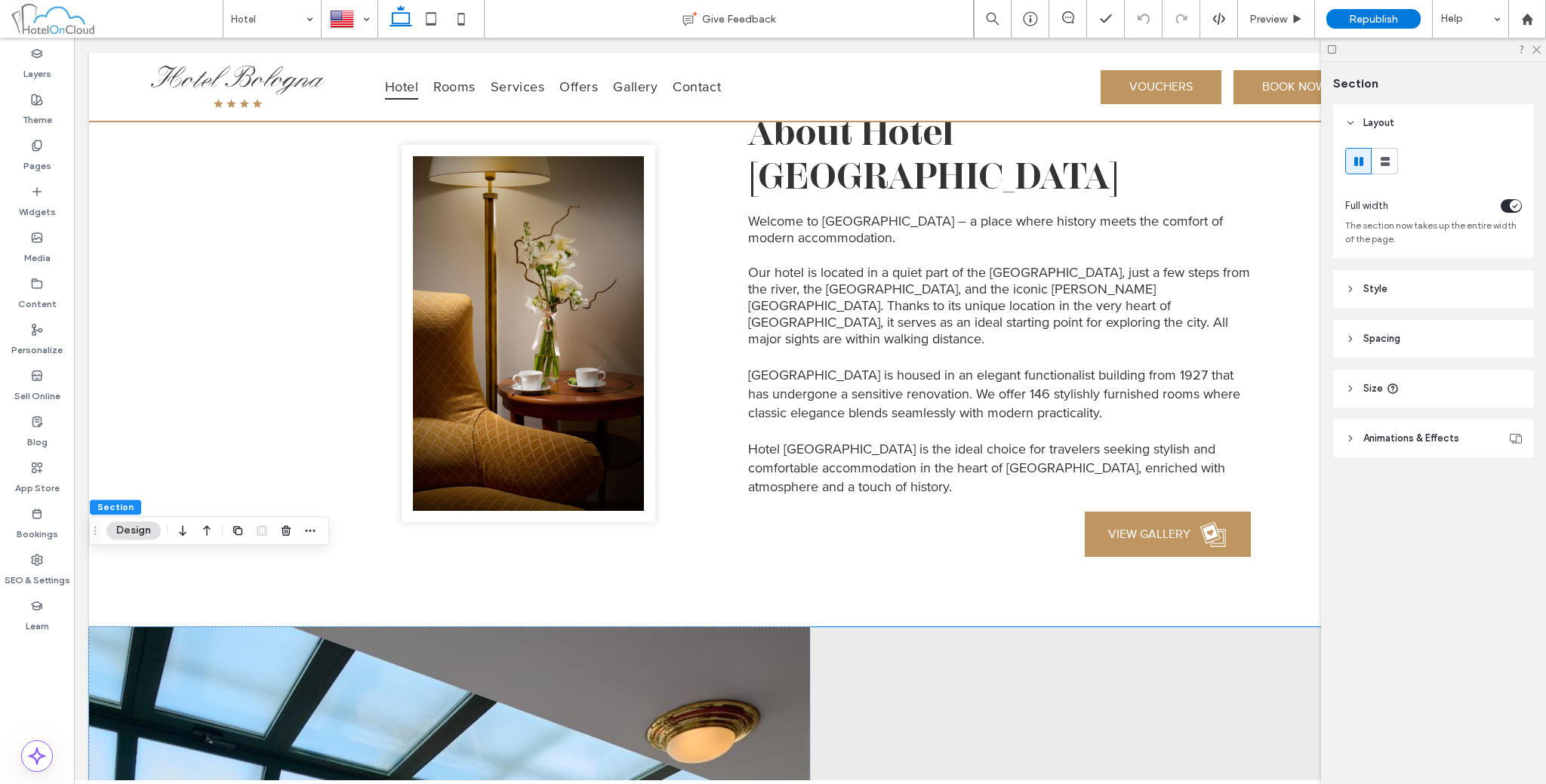
click at [1373, 283] on span "Style" at bounding box center [1375, 289] width 24 height 15
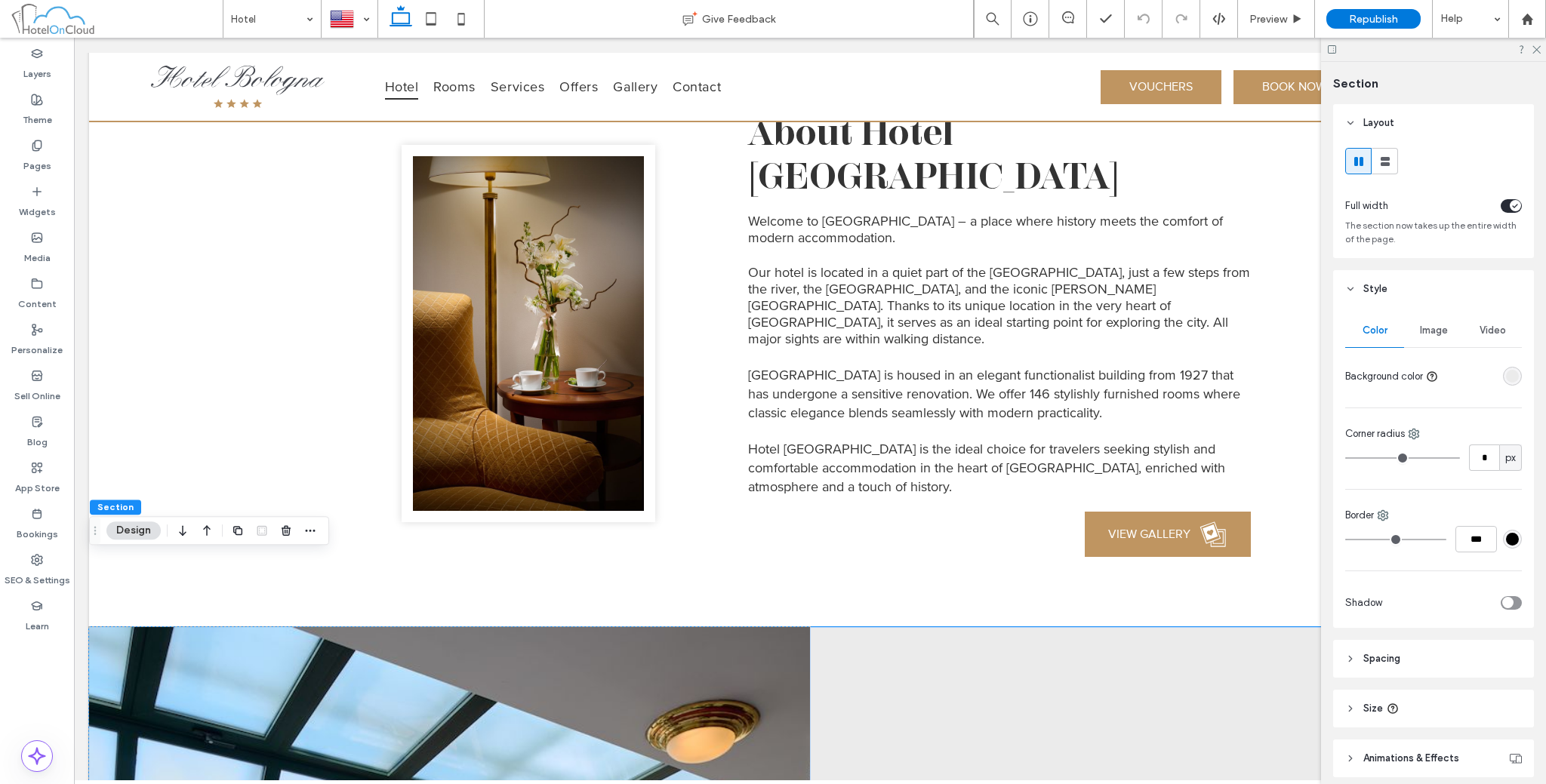
click at [1506, 376] on div "rgba(235,235,235,1)" at bounding box center [1513, 376] width 13 height 13
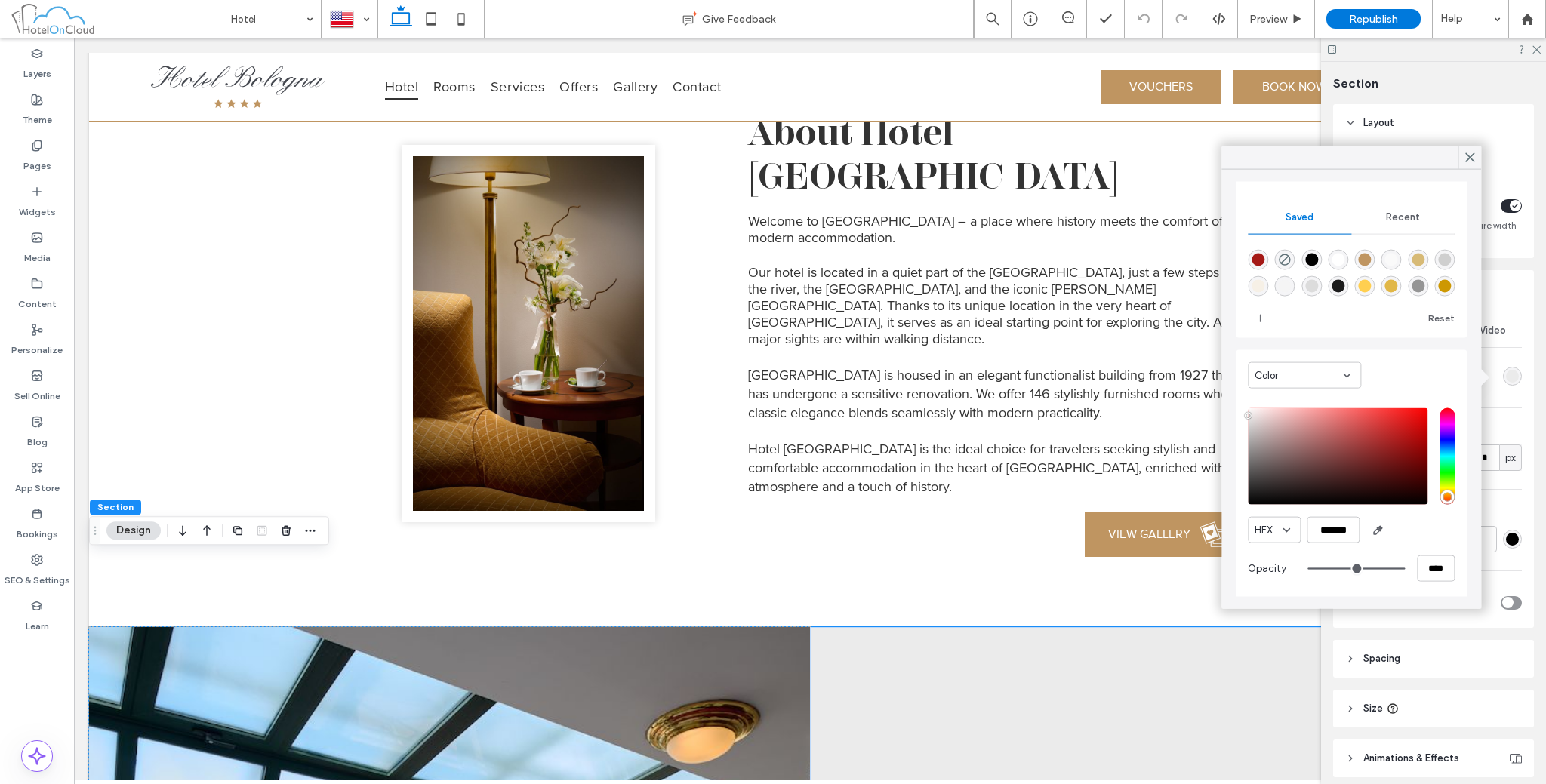
scroll to position [119, 0]
click at [1335, 525] on input "*******" at bounding box center [1333, 527] width 53 height 26
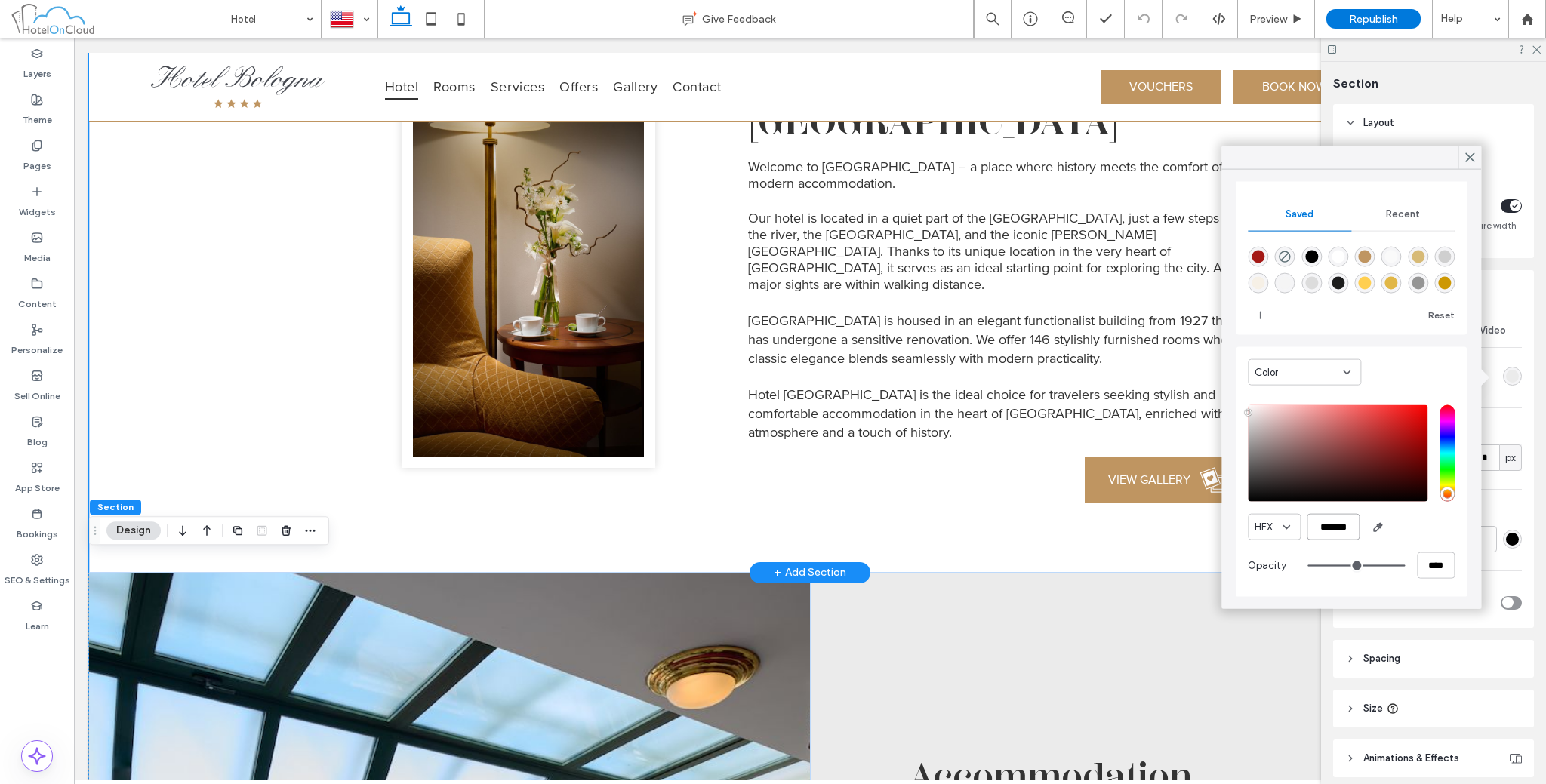
scroll to position [880, 0]
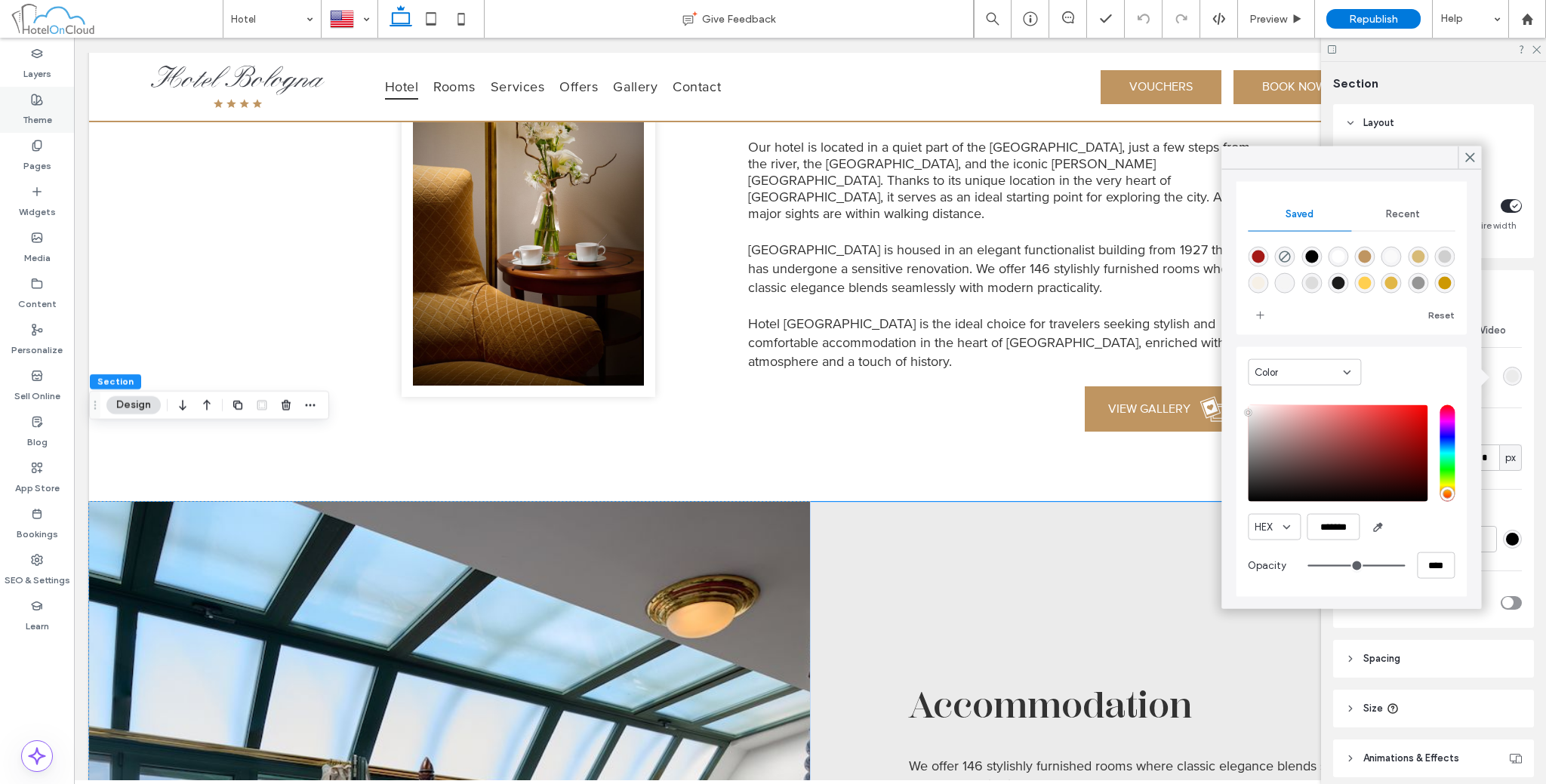
click at [33, 101] on use at bounding box center [37, 99] width 11 height 11
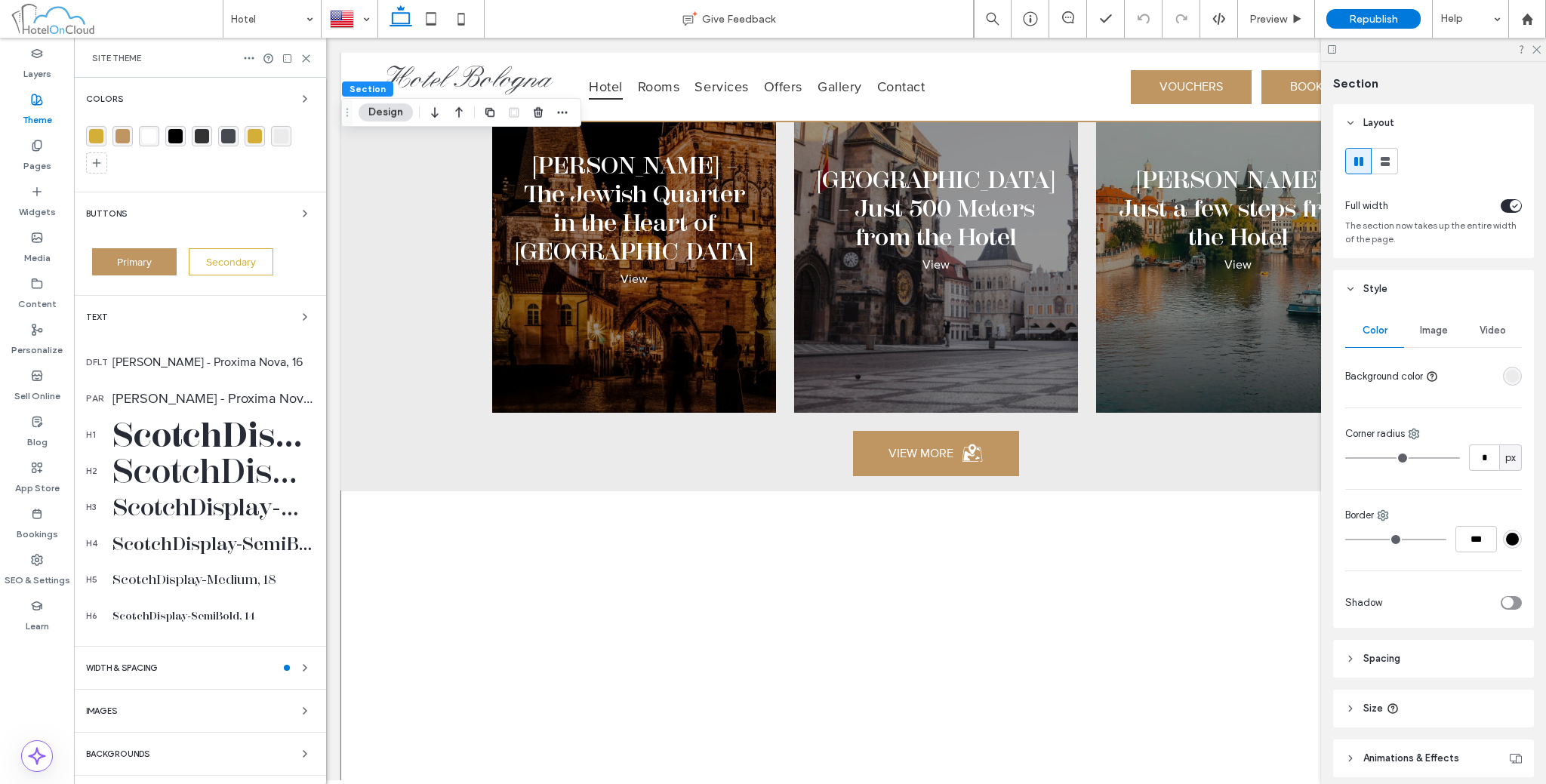
scroll to position [3008, 0]
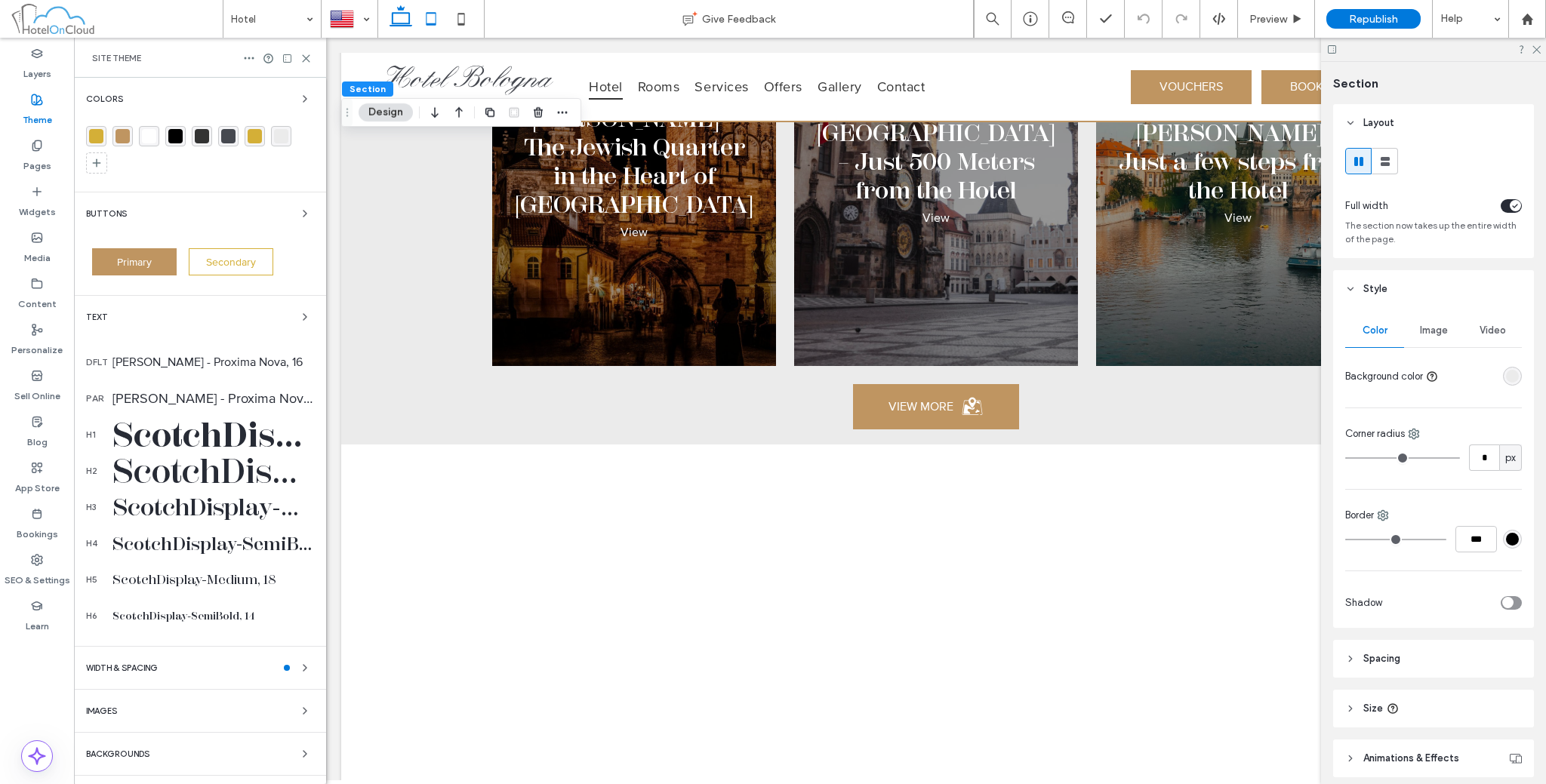
click at [431, 8] on icon at bounding box center [431, 18] width 30 height 30
type input "**"
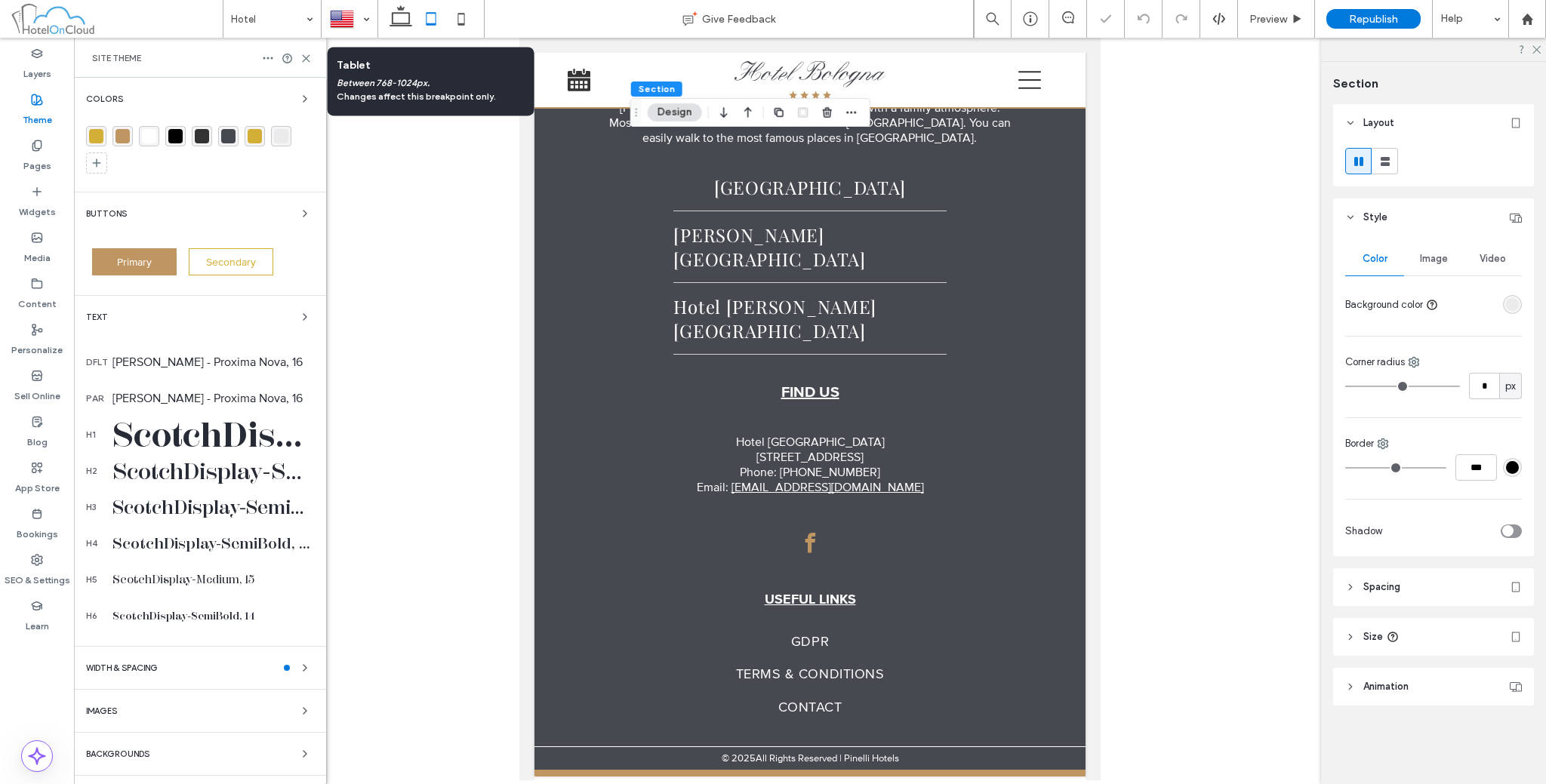
scroll to position [2392, 0]
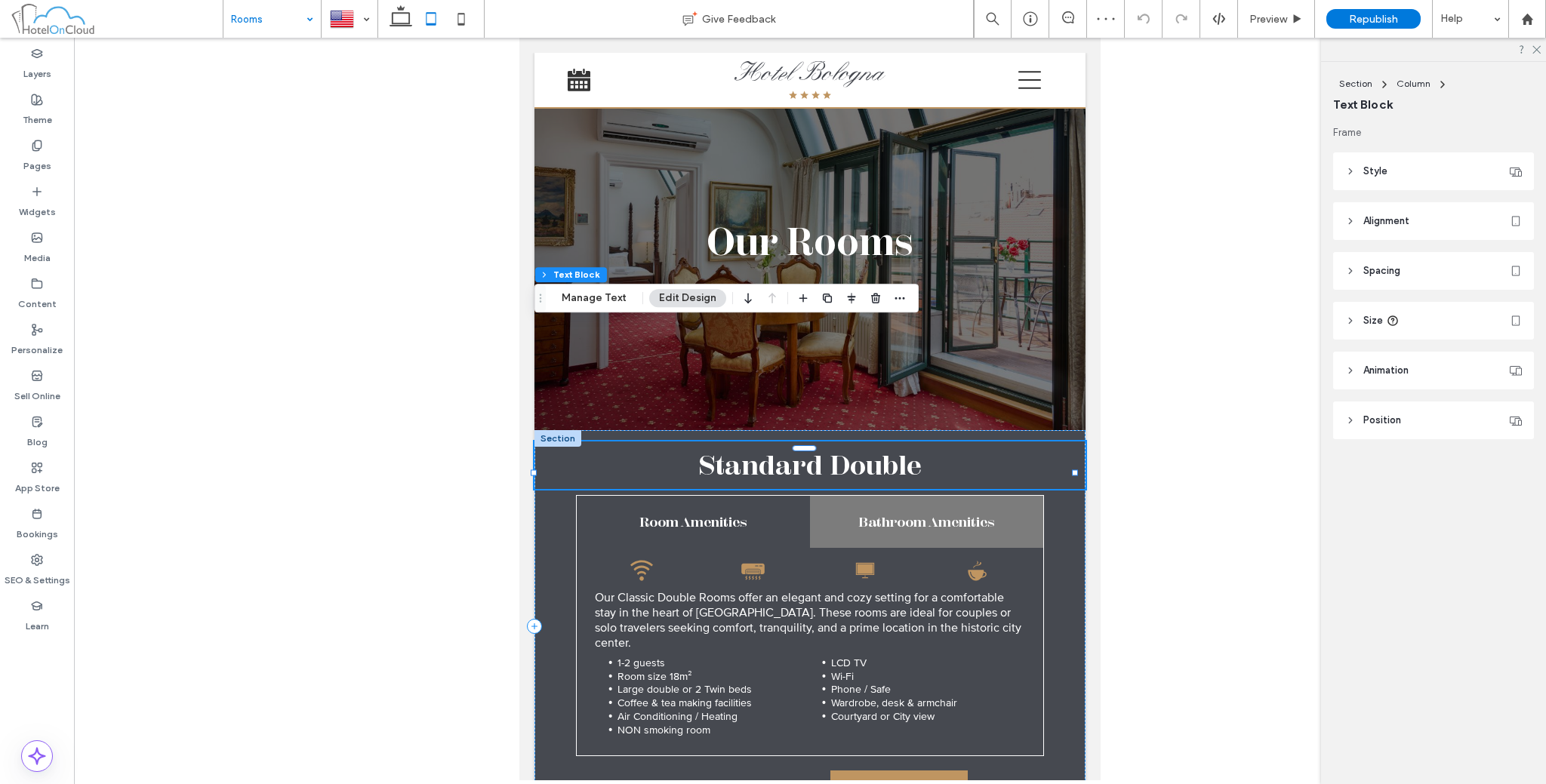
scroll to position [125, 0]
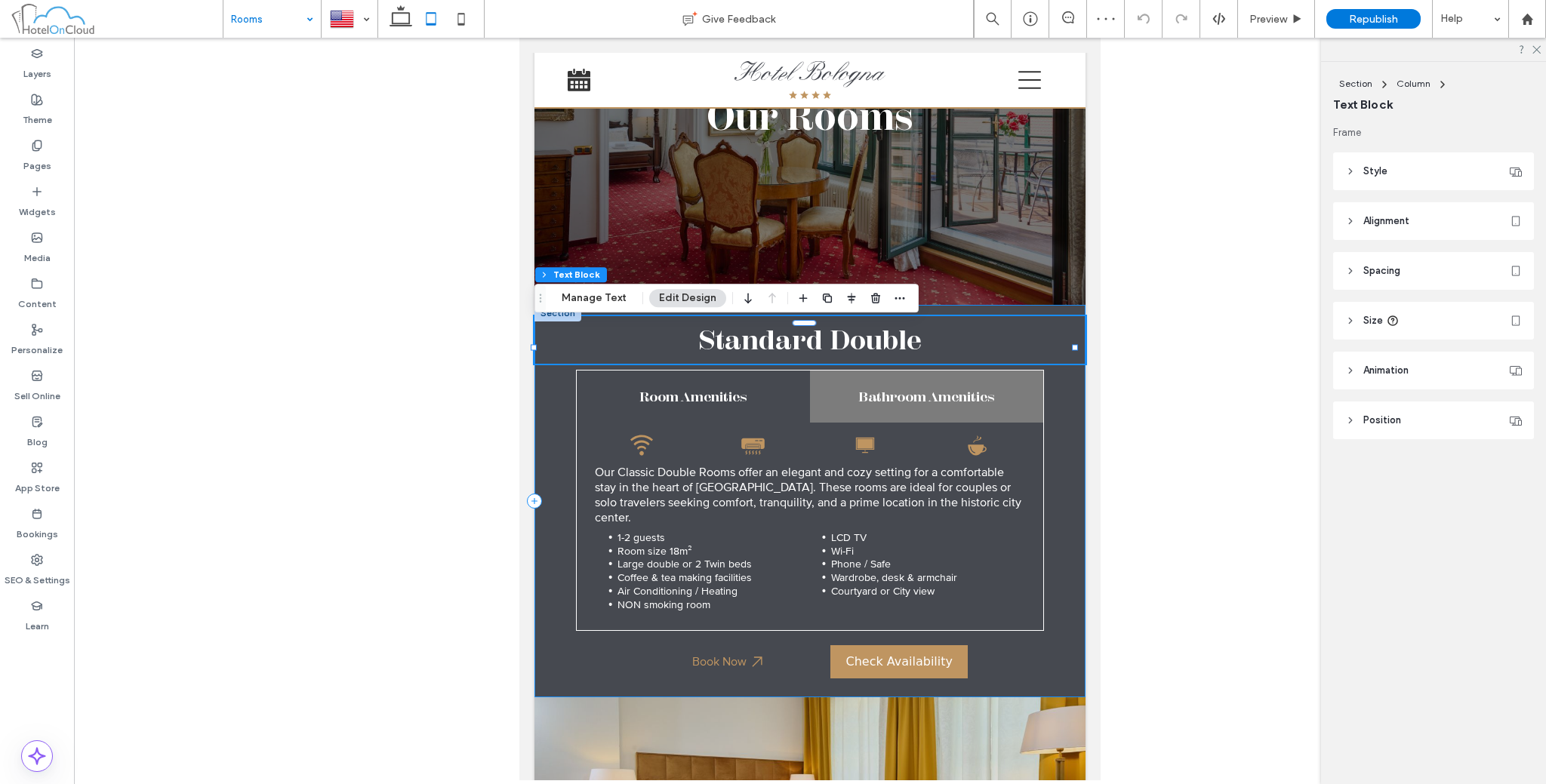
click at [554, 407] on div "Standard Double Room Amenities Bathroom Amenities Wi-Fi signal icon. Black air …" at bounding box center [810, 501] width 551 height 392
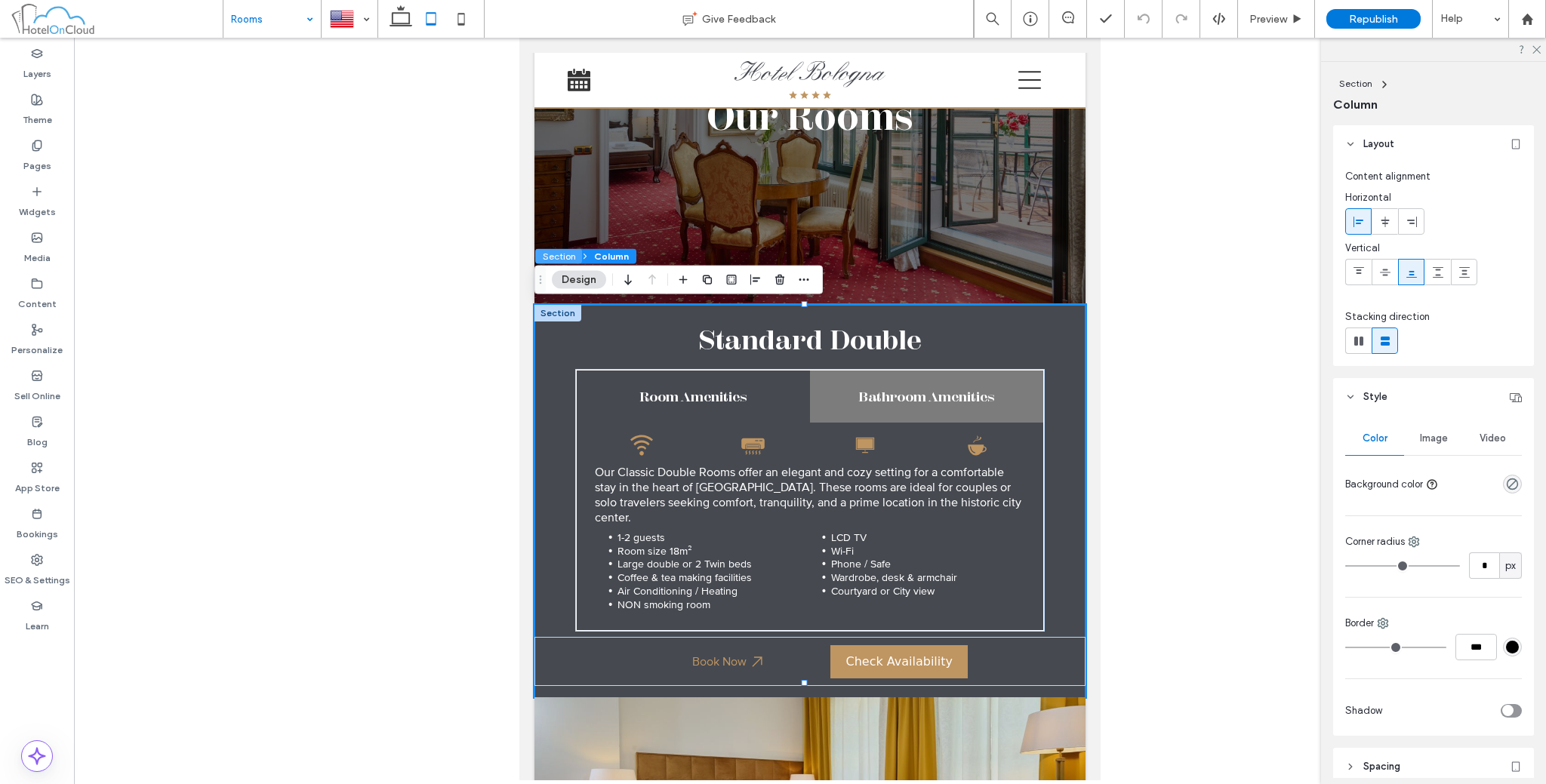
click at [556, 251] on button "Section" at bounding box center [558, 256] width 47 height 15
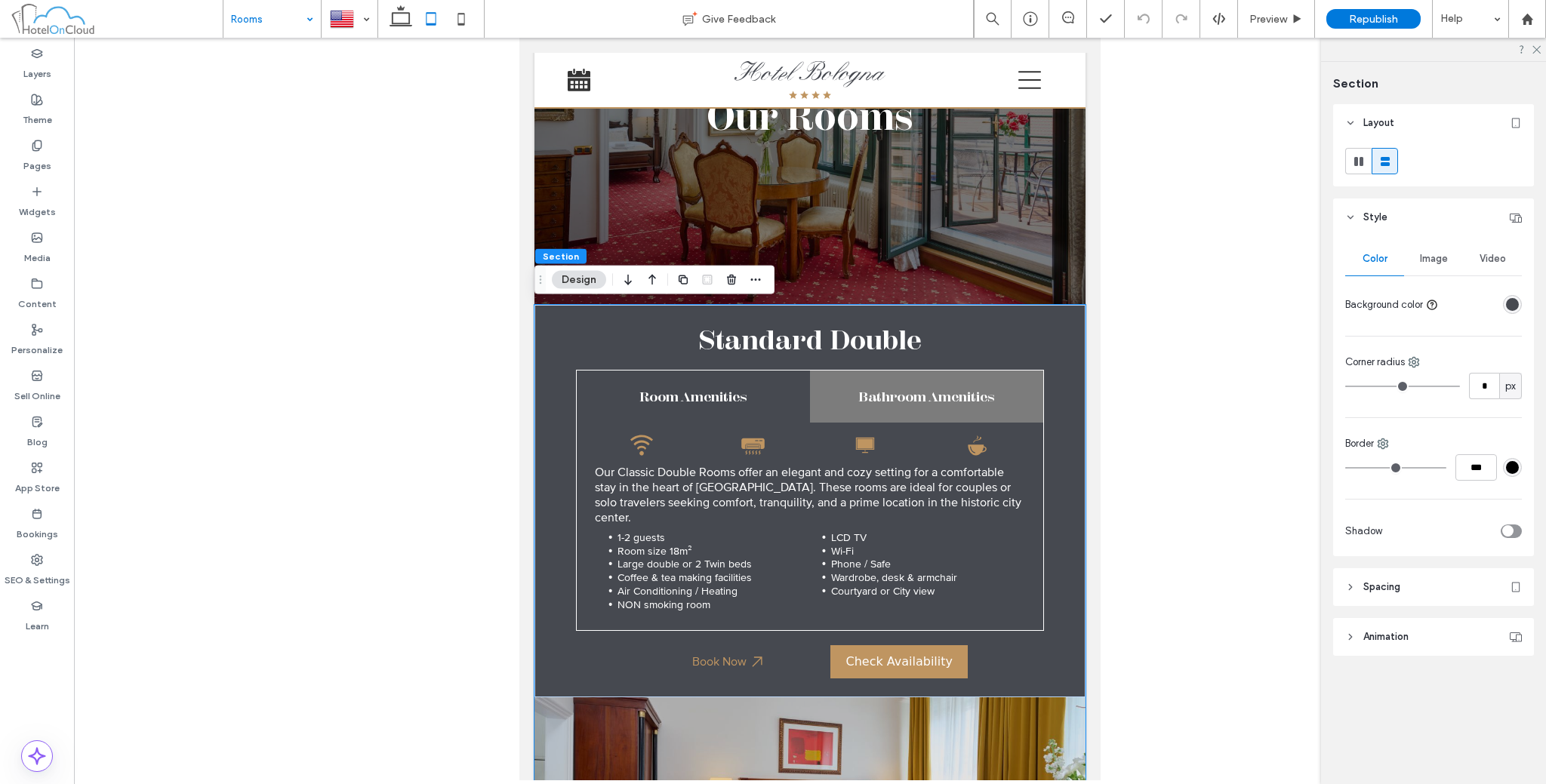
click at [1510, 309] on div "rgba(70,73,80,1)" at bounding box center [1513, 304] width 13 height 13
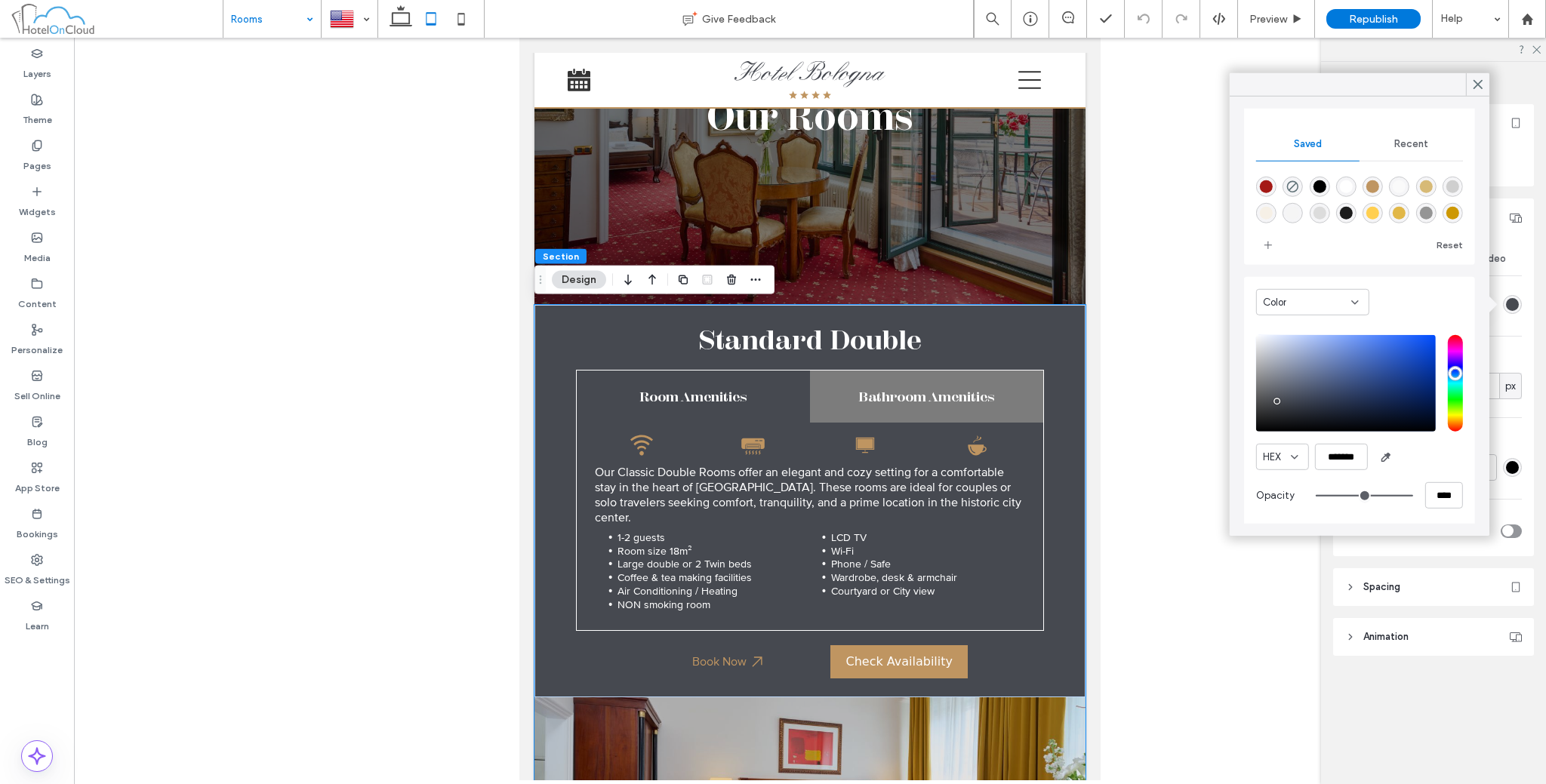
scroll to position [121, 0]
click at [1350, 451] on input "*******" at bounding box center [1342, 454] width 53 height 26
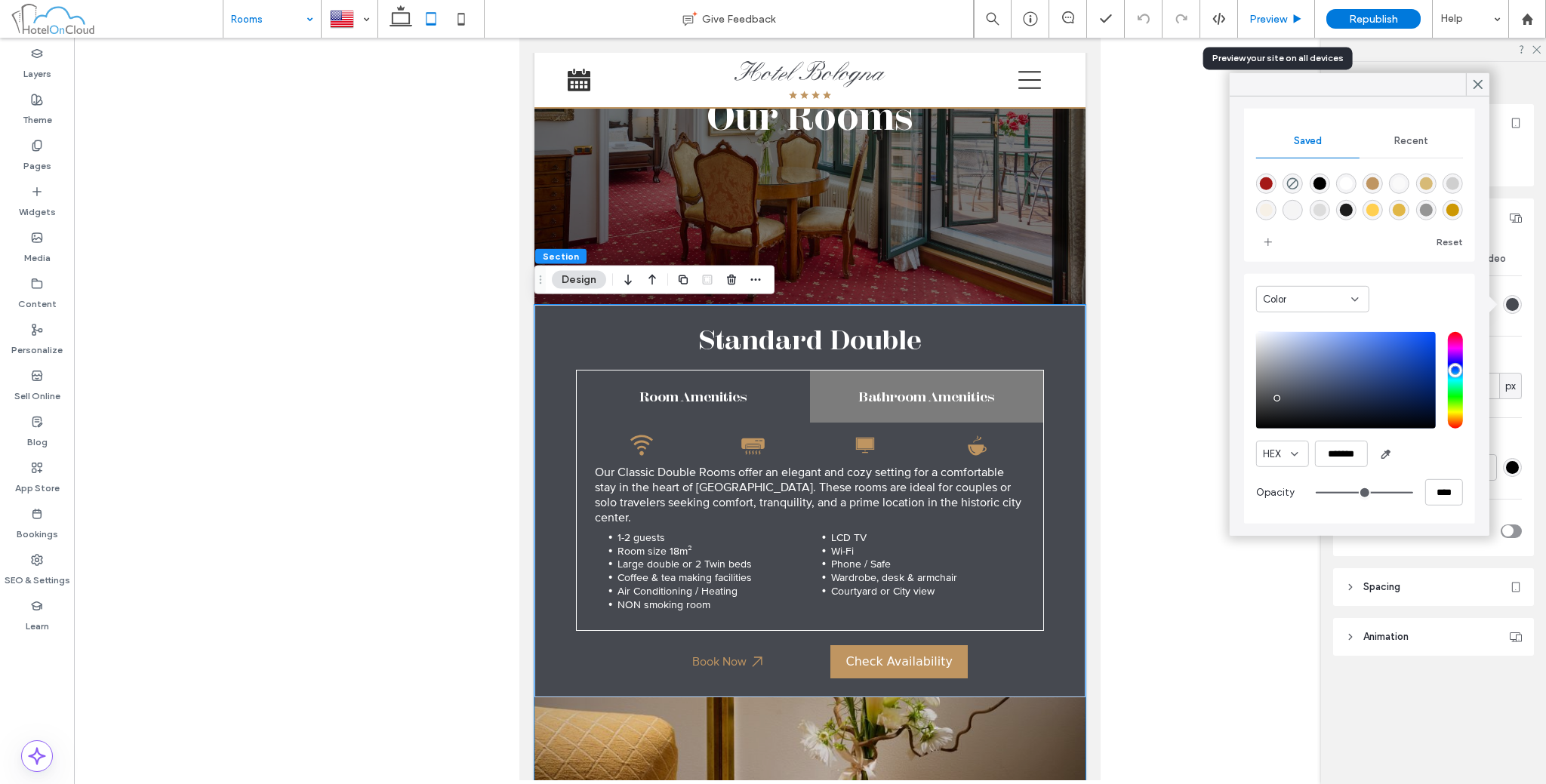
click at [1300, 13] on div "Preview" at bounding box center [1276, 19] width 77 height 13
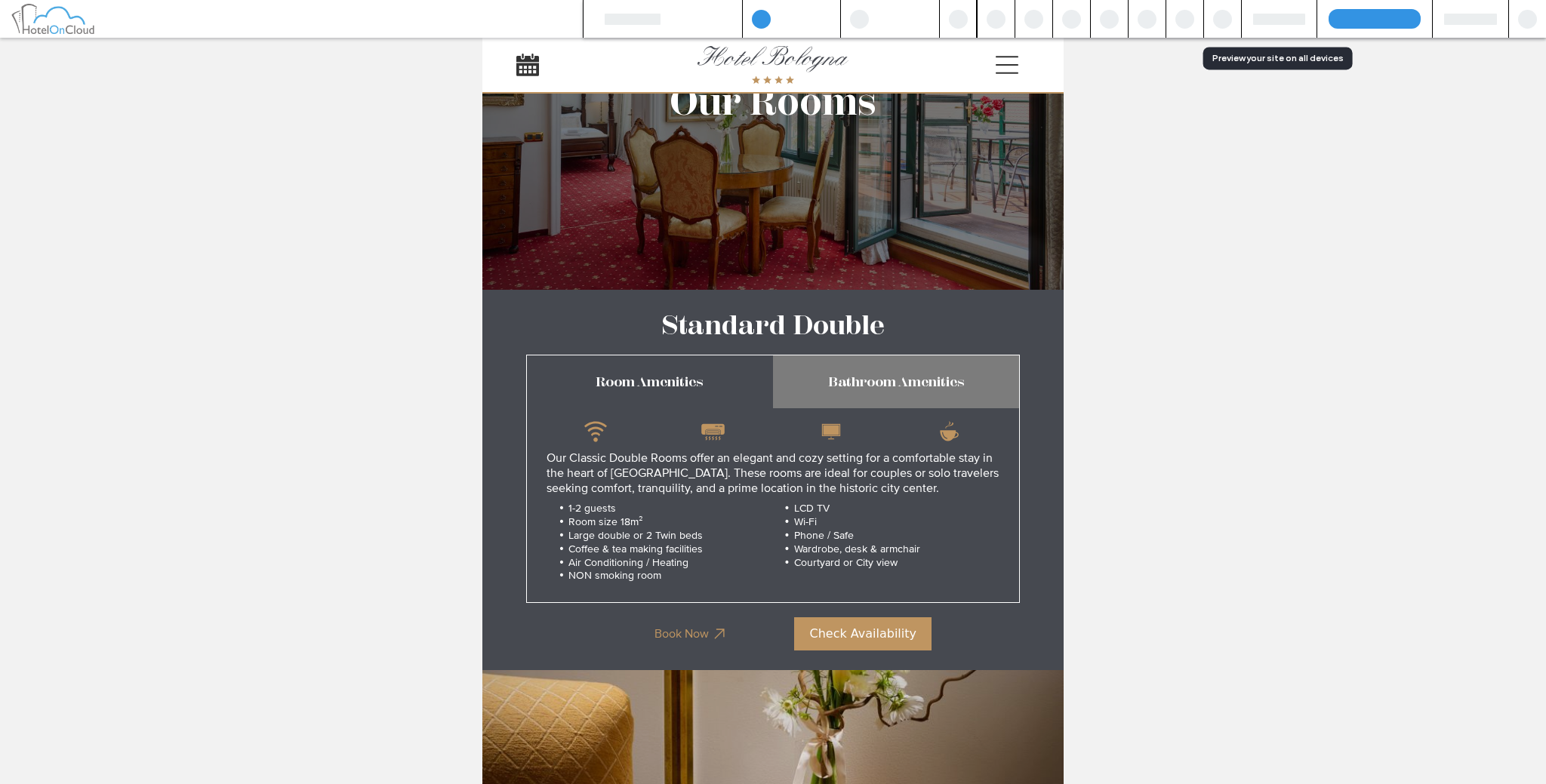
scroll to position [110, 0]
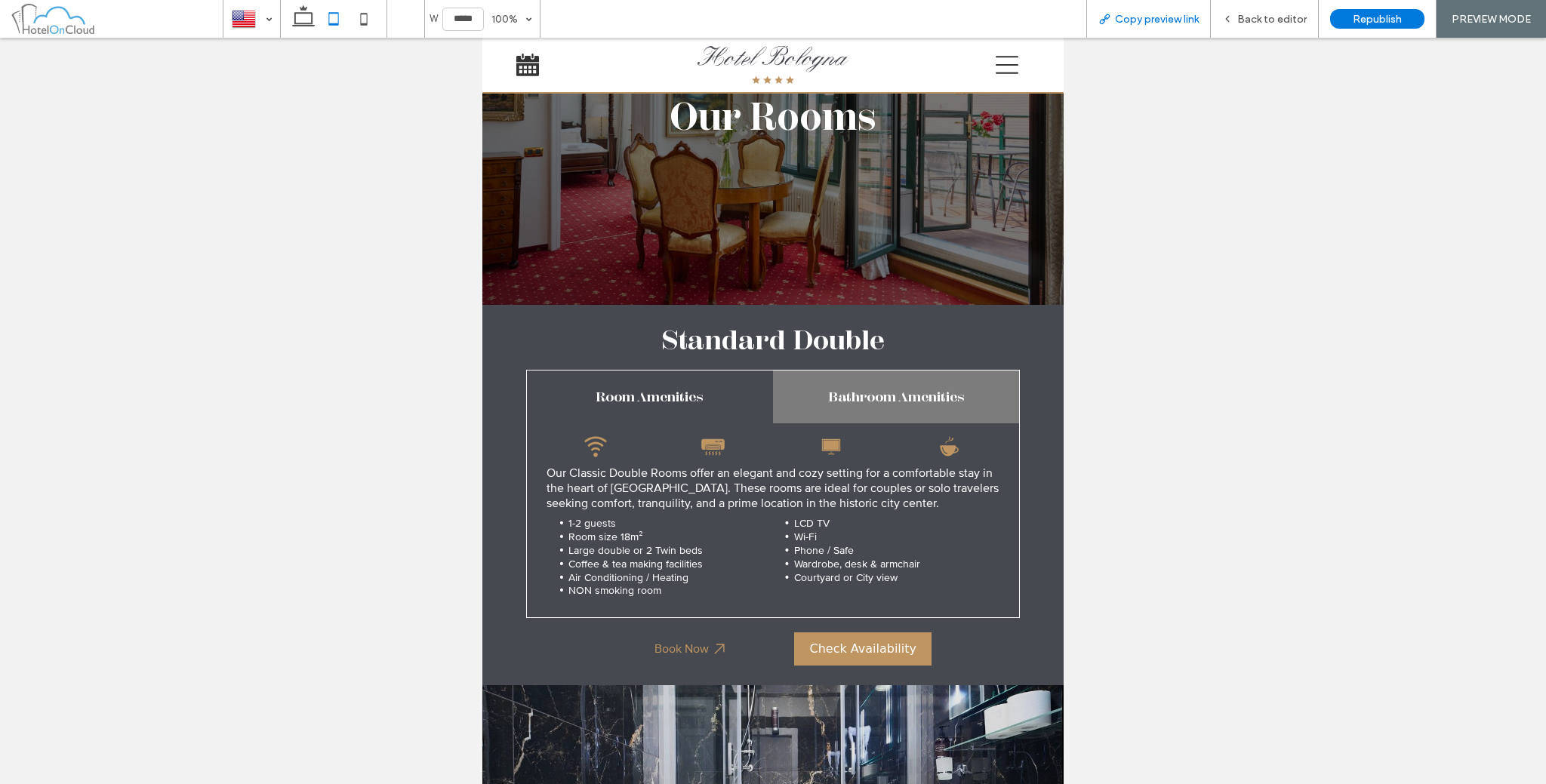
click at [1158, 31] on div "Copy preview link" at bounding box center [1148, 18] width 124 height 38
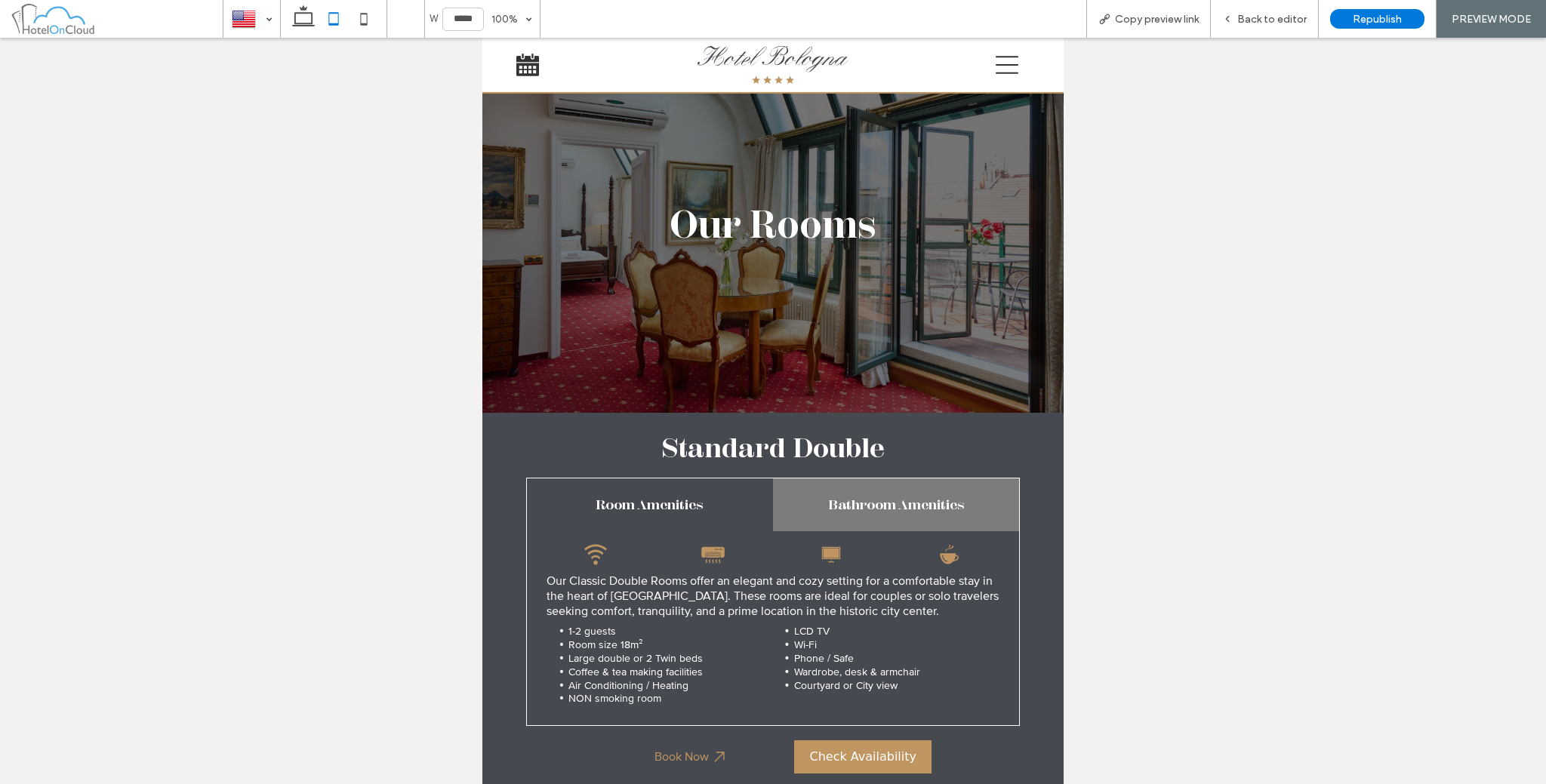
scroll to position [0, 0]
